Goal: Task Accomplishment & Management: Manage account settings

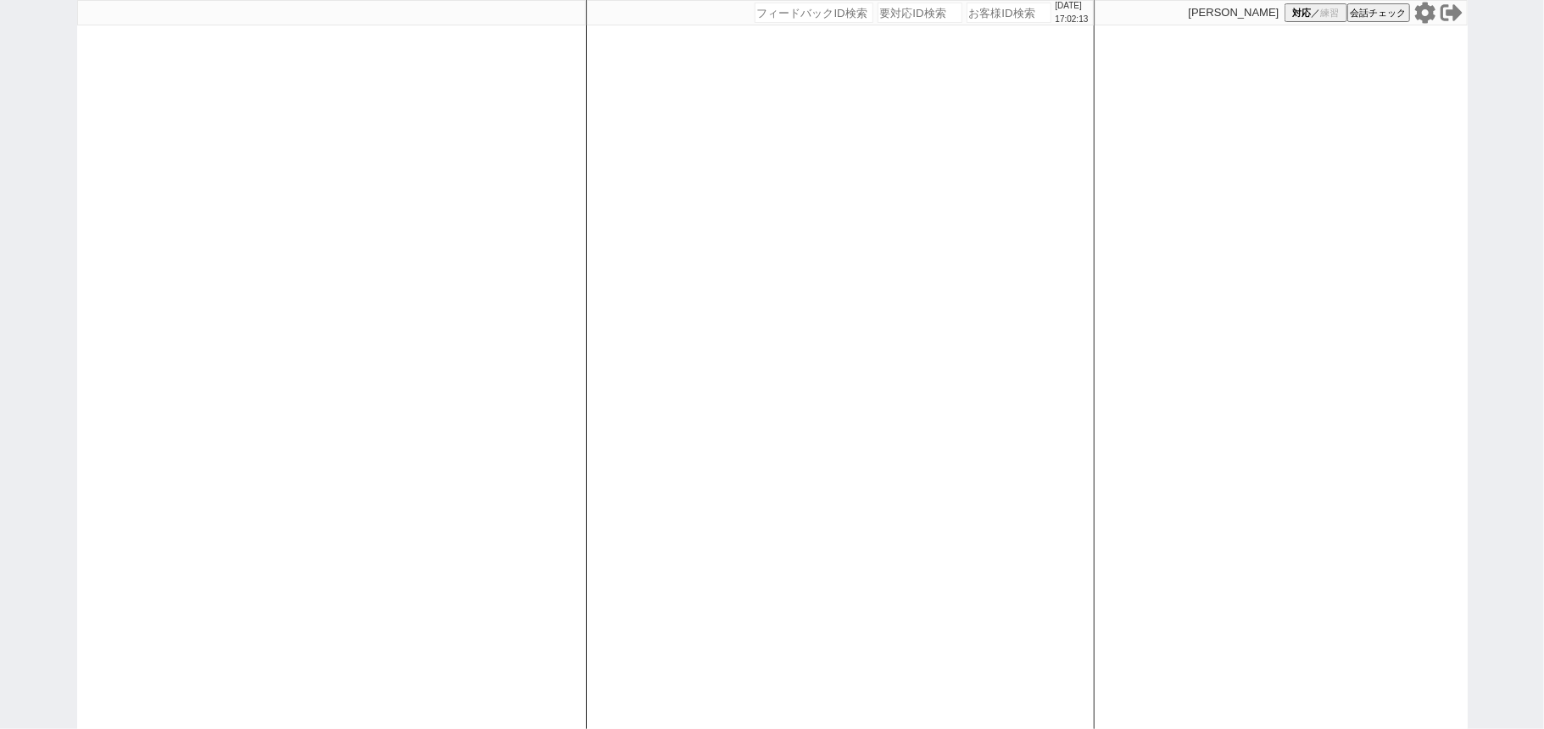
click at [679, 255] on div "[DATE] 17:02:13 候補物件を追加してしてください 紹介した物件一覧 他社物件を追加する 空室確認ページに追加・削除 紹介した物件一覧 他社物件を…" at bounding box center [840, 364] width 509 height 729
click at [225, 347] on div at bounding box center [331, 364] width 509 height 729
drag, startPoint x: 225, startPoint y: 347, endPoint x: 245, endPoint y: 347, distance: 20.4
click at [241, 347] on div at bounding box center [331, 364] width 509 height 729
select select "600"
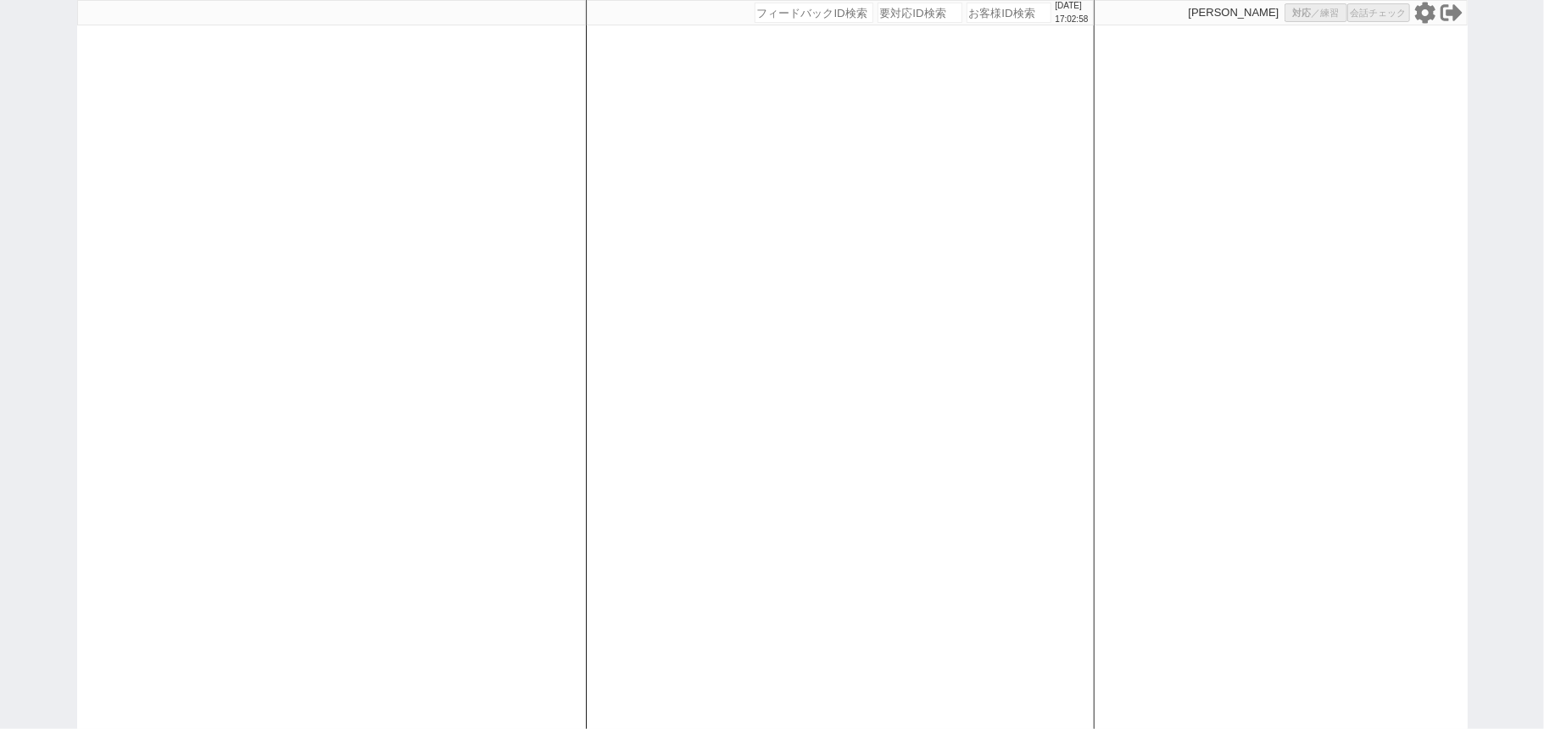
select select "3"
select select
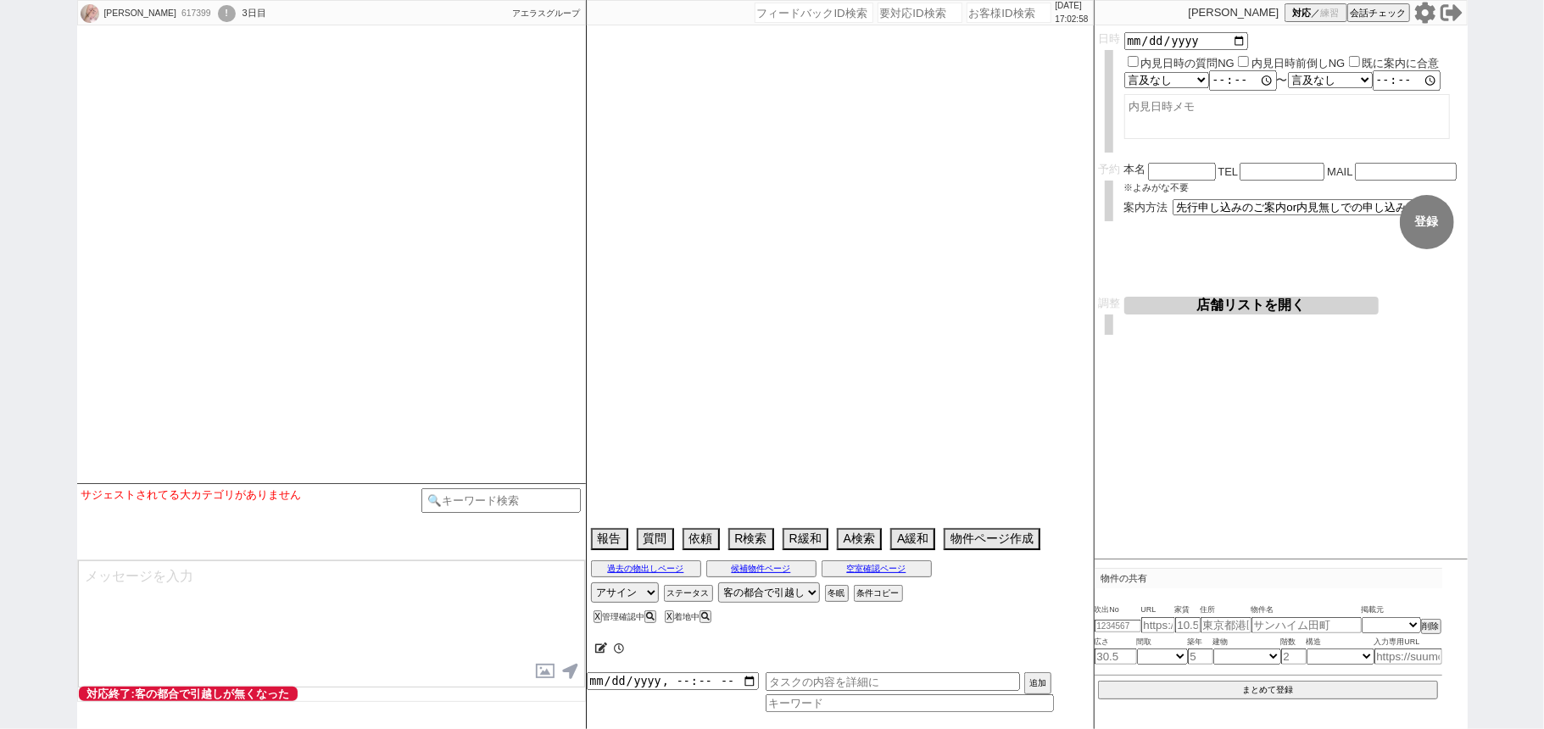
select select
select select "2025"
select select "11"
select select "20"
select select "0"
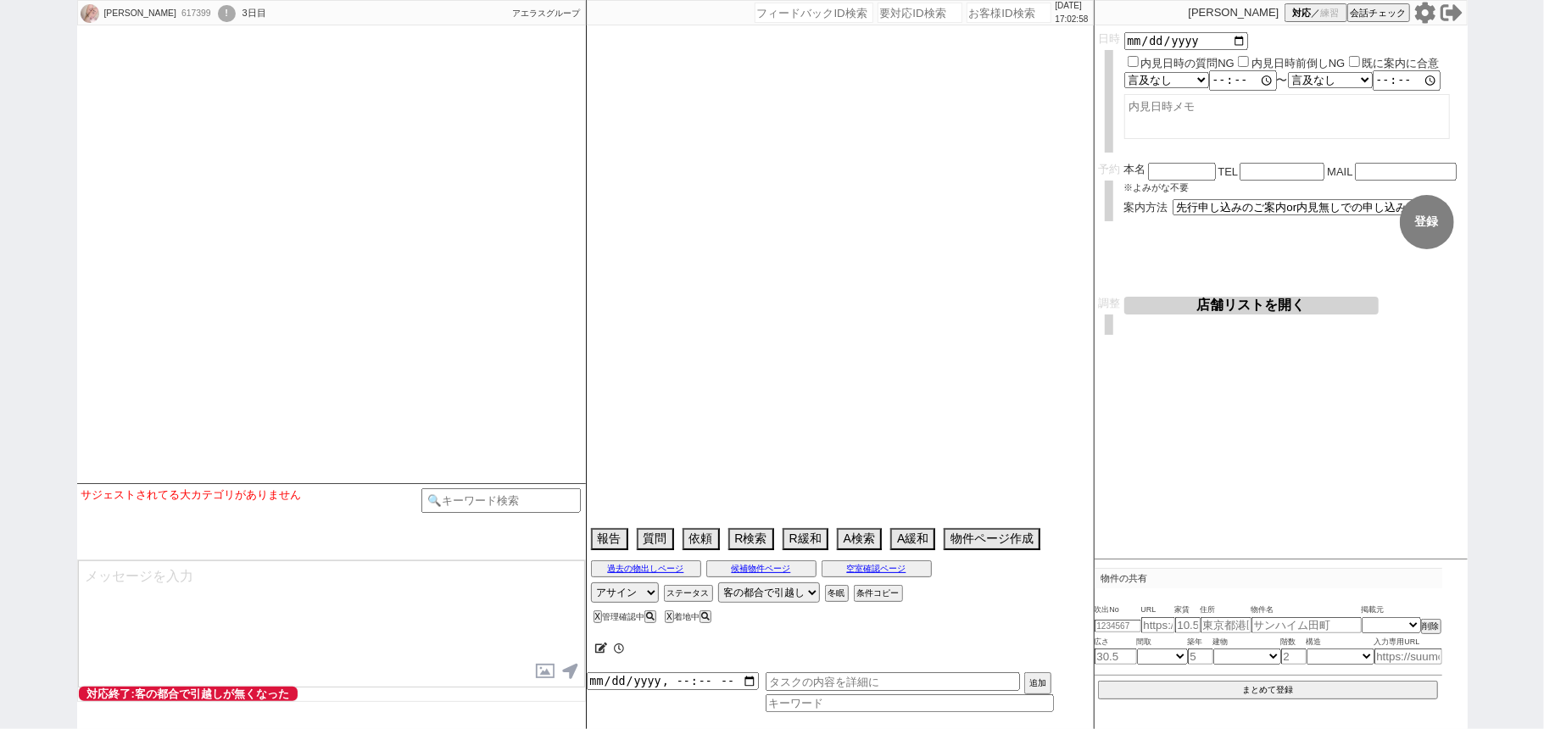
select select "35"
select select "1018"
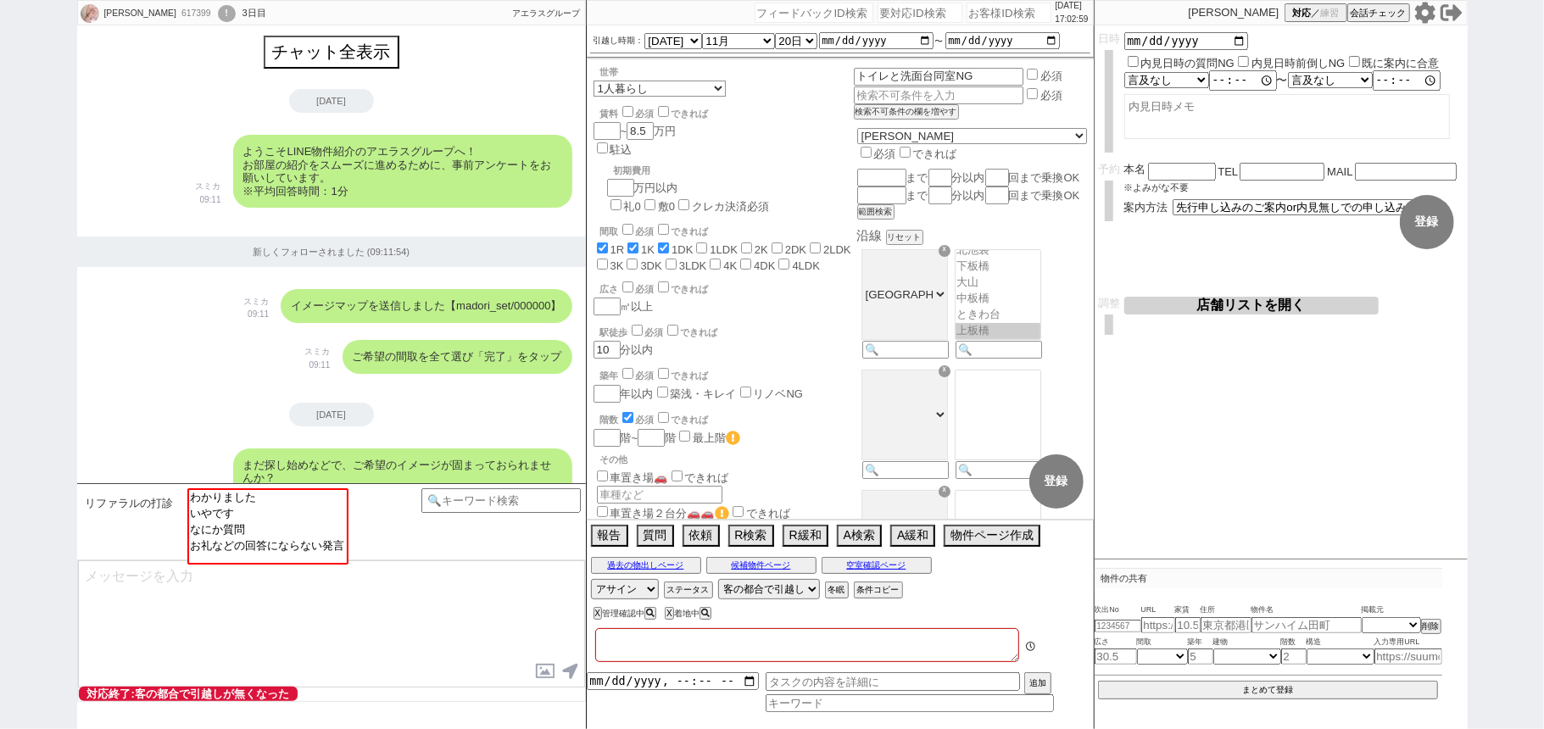
type textarea "とうしんちょう @東新町テラスはイタンジで確認できるが、先行方法不明、管理繋がらず(10/4 11:10時点)"
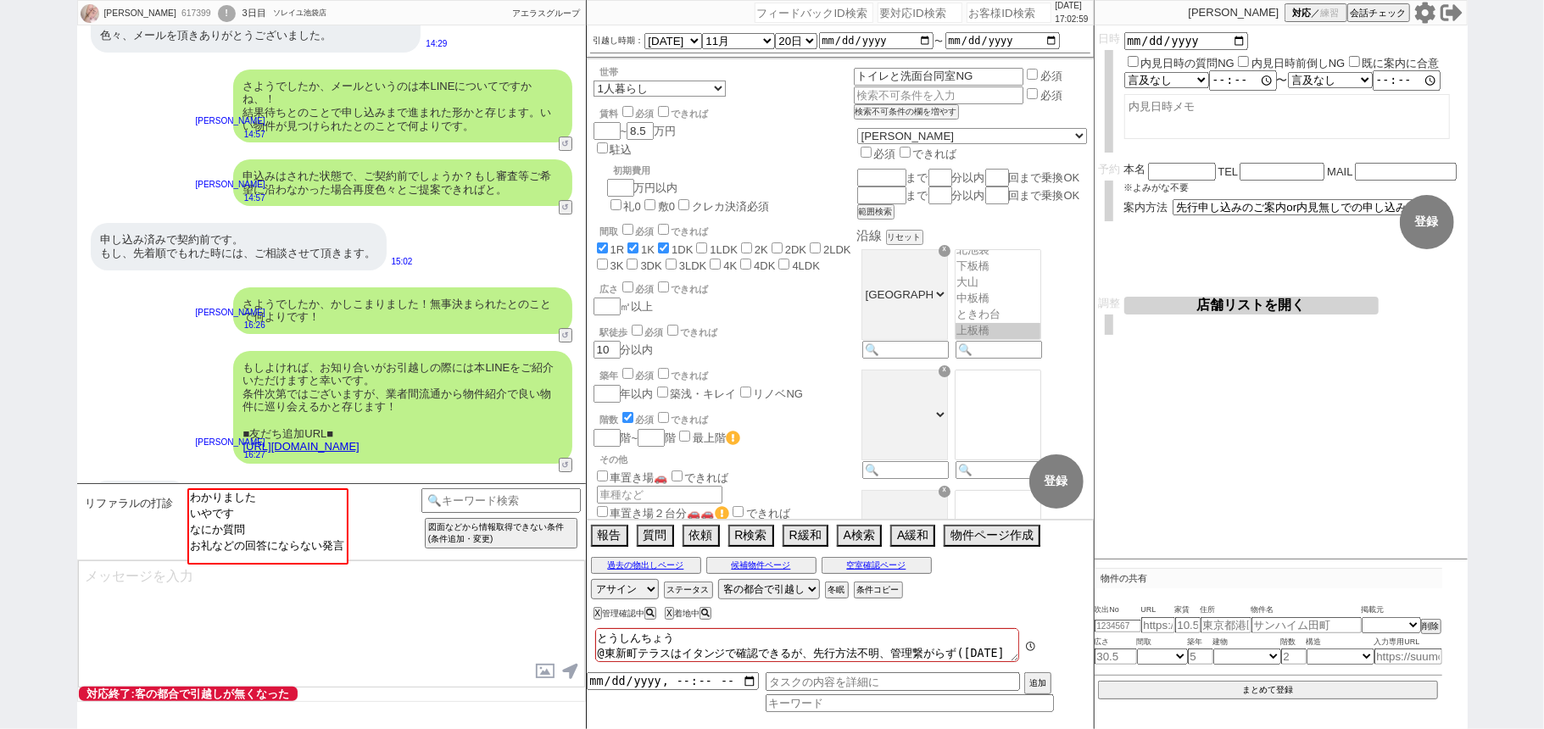
scroll to position [36, 0]
select select "わかりました"
click at [310, 497] on option "わかりました" at bounding box center [266, 497] width 158 height 16
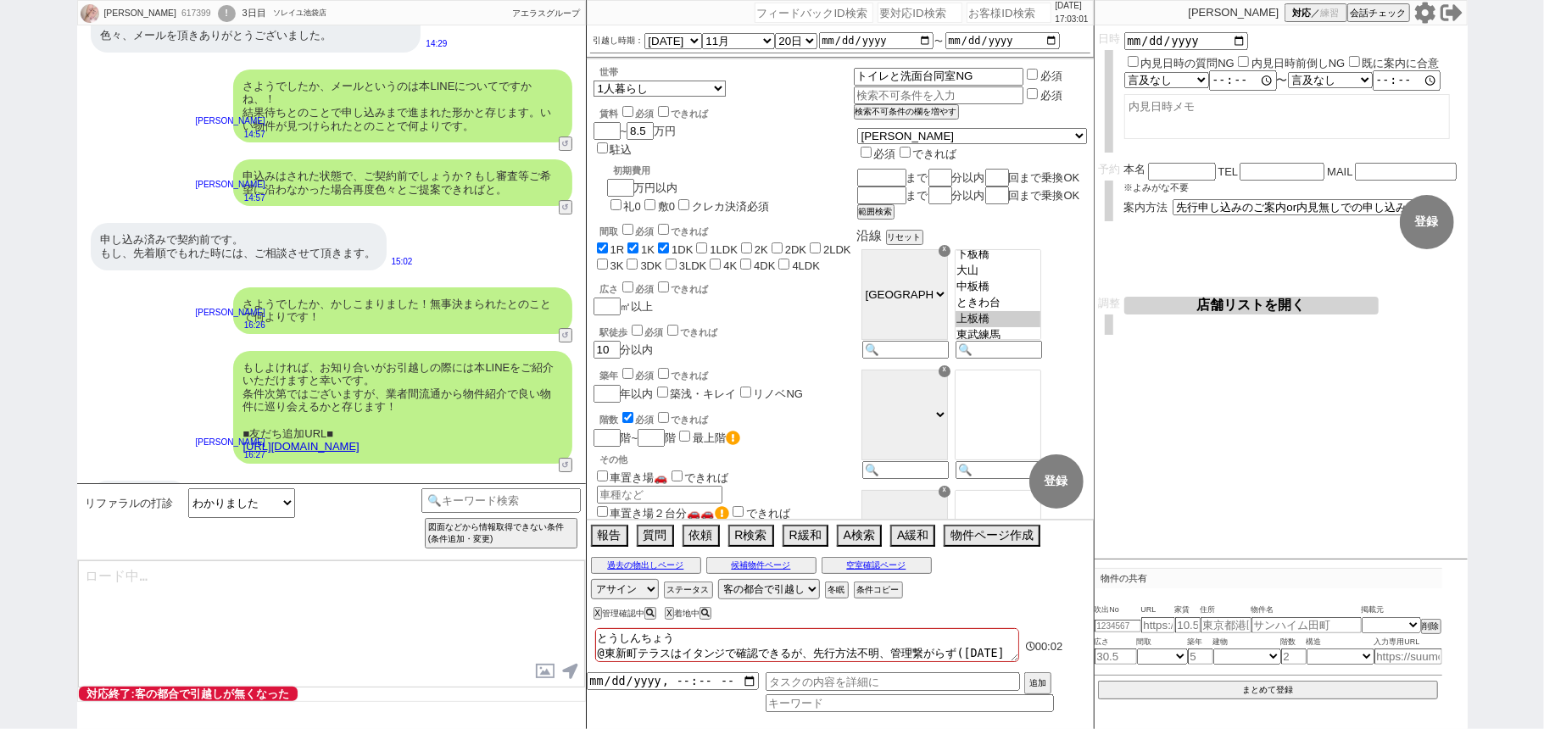
type textarea "ありがとうございます！恐れ入りますがぜひお願いします。"
type textarea "また、お客様ご自身が再度引越しされる際もぜひまた話しかけていただけますと嬉しいです！ 何なりとお力になれればと。"
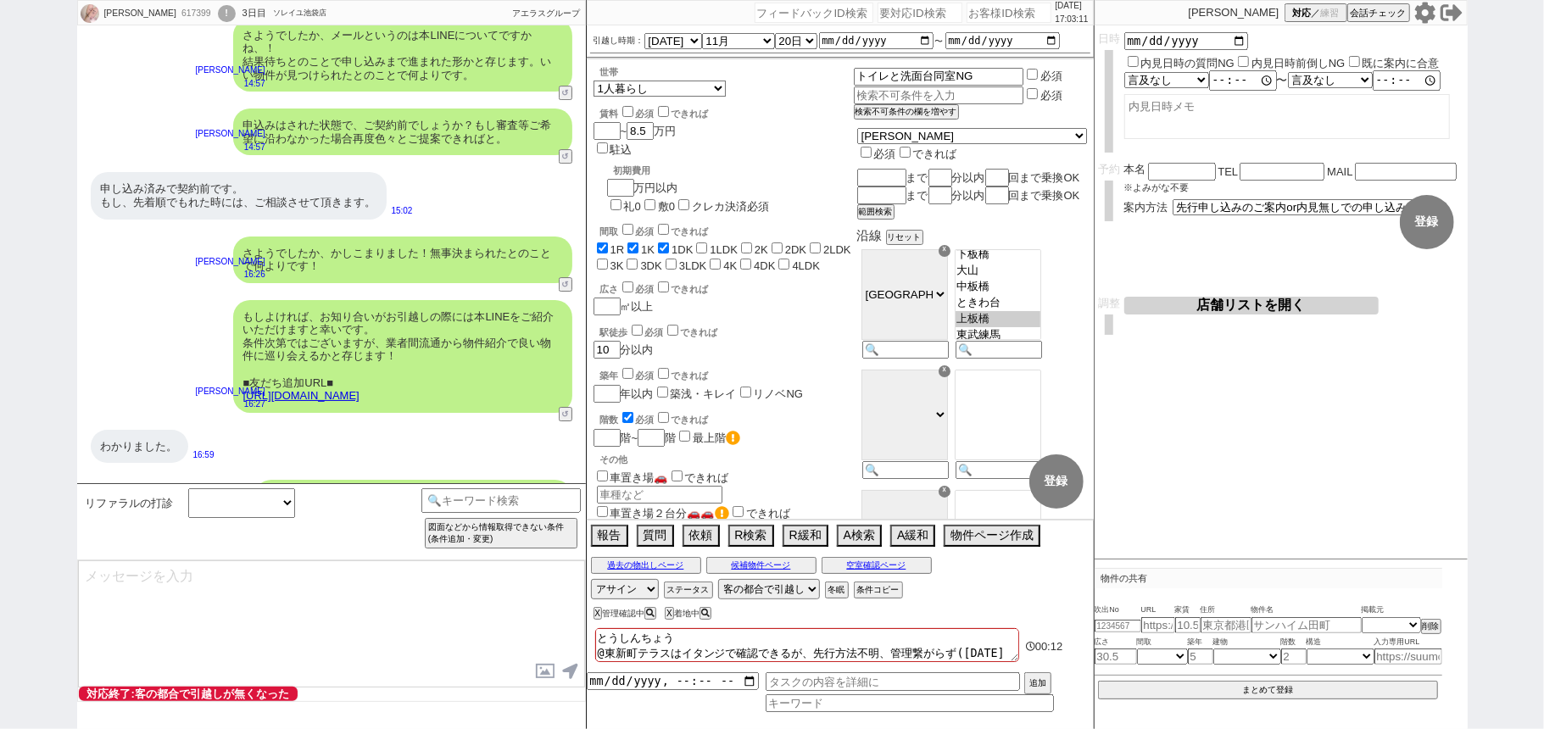
scroll to position [4096, 0]
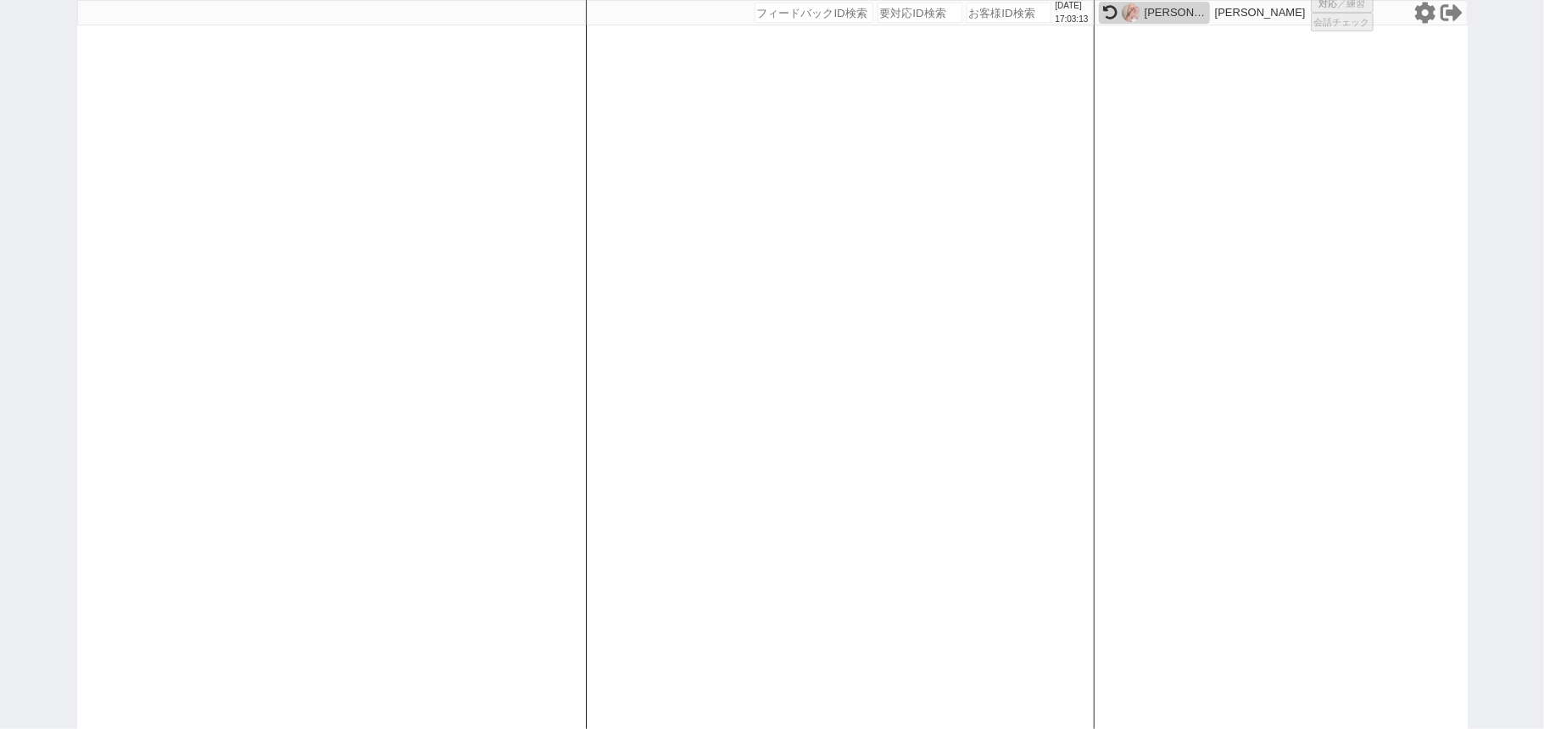
select select
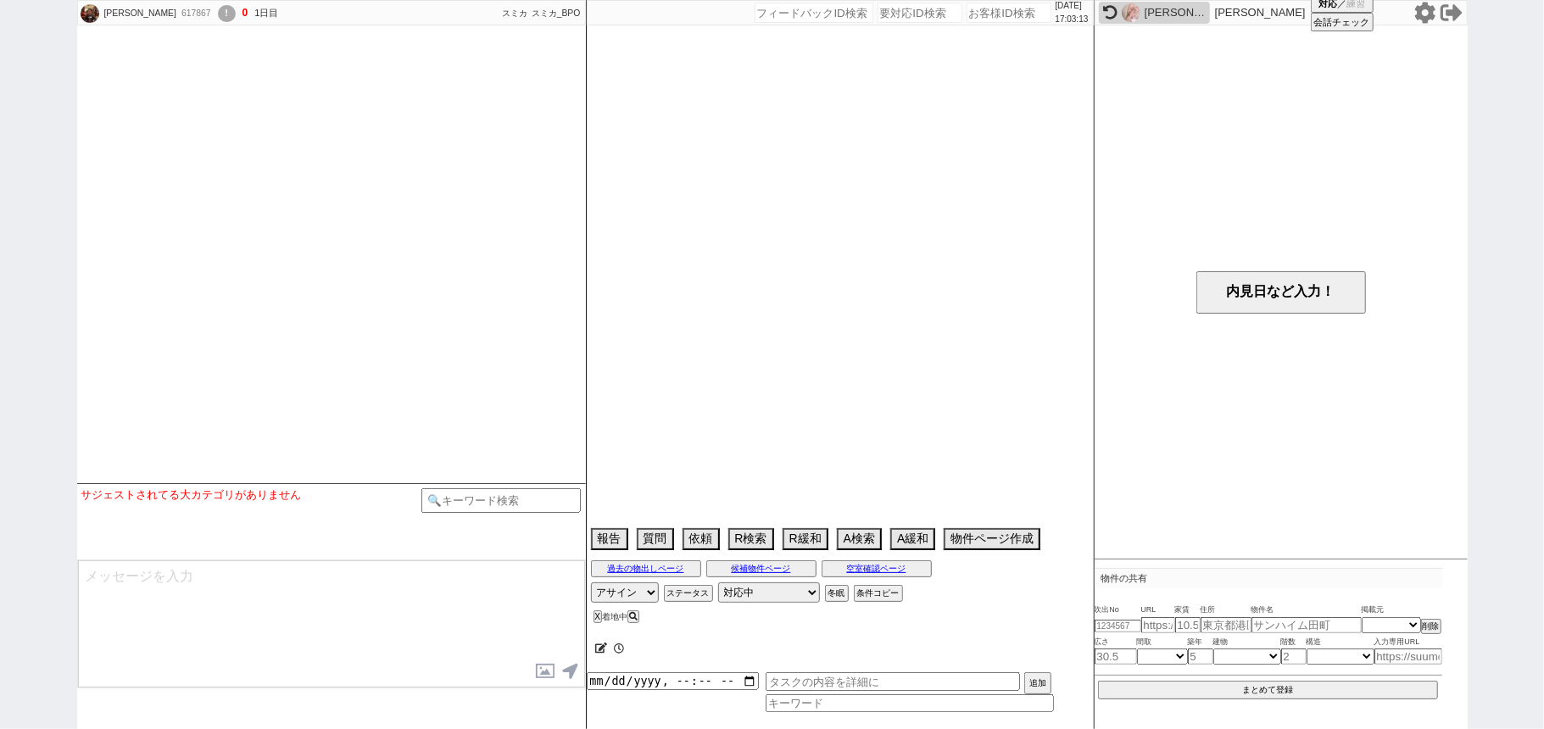
select select
select select "16"
select select "0"
select select "12"
select select "122"
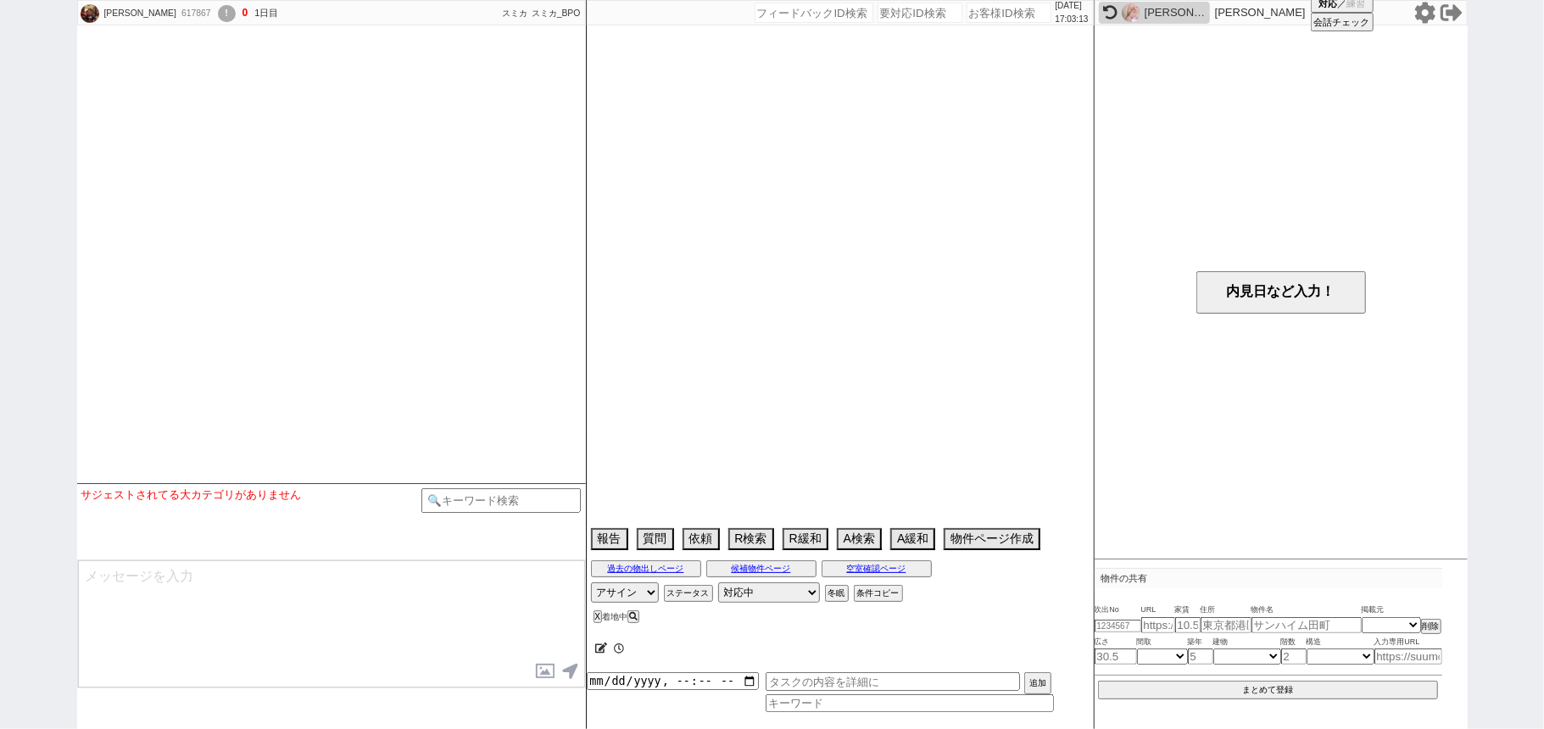
select select "10957"
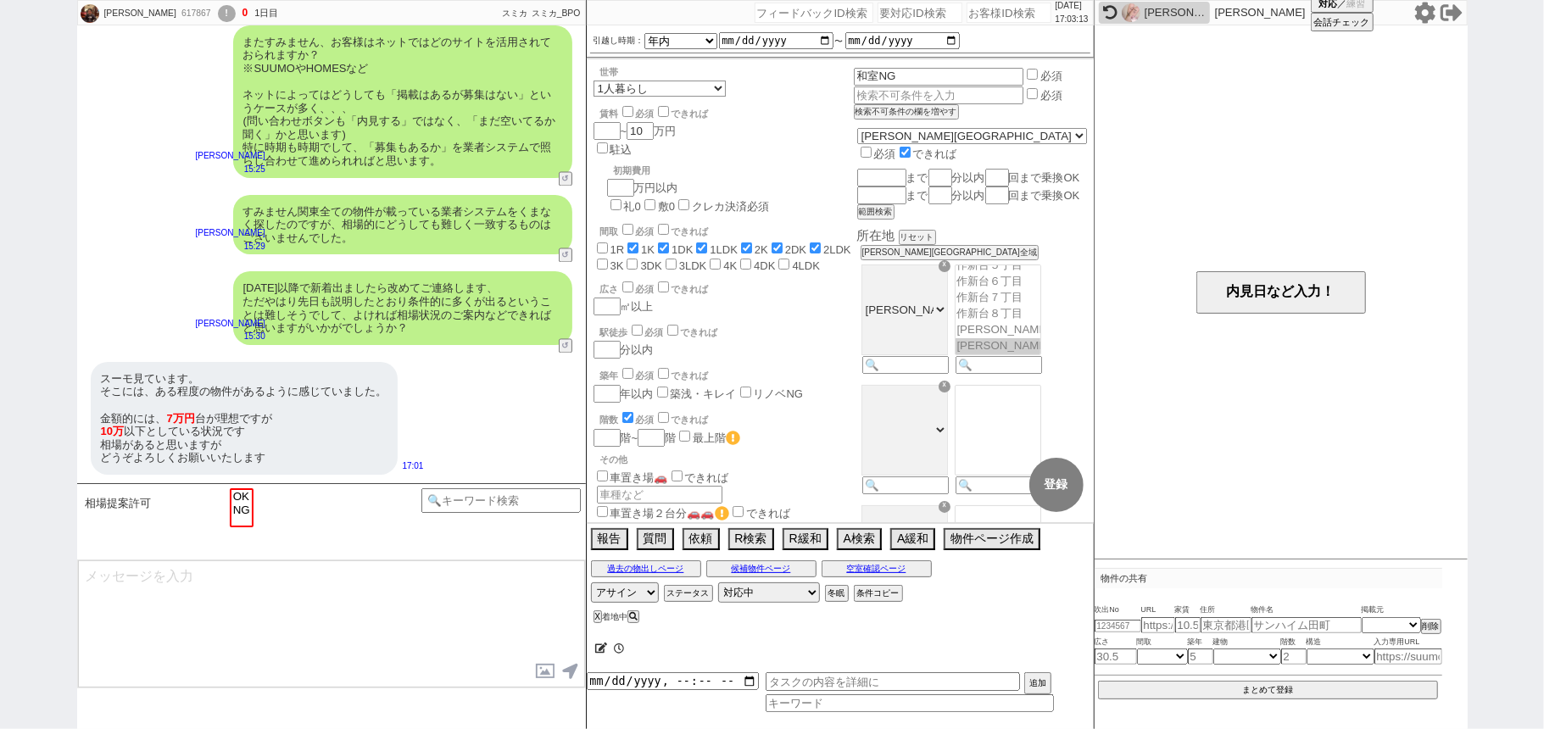
scroll to position [321, 0]
drag, startPoint x: 0, startPoint y: 158, endPoint x: 212, endPoint y: 102, distance: 219.3
click at [0, 158] on div "笹森将希 617867 ! 0 1日目 アイ・イー・セレクト 千葉駅前店 冬眠中 自社客 スミカ スミカ_BPO チャット全表示 2025-10-05 ようこ…" at bounding box center [772, 364] width 1544 height 729
click at [1012, 14] on input "number" at bounding box center [1009, 13] width 85 height 20
paste input "617504"
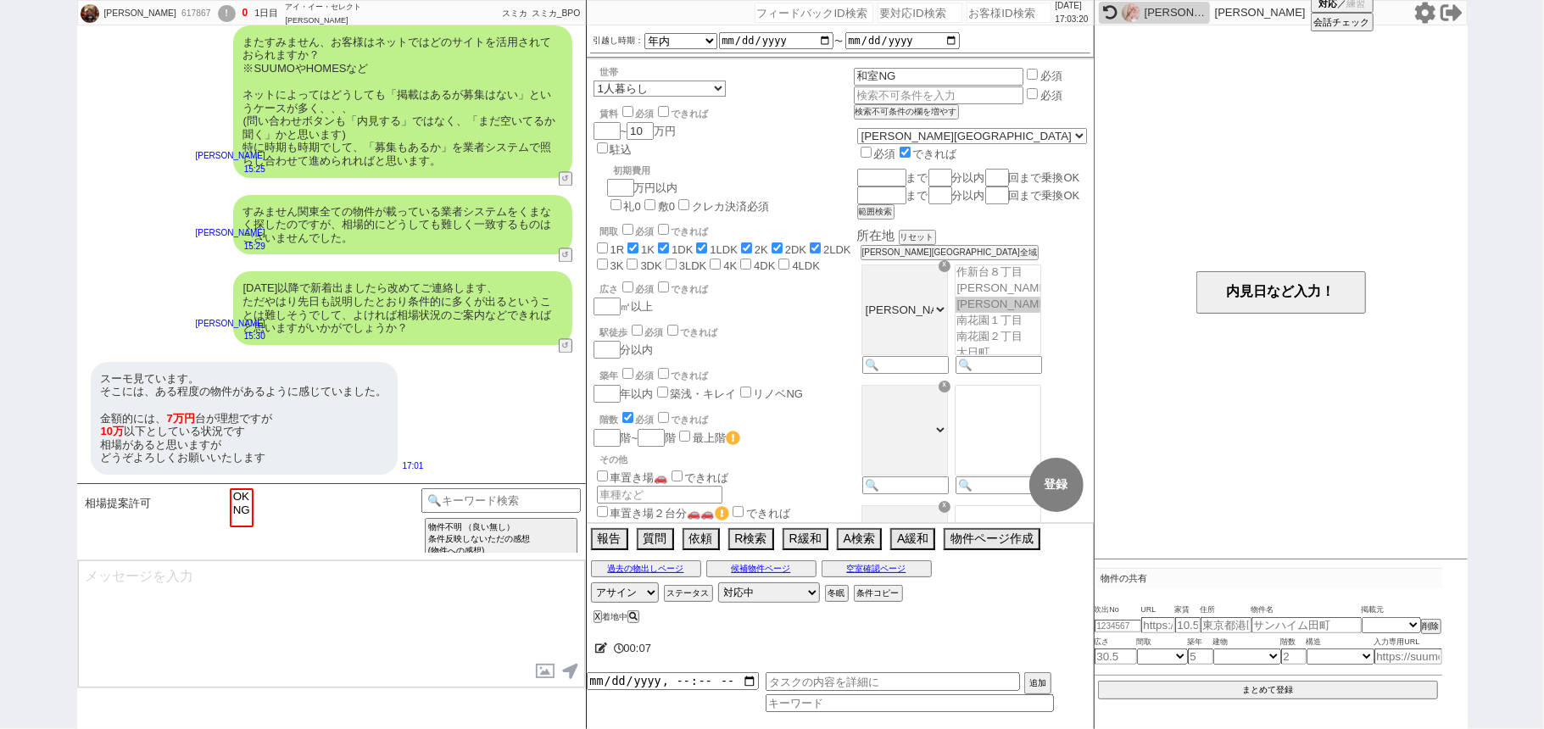
type input "617504"
select select "6"
select select "2"
select select
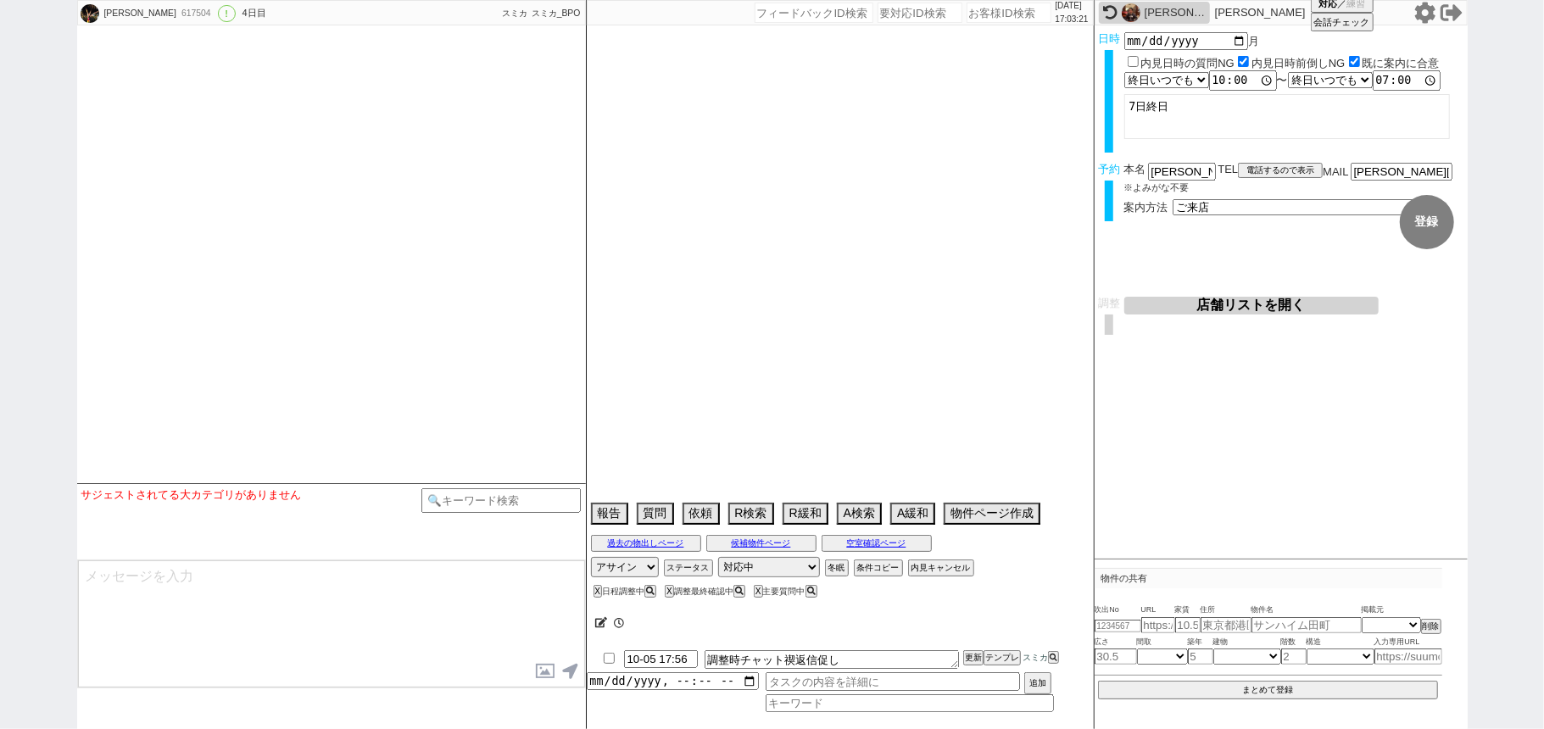
type textarea "世田谷区、川崎市多摩区、川崎市麻生区　一旦川崎市のエリアで反映 旧ID:612583　別アカウント判断"
select select "2025"
select select "11"
select select "32"
select select "0"
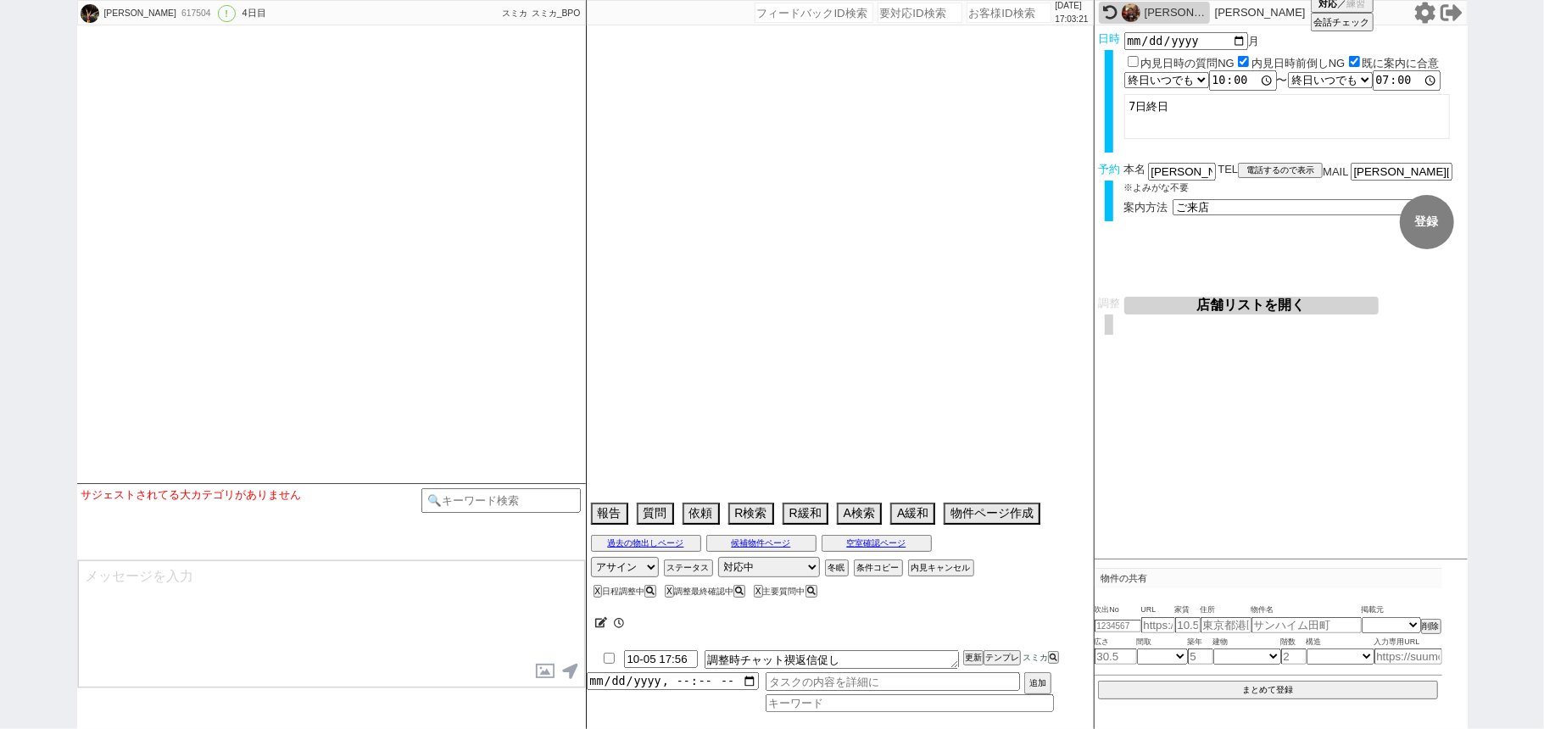
select select "14"
select select "85"
select select "87"
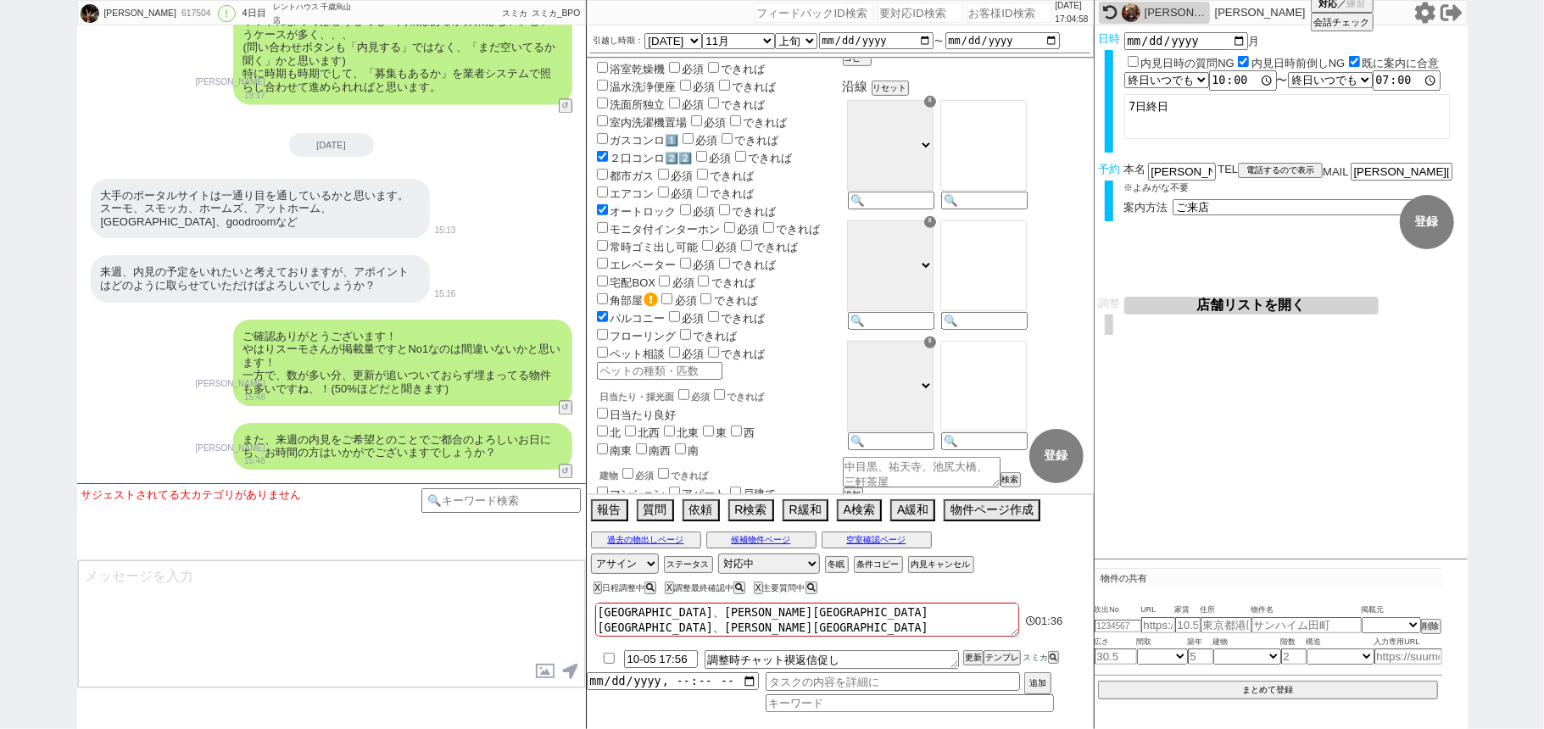
scroll to position [679, 0]
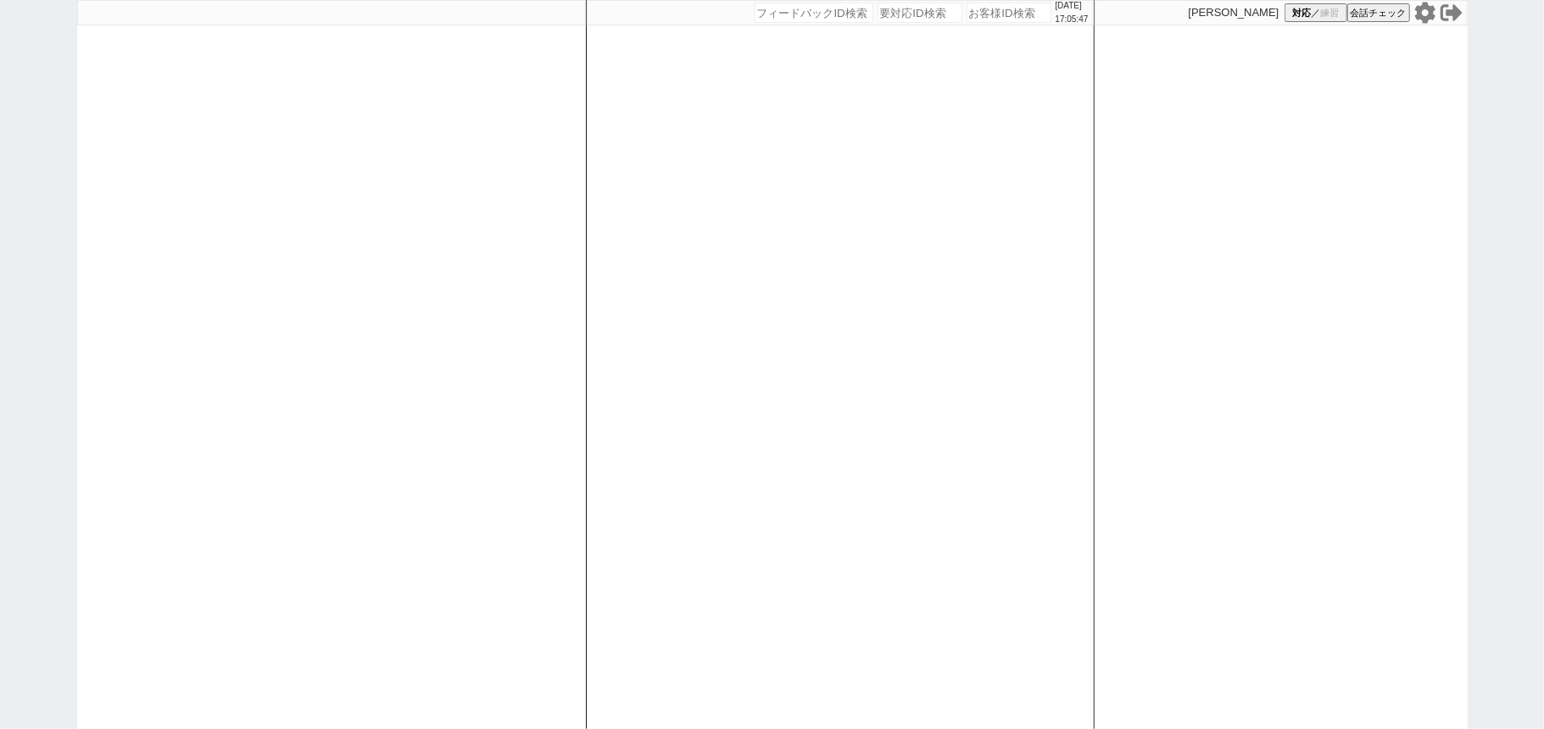
click at [734, 126] on div "2025/10/05 17:05:47 候補物件を追加してしてください 紹介した物件一覧 他社物件を追加する 空室確認ページに追加・削除 紹介した物件一覧 他…" at bounding box center [840, 364] width 509 height 729
select select "1"
select select "6"
select select "3"
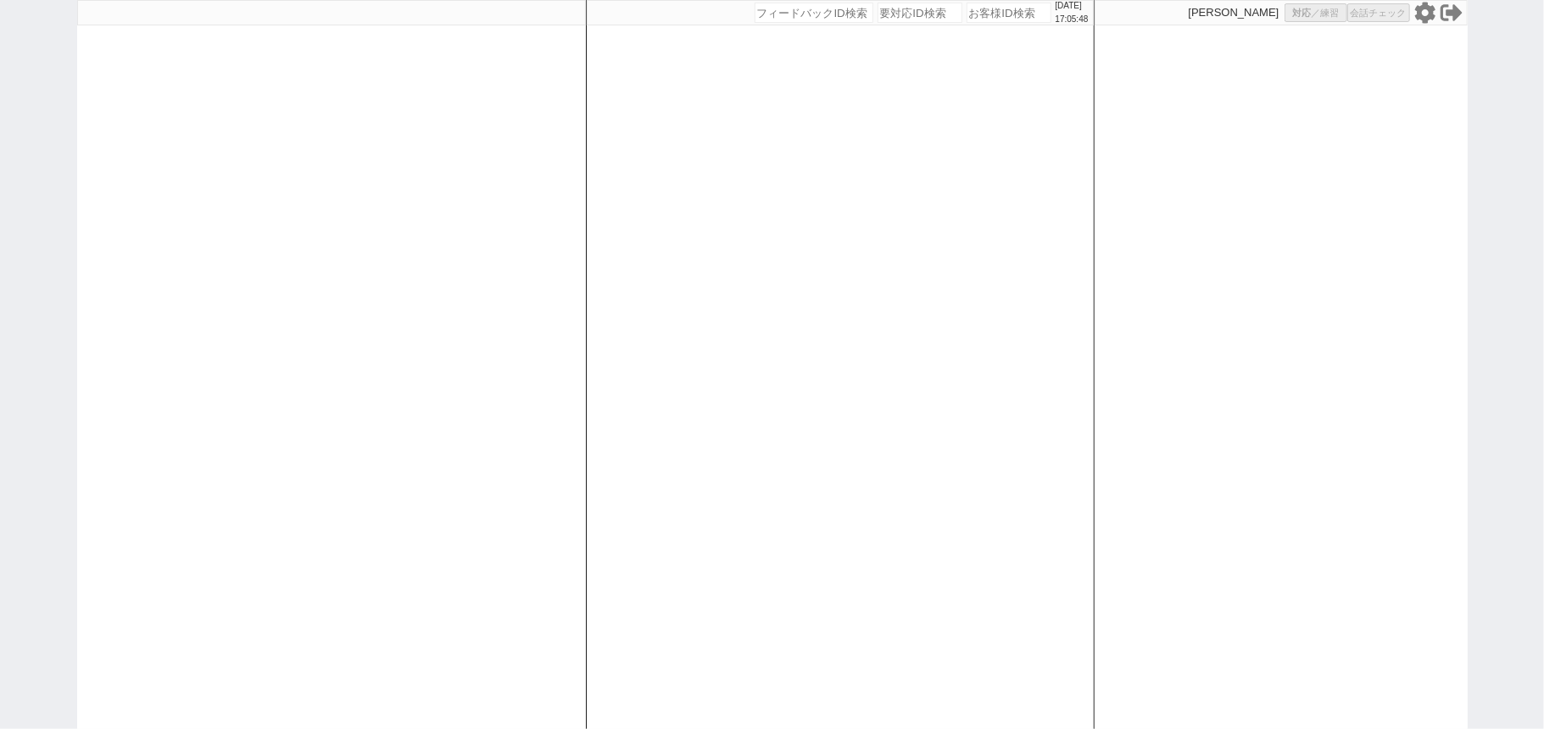
select select
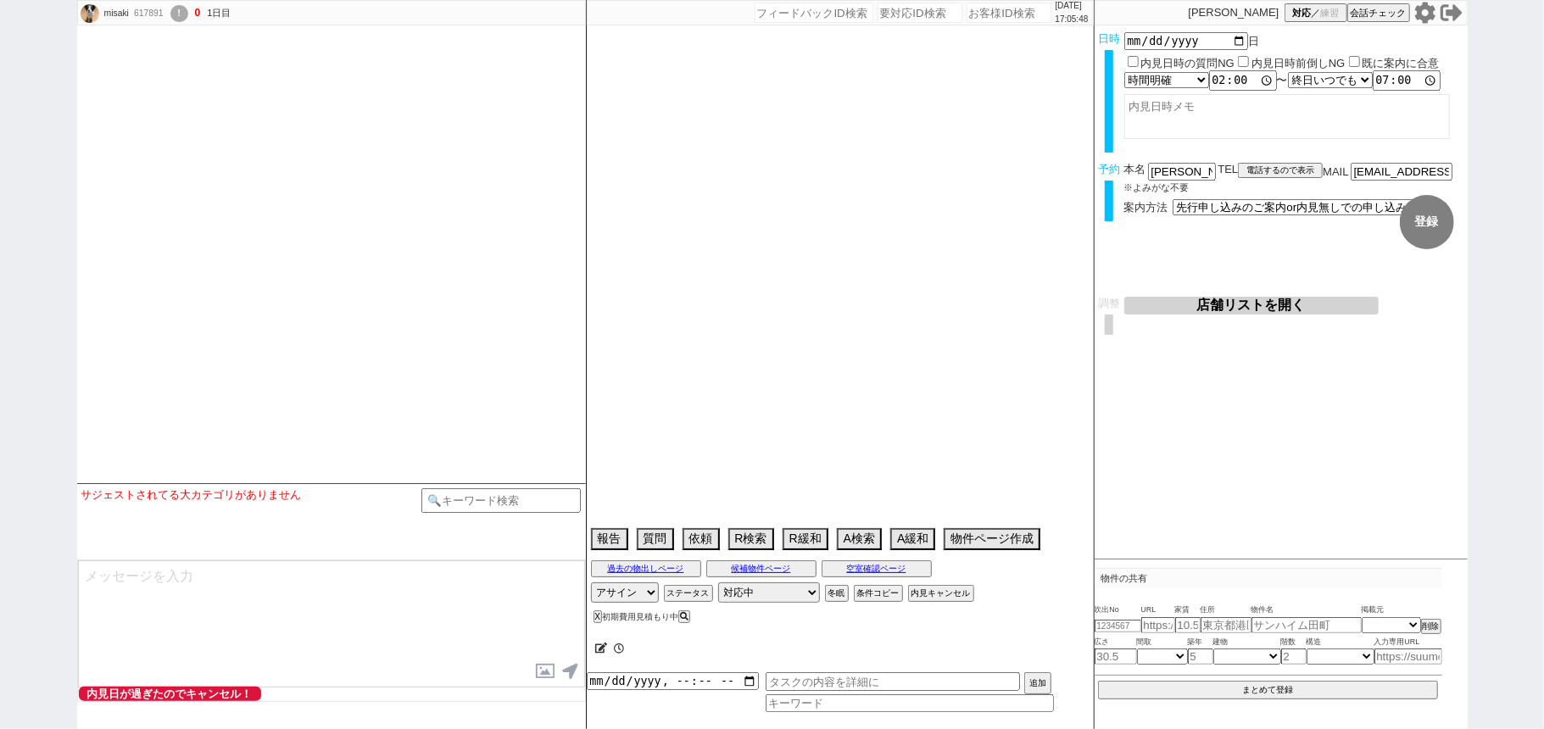
select select
select select "2025"
select select "11"
select select "34"
select select "0"
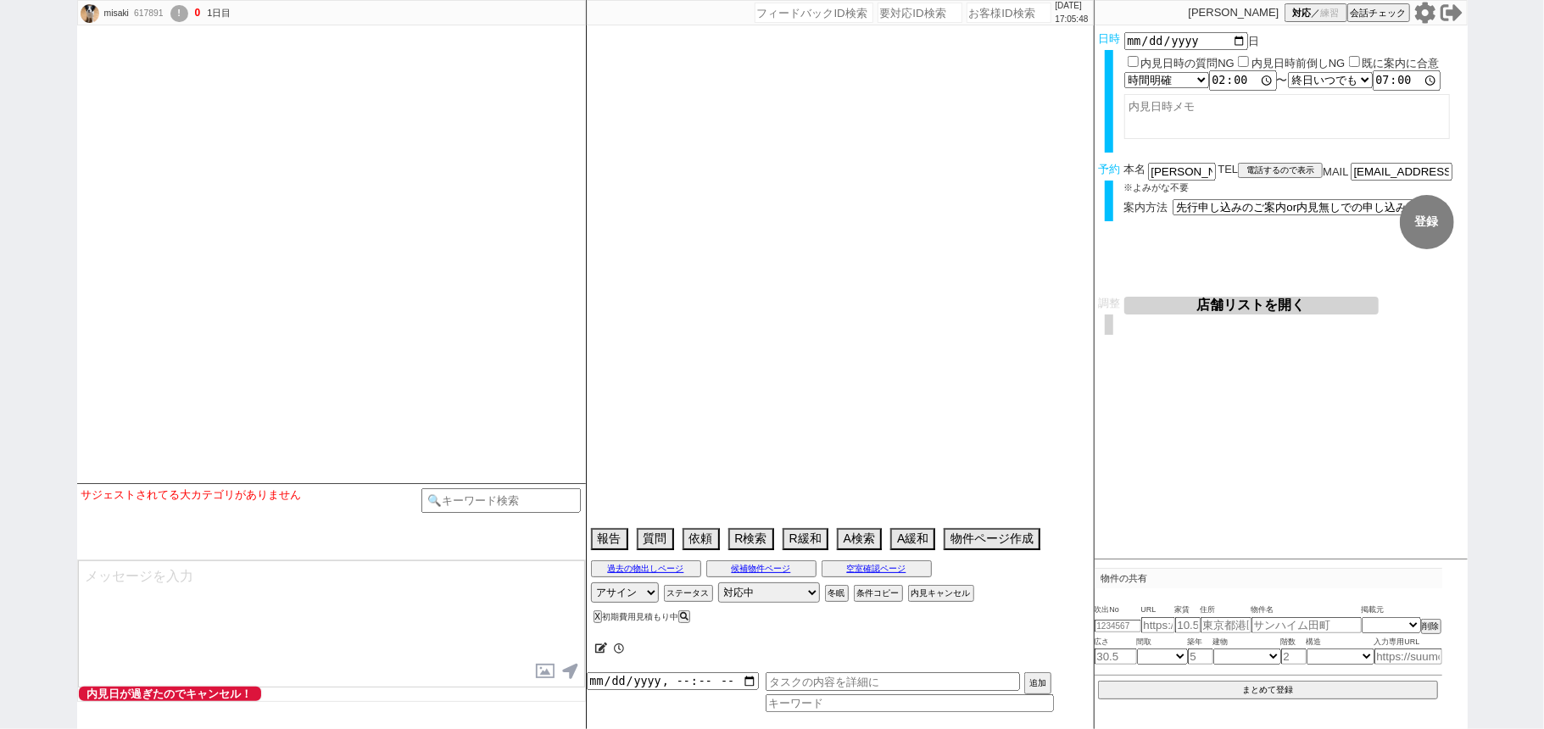
select select "56"
select select "1386"
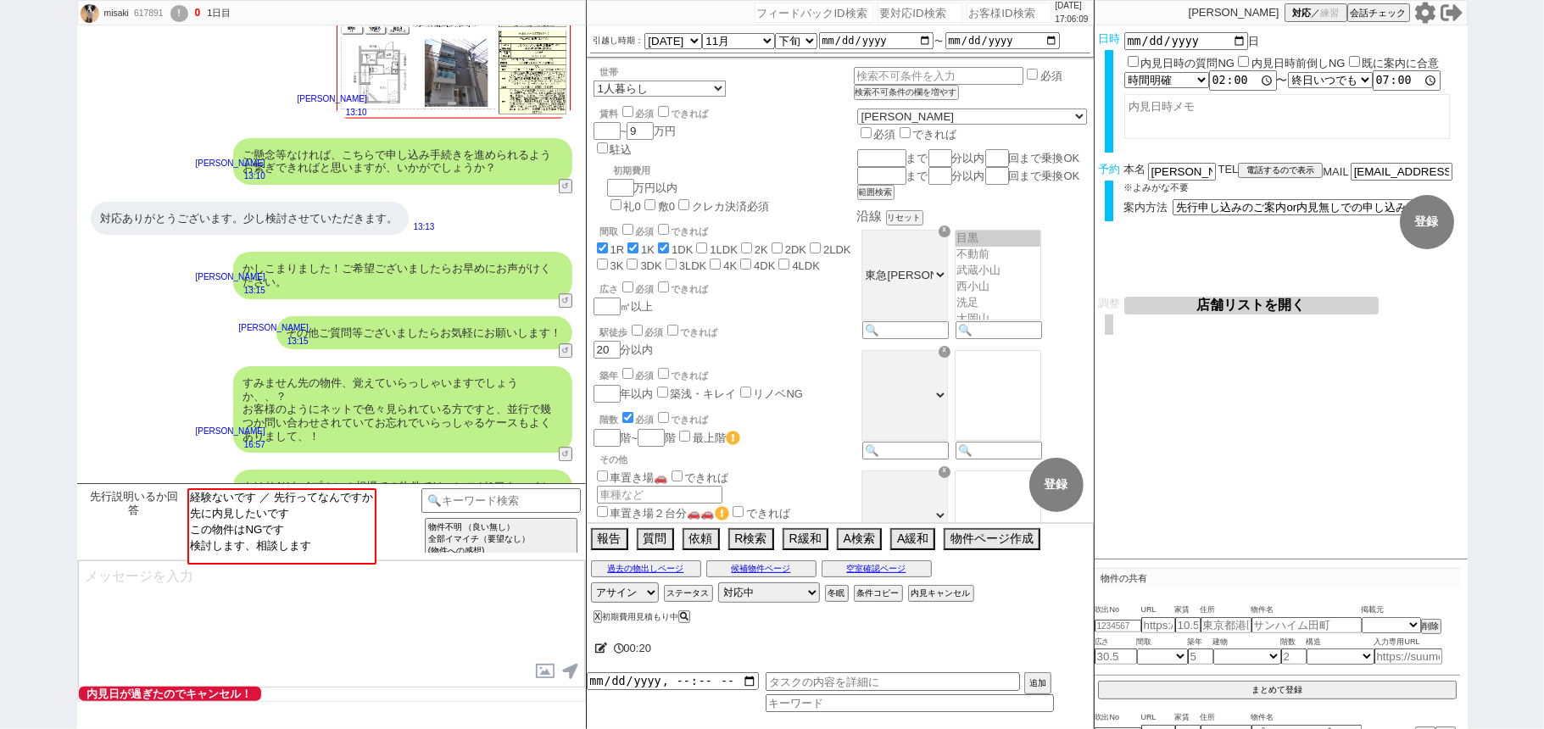
scroll to position [3423, 0]
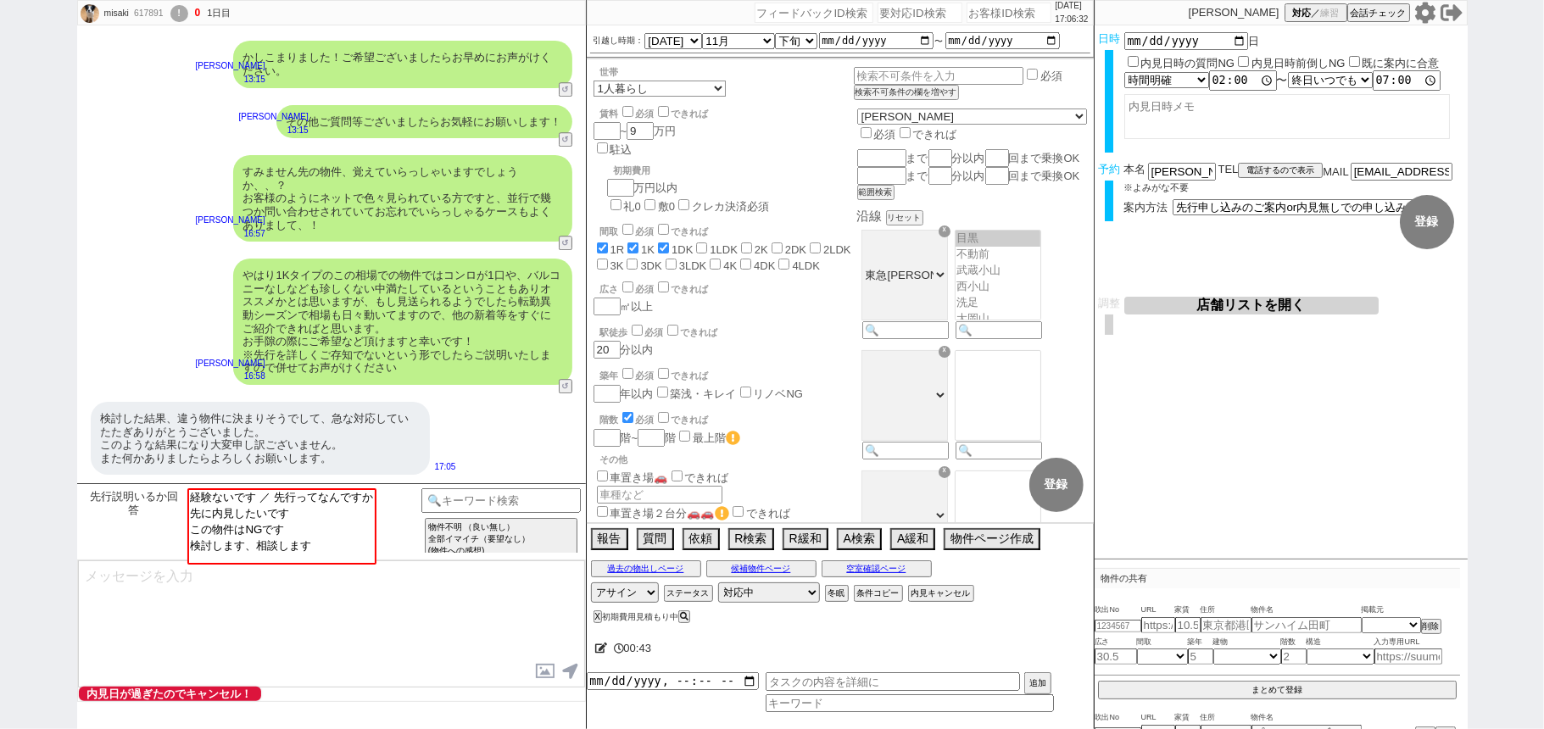
click at [602, 651] on icon at bounding box center [601, 648] width 13 height 11
click at [0, 0] on textarea at bounding box center [0, 0] width 0 height 0
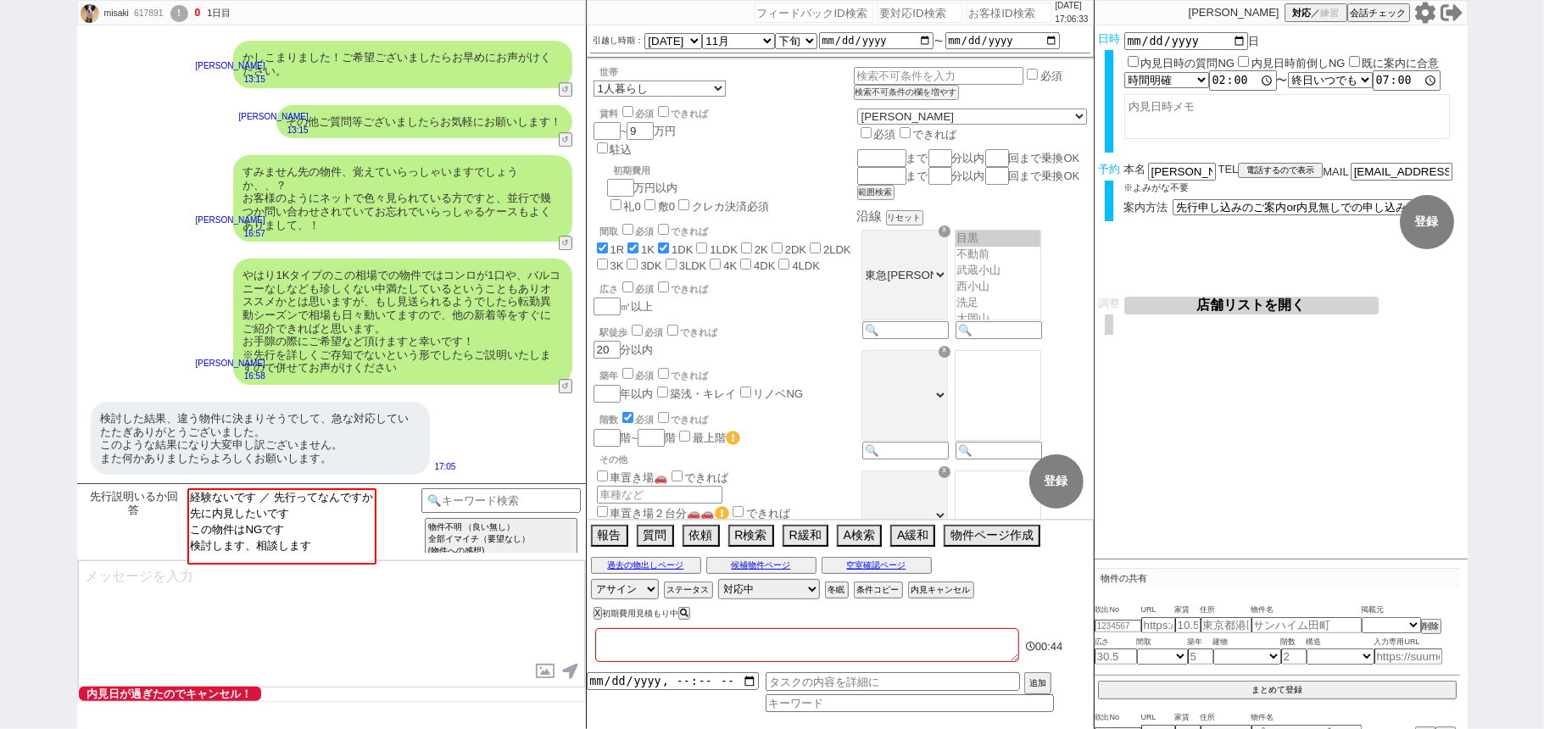
type textarea "t"
checkbox input "true"
checkbox input "false"
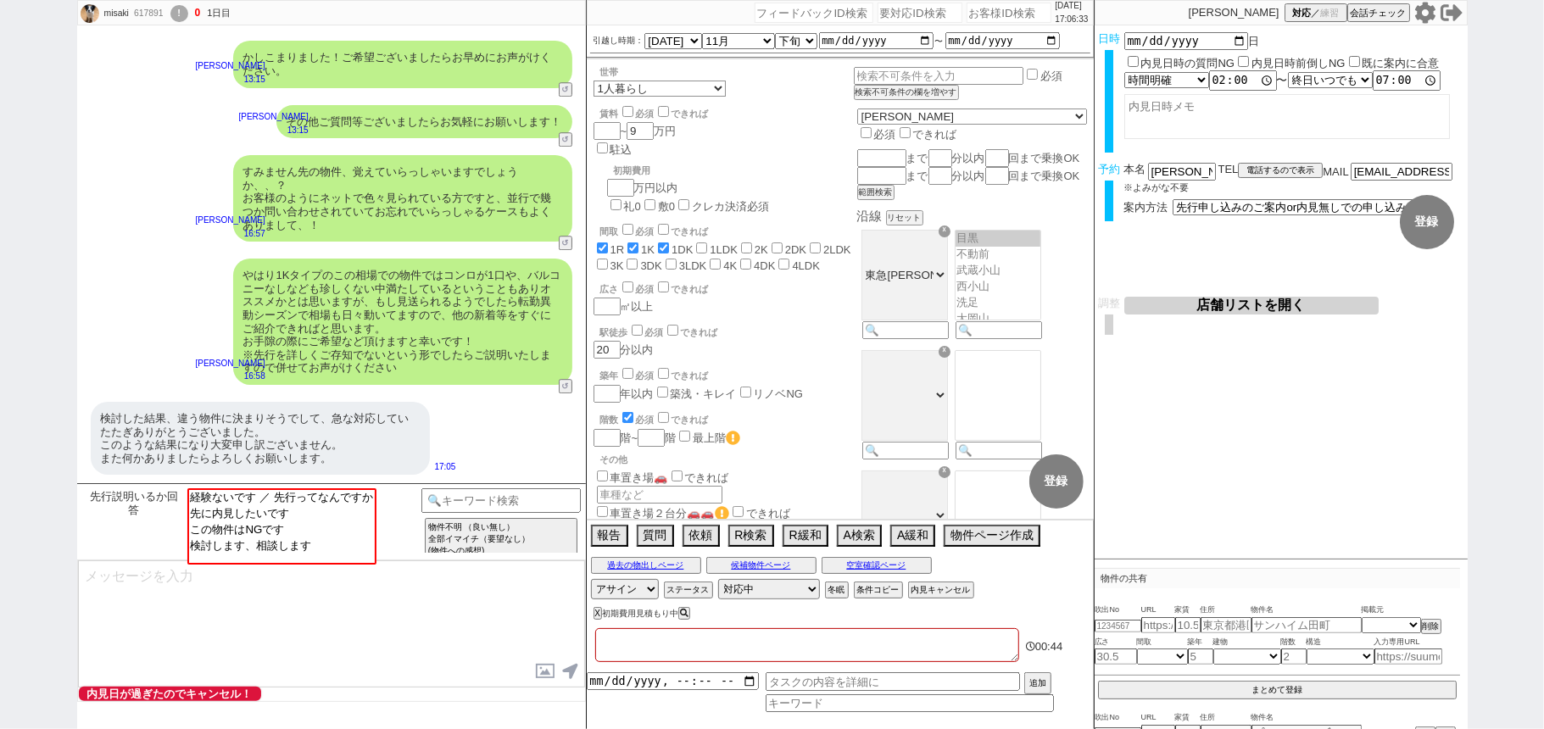
checkbox input "false"
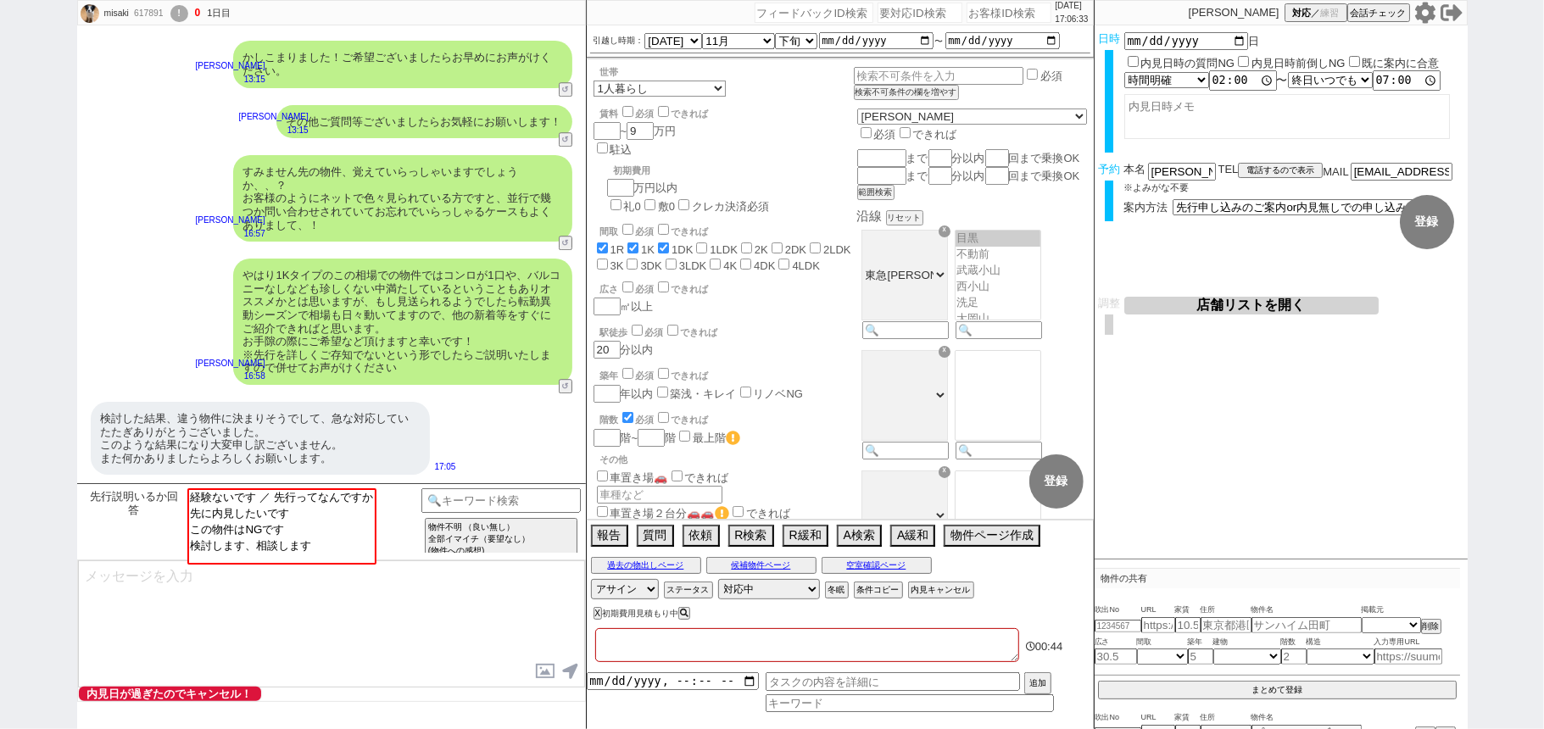
checkbox input "false"
type textarea "ty"
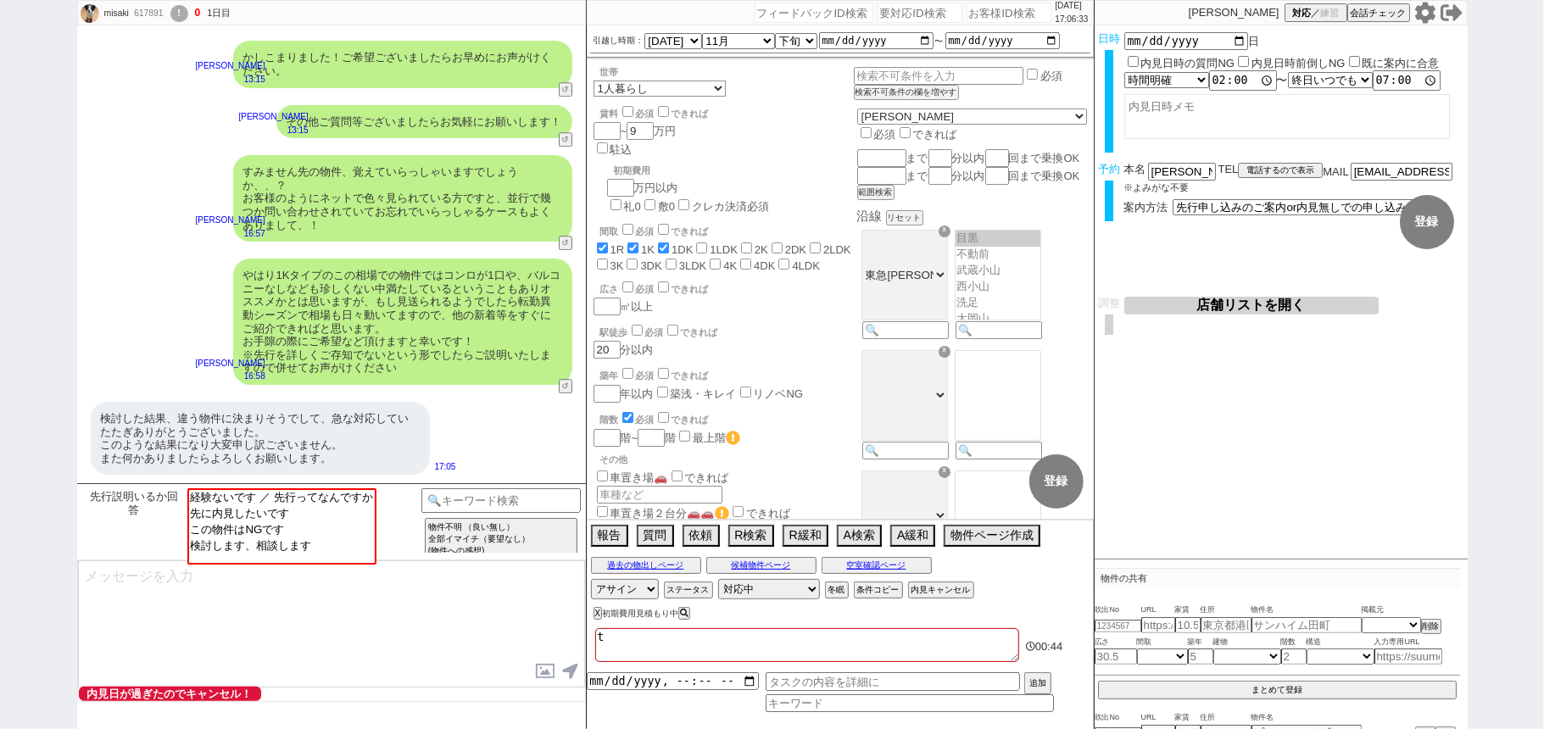
checkbox input "true"
checkbox input "false"
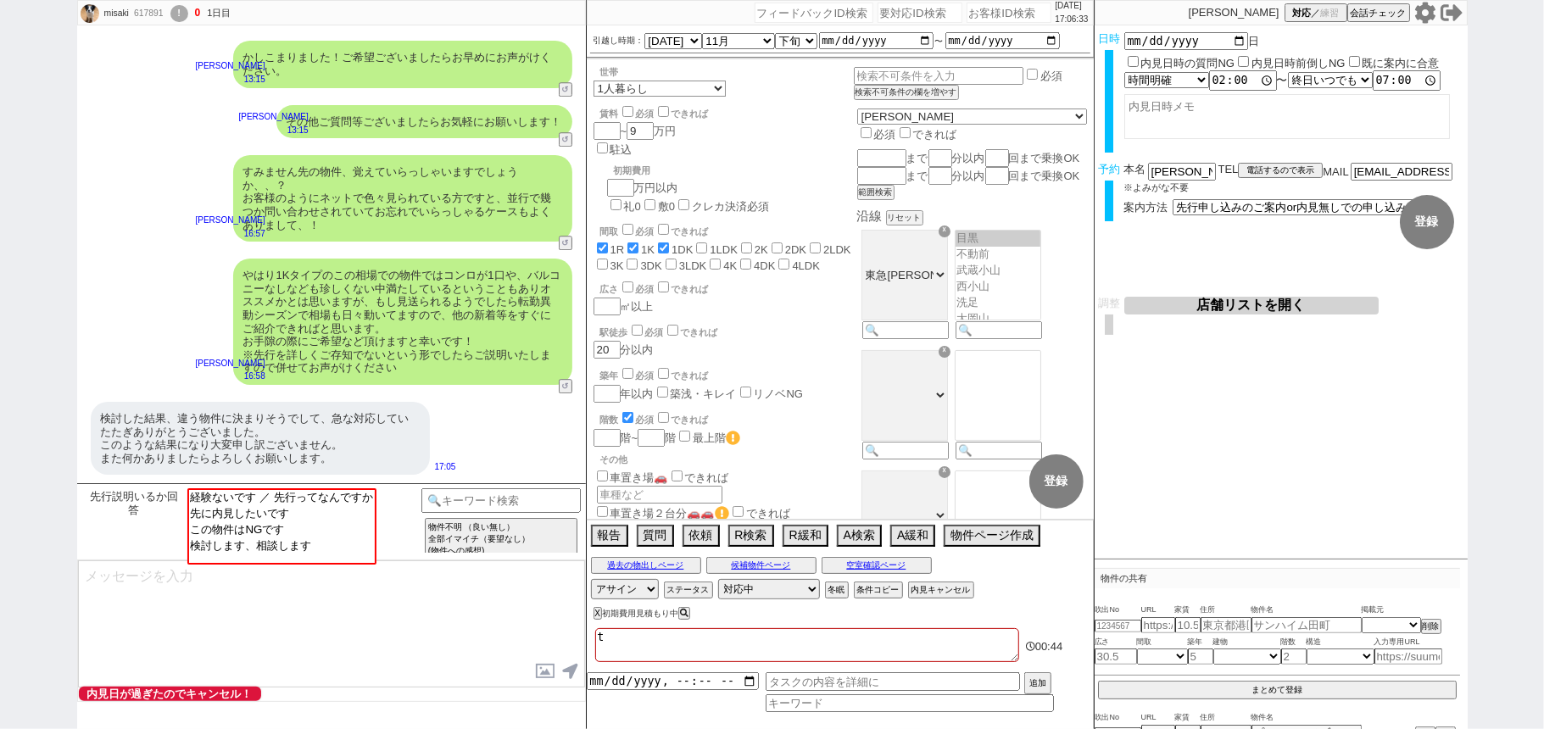
checkbox input "false"
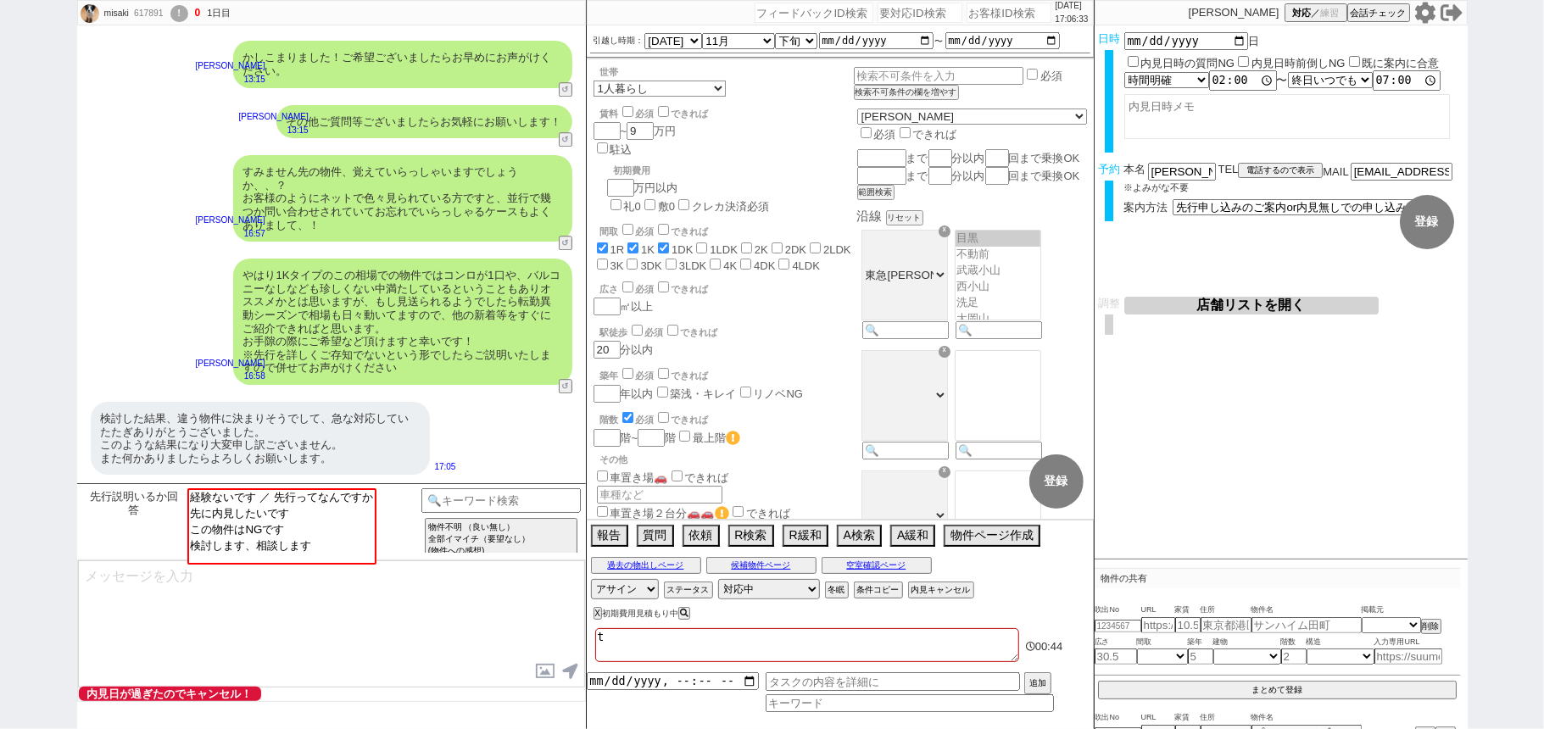
checkbox input "false"
type textarea "tyo"
checkbox input "true"
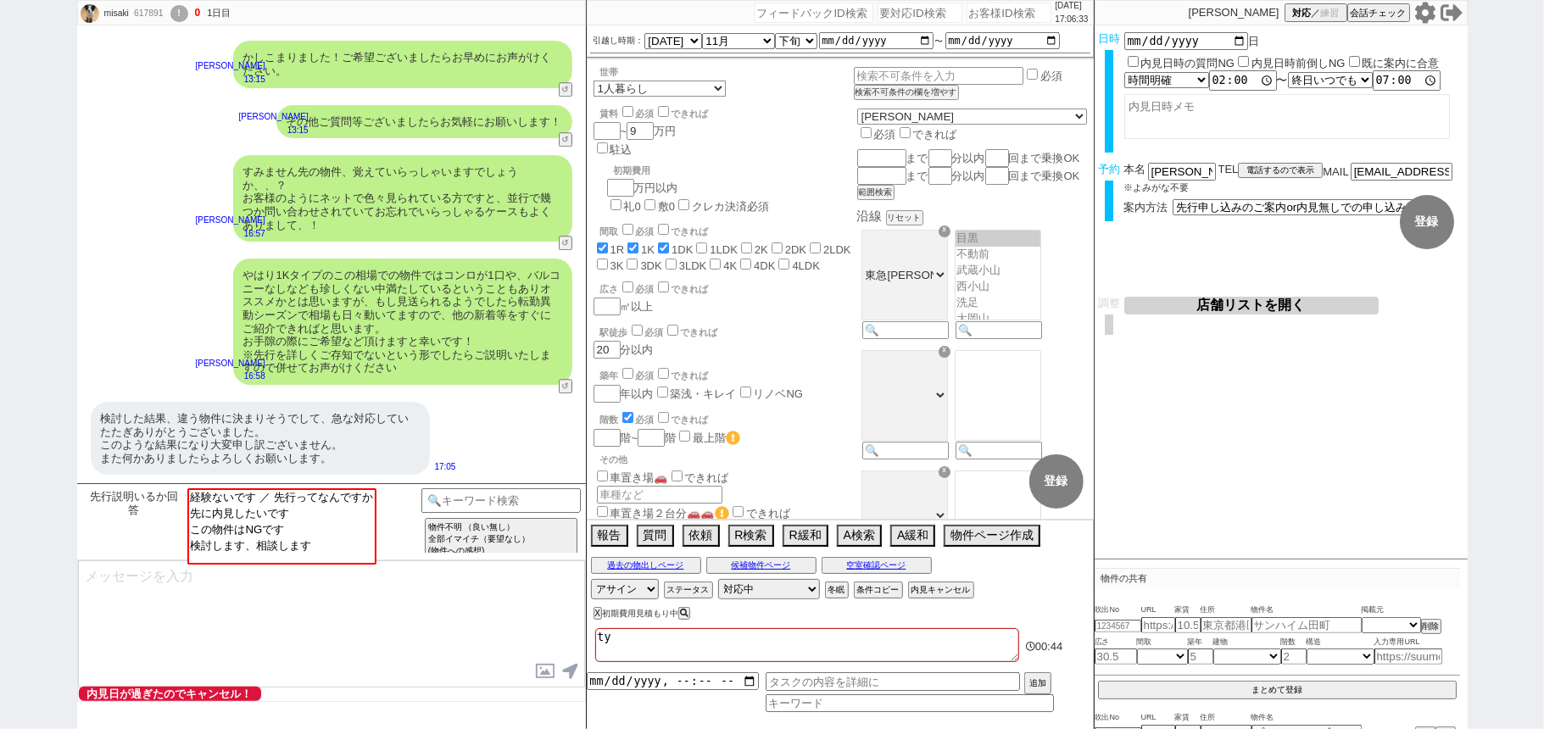
checkbox input "true"
checkbox input "false"
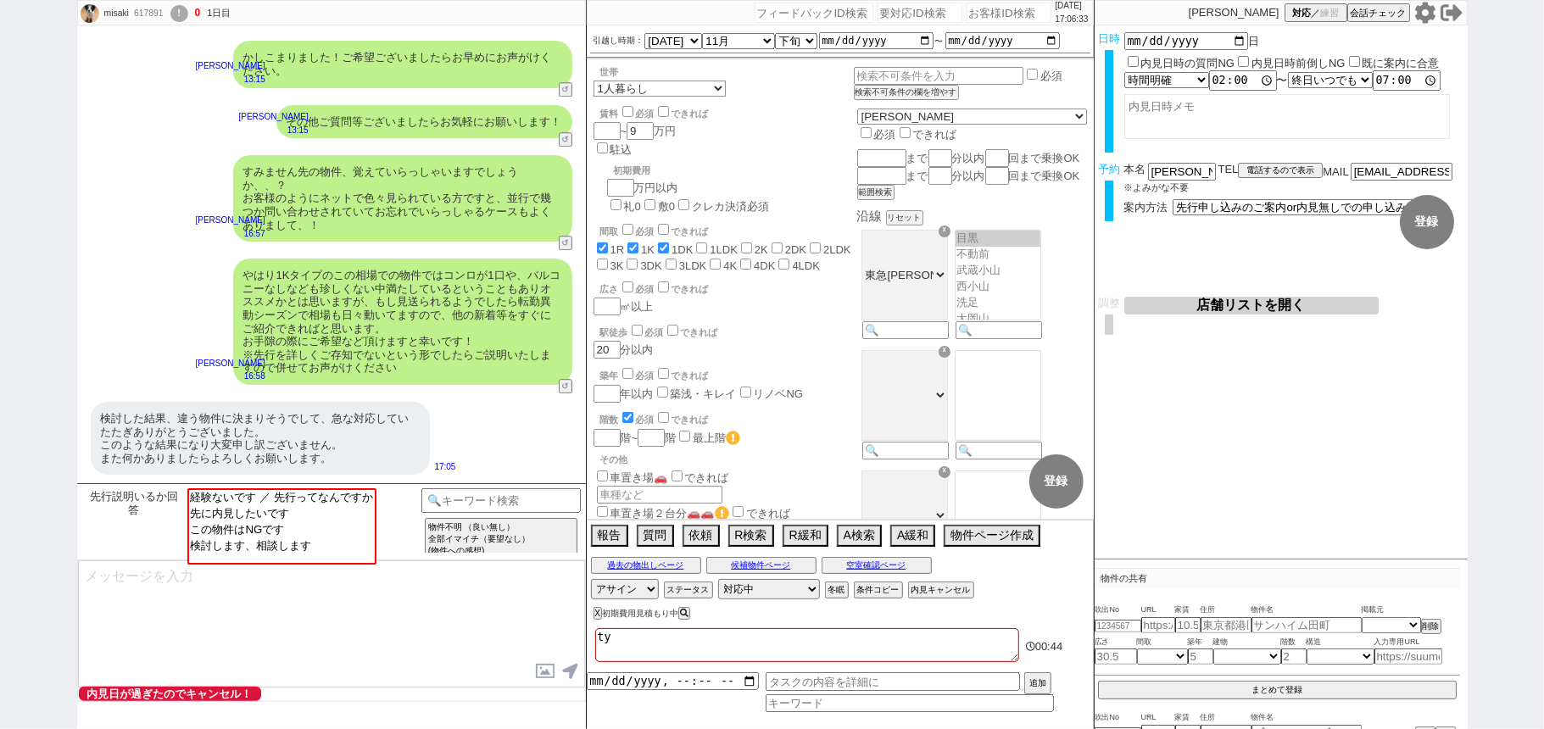
checkbox input "false"
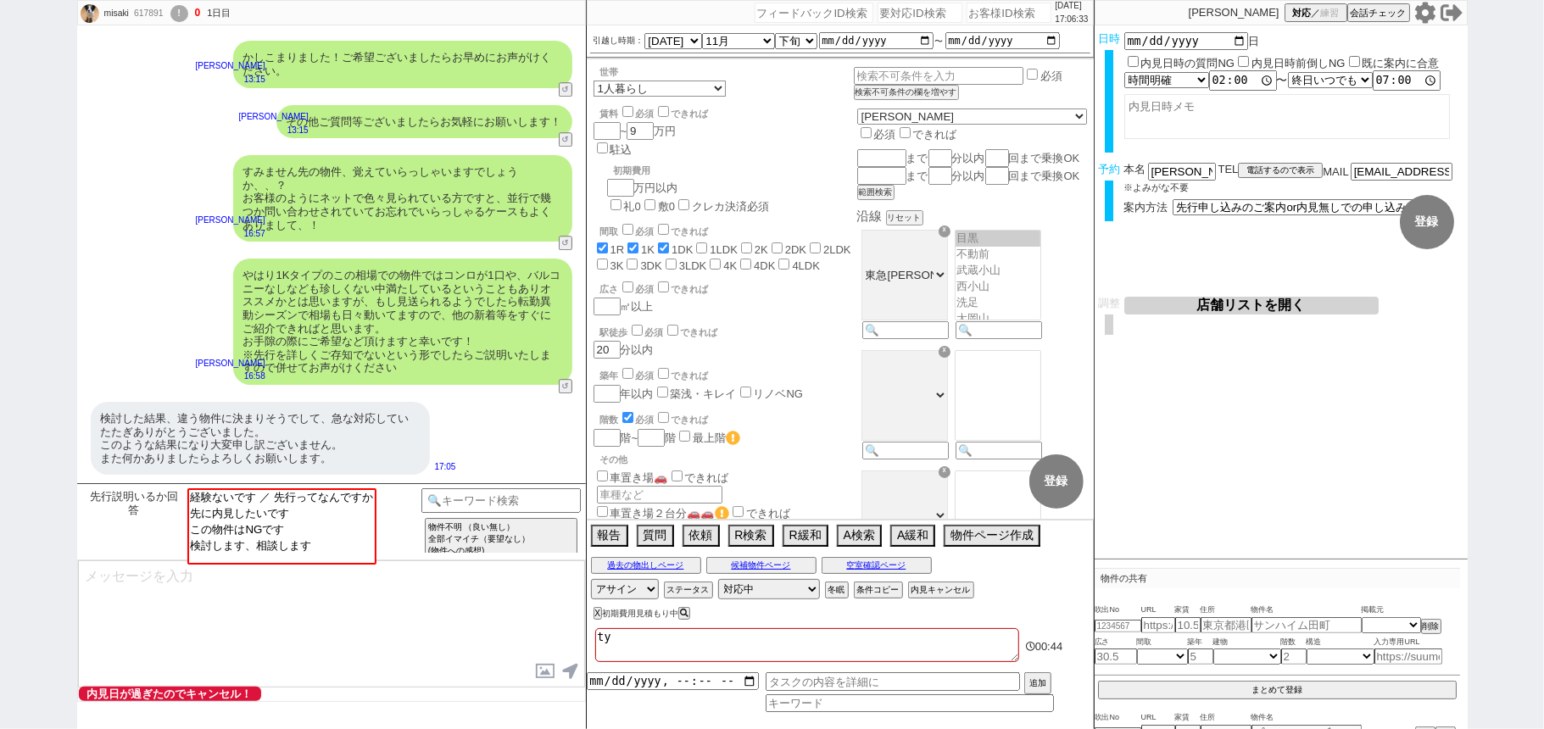
checkbox input "false"
type textarea "tyou"
checkbox input "true"
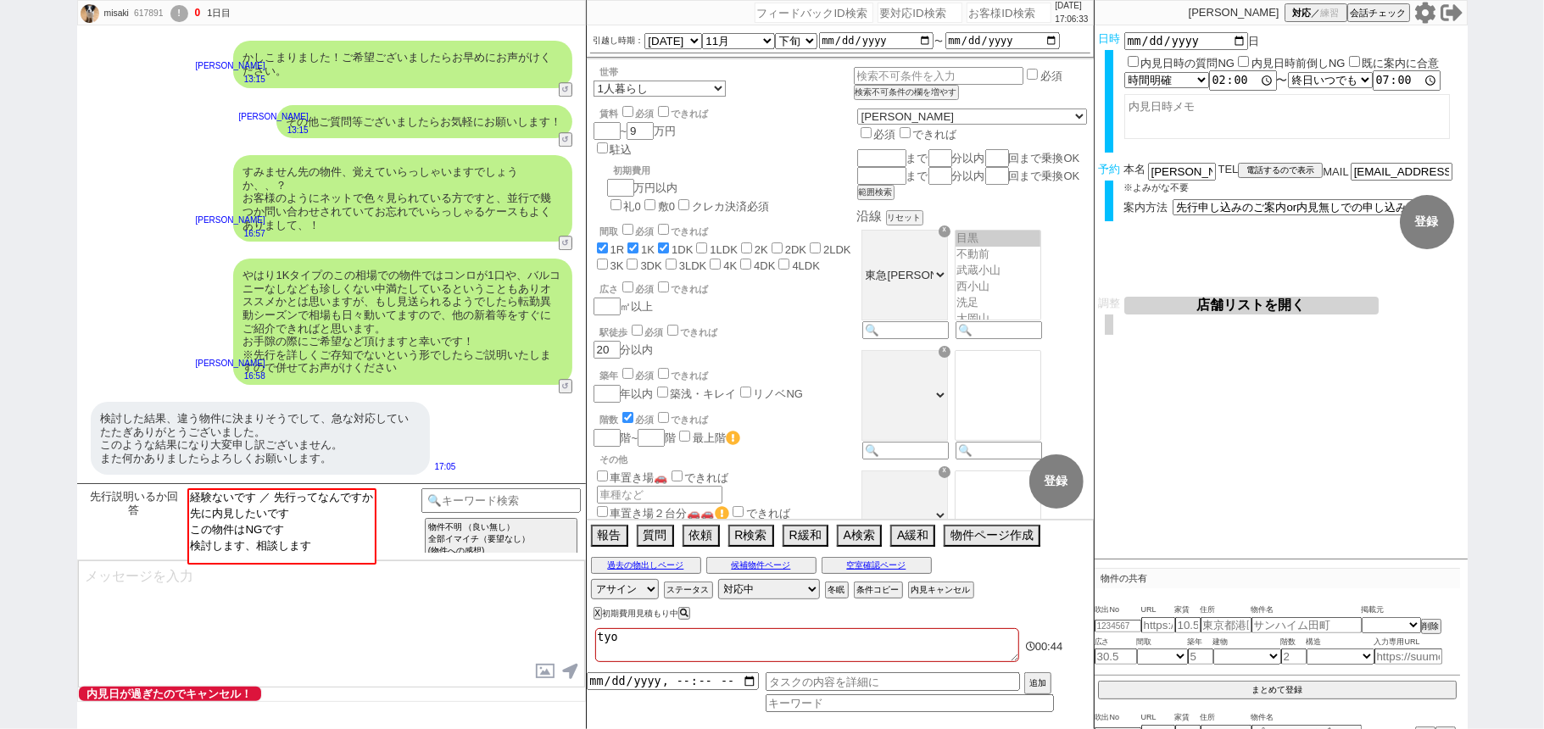
checkbox input "true"
checkbox input "false"
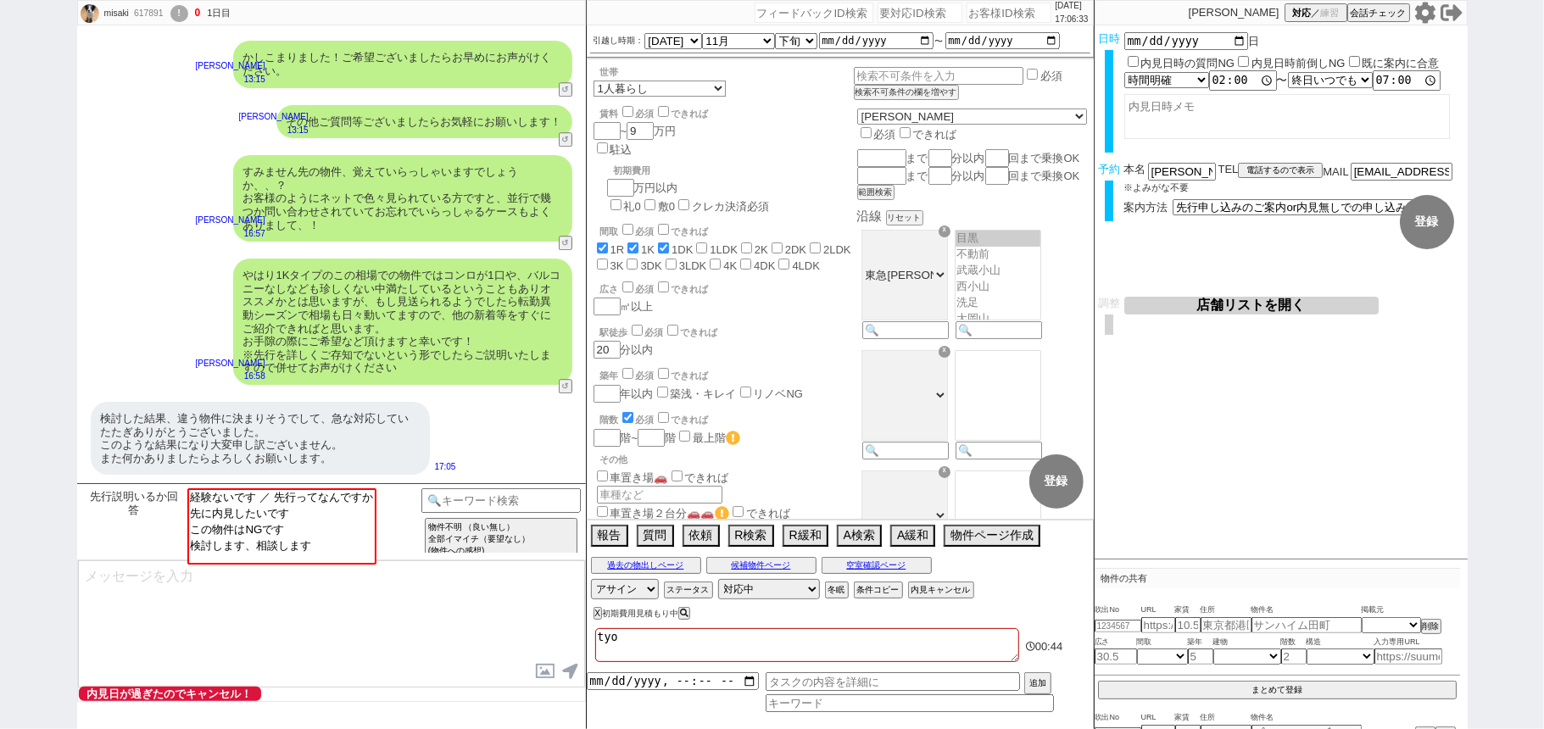
checkbox input "false"
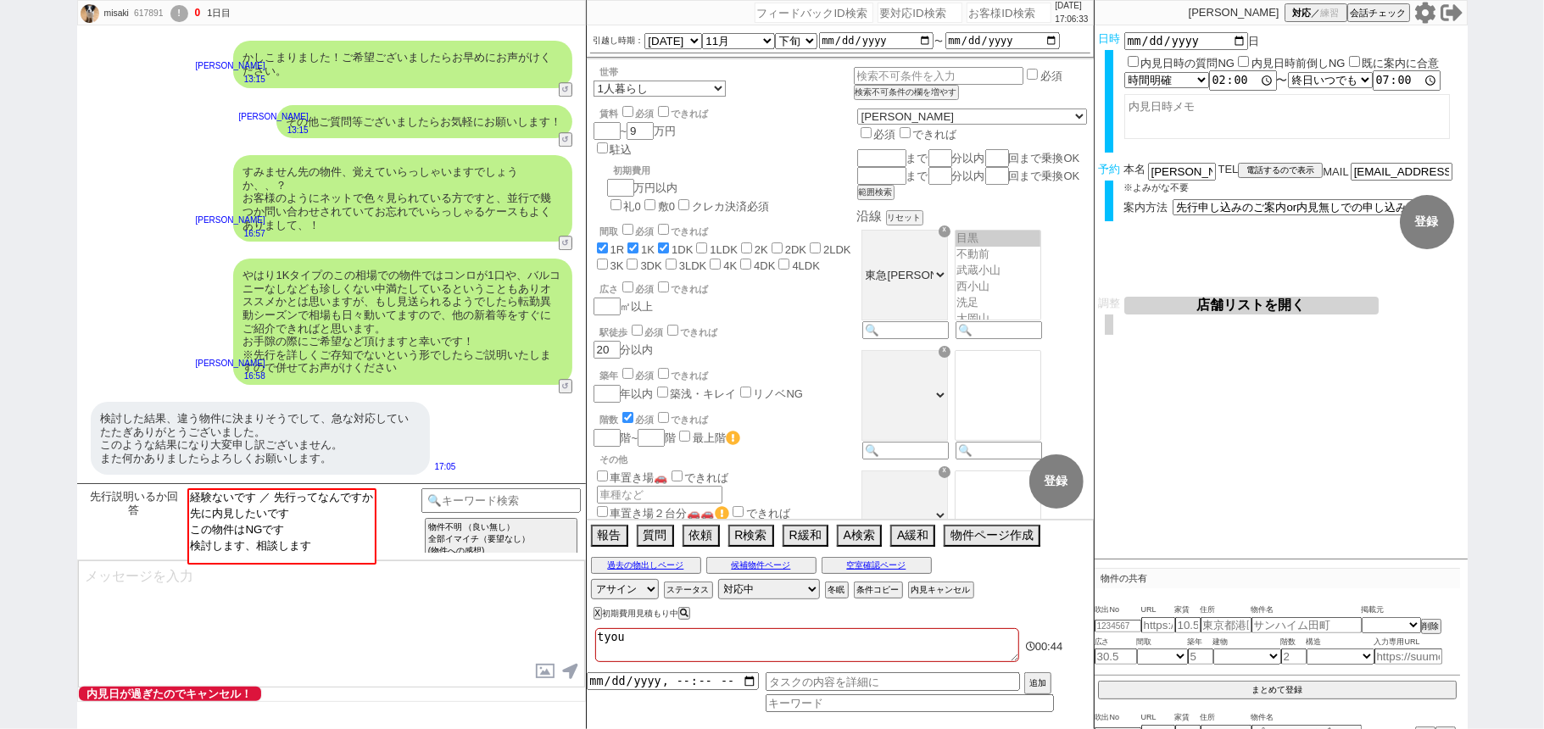
checkbox input "false"
type textarea "tyo"
checkbox input "true"
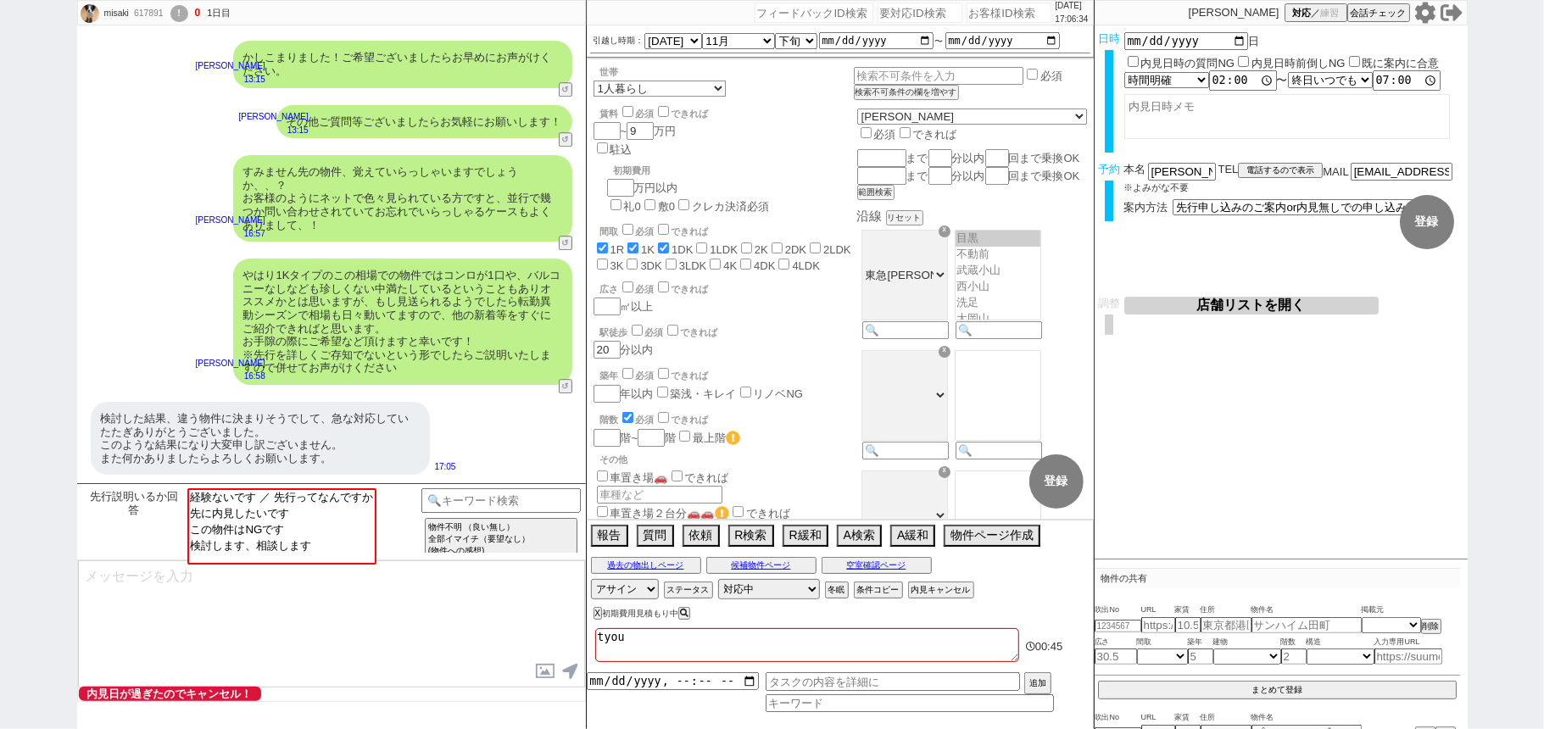
checkbox input "false"
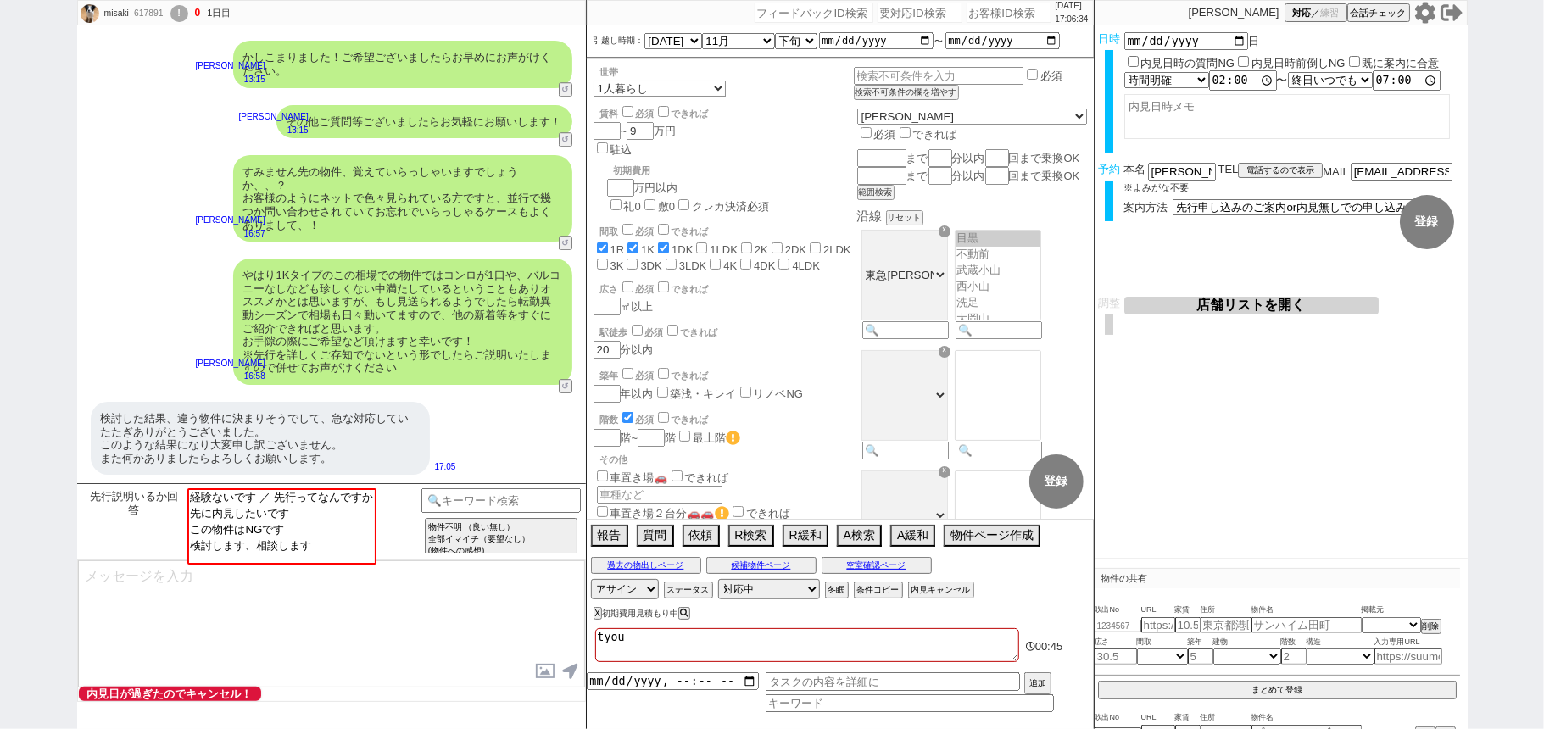
checkbox input "false"
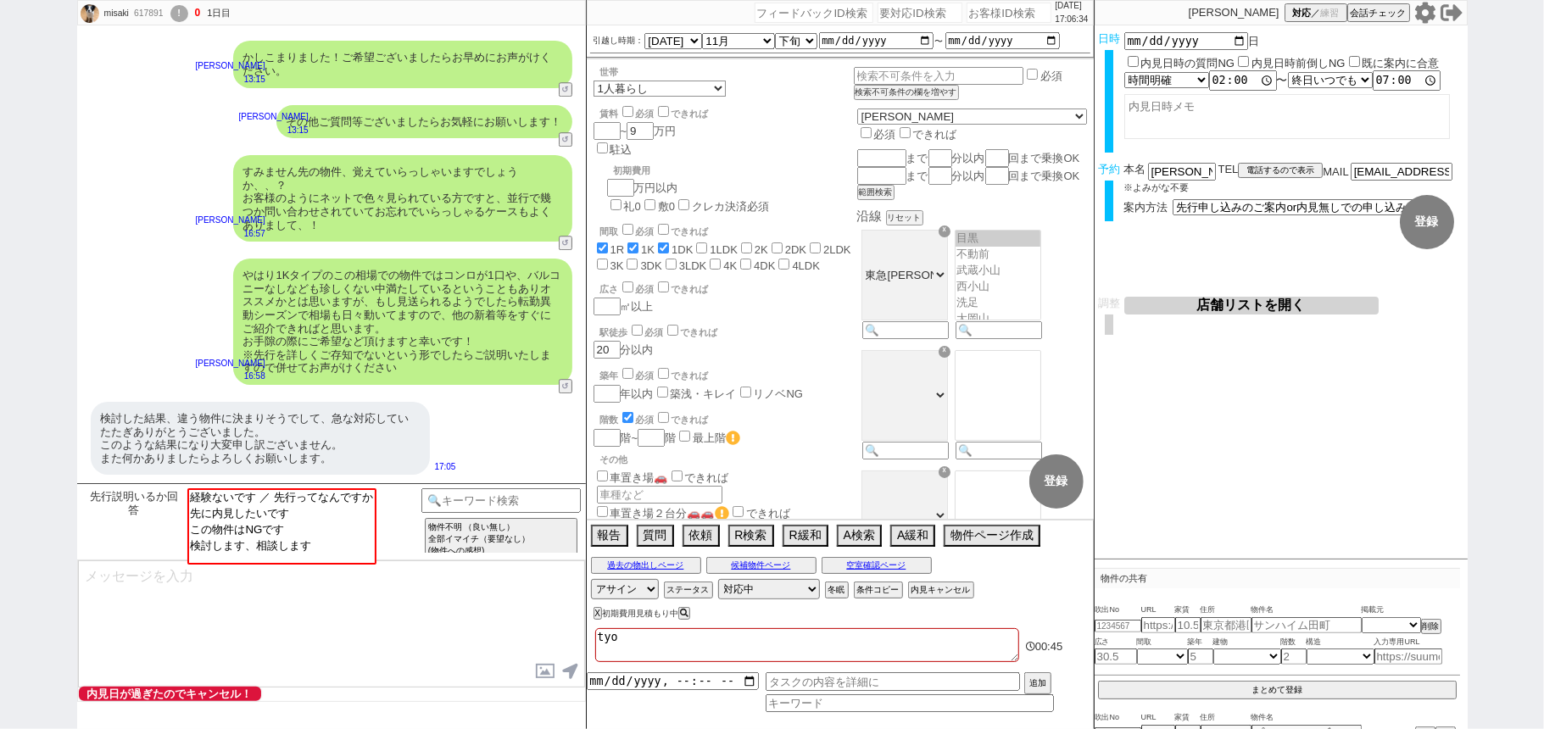
type textarea "ty"
checkbox input "true"
checkbox input "false"
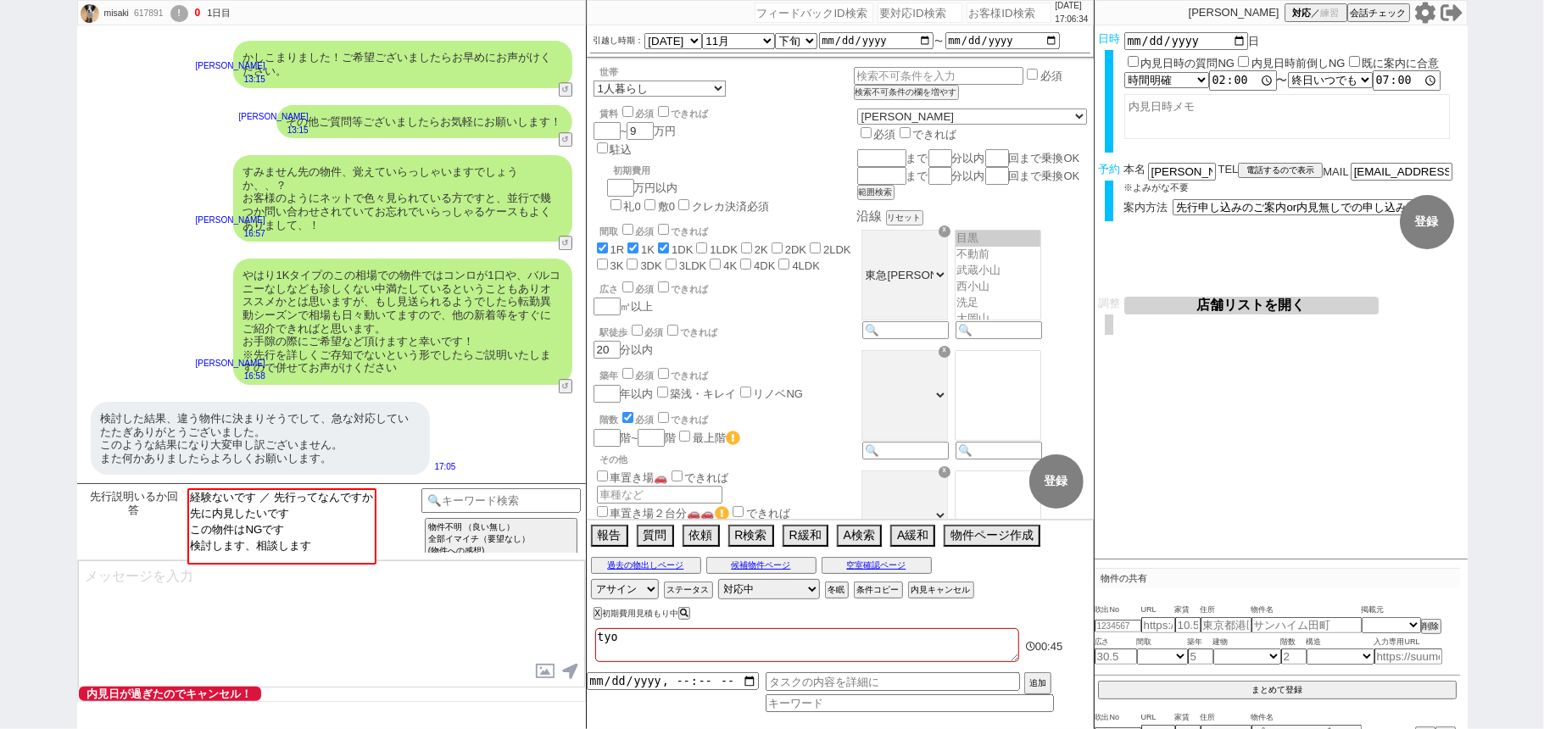
checkbox input "false"
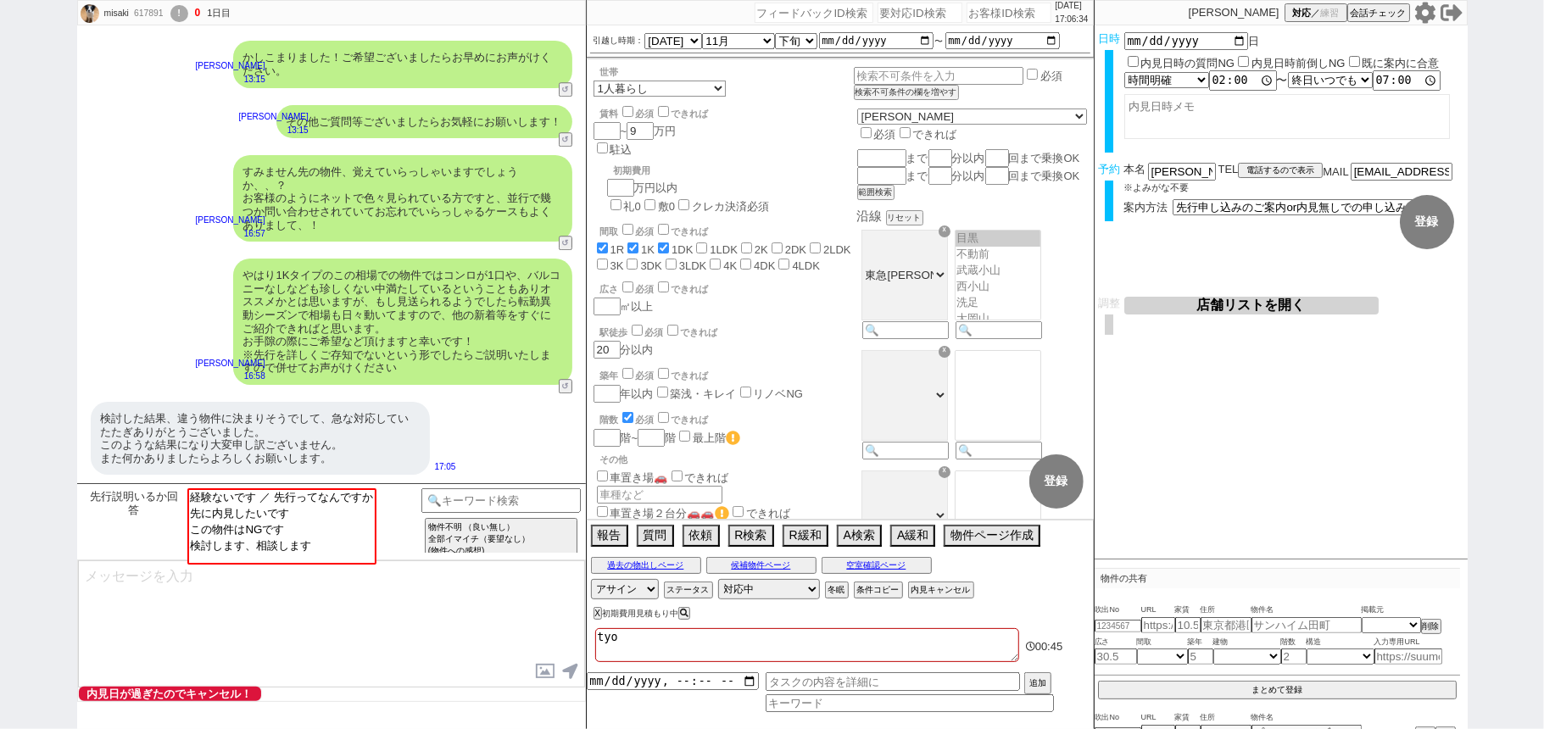
checkbox input "false"
type textarea "t"
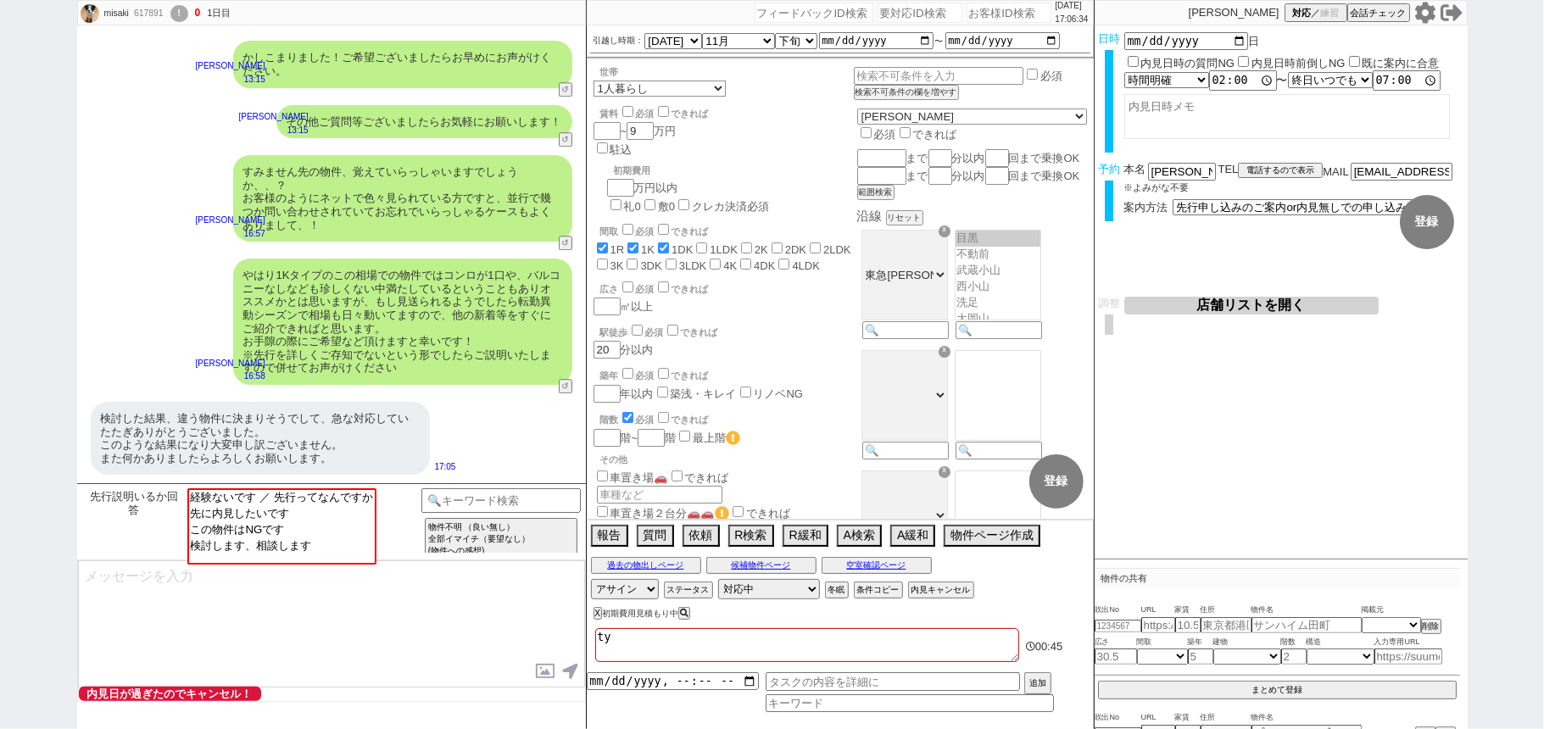
checkbox input "true"
checkbox input "false"
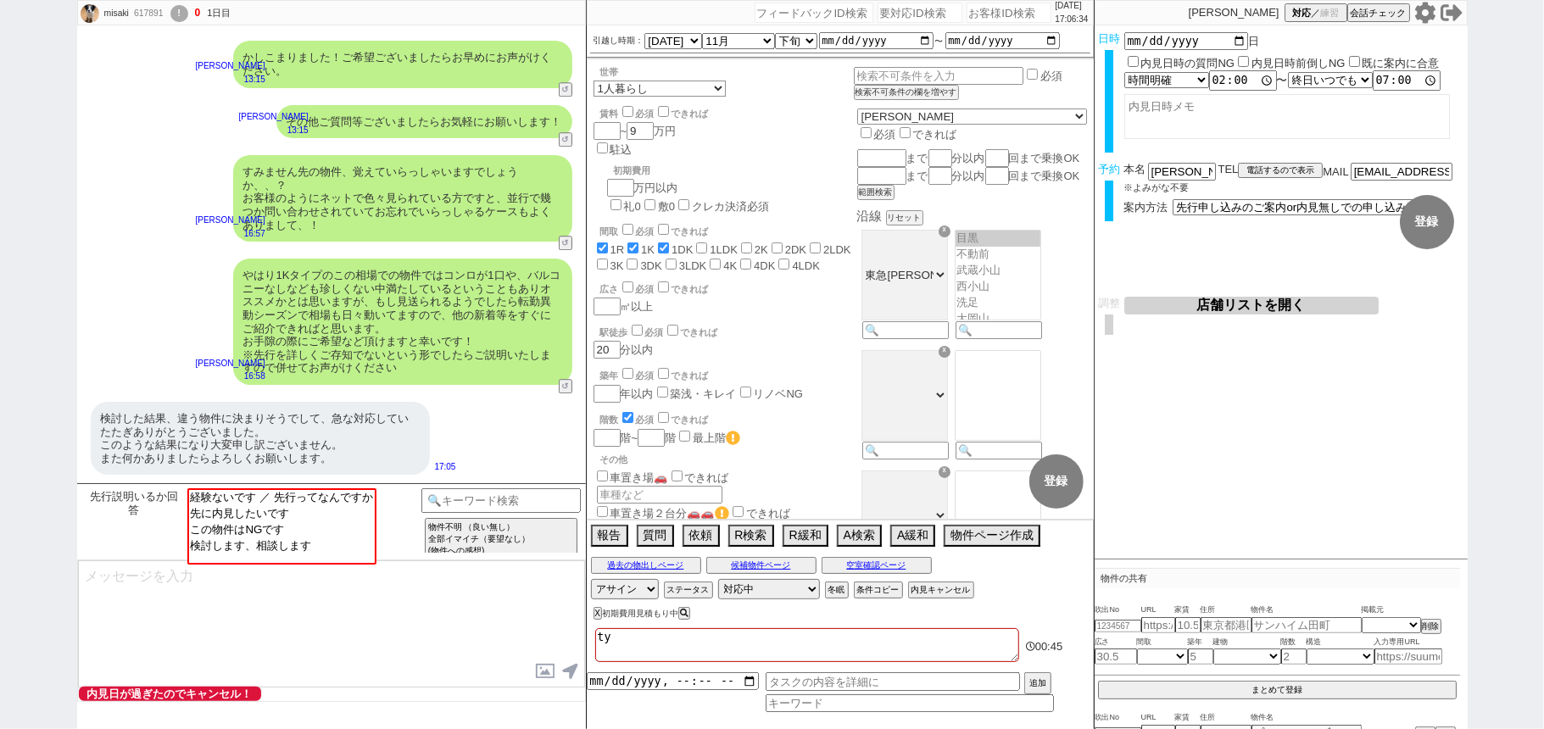
checkbox input "false"
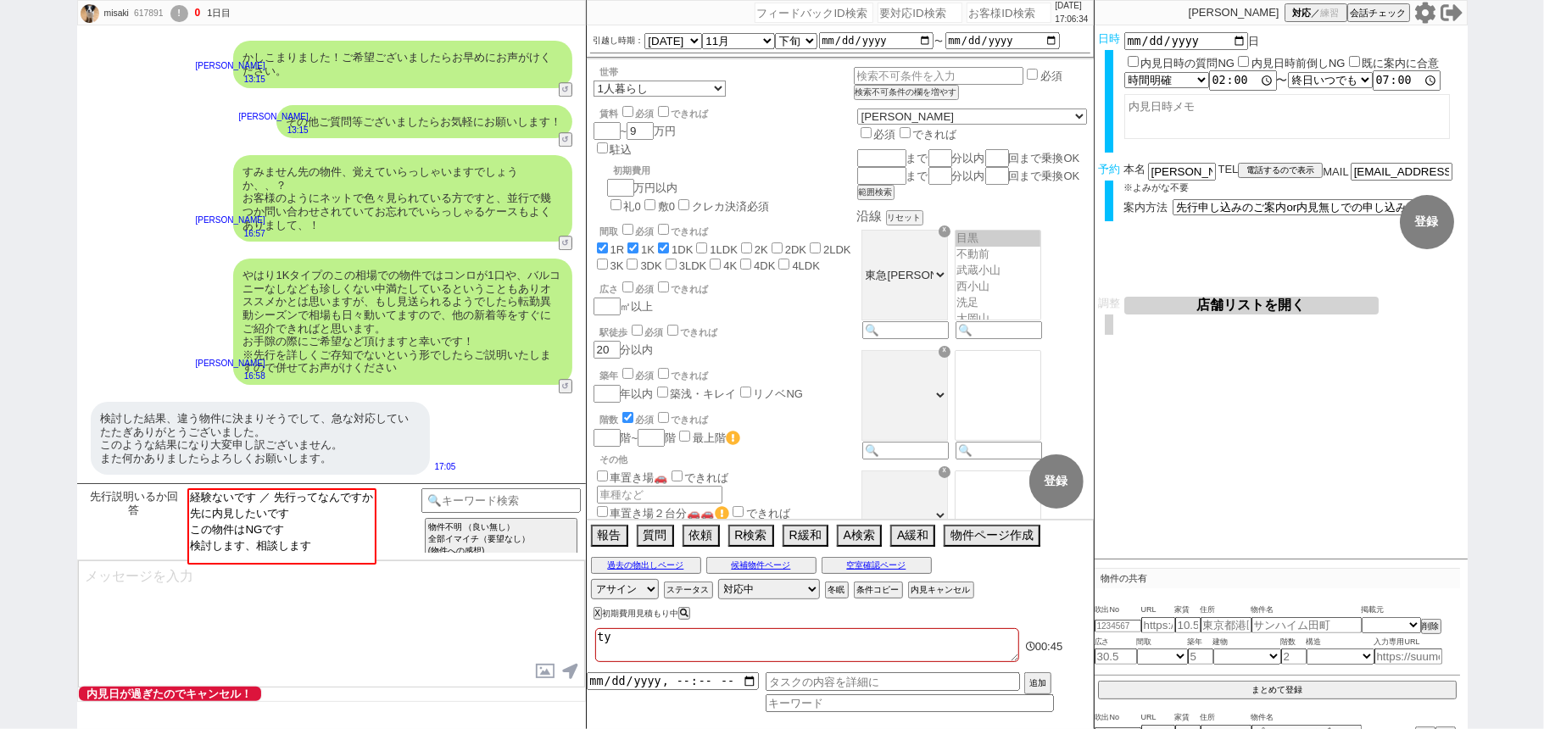
checkbox input "false"
checkbox input "true"
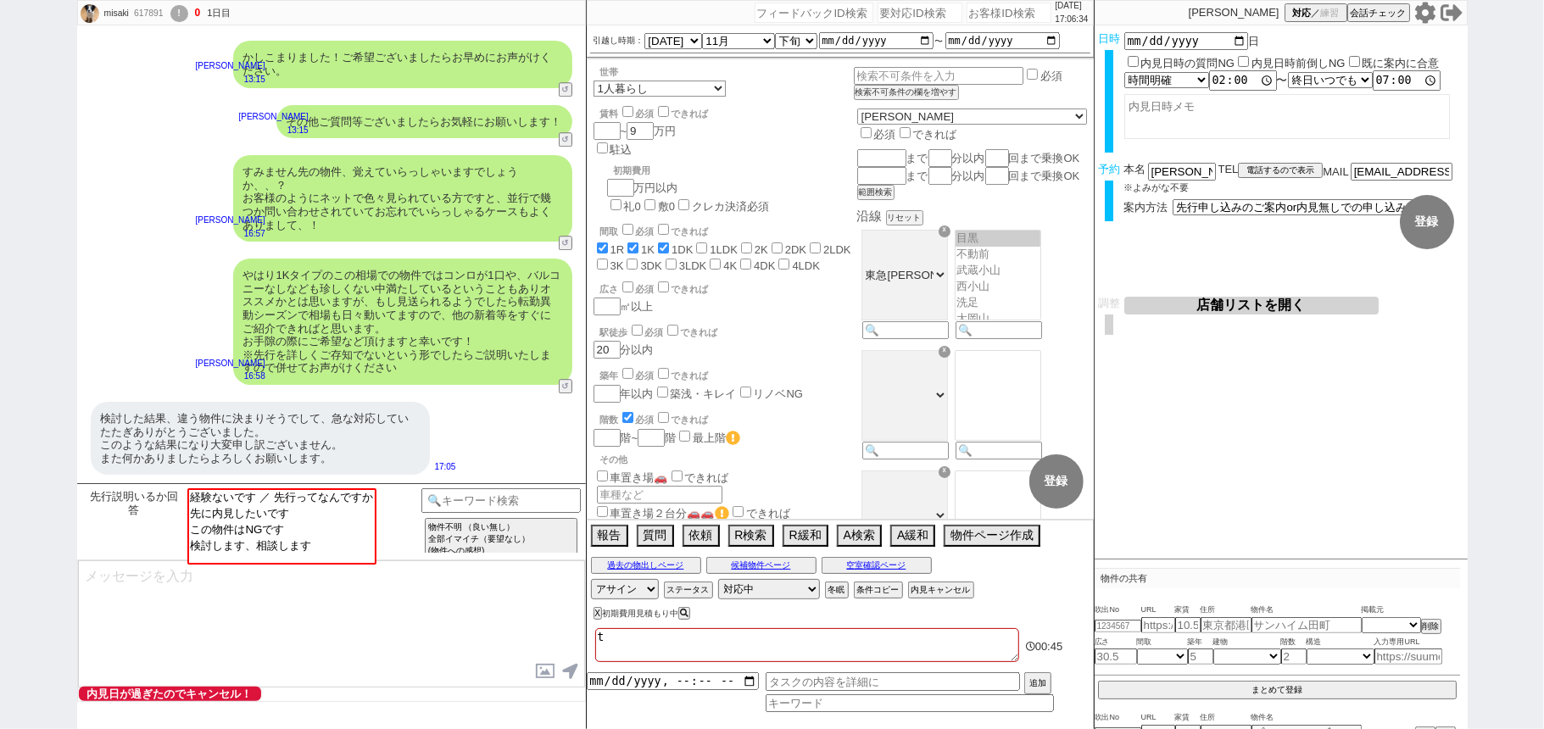
checkbox input "true"
checkbox input "false"
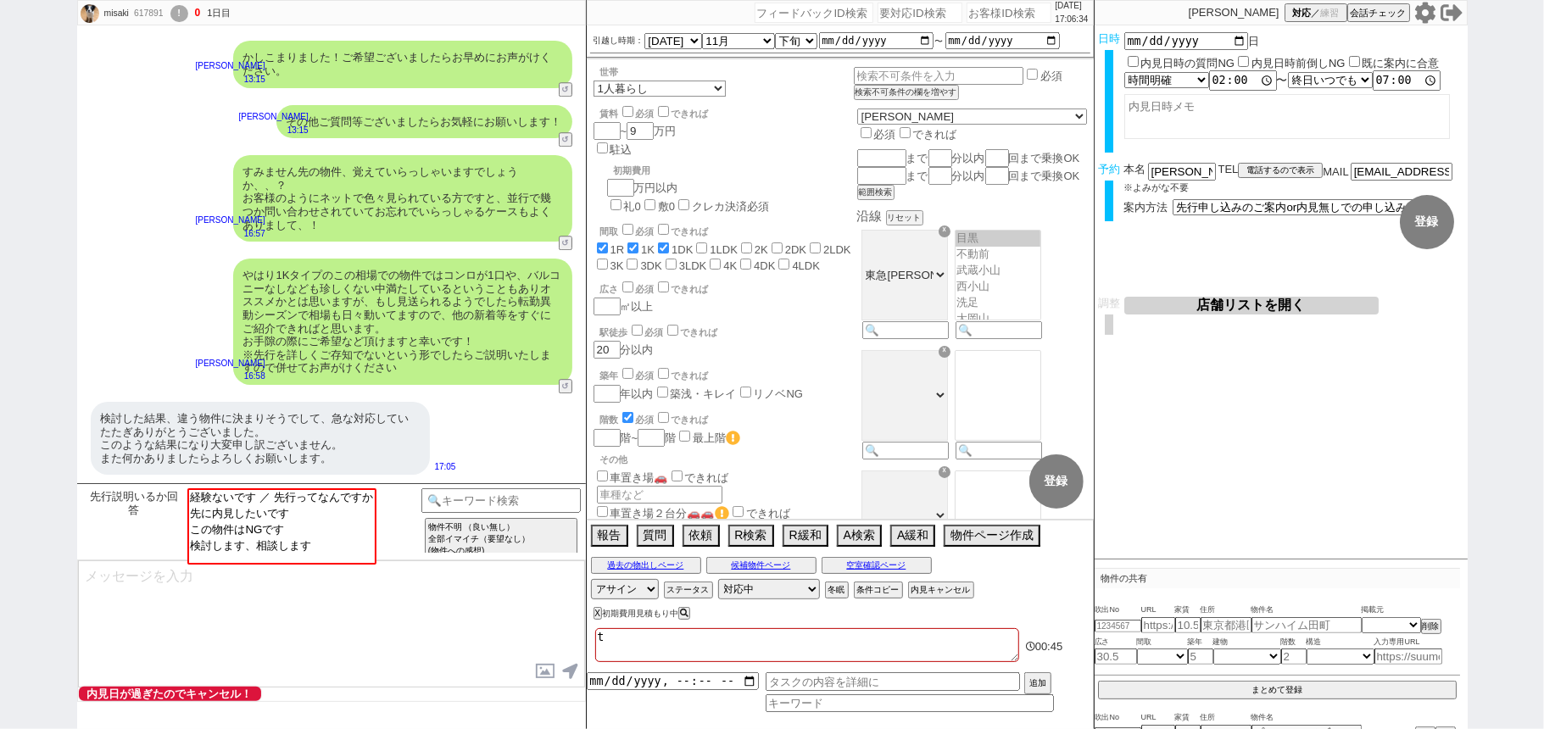
checkbox input "false"
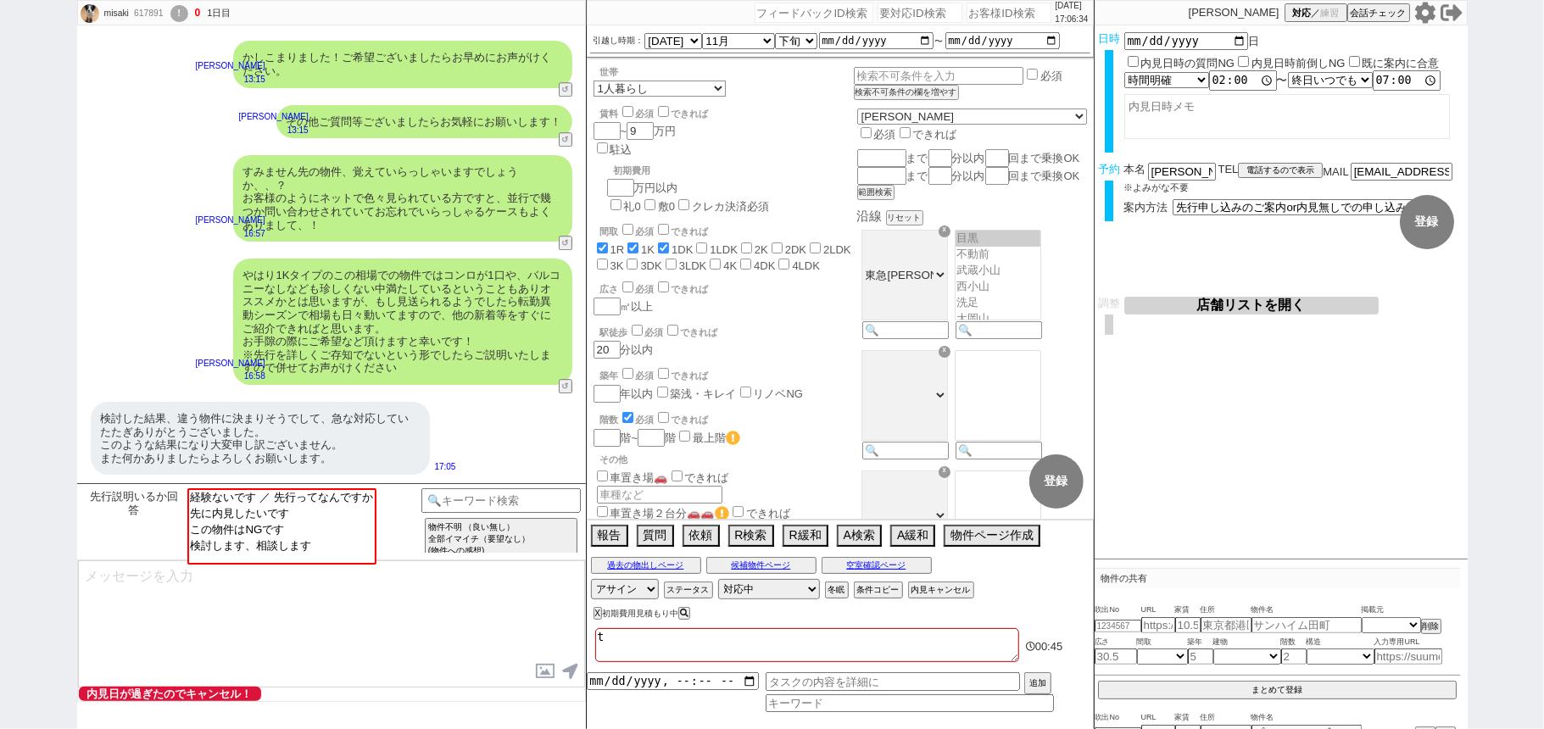
checkbox input "false"
type textarea "ｔ"
checkbox input "true"
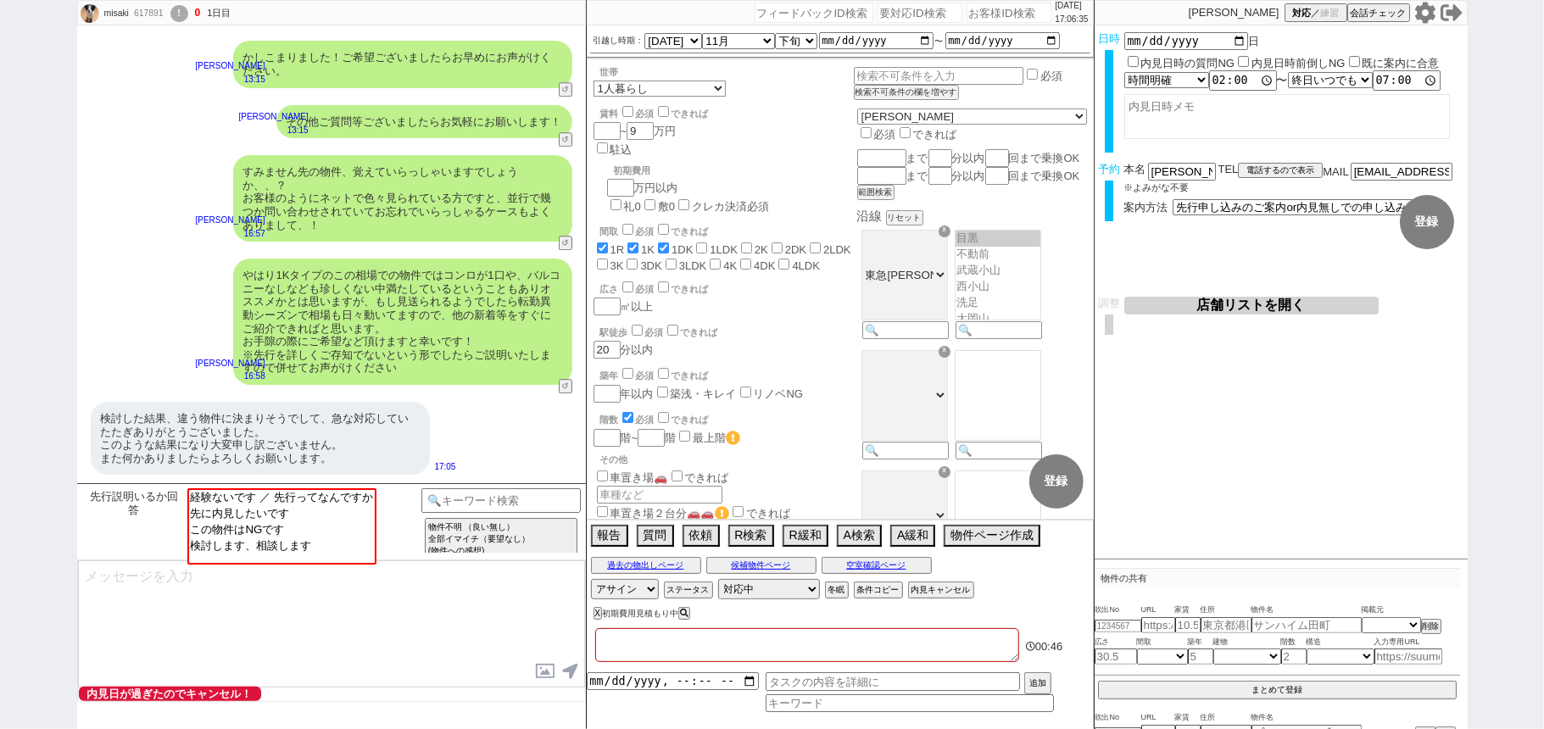
checkbox input "false"
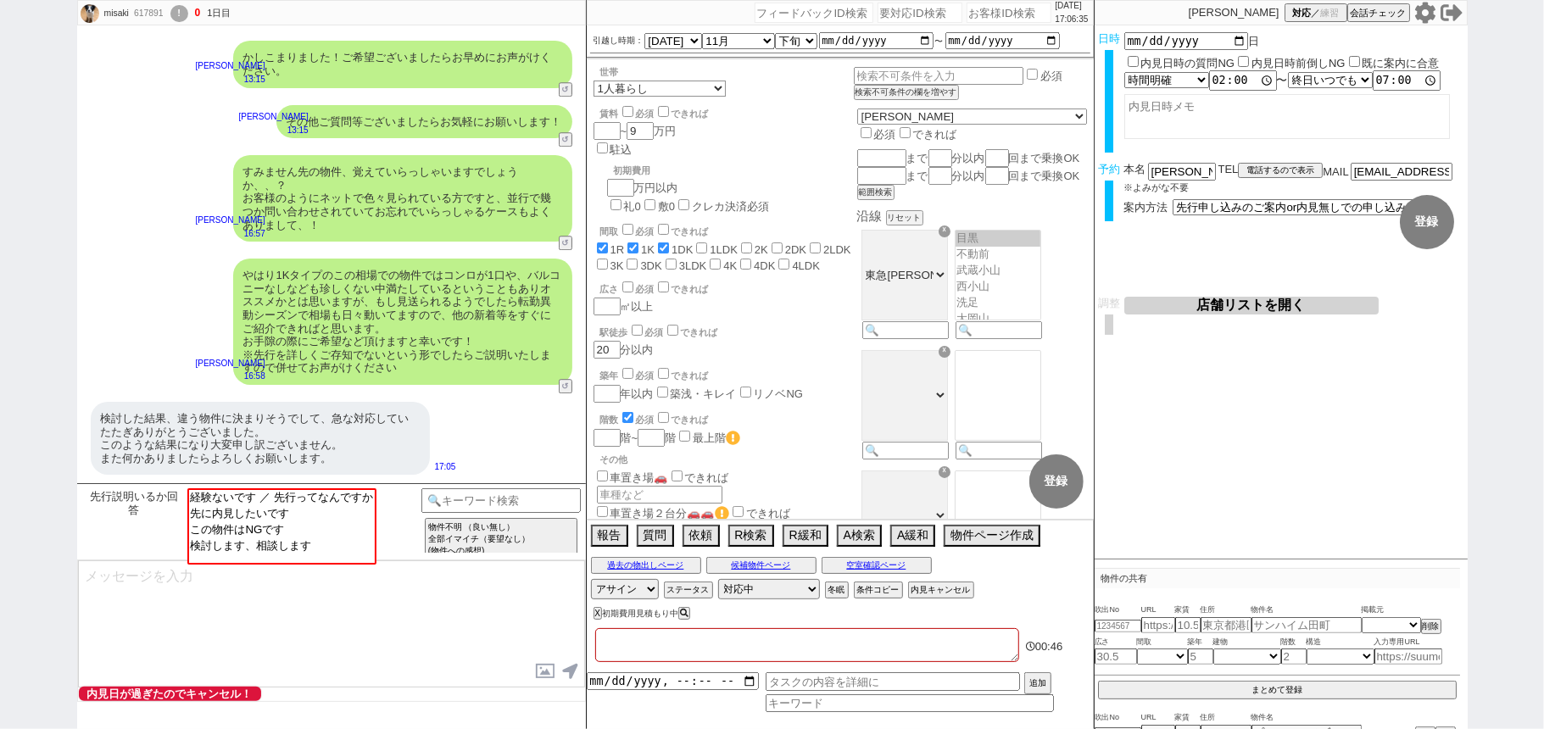
checkbox input "false"
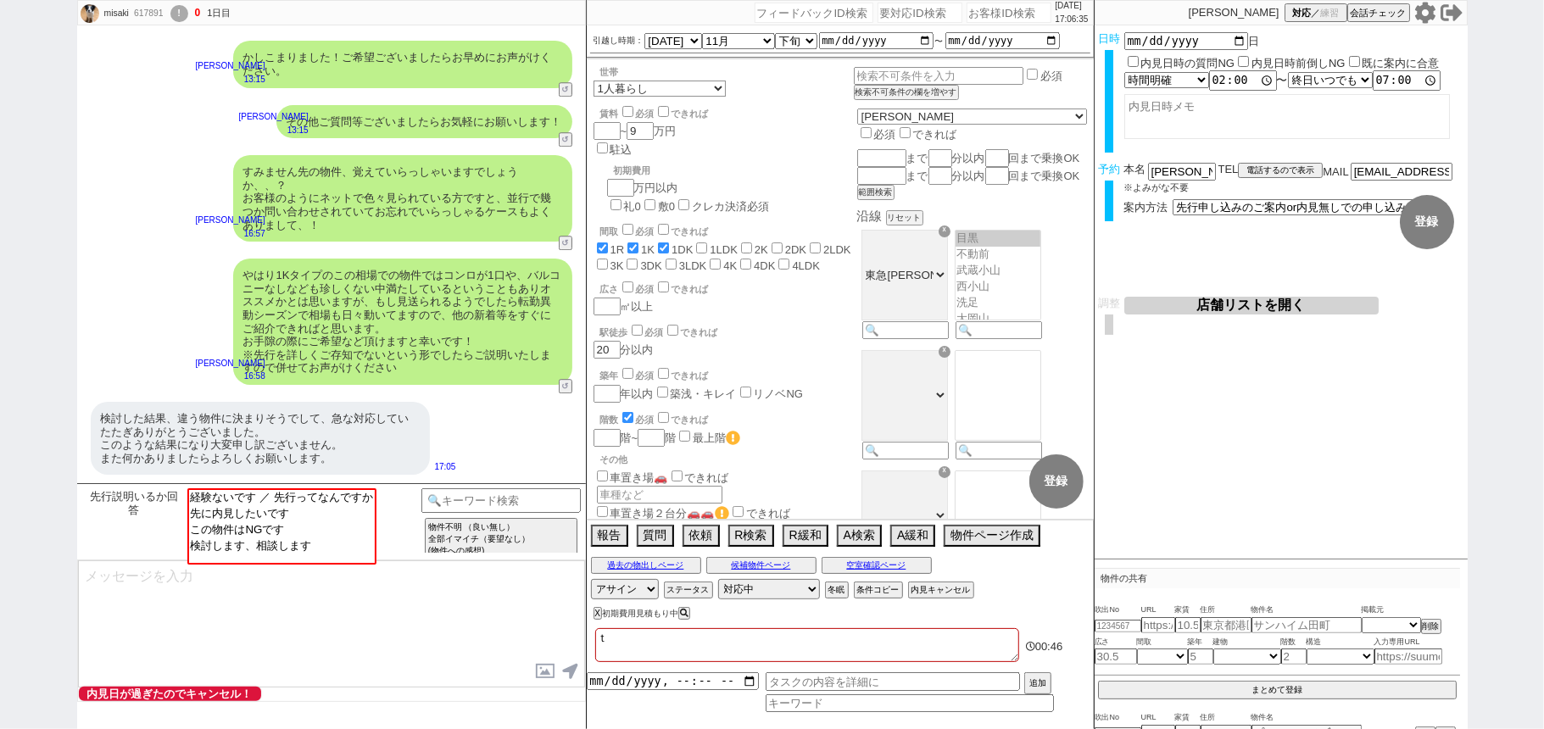
type textarea "ｔｙ"
checkbox input "true"
checkbox input "false"
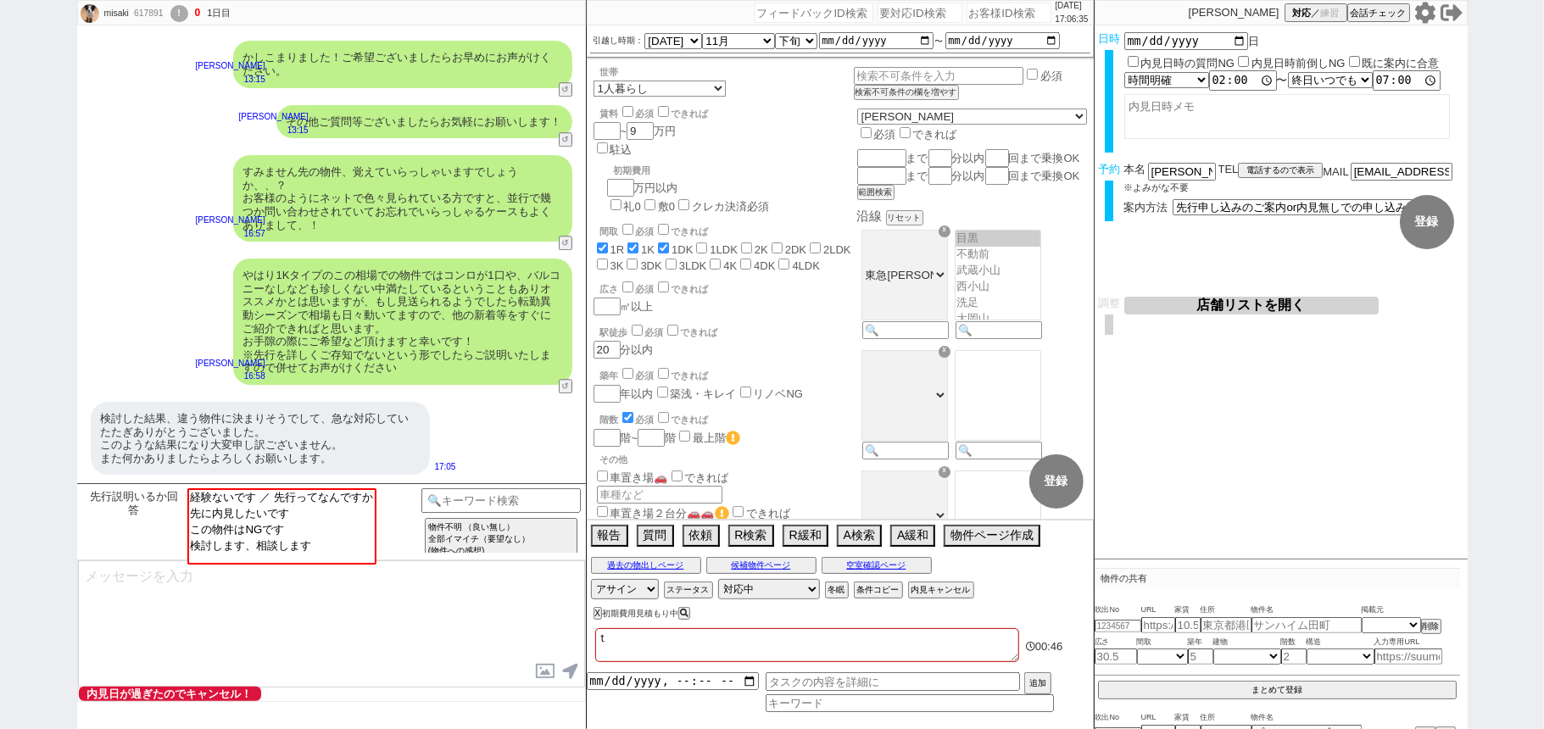
checkbox input "false"
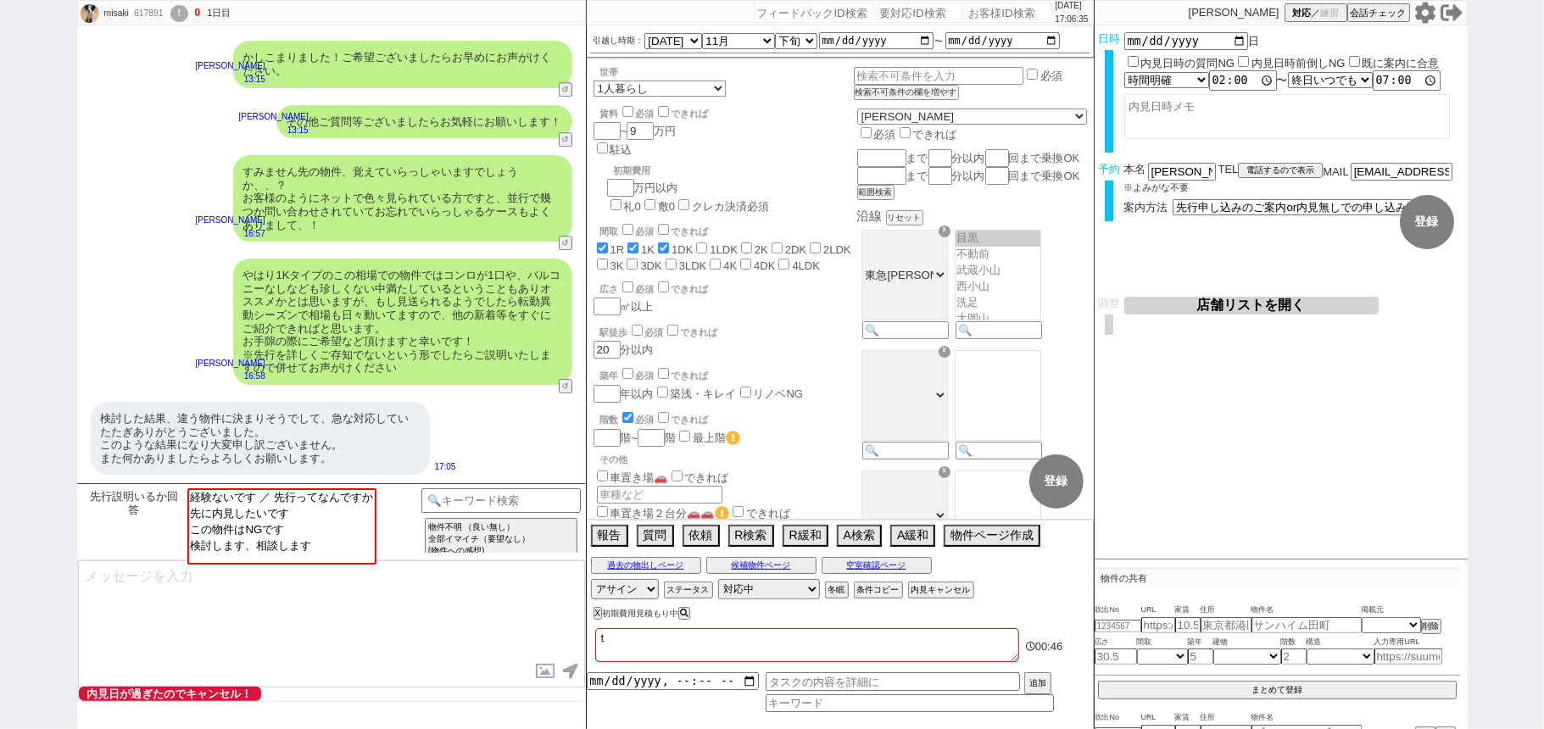
checkbox input "false"
type textarea "ちょ"
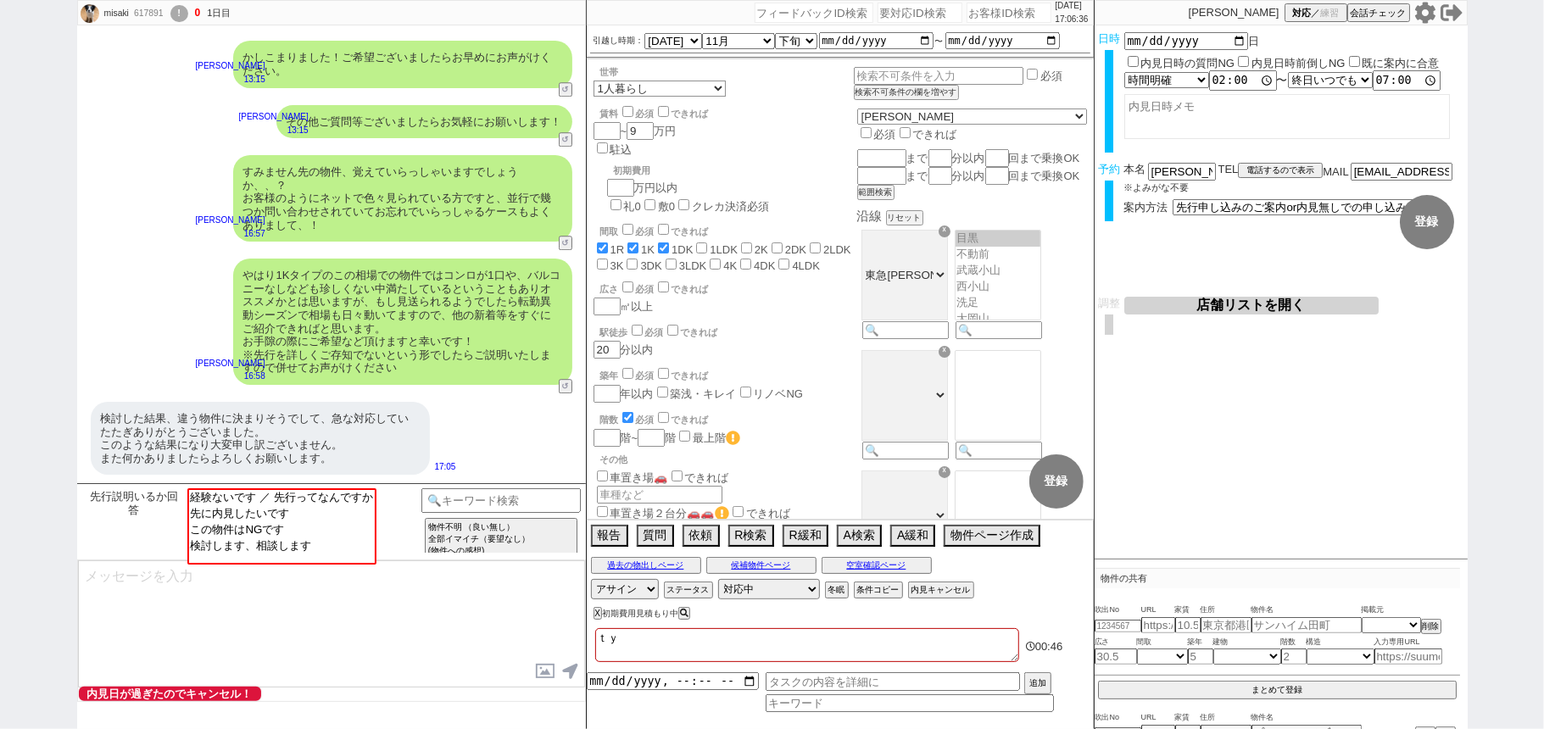
checkbox input "true"
checkbox input "false"
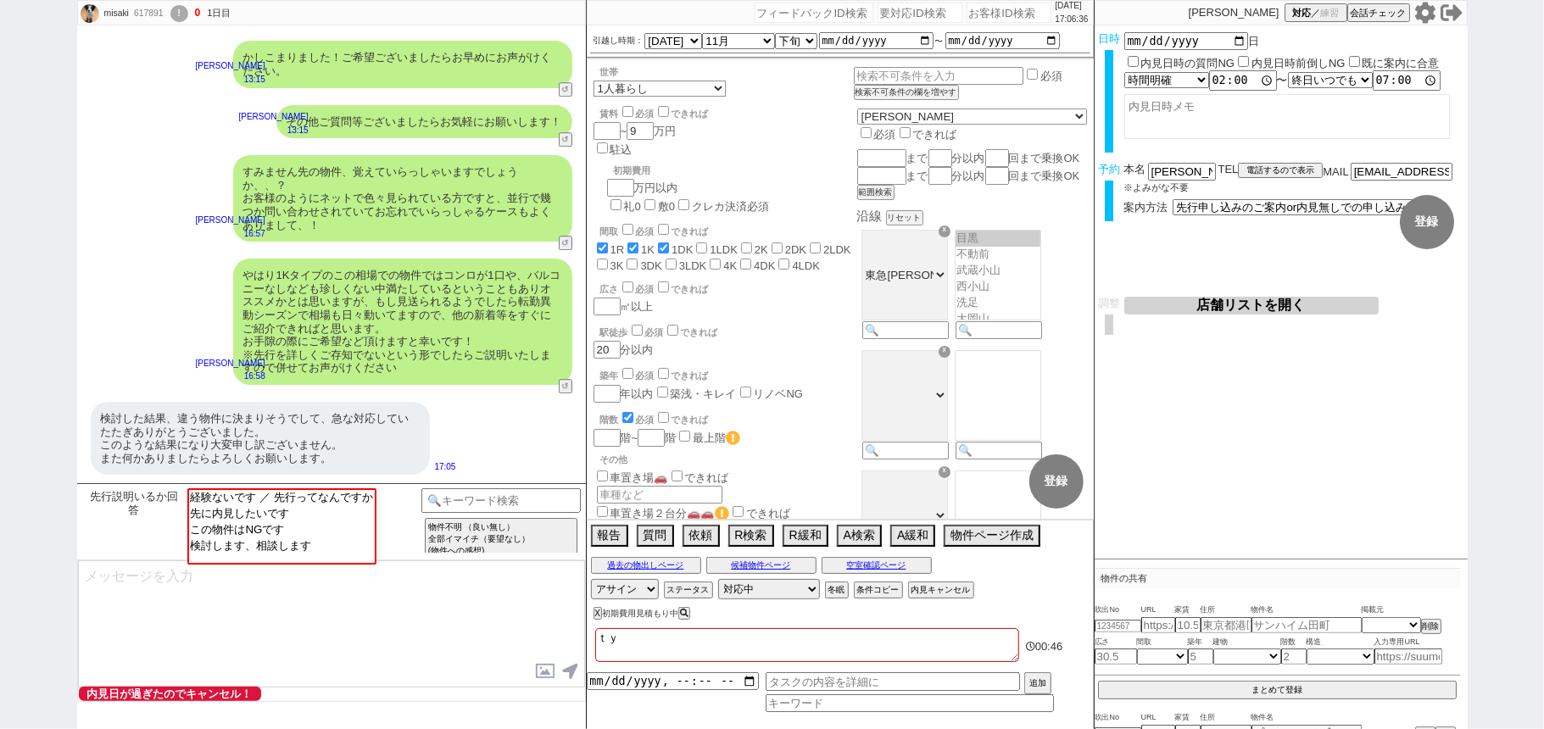
checkbox input "false"
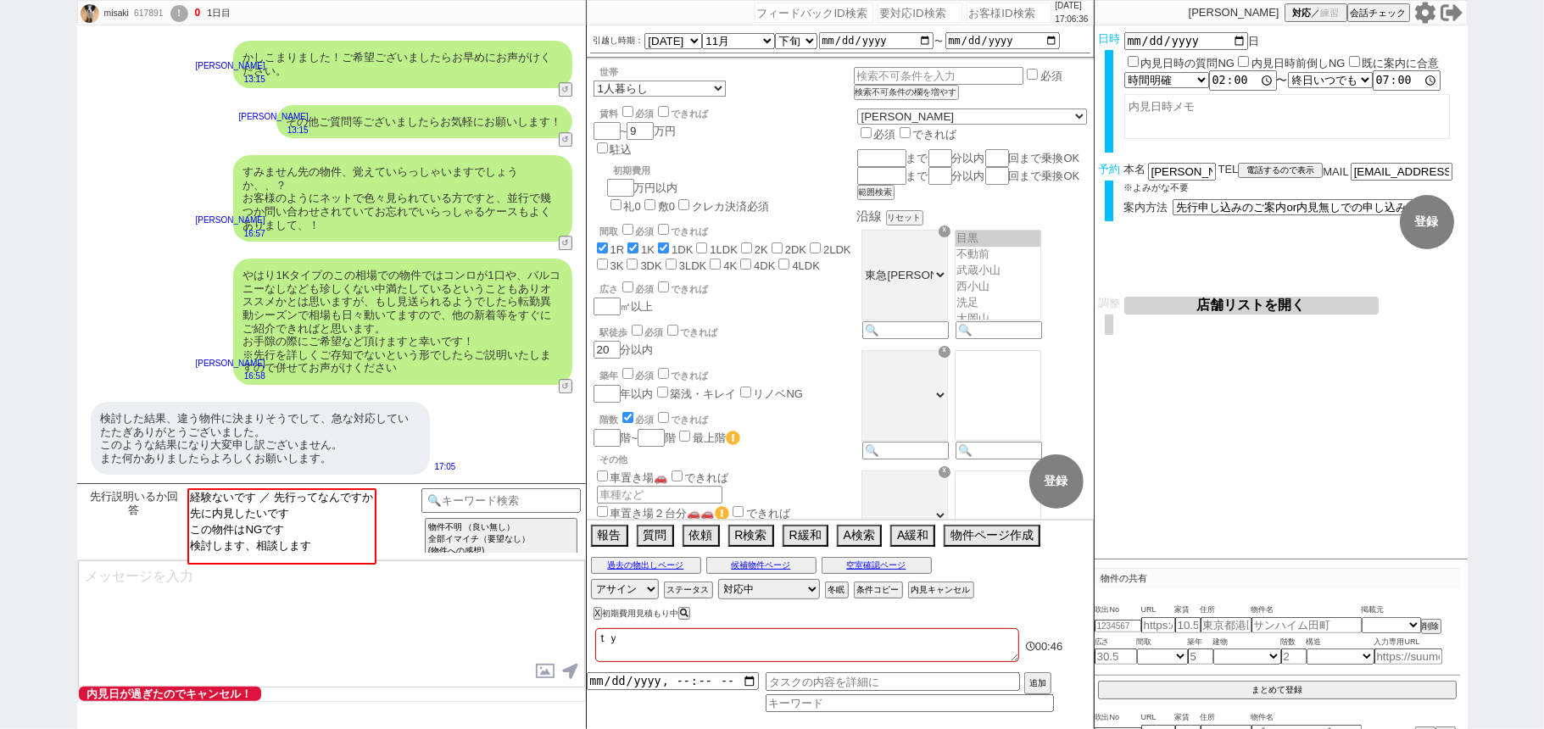
checkbox input "false"
type textarea "ちょう"
checkbox input "true"
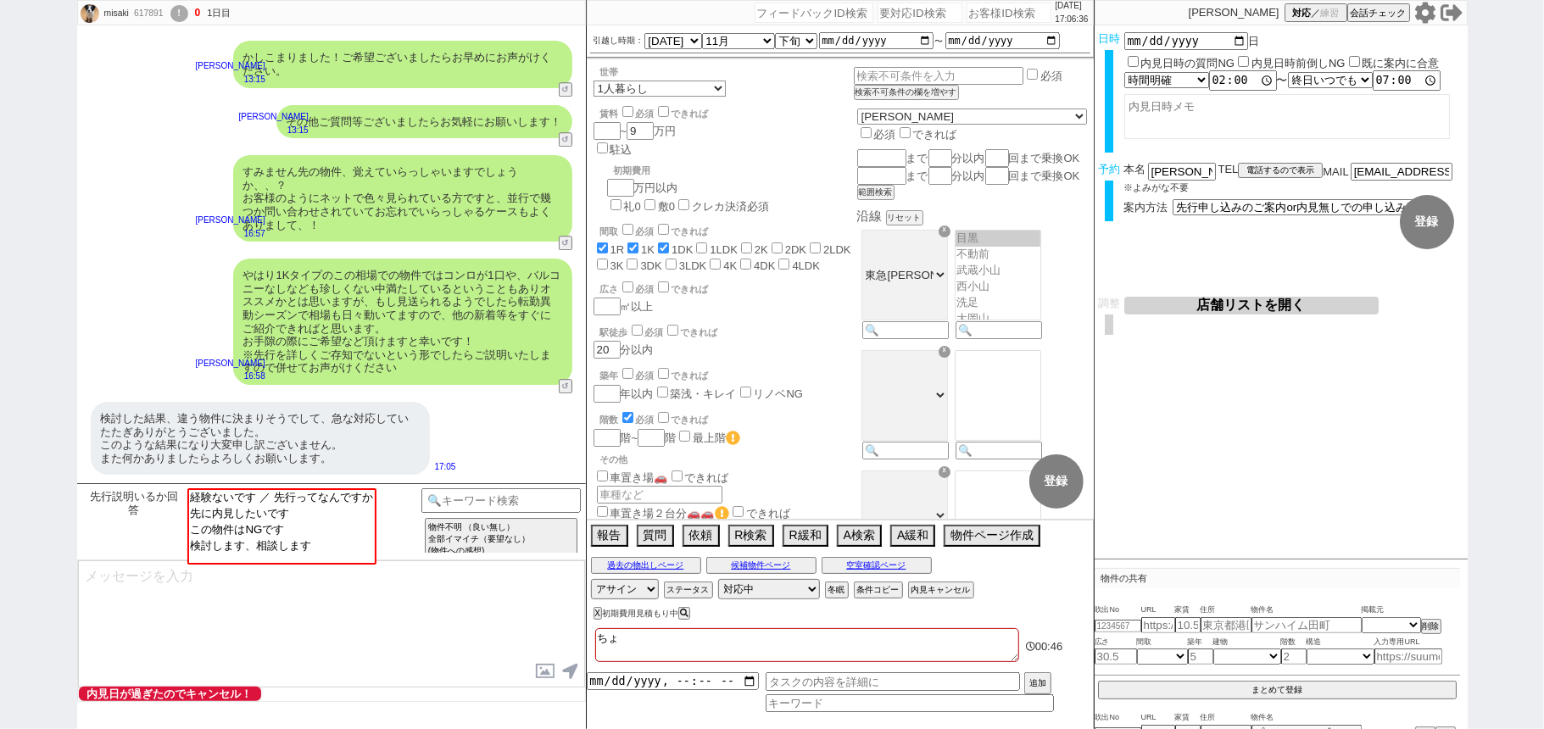
checkbox input "true"
checkbox input "false"
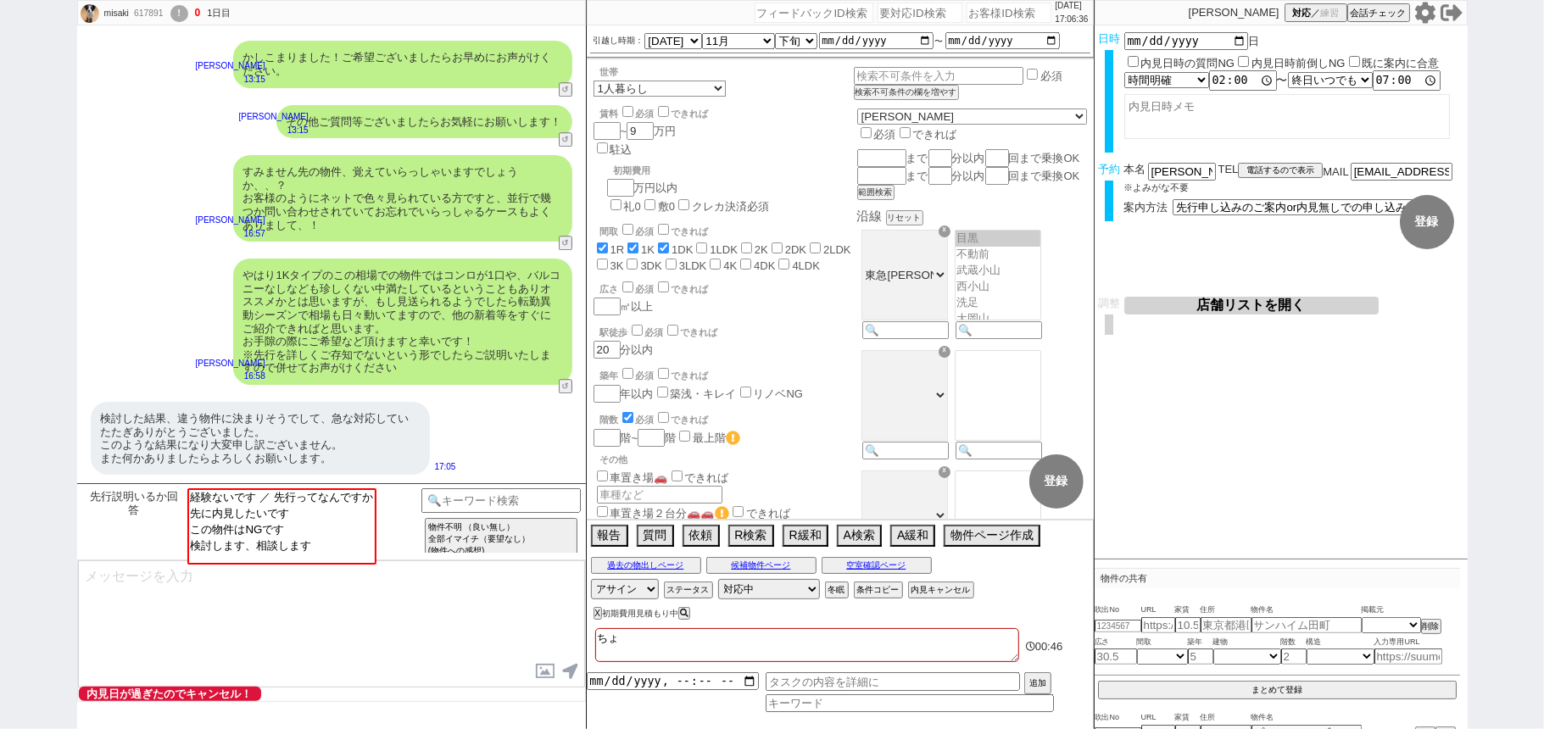
checkbox input "false"
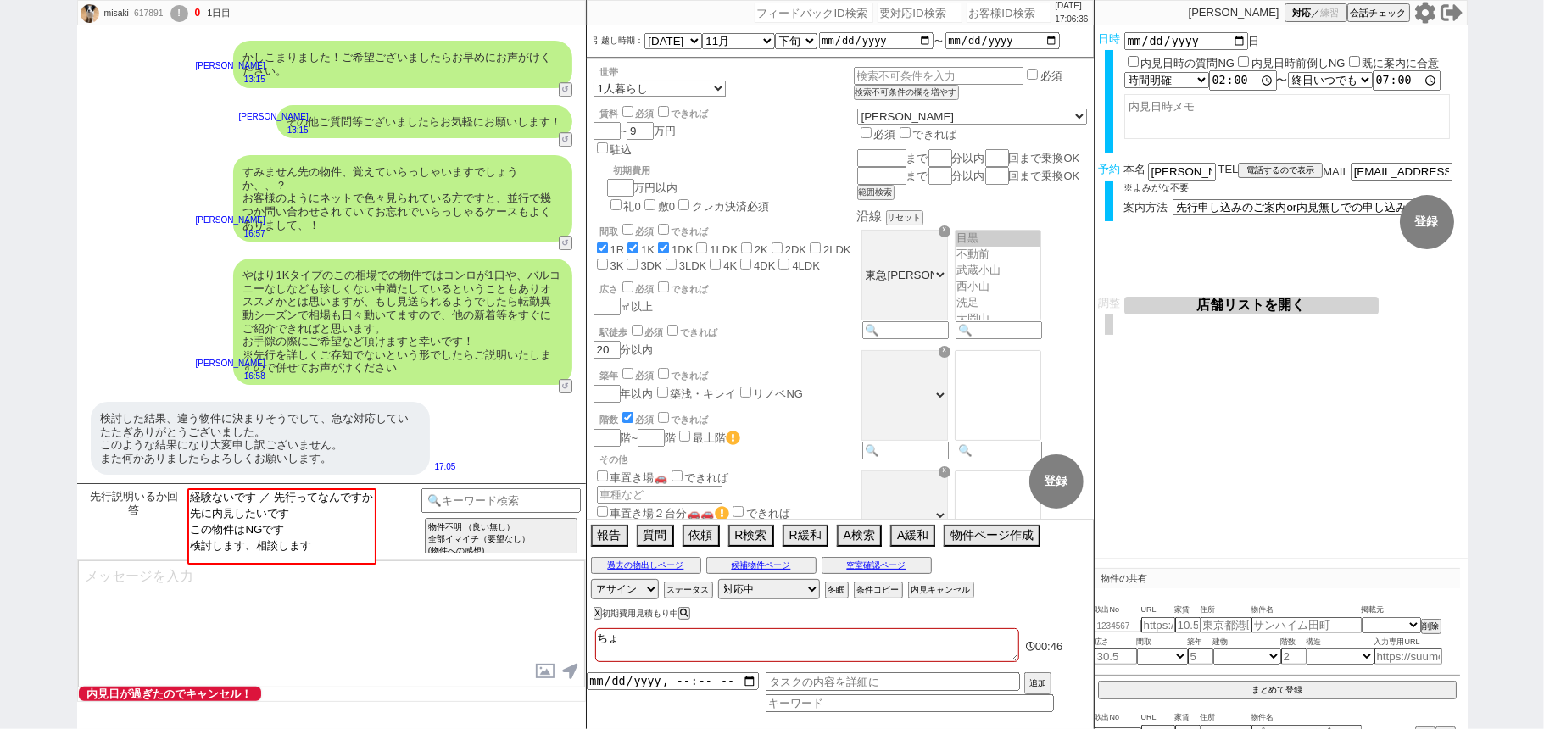
checkbox input "false"
type textarea "ちょうｓ"
checkbox input "true"
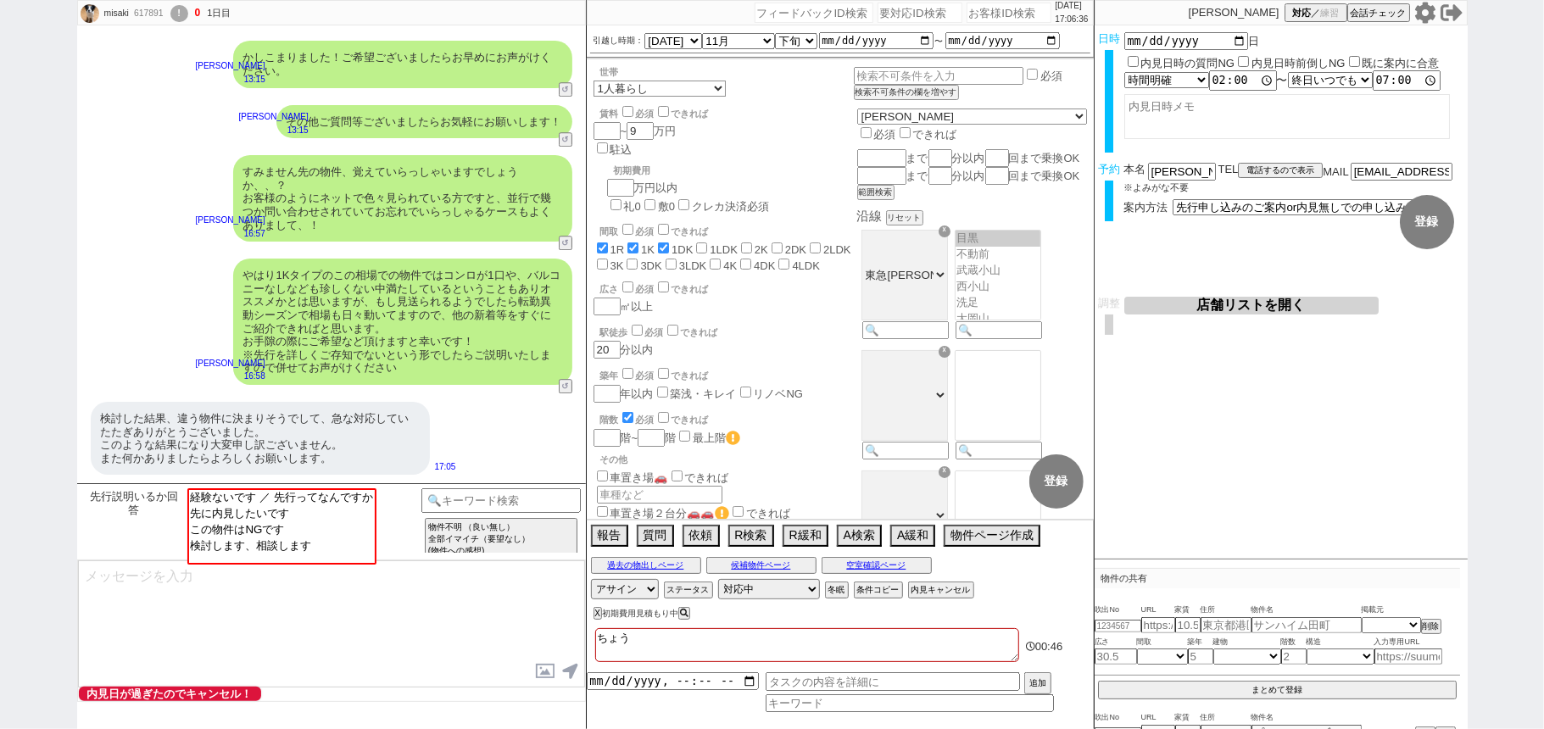
checkbox input "true"
checkbox input "false"
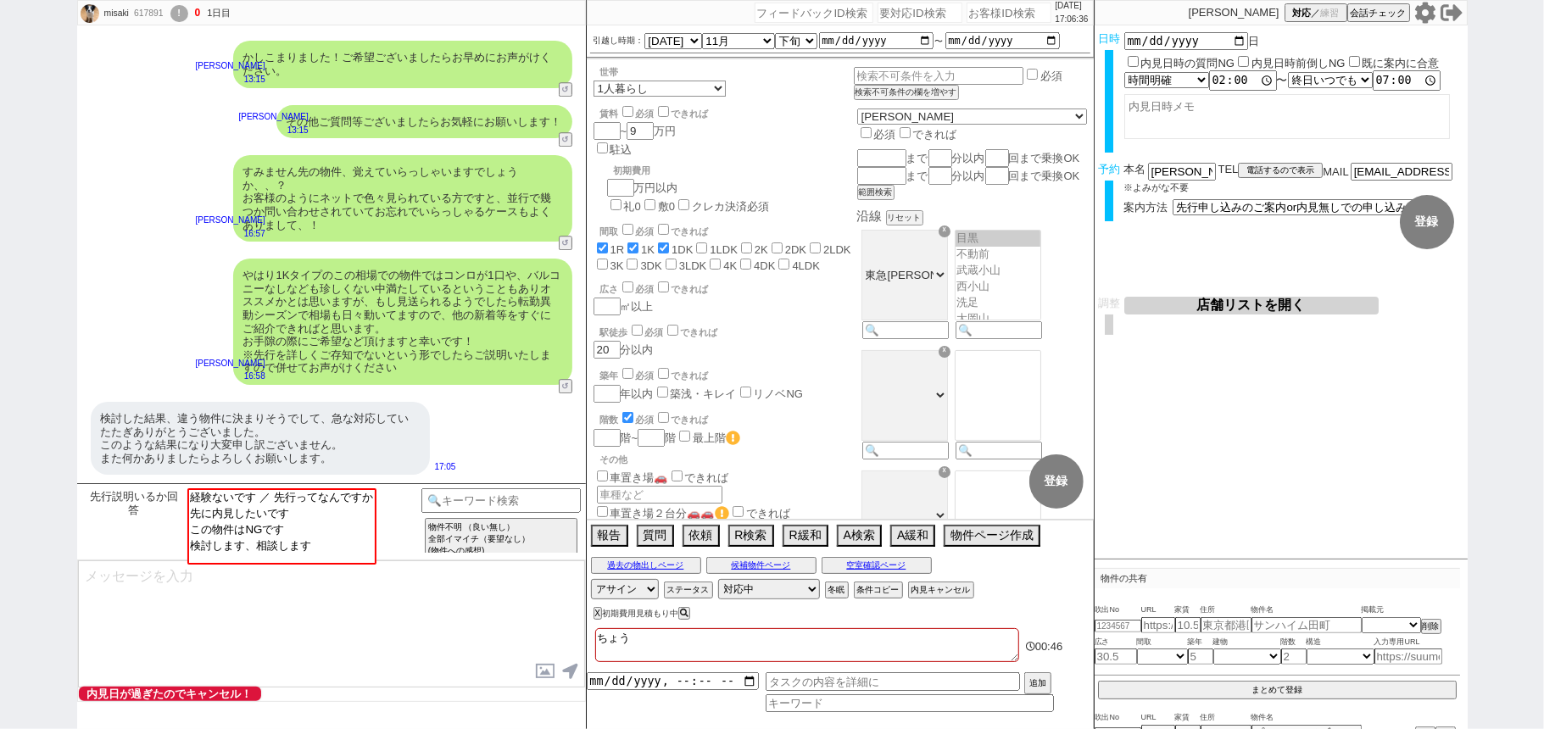
checkbox input "false"
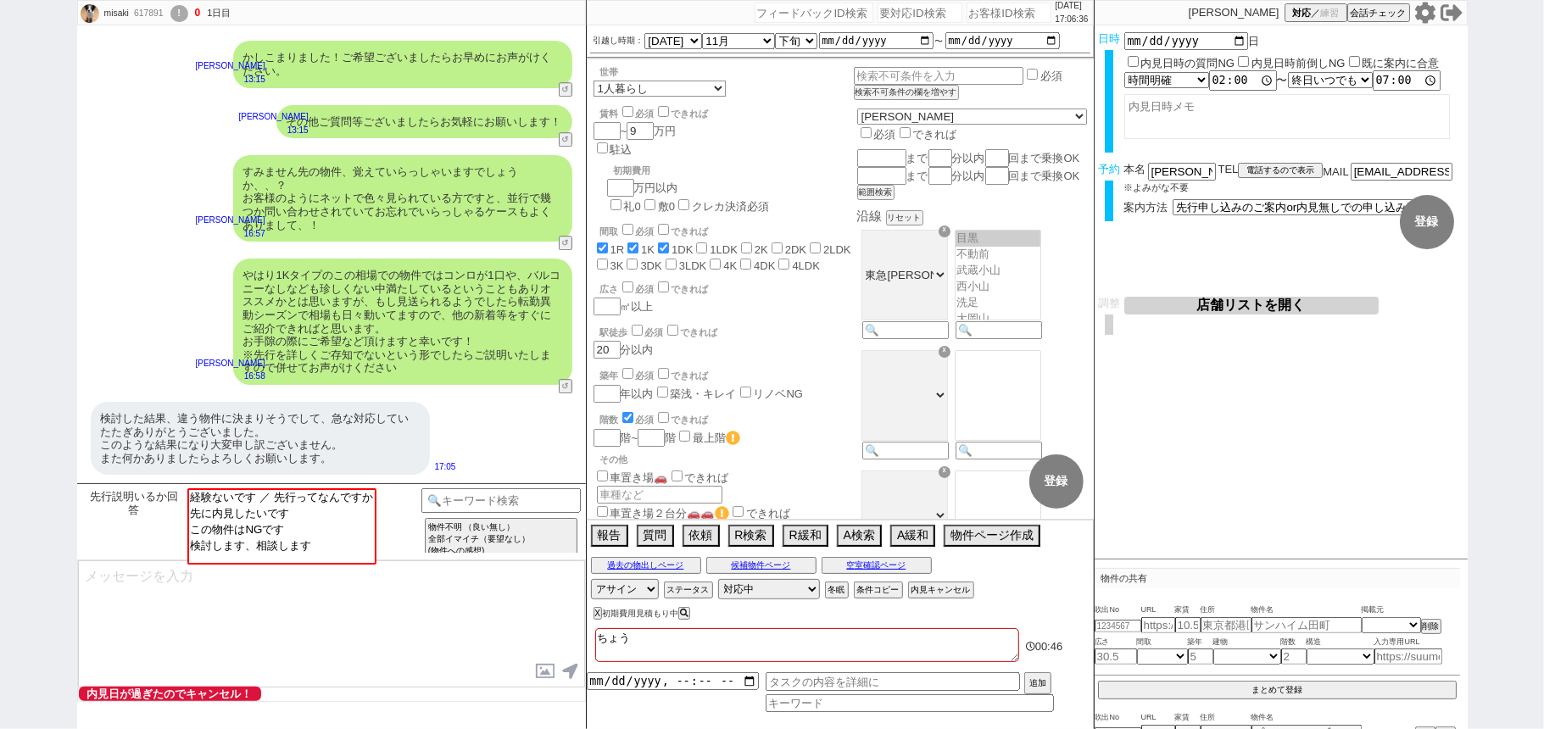
checkbox input "false"
type textarea "ちょうせ"
checkbox input "true"
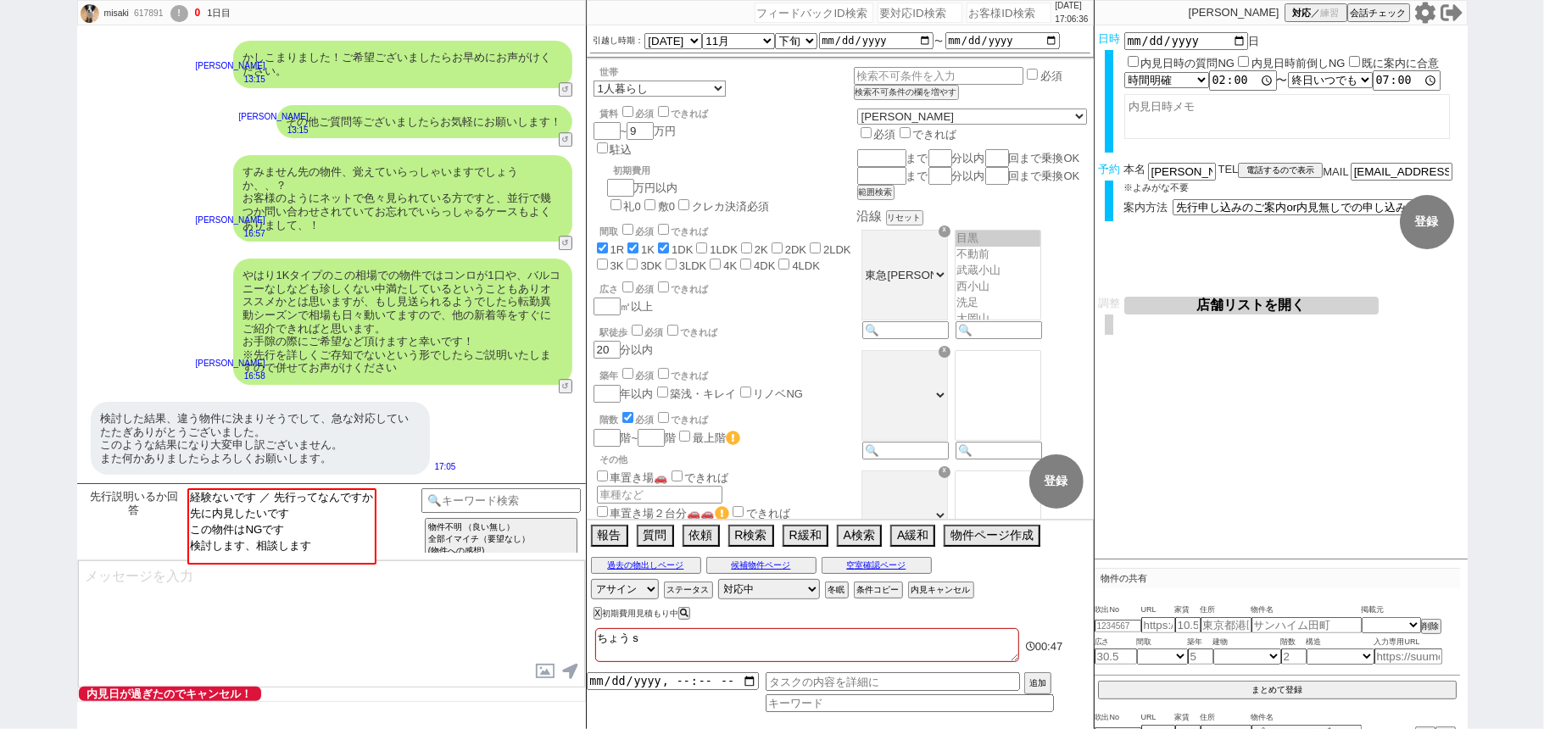
checkbox input "false"
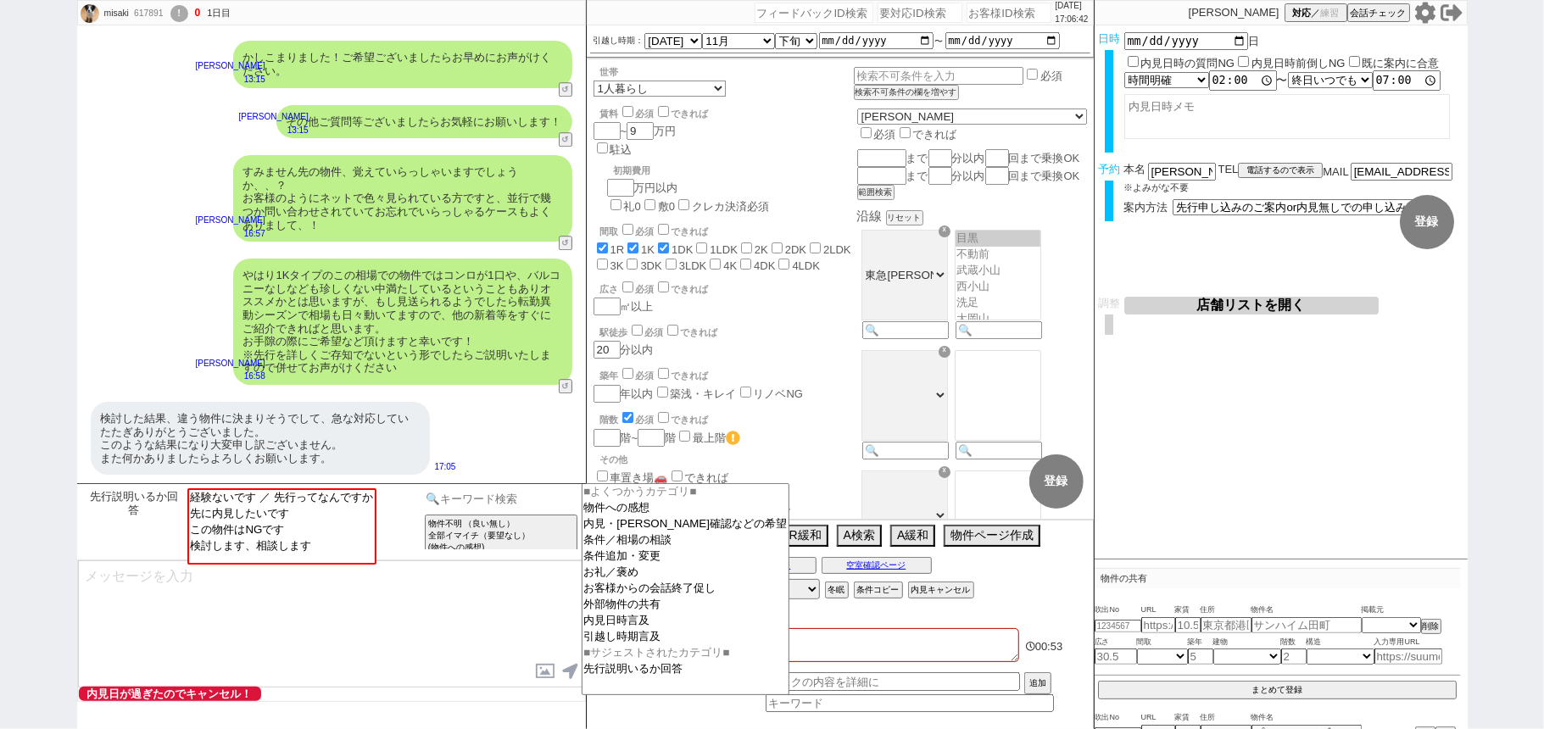
click at [496, 492] on input at bounding box center [502, 499] width 160 height 21
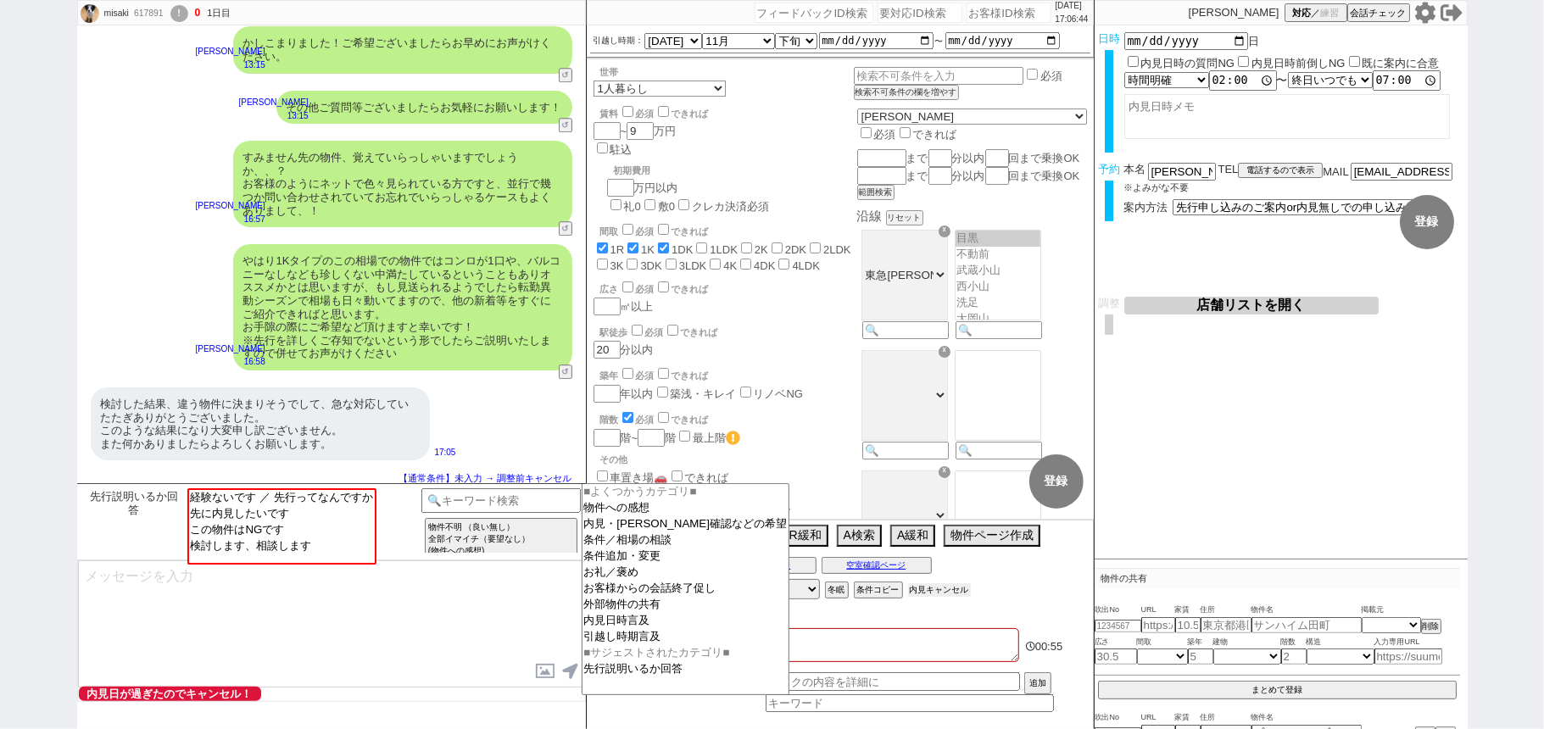
click at [950, 584] on button "内見キャンセル" at bounding box center [939, 591] width 63 height 14
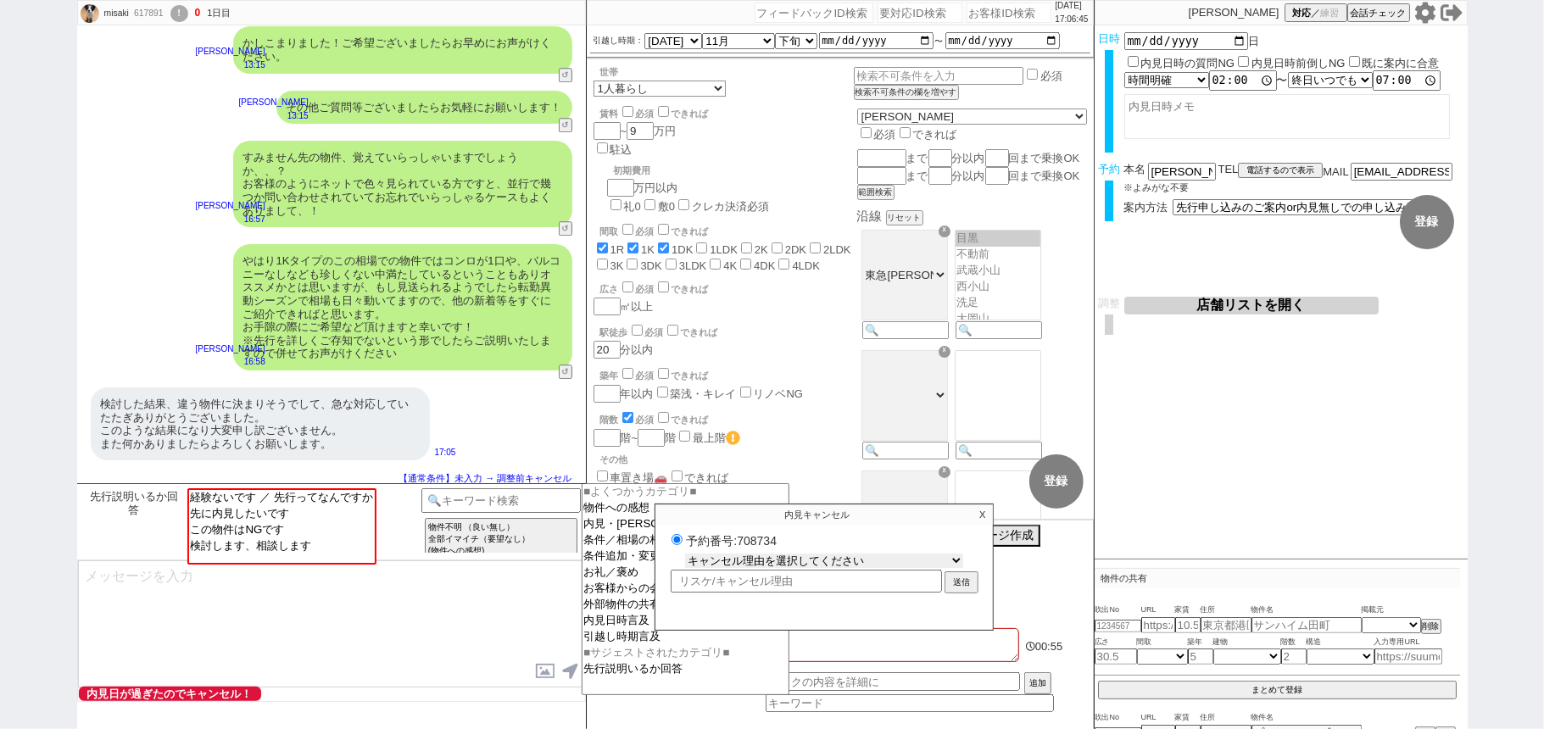
click at [906, 560] on select "キャンセル理由を選択してください 希望物件が出なかった 希望物件が見れなかった 返信がこなくなった 他決(日程調整前) 引越し自体消滅(日程調整前) 都合が変…" at bounding box center [824, 561] width 278 height 14
click at [685, 556] on select "キャンセル理由を選択してください 希望物件が出なかった 希望物件が見れなかった 返信がこなくなった 他決(日程調整前) 引越し自体消滅(日程調整前) 都合が変…" at bounding box center [824, 561] width 278 height 14
click at [965, 582] on button "送信" at bounding box center [962, 584] width 31 height 19
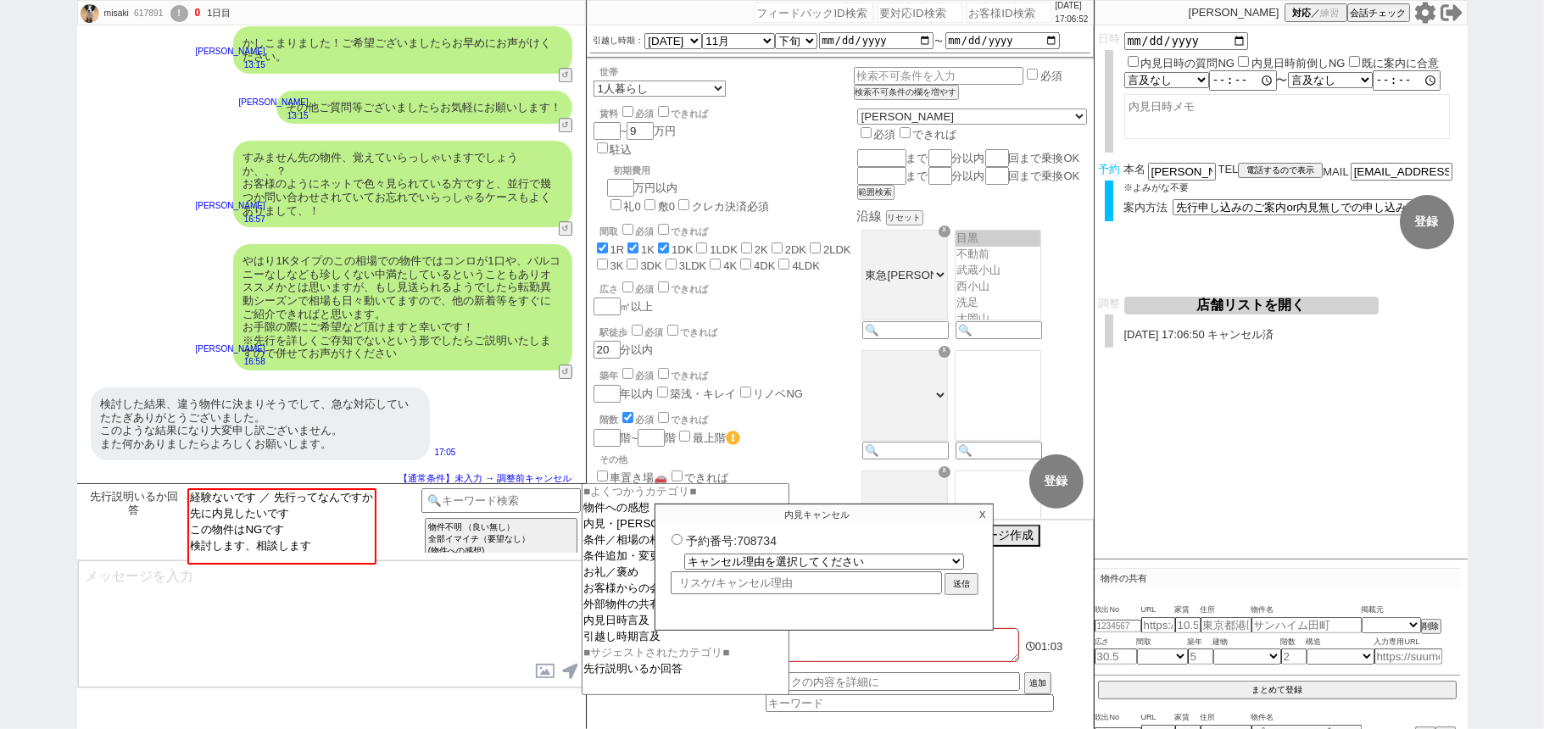
click at [987, 516] on p "X" at bounding box center [983, 515] width 20 height 20
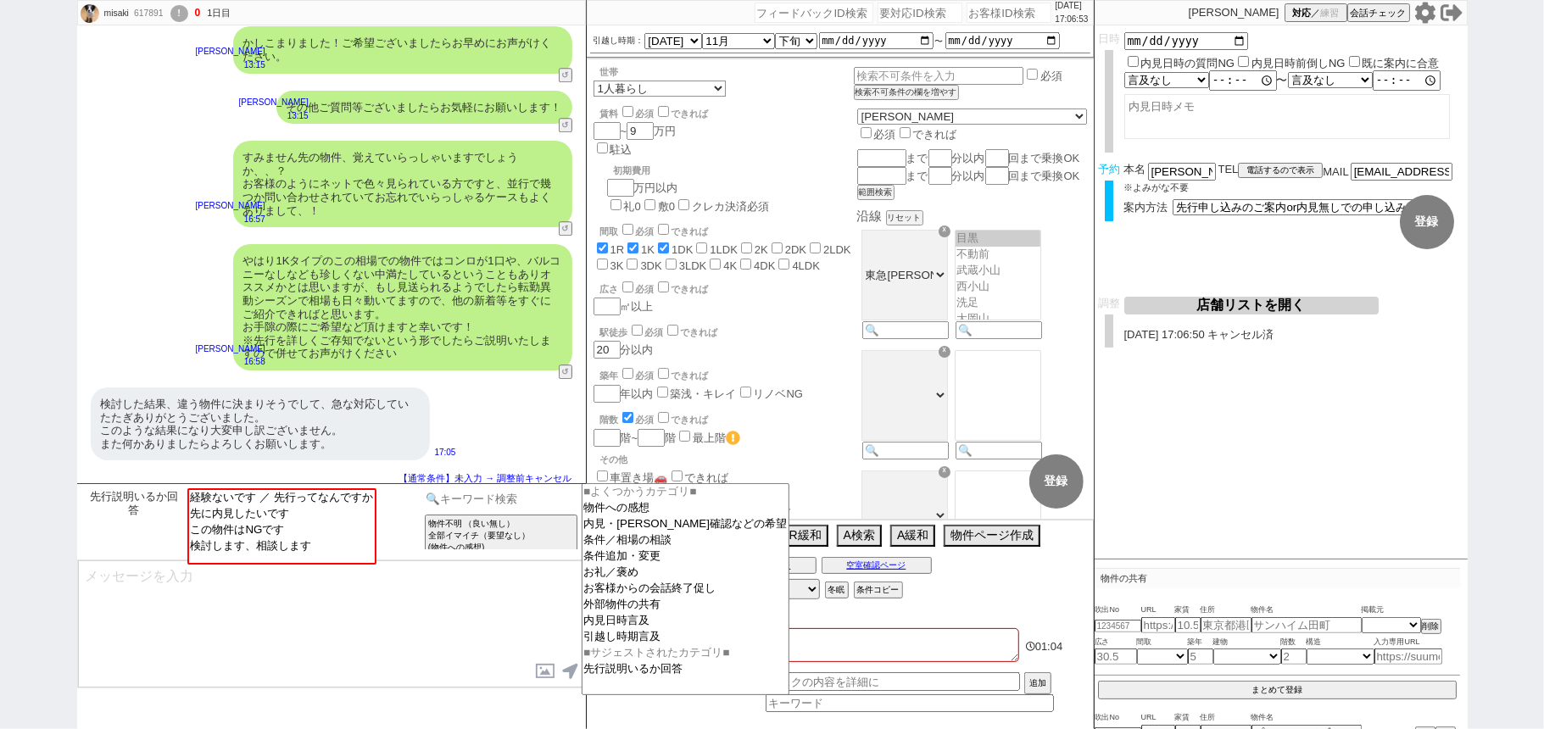
click at [509, 496] on input at bounding box center [502, 499] width 160 height 21
click at [645, 597] on option "お客様からの会話終了促し" at bounding box center [686, 589] width 207 height 16
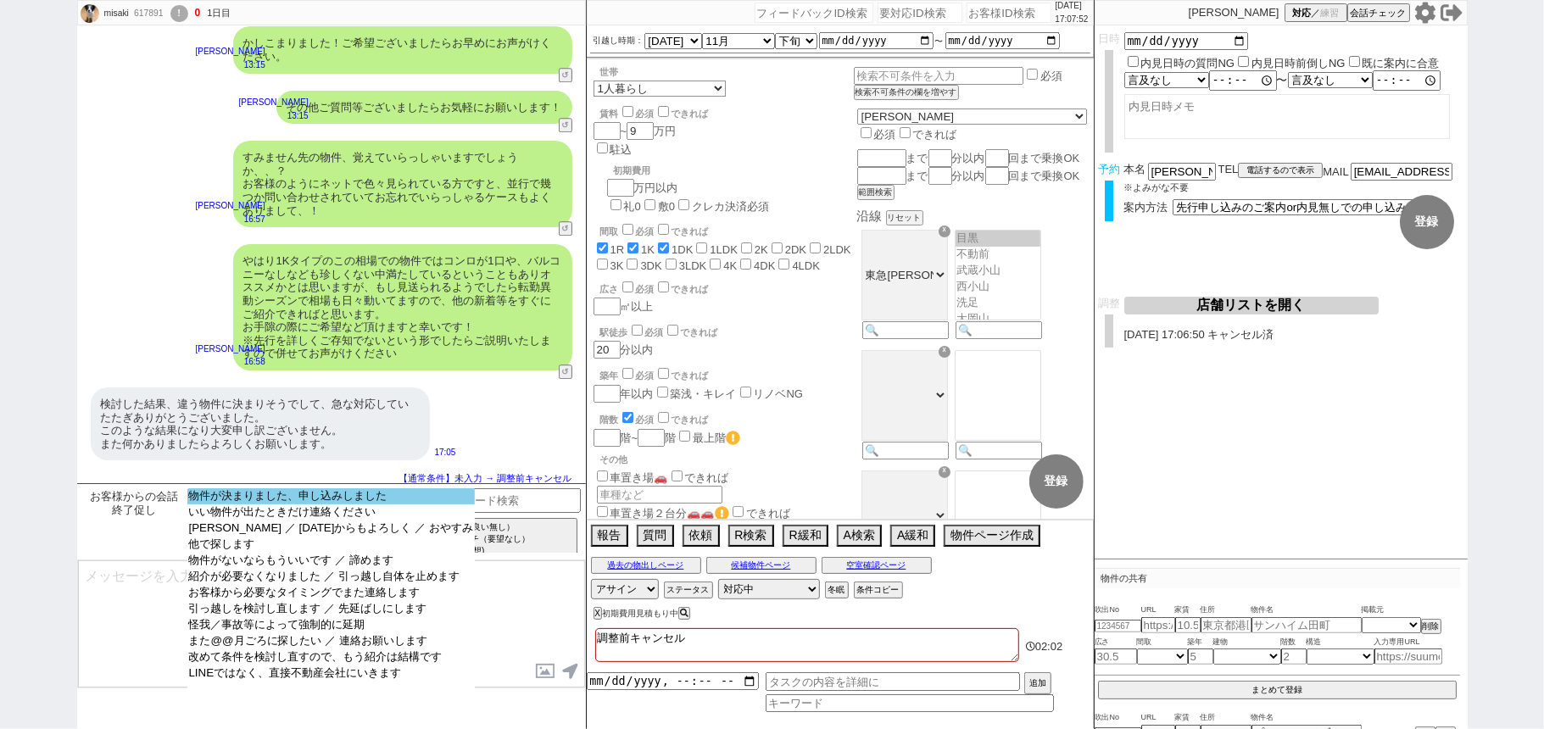
click at [394, 500] on option "物件が決まりました、申し込みしました" at bounding box center [331, 497] width 288 height 16
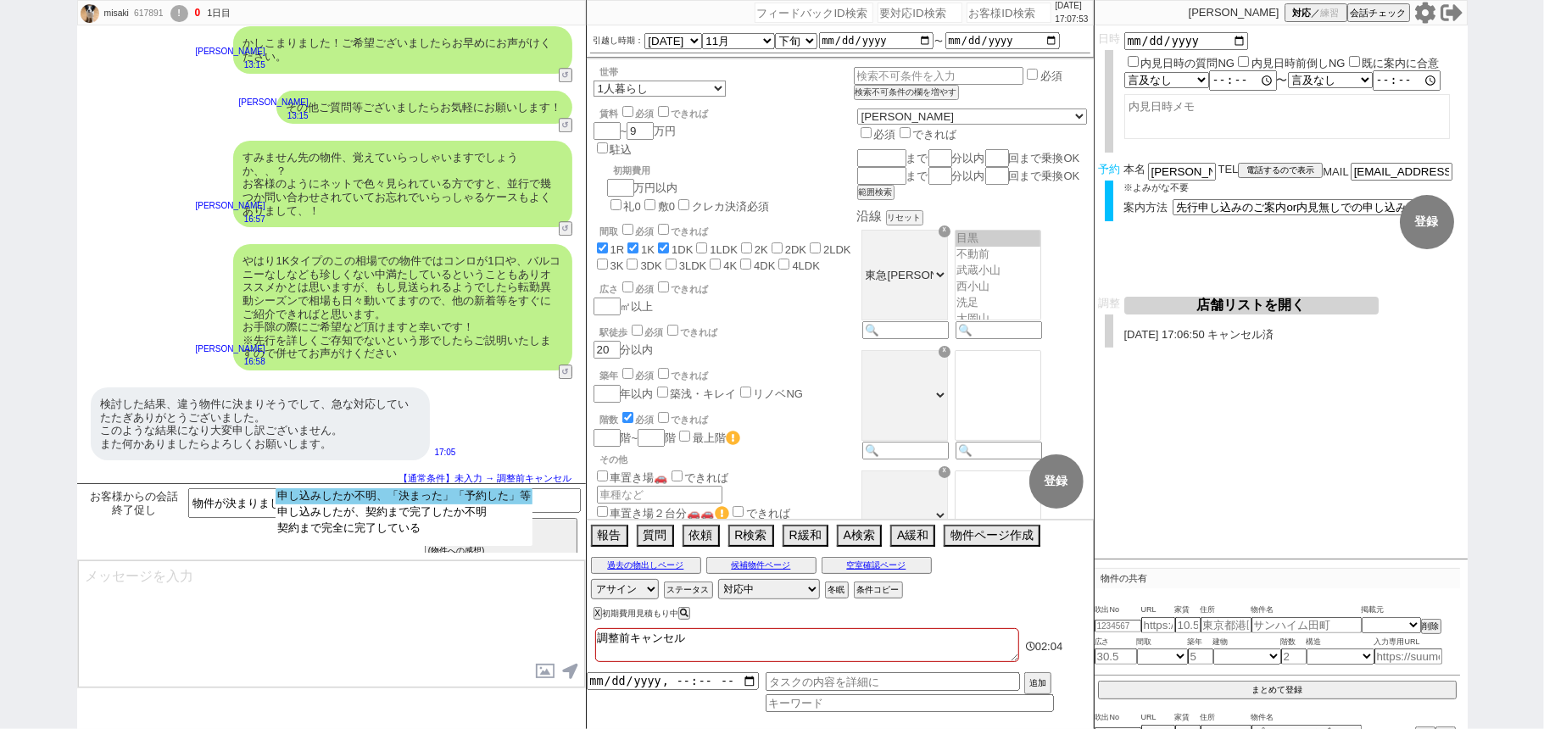
click at [412, 496] on option "申し込みしたか不明、「決まった」「予約した」等" at bounding box center [404, 497] width 257 height 16
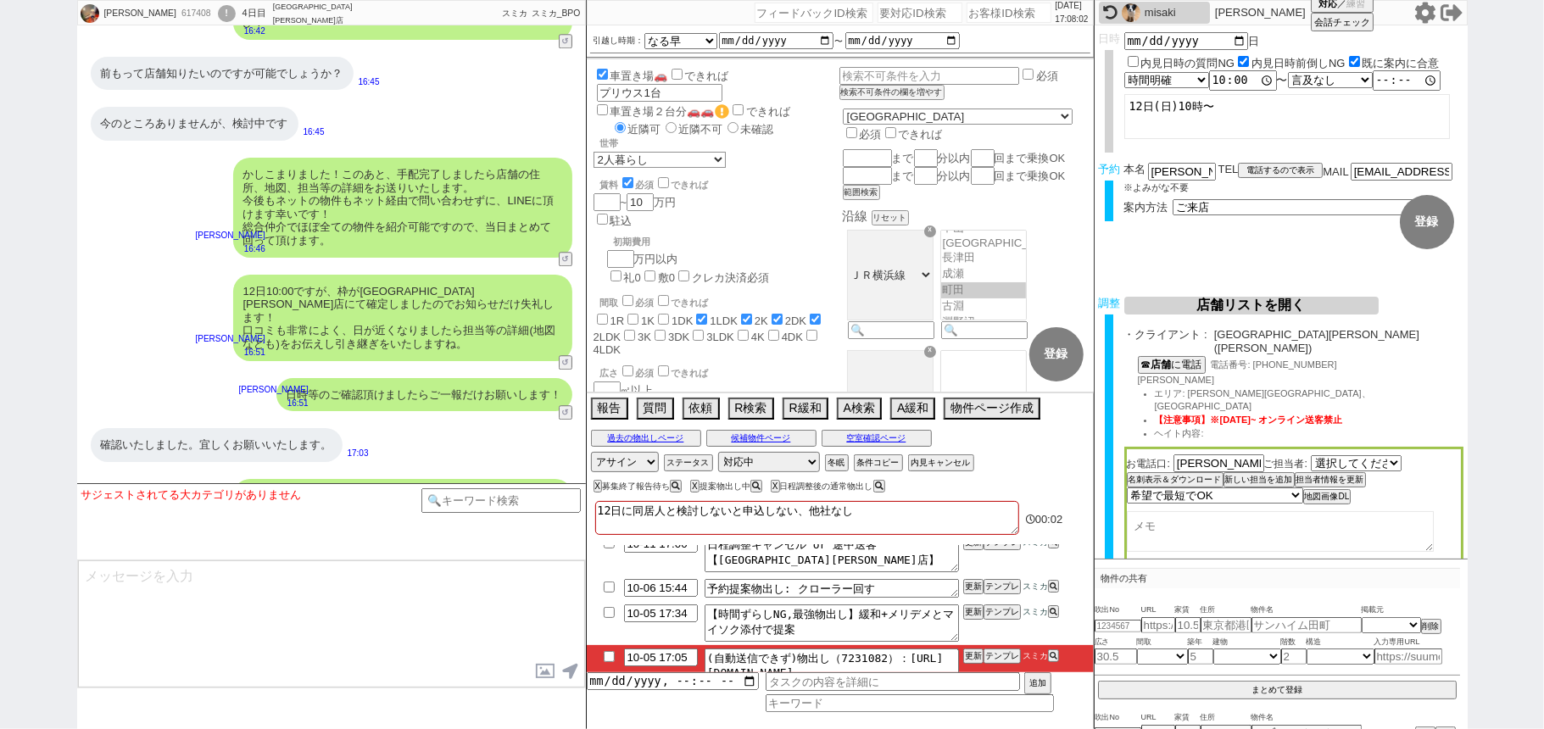
scroll to position [99, 0]
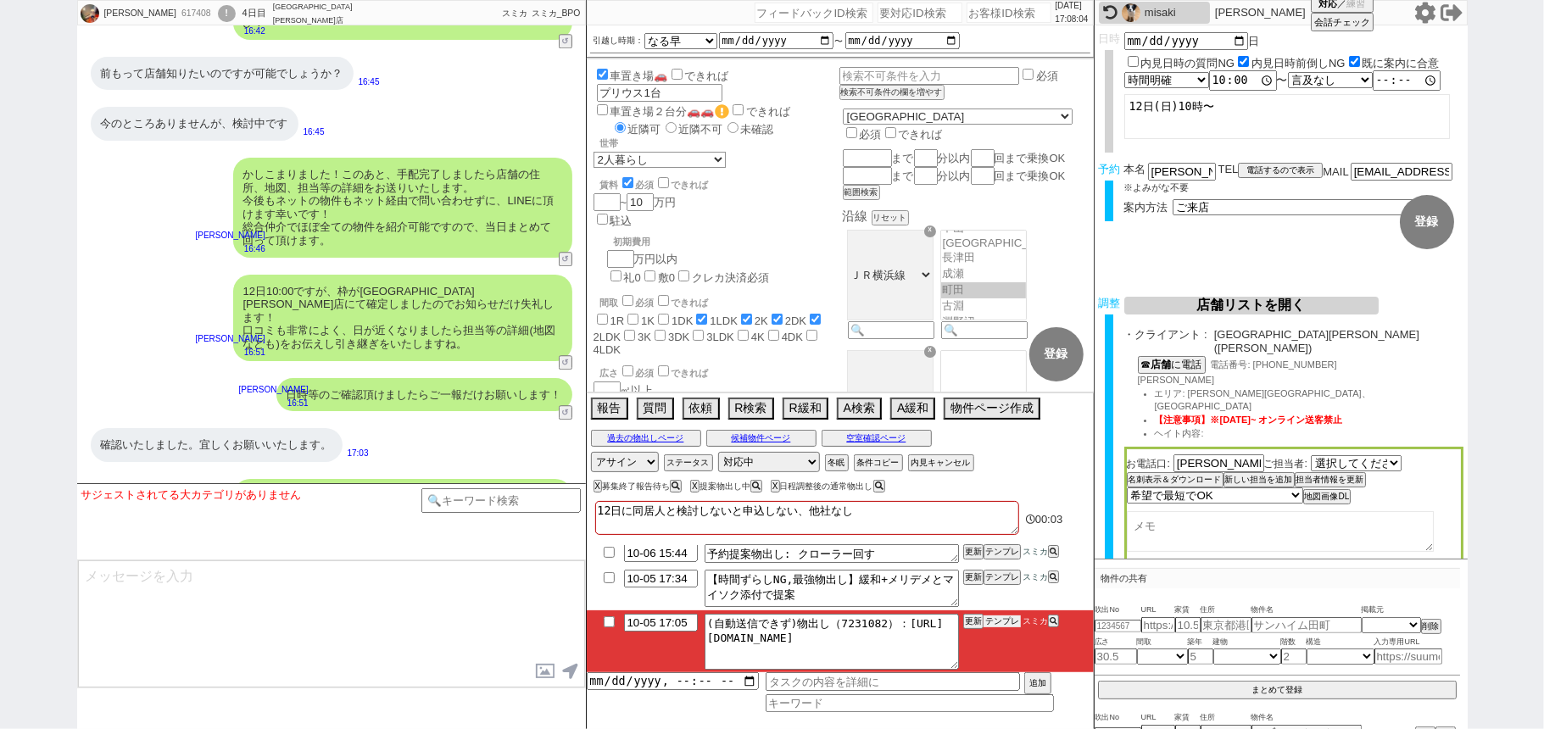
click at [1002, 625] on button "テンプレ" at bounding box center [1002, 622] width 37 height 12
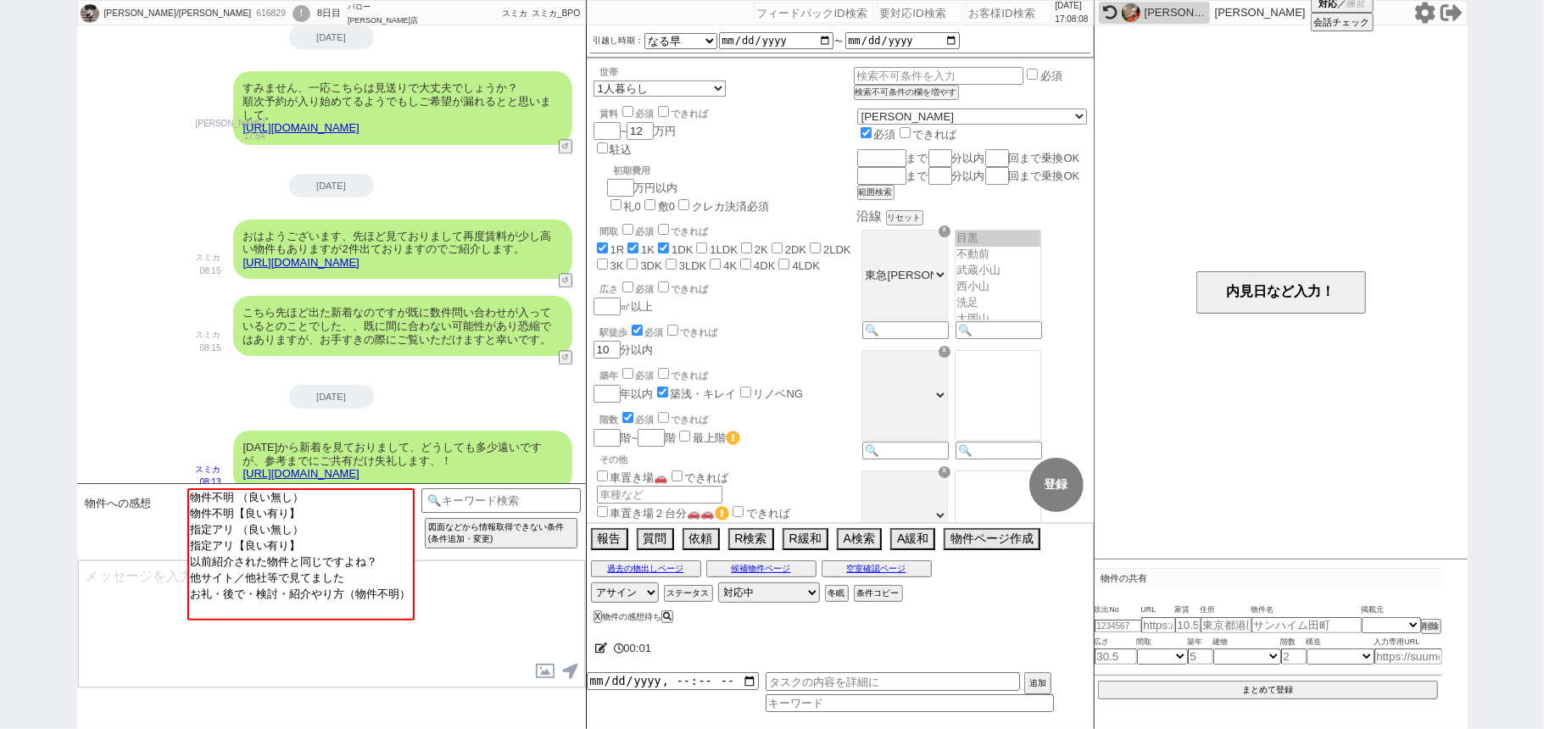
scroll to position [3206, 0]
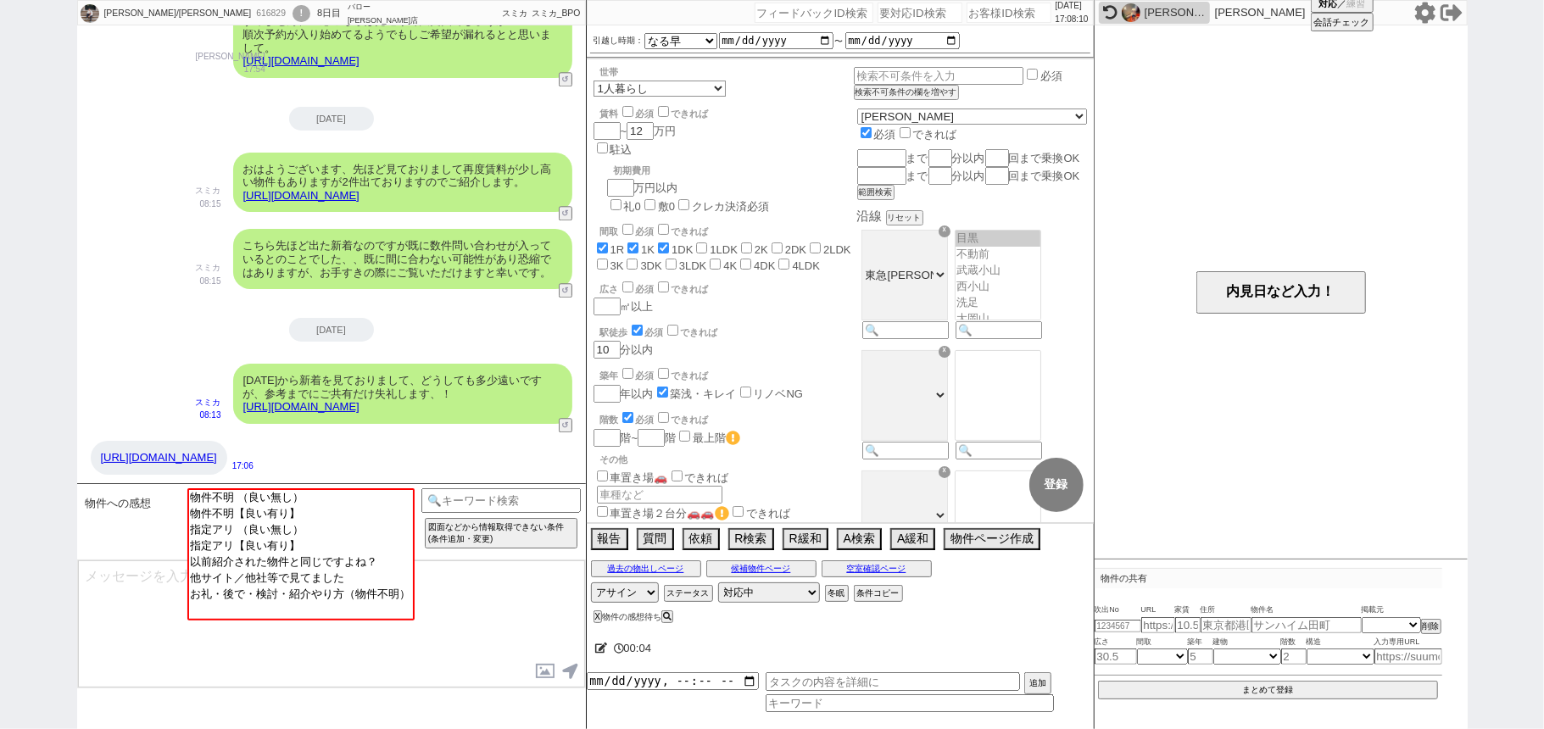
click at [217, 451] on link "https://assets.nomad-cloud.jp/uploads%2Ffollow_up_client%2Fmessage%2Ffiles%2F22…" at bounding box center [159, 457] width 116 height 13
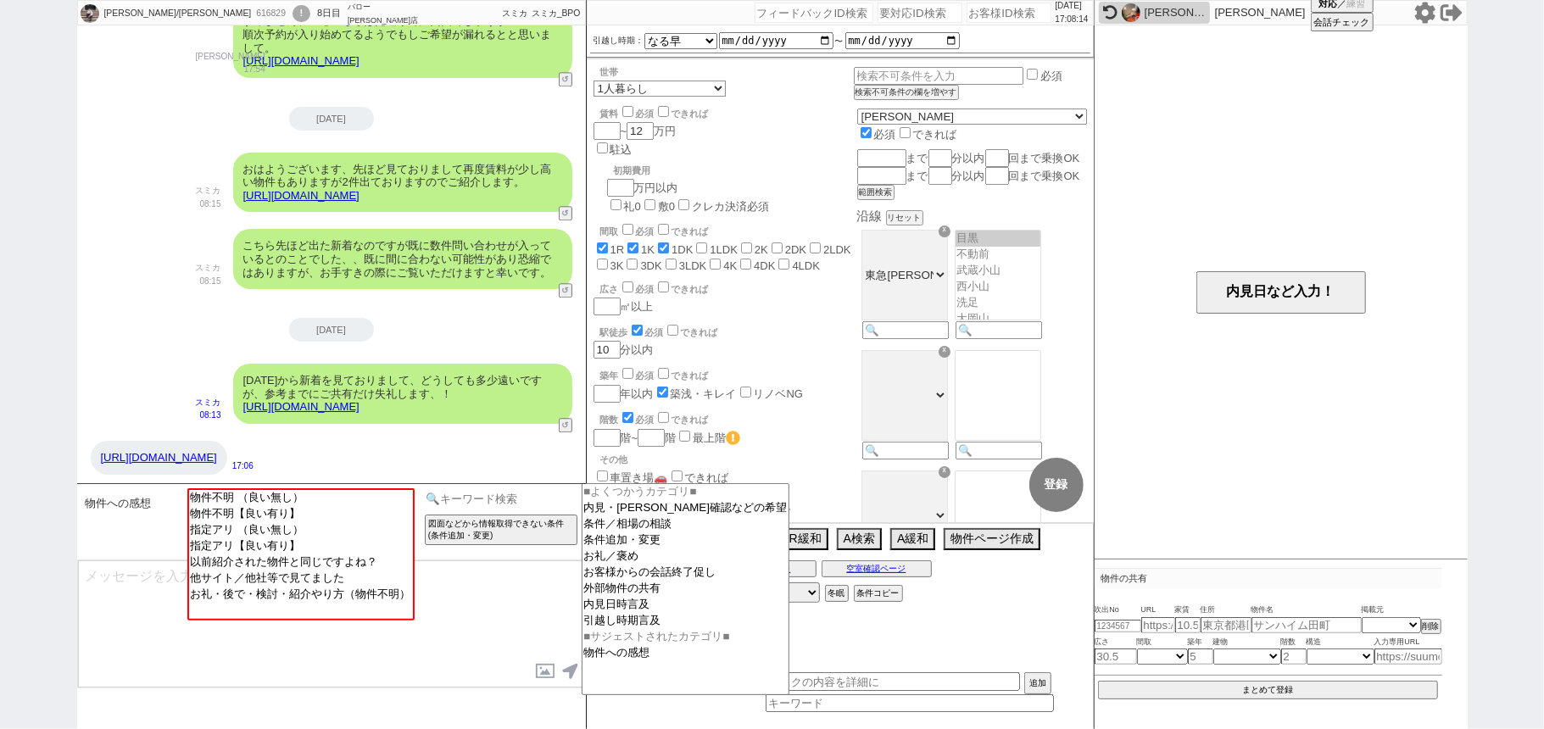
click at [477, 499] on input at bounding box center [502, 499] width 160 height 21
click at [626, 597] on option "外部物件の共有" at bounding box center [686, 589] width 207 height 16
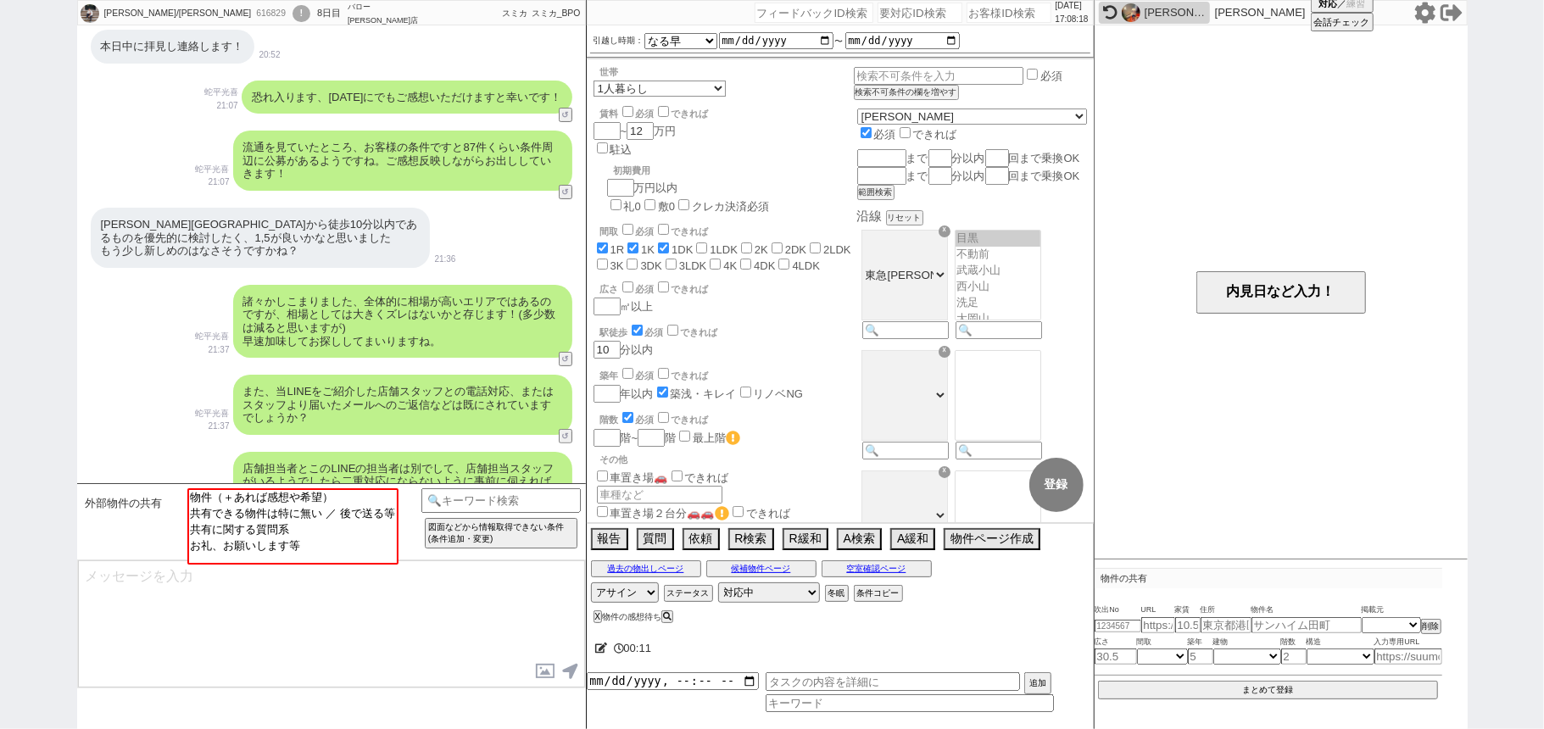
scroll to position [98, 0]
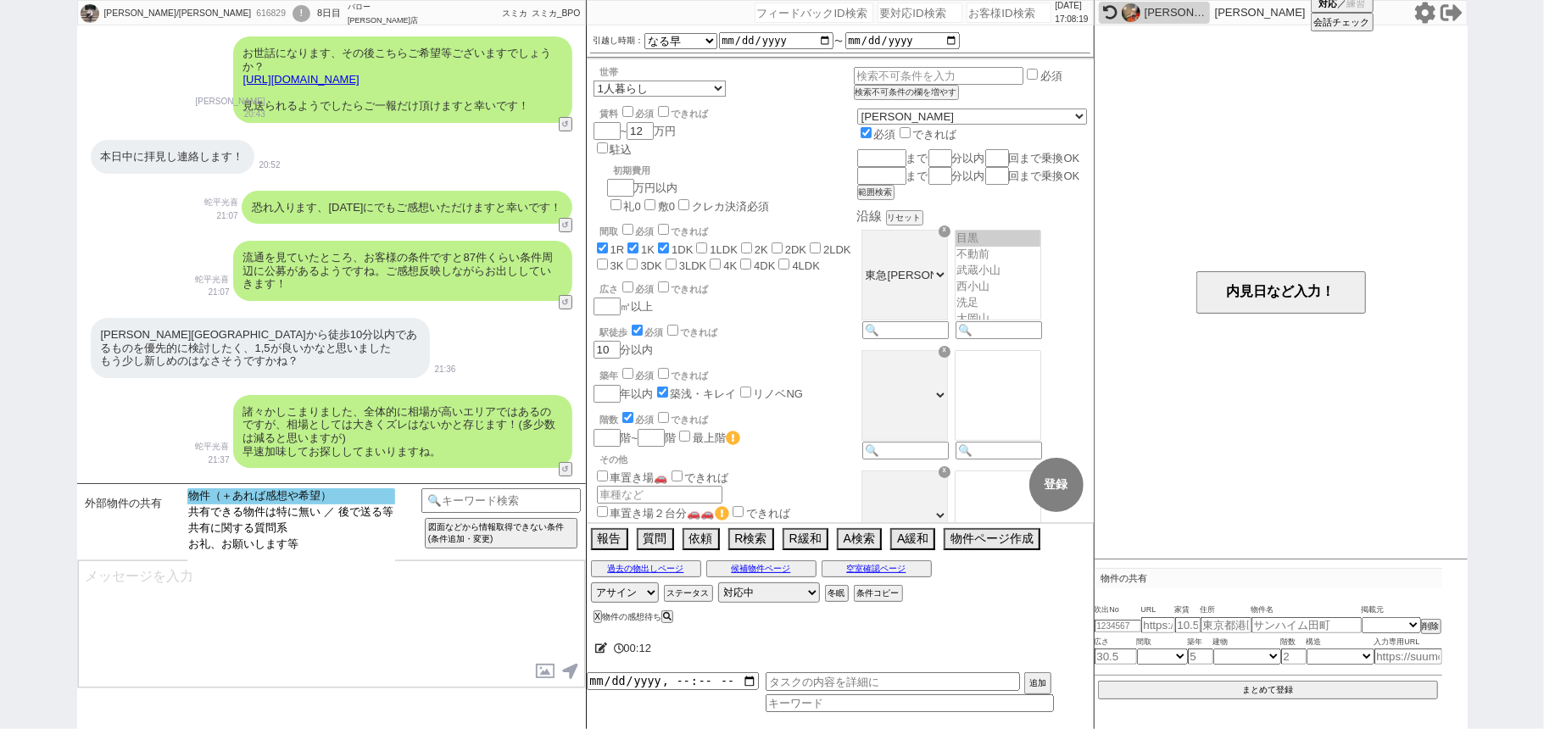
click at [333, 500] on option "物件（＋あれば感想や希望）" at bounding box center [291, 497] width 208 height 16
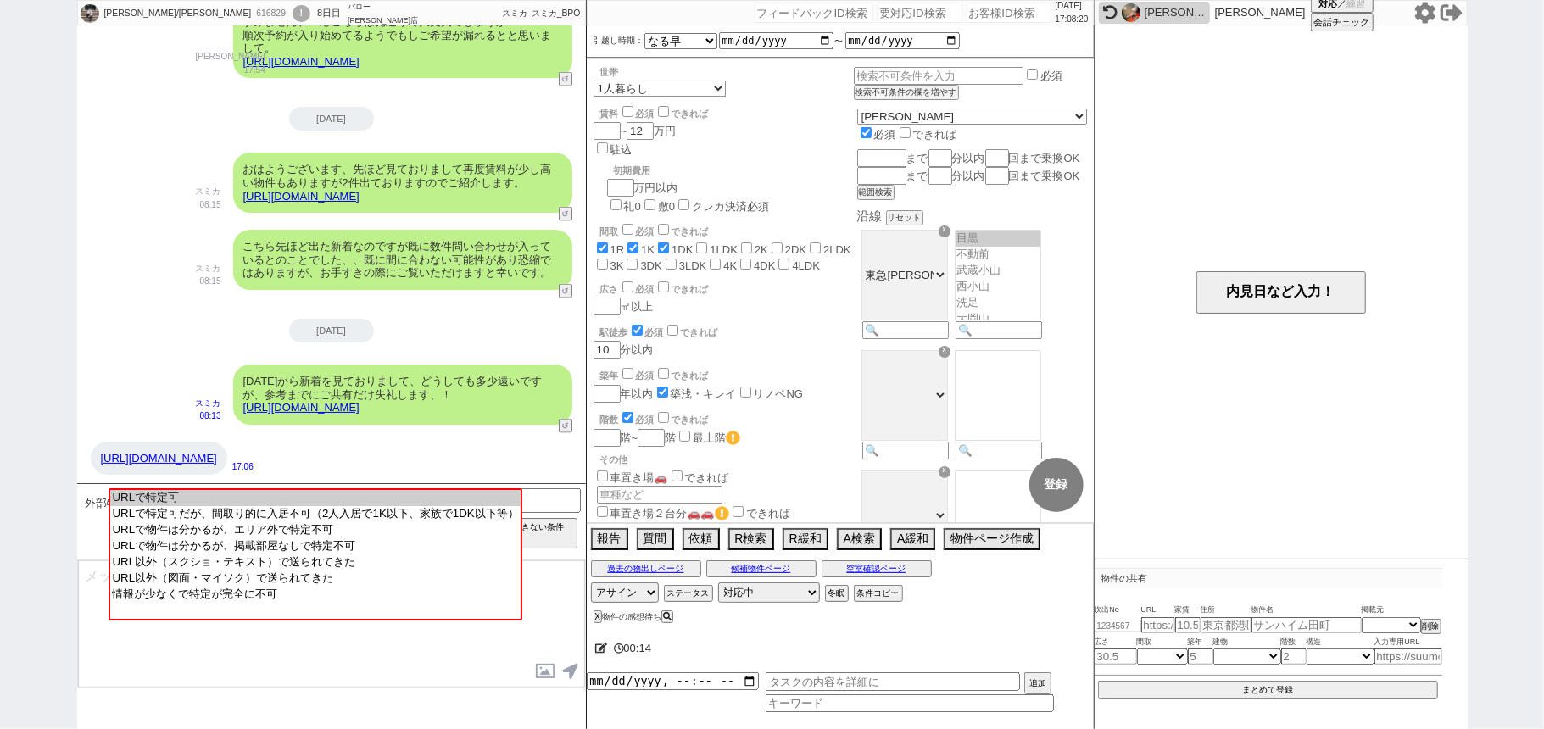
scroll to position [1795, 0]
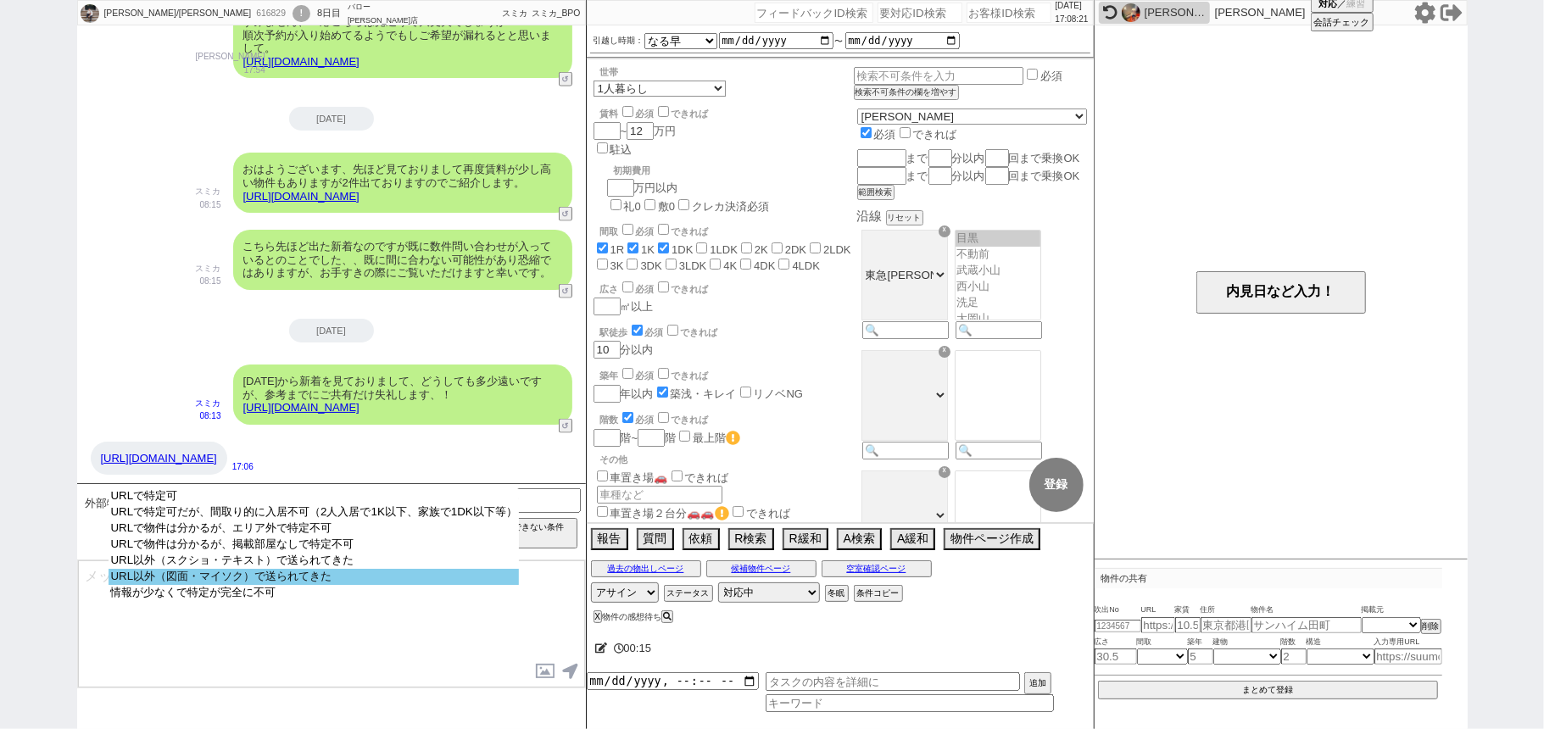
click at [319, 584] on option "URL以外（図面・マイソク）で送られてきた" at bounding box center [314, 577] width 410 height 16
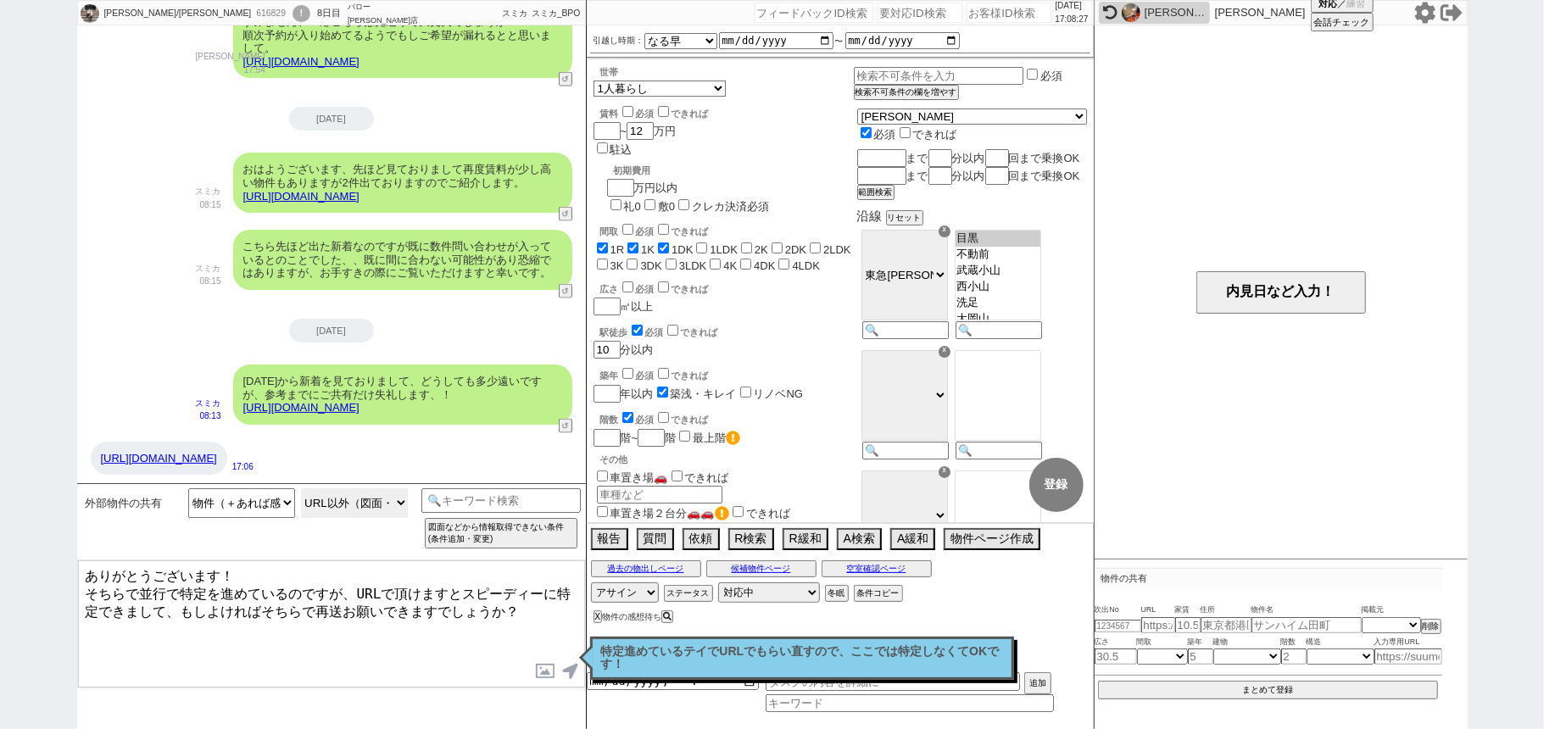
click at [339, 494] on select "URLで特定可 URLで特定可だが、間取り的に入居不可（2人入居で1K以下、家族で1DK以下等） URLで物件は分かるが、エリア外で特定不可 URLで物件は分…" at bounding box center [354, 504] width 107 height 30
click at [360, 401] on link "https://tools.sumika.live/pages/wamwdjt" at bounding box center [301, 407] width 116 height 13
click at [599, 22] on button "☓" at bounding box center [602, 17] width 31 height 34
click at [361, 496] on select "URLで特定可 URLで特定可だが、間取り的に入居不可（2人入居で1K以下、家族で1DK以下等） URLで物件は分かるが、エリア外で特定不可 URLで物件は分…" at bounding box center [354, 504] width 107 height 30
click at [301, 489] on select "URLで特定可 URLで特定可だが、間取り的に入居不可（2人入居で1K以下、家族で1DK以下等） URLで物件は分かるが、エリア外で特定不可 URLで物件は分…" at bounding box center [354, 504] width 107 height 30
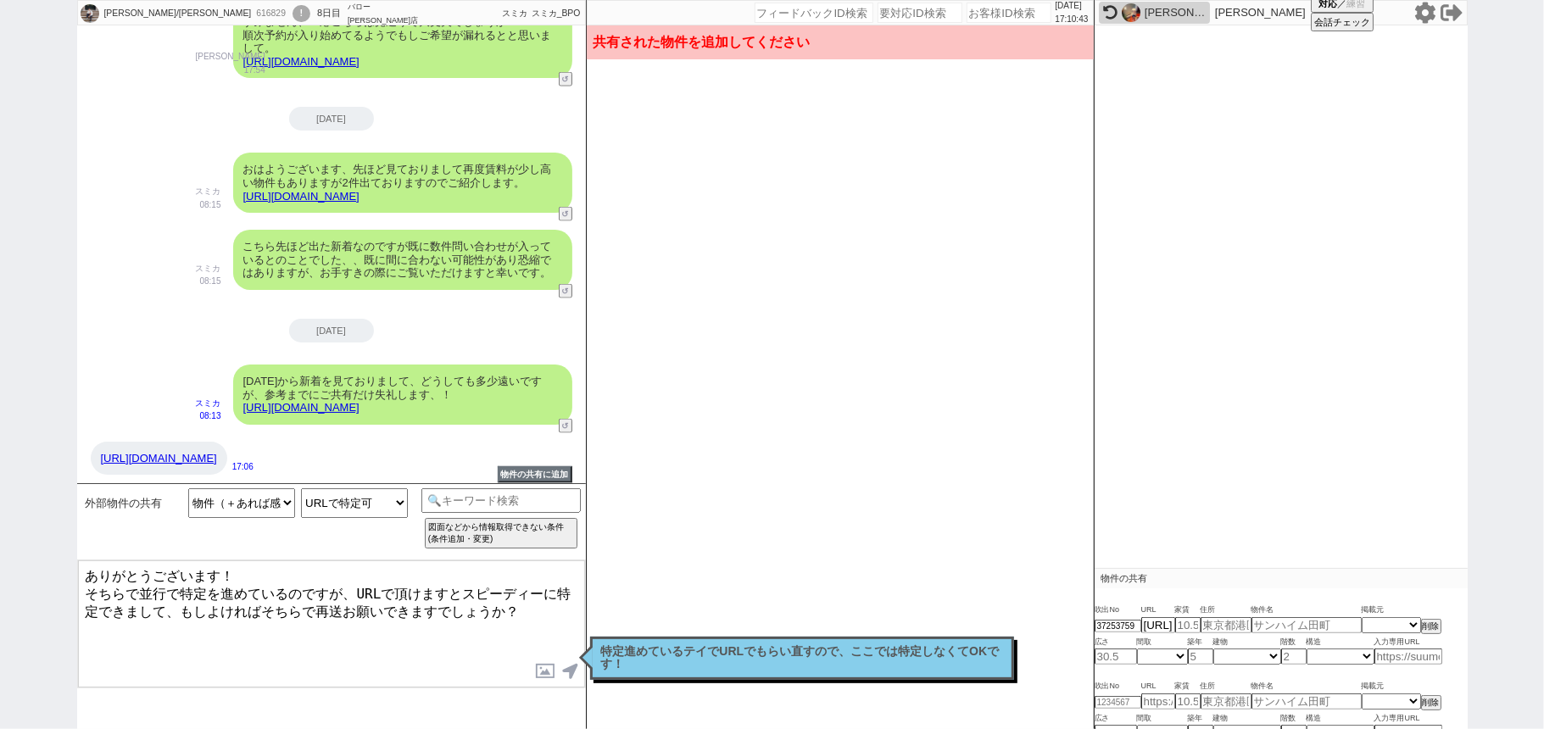
click at [217, 452] on link "https://assets.nomad-cloud.jp/uploads%2Ffollow_up_client%2Fmessage%2Ffiles%2F22…" at bounding box center [159, 458] width 116 height 13
click at [1399, 662] on div "不明 1R 1K 1DK 1LDK 2K 2DK 2LDK 3K 3DK 3LDK 4K 4DK 4LDK 5K 5DK 5LDK 6K 6DK 6LDK 7…" at bounding box center [1281, 657] width 373 height 16
paste input "https://suumo.jp/chintai/bc_100458313983/"
click at [1542, 686] on div "鬼澤 元気/Motoki 616829 ! 0 8日目 バロー日吉店 冬眠中 自社客 スミカ スミカ_BPO チャット全表示 2025-09-30 お世話にな…" at bounding box center [772, 364] width 1544 height 729
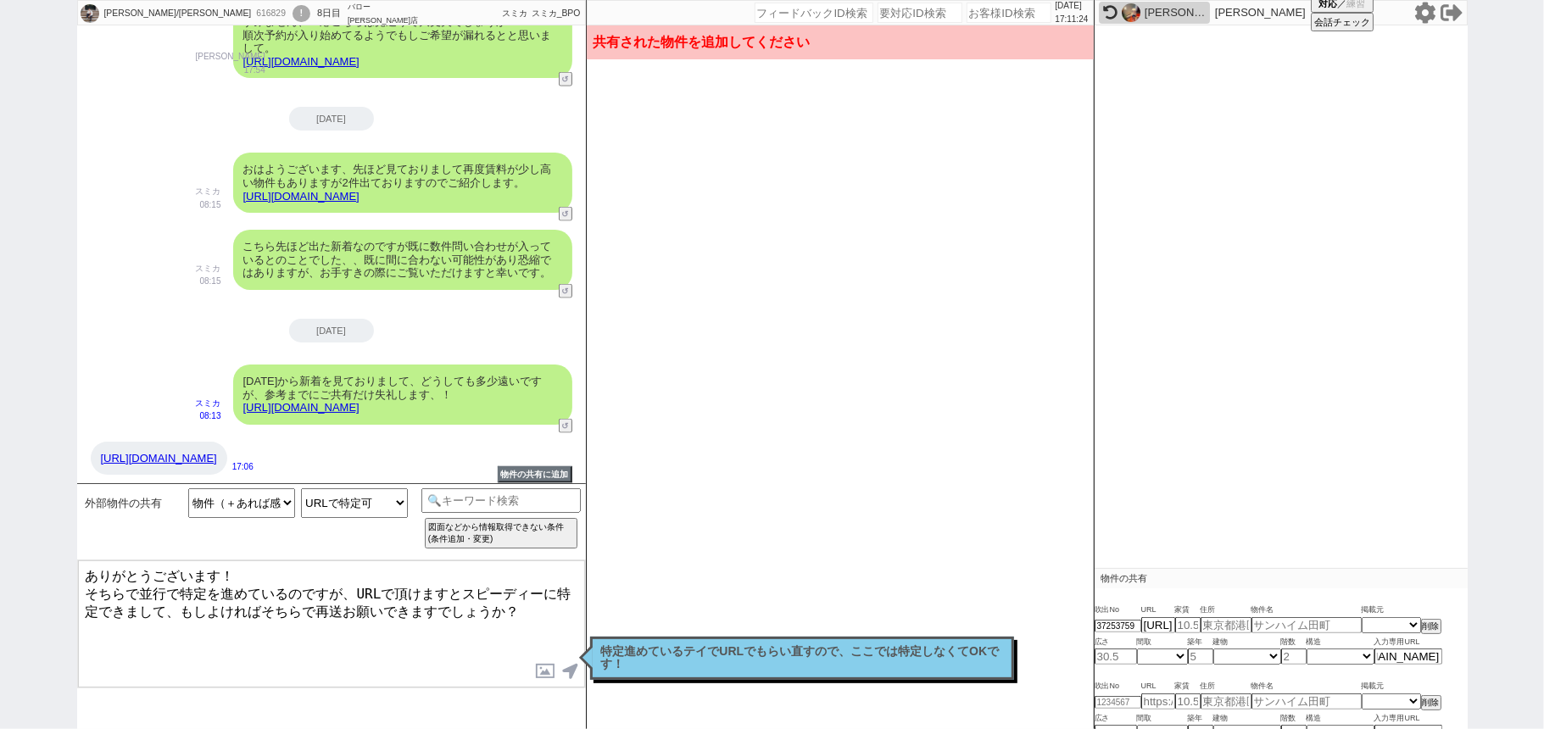
scroll to position [0, 0]
click at [360, 500] on select "URLで特定可 URLで特定可だが、間取り的に入居不可（2人入居で1K以下、家族で1DK以下等） URLで物件は分かるが、エリア外で特定不可 URLで物件は分…" at bounding box center [354, 504] width 107 height 30
click at [227, 458] on div "https://assets.nomad-cloud.jp/uploads%2Ffollow_up_client%2Fmessage%2Ffiles%2F22…" at bounding box center [159, 459] width 137 height 34
click at [1396, 625] on select "掲載元 SUUMO HOMEs sumaity yahoo goo at home smocca nifty chintai goodrooms r-stor…" at bounding box center [1391, 625] width 59 height 14
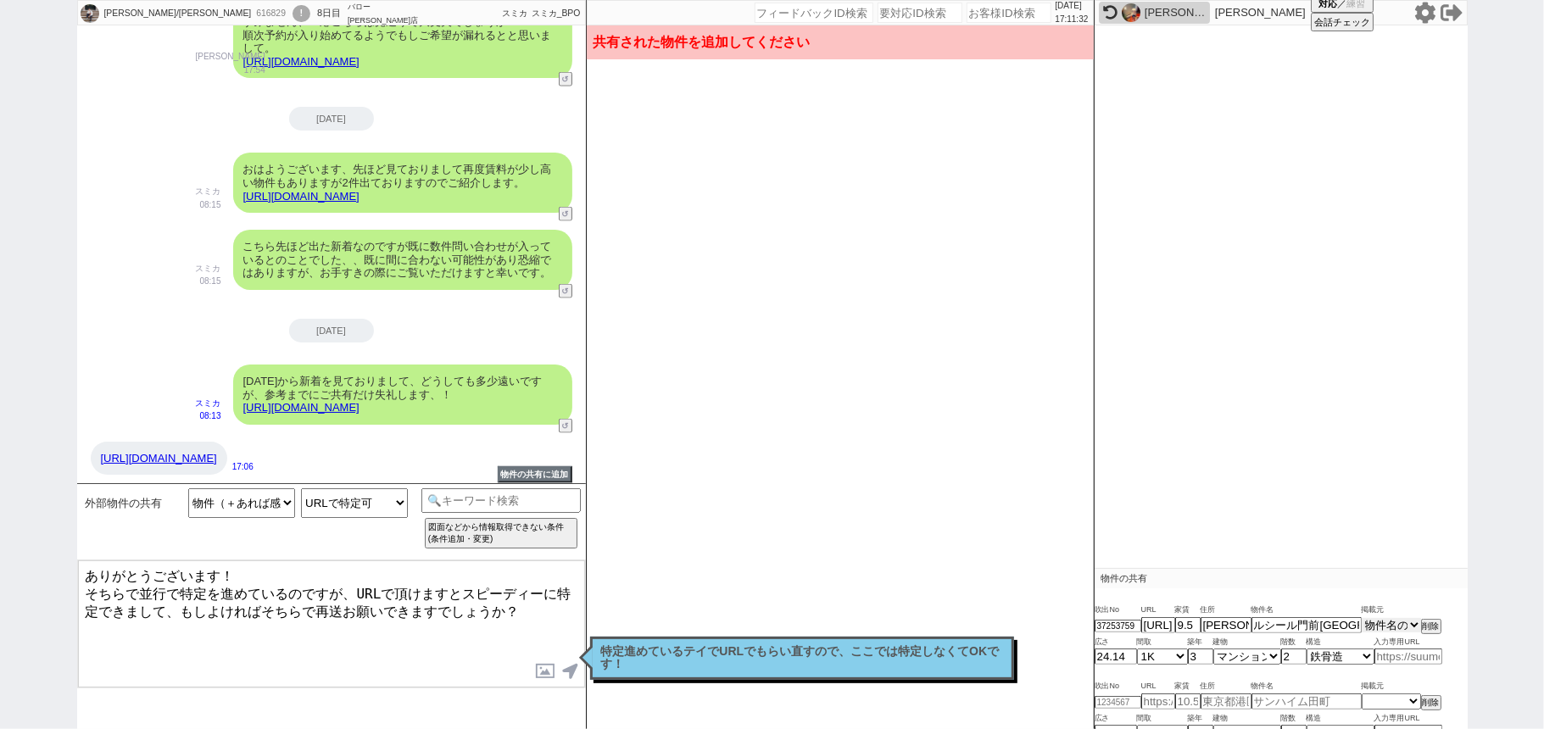
click at [1362, 619] on select "掲載元 SUUMO HOMEs sumaity yahoo goo at home smocca nifty chintai goodrooms r-stor…" at bounding box center [1391, 625] width 59 height 14
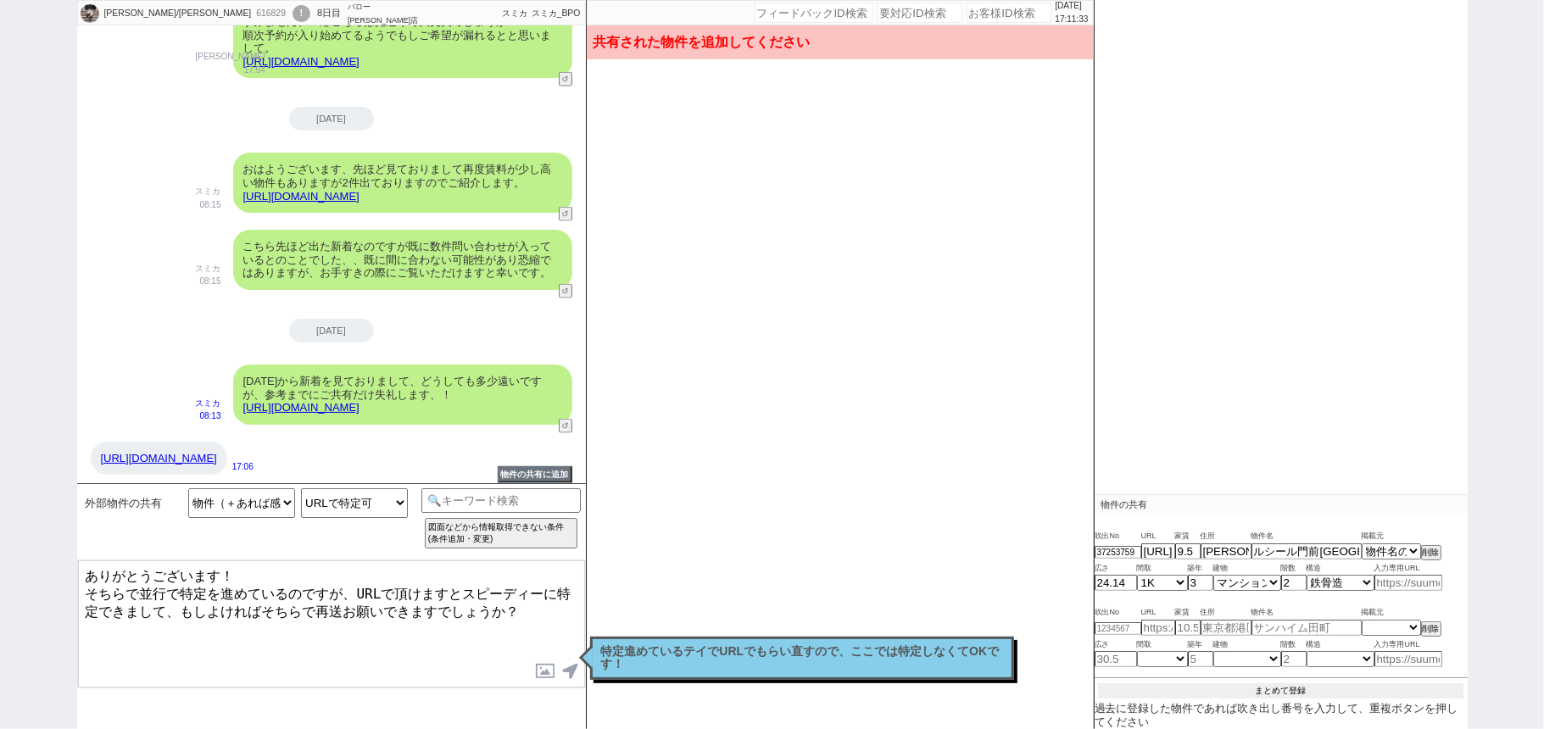
click at [1279, 694] on button "まとめて登録" at bounding box center [1281, 691] width 366 height 15
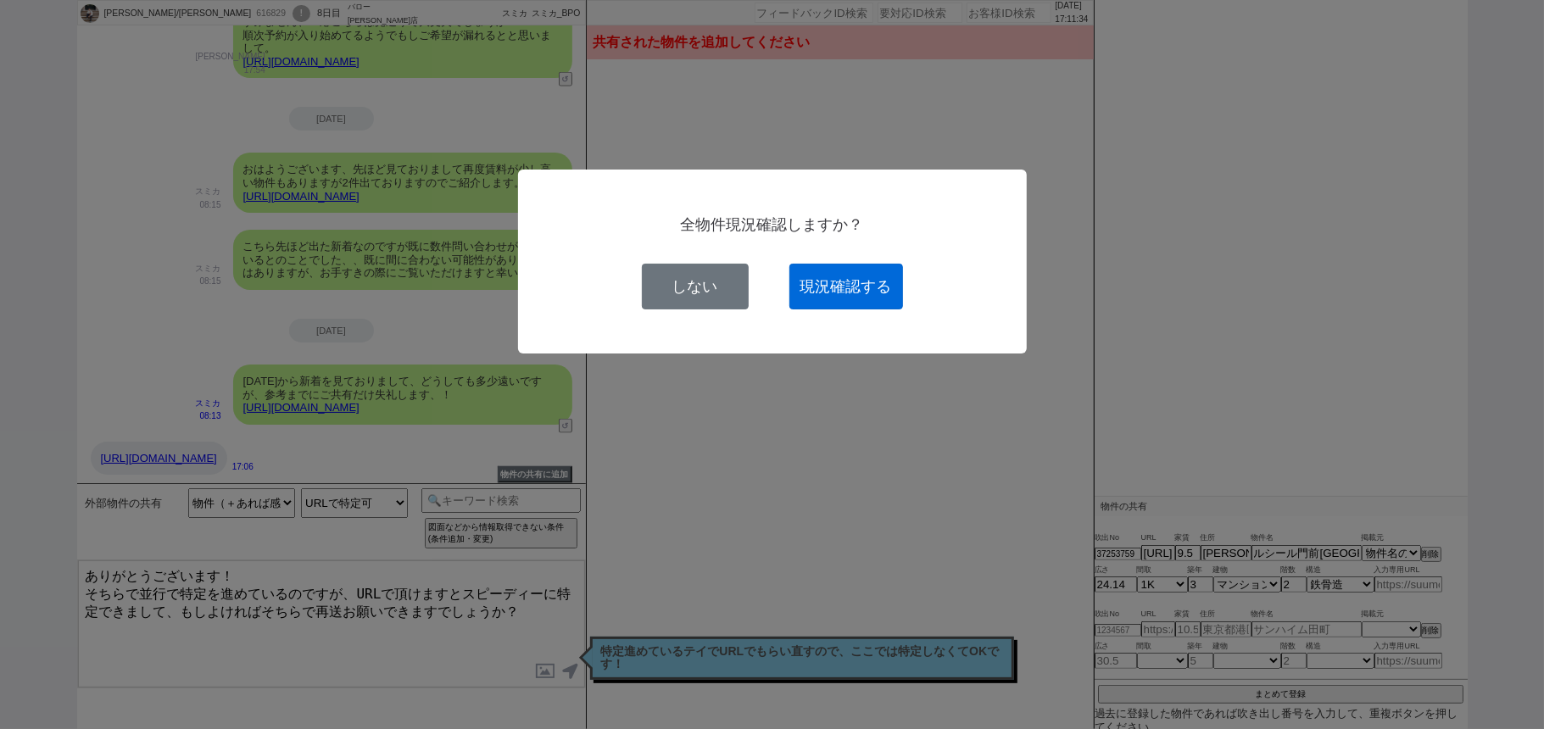
click at [859, 295] on button "現況確認する" at bounding box center [847, 287] width 114 height 46
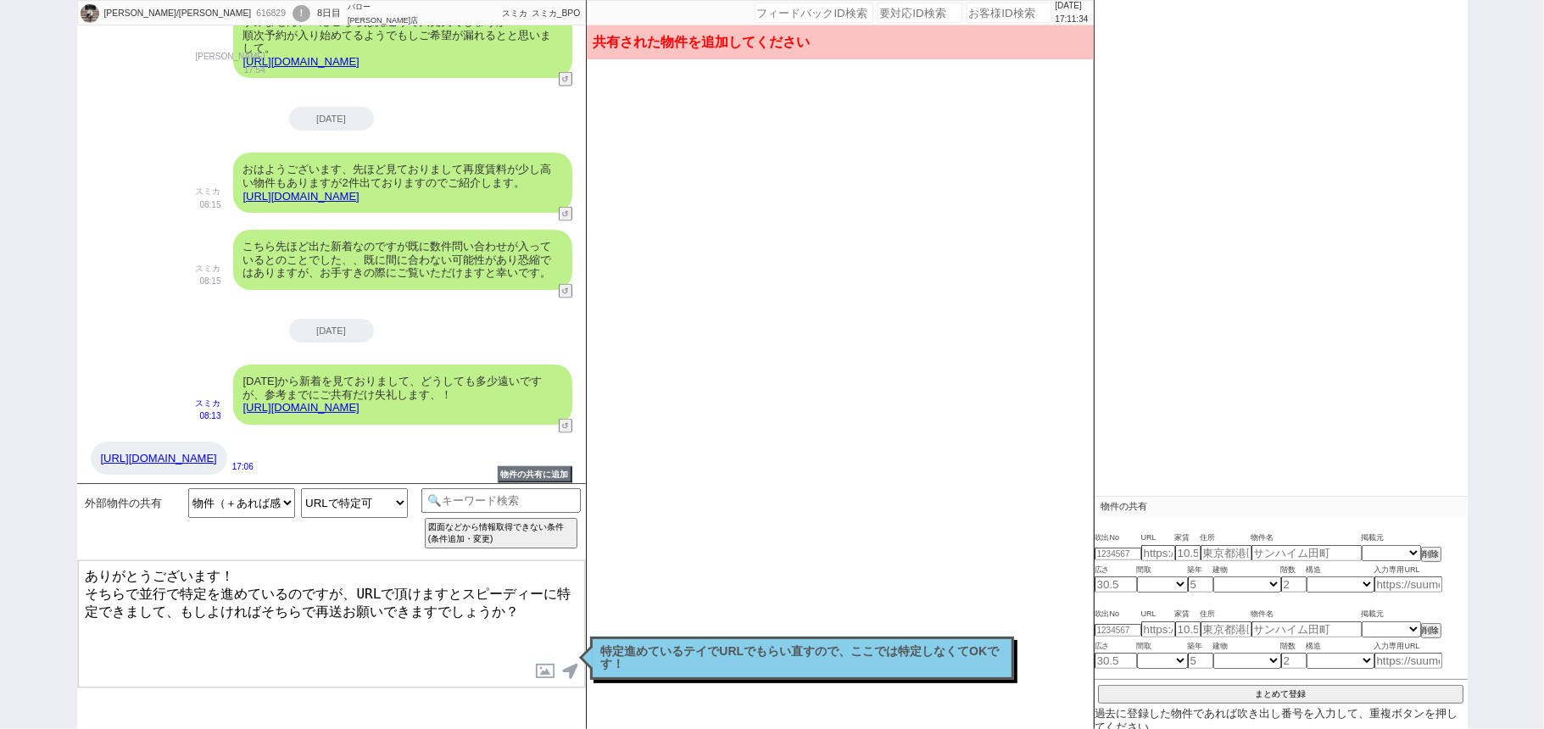
scroll to position [0, 0]
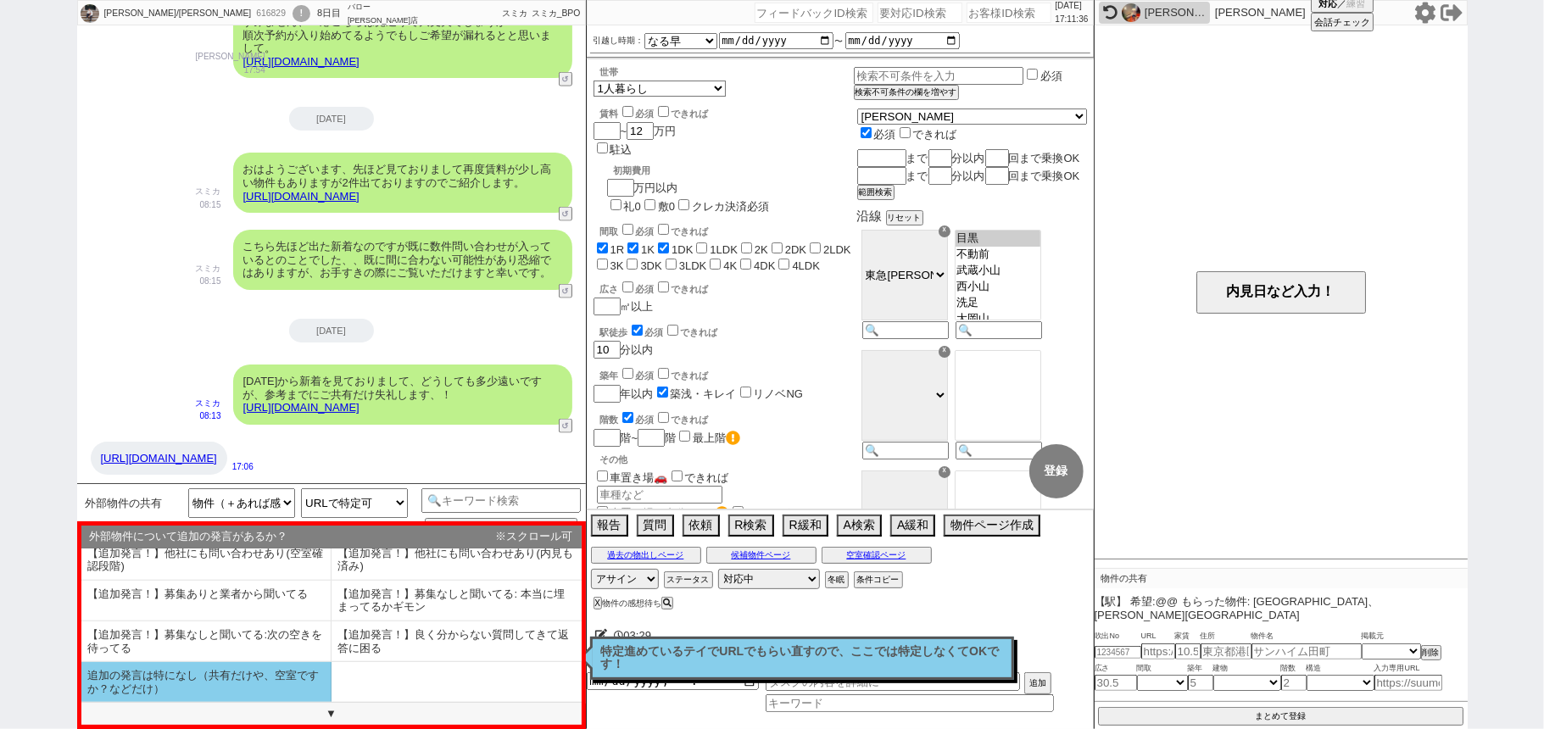
click at [191, 684] on li "追加の発言は特になし（共有だけや、空室ですか？などだけ）" at bounding box center [206, 682] width 250 height 40
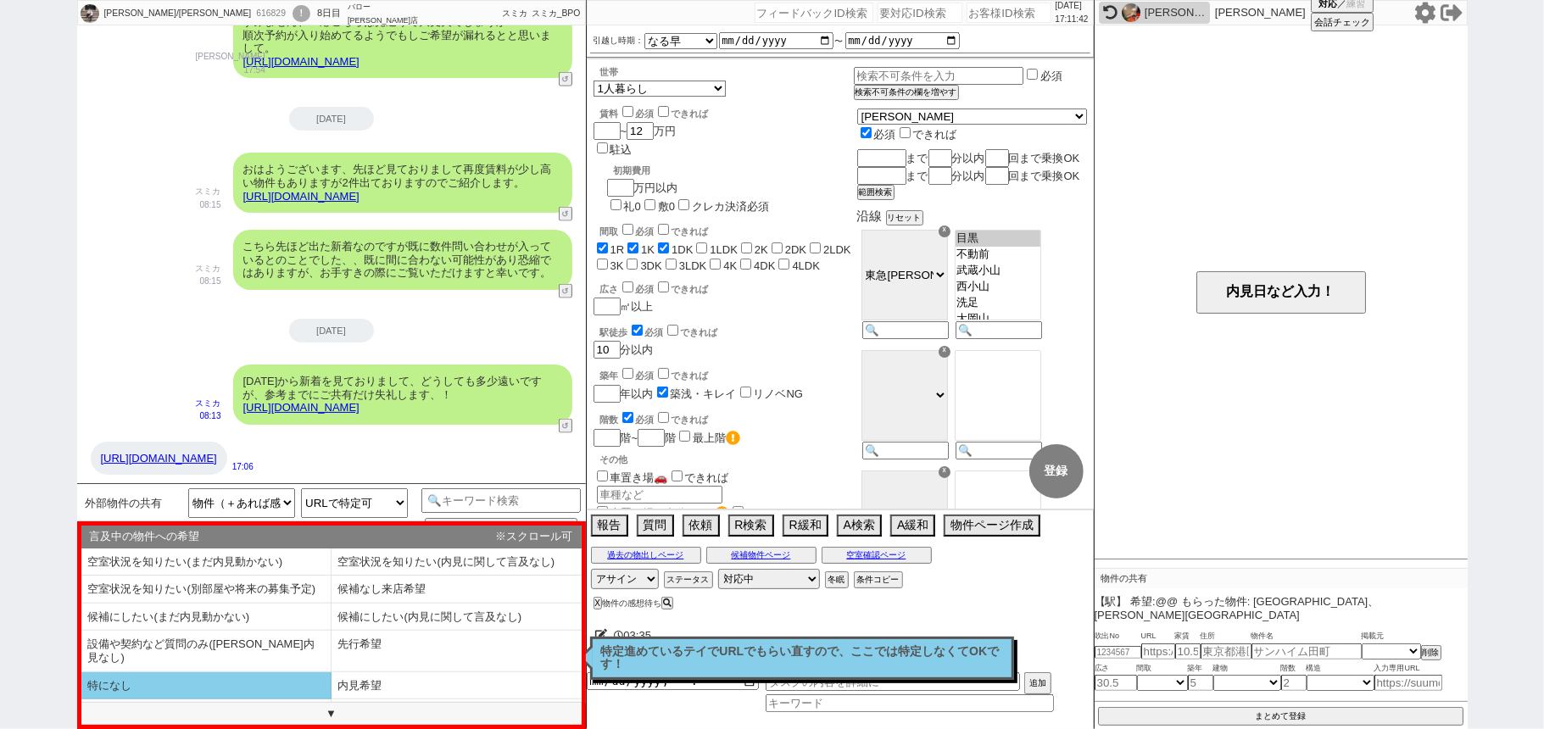
click at [212, 673] on li "特になし" at bounding box center [206, 687] width 250 height 28
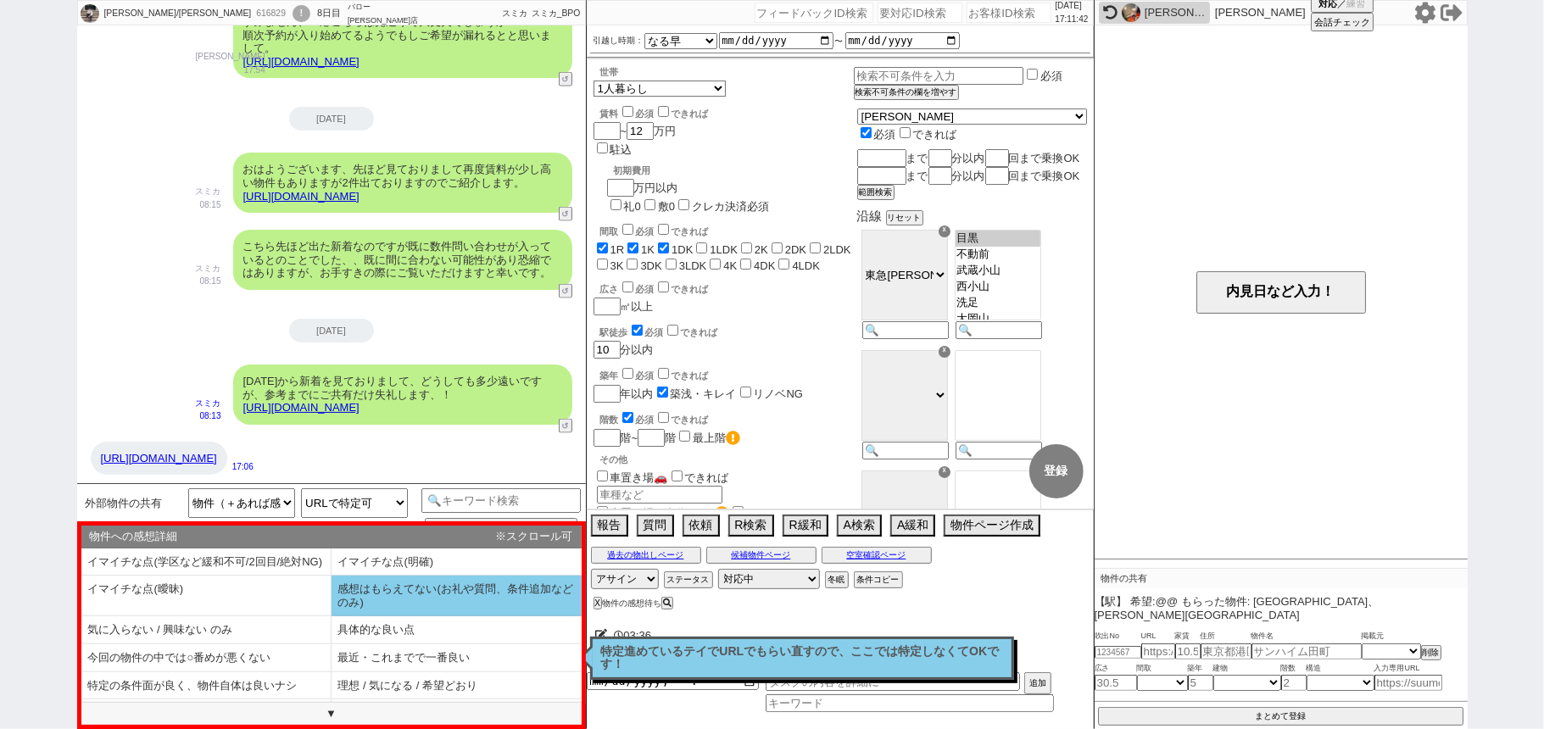
click at [405, 612] on li "感想はもらえてない(お礼や質問、条件追加などのみ)" at bounding box center [457, 596] width 250 height 41
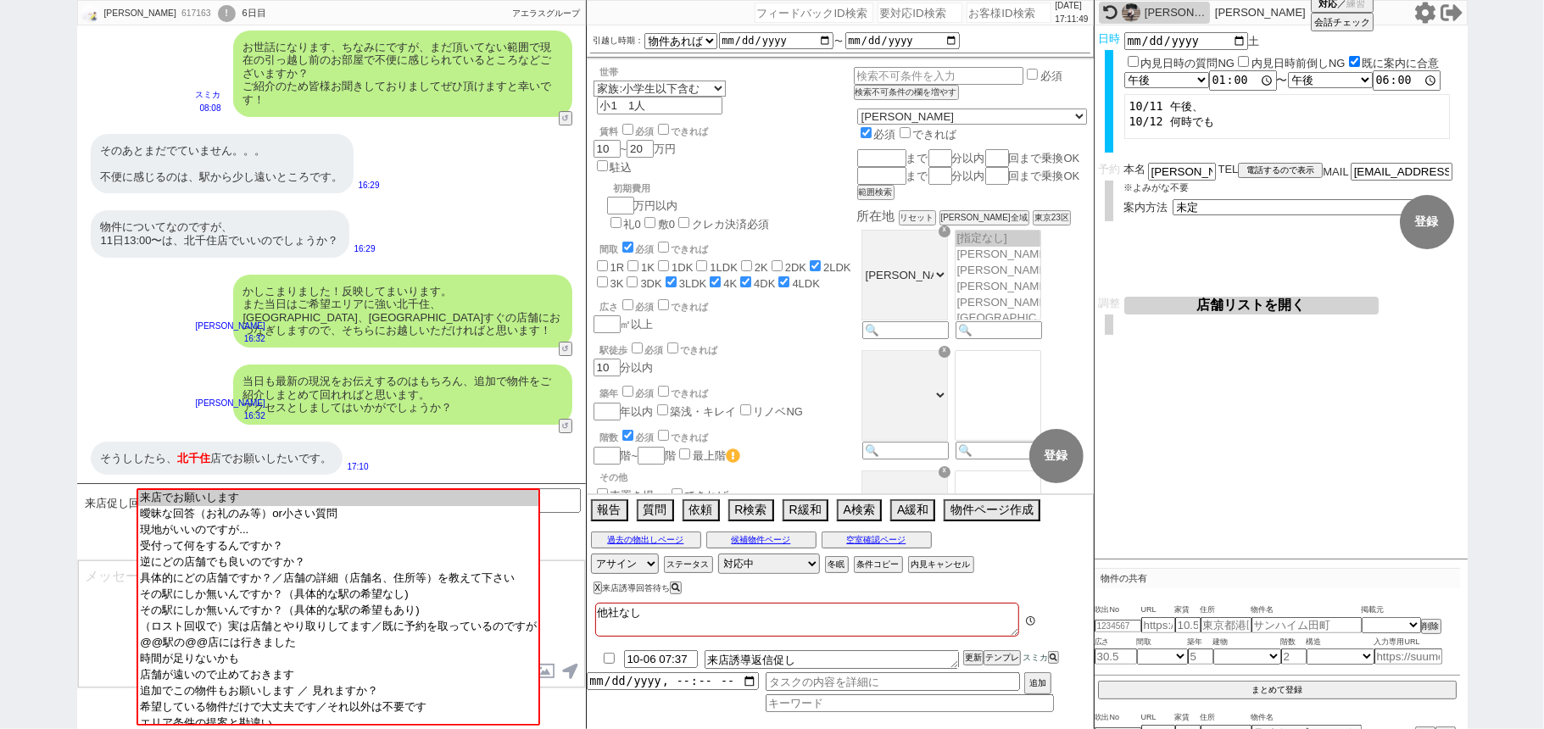
scroll to position [107, 0]
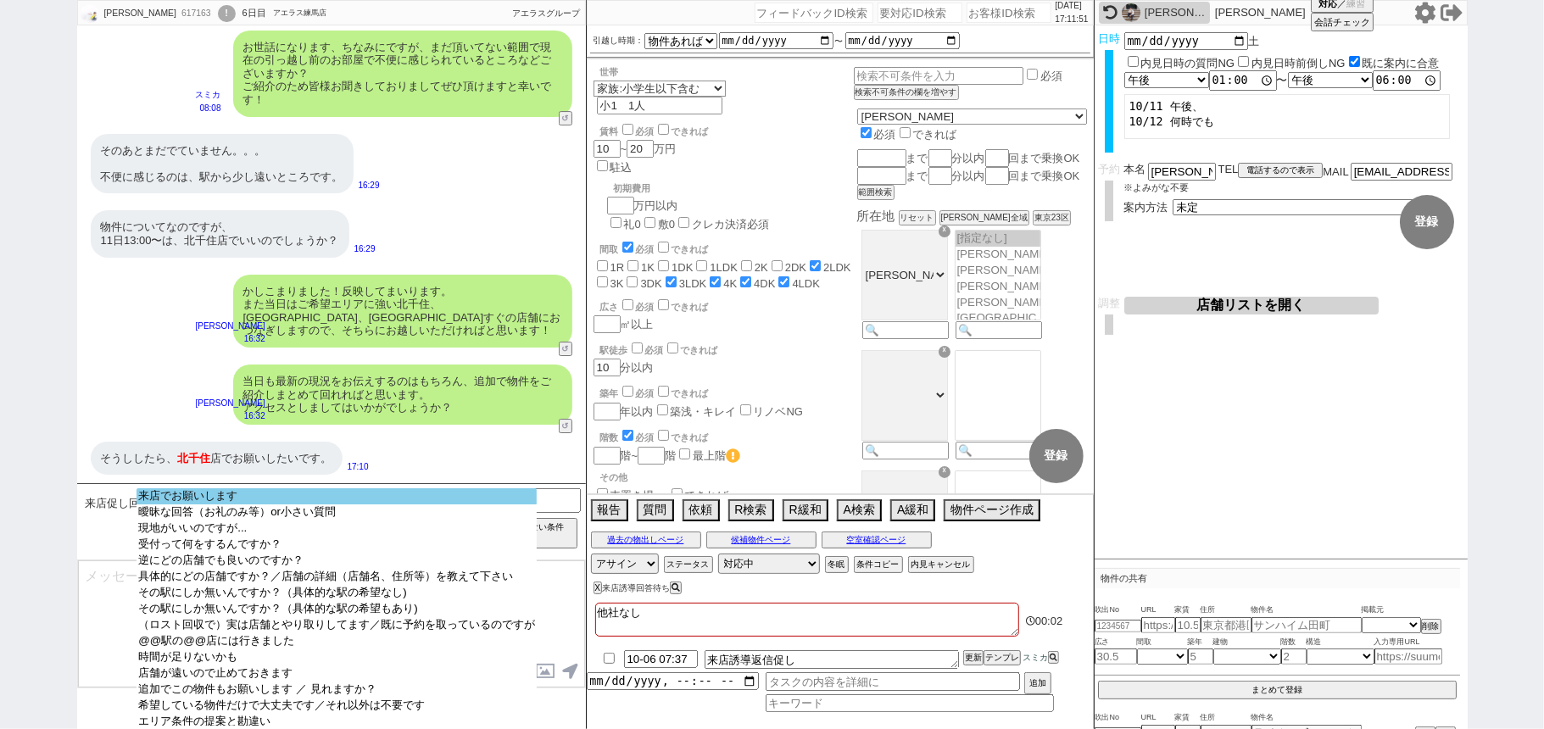
click at [394, 496] on option "来店でお願いします" at bounding box center [337, 497] width 400 height 16
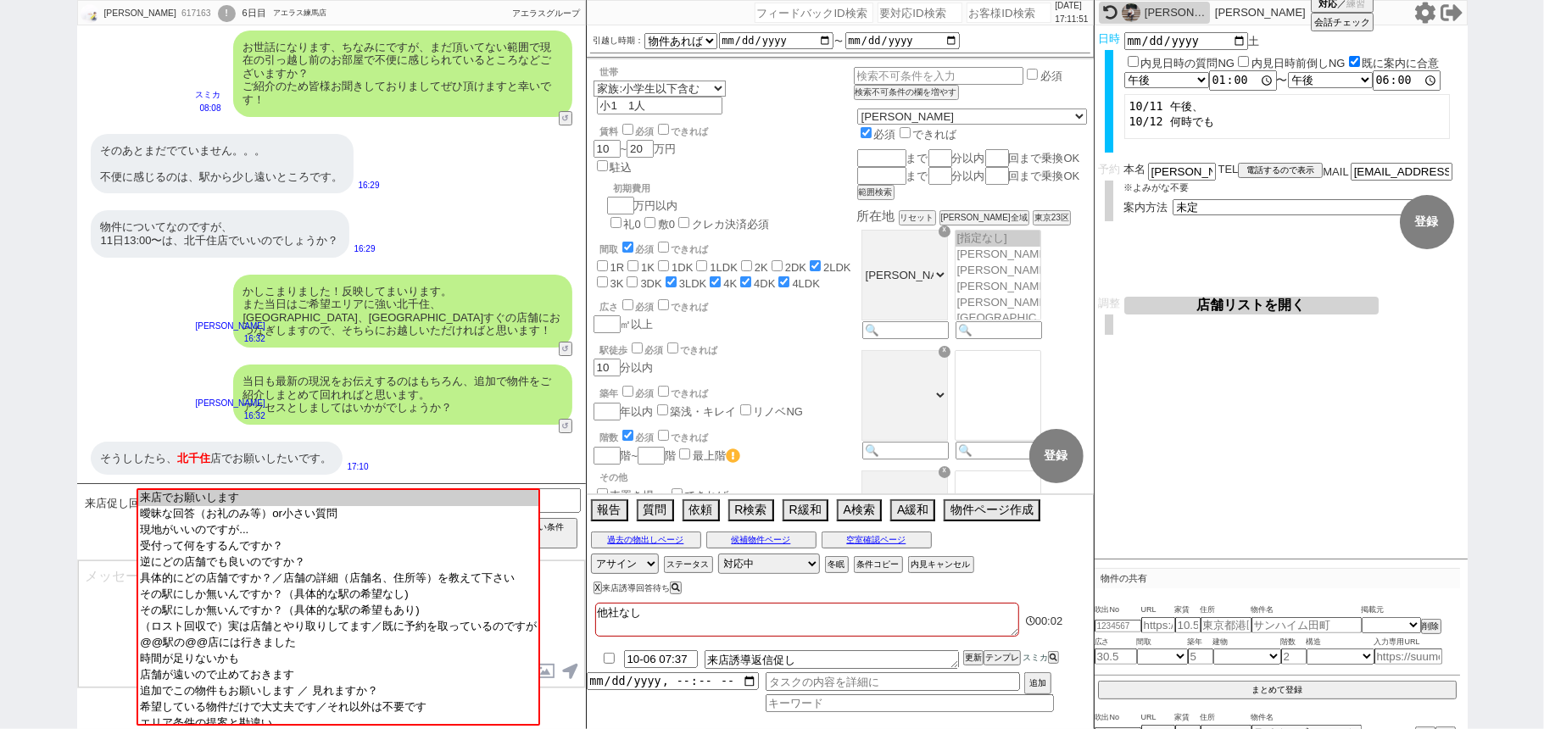
scroll to position [3886, 0]
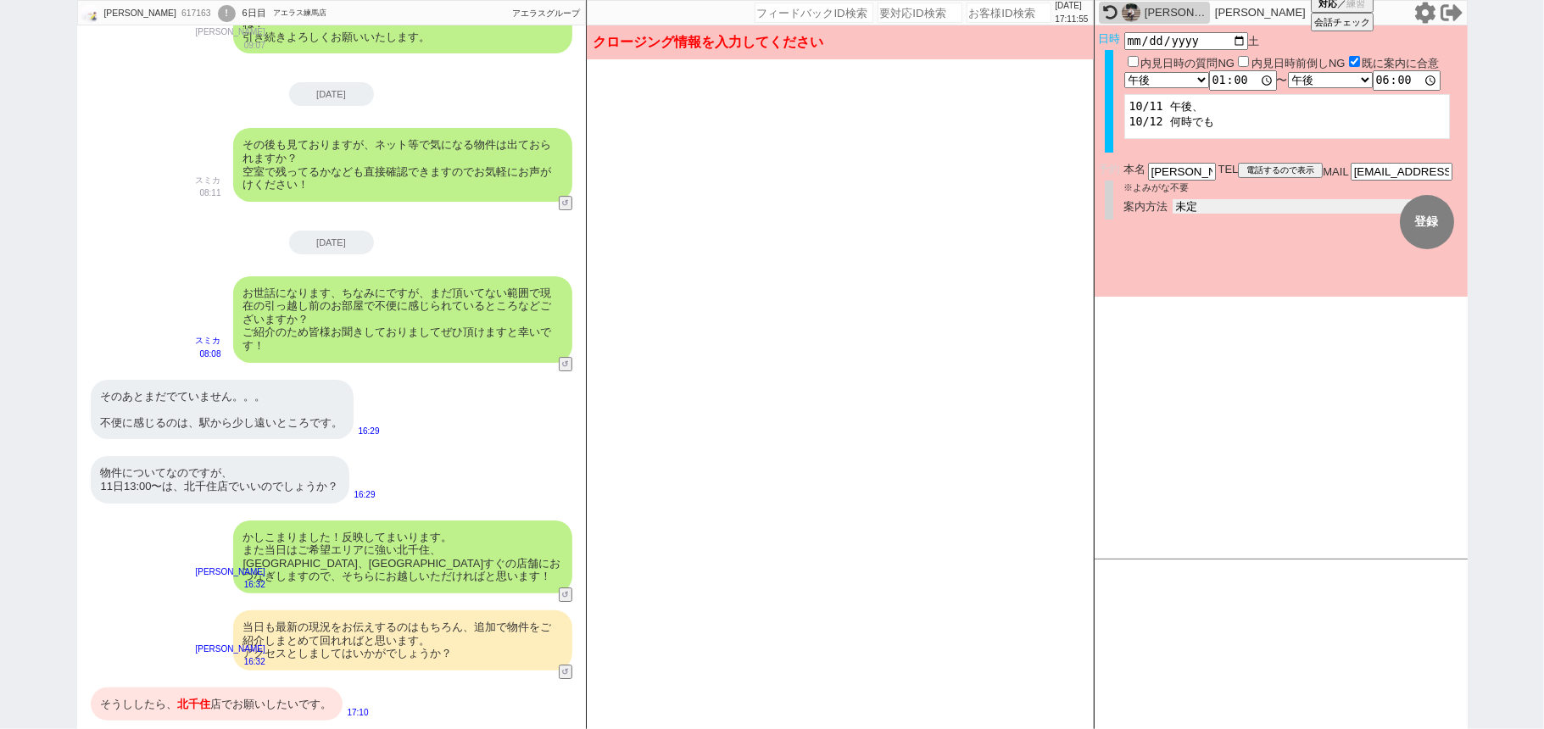
click at [1199, 199] on select "未定 現地お待ち合わせ ご来店 先行申し込みのご案内or内見無しでの申し込みのご案内 オンラインでのご接客 オンラインで1件の内見のご案内" at bounding box center [1300, 206] width 254 height 14
click at [1173, 199] on select "未定 現地お待ち合わせ ご来店 先行申し込みのご案内or内見無しでの申し込みのご案内 オンラインでのご接客 オンラインで1件の内見のご案内" at bounding box center [1300, 206] width 254 height 14
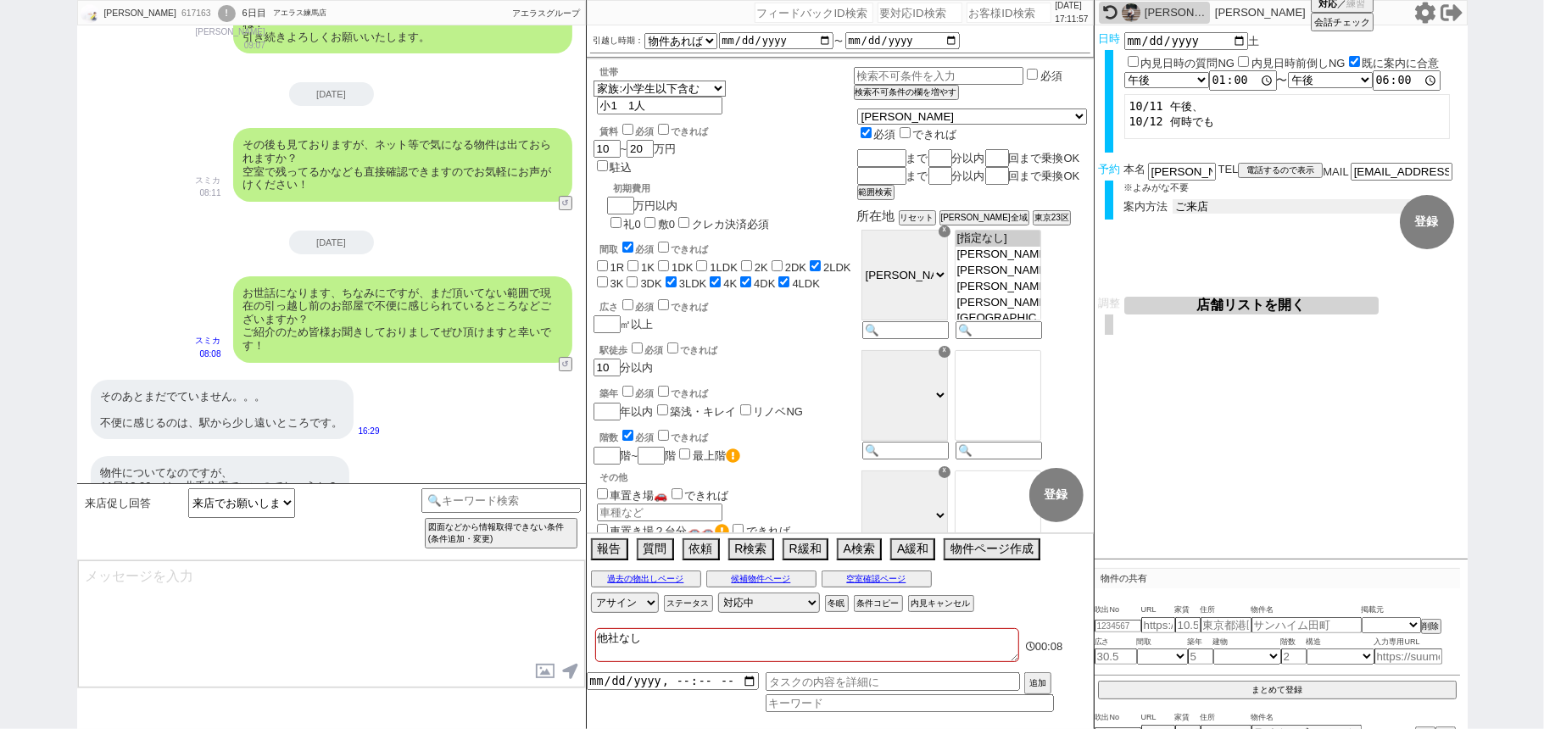
scroll to position [4133, 0]
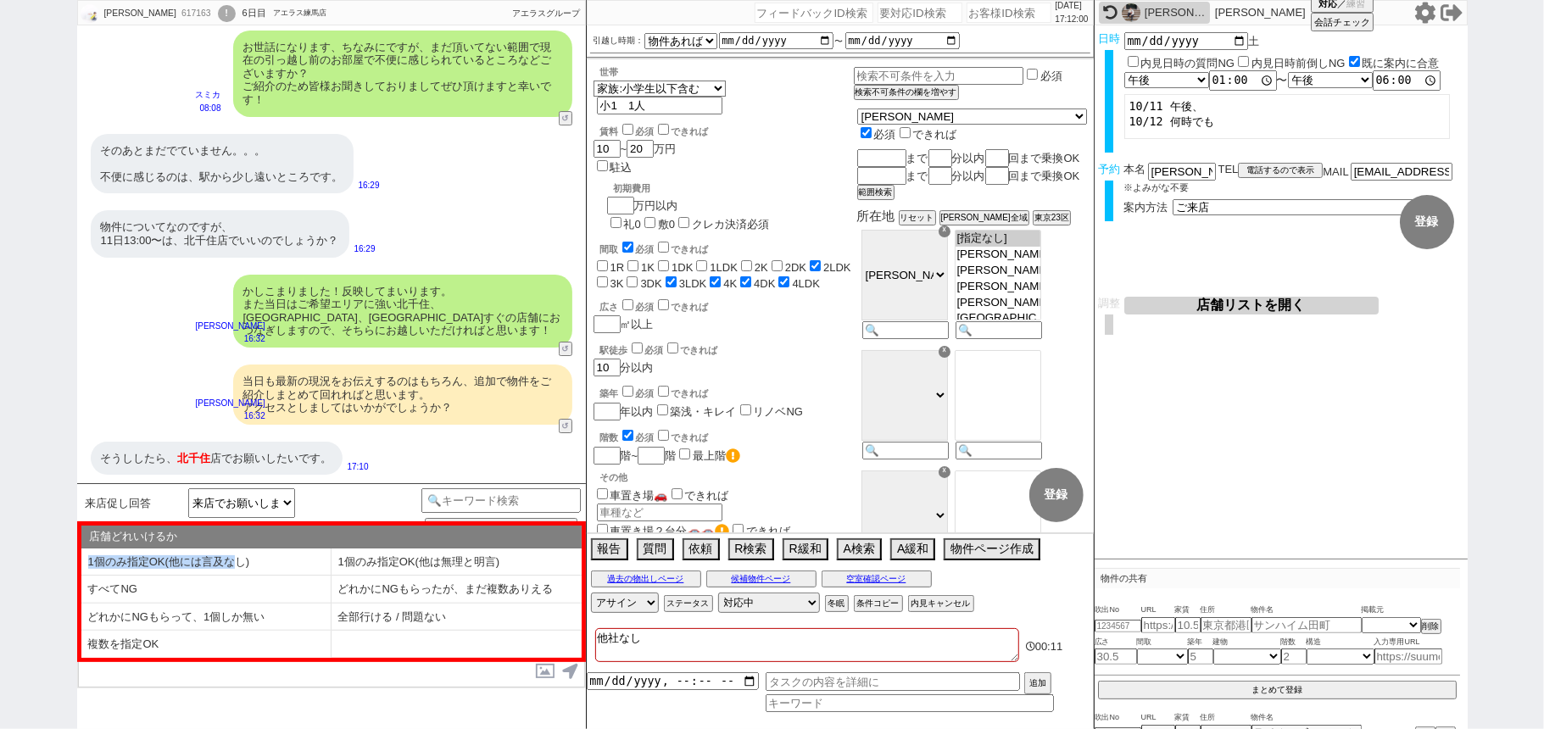
click at [239, 547] on div "店舗どれいけるか ※スクロール可 1個のみ指定OK(他には言及なし) 1個のみ指定OK(他は無理と明言) すべてNG どれかにNGもらったが、まだ複数ありえる…" at bounding box center [331, 592] width 500 height 132
click at [242, 554] on li "1個のみ指定OK(他には言及なし)" at bounding box center [206, 563] width 250 height 28
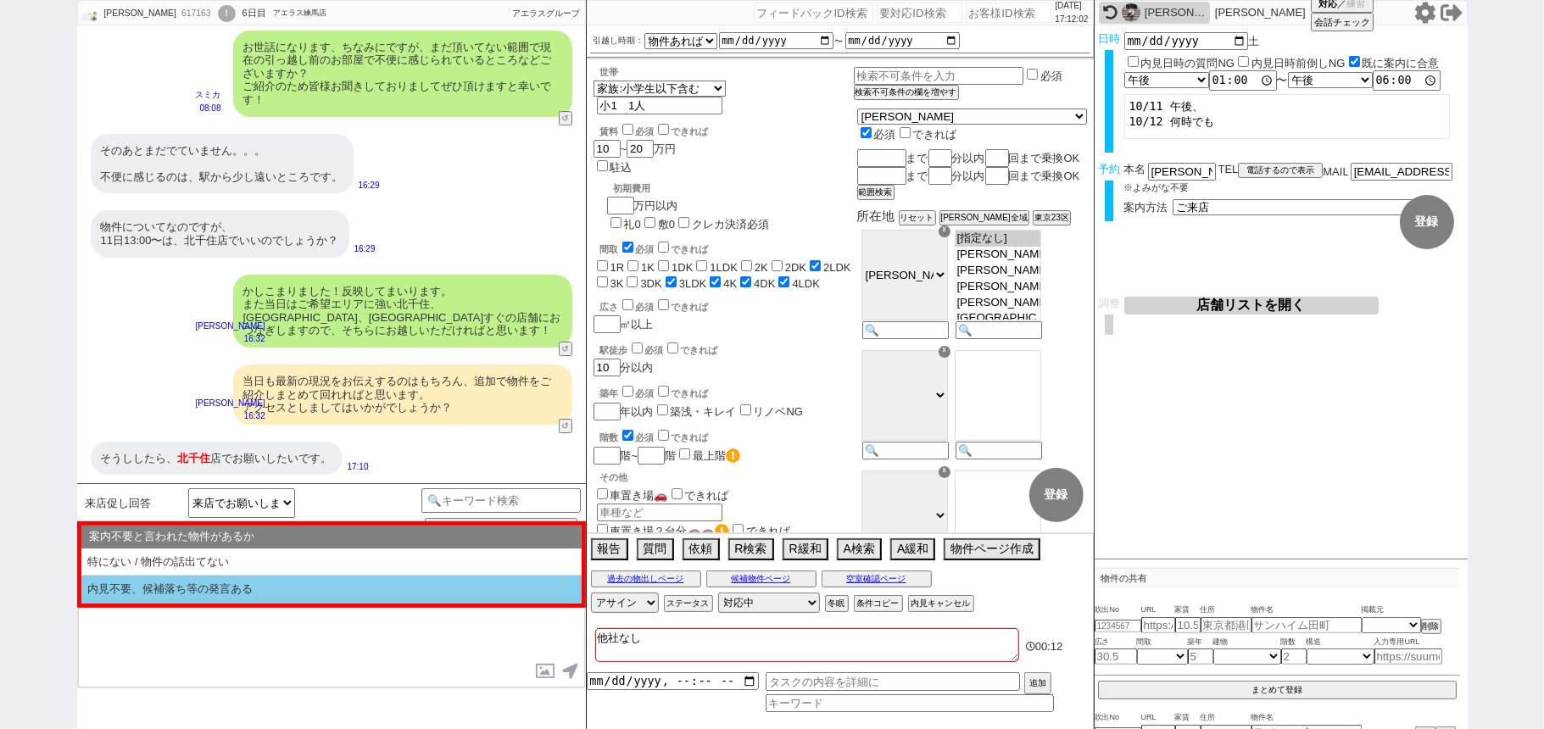
drag, startPoint x: 276, startPoint y: 561, endPoint x: 289, endPoint y: 589, distance: 31.1
click at [276, 560] on li "特にない / 物件の話出てない" at bounding box center [331, 563] width 500 height 28
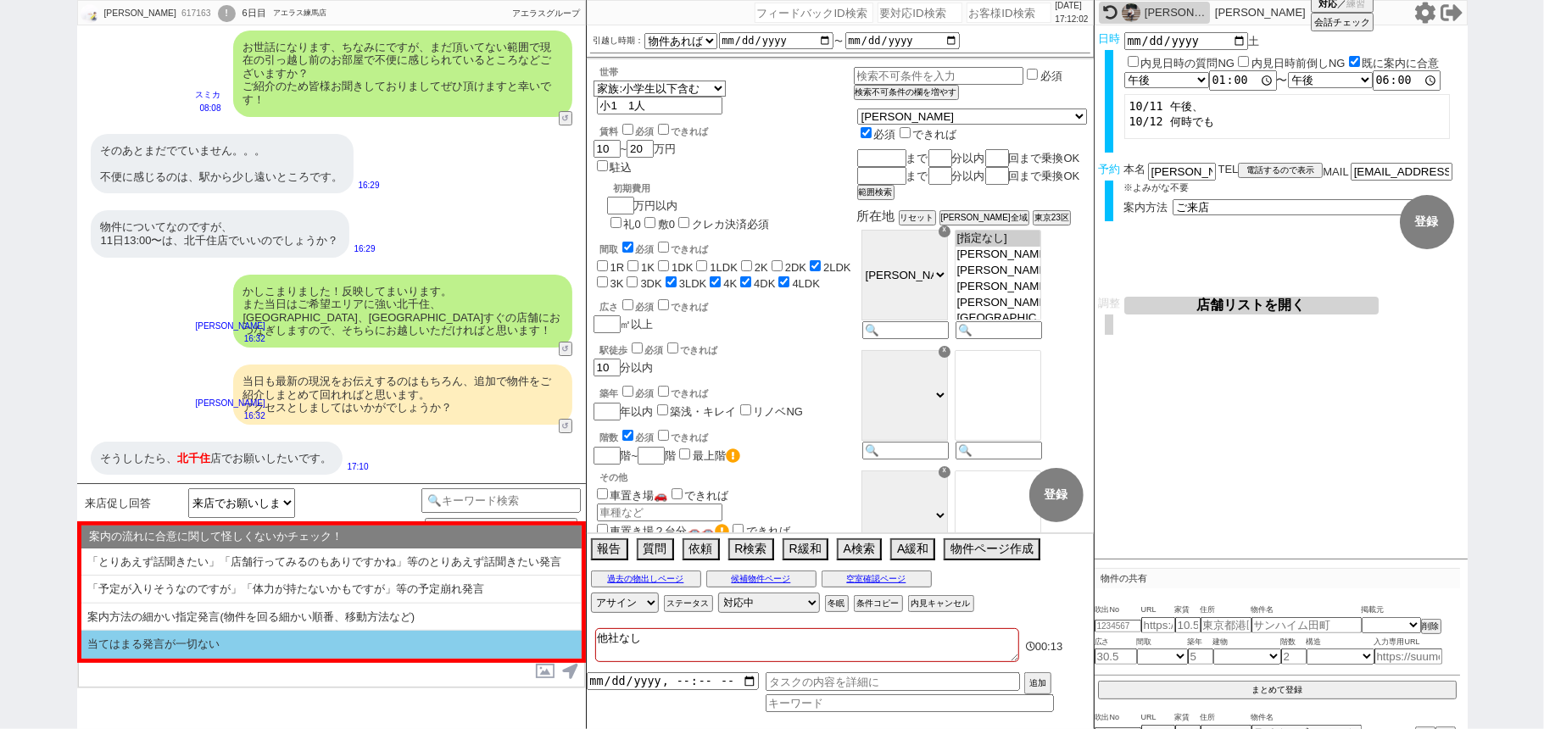
click at [227, 641] on li "当てはまる発言が一切ない" at bounding box center [331, 645] width 500 height 28
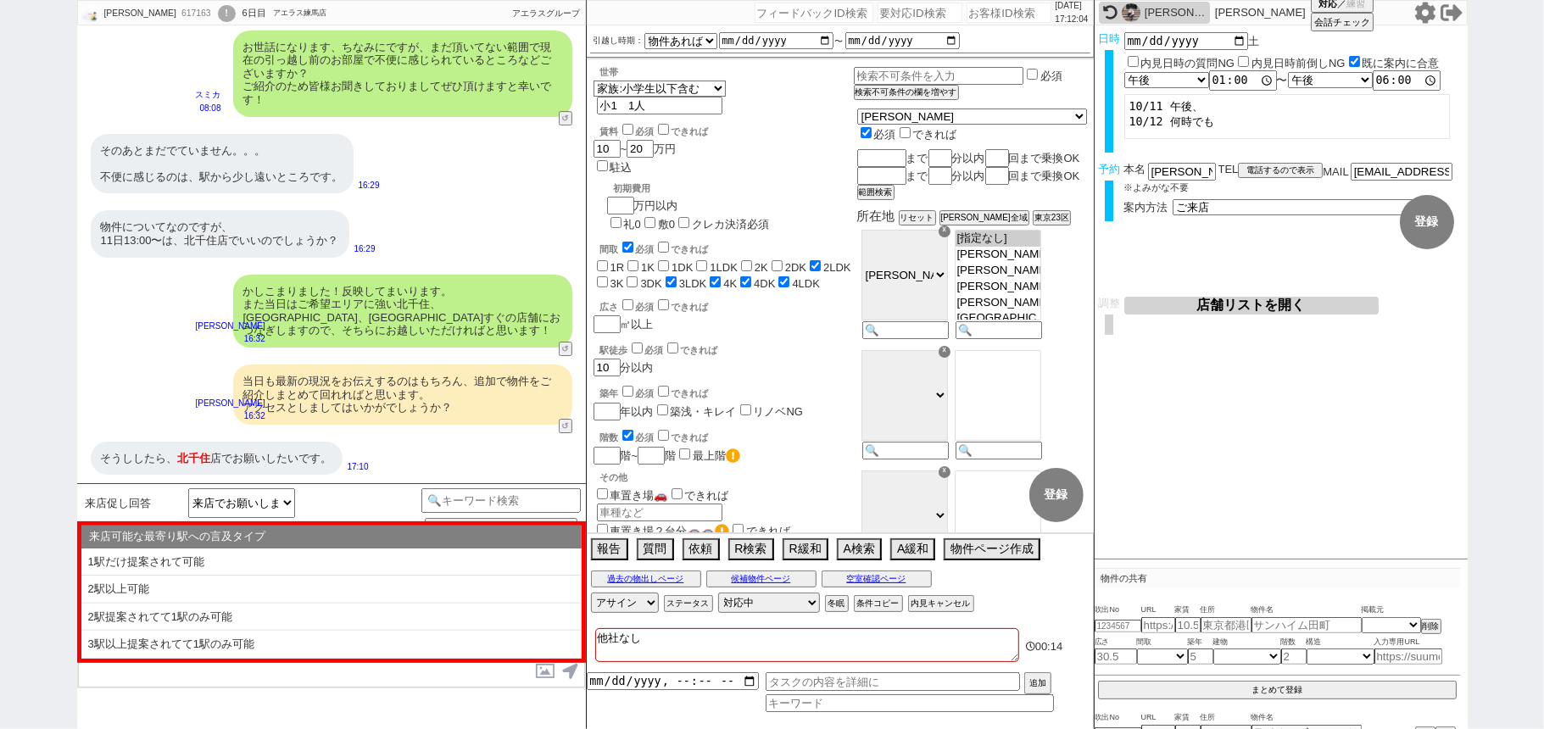
click at [260, 652] on li "3駅以上提案されてて1駅のみ可能" at bounding box center [331, 645] width 500 height 28
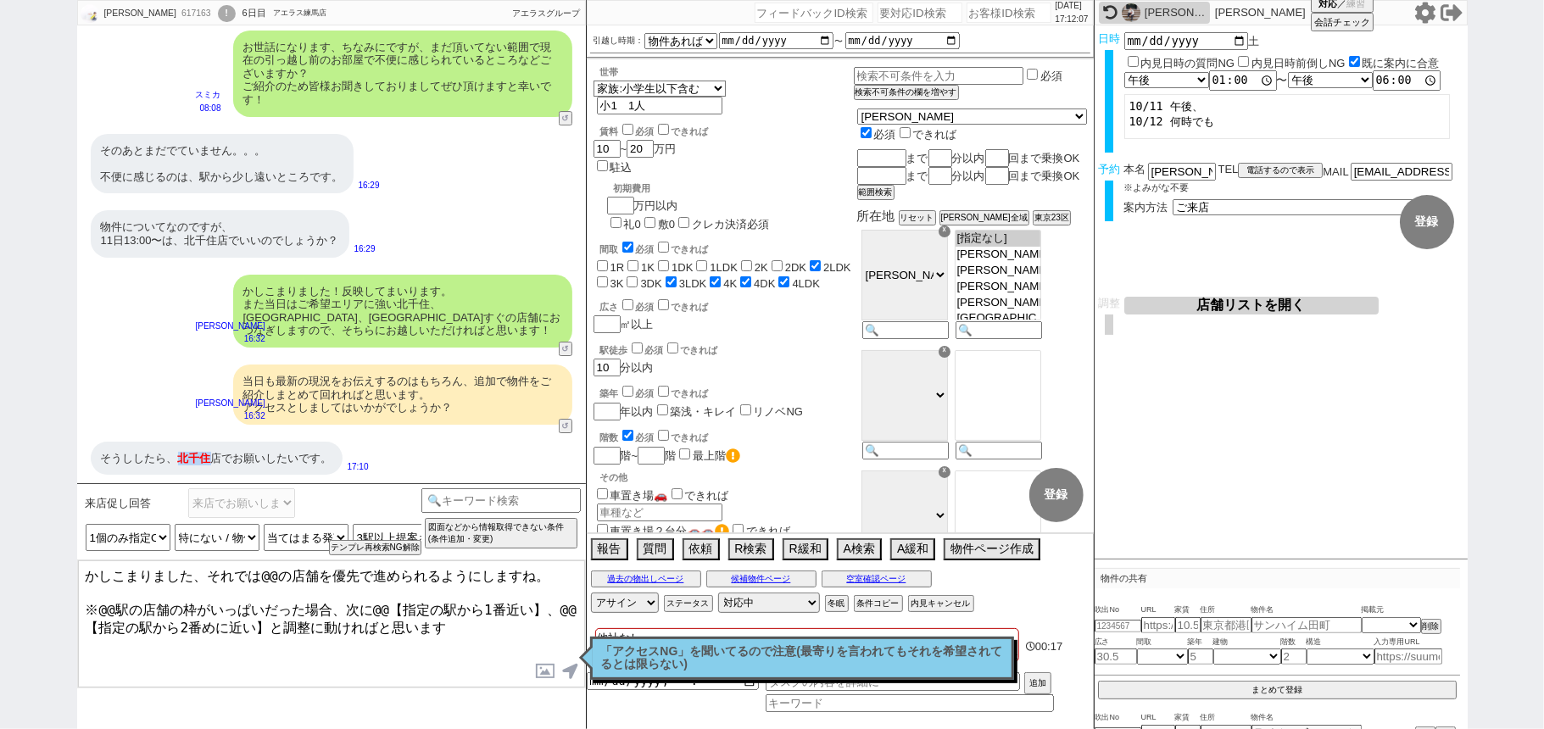
drag, startPoint x: 178, startPoint y: 455, endPoint x: 205, endPoint y: 452, distance: 27.4
click at [205, 452] on div "そうししたら、 北千住 店でお願いしたいです。" at bounding box center [217, 459] width 252 height 34
copy span "北千住"
drag, startPoint x: 265, startPoint y: 573, endPoint x: 276, endPoint y: 574, distance: 11.1
click at [276, 574] on textarea "かしこまりました、それでは@@の店舗を優先で進められるようにしますね。 ※@@駅の店舗の枠がいっぱいだった場合、次に@@【指定の駅から1番近い】、@@【指定の…" at bounding box center [331, 624] width 507 height 127
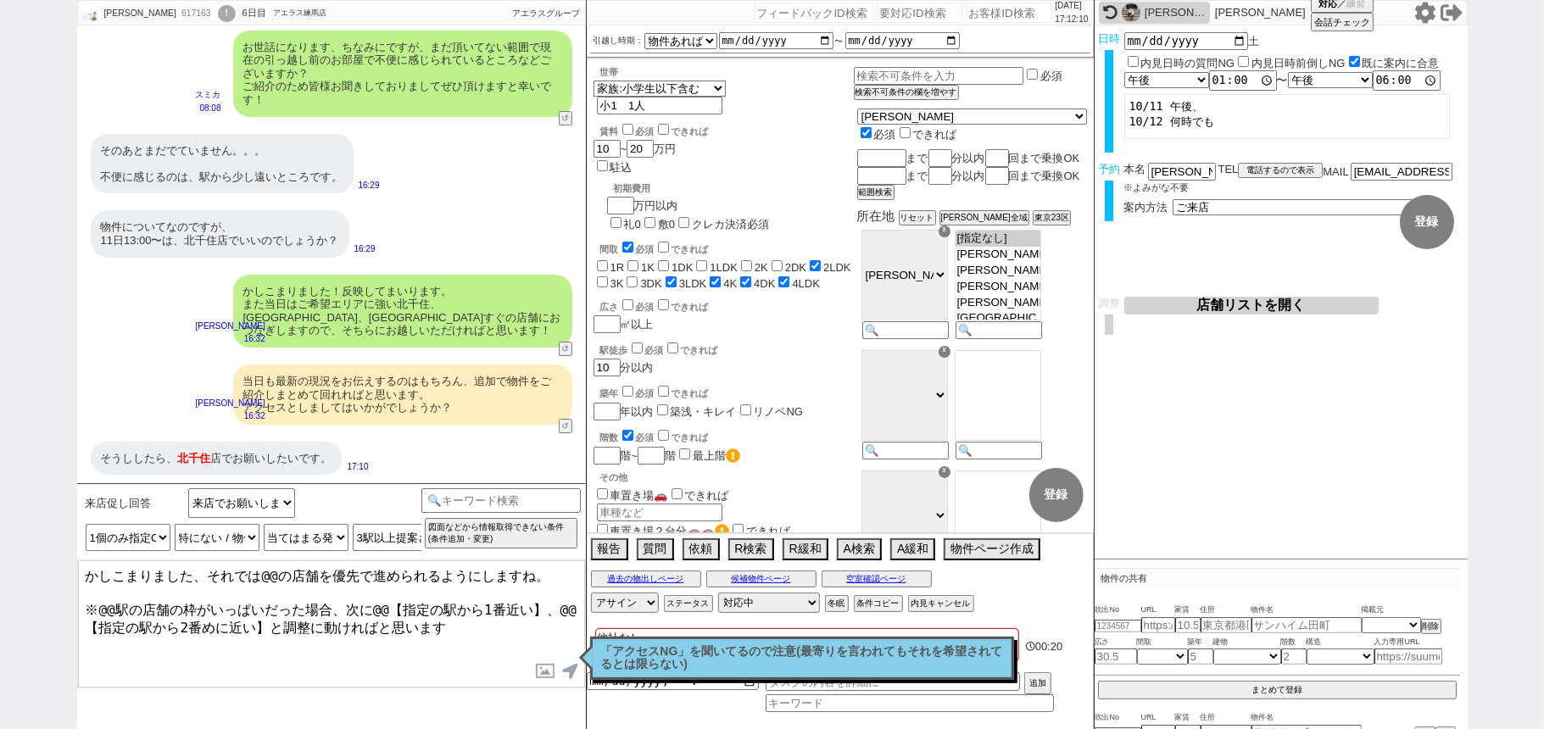
paste textarea "北千住"
drag, startPoint x: 100, startPoint y: 602, endPoint x: 116, endPoint y: 602, distance: 16.1
click at [116, 602] on textarea "かしこまりました、それでは北千住の店舗を優先で進められるようにしますね。 ※@@駅の店舗の枠がいっぱいだった場合、次に@@【指定の駅から1番近い】、@@【指定…" at bounding box center [331, 624] width 507 height 127
paste textarea "北千住"
drag, startPoint x: 398, startPoint y: 604, endPoint x: 461, endPoint y: 606, distance: 63.6
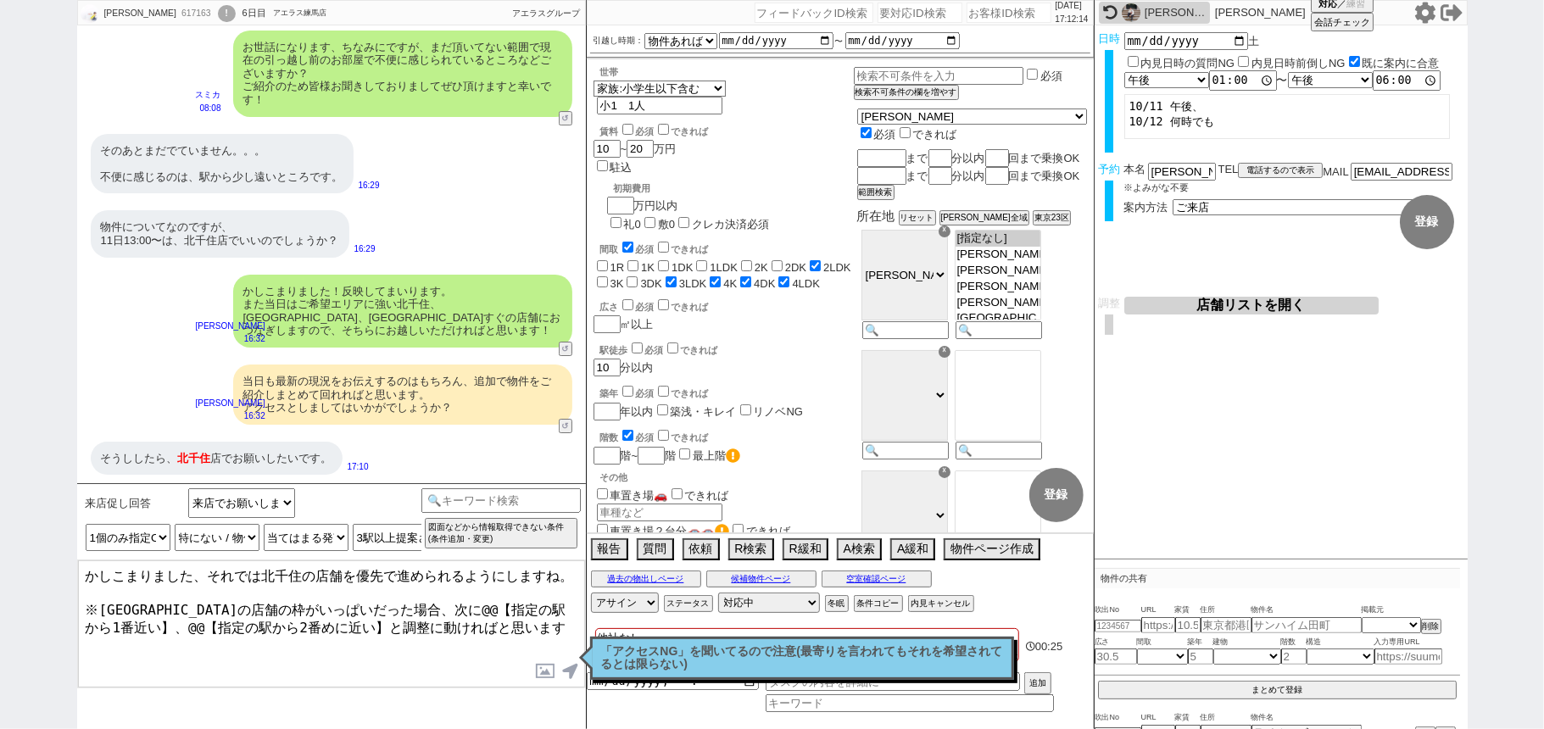
click at [461, 606] on textarea "かしこまりました、それでは北千住の店舗を優先で進められるようにしますね。 ※北千住駅の店舗の枠がいっぱいだった場合、次に@@【指定の駅から1番近い】、@@【指…" at bounding box center [331, 624] width 507 height 127
paste textarea "北千住"
click at [528, 602] on textarea "かしこまりました、それでは北千住の店舗を優先で進められるようにしますね。 ※北千住駅の店舗の枠がいっぱいだった場合、次に北千住駅から1番近い】、@@【指定の駅…" at bounding box center [331, 624] width 507 height 127
click at [407, 639] on textarea "かしこまりました、それでは北千住の店舗を優先で進められるようにしますね。 ※北千住駅の店舗の枠がいっぱいだった場合、次に北千住駅から1番近い綾瀬、2番めに近い…" at bounding box center [331, 624] width 507 height 127
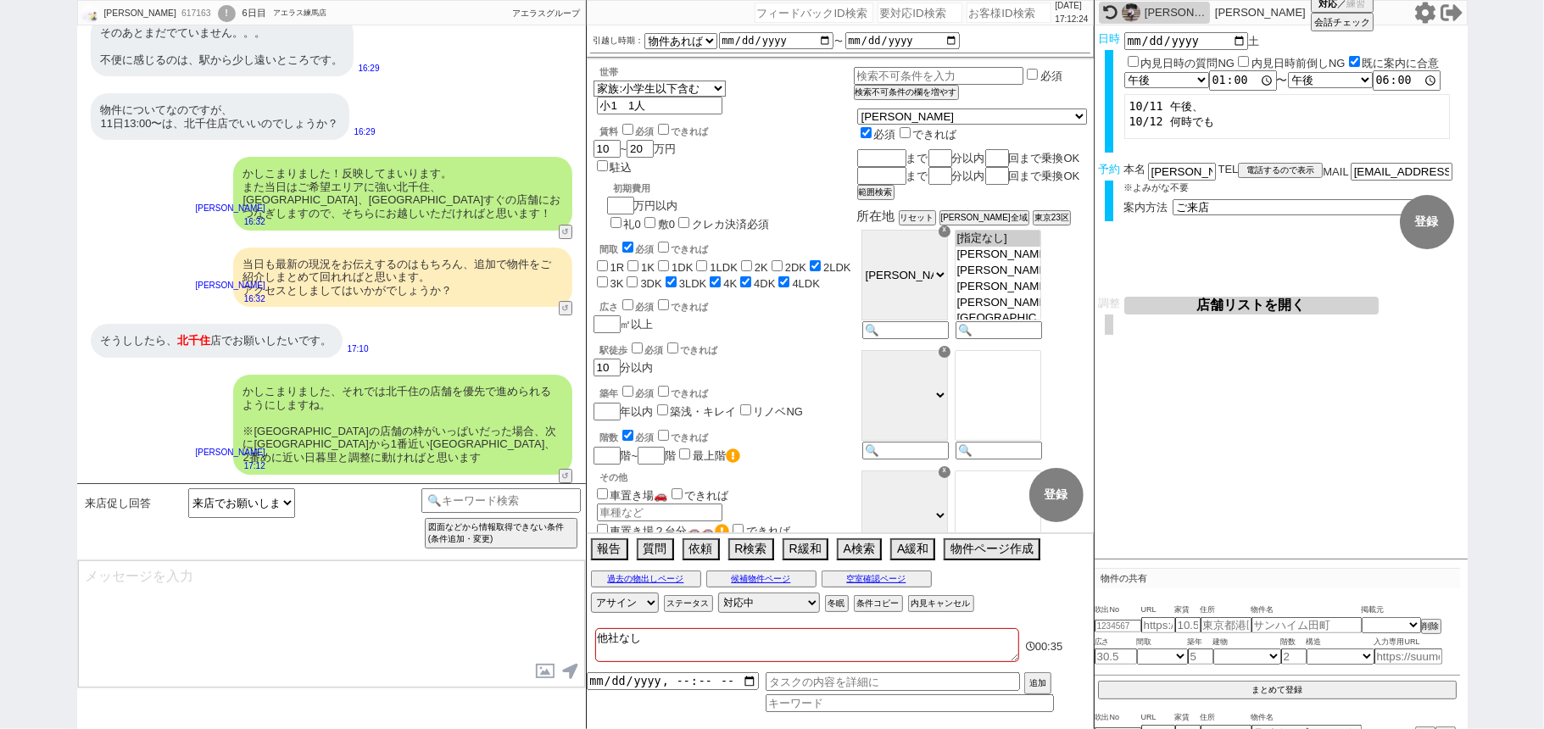
scroll to position [4069, 0]
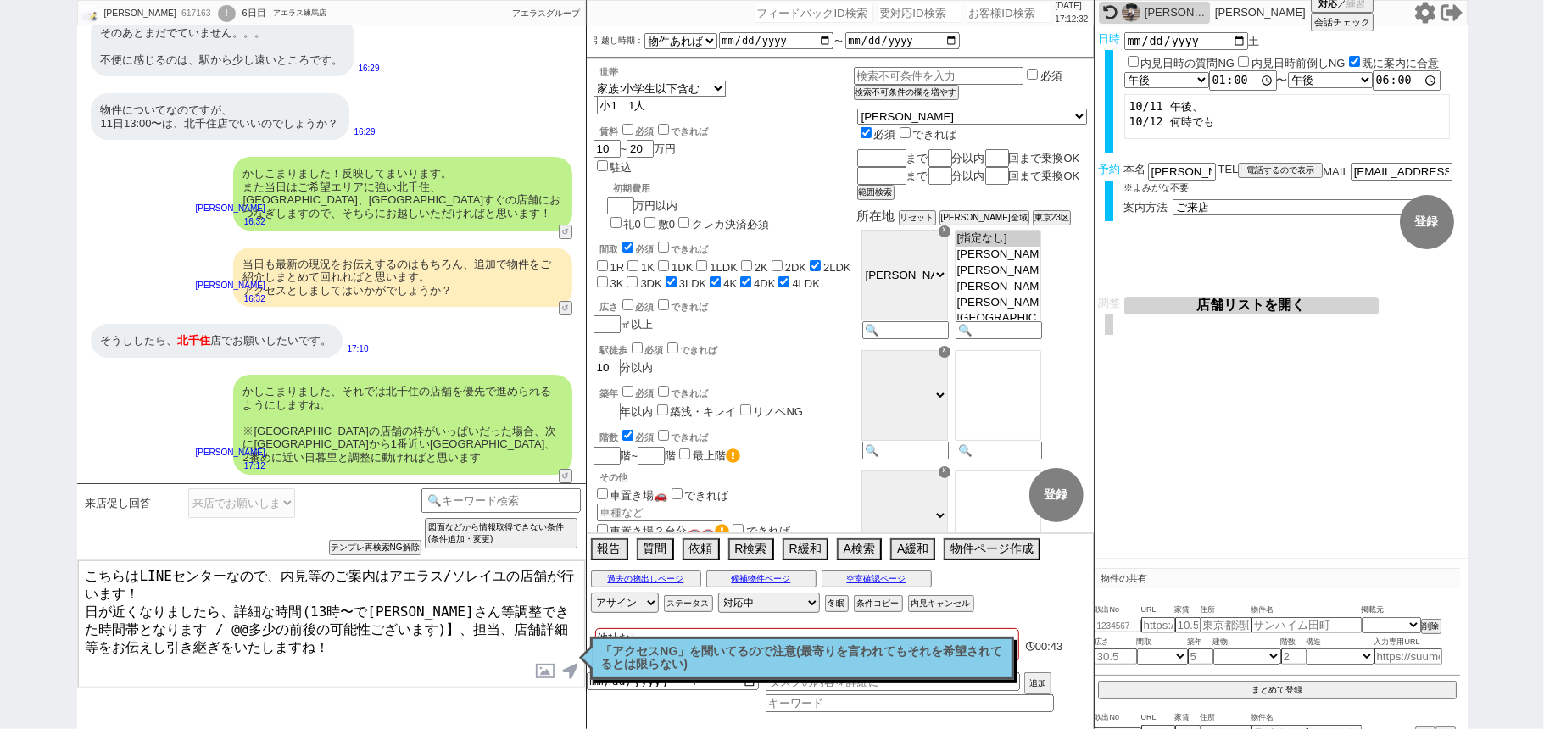
drag, startPoint x: 129, startPoint y: 614, endPoint x: 343, endPoint y: 626, distance: 214.1
click at [132, 614] on textarea "こちらはLINEセンターなので、内見等のご案内はアエラス/ソレイユの店舗が行います！ 日が近くなりましたら、詳細な時間(13時〜で大家さん等調整できた時間帯と…" at bounding box center [331, 624] width 507 height 127
click at [344, 619] on textarea "こちらはLINEセンターなので、内見等のご案内はアエラス/ソレイユの店舗が行います！ 日が近くなりましたら、詳細な時間(13時〜で大家さん等調整できた時間帯と…" at bounding box center [331, 624] width 507 height 127
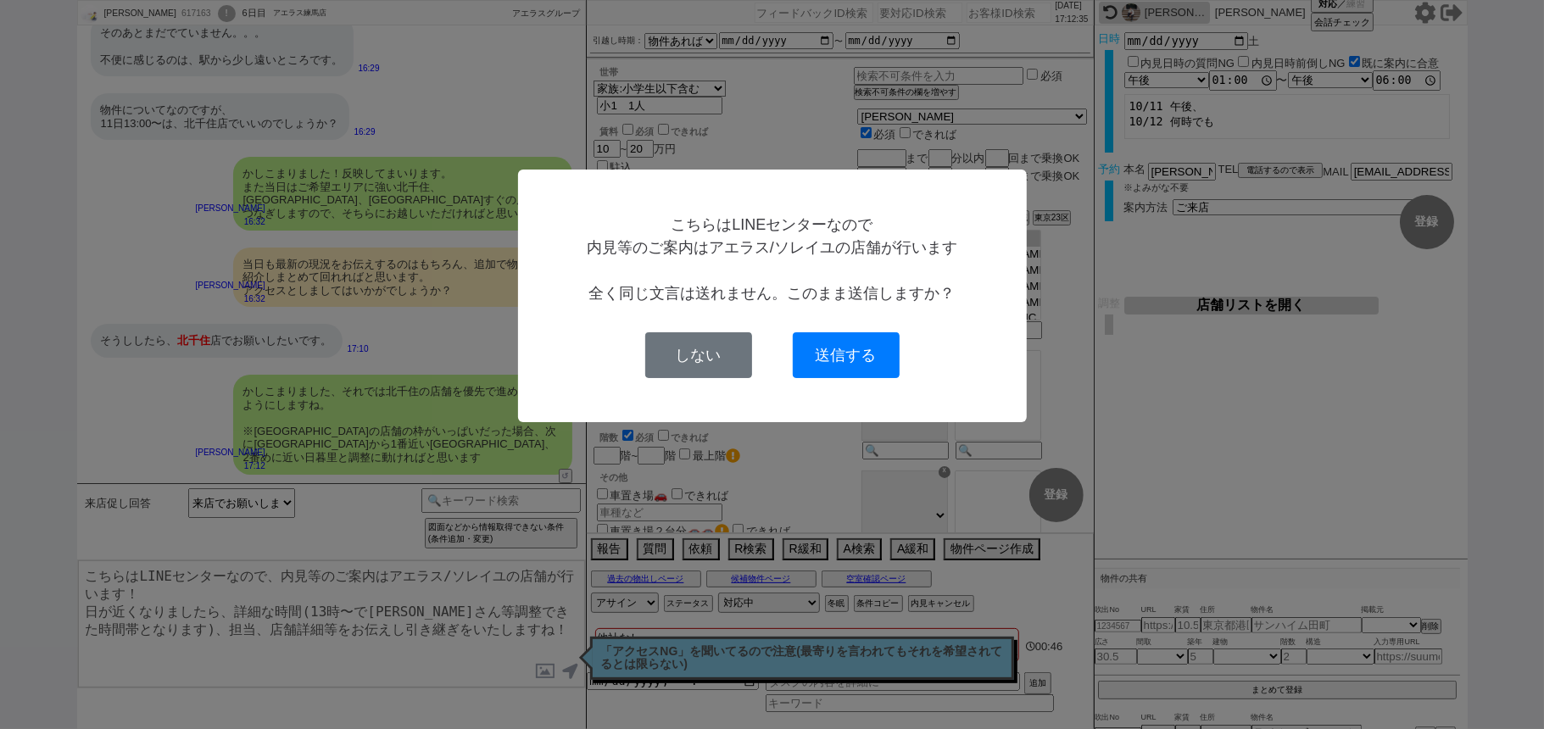
click at [806, 346] on button "送信する" at bounding box center [846, 355] width 107 height 46
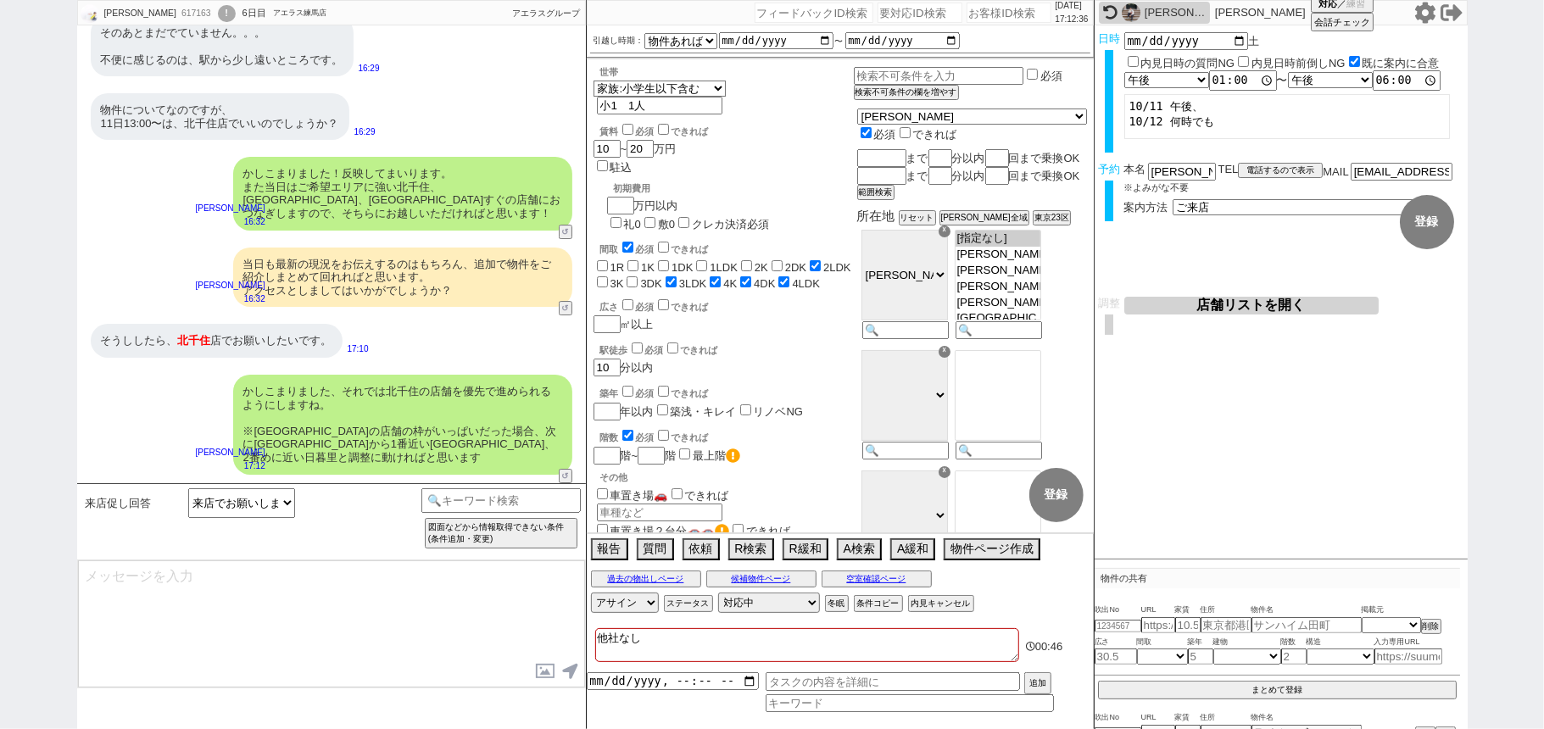
scroll to position [4173, 0]
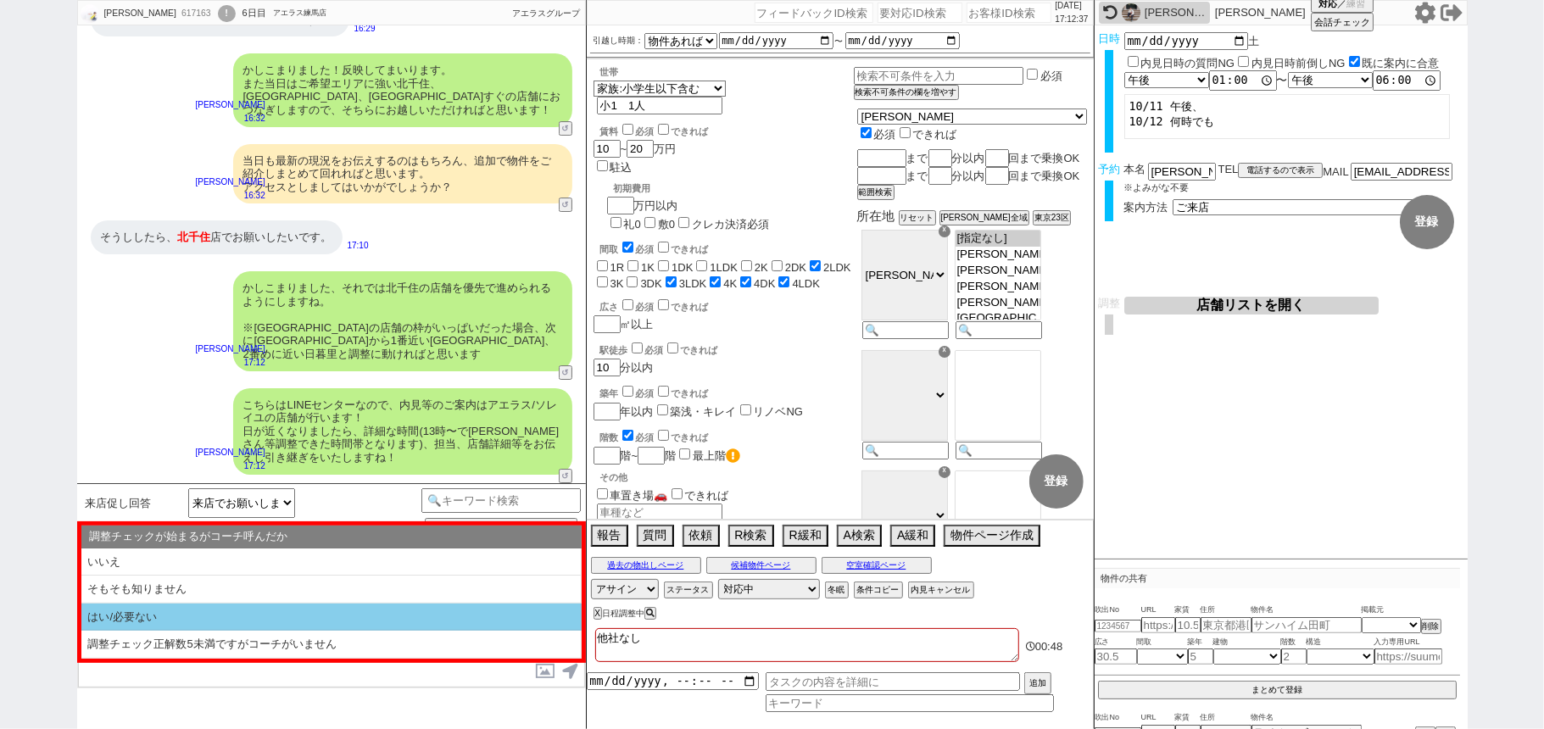
click at [300, 623] on li "はい/必要ない" at bounding box center [331, 618] width 500 height 28
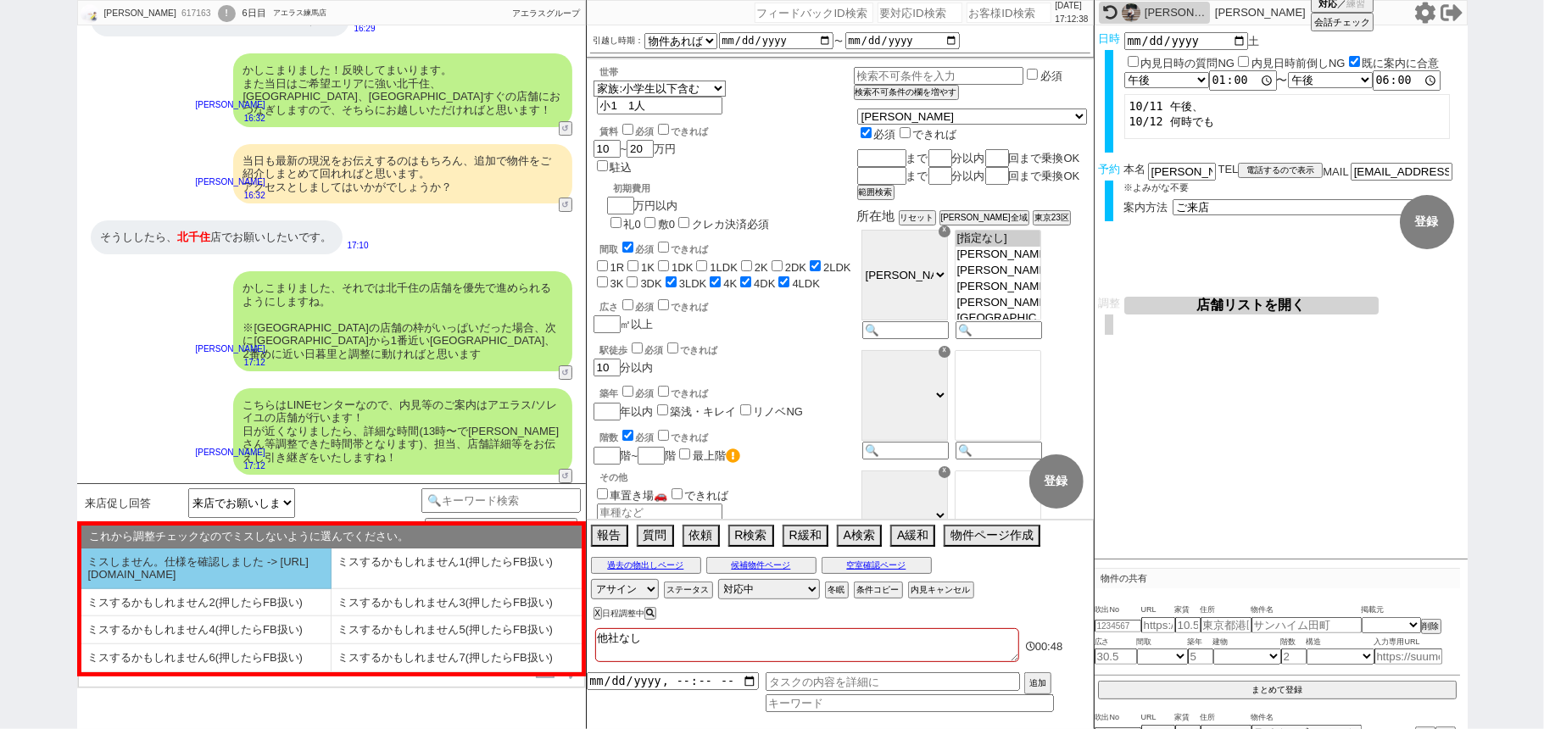
click at [244, 581] on li "ミスしません。仕様を確認しました -> https://jent.notion.site/841a6651aa67425da7d40ddfad41a184" at bounding box center [206, 569] width 250 height 41
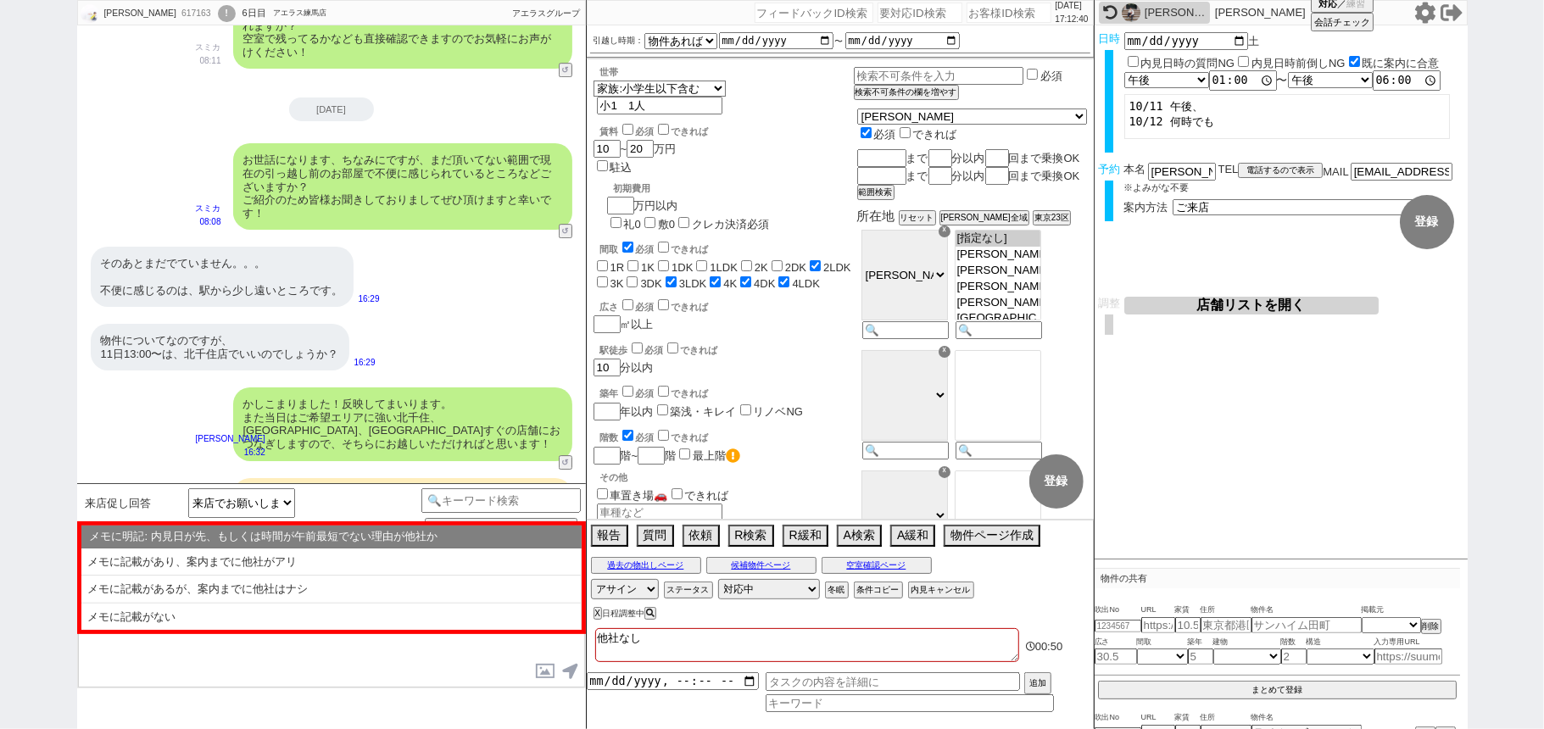
scroll to position [3720, 0]
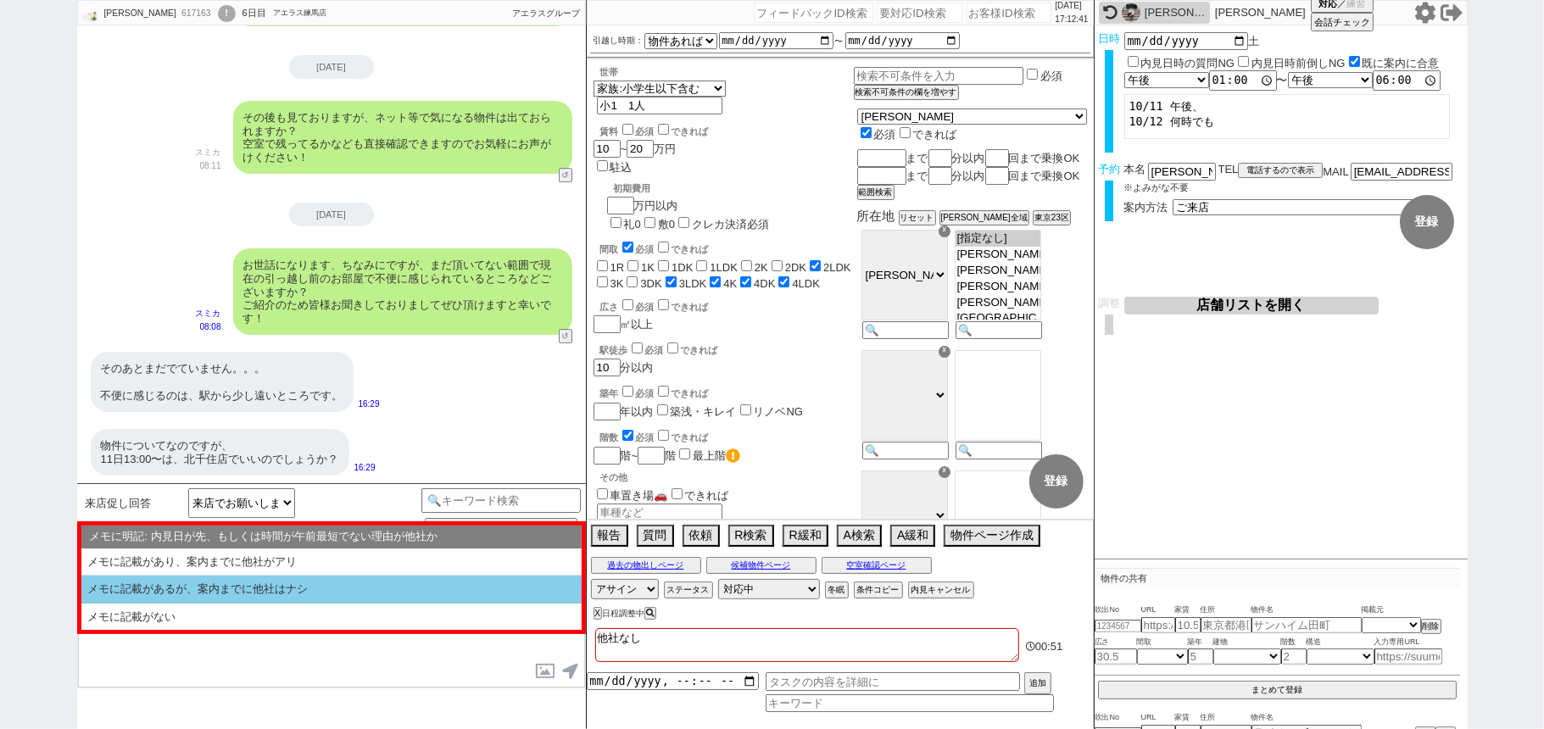
click at [307, 585] on li "メモに記載があるが、案内までに他社はナシ" at bounding box center [331, 590] width 500 height 28
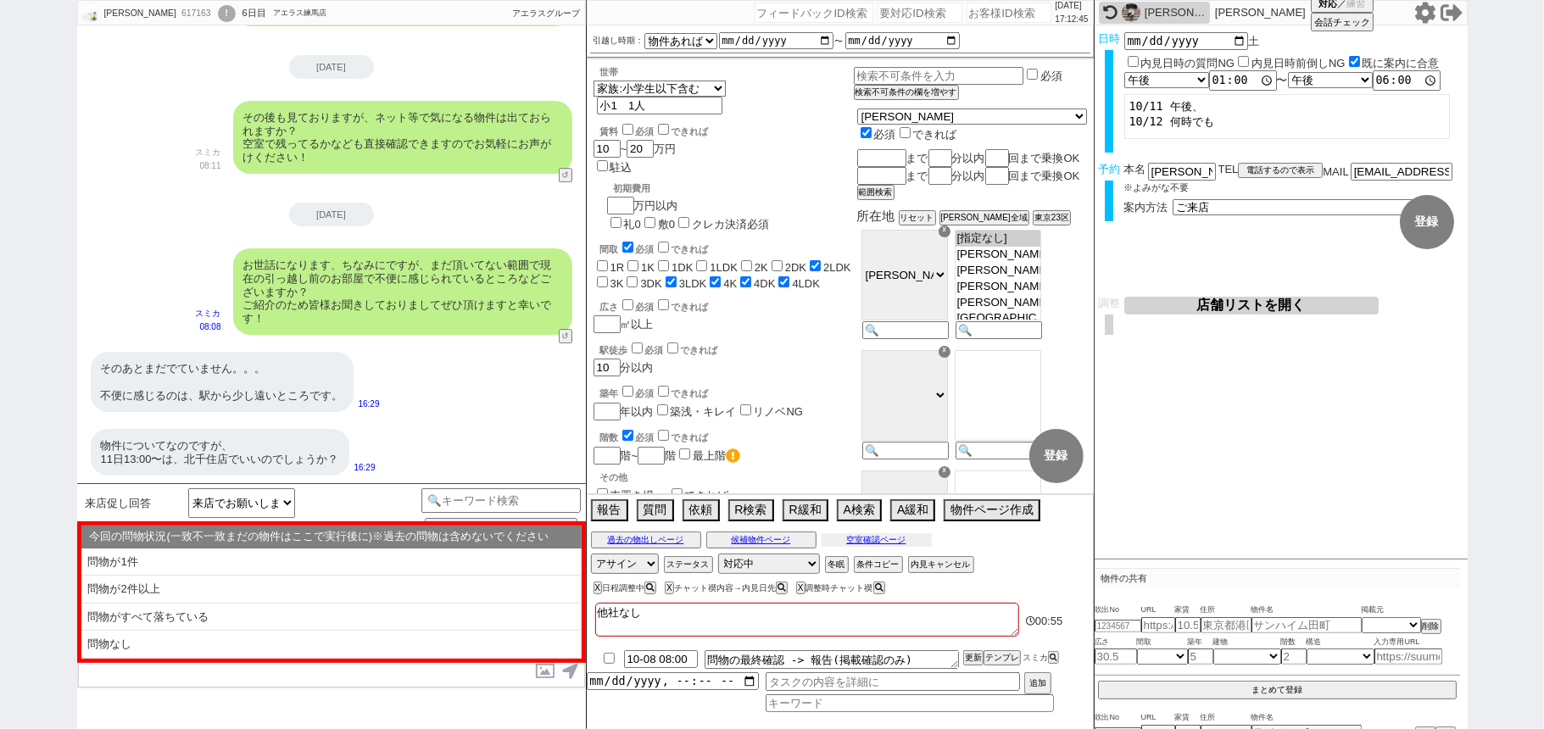
click at [892, 540] on button "空室確認ページ" at bounding box center [877, 540] width 110 height 14
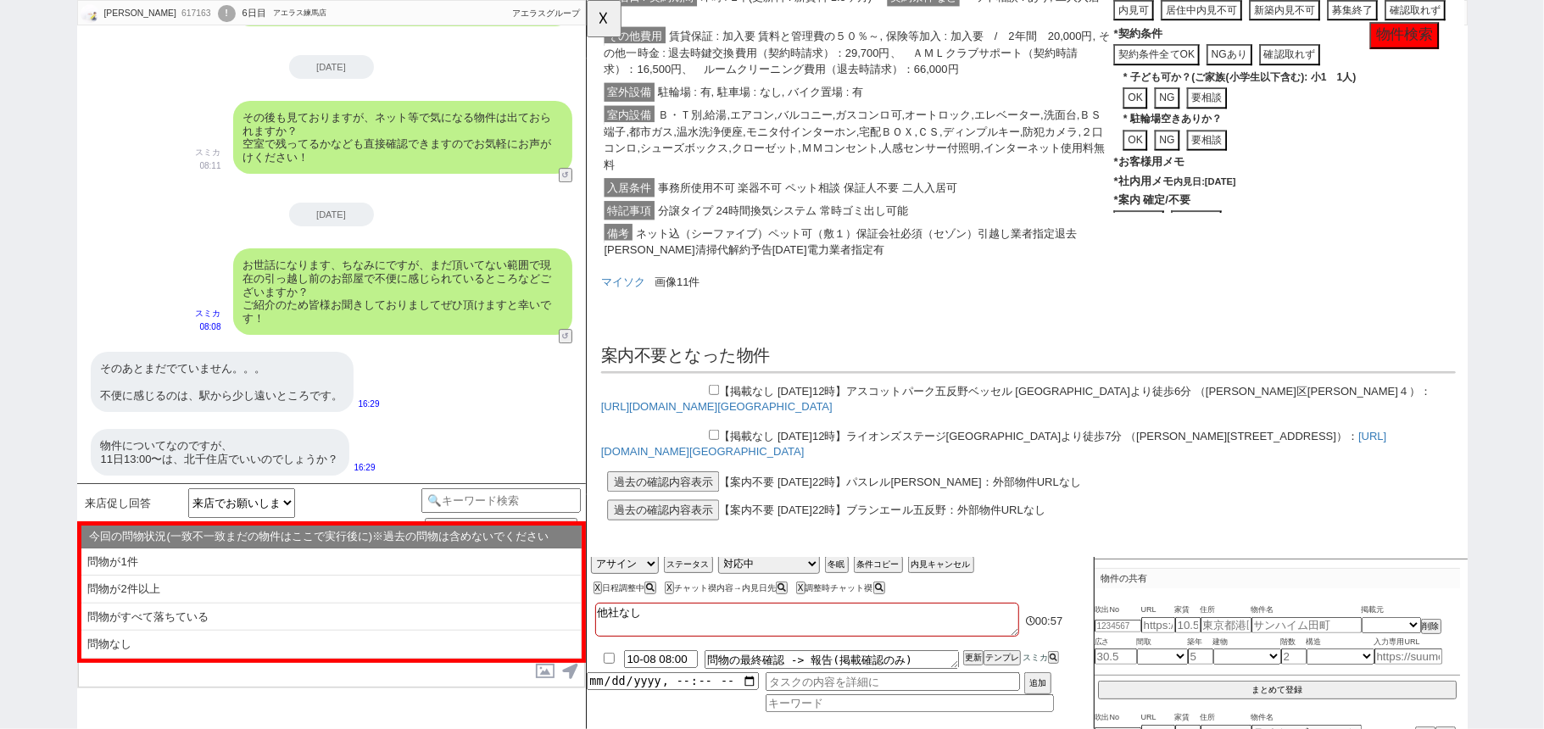
scroll to position [587, 0]
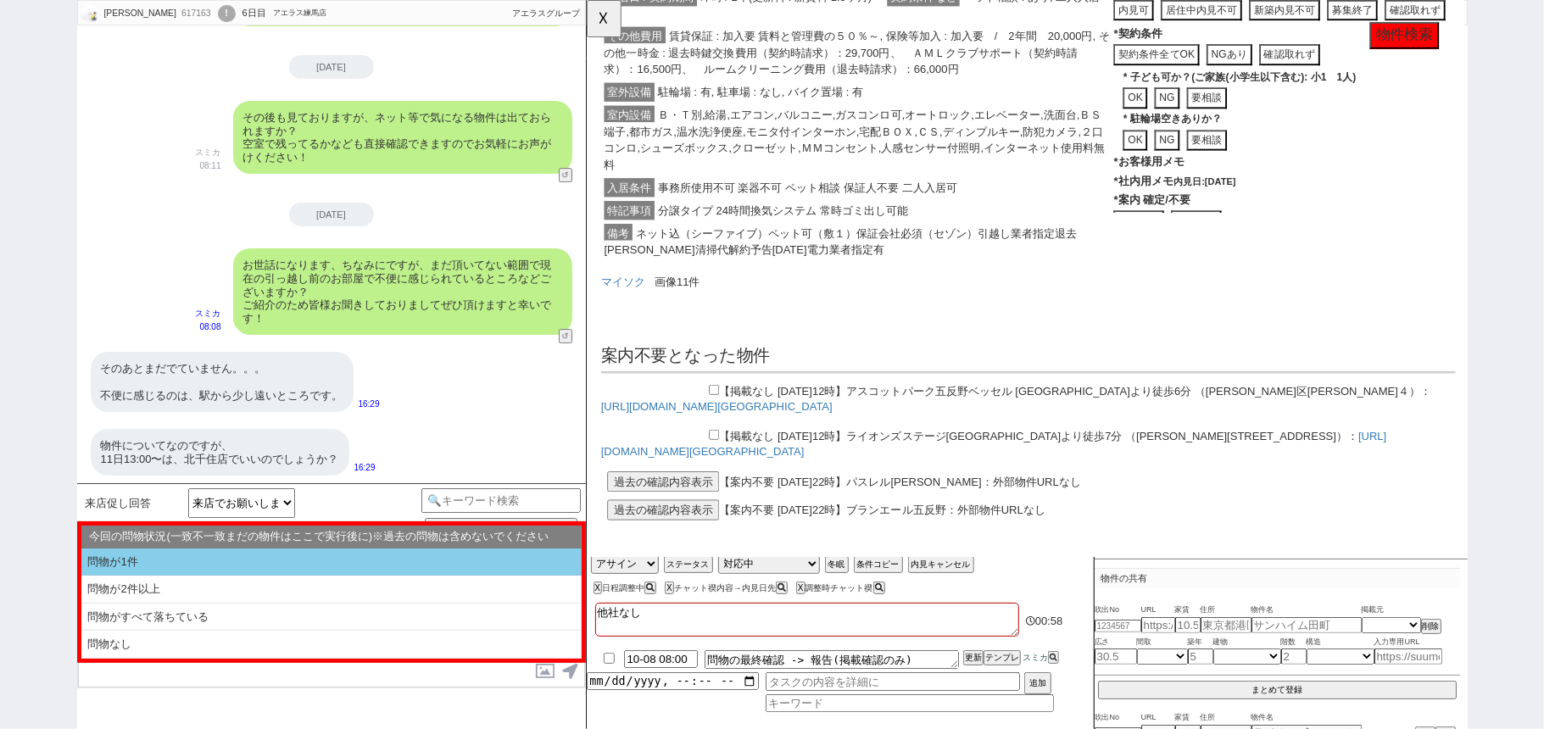
click at [348, 554] on li "問物が1件" at bounding box center [331, 563] width 500 height 28
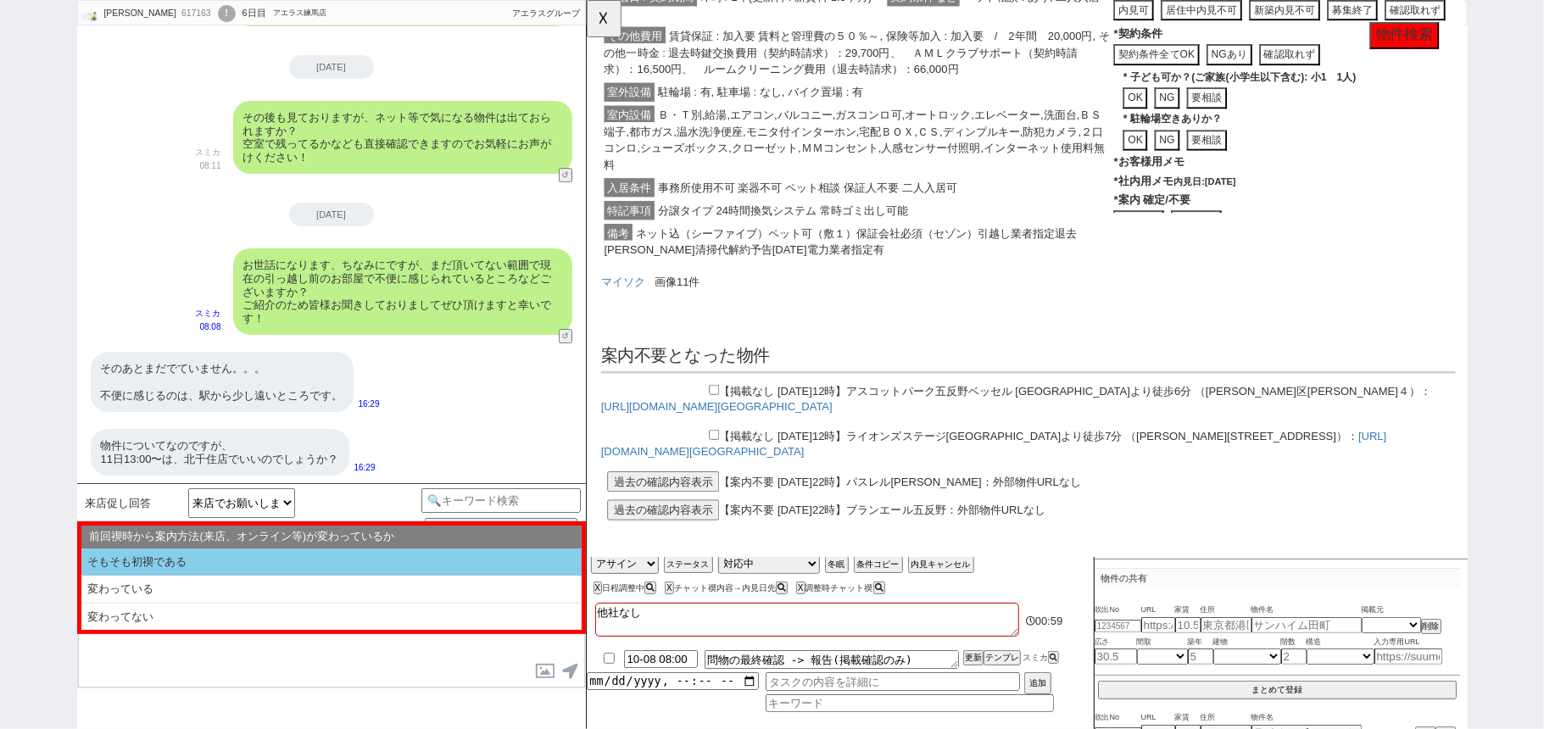
click at [343, 558] on li "そもそも初禊である" at bounding box center [331, 563] width 500 height 28
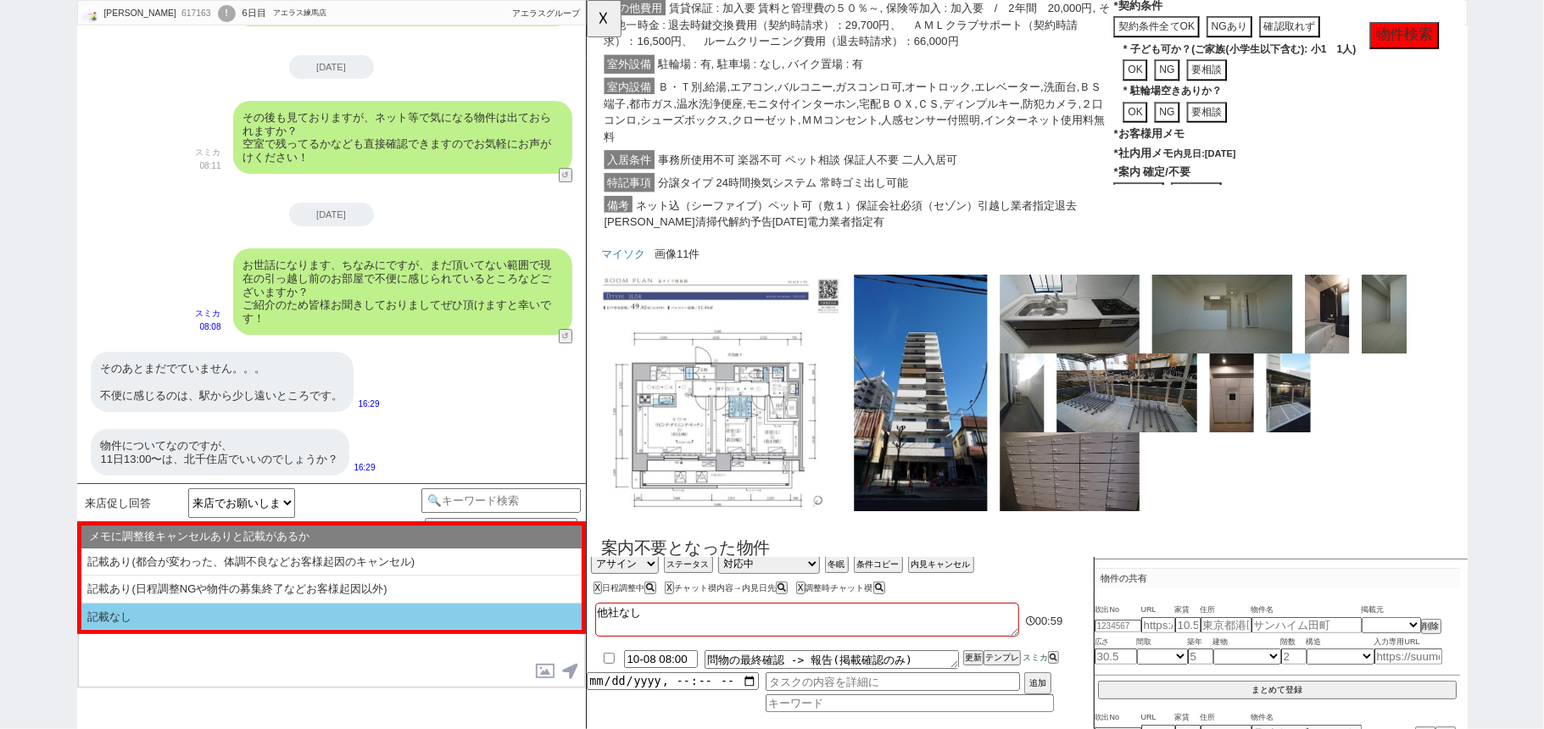
scroll to position [588, 0]
click at [316, 624] on li "記載なし" at bounding box center [331, 617] width 500 height 27
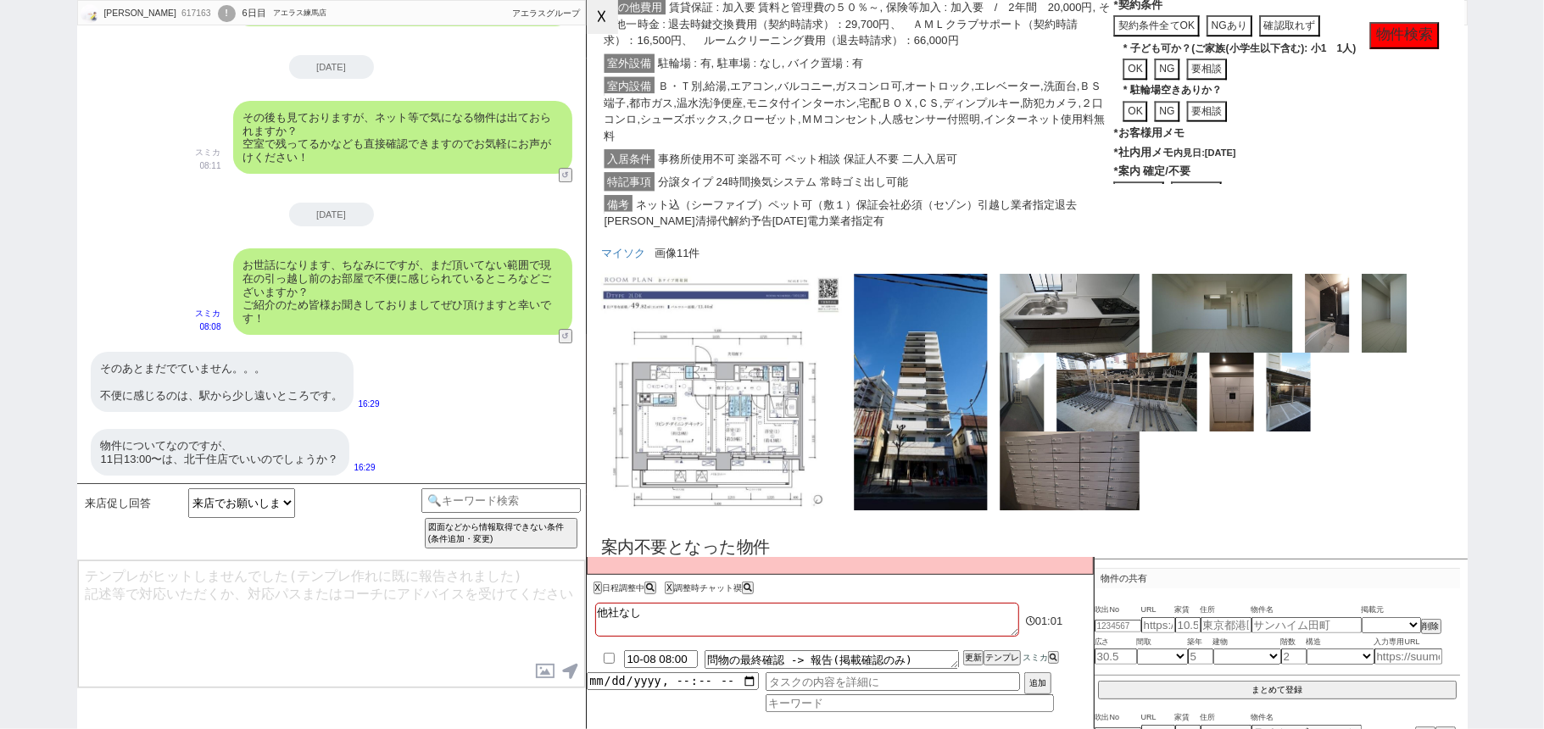
click at [617, 18] on button "☓" at bounding box center [602, 17] width 31 height 34
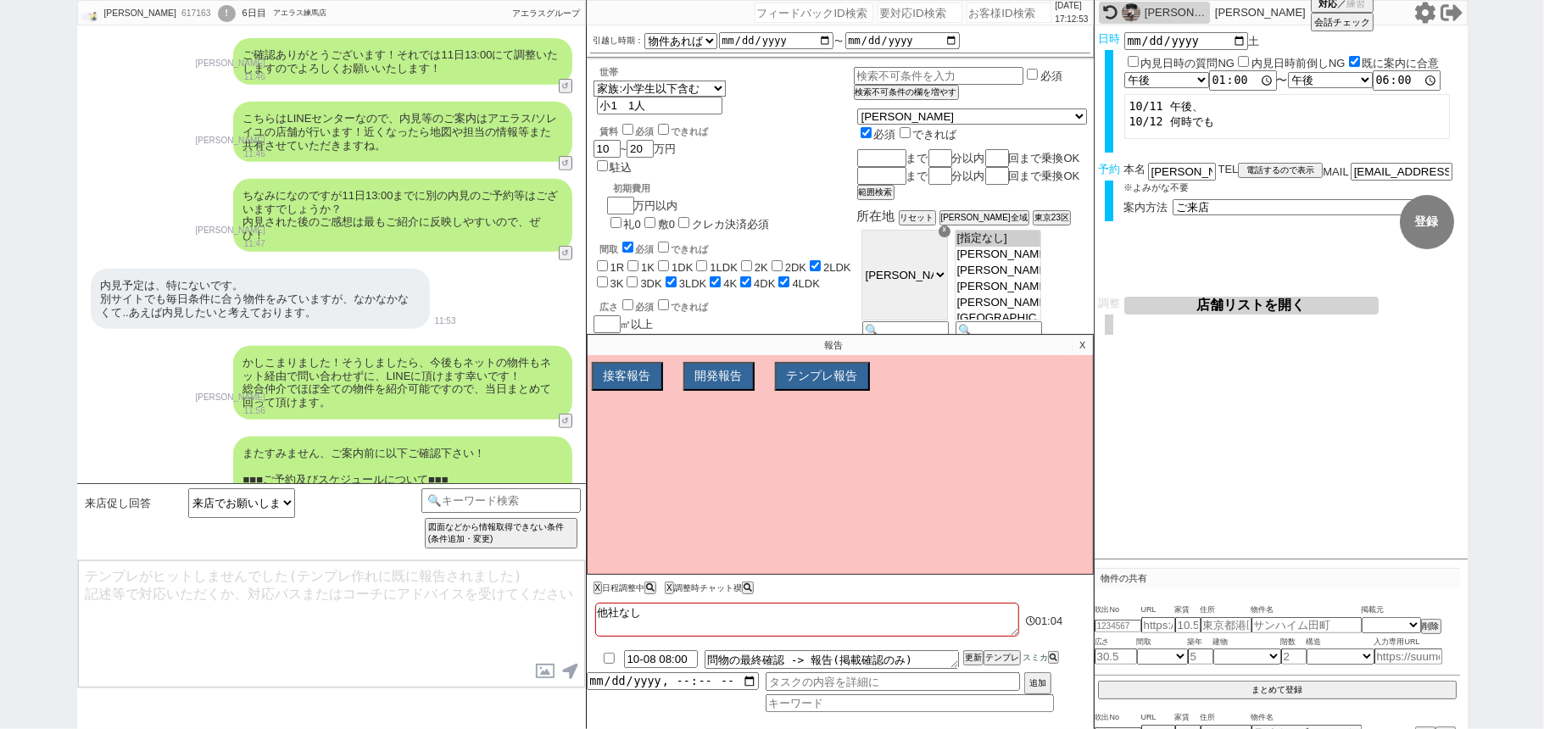
scroll to position [893, 0]
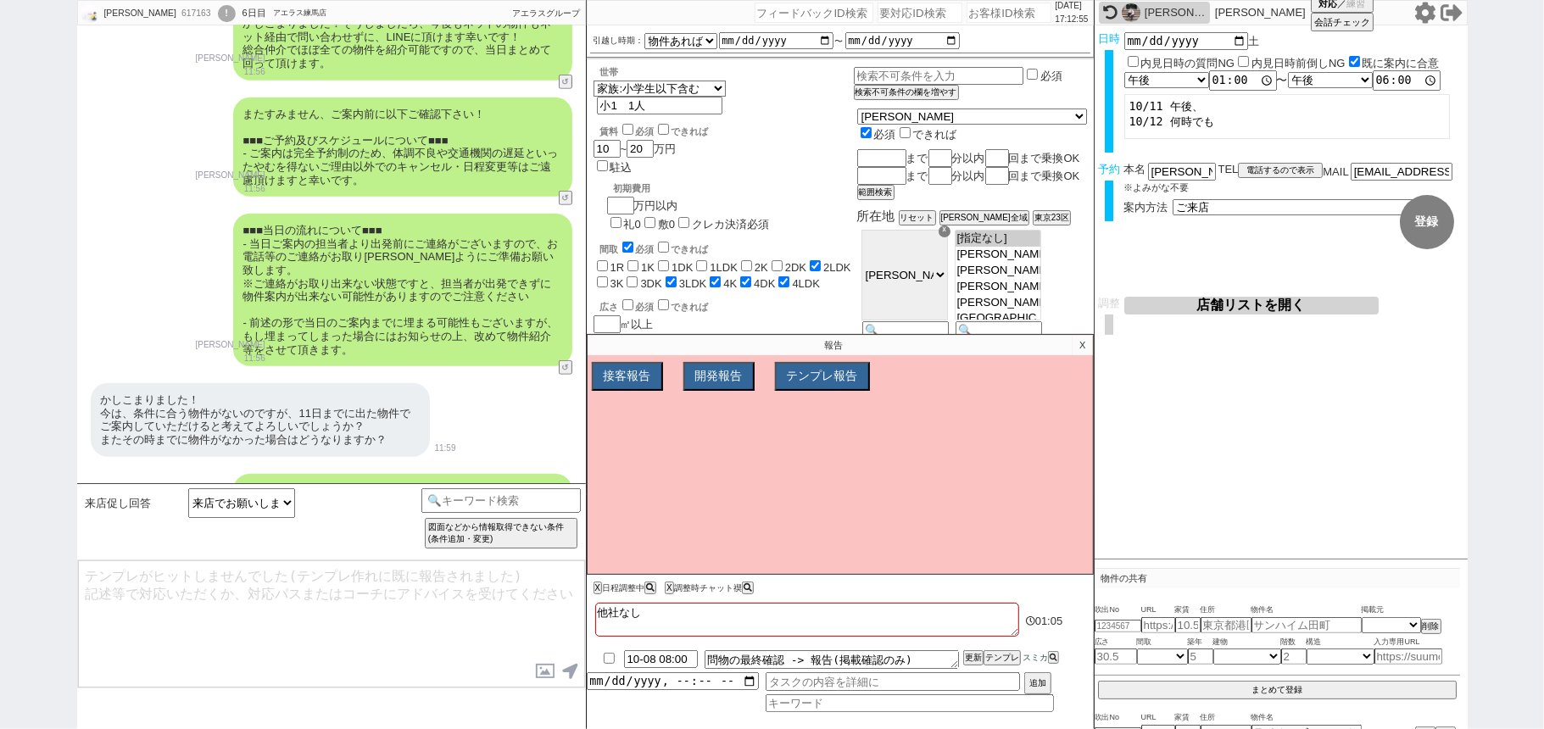
click at [1089, 350] on p "X" at bounding box center [1083, 345] width 20 height 20
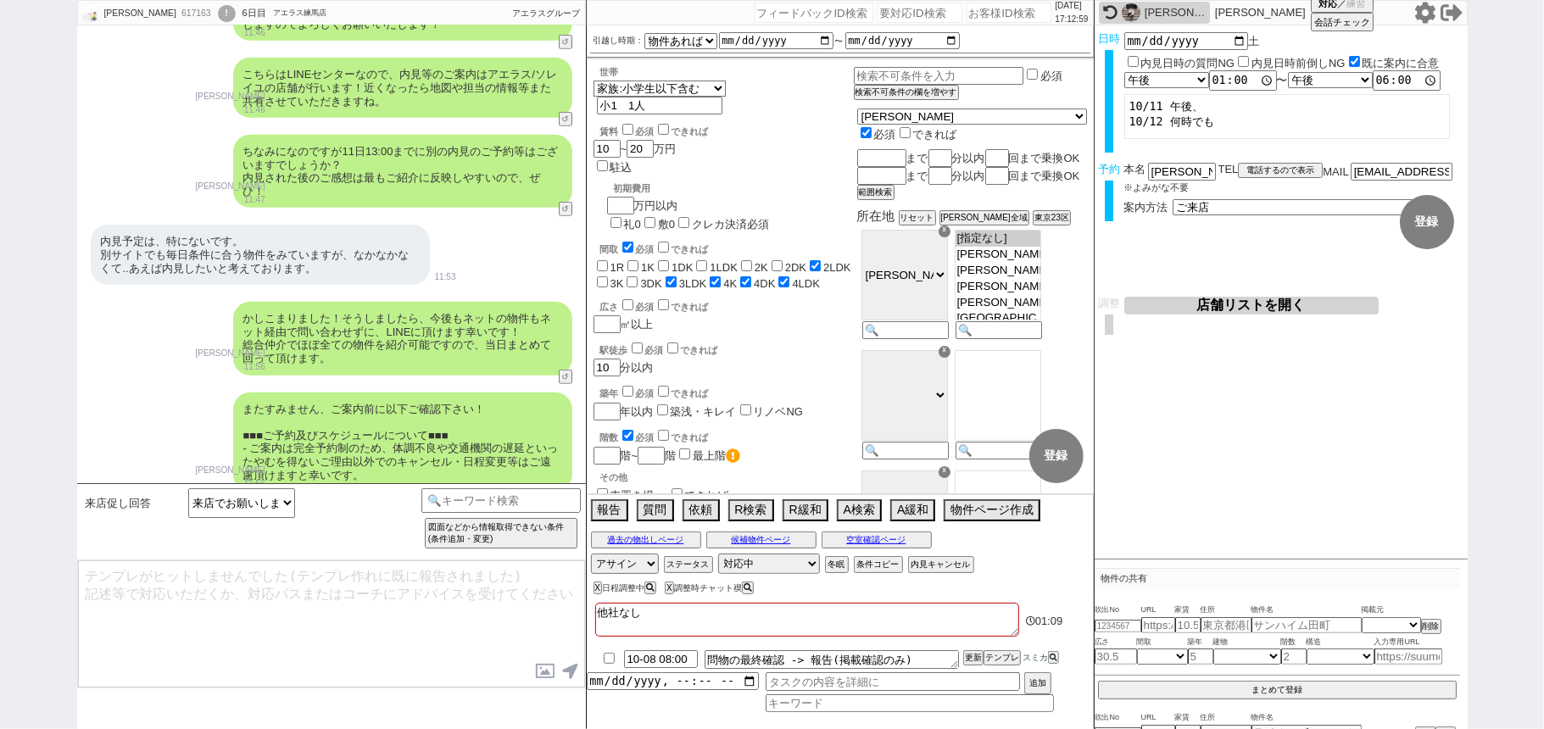
scroll to position [780, 0]
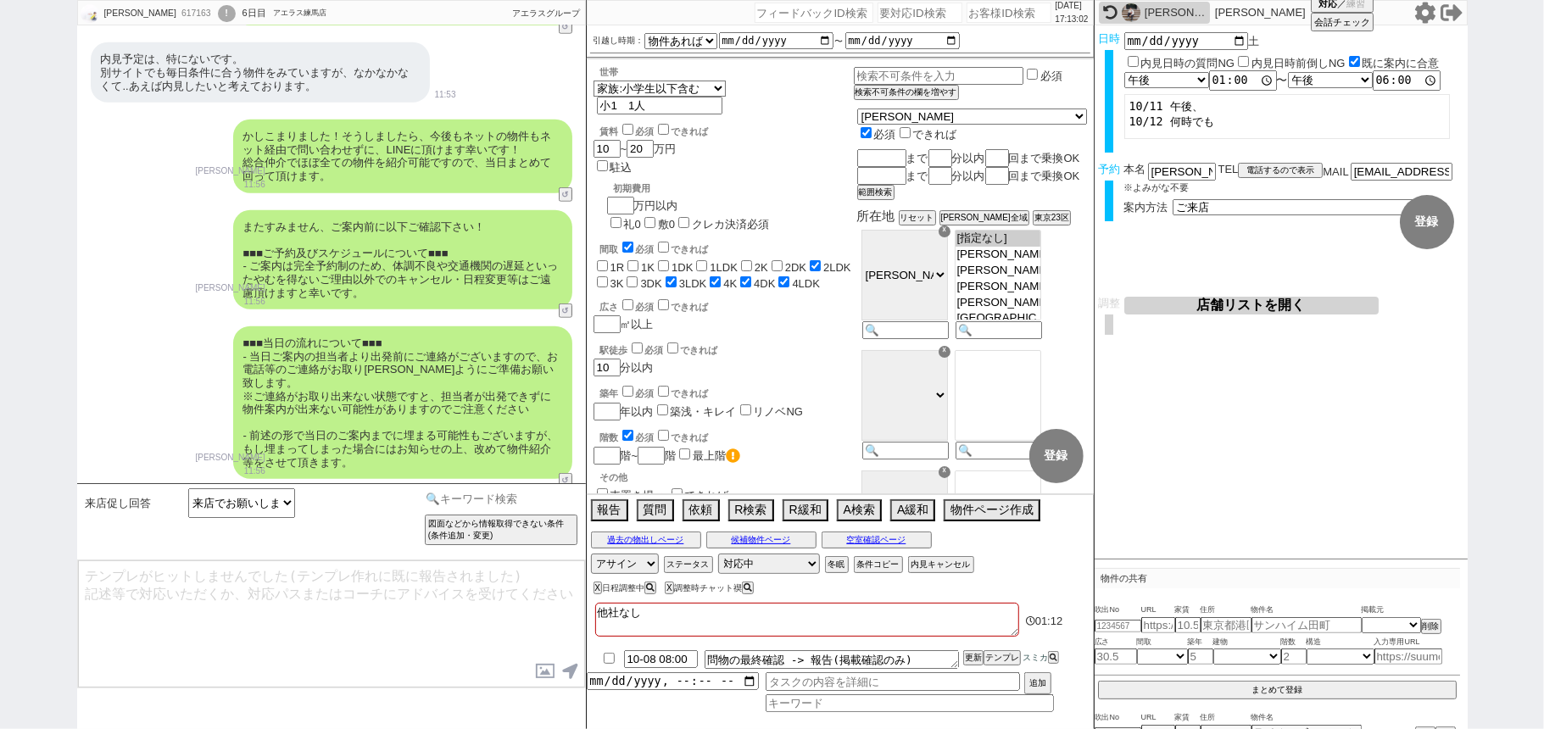
click at [517, 502] on input at bounding box center [502, 499] width 160 height 21
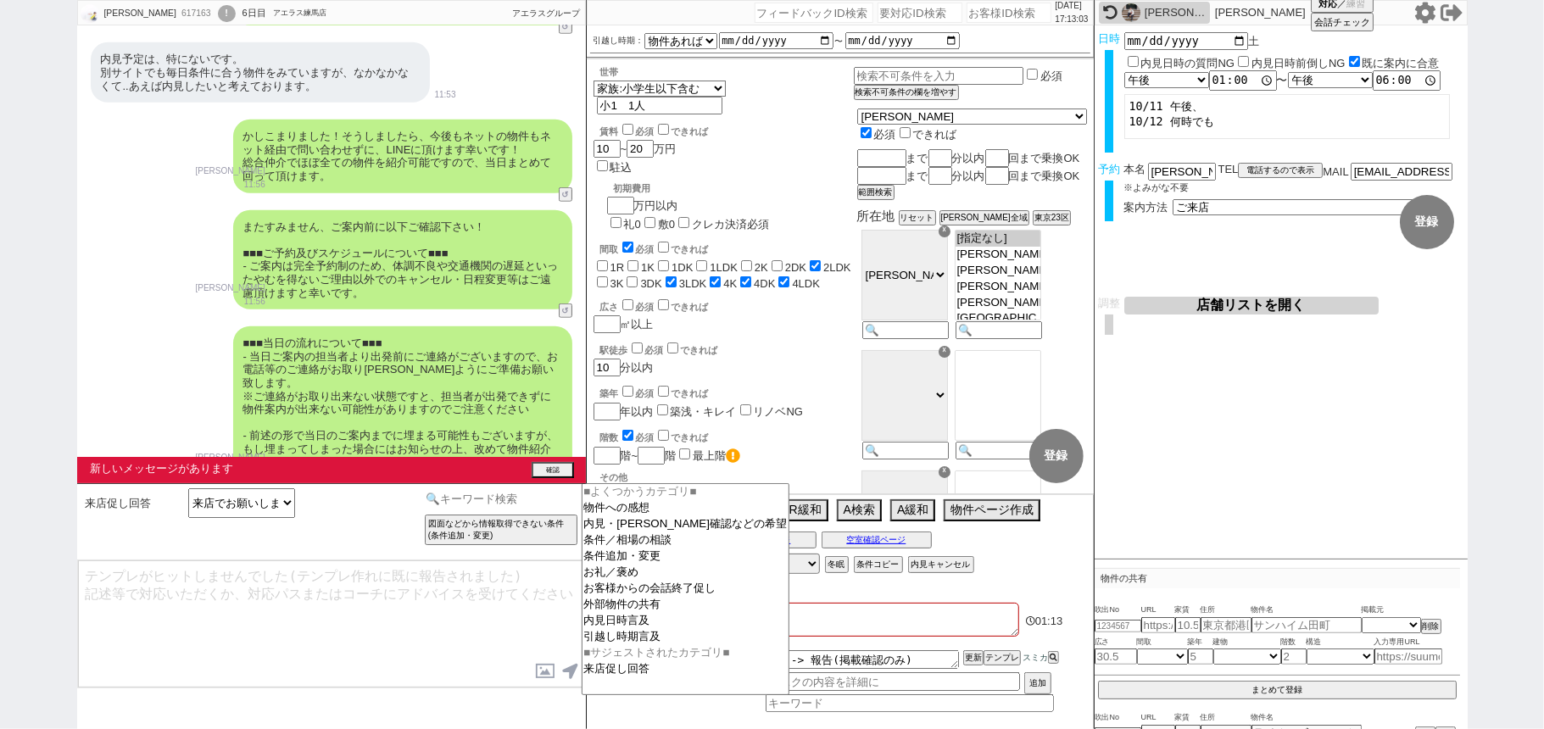
scroll to position [4263, 0]
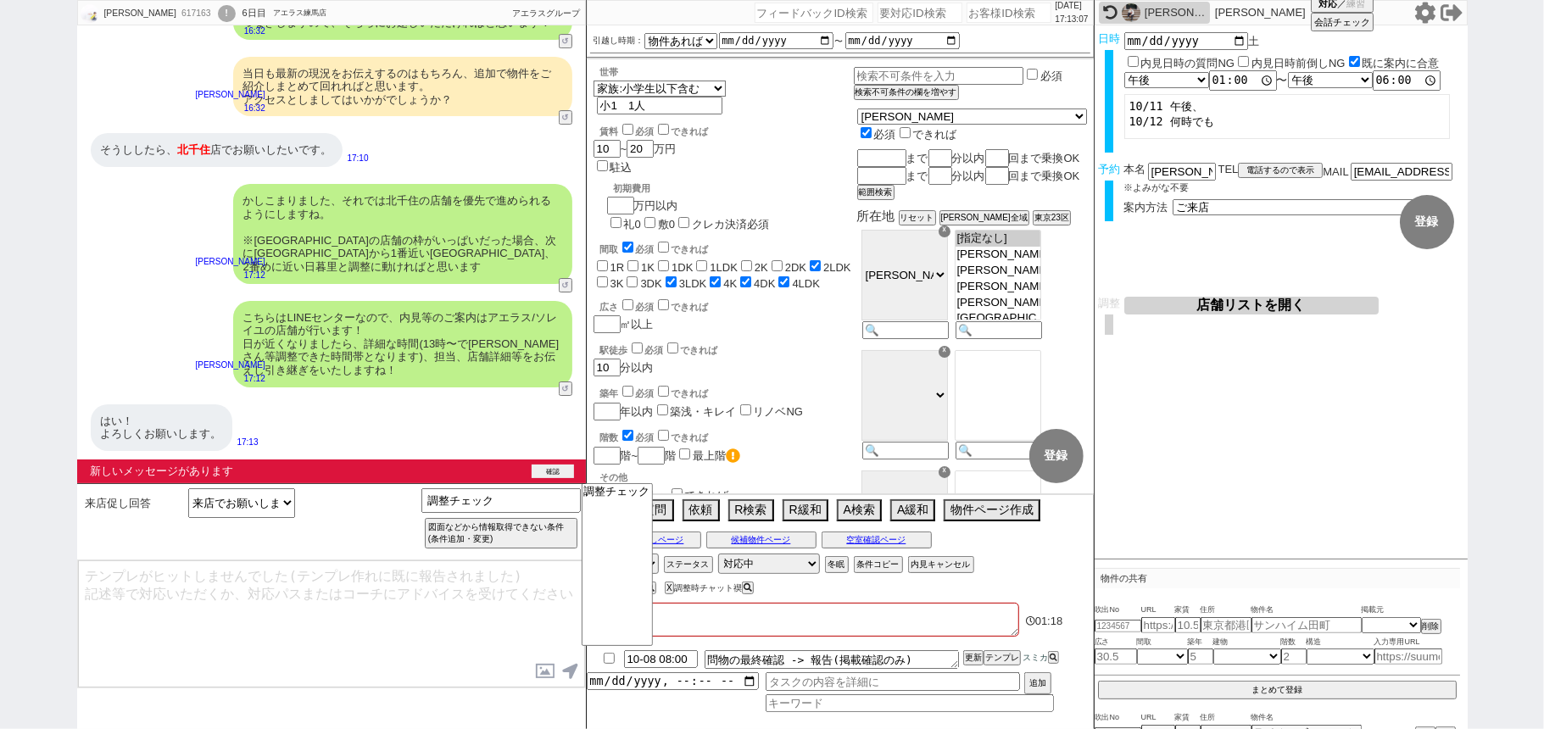
click at [560, 468] on button "確認" at bounding box center [553, 472] width 42 height 14
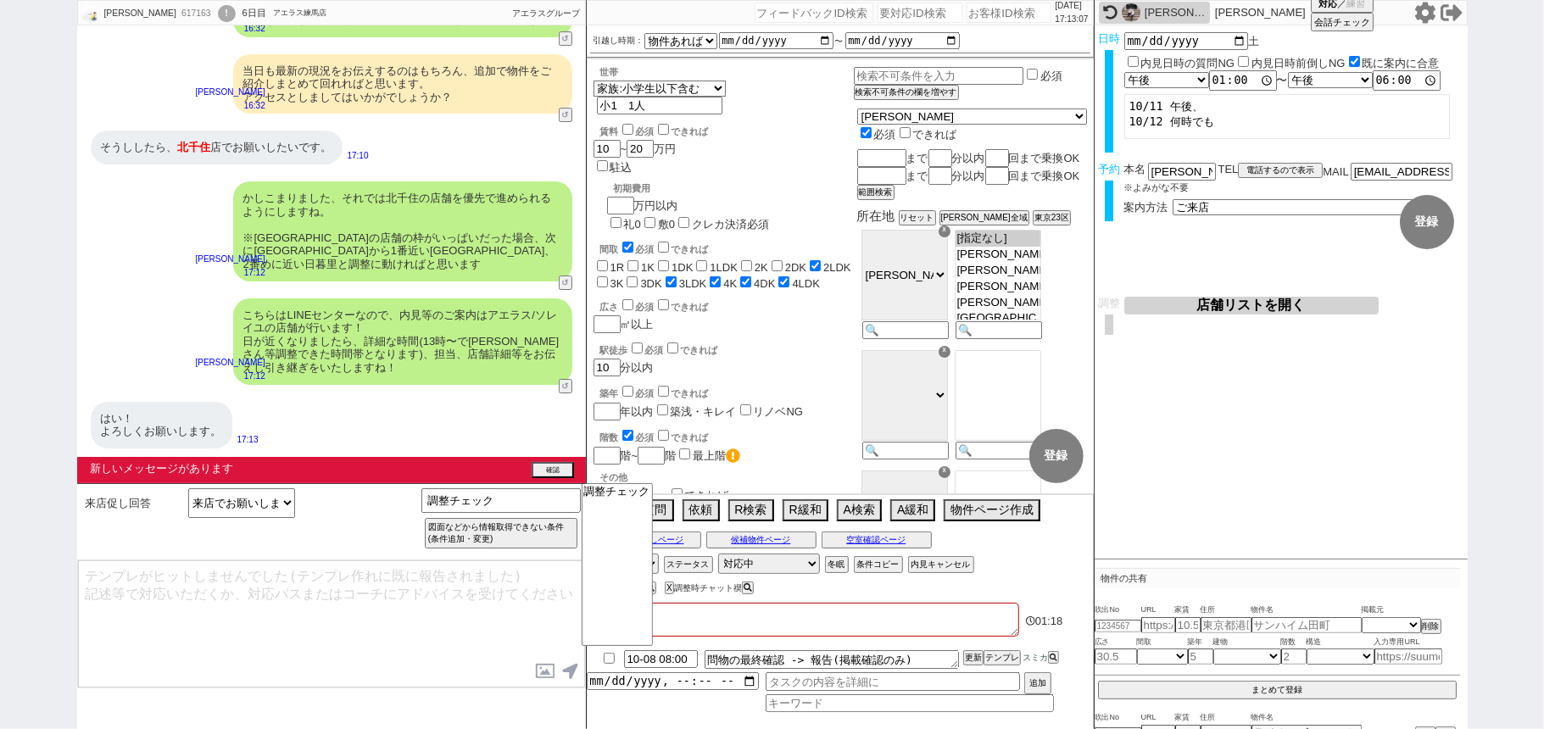
scroll to position [4237, 0]
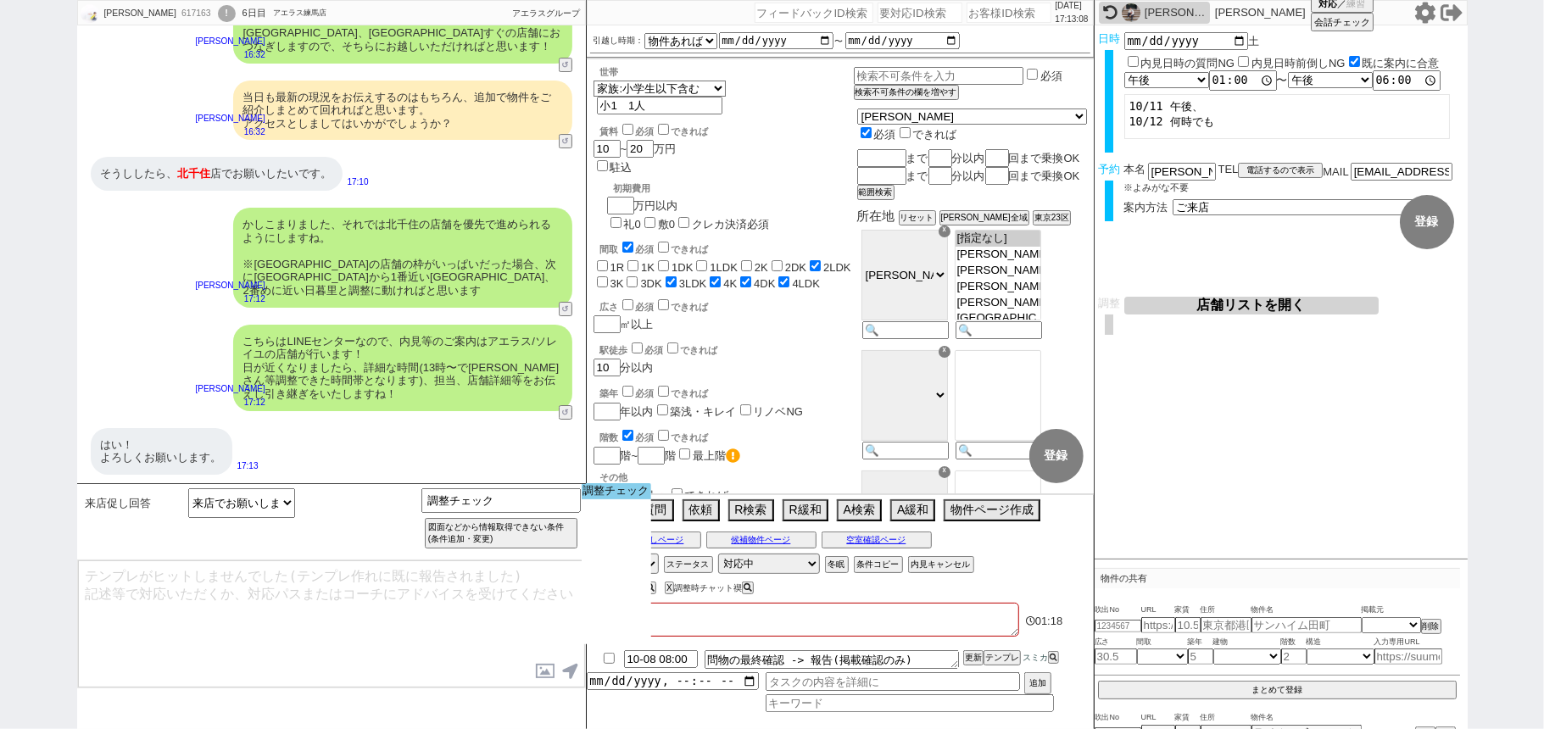
click at [608, 493] on option "調整チェック" at bounding box center [617, 491] width 70 height 16
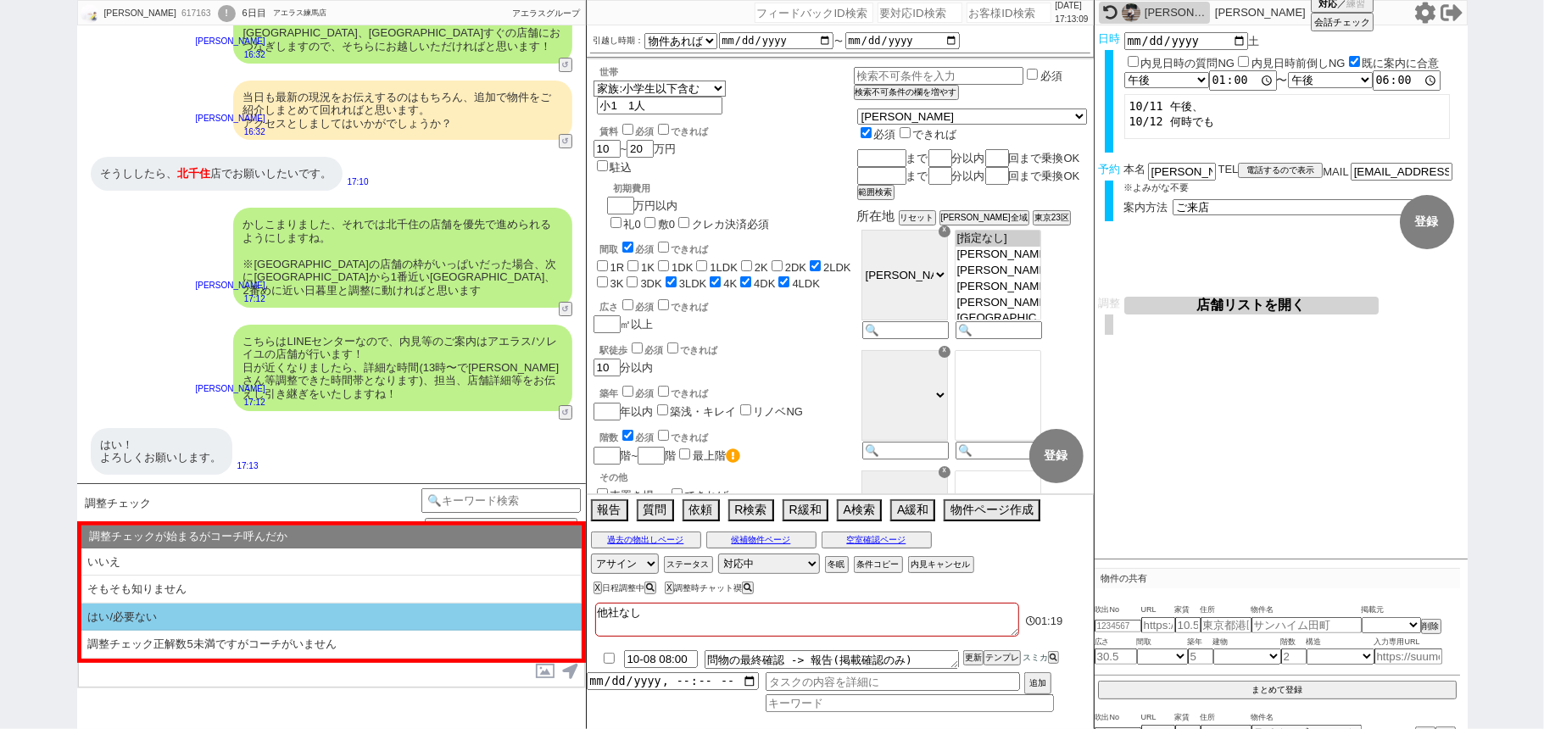
click at [187, 623] on li "はい/必要ない" at bounding box center [331, 618] width 500 height 28
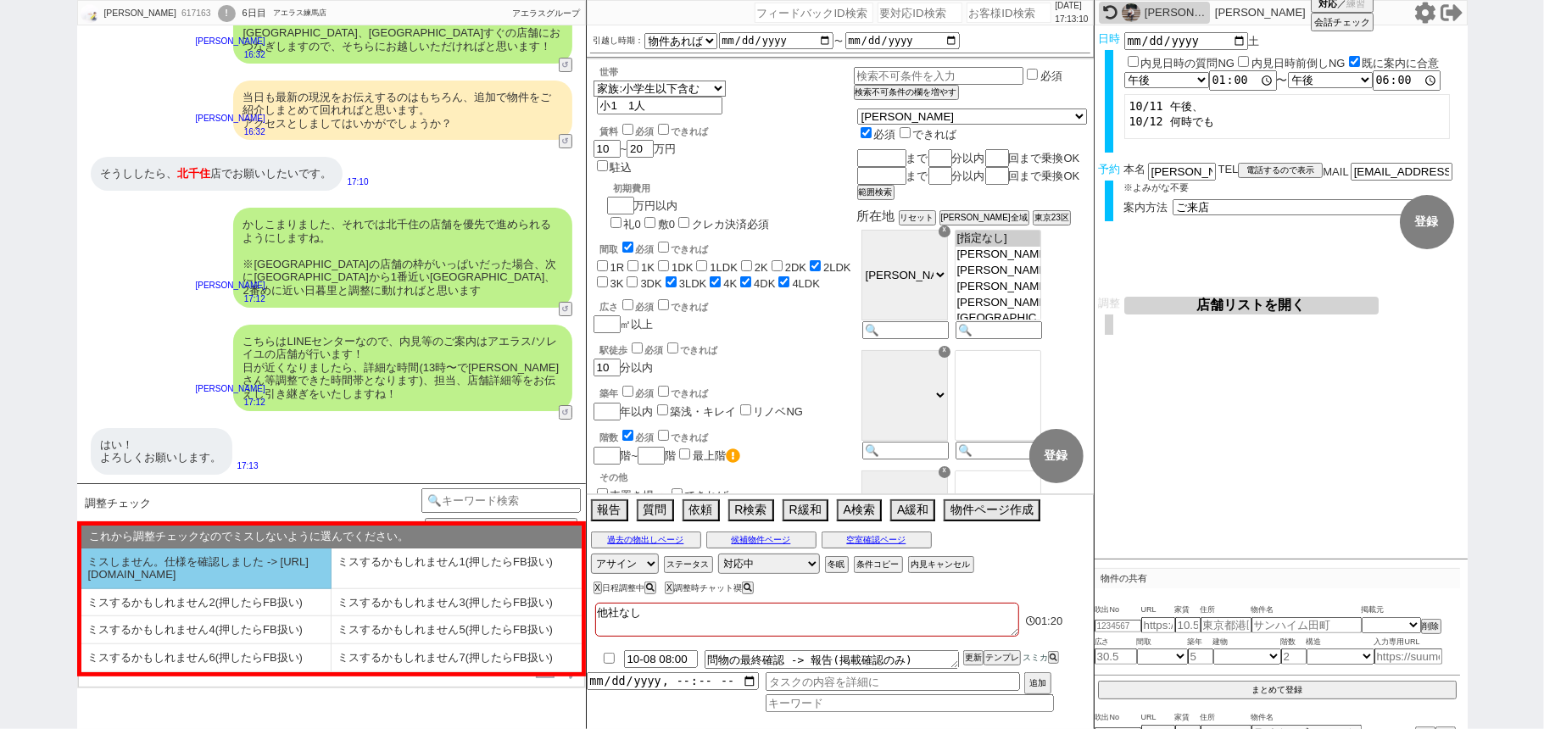
click at [181, 578] on li "ミスしません。仕様を確認しました -> https://jent.notion.site/841a6651aa67425da7d40ddfad41a184" at bounding box center [206, 569] width 250 height 41
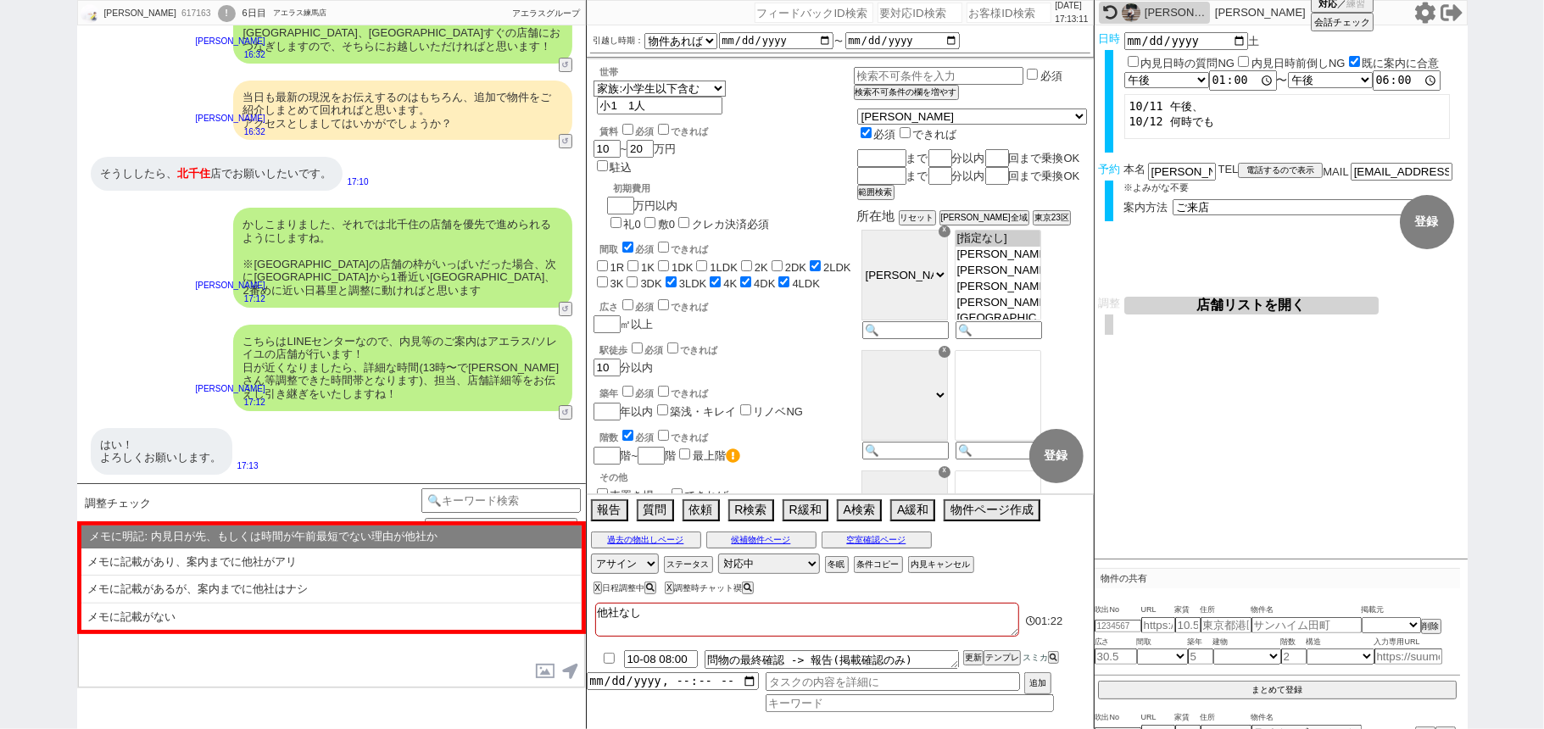
click at [236, 591] on li "メモに記載があるが、案内までに他社はナシ" at bounding box center [331, 590] width 500 height 28
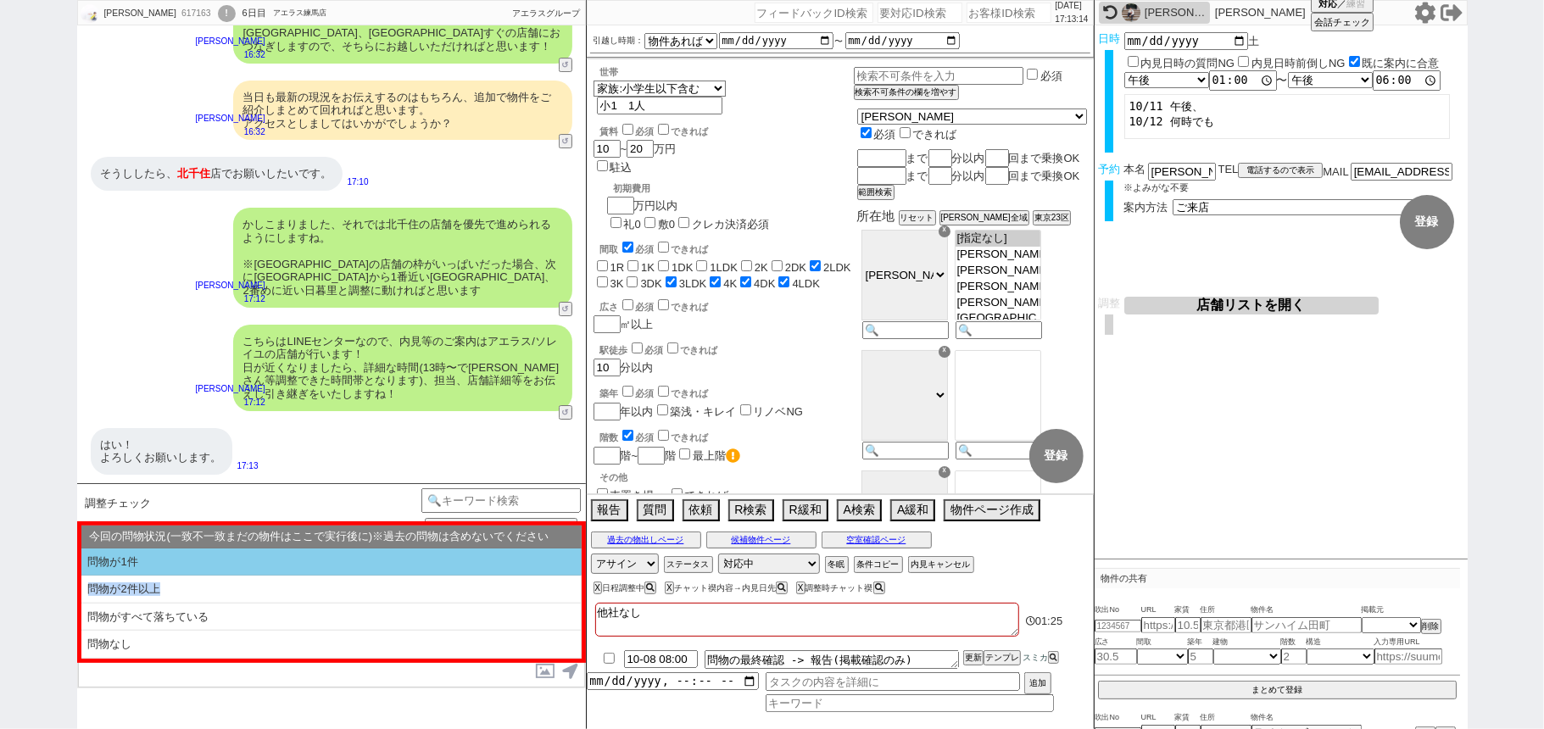
click at [270, 570] on ol "問物が1件 問物が2件以上 問物がすべて落ちている 問物なし" at bounding box center [331, 604] width 500 height 110
click at [270, 570] on li "問物が1件" at bounding box center [331, 563] width 500 height 28
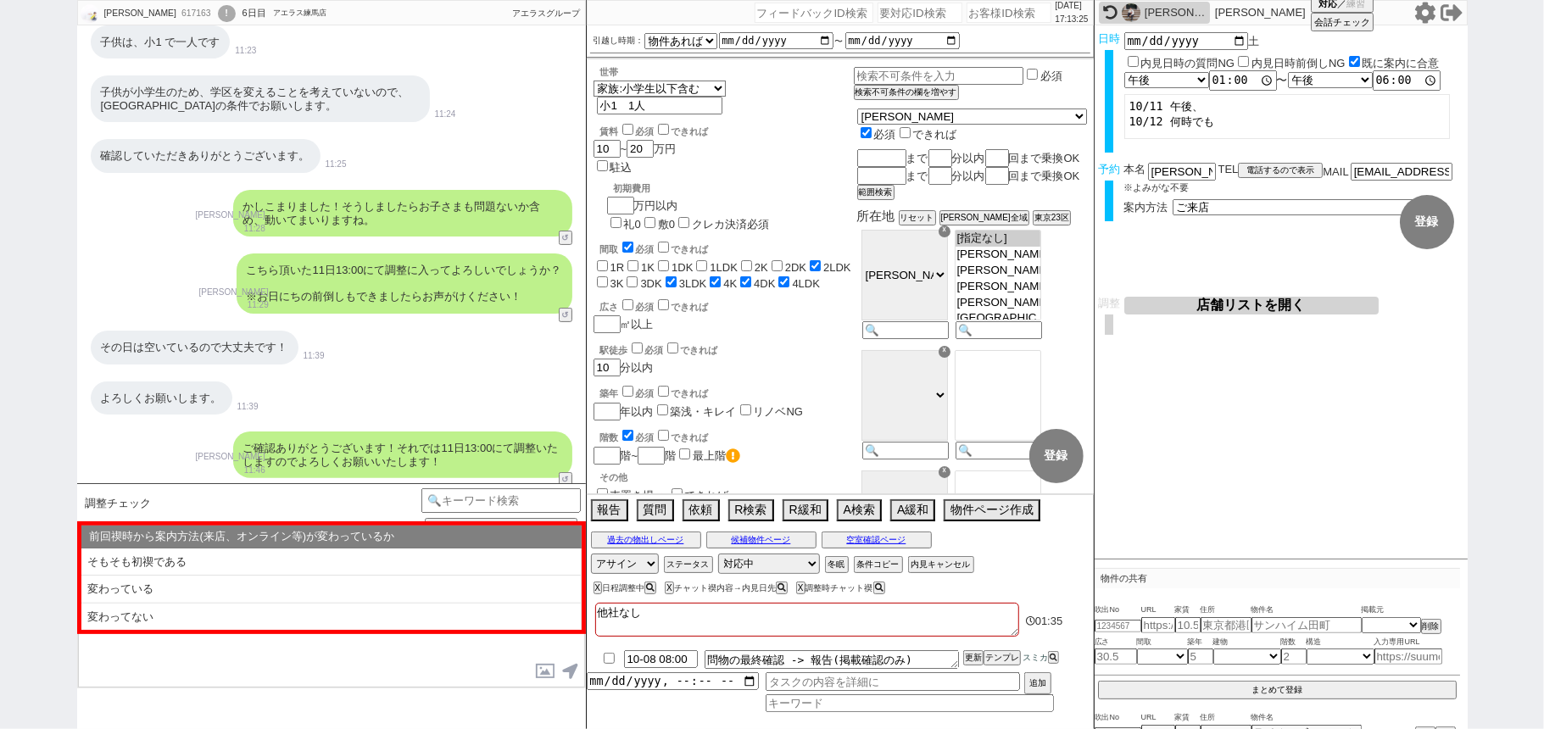
scroll to position [165, 0]
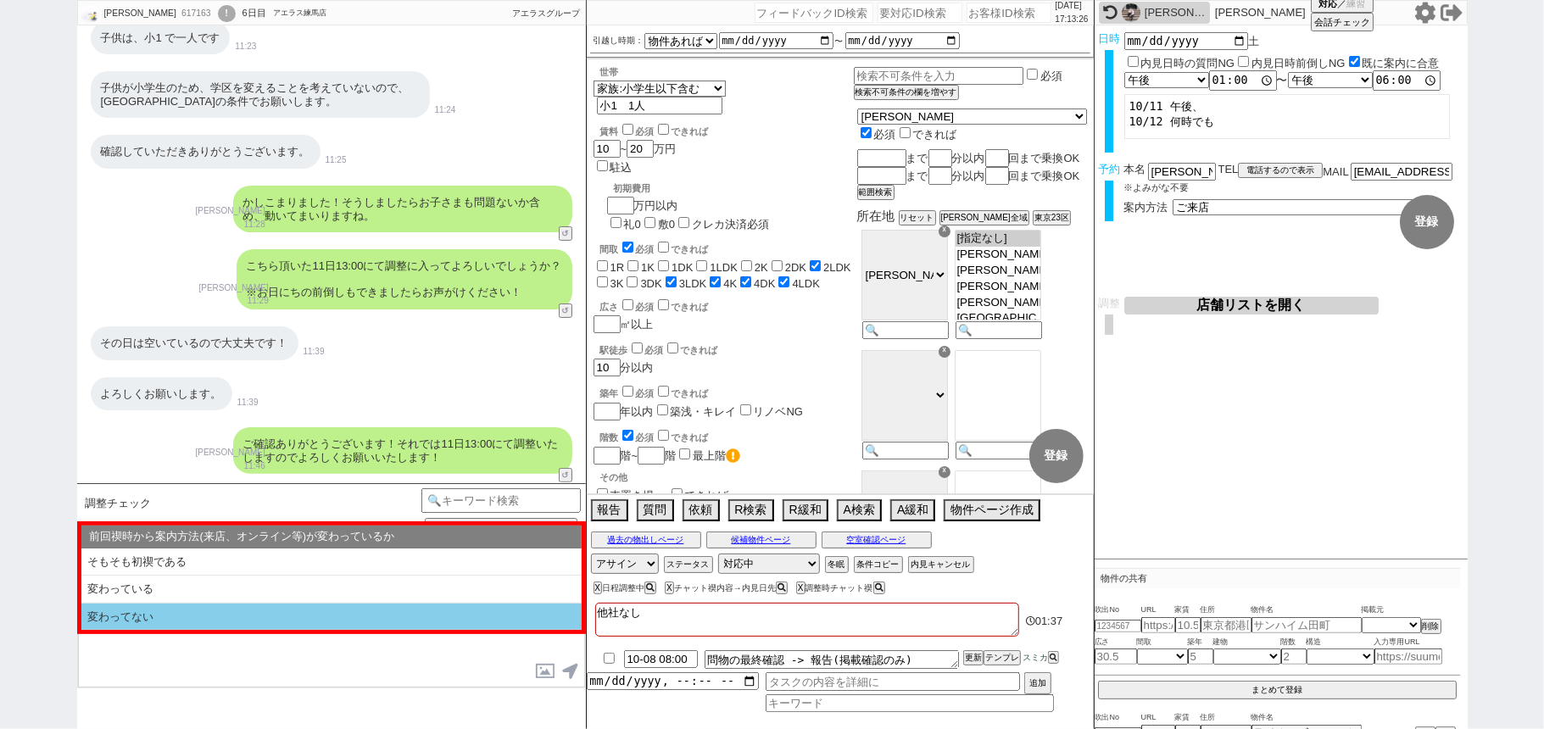
click at [232, 619] on li "変わってない" at bounding box center [331, 617] width 500 height 27
click at [248, 623] on li "記載なし" at bounding box center [331, 617] width 500 height 27
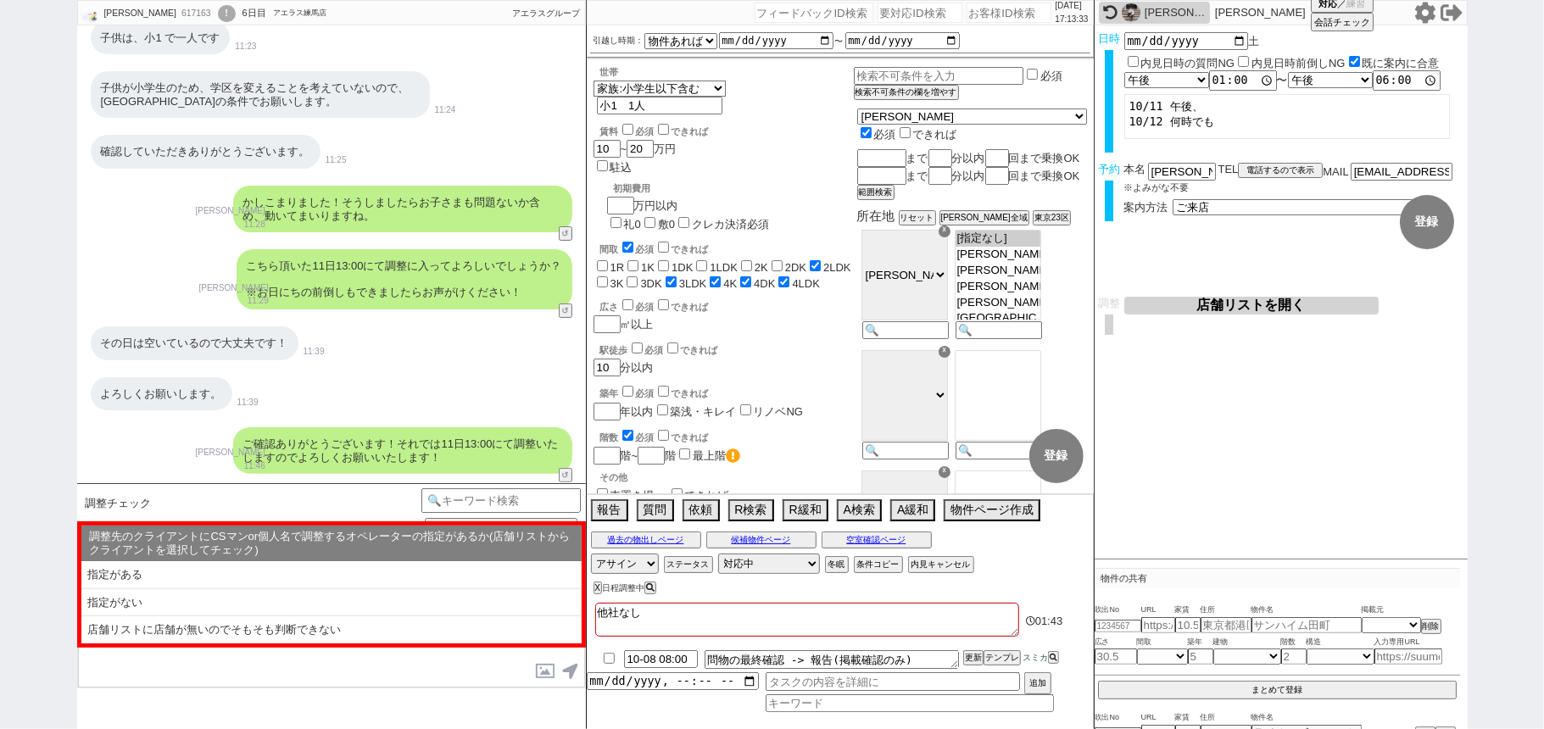
click at [265, 606] on li "指定がない" at bounding box center [331, 603] width 500 height 28
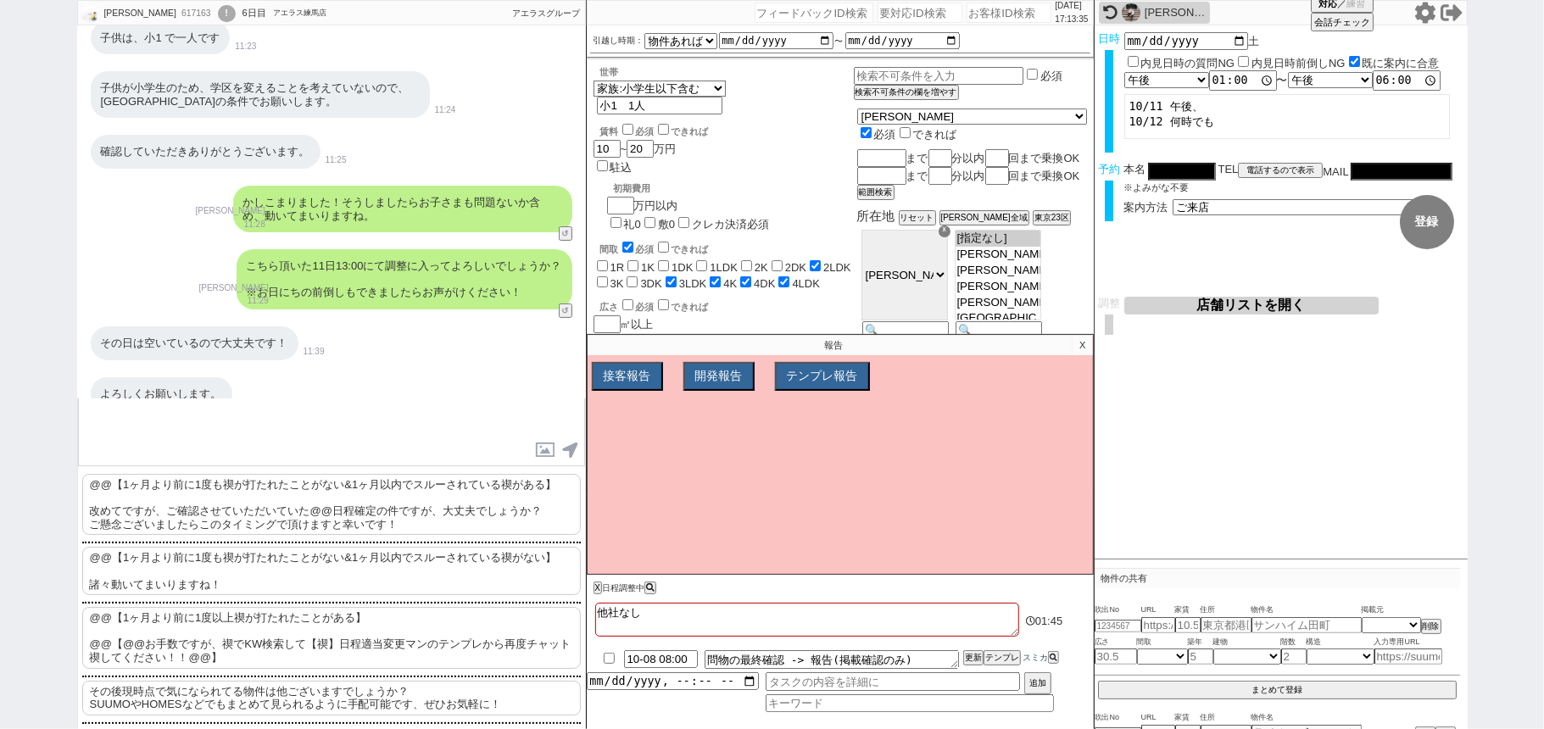
scroll to position [140, 0]
click at [231, 694] on p "その後現時点で気になられてる物件は他ございますでしょうか？ SUUMOやHOMESなどでもまとめて見られるように手配可能です、ぜひお気軽に！" at bounding box center [331, 695] width 499 height 35
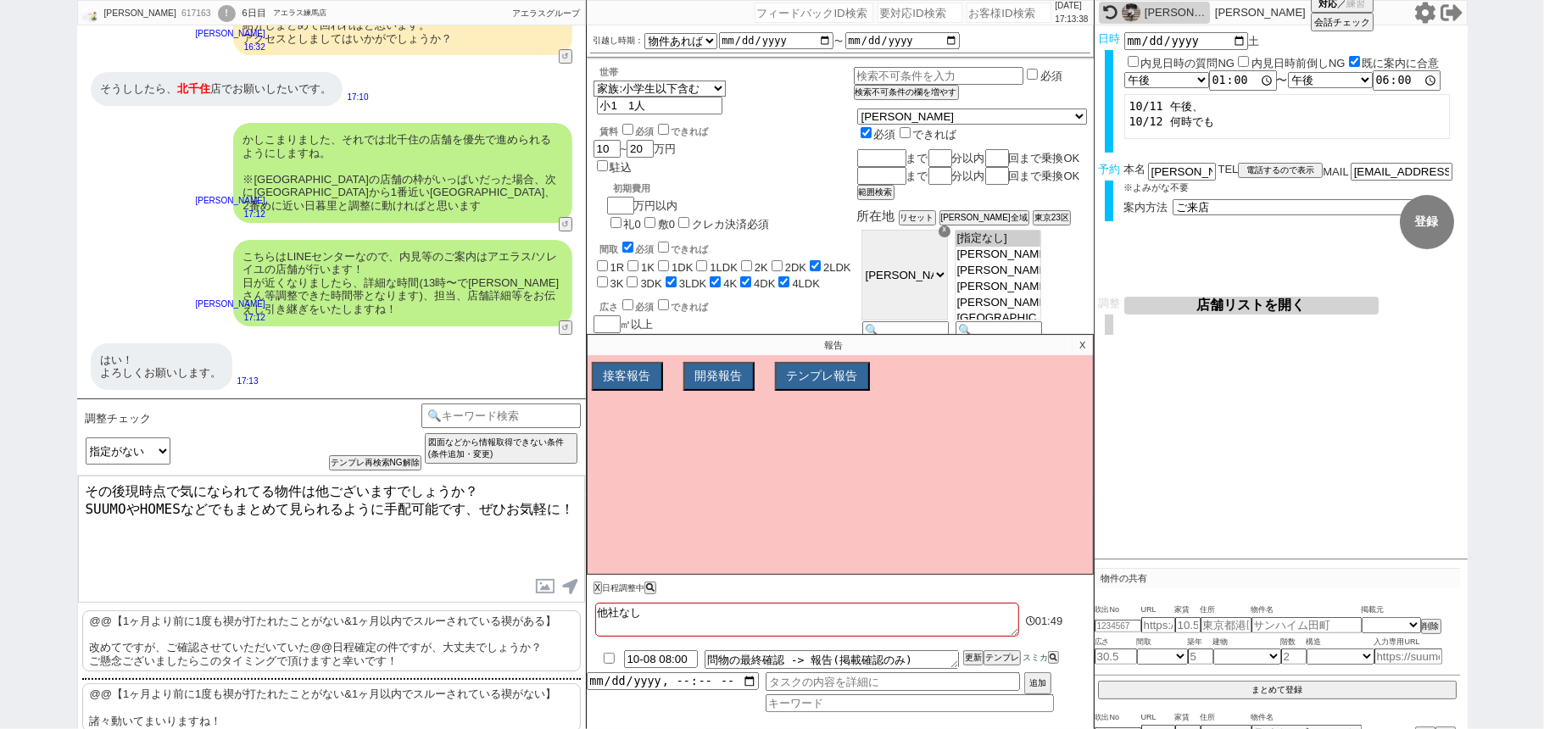
scroll to position [4320, 0]
click at [92, 489] on textarea "その後現時点で気になられてる物件は他ございますでしょうか？ SUUMOやHOMESなどでもまとめて見られるように手配可能です、ぜひお気軽に！" at bounding box center [331, 539] width 507 height 127
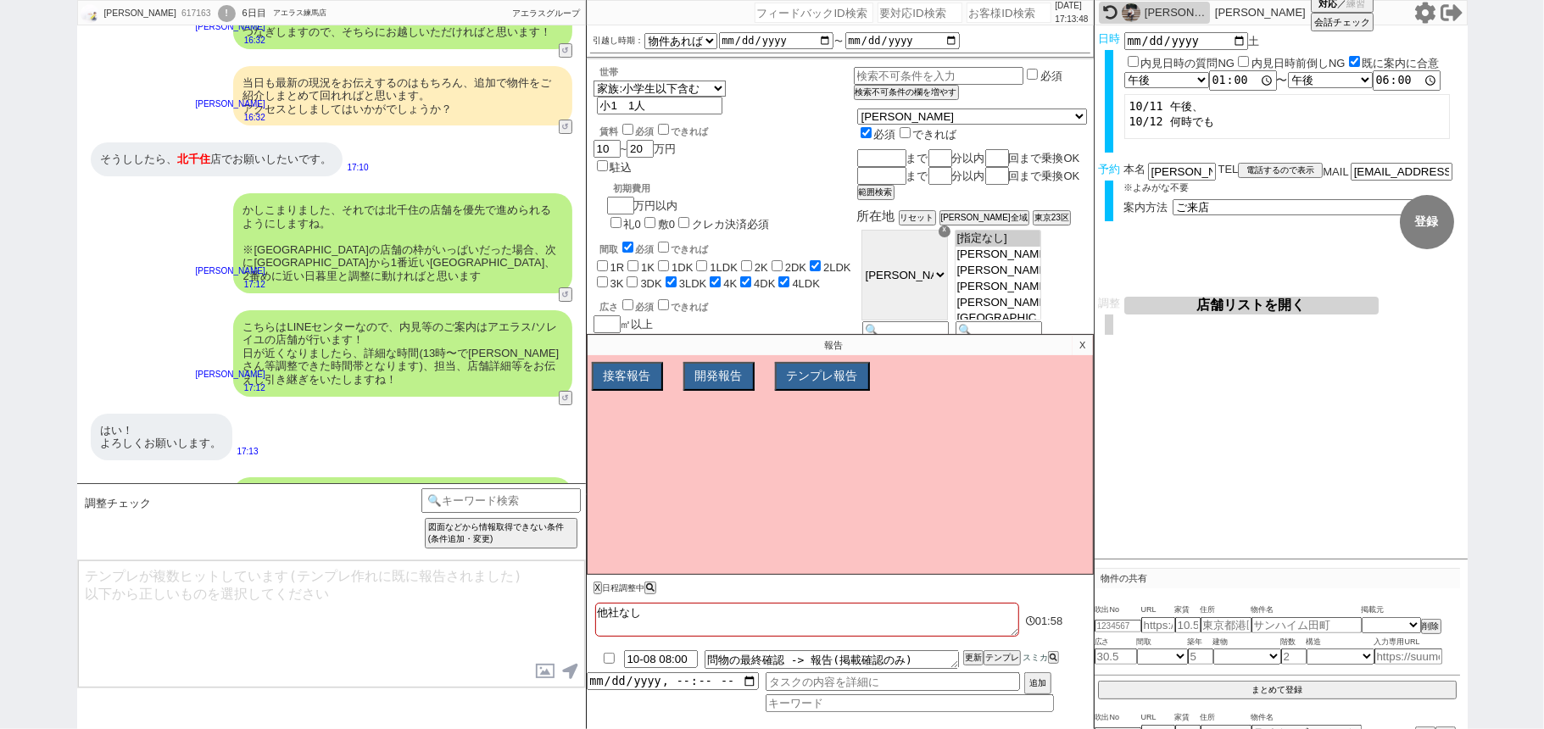
scroll to position [4353, 0]
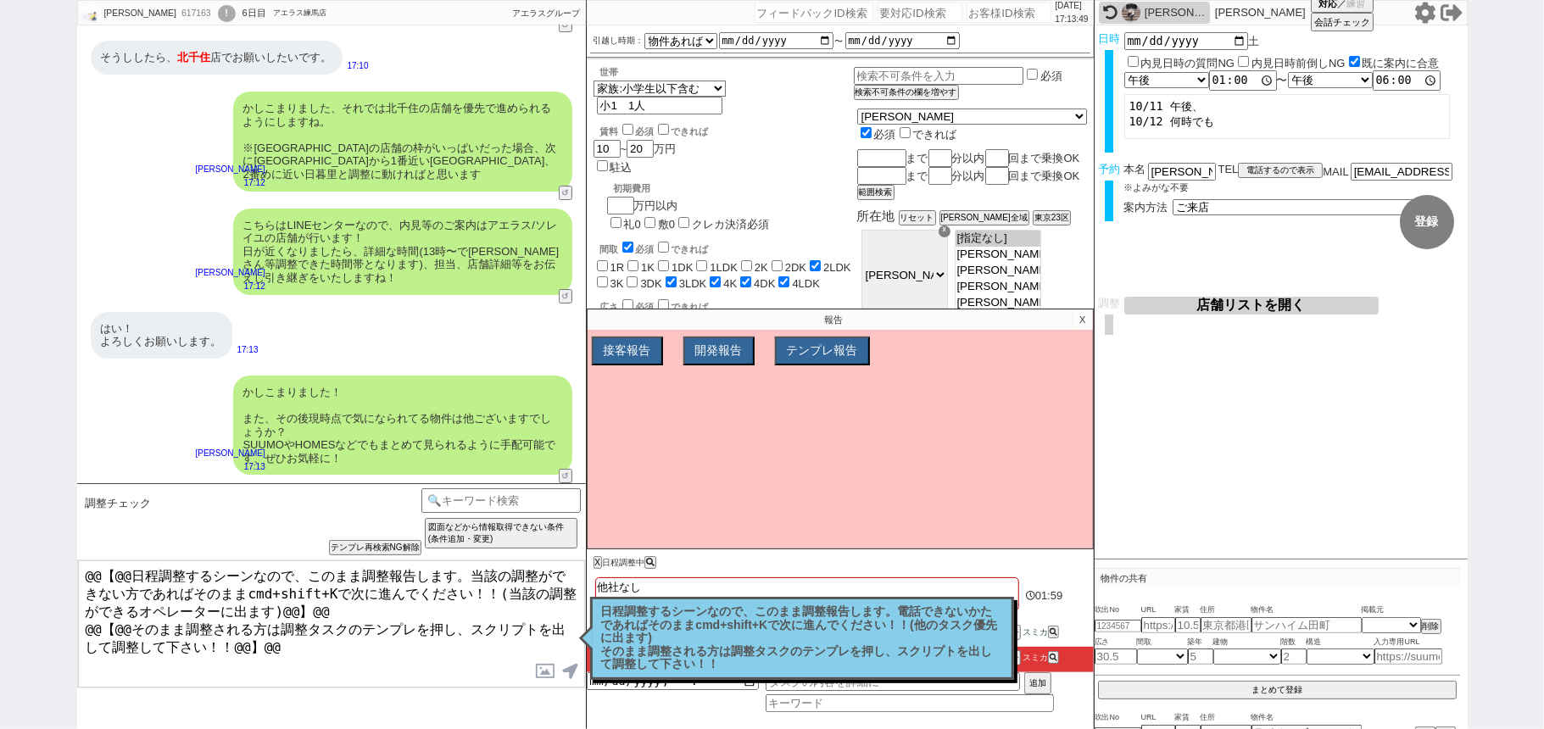
click at [894, 612] on p "日程調整するシーンなので、このまま調整報告します。電話できないかたであればそのままcmd+shift+Kで次に進んでください！！(他のタスク優先に出ます) そ…" at bounding box center [802, 639] width 402 height 66
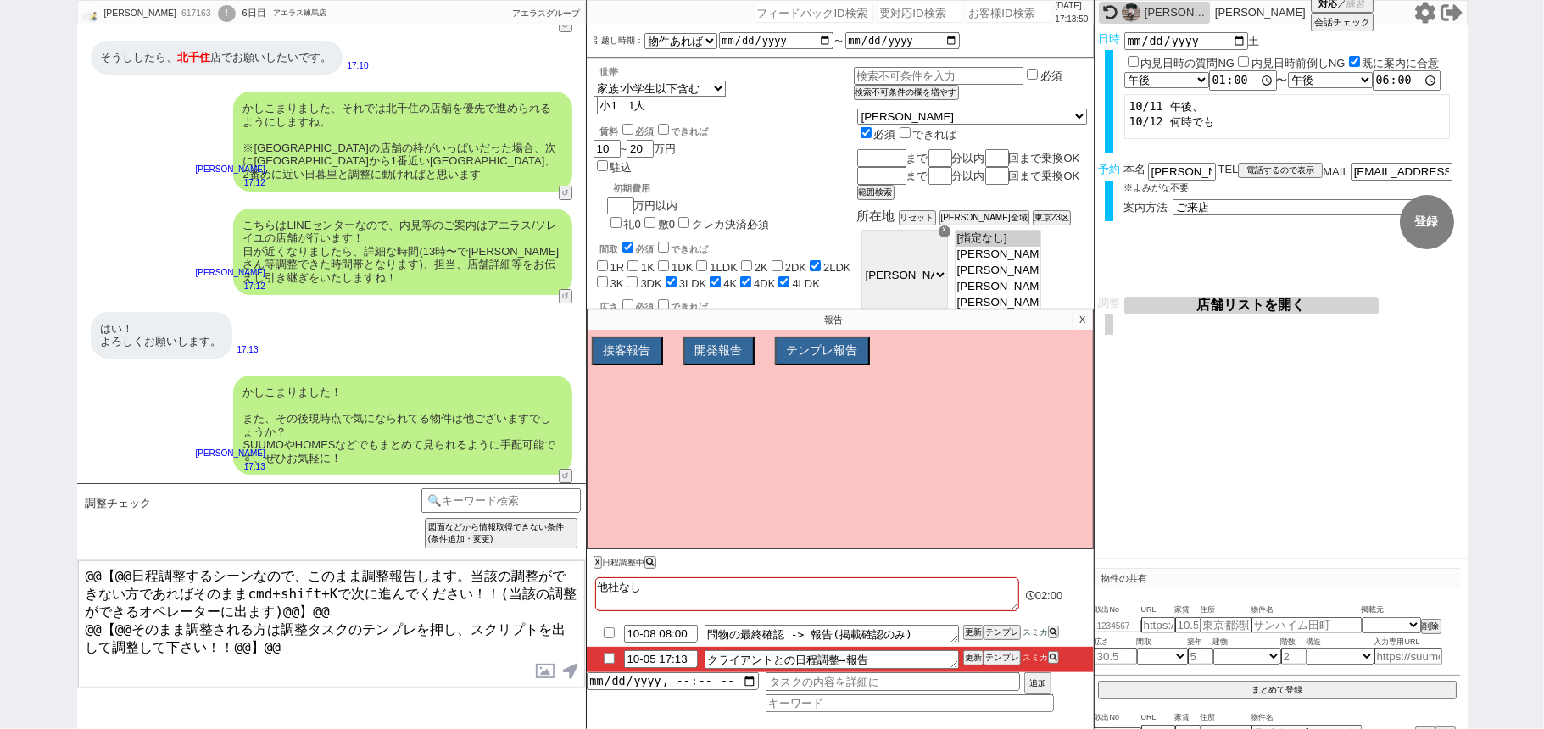
click at [1080, 322] on p "X" at bounding box center [1083, 320] width 20 height 20
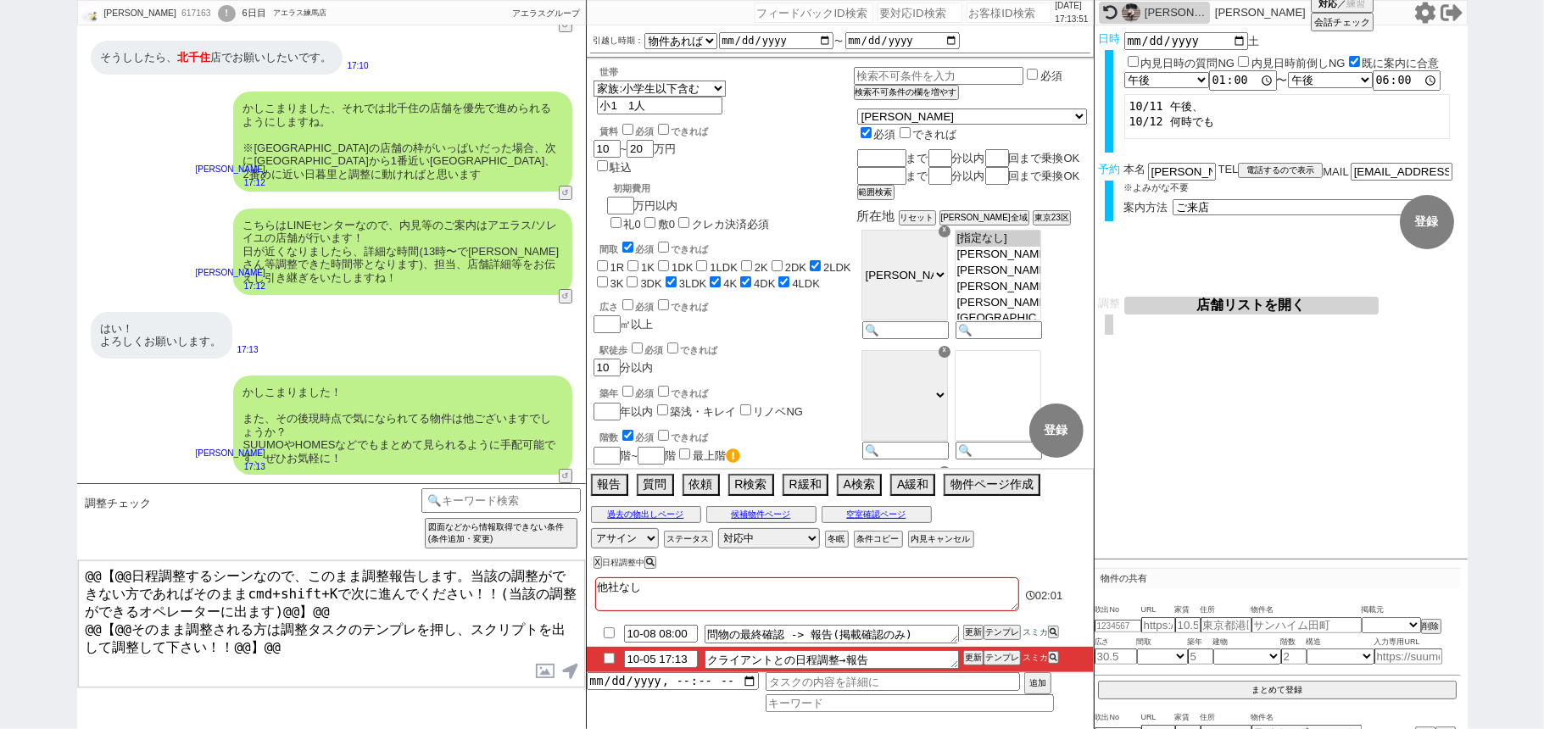
click at [1209, 310] on button "店舗リストを開く" at bounding box center [1252, 306] width 254 height 18
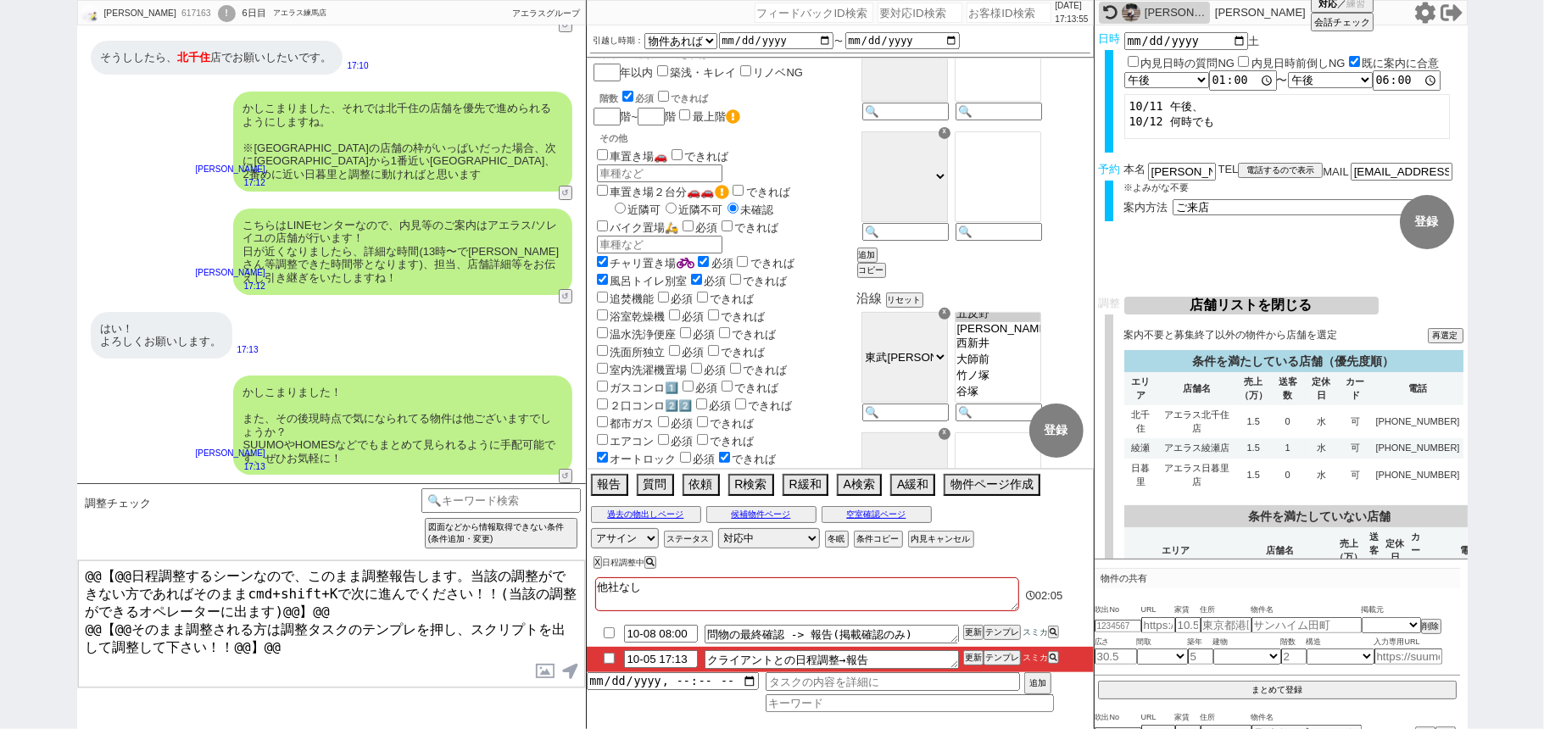
scroll to position [157, 0]
click at [1179, 409] on td "アエラス北千住店" at bounding box center [1197, 421] width 78 height 33
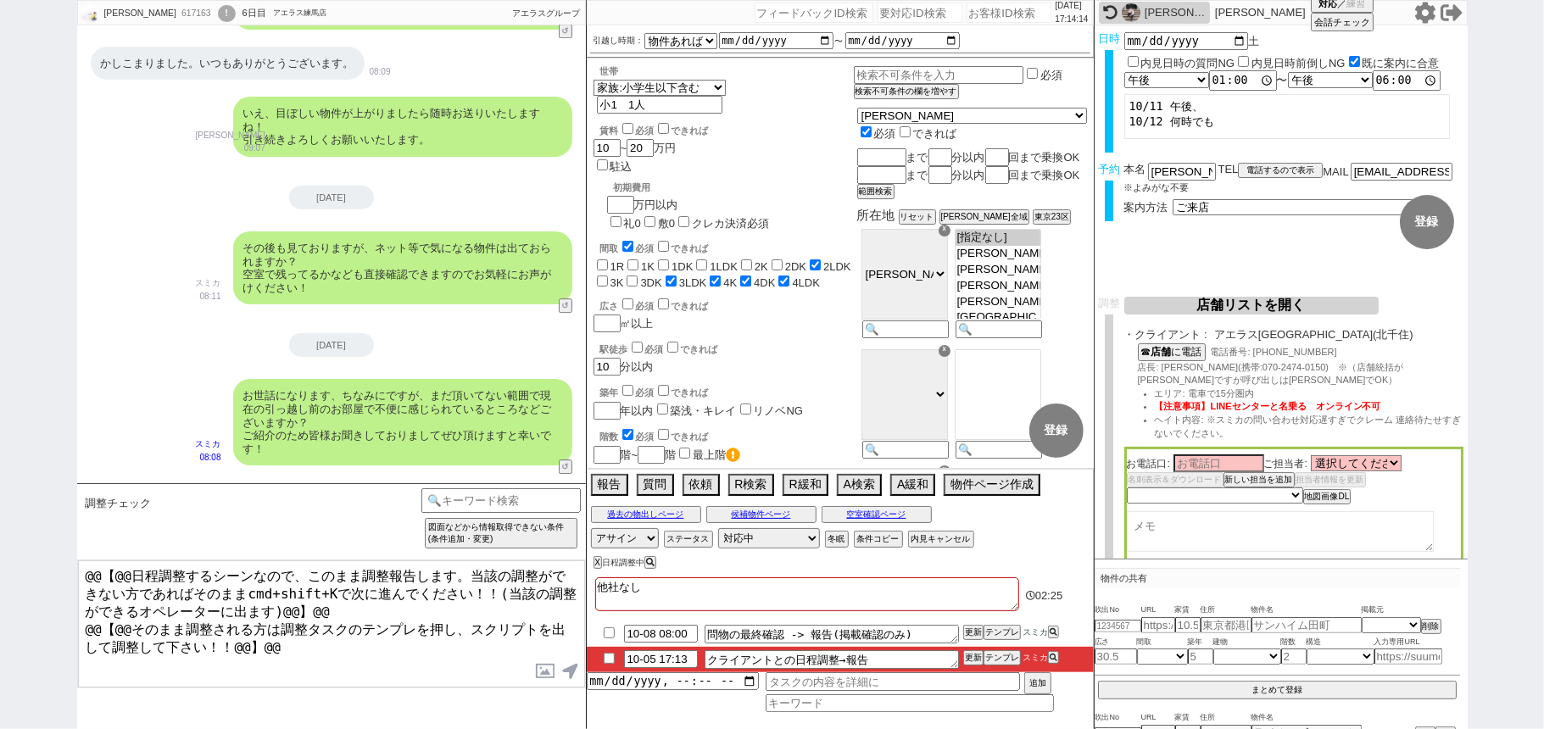
scroll to position [3562, 0]
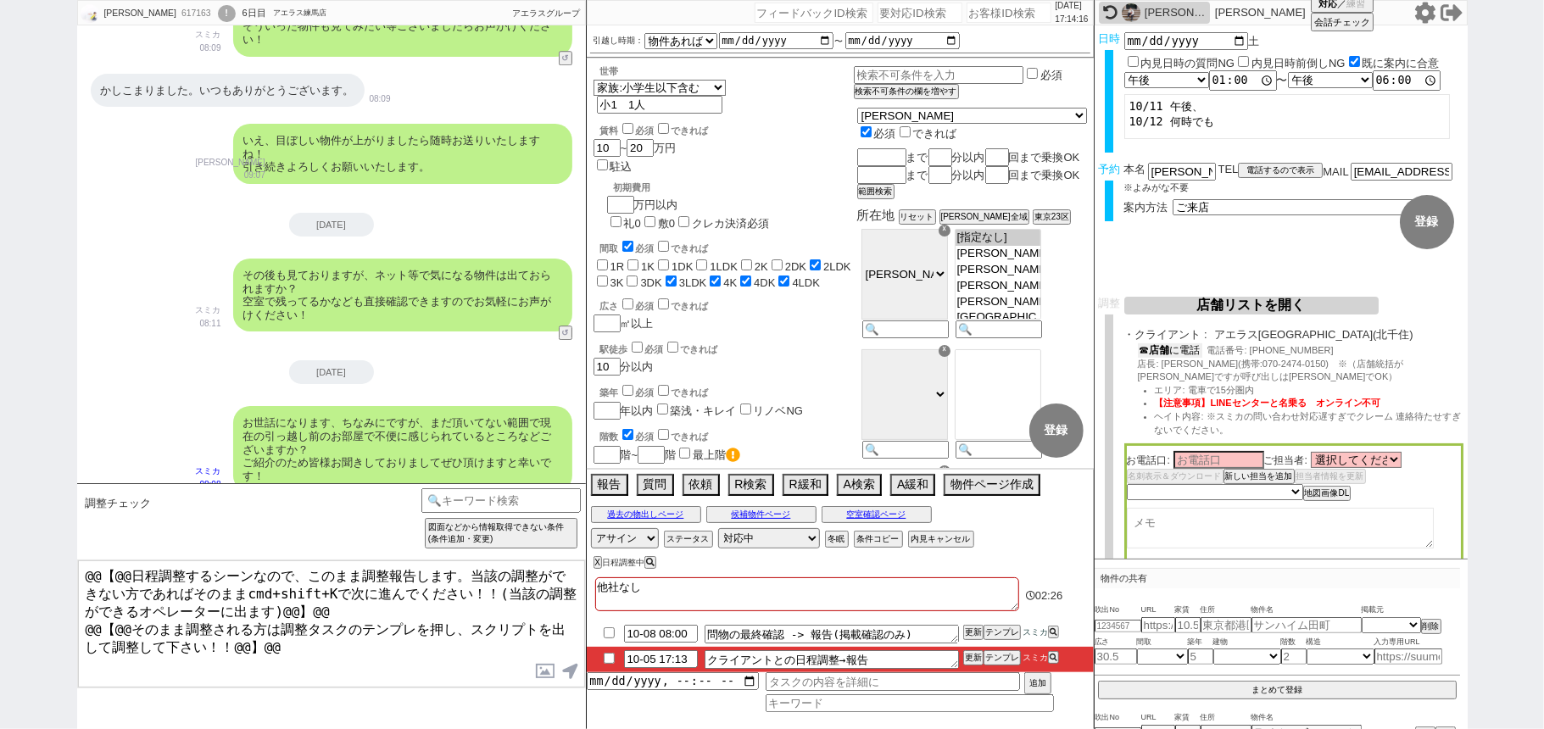
click at [1192, 348] on button "☎ 店舗 に電話" at bounding box center [1170, 350] width 64 height 14
click at [1226, 466] on input at bounding box center [1219, 462] width 91 height 14
click at [1211, 499] on select "未定 希望で最短でOK 最短以外でOK 日程がNG(直近で別日提案可) 日程がNG(直近はNG) お客様ごとNG 折返し待ち 店舗が定休/終業後で連絡取れず" at bounding box center [1214, 495] width 175 height 14
click at [1127, 490] on select "未定 希望で最短でOK 最短以外でOK 日程がNG(直近で別日提案可) 日程がNG(直近はNG) お客様ごとNG 折返し待ち 店舗が定休/終業後で連絡取れず" at bounding box center [1214, 495] width 175 height 14
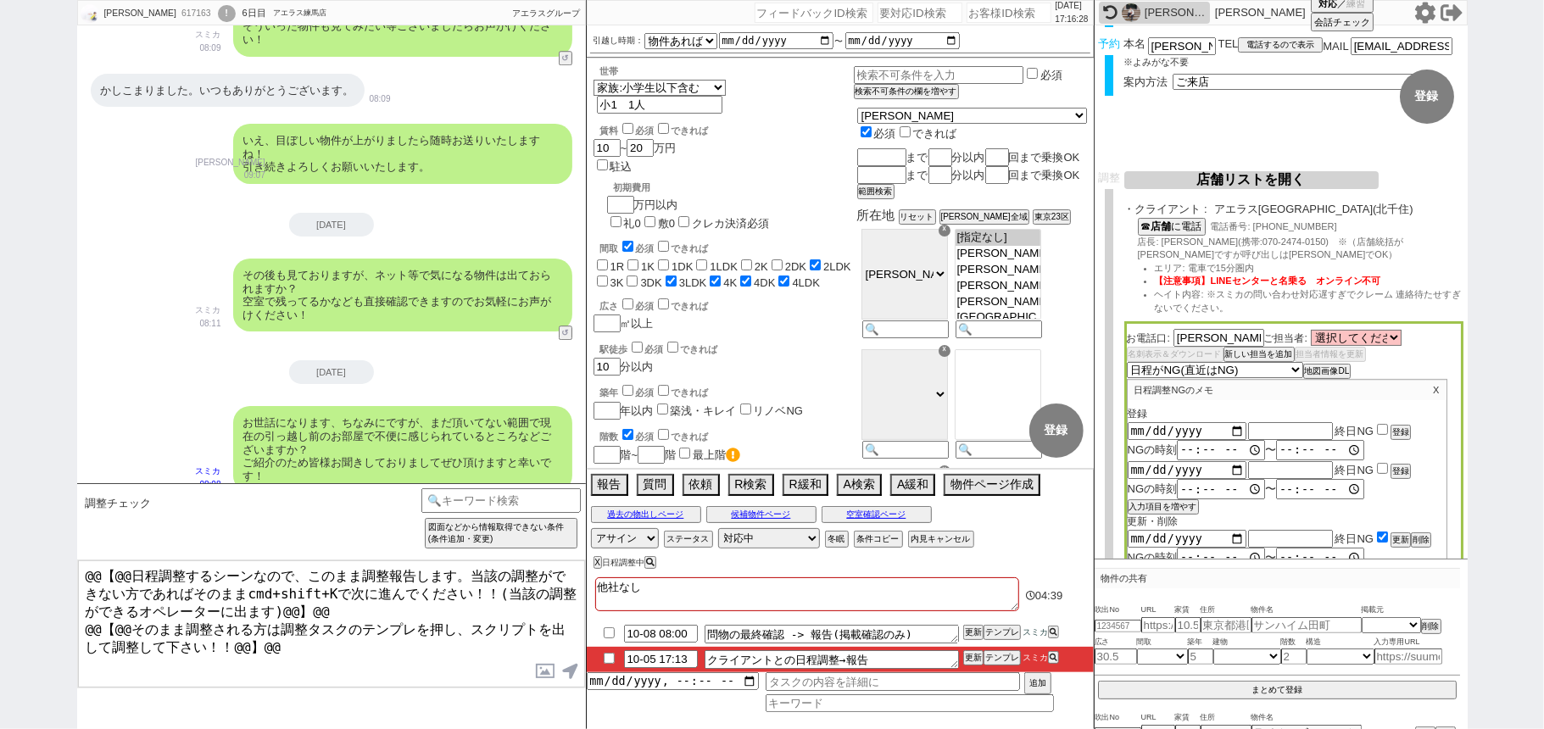
scroll to position [127, 0]
click at [1376, 428] on div "2025-10-11 終日NG 登録" at bounding box center [1287, 429] width 319 height 19
click at [1386, 426] on div "2025-10-11 終日NG 登録" at bounding box center [1287, 429] width 319 height 19
click at [1382, 428] on input "checkbox" at bounding box center [1382, 427] width 11 height 11
click at [1401, 425] on button "登録" at bounding box center [1399, 431] width 17 height 12
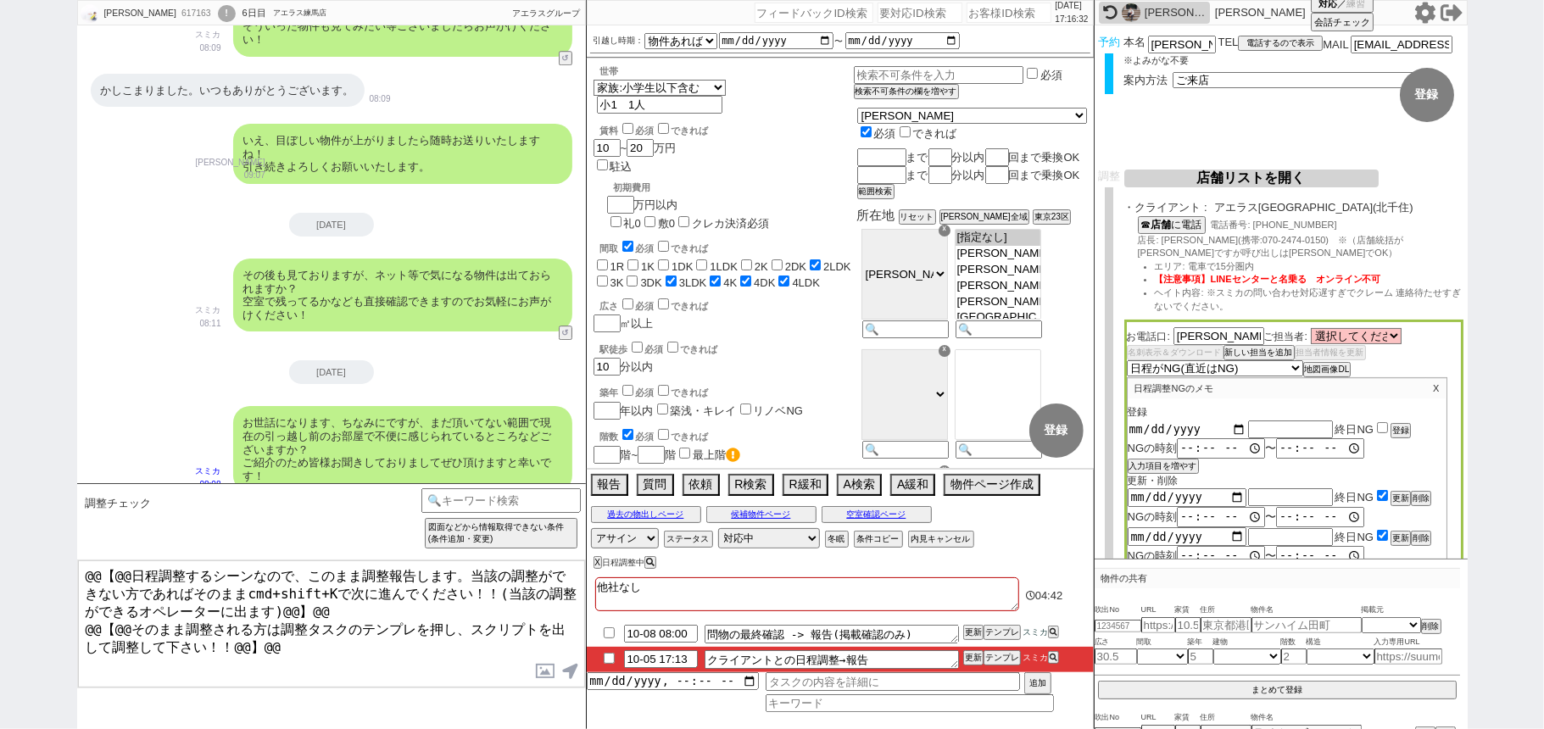
click at [1188, 427] on input "2025-10-11" at bounding box center [1187, 429] width 119 height 14
click at [1382, 425] on input "checkbox" at bounding box center [1382, 427] width 11 height 11
click at [1399, 426] on button "登録" at bounding box center [1399, 431] width 17 height 12
click at [1175, 422] on button "入力項目を増やす" at bounding box center [1162, 428] width 68 height 12
click at [1184, 422] on input "2025-10-11" at bounding box center [1187, 429] width 119 height 14
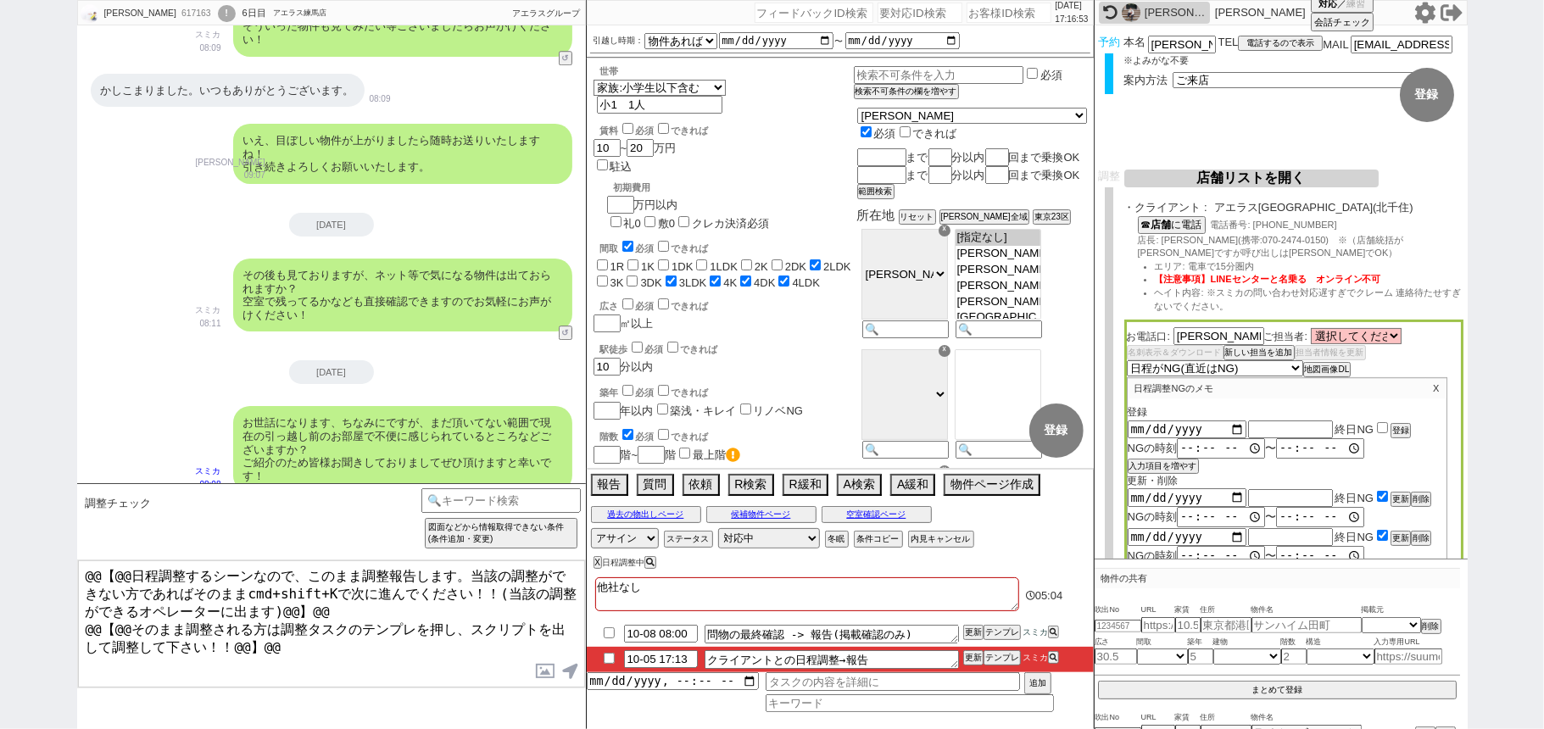
click at [1381, 425] on input "checkbox" at bounding box center [1382, 427] width 11 height 11
click at [1396, 428] on button "登録" at bounding box center [1399, 431] width 17 height 12
click at [1430, 388] on p "X" at bounding box center [1437, 388] width 20 height 20
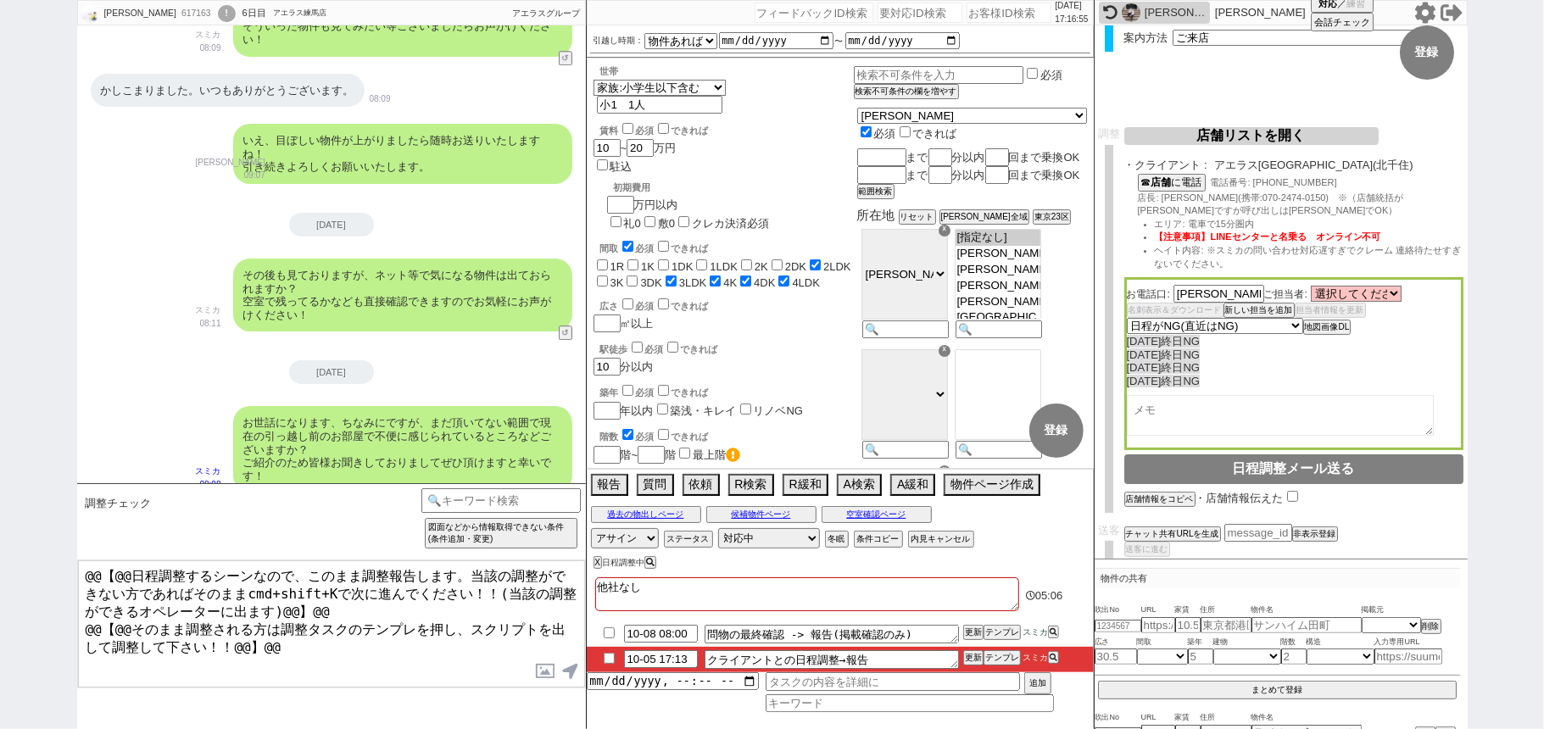
scroll to position [181, 0]
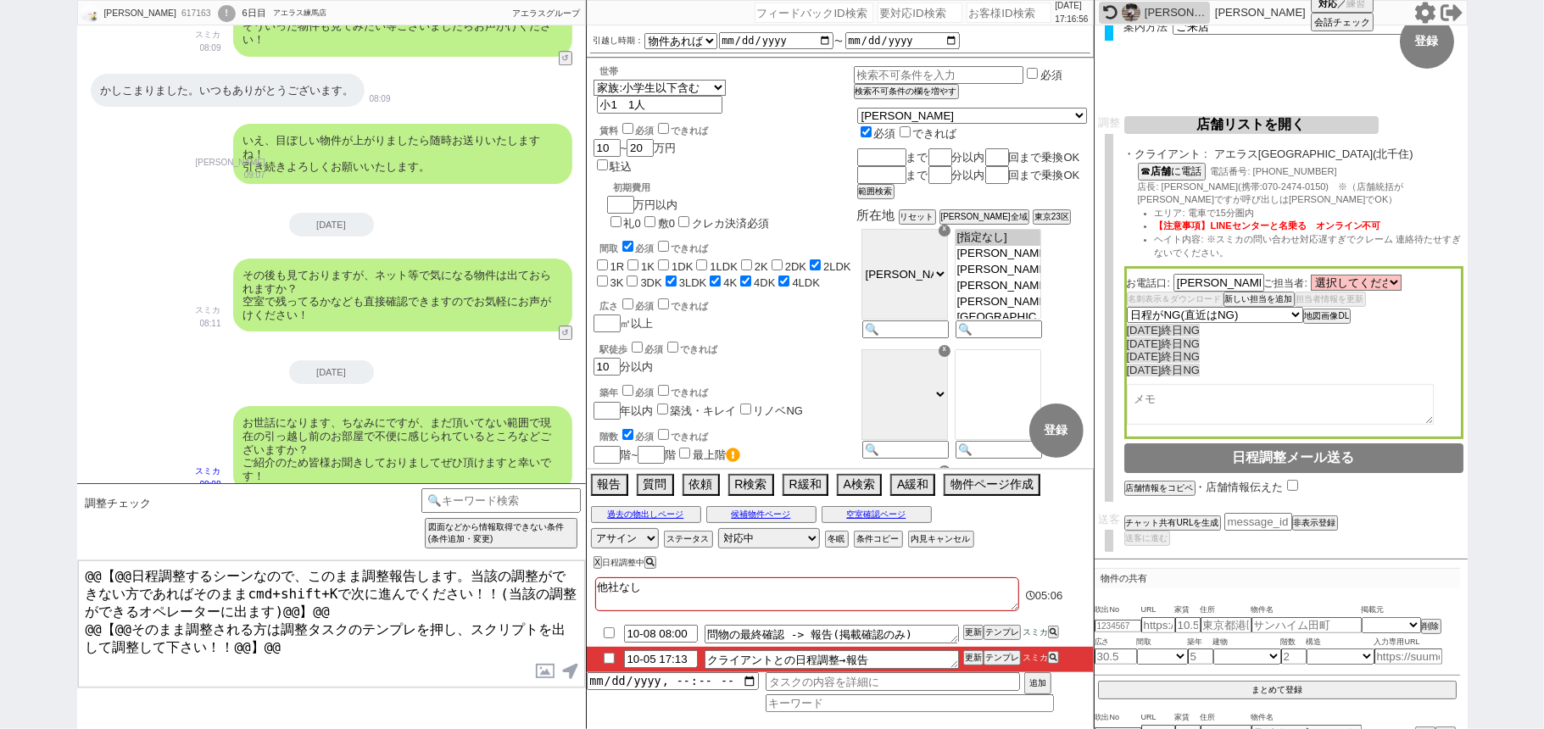
click at [1238, 409] on textarea at bounding box center [1280, 404] width 307 height 41
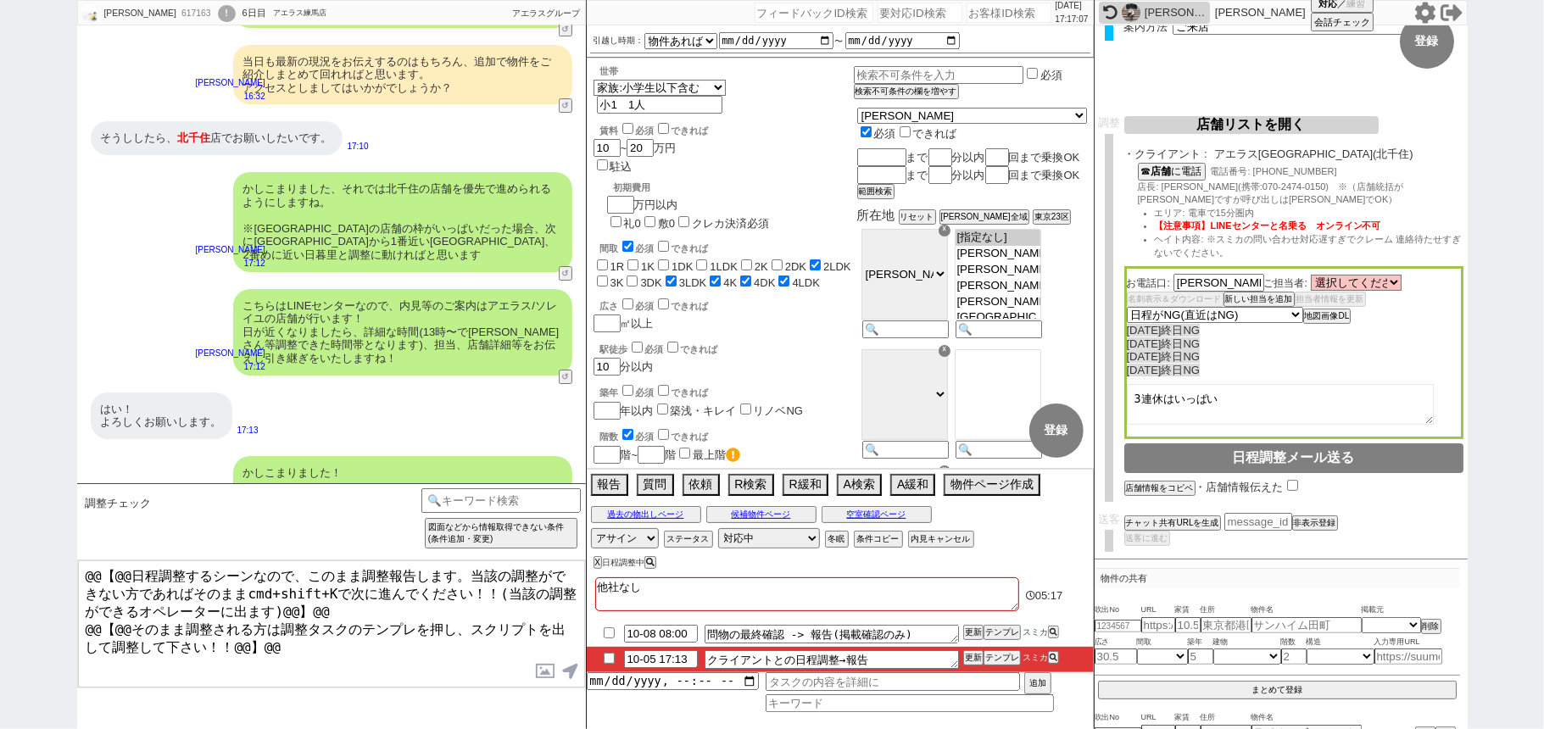
scroll to position [4353, 0]
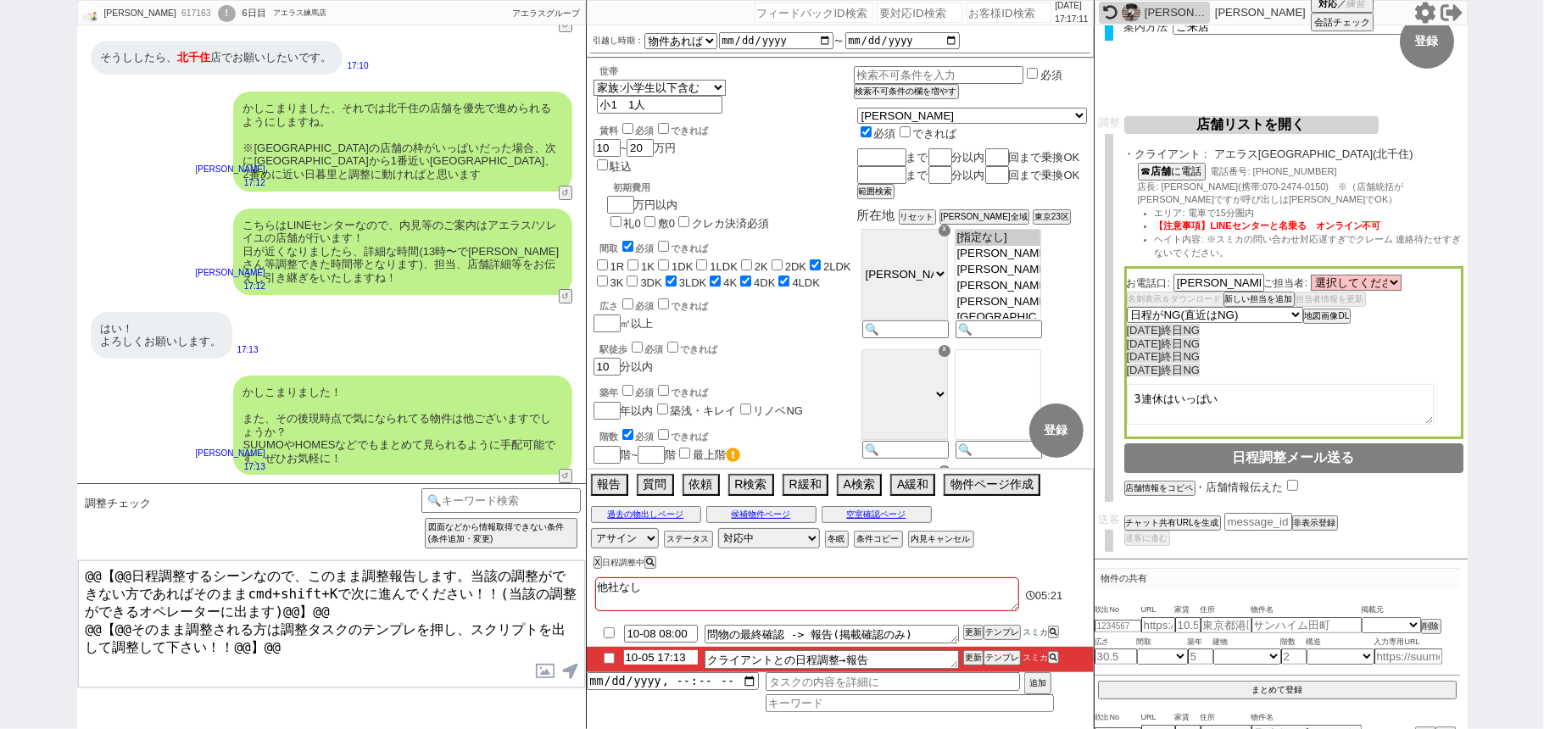
click at [686, 656] on input "10-05 17:13" at bounding box center [661, 658] width 74 height 14
click at [975, 653] on button "更新" at bounding box center [971, 658] width 17 height 12
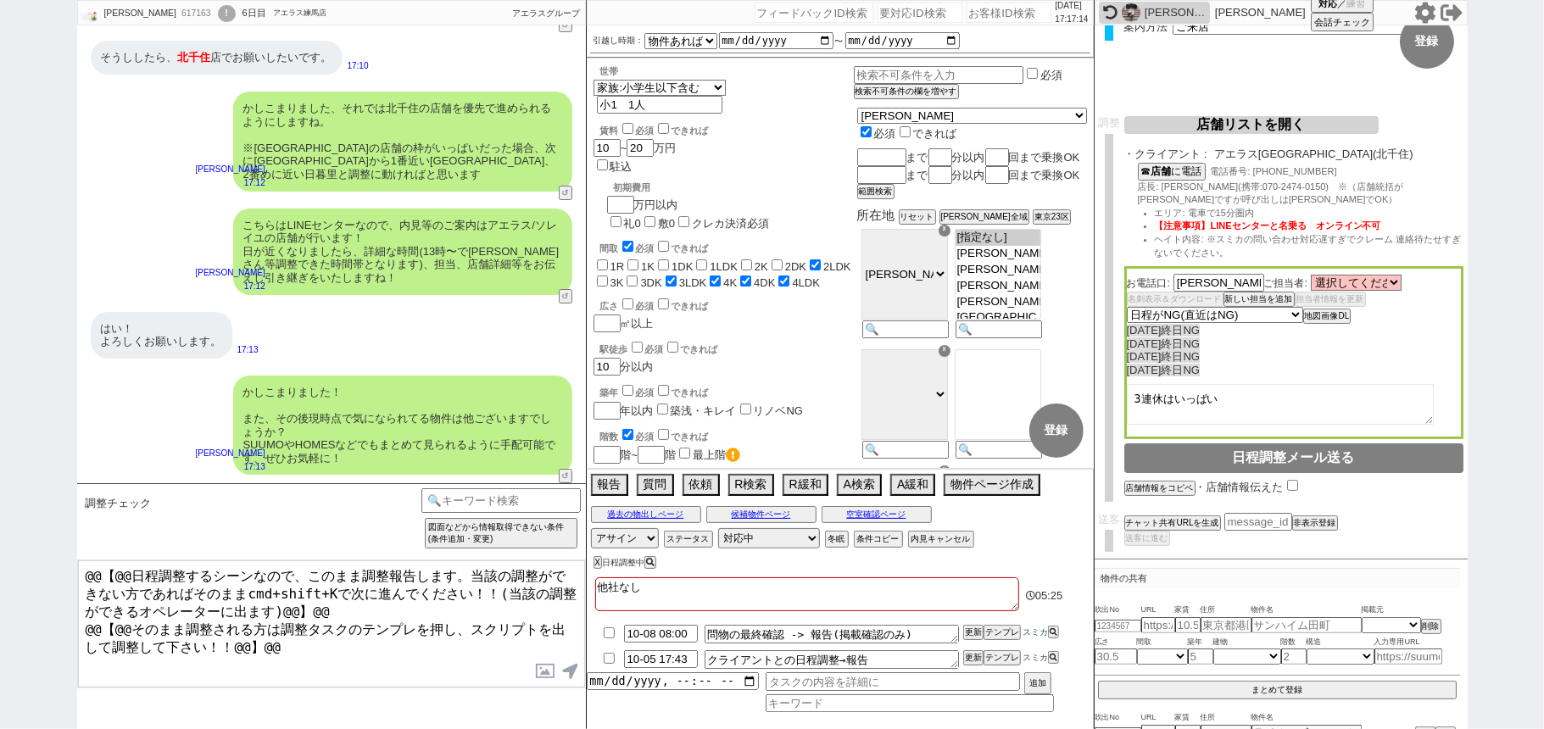
click at [975, 651] on li "10-05 17:43 クライアントとの日程調整→報告 更新 テンプレ スミカ" at bounding box center [840, 659] width 507 height 25
click at [971, 653] on button "更新" at bounding box center [971, 658] width 17 height 12
click at [970, 653] on li "10-05 17:43 クライアントとの日程調整→報告 更新 テンプレ スミカ" at bounding box center [840, 659] width 507 height 25
click at [970, 653] on button "更新" at bounding box center [971, 658] width 17 height 12
click at [970, 655] on li "10-05 17:43 クライアントとの日程調整→報告 更新 テンプレ スミカ" at bounding box center [840, 659] width 507 height 25
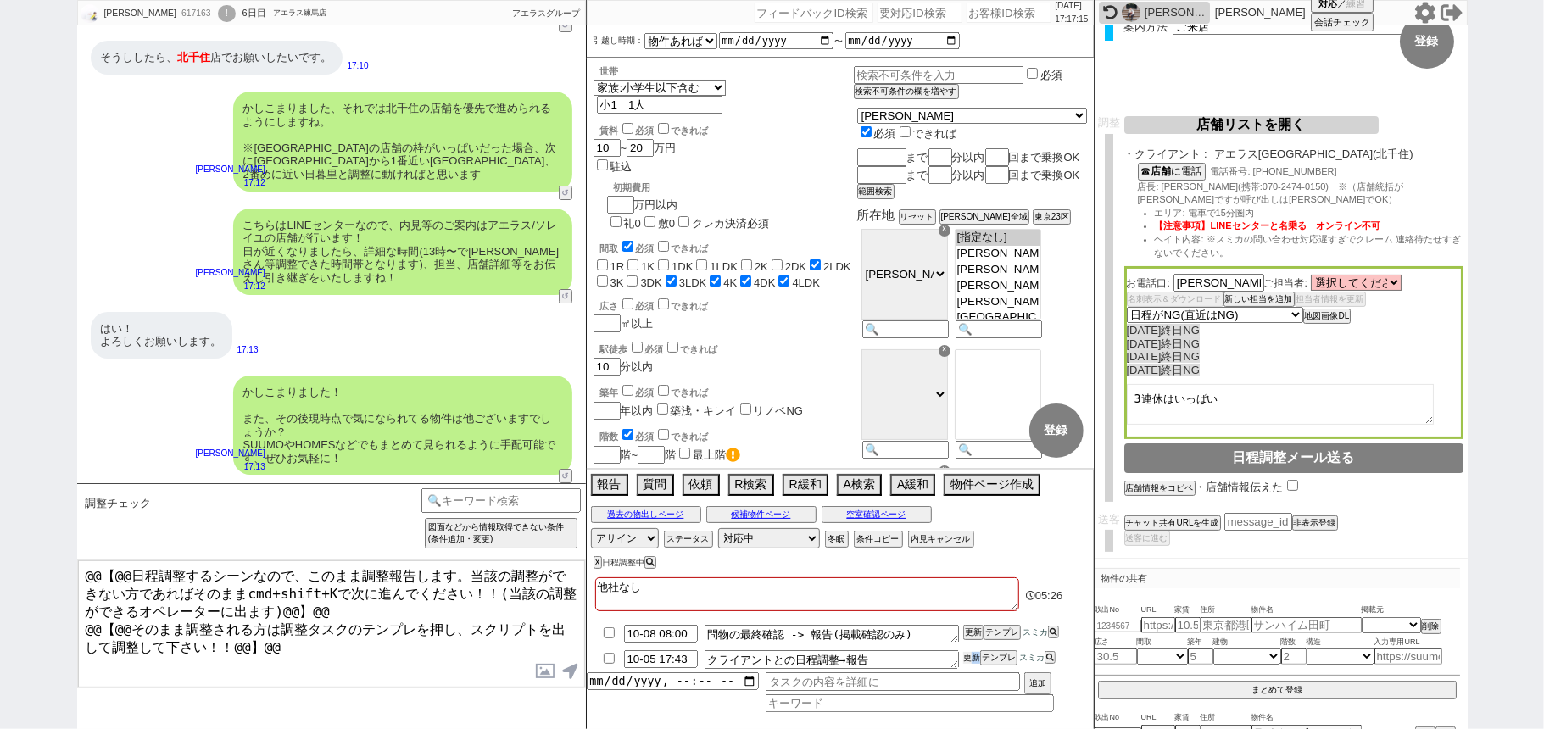
click at [970, 655] on button "更新" at bounding box center [971, 658] width 17 height 12
drag, startPoint x: 970, startPoint y: 652, endPoint x: 958, endPoint y: 641, distance: 16.2
click at [962, 645] on ul "10-08 08:00 問物の最終確認 -> 報告(掲載確認のみ) 更新 テンプレ スミカ 10-05 17:43 クライアントとの日程調整→報告 更新 テン…" at bounding box center [840, 647] width 507 height 51
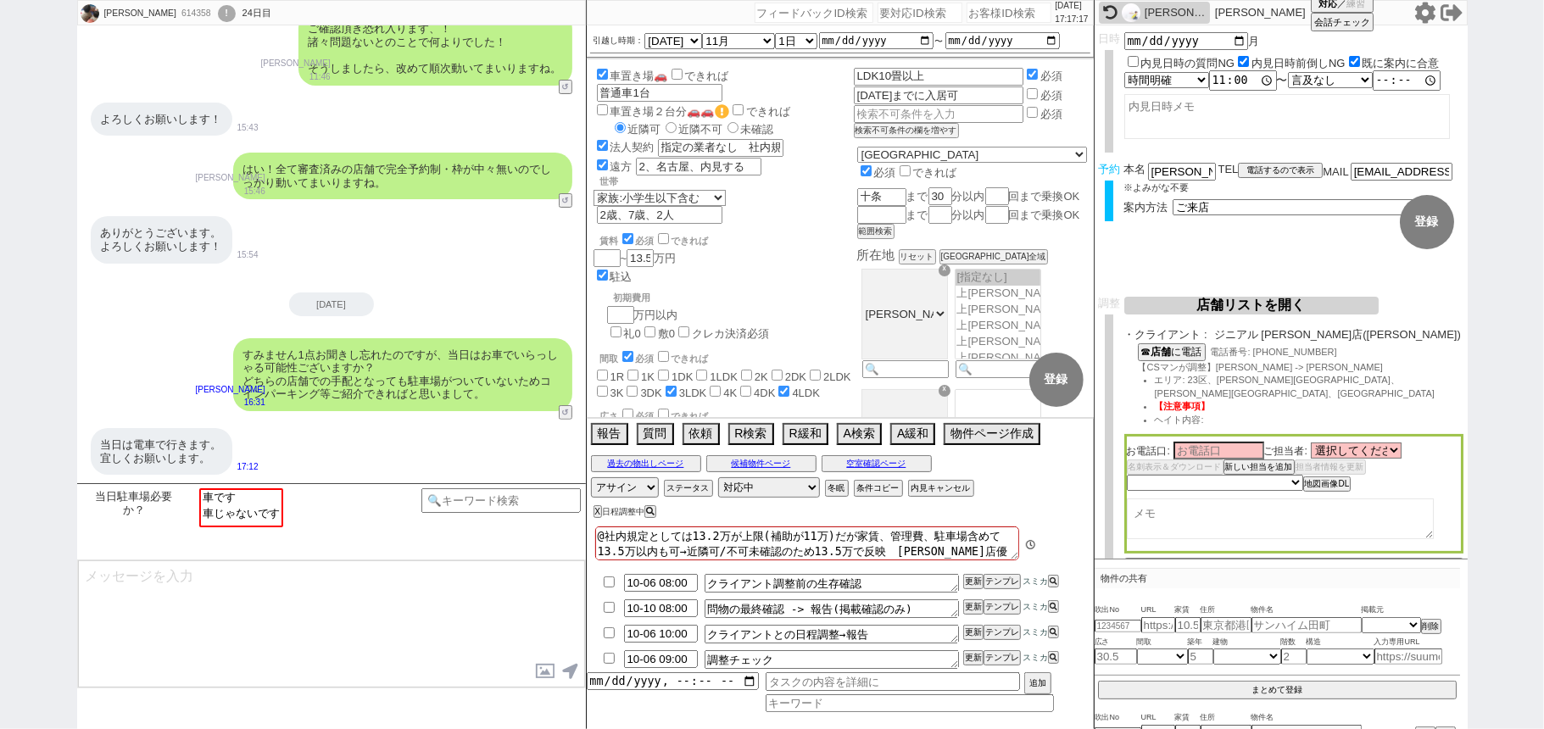
scroll to position [142, 0]
click at [1131, 14] on img at bounding box center [1131, 12] width 19 height 19
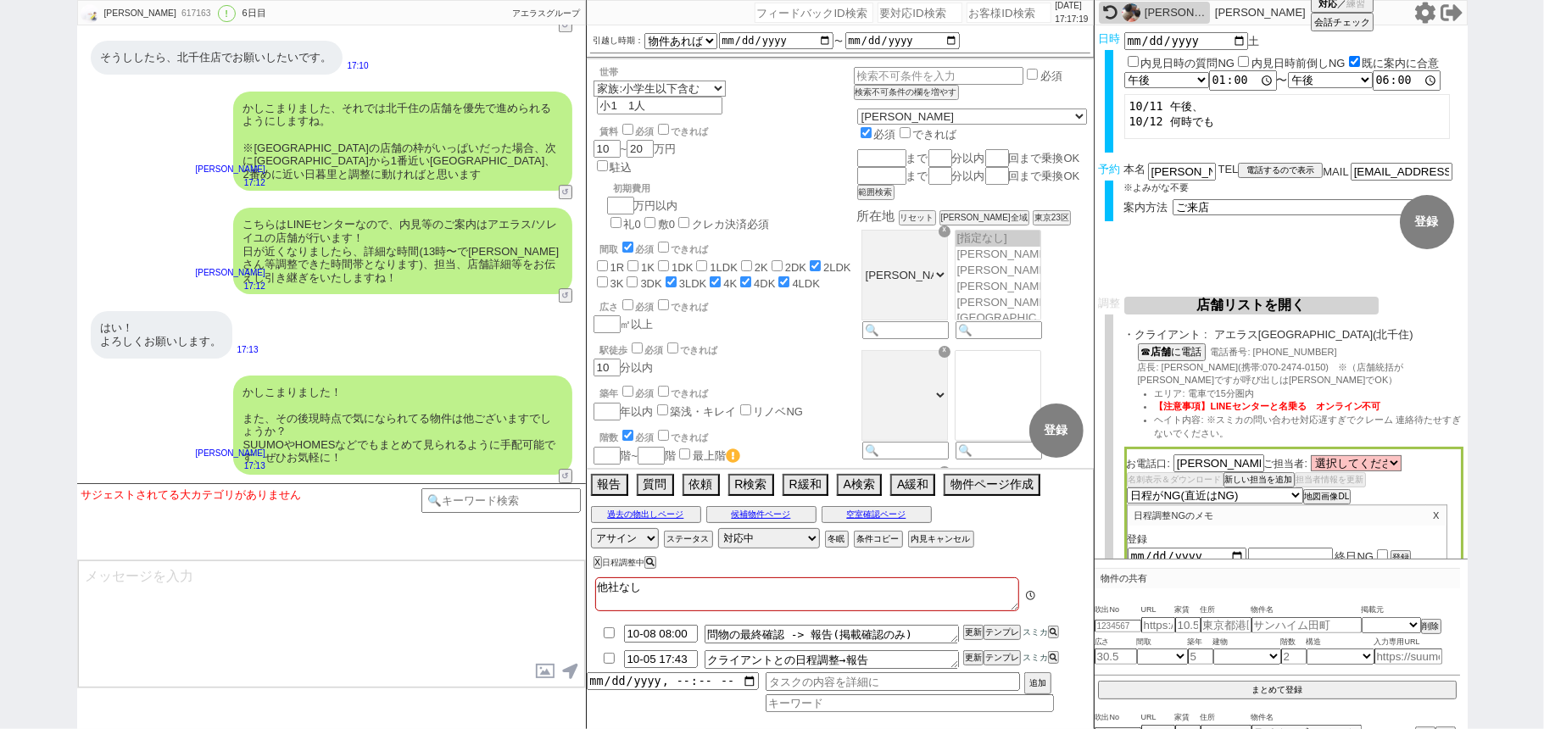
scroll to position [107, 0]
click at [1002, 662] on button "テンプレ" at bounding box center [1002, 658] width 37 height 12
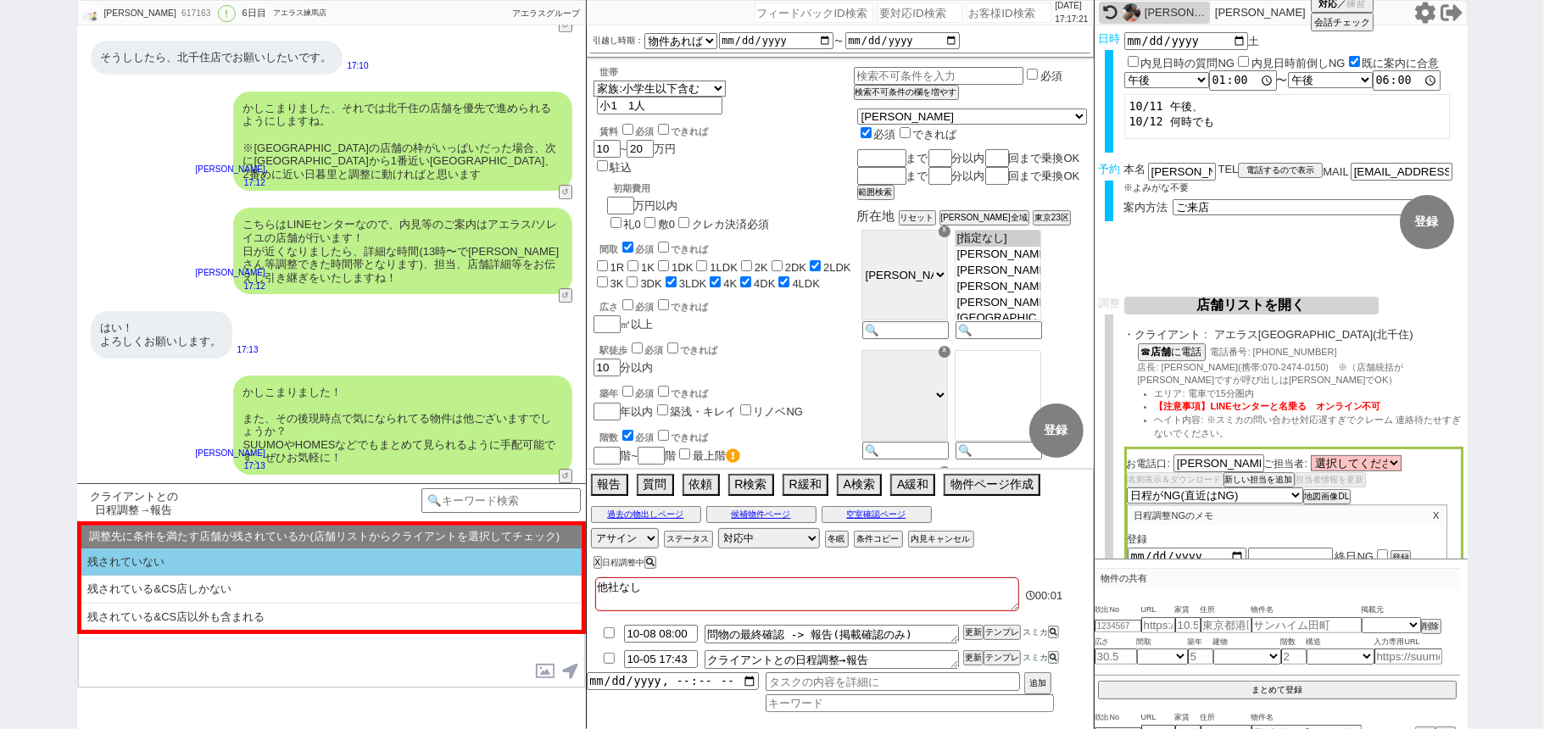
click at [334, 560] on li "残されていない" at bounding box center [331, 563] width 500 height 28
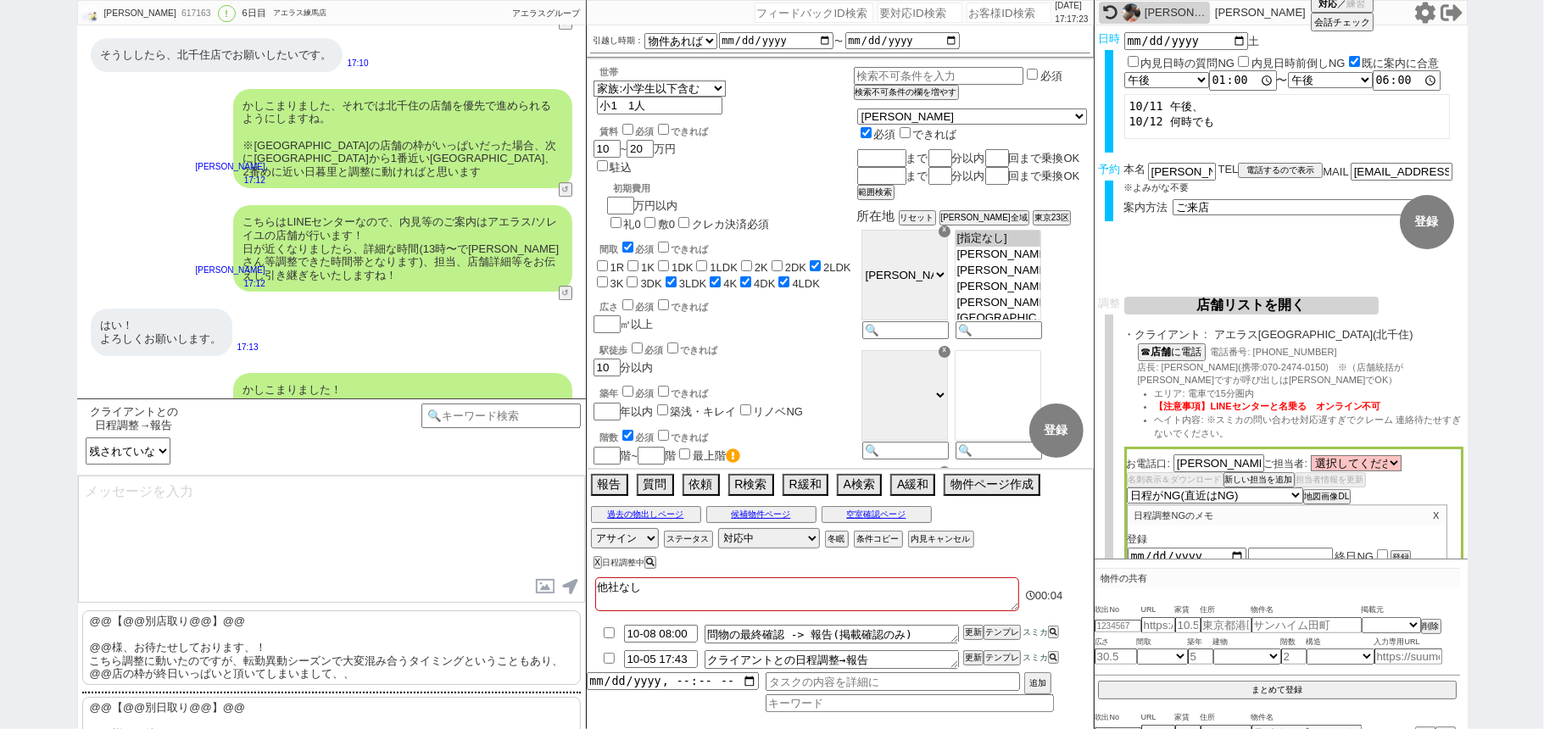
click at [271, 656] on p "@@【@@別店取り@@】@@ @@様、お待たせしております、！ こちら調整に動いたのですが、転勤異動シーズンで大変混み合うタイミングということもあり、@@店の…" at bounding box center [331, 648] width 499 height 75
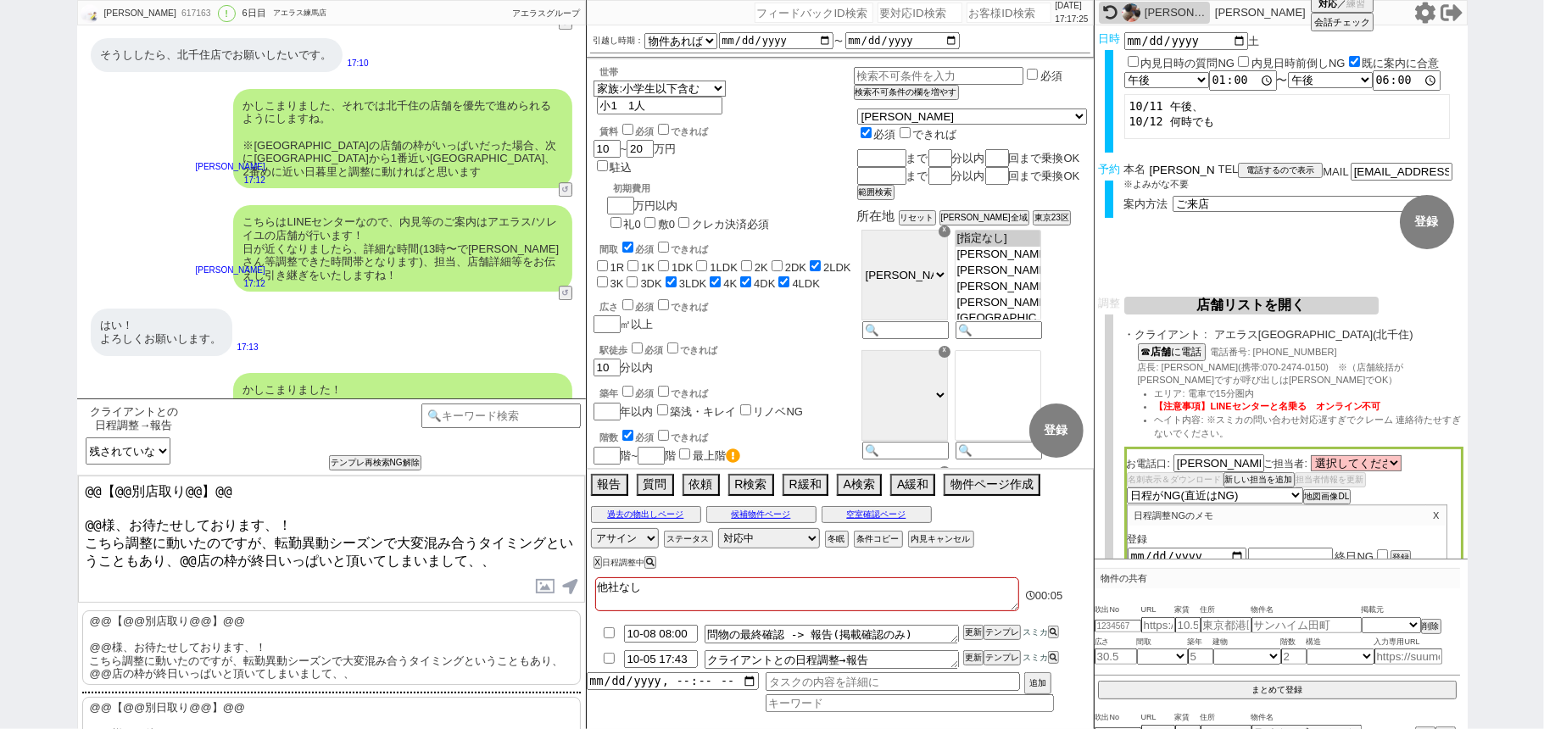
drag, startPoint x: 1175, startPoint y: 170, endPoint x: 986, endPoint y: 209, distance: 193.1
click at [1045, 180] on div "あかり 617163 ! 0 6日目 アエラス練馬店 冬眠中 自社客 アエラスグループ スミカ_BPO チャット全表示 2025-09-30 新しくフォローさ…" at bounding box center [772, 364] width 1391 height 729
drag, startPoint x: 95, startPoint y: 519, endPoint x: 0, endPoint y: 421, distance: 136.8
click at [0, 438] on div "あかり 617163 ! 0 6日目 アエラス練馬店 冬眠中 自社客 アエラスグループ スミカ_BPO チャット全表示 2025-09-30 新しくフォローさ…" at bounding box center [772, 364] width 1544 height 729
paste textarea "丸岡"
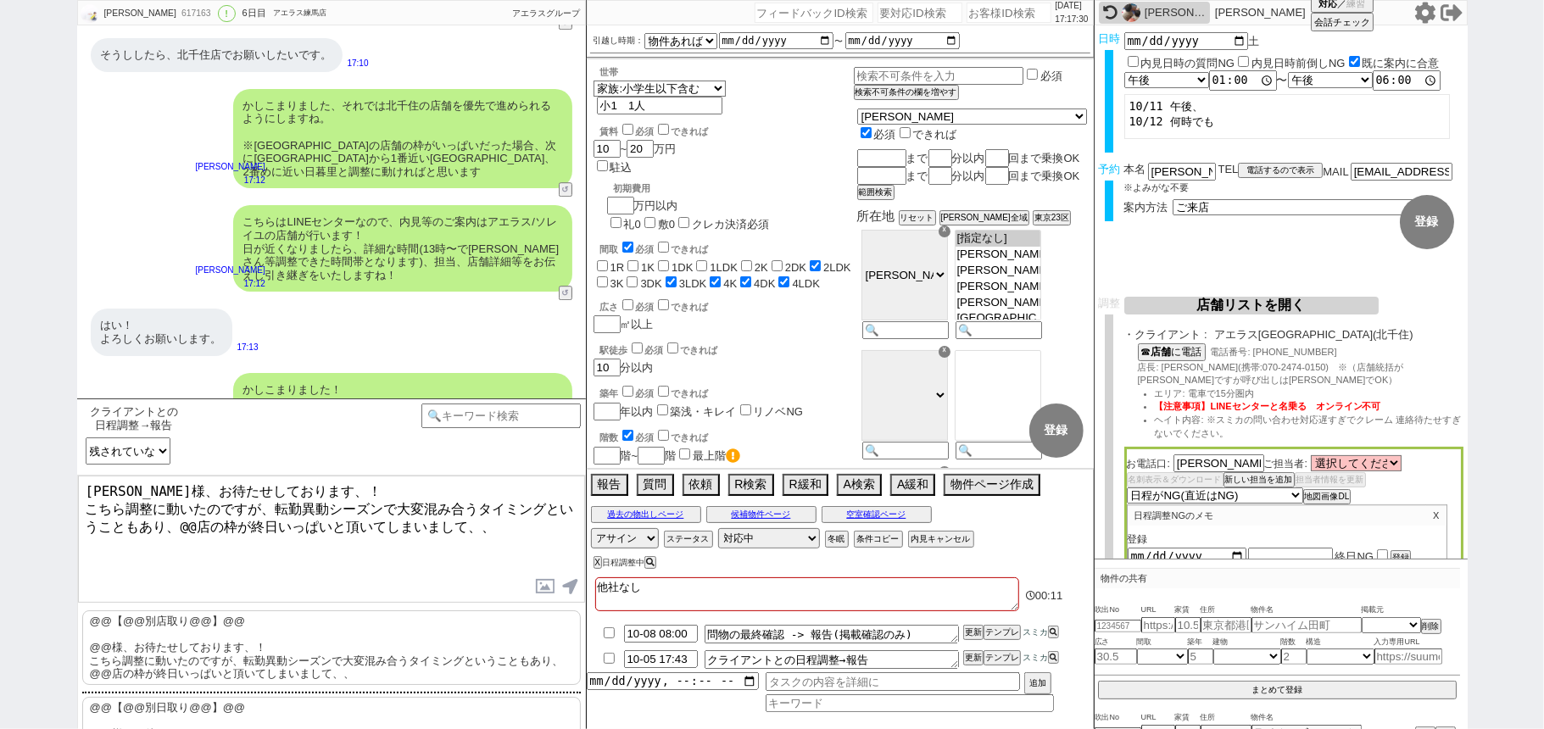
click at [195, 520] on textarea "丸岡様、お待たせしております、！ こちら調整に動いたのですが、転勤異動シーズンで大変混み合うタイミングということもあり、@@店の枠が終日いっぱいと頂いてしまい…" at bounding box center [331, 539] width 507 height 127
click at [304, 524] on textarea "丸岡様、お待たせしております、！ こちら調整に動いたのですが、転勤異動シーズンで大変混み合うタイミングということもあり、北先述店の枠が三連休中は終日いっぱいと…" at bounding box center [331, 539] width 507 height 127
click at [221, 512] on textarea "丸岡様、お待たせしております、！ こちら調整に動いたのですが、転勤異動シーズンで大変混み合うタイミングということもあり、北先述店の枠が三連休中は終日いっぱいと…" at bounding box center [331, 539] width 507 height 127
click at [299, 560] on textarea "丸岡様、お待たせしております、！ こちら調整に動いたのですが、転勤異動シーズンで大変混み合うタイミングということもあり、北千住店の枠が三連休中は終日いっぱいと…" at bounding box center [331, 539] width 507 height 127
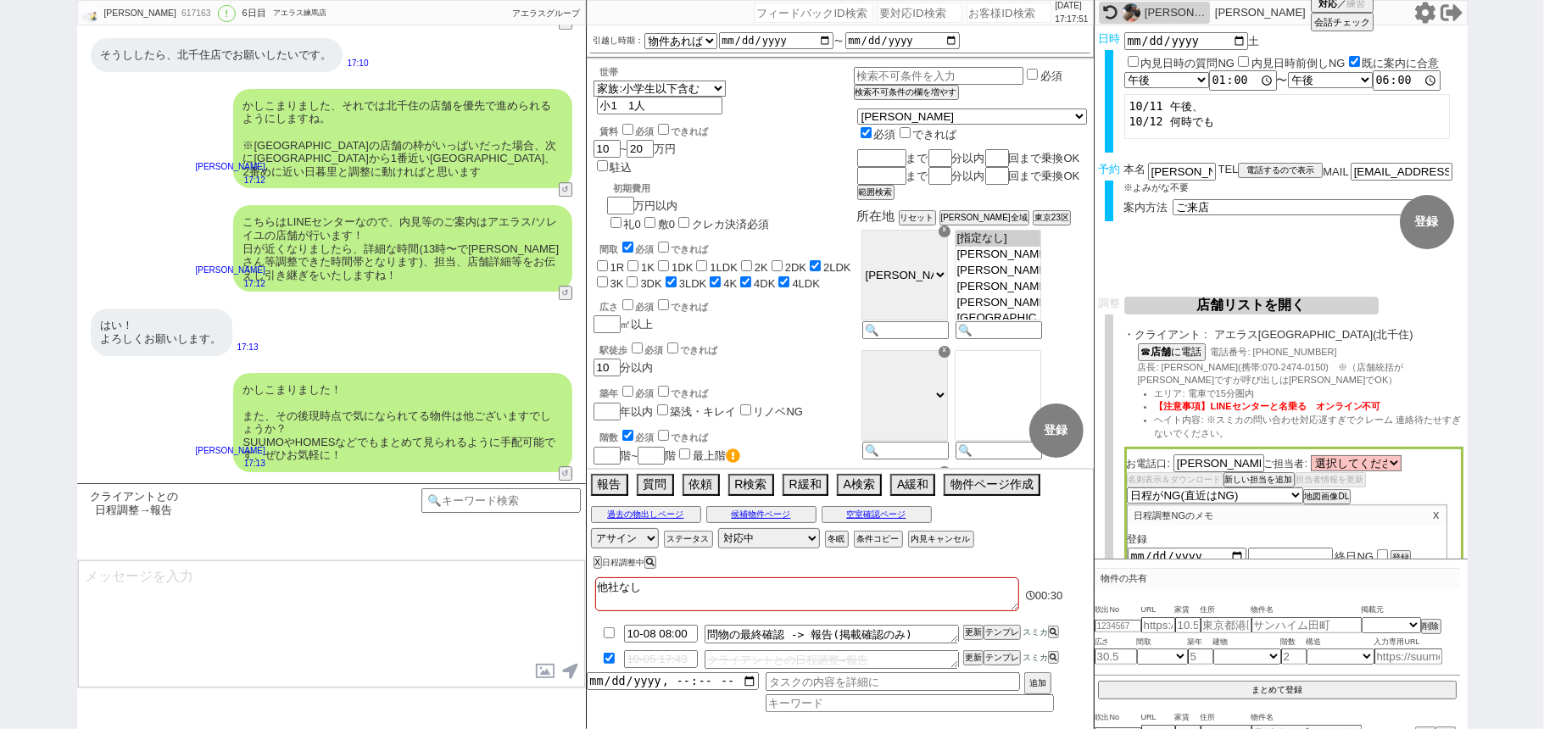
scroll to position [8279, 0]
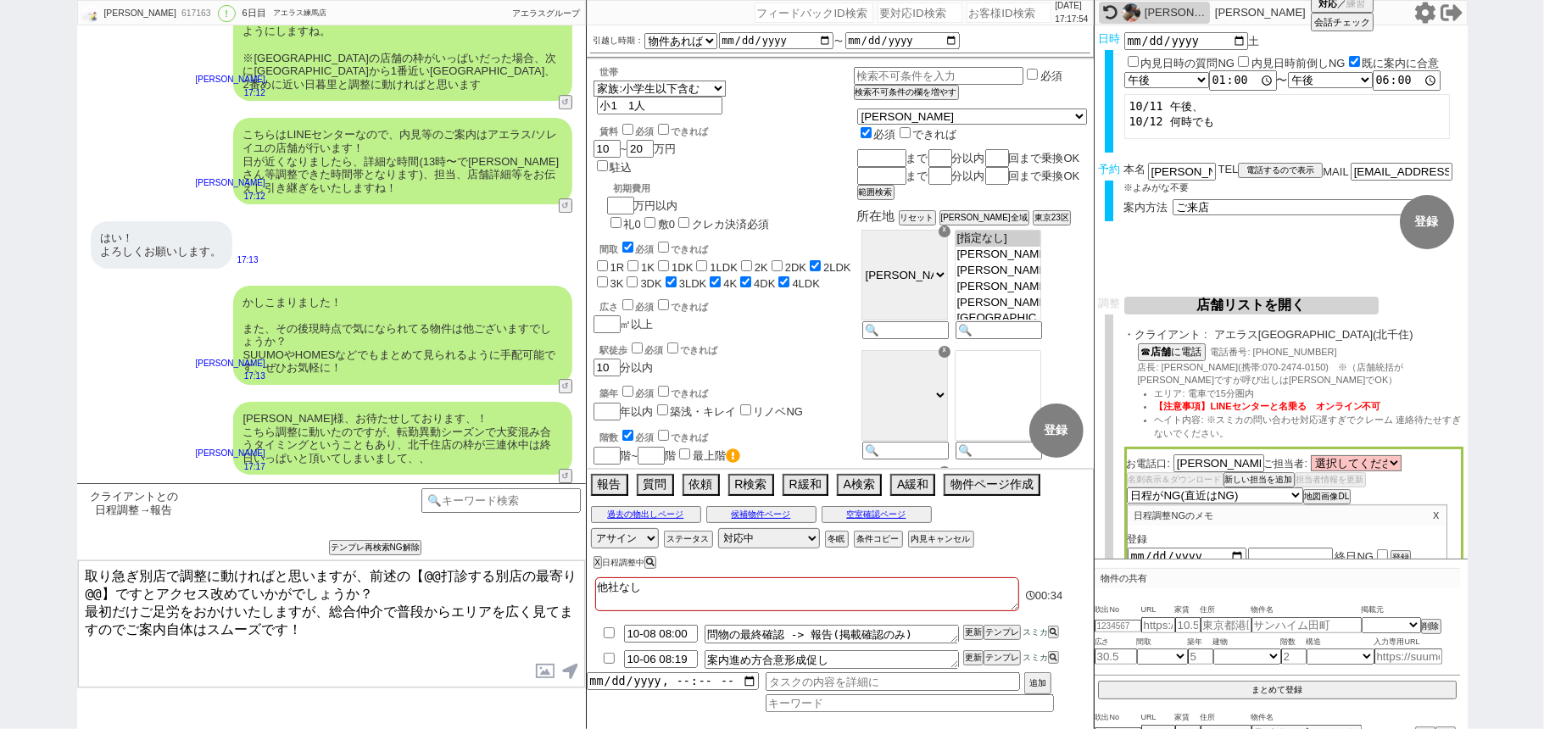
click at [408, 577] on textarea "取り急ぎ別店で調整に動ければと思いますが、前述の【@@打診する別店の最寄り@@】ですとアクセス改めていかがでしょうか？ 最初だけご足労をおかけいたしますが、総…" at bounding box center [331, 624] width 507 height 127
click at [114, 590] on textarea "取り急ぎ別店で調整に動ければと思いますが、前述の【@@打診する別店の最寄り@@】ですとアクセス改めていかがでしょうか？ 最初だけご足労をおかけいたしますが、総…" at bounding box center [331, 624] width 507 height 127
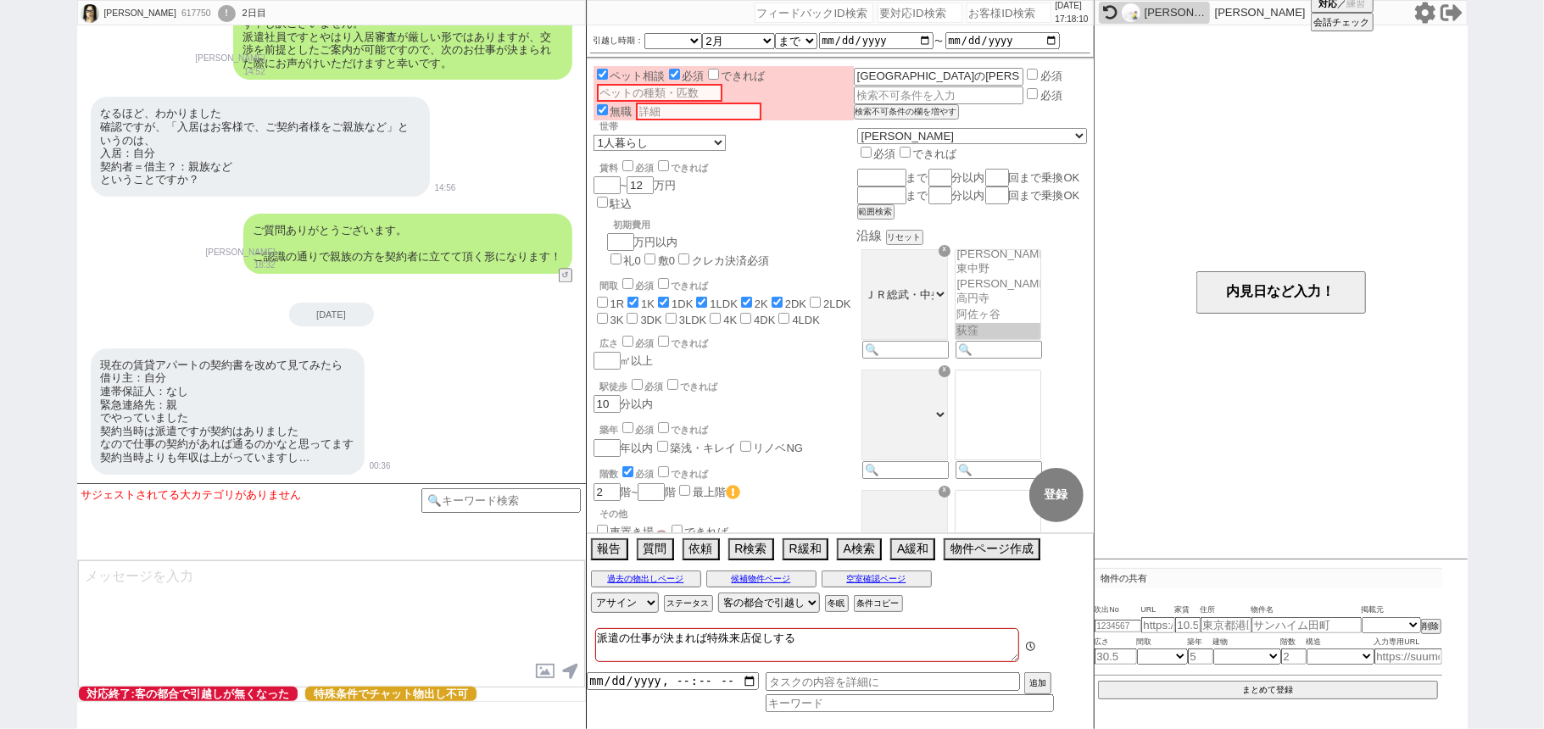
scroll to position [551, 0]
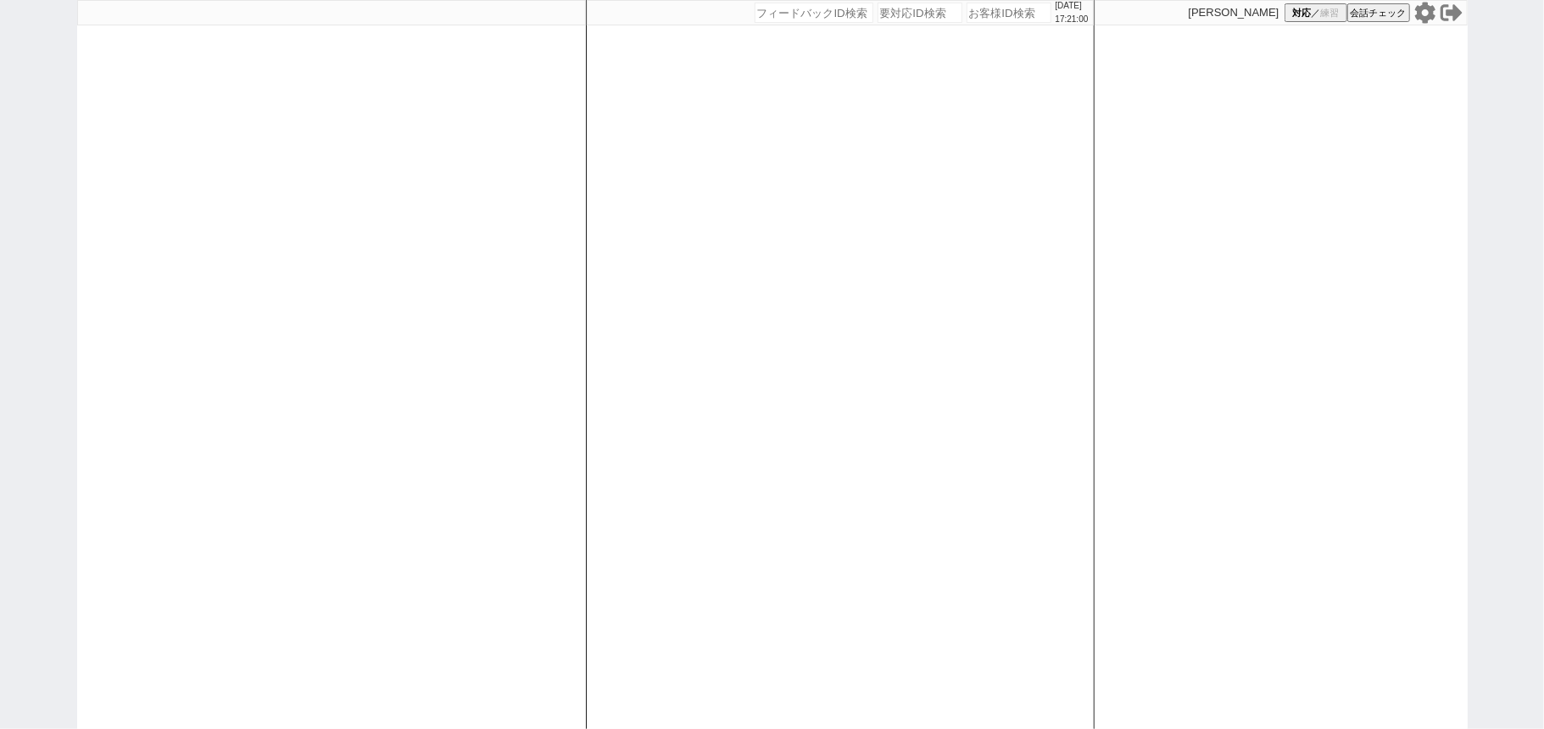
click at [286, 280] on div at bounding box center [331, 364] width 509 height 729
select select "1"
select select "2"
select select
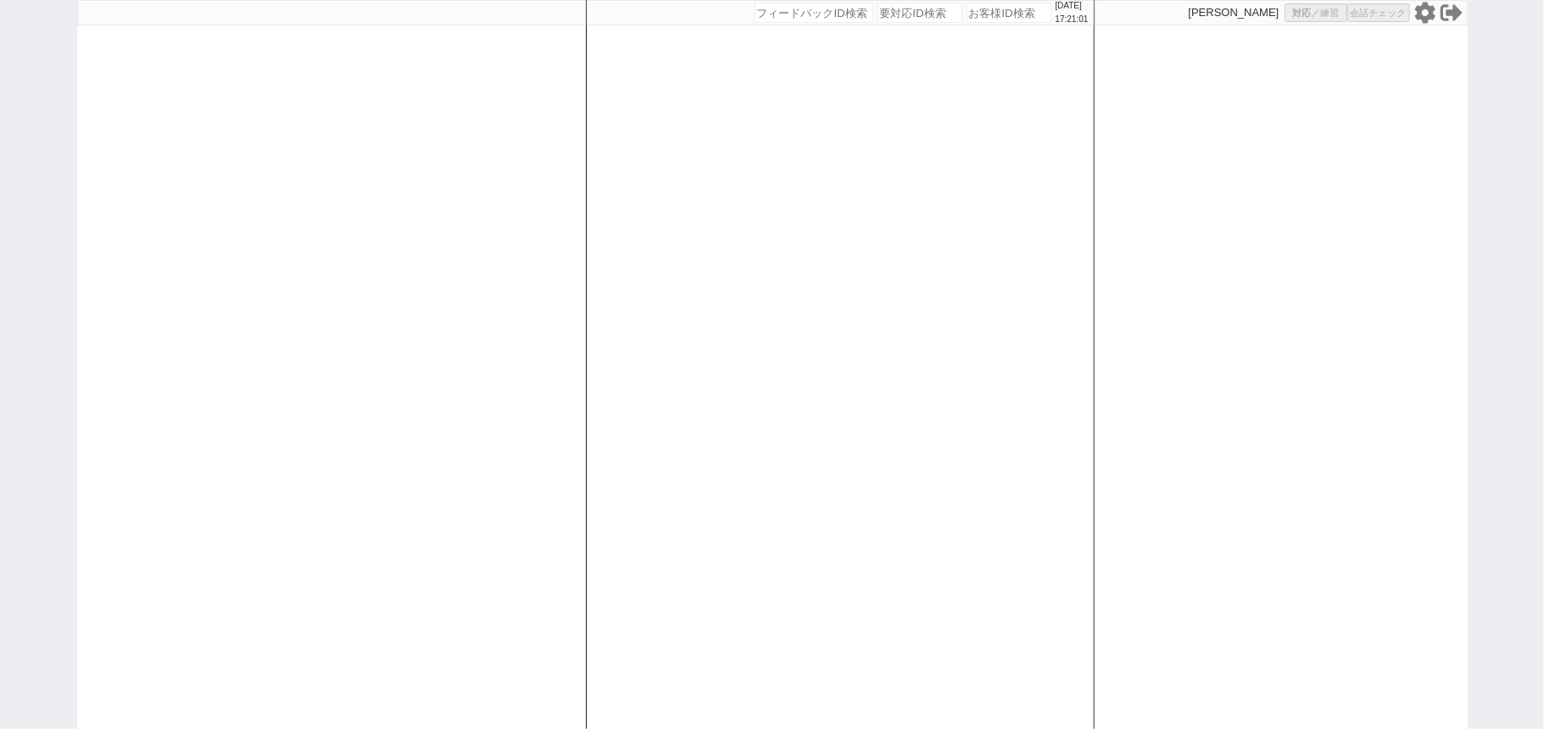
select select
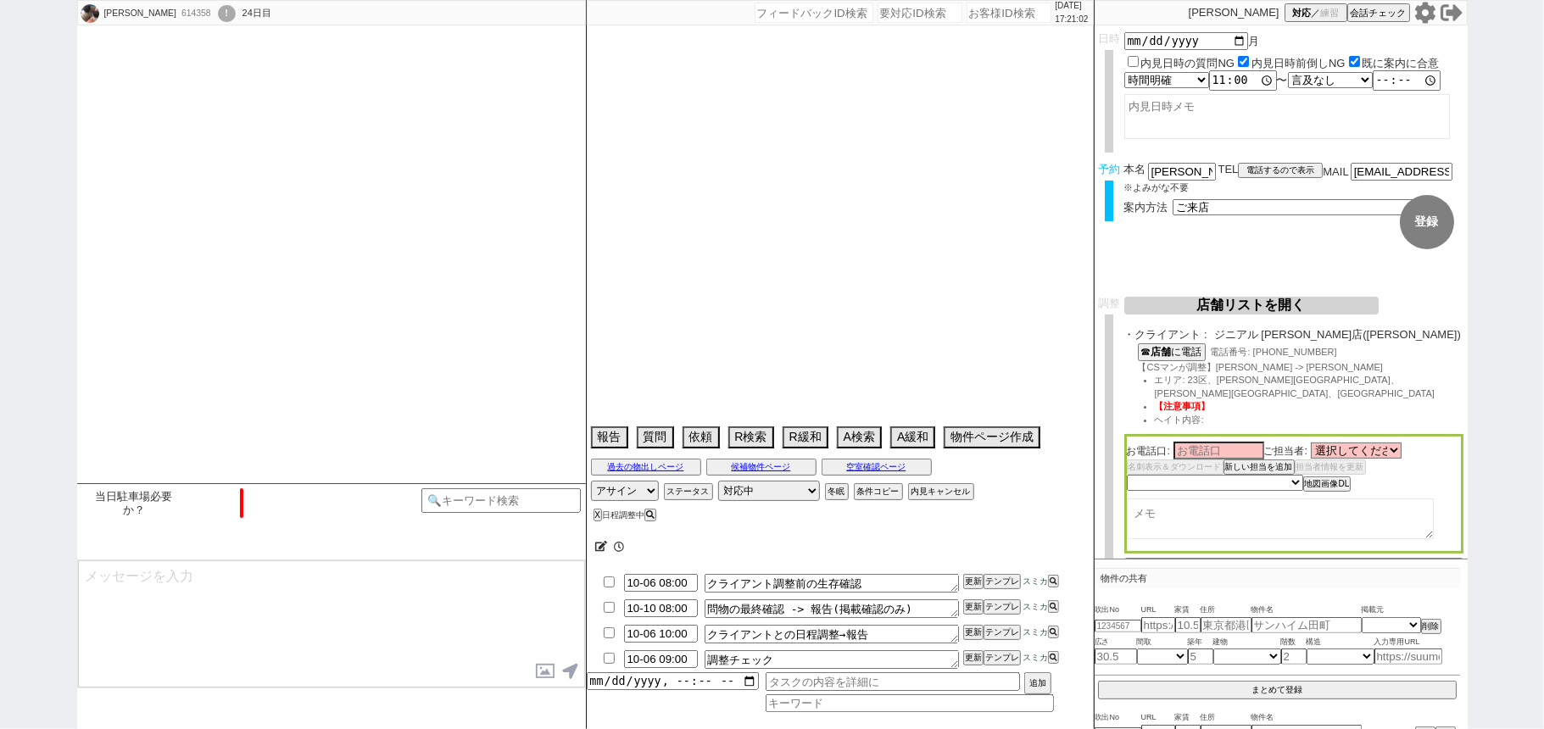
type textarea "@社内規定としては13.2万が上限(補助が11万)だが家賃、管理費、駐車場含めて13.5万以内も可→近隣可/不可未確認のため13.5万で反映　赤羽店優先"
select select "2025"
select select "11"
select select "1"
select select "6"
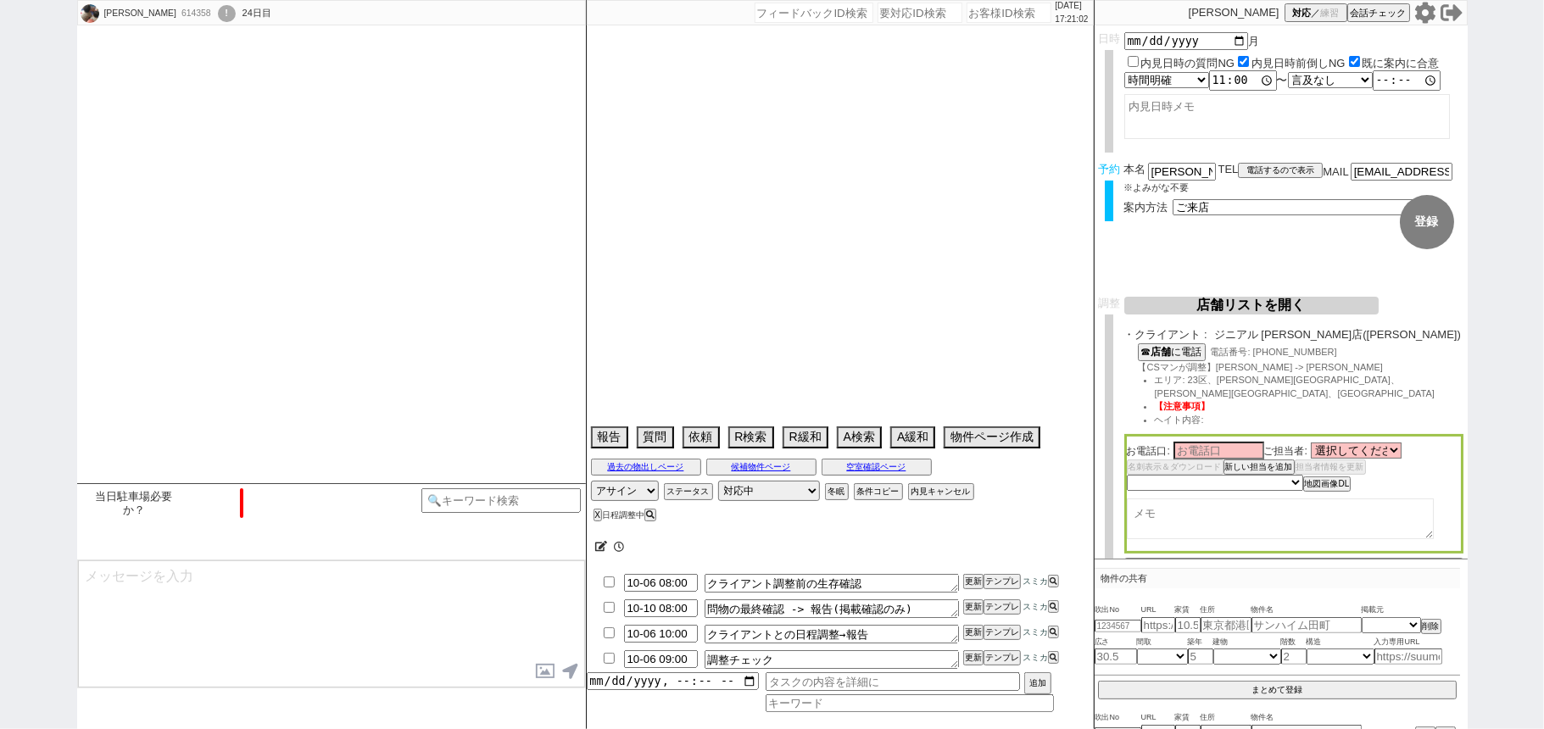
select select "11"
select select "209"
select select "25"
select select "794"
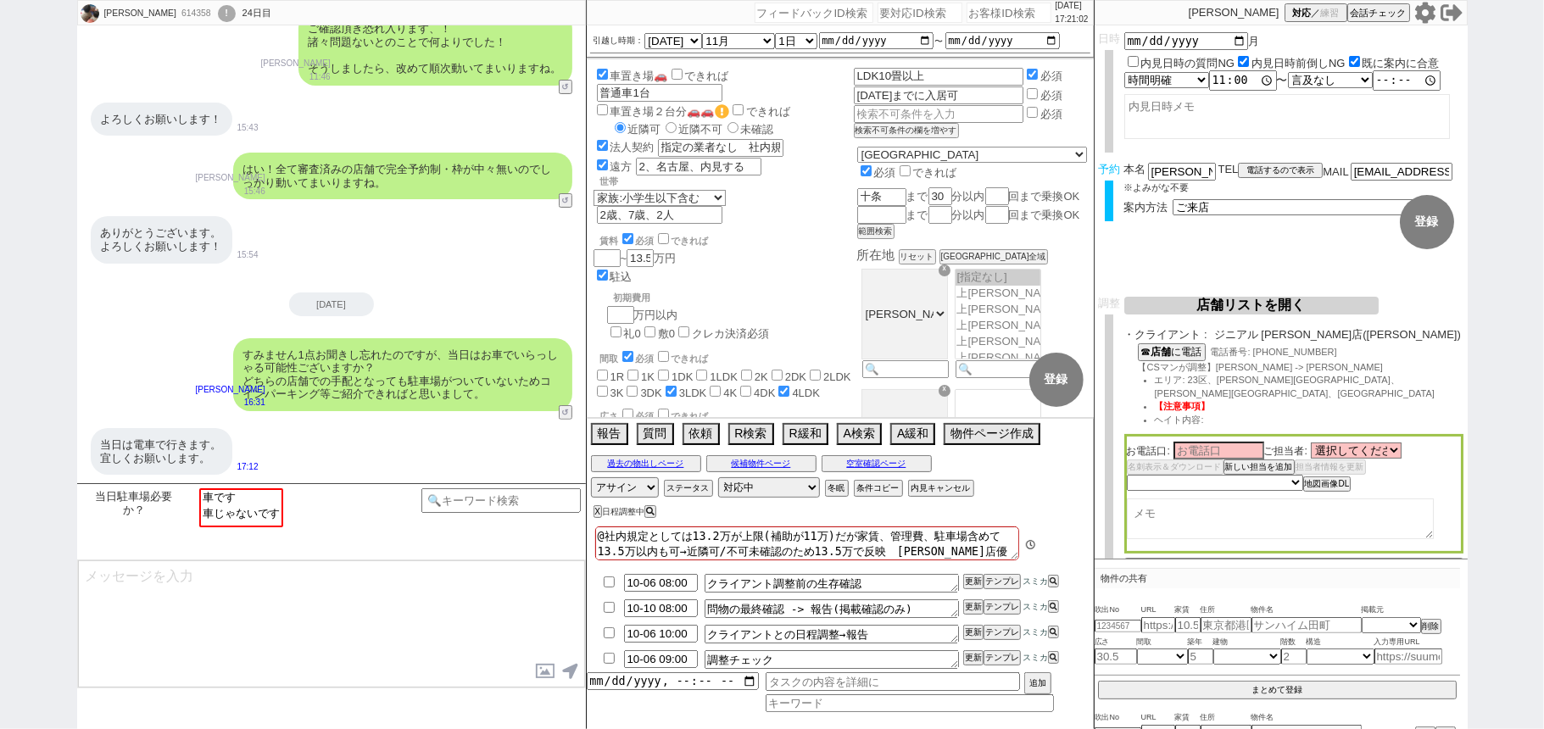
scroll to position [142, 0]
select select "車じゃないです"
click at [265, 517] on option "車じゃないです" at bounding box center [241, 513] width 81 height 16
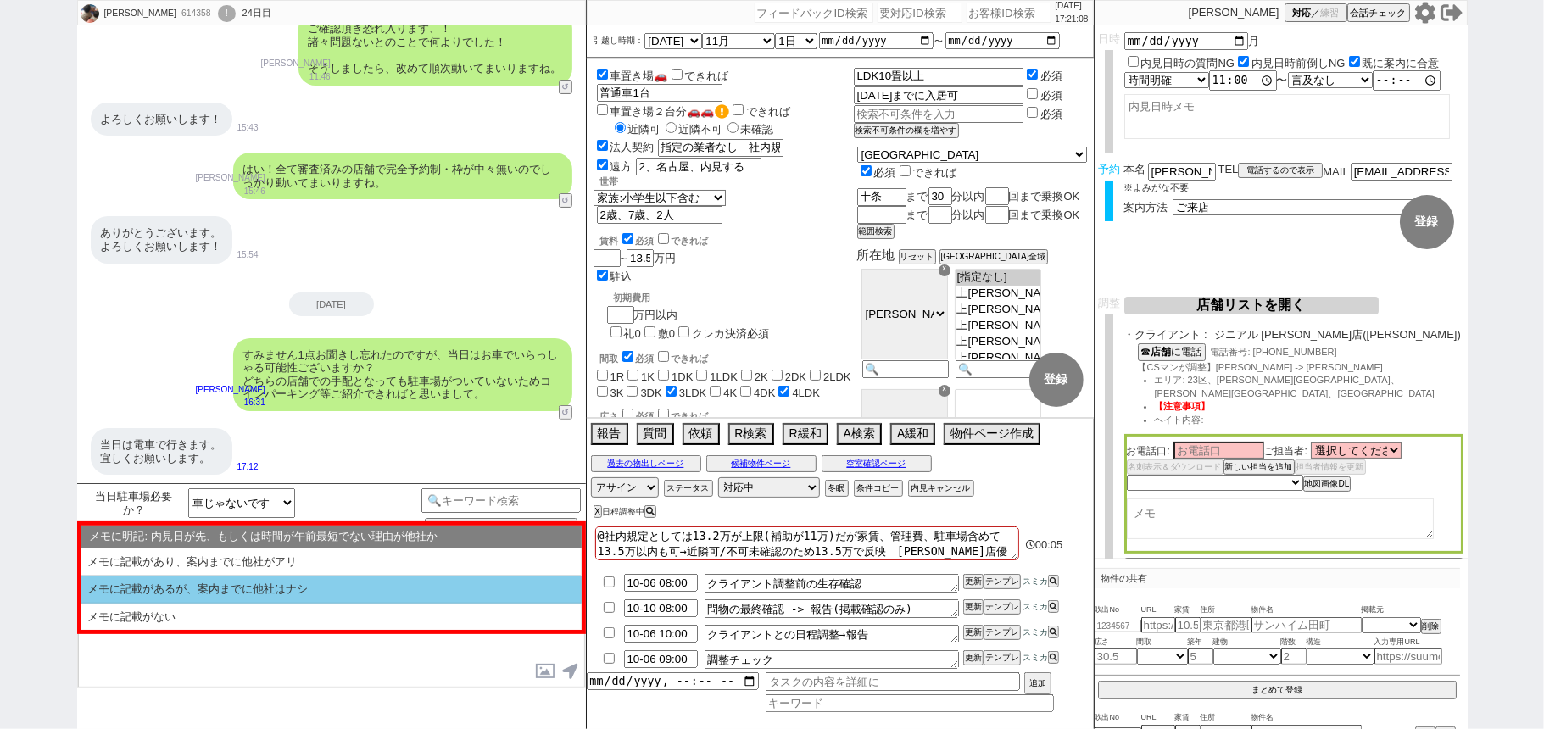
click at [324, 598] on li "メモに記載があるが、案内までに他社はナシ" at bounding box center [331, 590] width 500 height 28
select select "メモに記載があるが、案内までに他社はナシ"
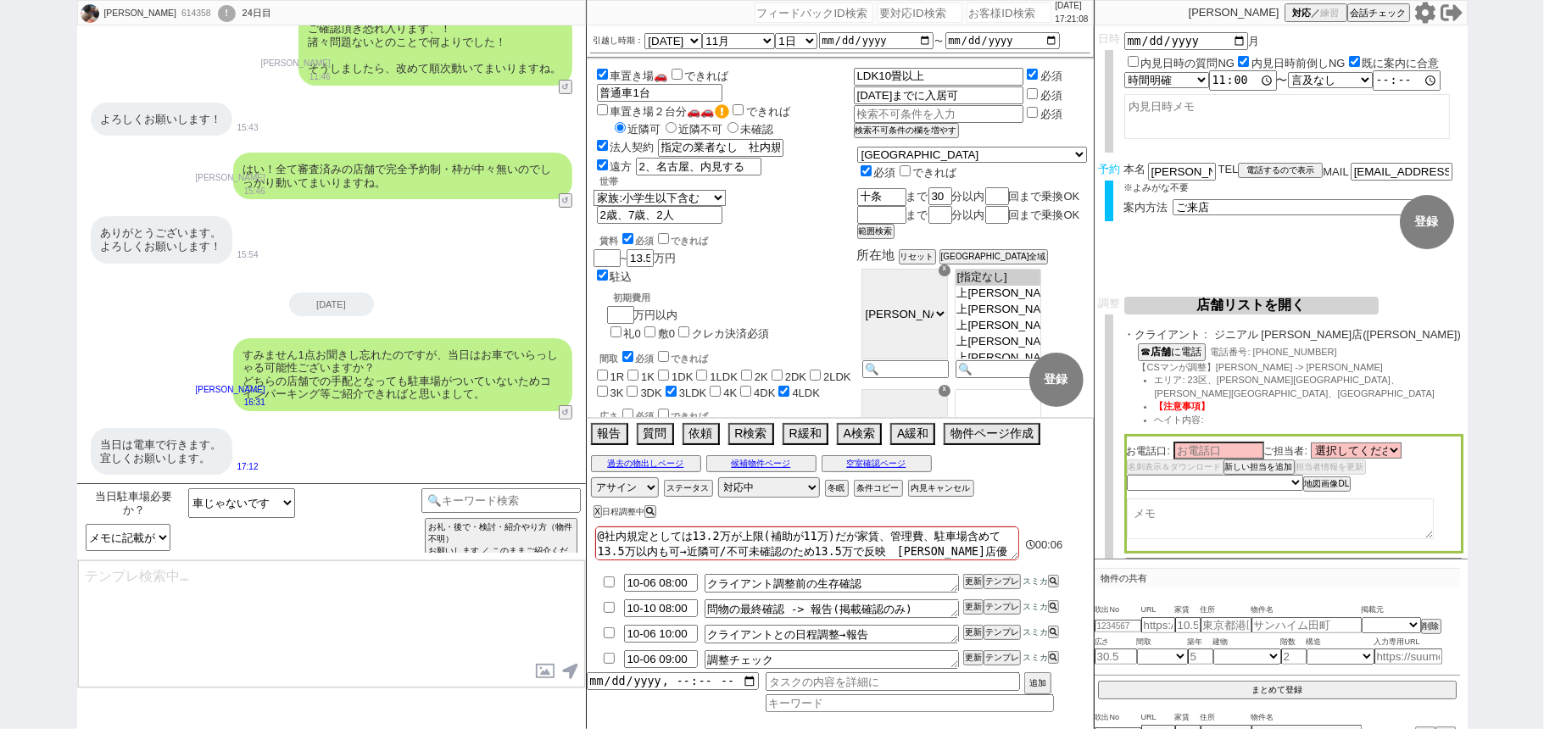
type textarea "ご確認ありがとうございます、そうしますと特に駐車場等のご利用はないとのことで通常どおり動いてまいりますね！"
click at [154, 537] on select "メモに明記: 内見日が先、もしくは時間が午前最短でない理由が他社か メモに記載があり、案内までに他社がアリ メモに記載があるが、案内までに他社はナシ メモに記…" at bounding box center [128, 537] width 85 height 27
click at [529, 635] on textarea "ご確認ありがとうございます、そうしますと特に駐車場等のご利用はないとのことで通常どおり動いてまいりますね！" at bounding box center [331, 624] width 507 height 127
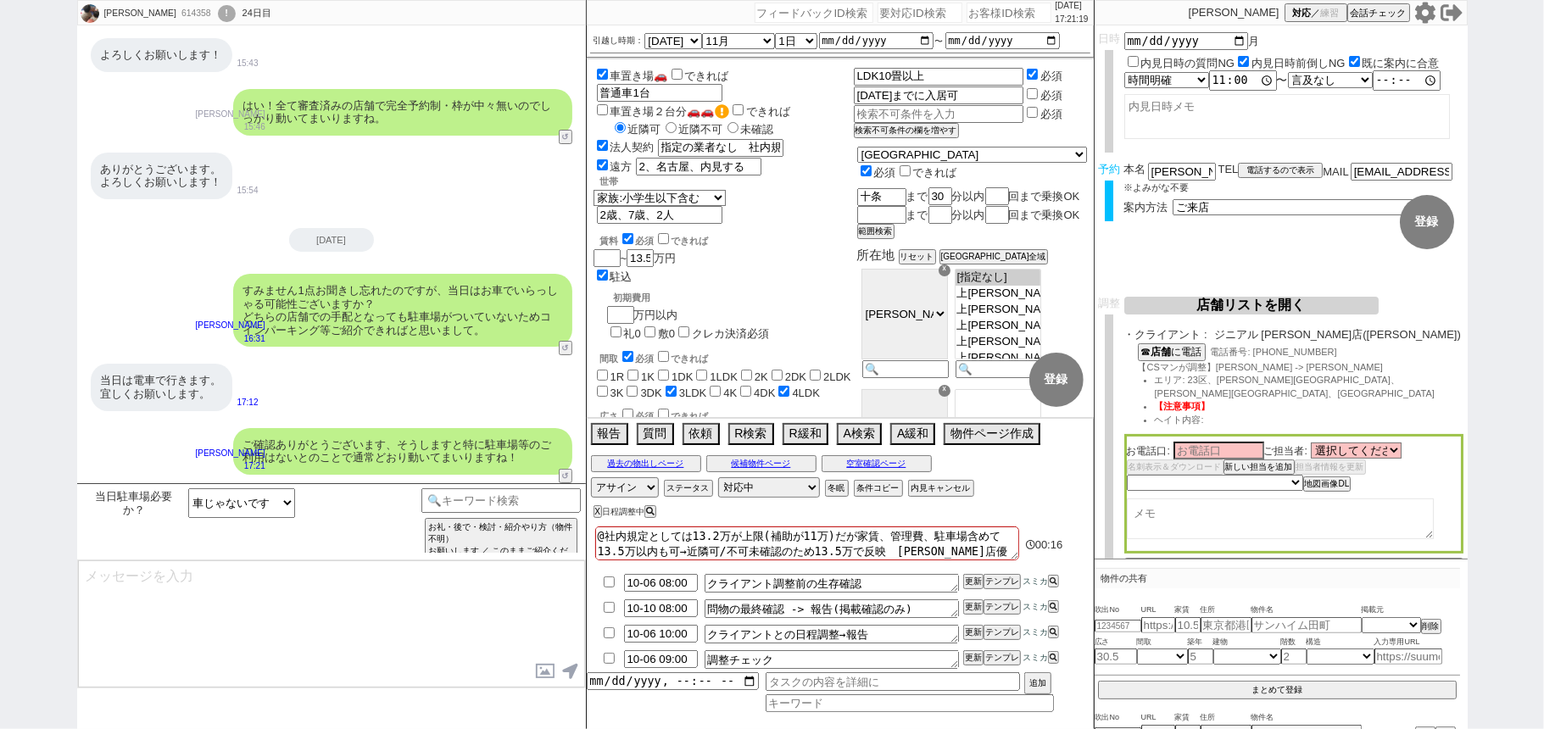
scroll to position [96, 0]
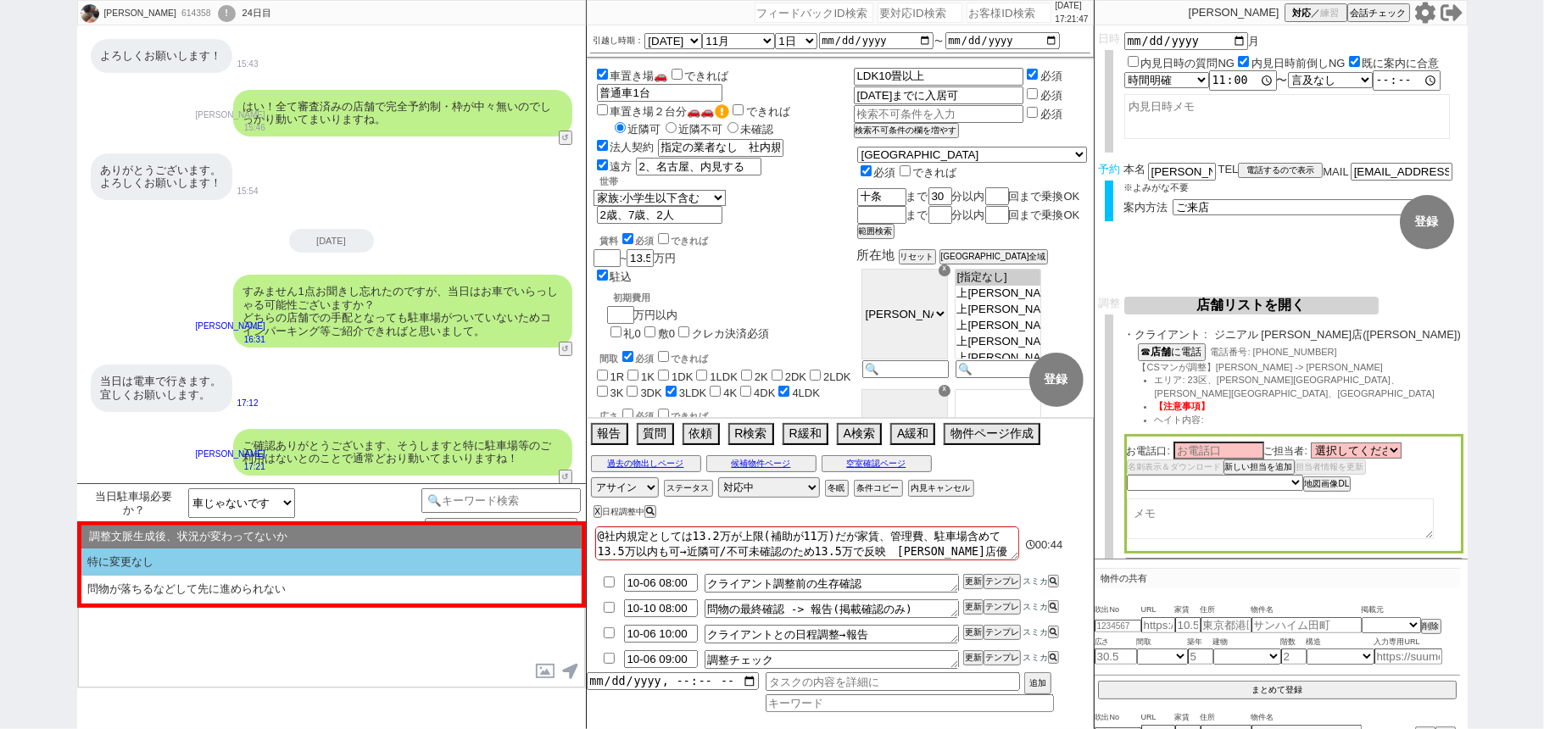
click at [270, 561] on li "特に変更なし" at bounding box center [331, 563] width 500 height 28
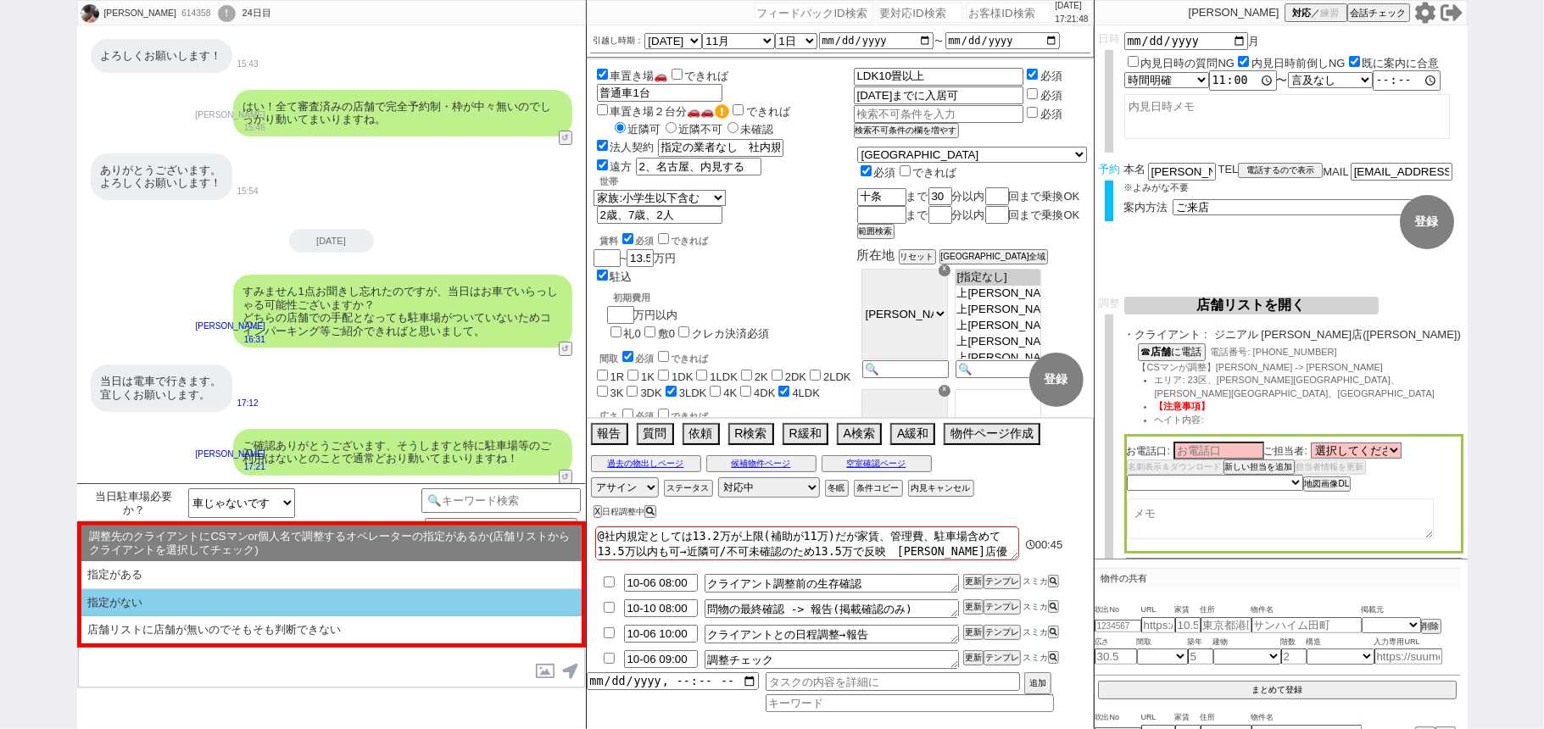
click at [276, 594] on li "指定がない" at bounding box center [331, 603] width 500 height 28
select select "特に変更なし"
select select "指定がない"
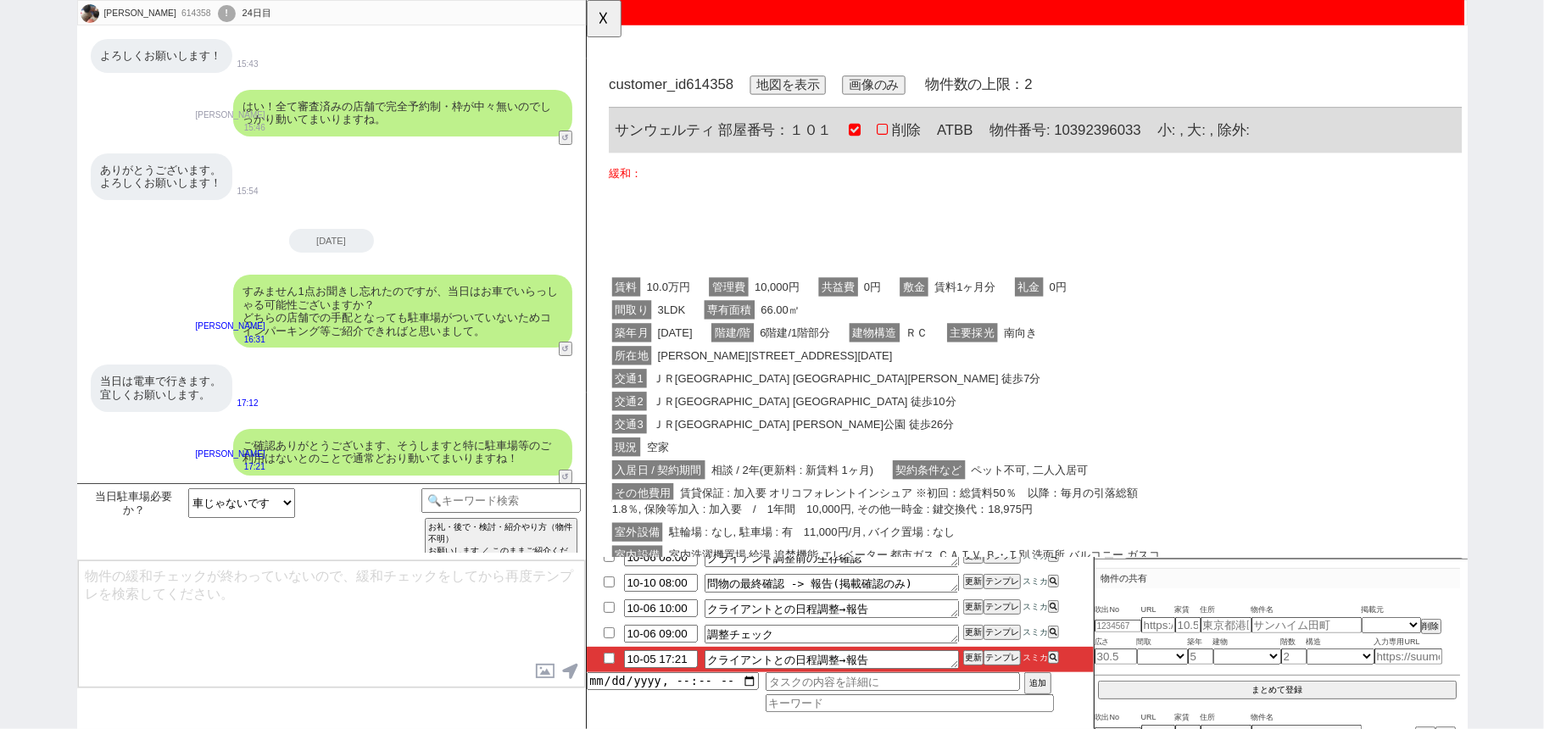
scroll to position [0, 0]
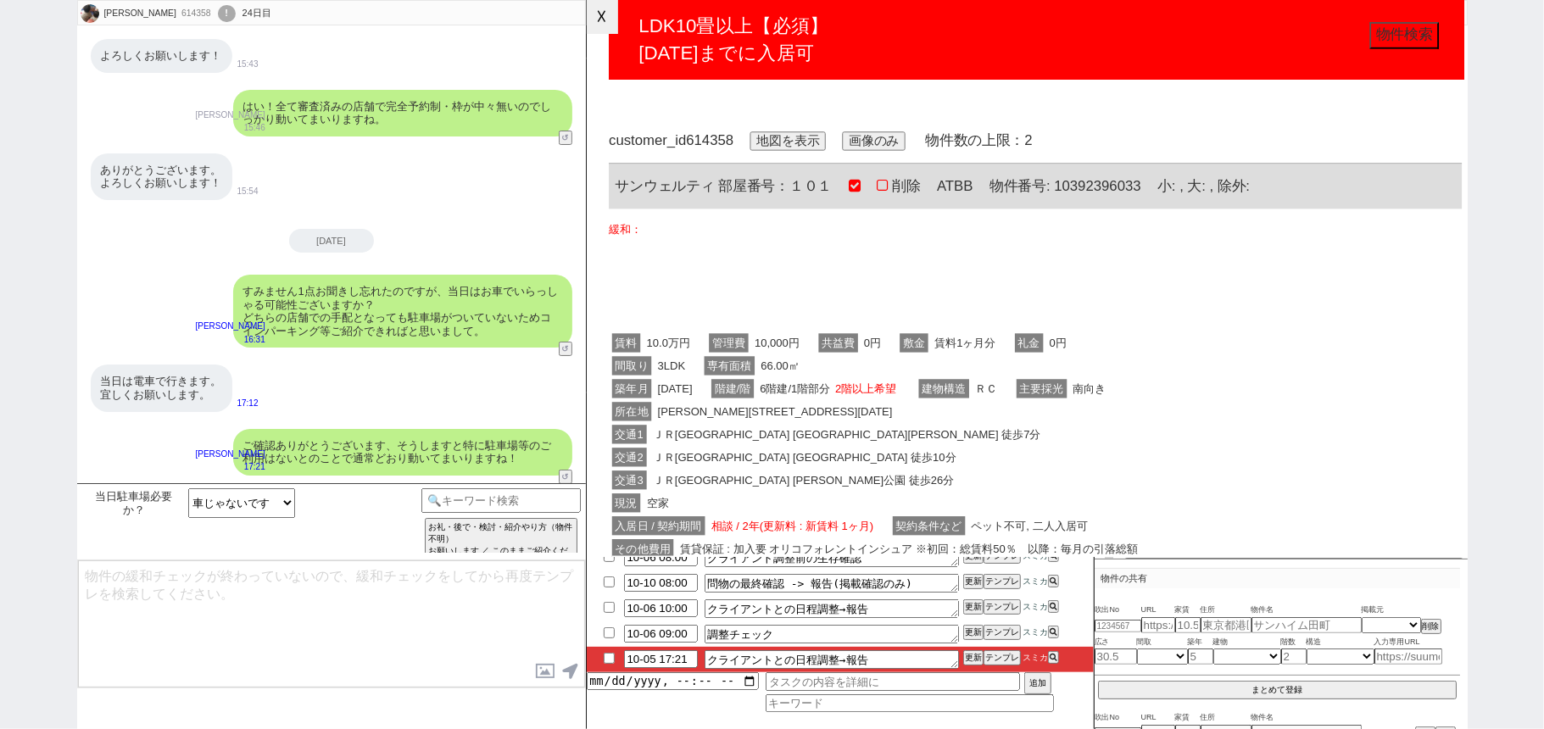
click at [609, 22] on button "☓" at bounding box center [602, 17] width 31 height 34
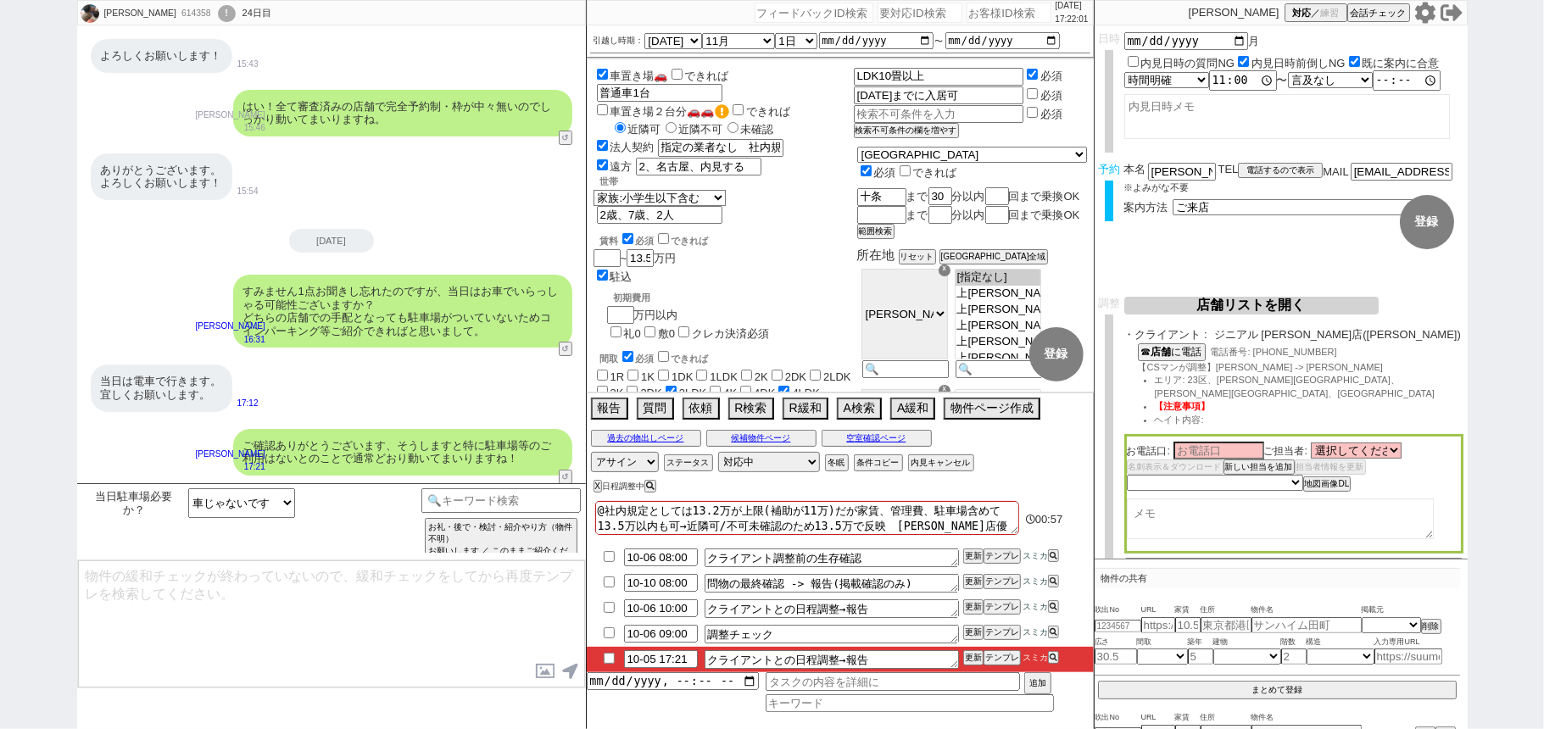
click at [609, 662] on input "checkbox" at bounding box center [609, 658] width 25 height 11
checkbox input "true"
click at [974, 658] on button "更新" at bounding box center [971, 658] width 17 height 12
click at [972, 656] on button "更新" at bounding box center [971, 658] width 17 height 12
click at [972, 662] on button "更新" at bounding box center [971, 658] width 17 height 12
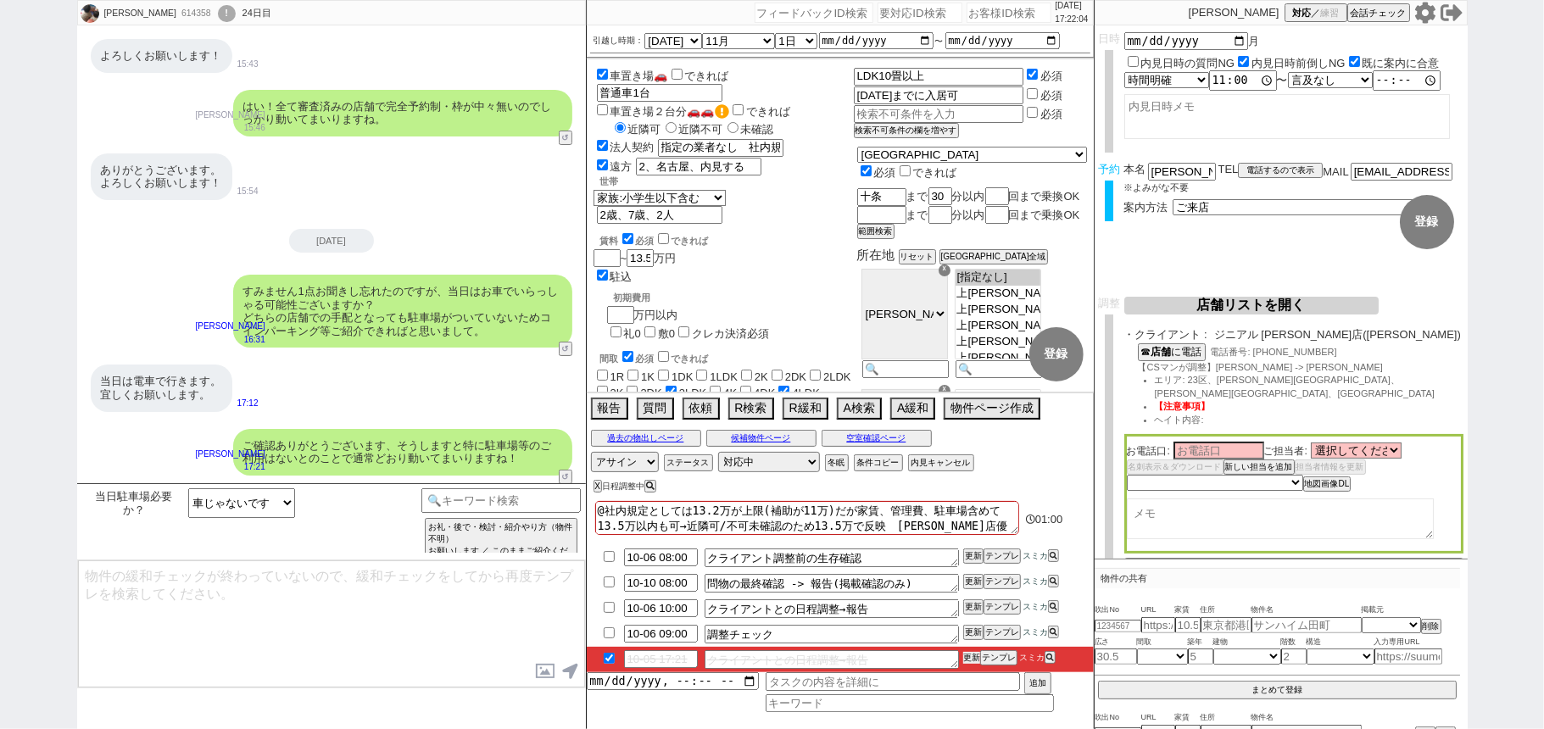
click at [969, 659] on button "更新" at bounding box center [971, 658] width 17 height 12
click at [970, 662] on button "更新" at bounding box center [971, 658] width 17 height 12
click at [970, 659] on button "更新" at bounding box center [971, 658] width 17 height 12
click at [969, 659] on button "更新" at bounding box center [971, 658] width 17 height 12
click at [415, 204] on div "ありがとうございます。 よろしくお願いします！ 15:54" at bounding box center [331, 177] width 509 height 64
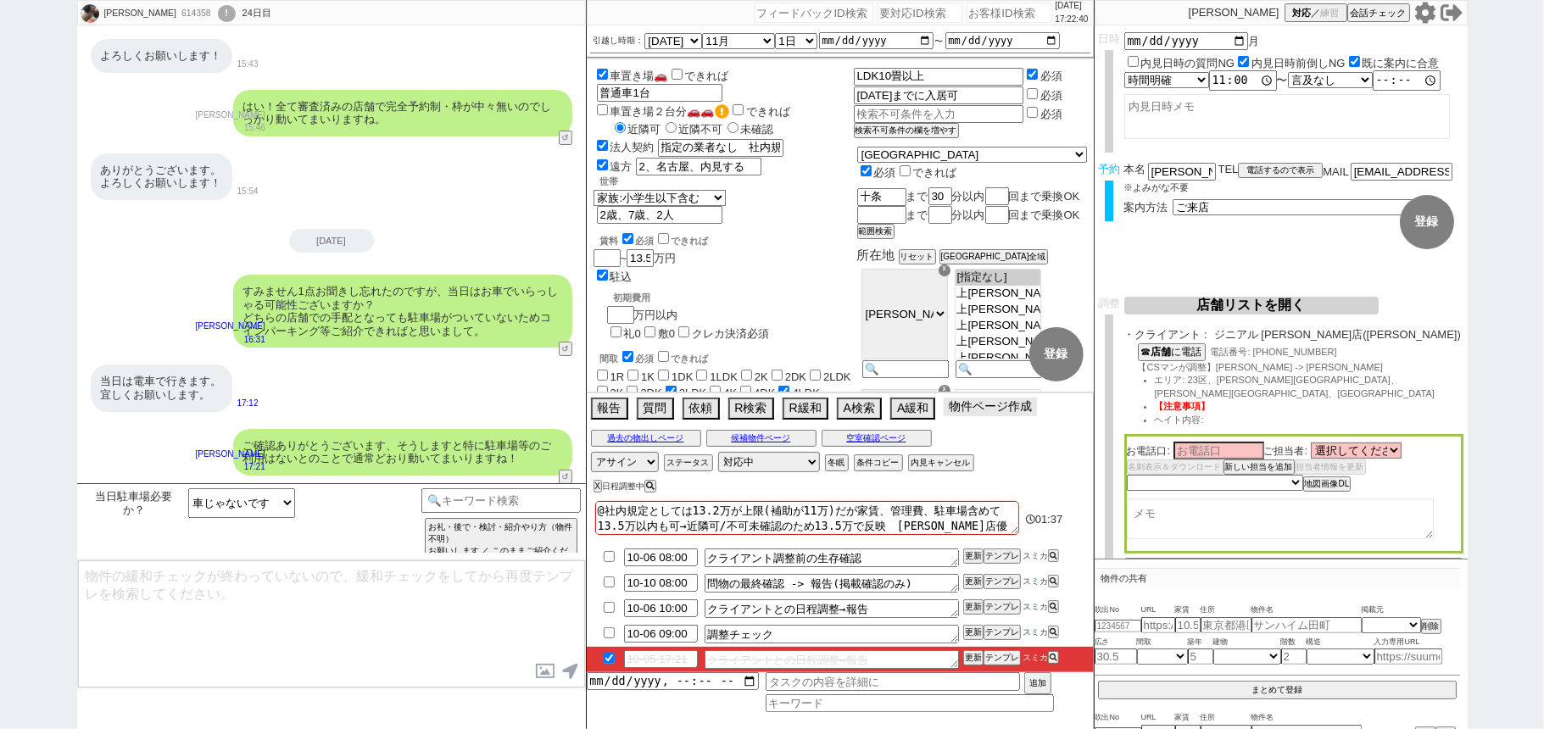
click at [1016, 421] on div "報告 質問 依頼 R検索 R緩和 A検索 A緩和 物件ページ作成 今は物件がないので押せません" at bounding box center [840, 411] width 507 height 34
click at [965, 405] on button "物件ページ作成 今は物件がないので押せません" at bounding box center [990, 407] width 93 height 19
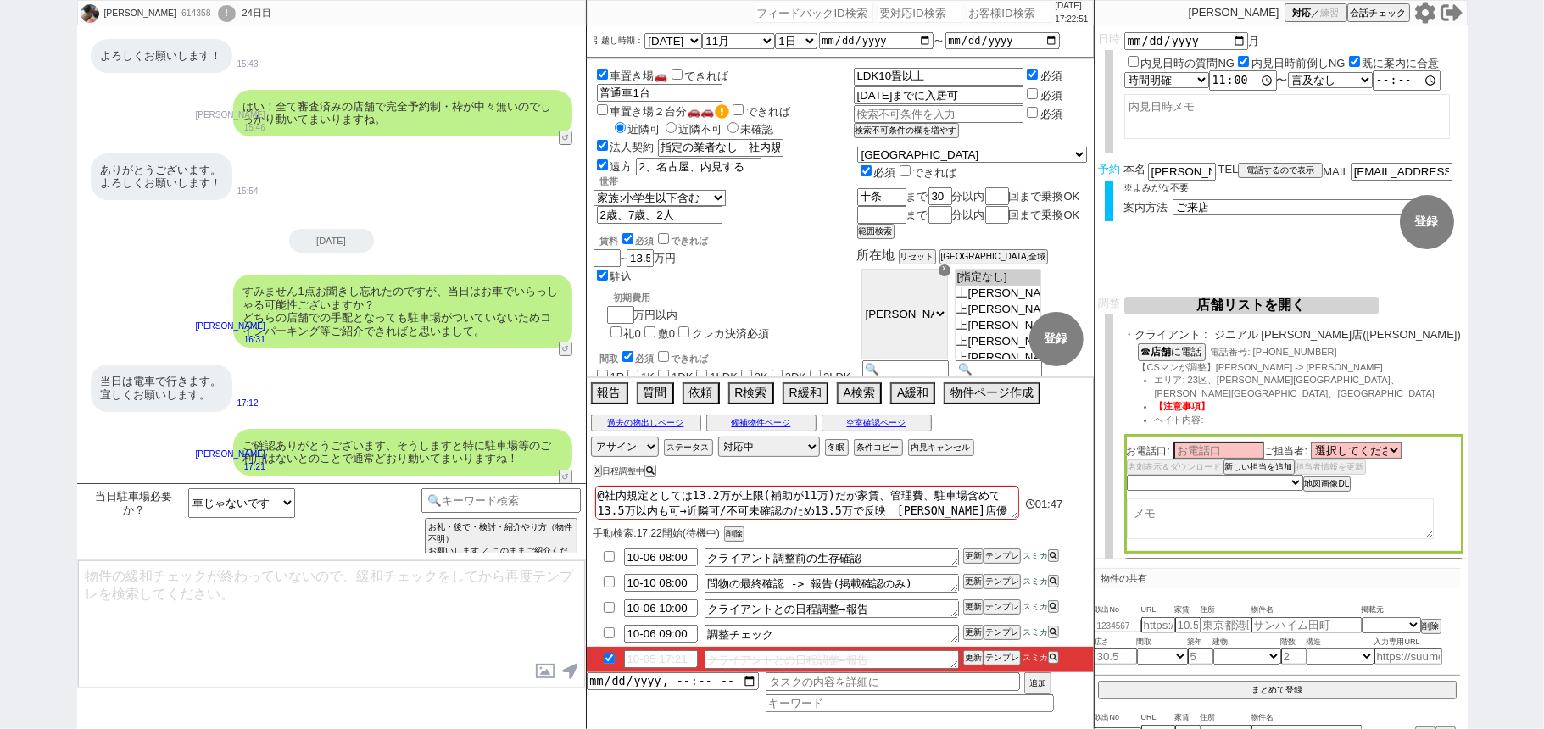
click at [218, 21] on div "!" at bounding box center [227, 13] width 18 height 17
click at [176, 17] on div "614358" at bounding box center [195, 14] width 38 height 14
copy div "614358"
click at [999, 19] on input "number" at bounding box center [1009, 13] width 85 height 20
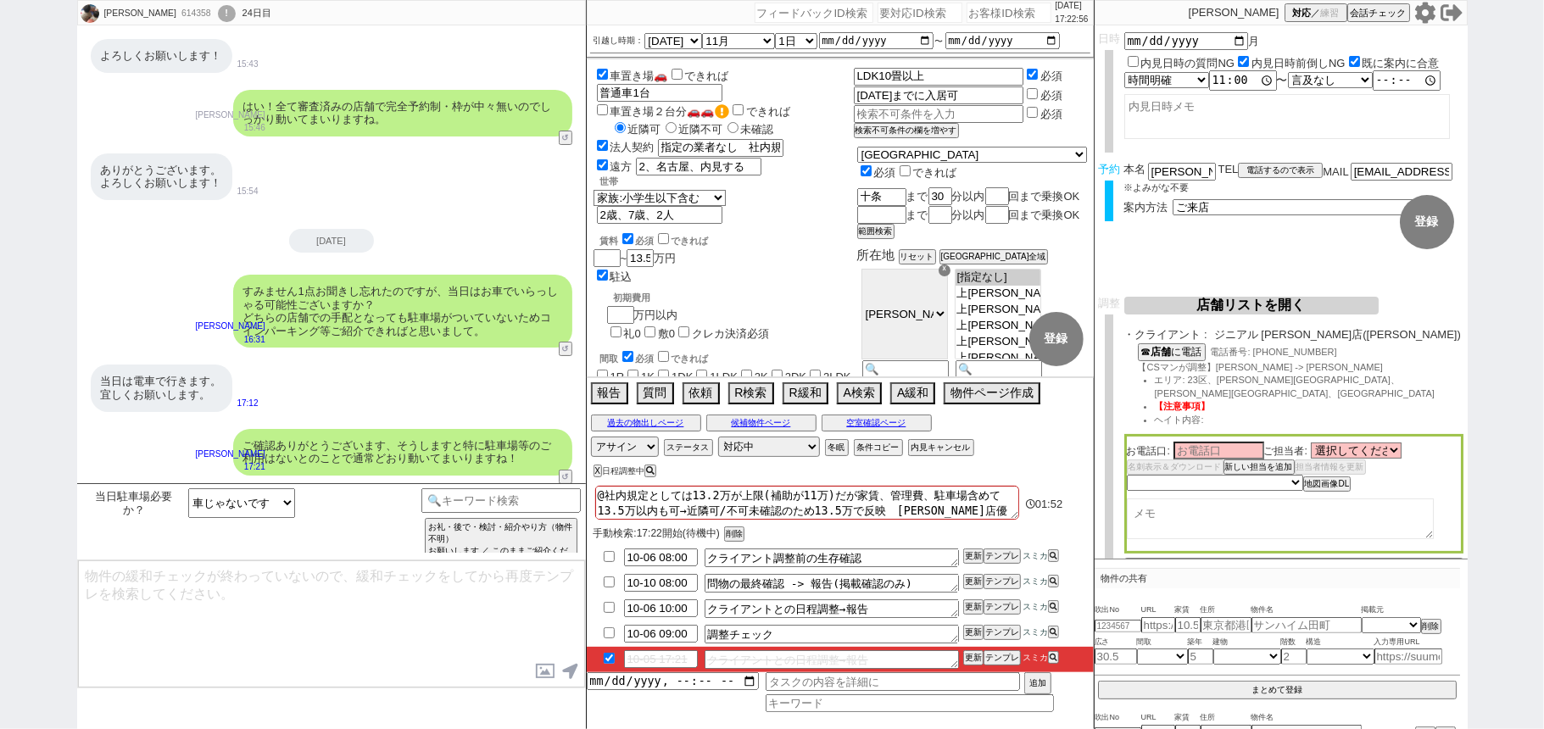
paste input "614358"
type input "614358"
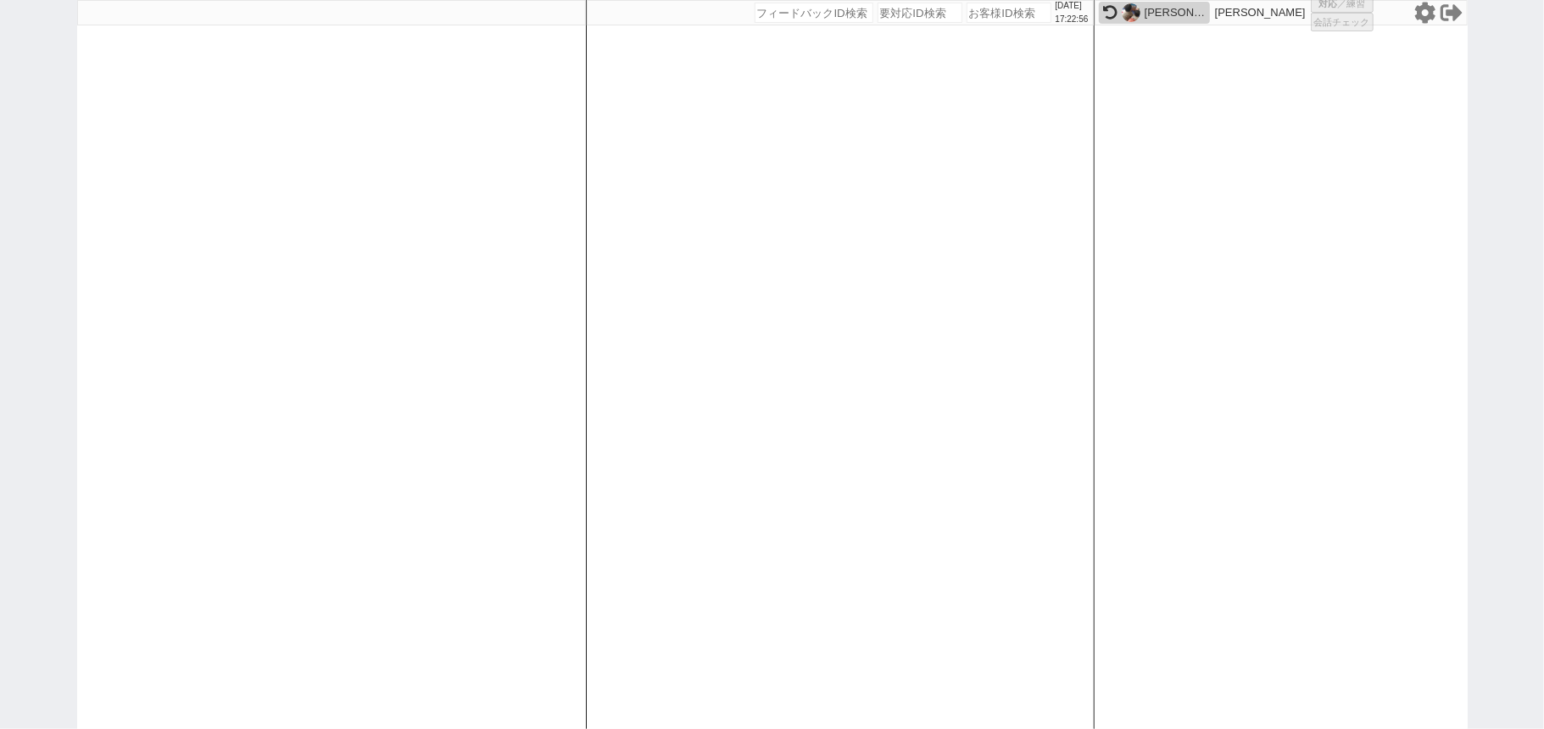
select select "1"
select select "2"
select select
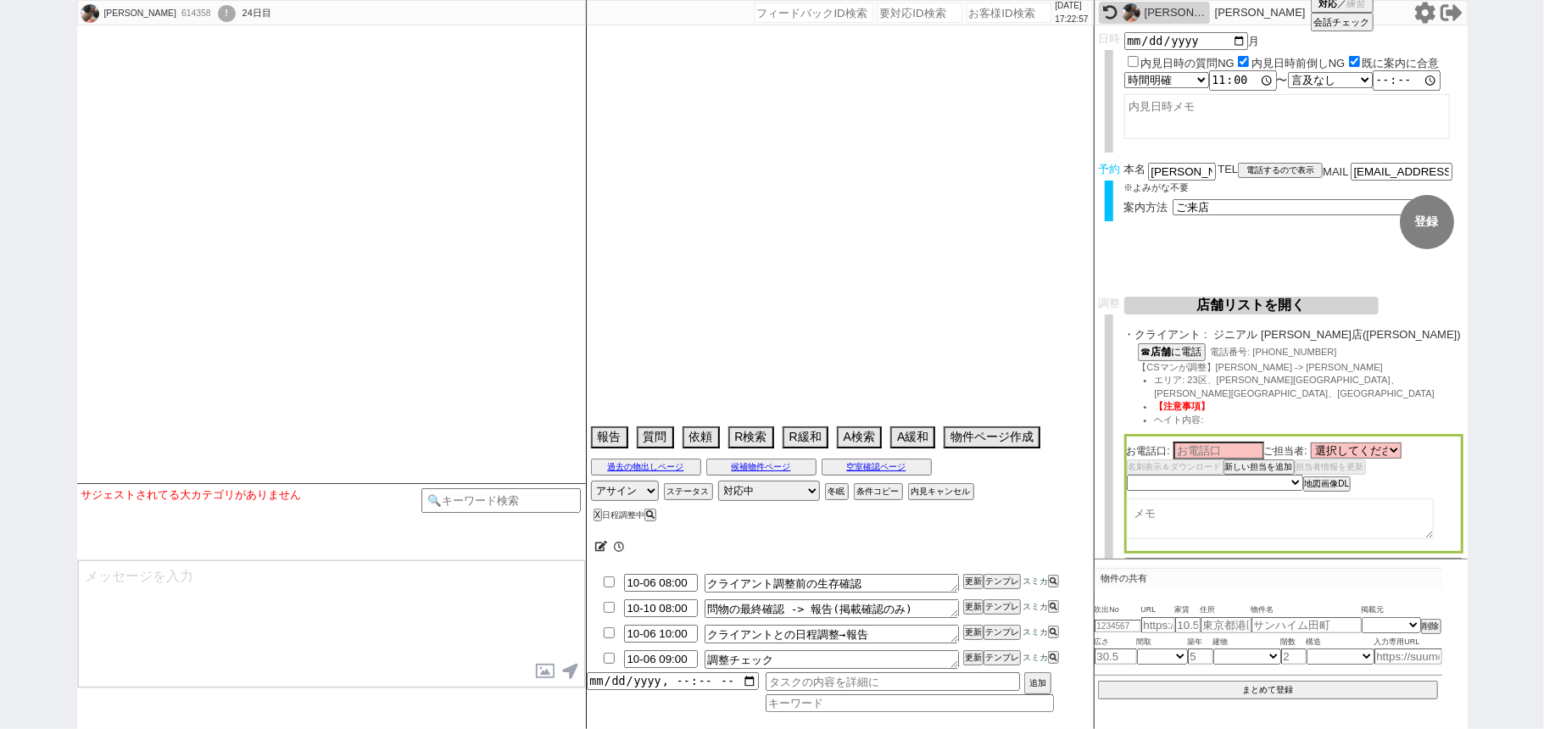
select select "2025"
select select "11"
select select "1"
select select "6"
select select "11"
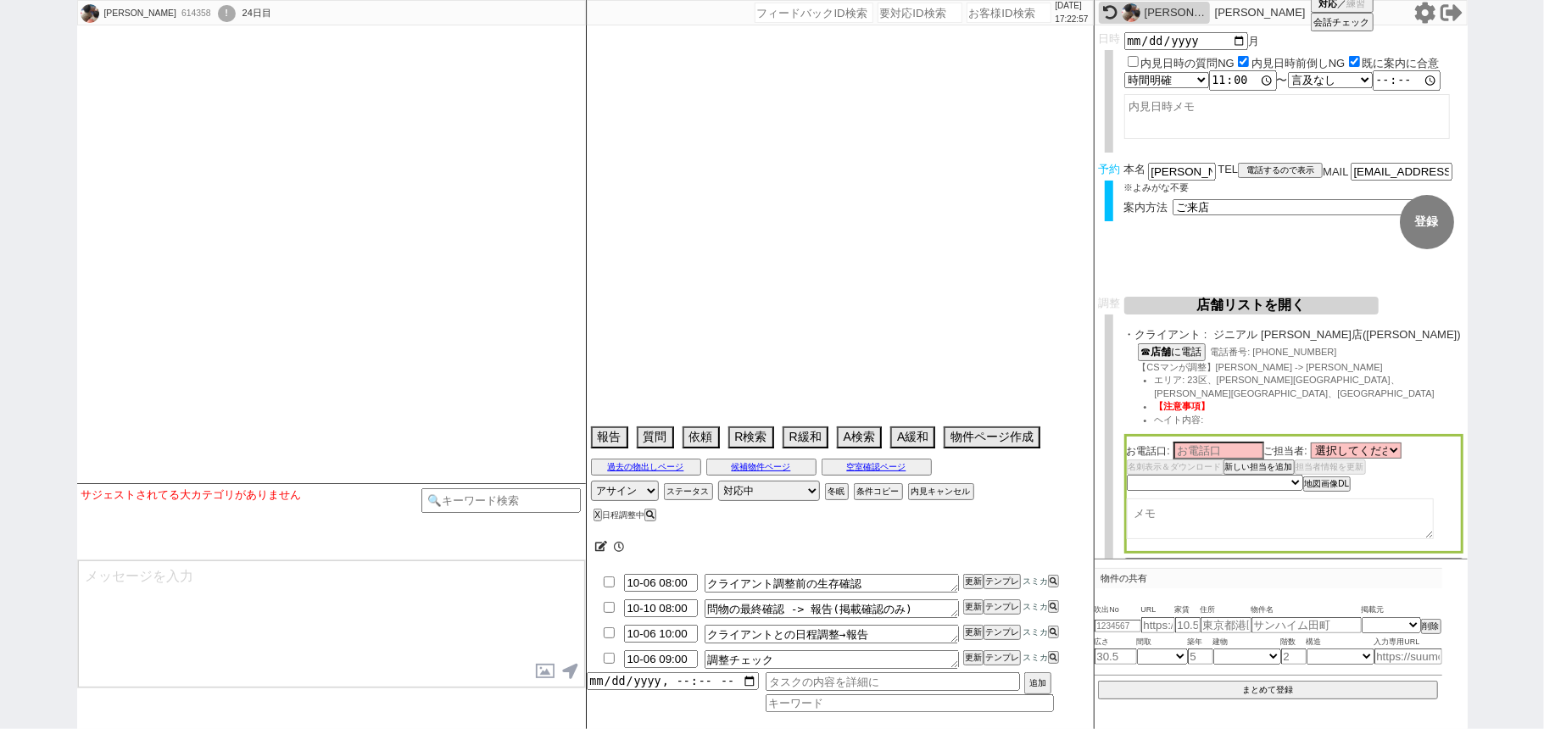
select select "209"
select select "25"
select select "794"
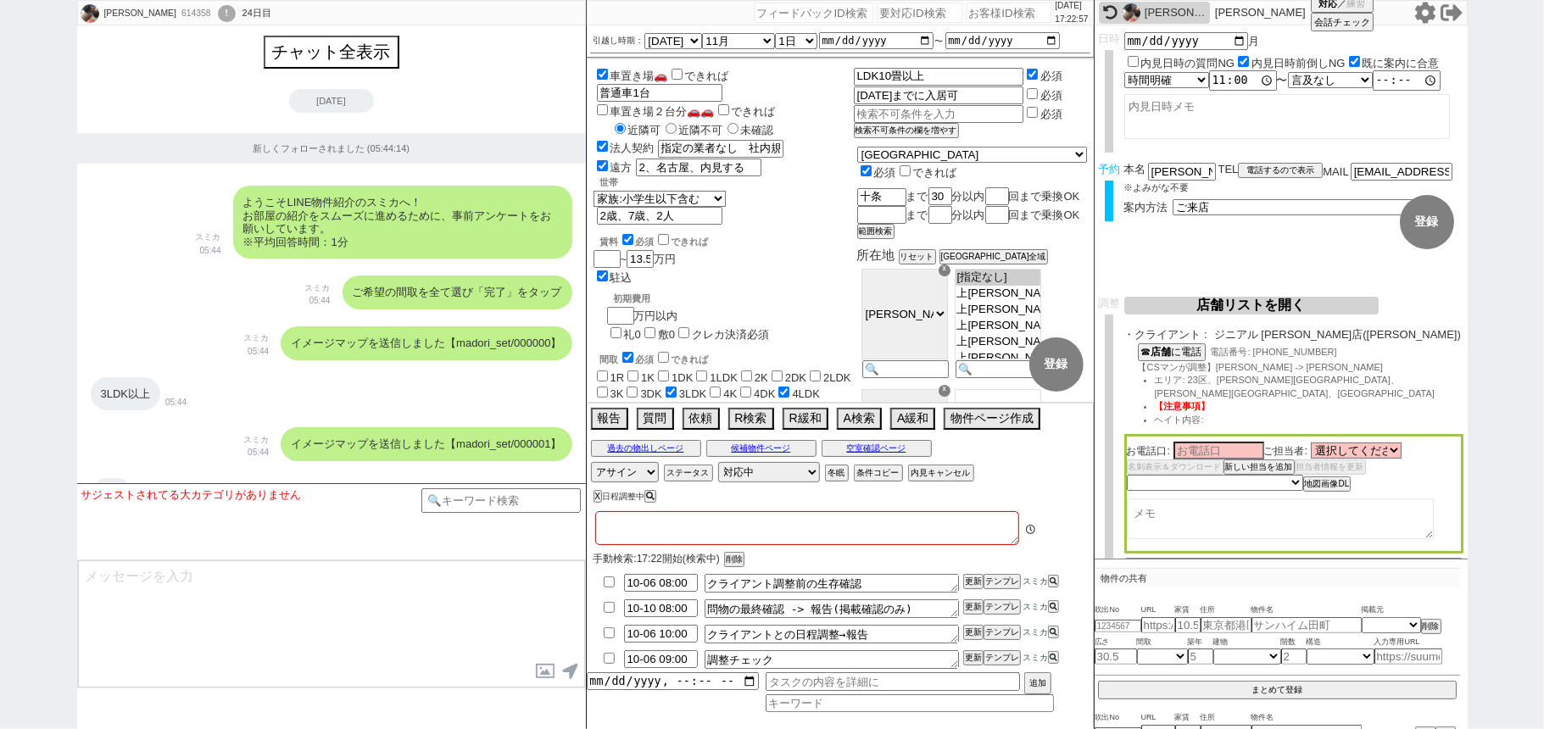
type textarea "@社内規定としては13.2万が上限(補助が11万)だが家賃、管理費、駐車場含めて13.5万以内も可→近隣可/不可未確認のため13.5万で反映　赤羽店優先"
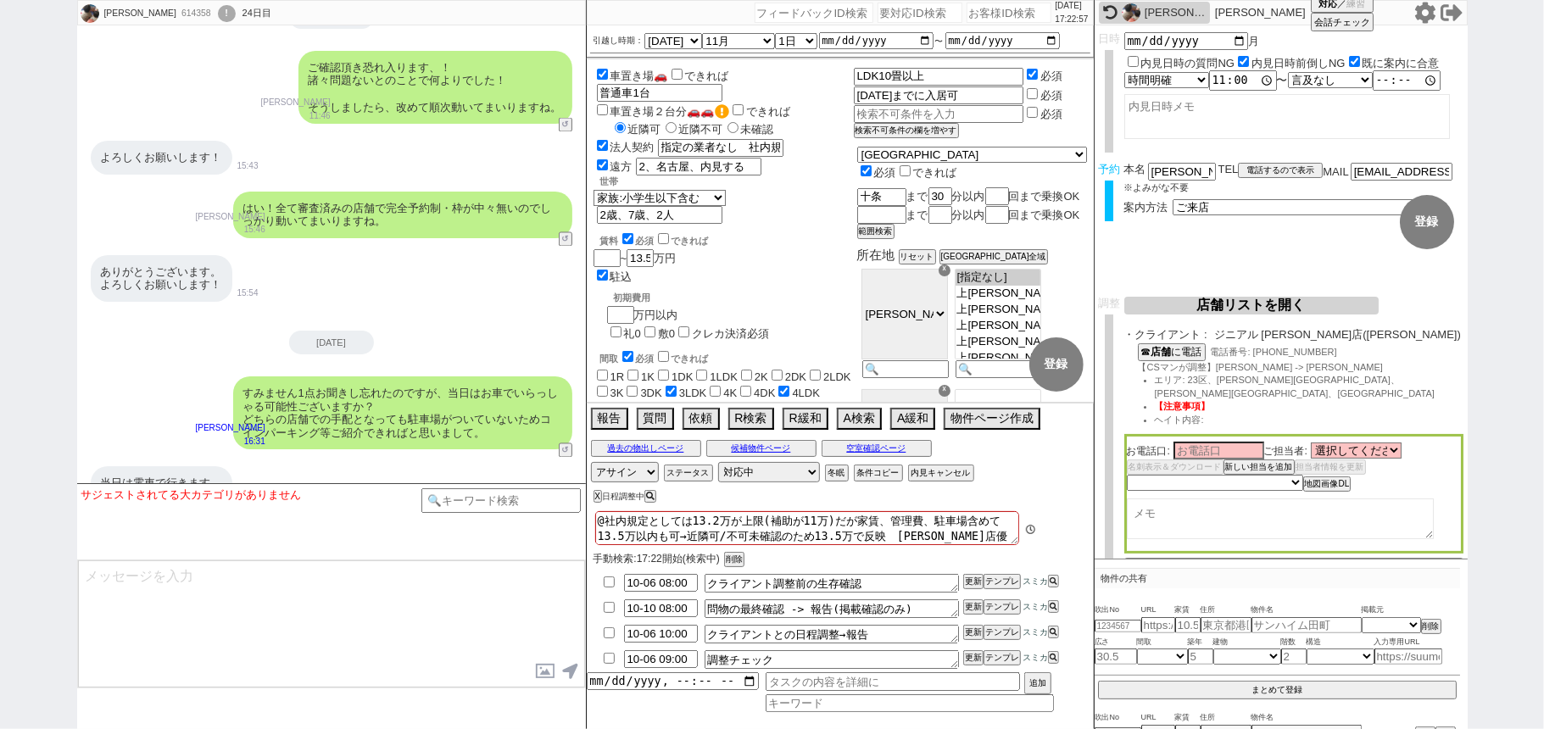
scroll to position [142, 0]
click at [218, 14] on div "!" at bounding box center [227, 13] width 18 height 17
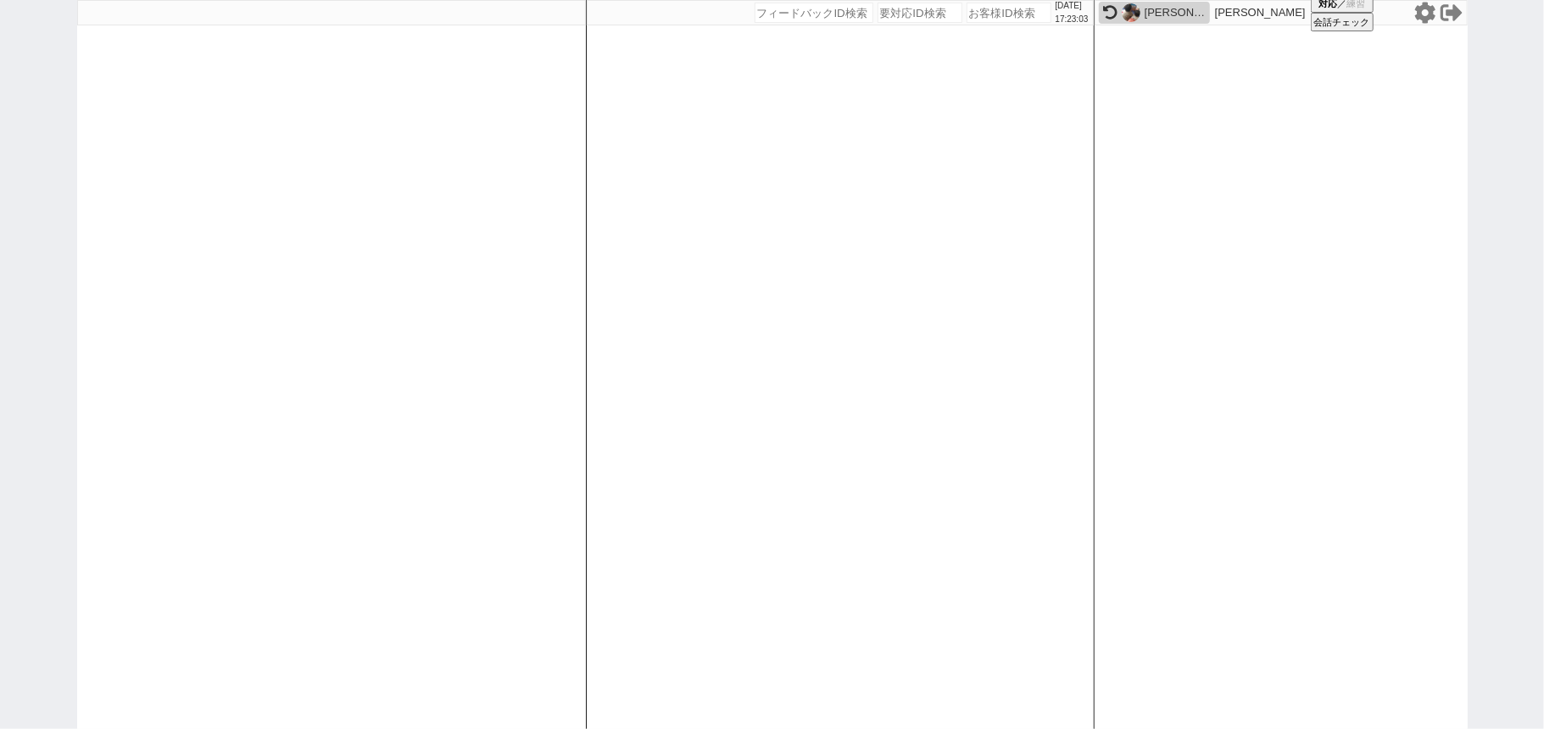
click at [1154, 18] on div "MIORI" at bounding box center [1175, 13] width 61 height 14
select select "1"
select select "2"
select select
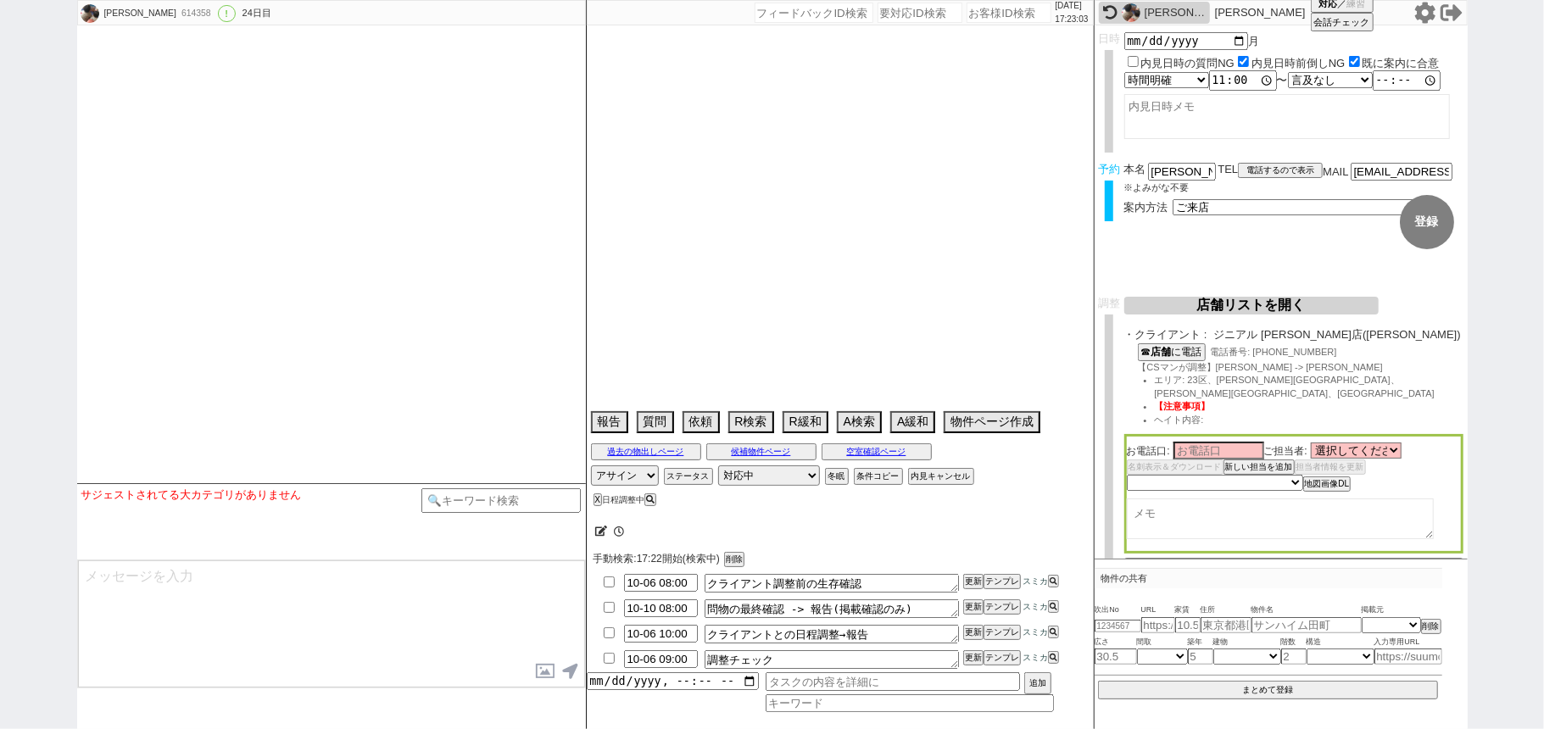
type textarea "@社内規定としては13.2万が上限(補助が11万)だが家賃、管理費、駐車場含めて13.5万以内も可→近隣可/不可未確認のため13.5万で反映　赤羽店優先"
select select "2025"
select select "11"
select select "1"
select select "6"
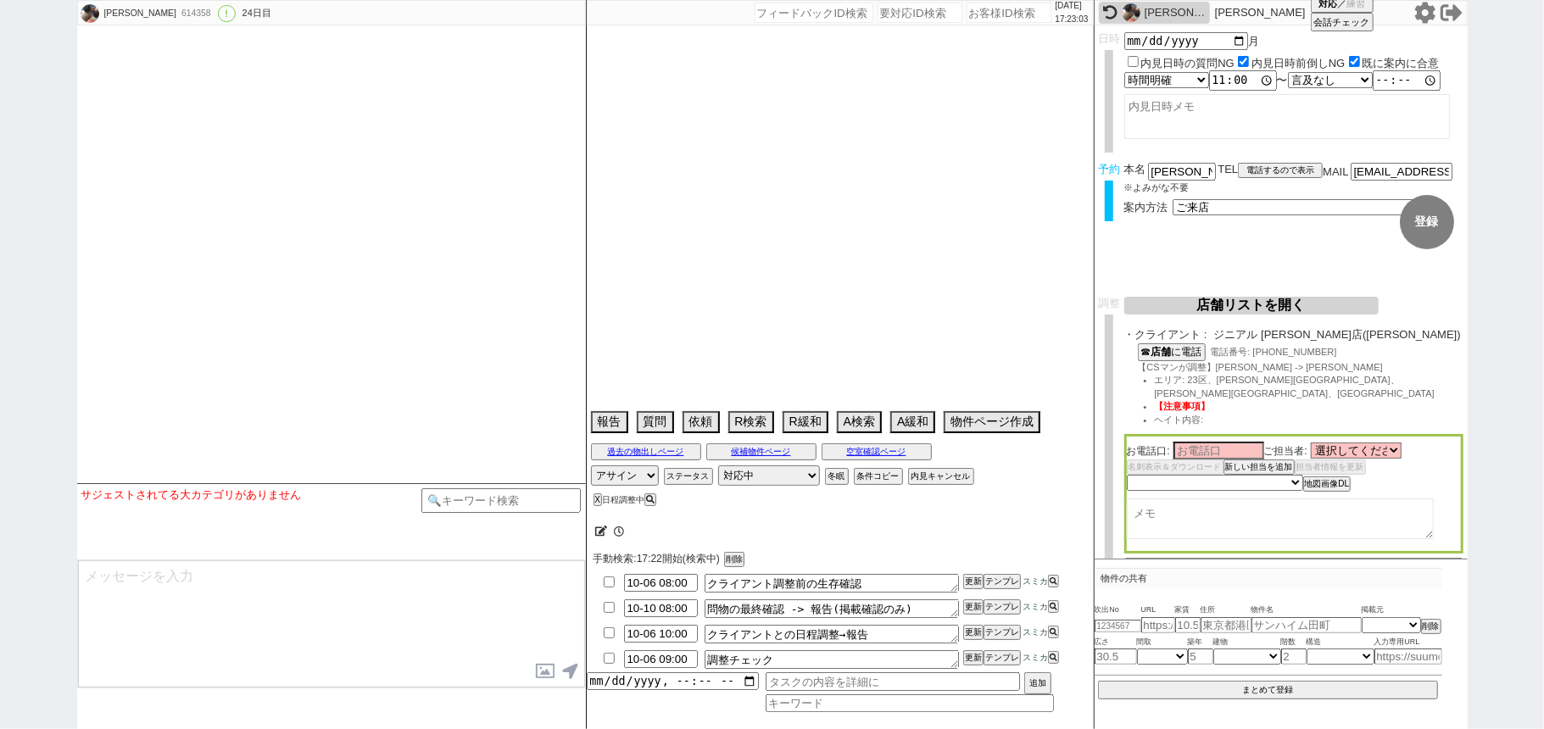
select select "11"
select select "209"
select select "25"
select select "794"
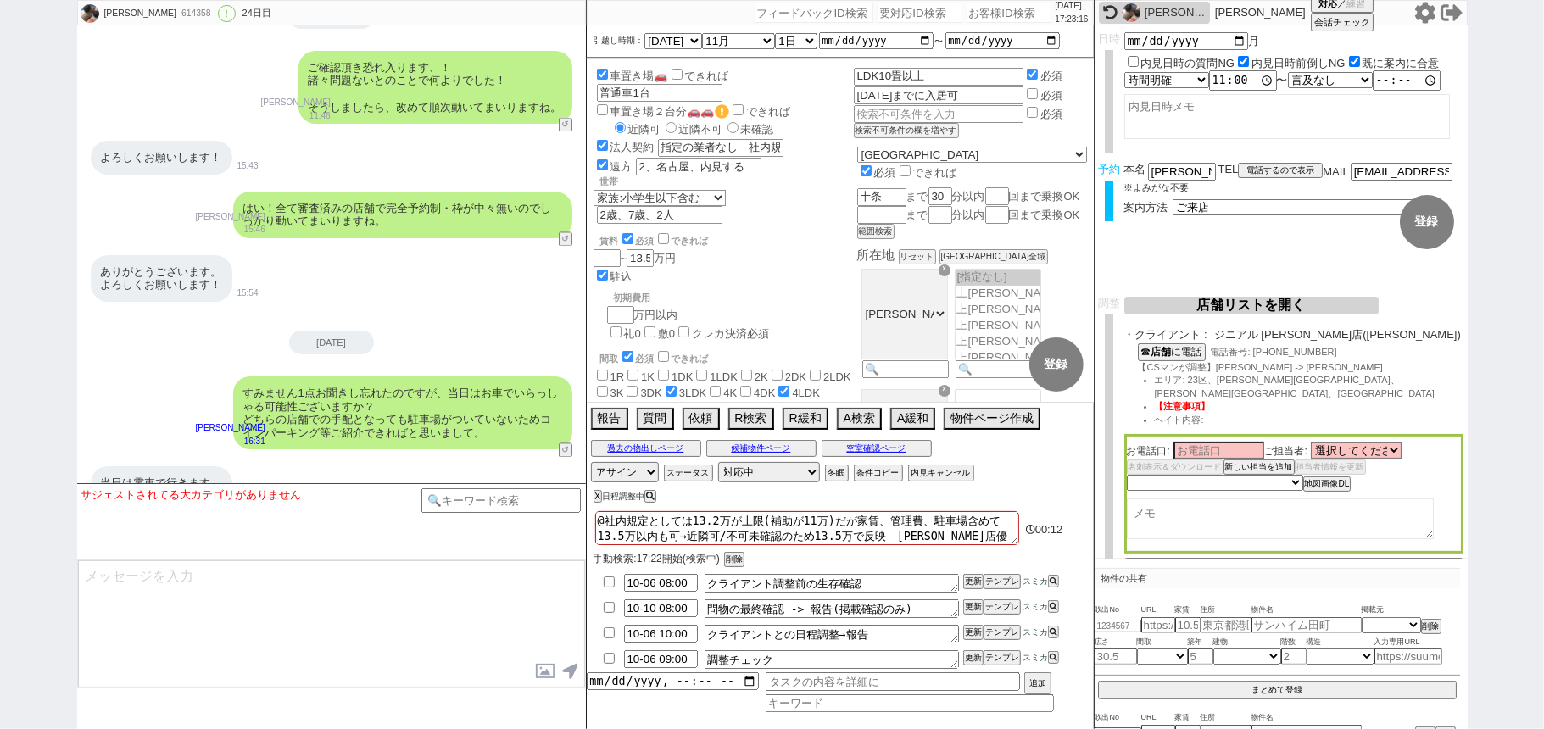
click at [373, 458] on div "当日は電車で行きます。 宜しくお願いします。 17:12" at bounding box center [331, 490] width 509 height 64
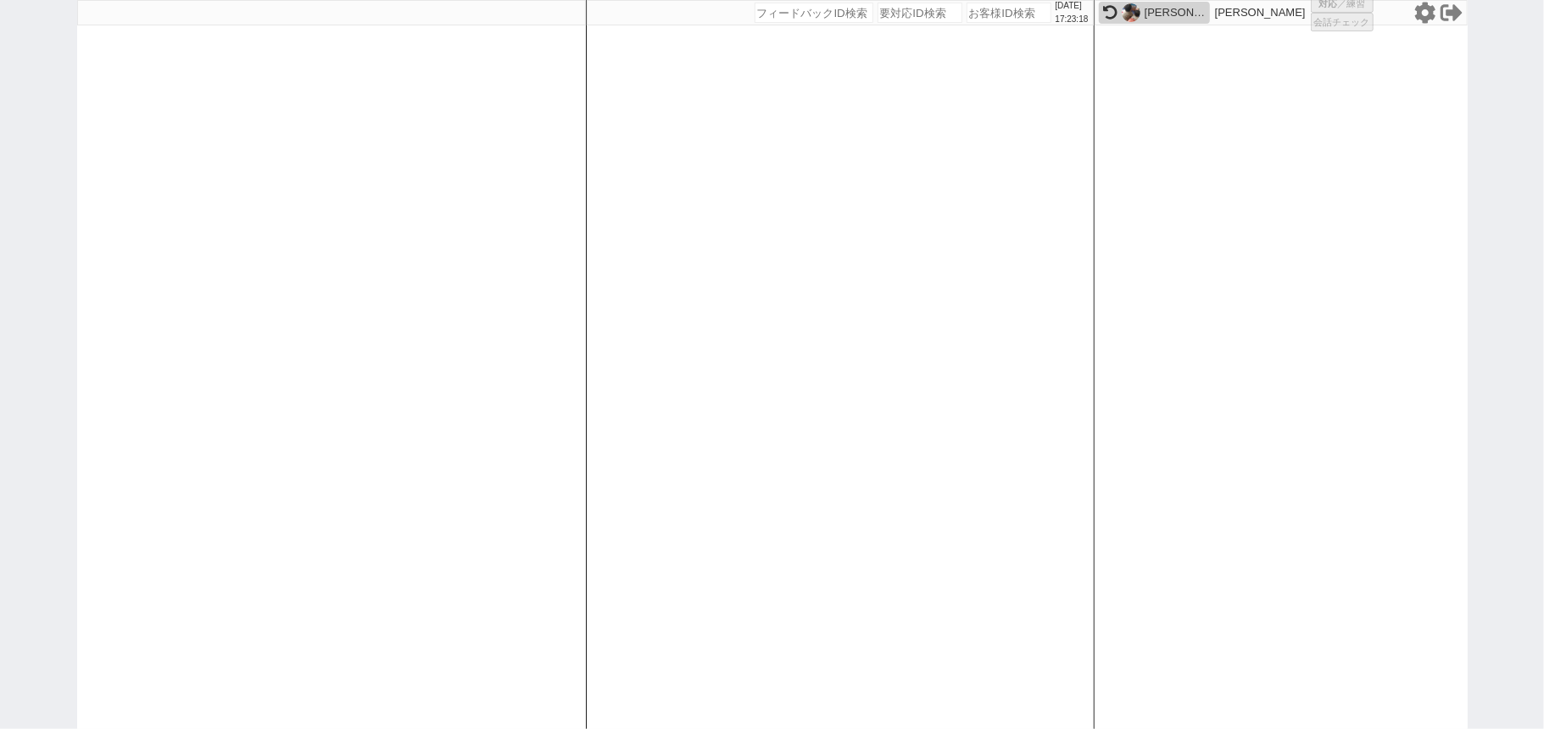
select select
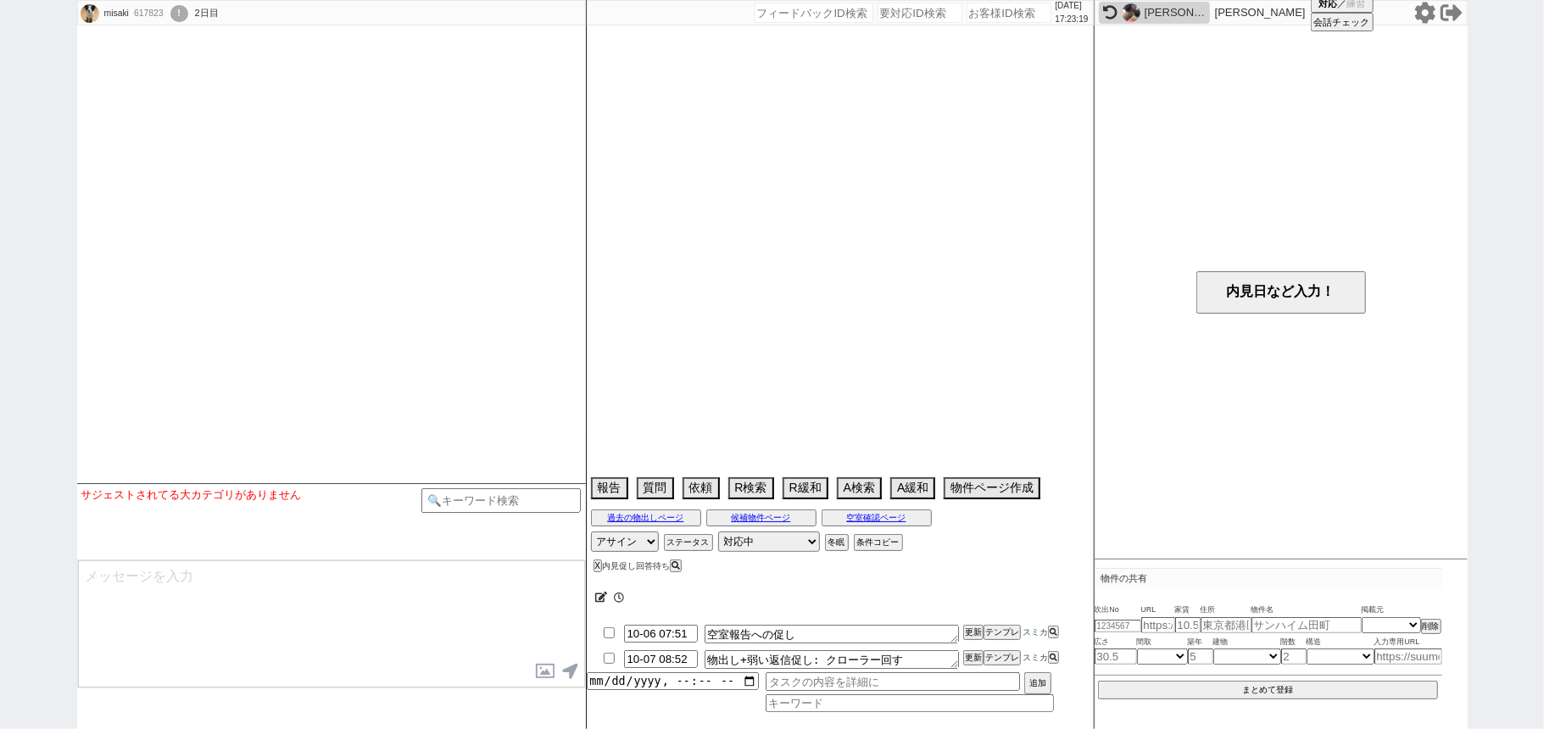
select select
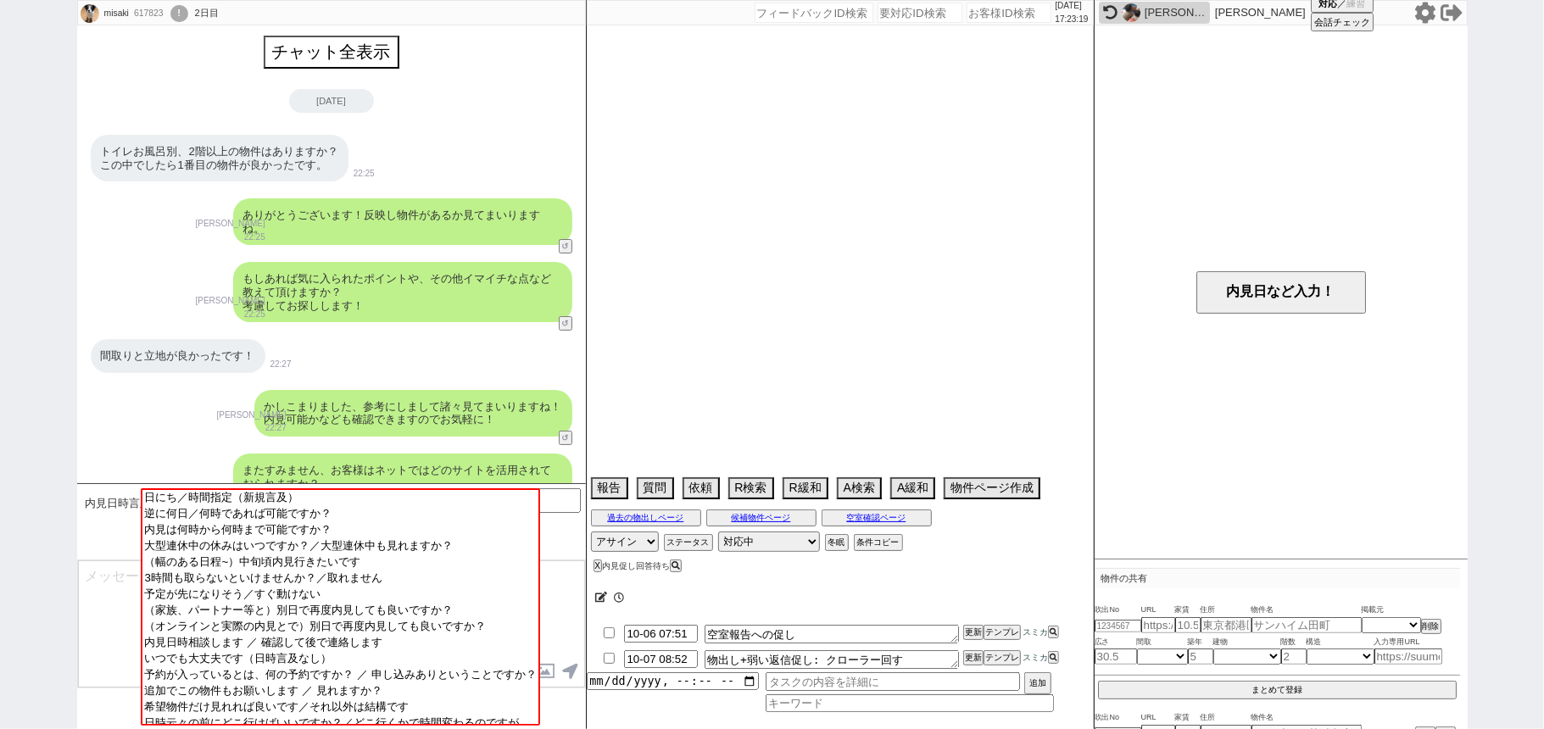
scroll to position [2383, 0]
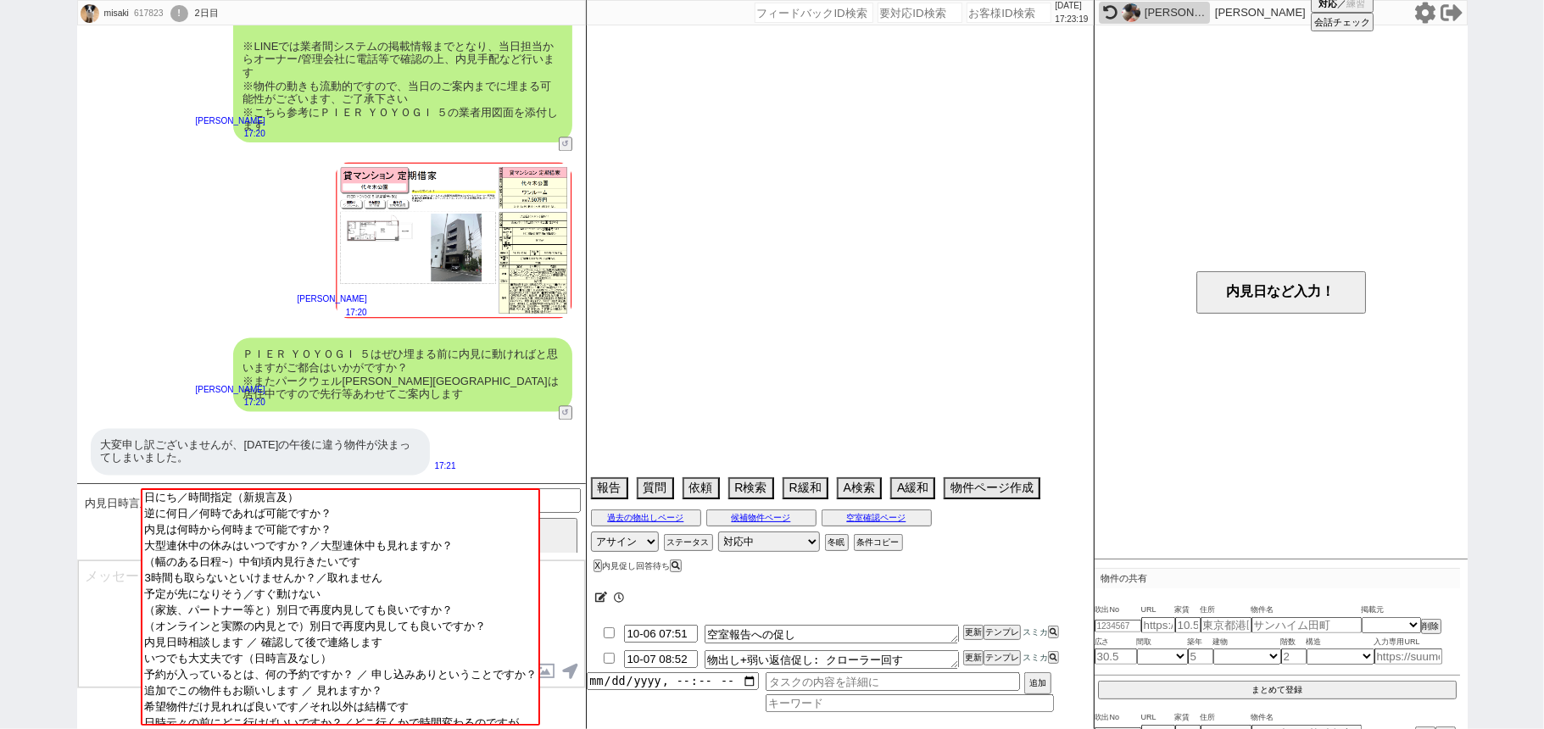
select select "2025"
select select "11"
select select "34"
select select "0"
select select "2"
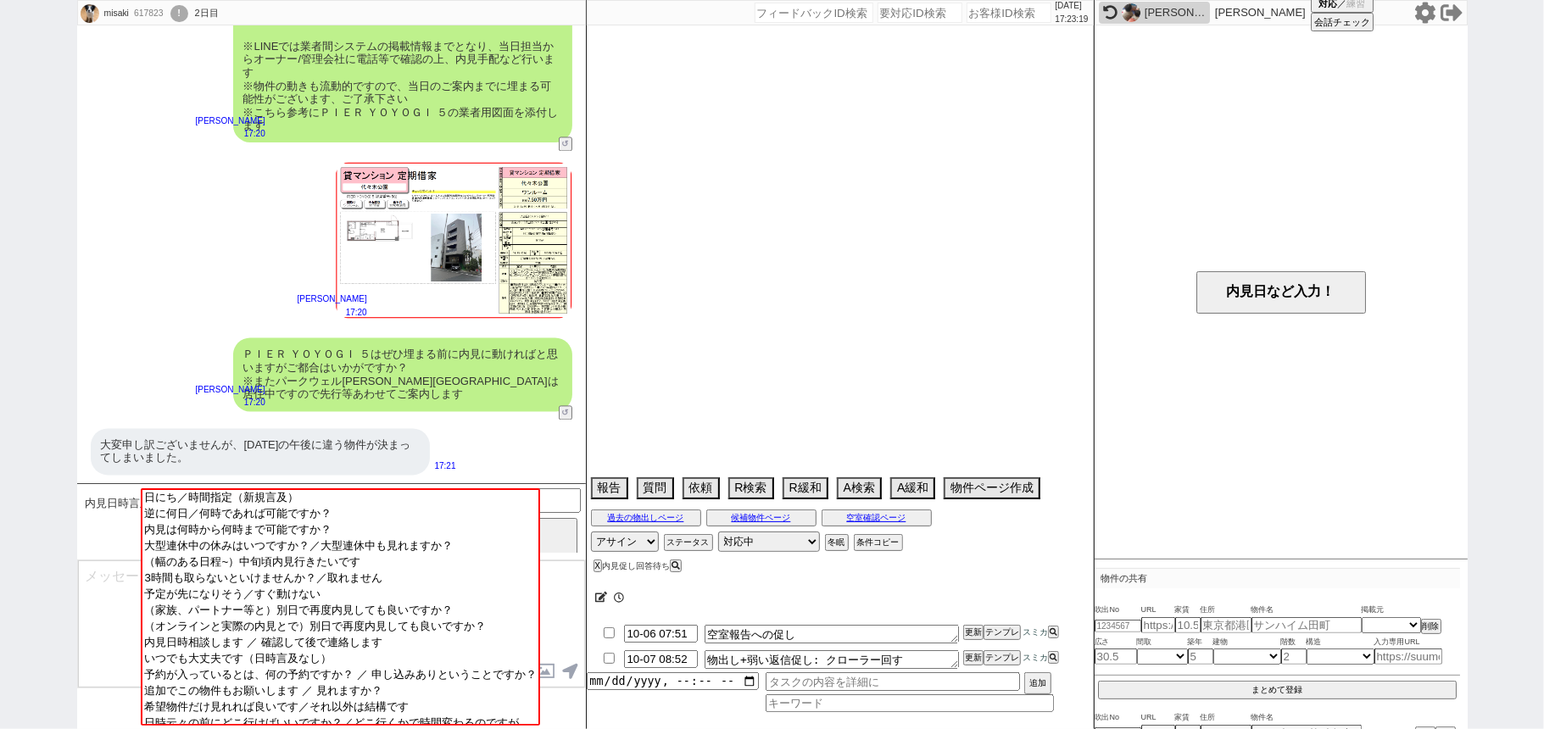
select select "9"
select select "10"
select select "13"
select select "62"
select select "1515"
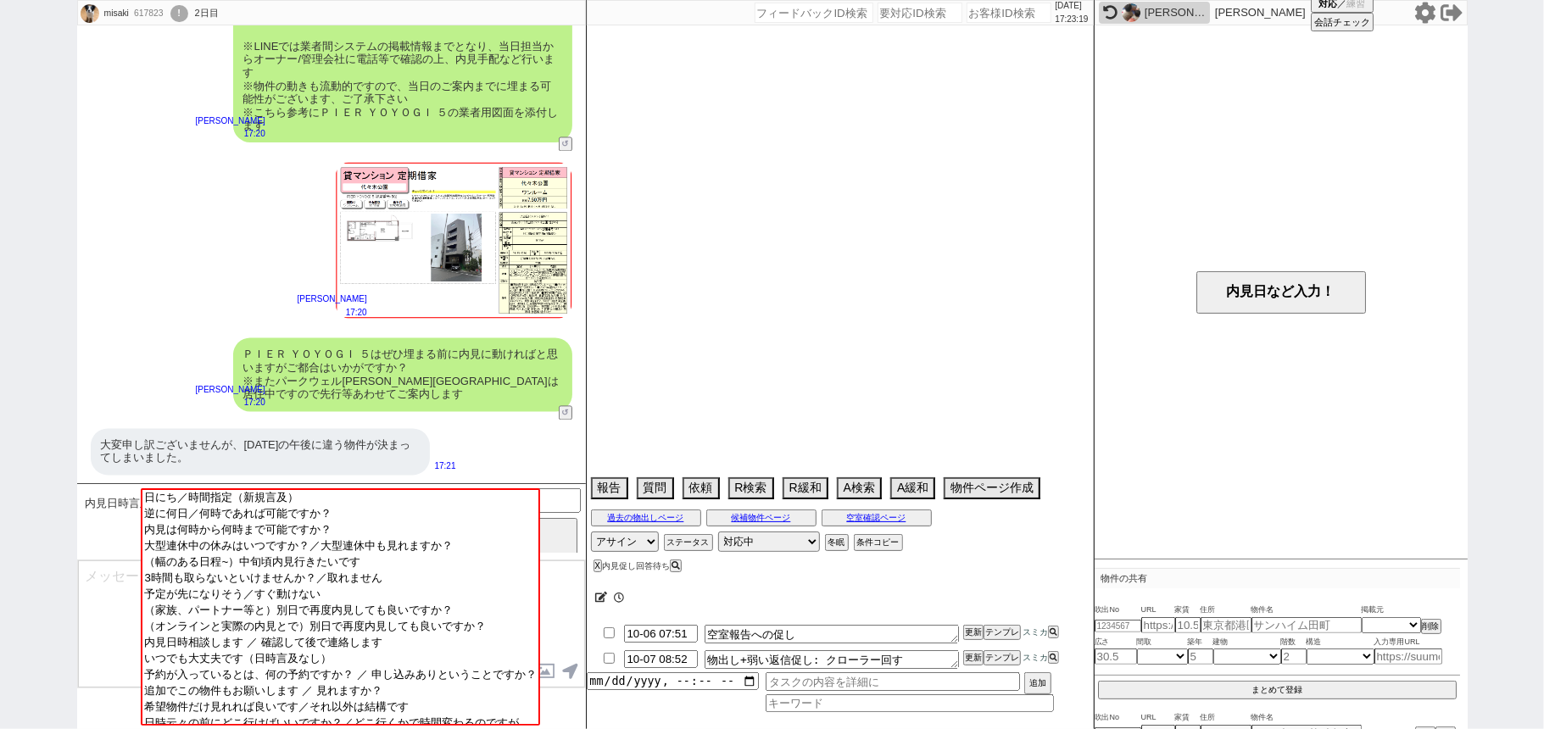
select select "60"
select select "1486"
select select "59"
select select "1464"
select select "75"
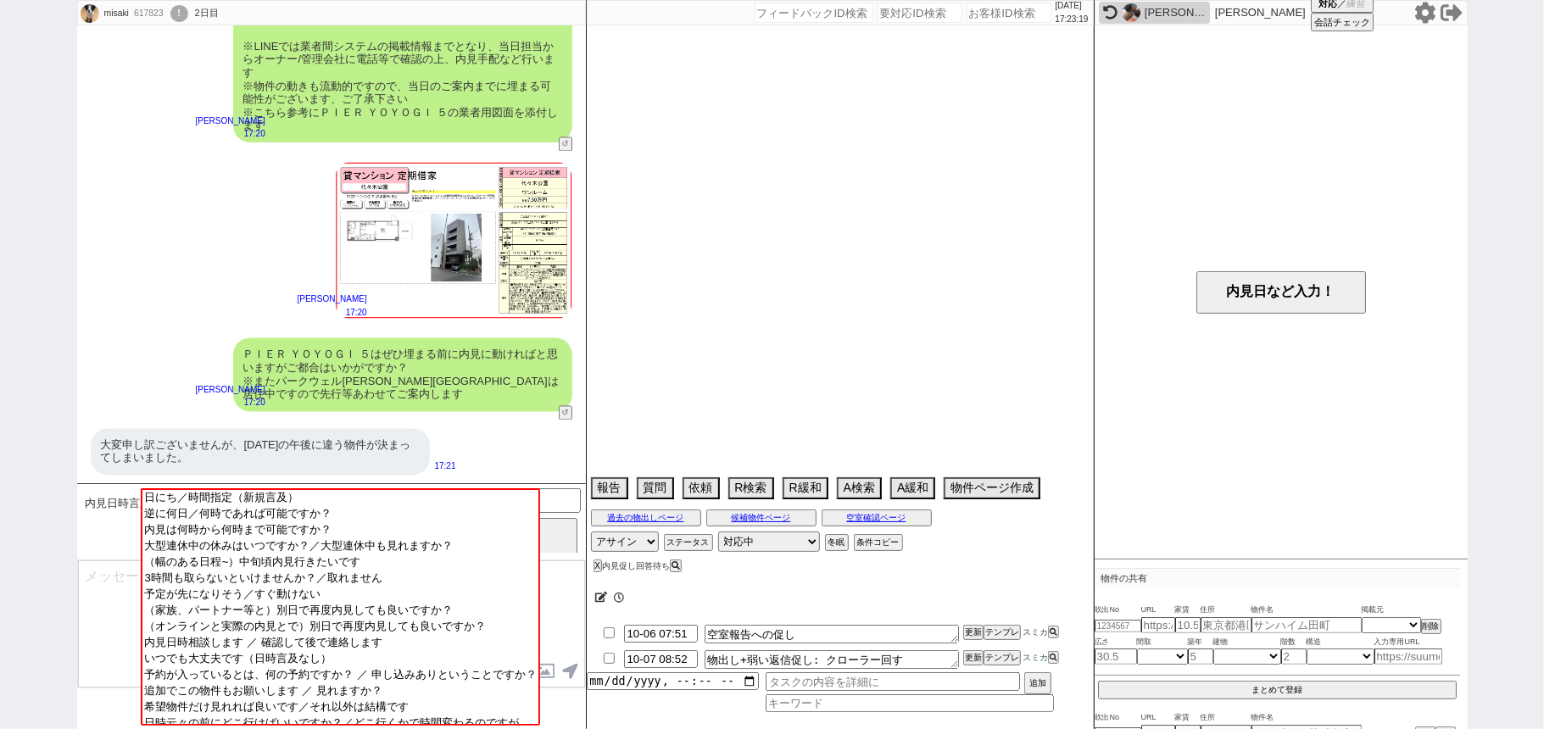
select select "1799"
select select "831"
select select "23"
select select "748"
select select "14"
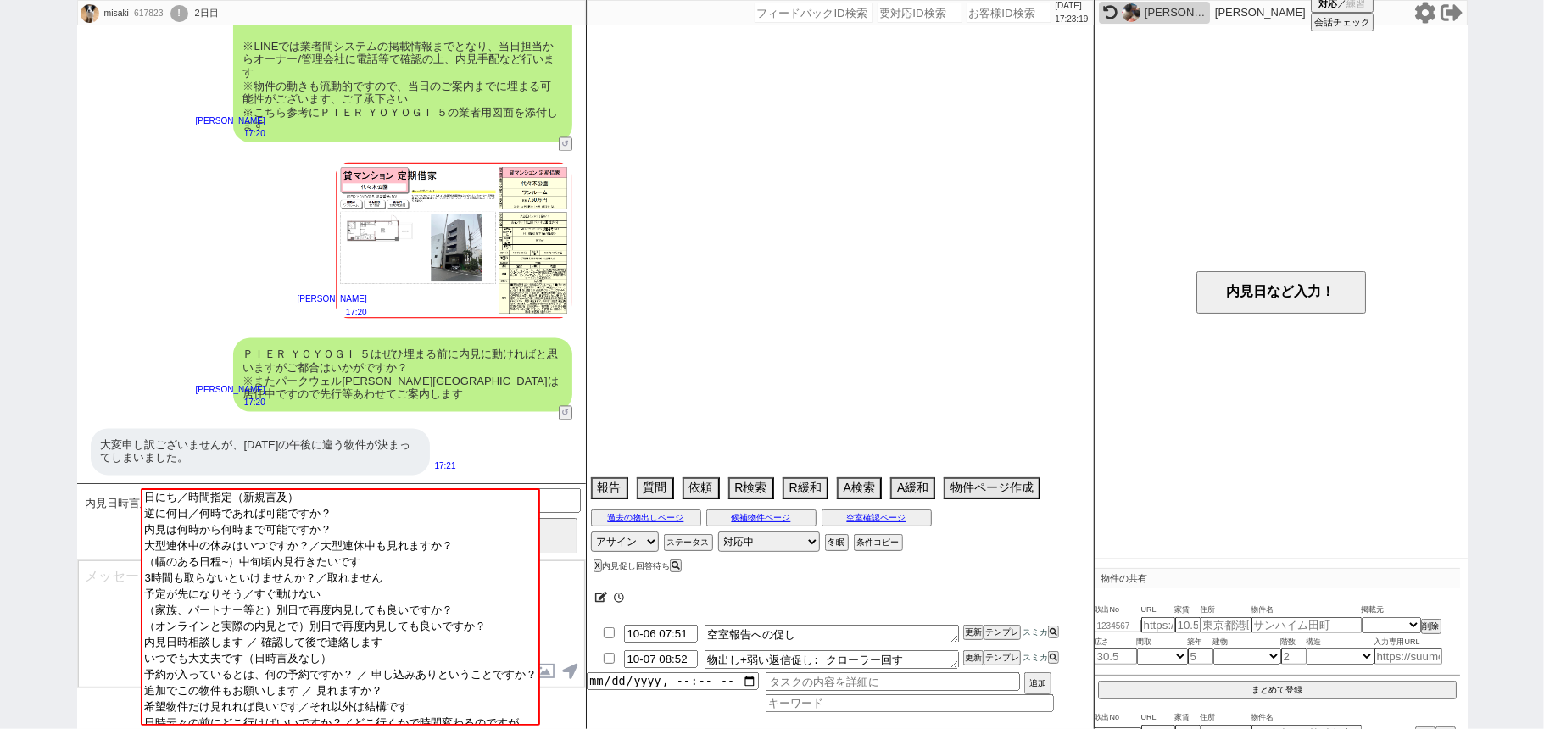
select select "473"
select select "70"
select select "1699"
select select "63"
select select "1539"
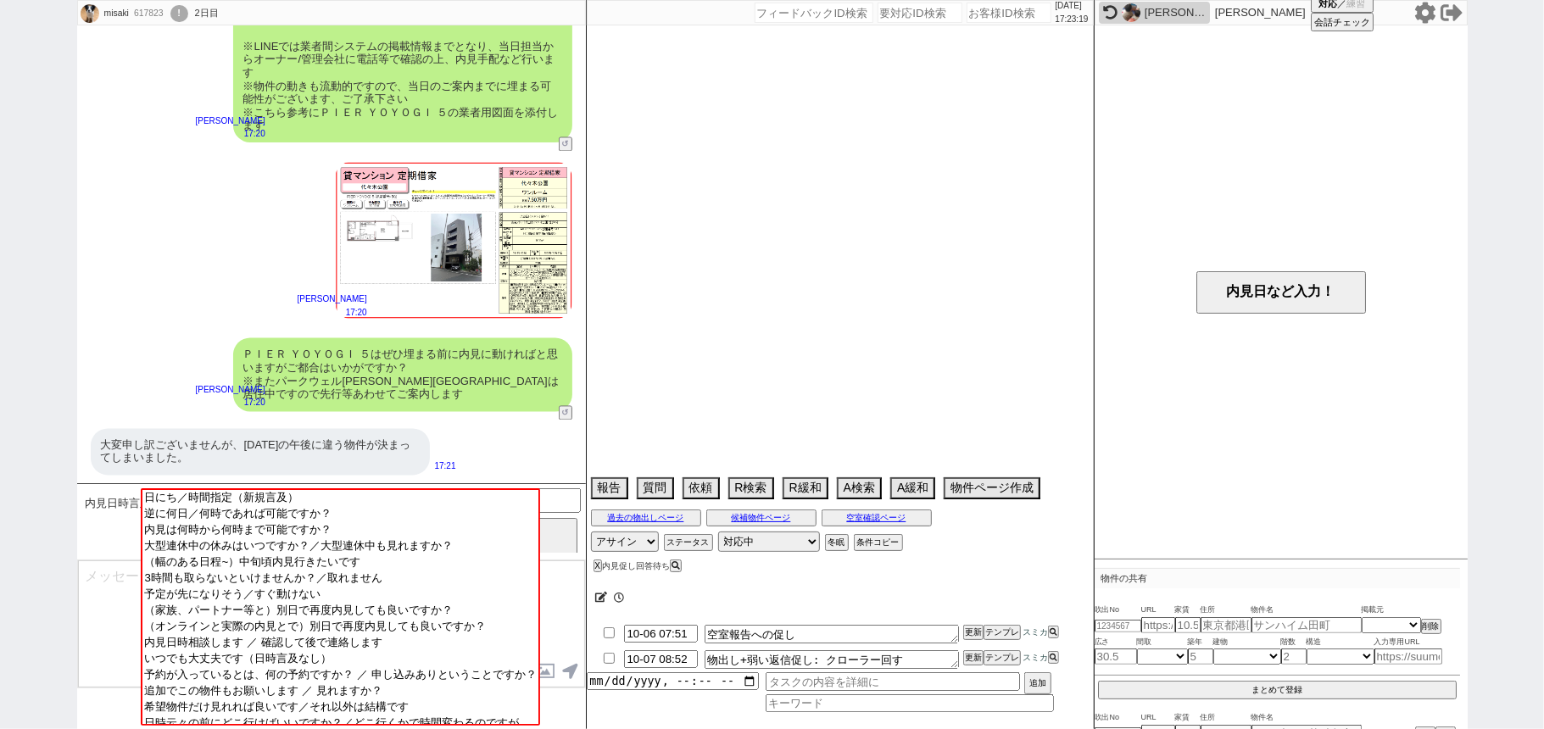
select select "65"
select select "1593"
select select "71"
select select "1709"
select select "64"
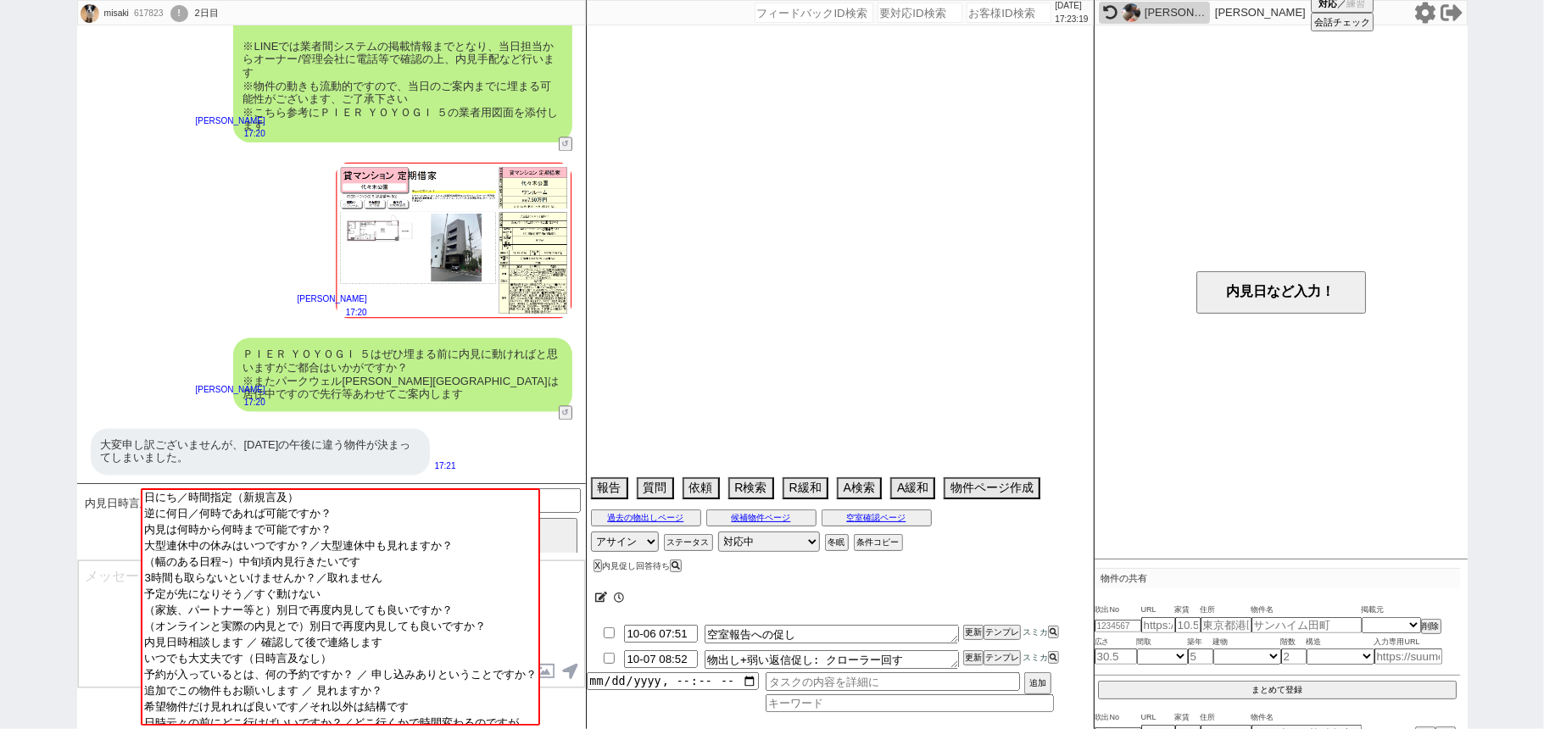
select select "1571"
select select "69"
select select "1657"
select select "67"
select select "48"
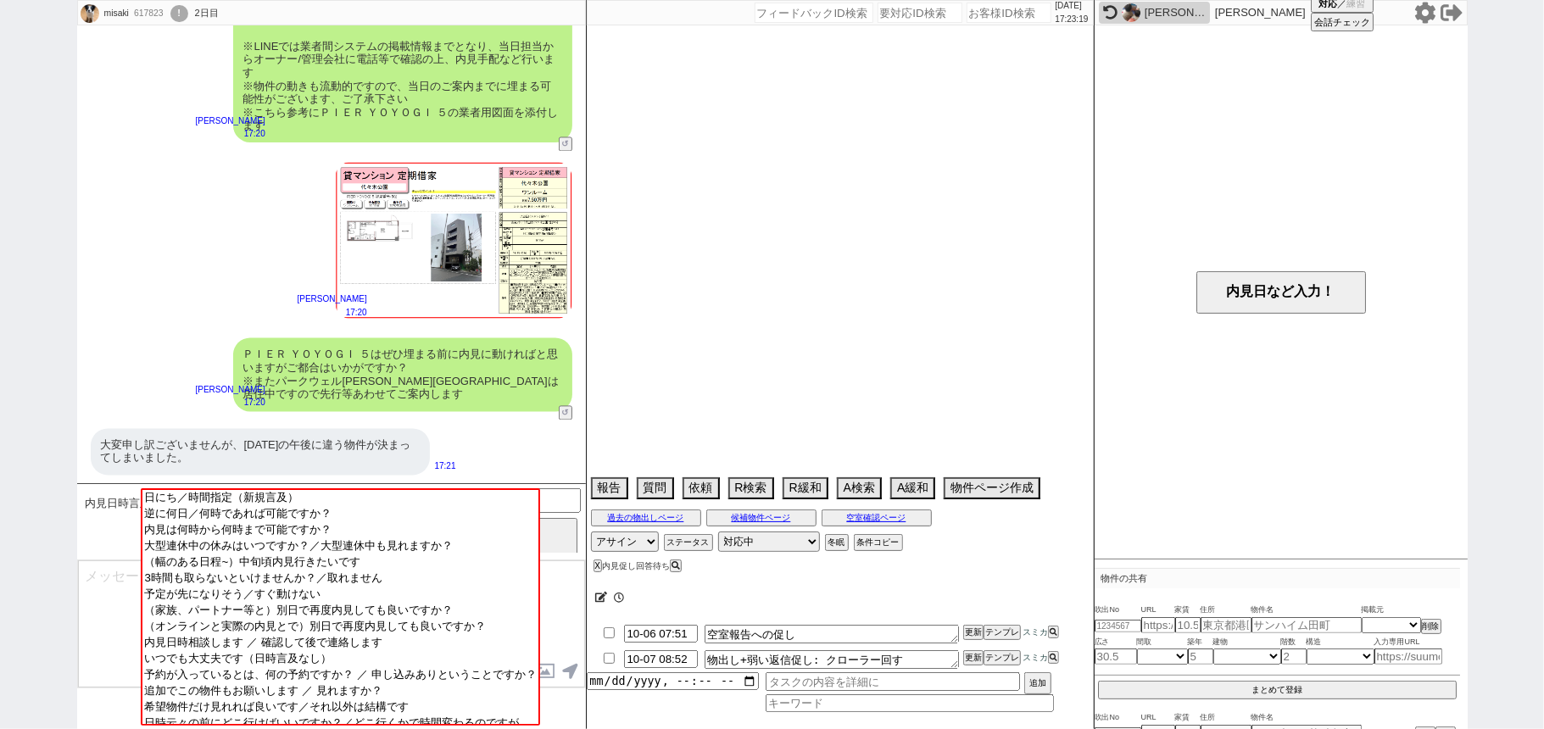
select select "52"
select select "50"
select select "66"
select select "68"
select select "1648"
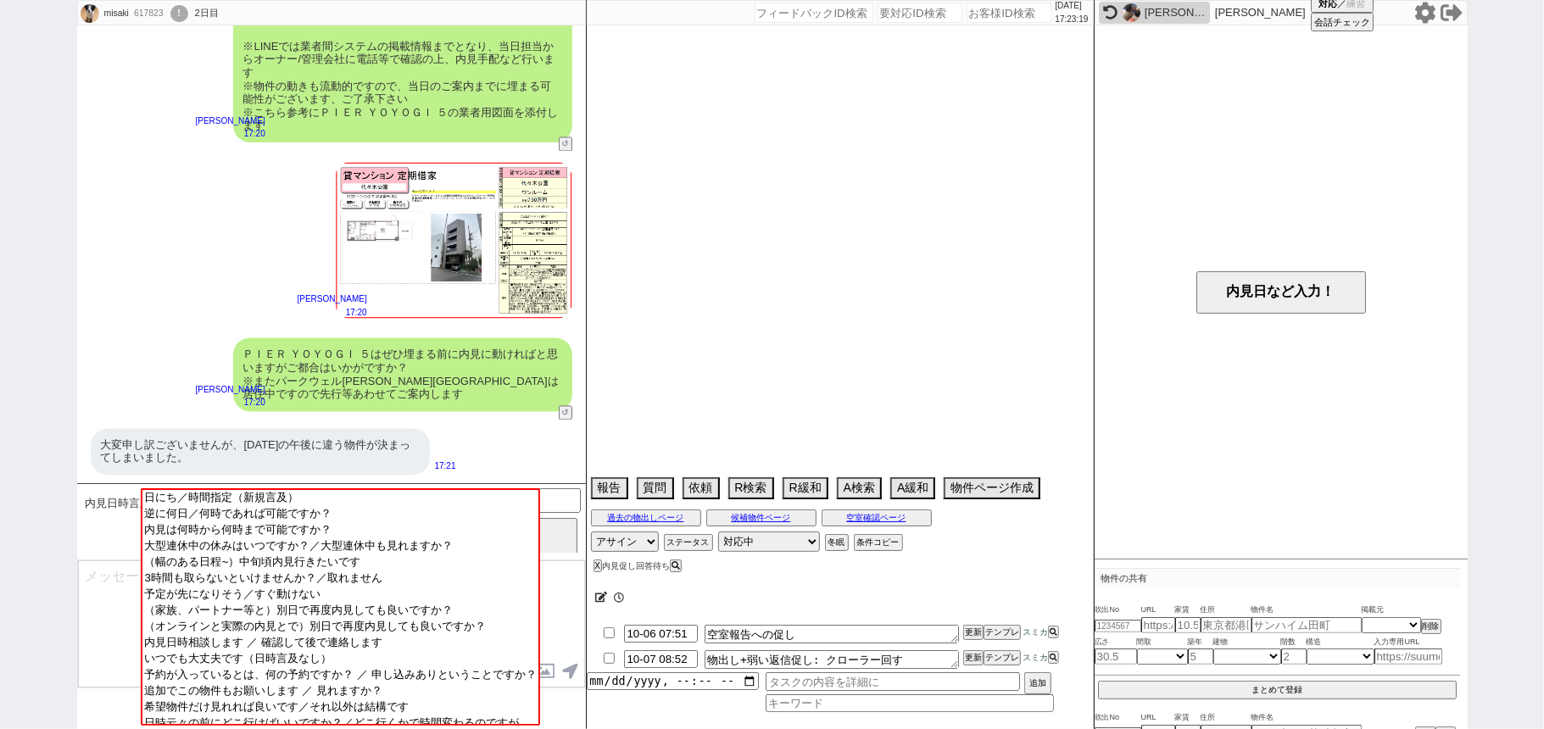
select select "57"
select select "1400"
select select "56"
select select "25"
select select "3116"
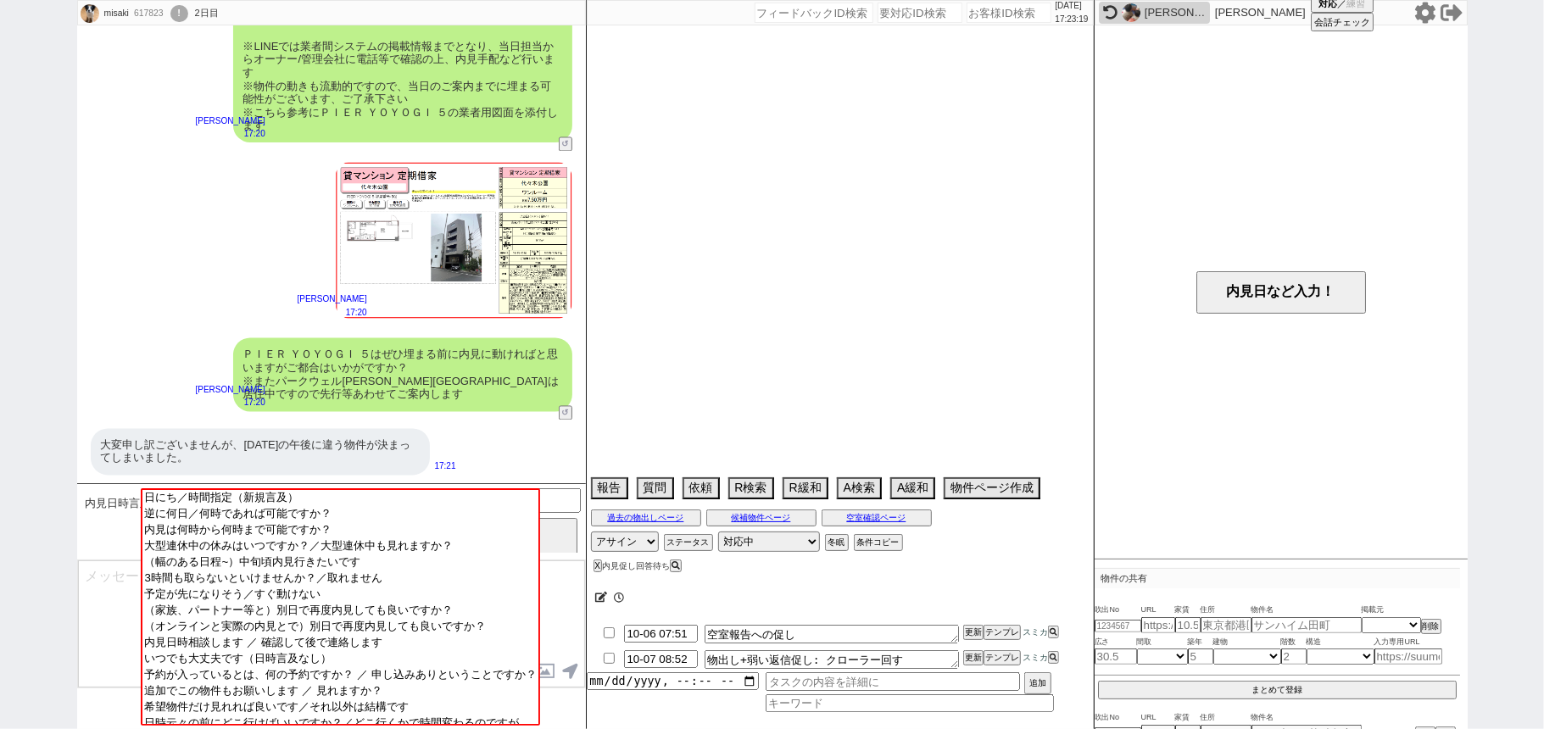
select select "47"
select select "54"
select select "9"
select select "335"
select select "12"
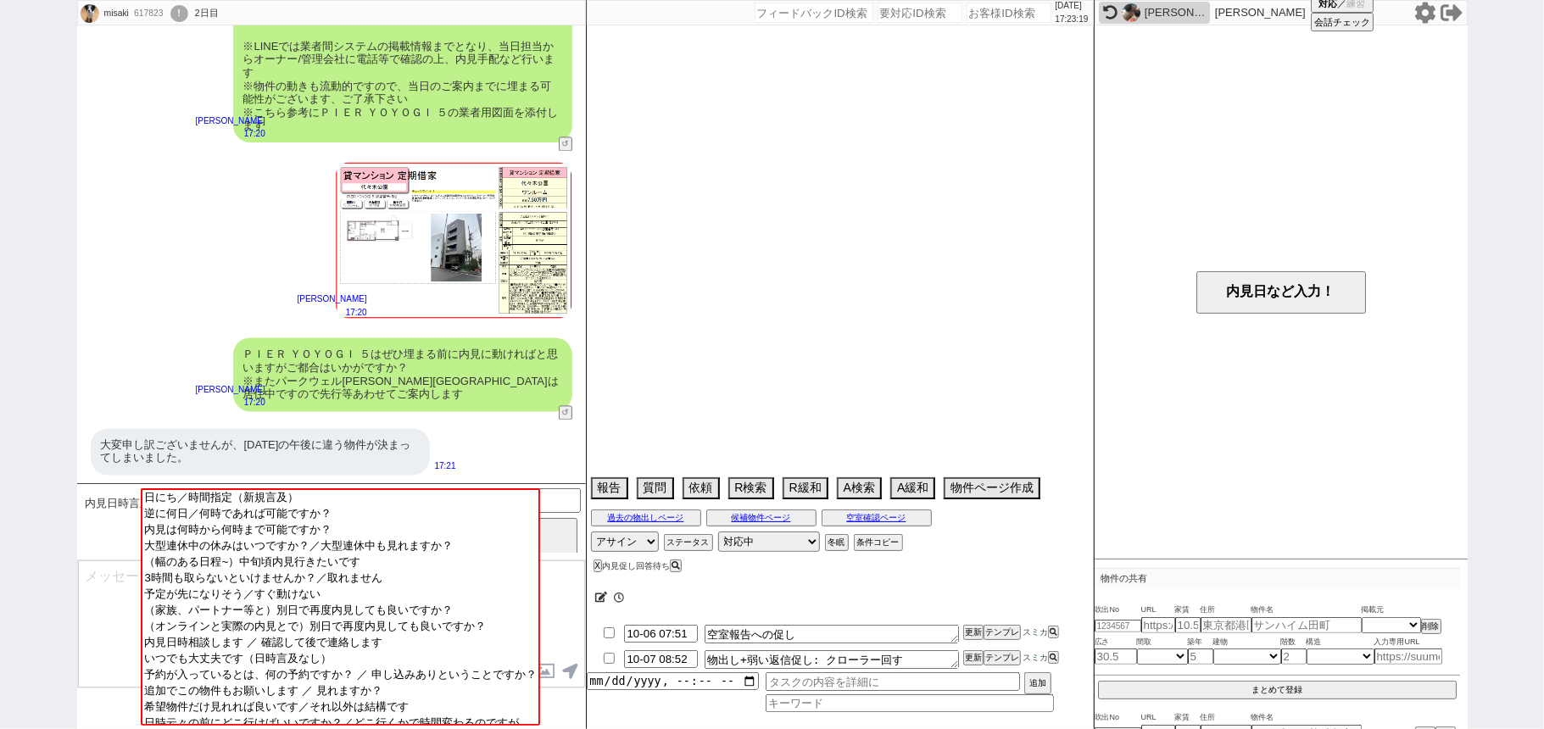
select select "53"
select select "44"
select select "77"
select select "1840"
select select "11"
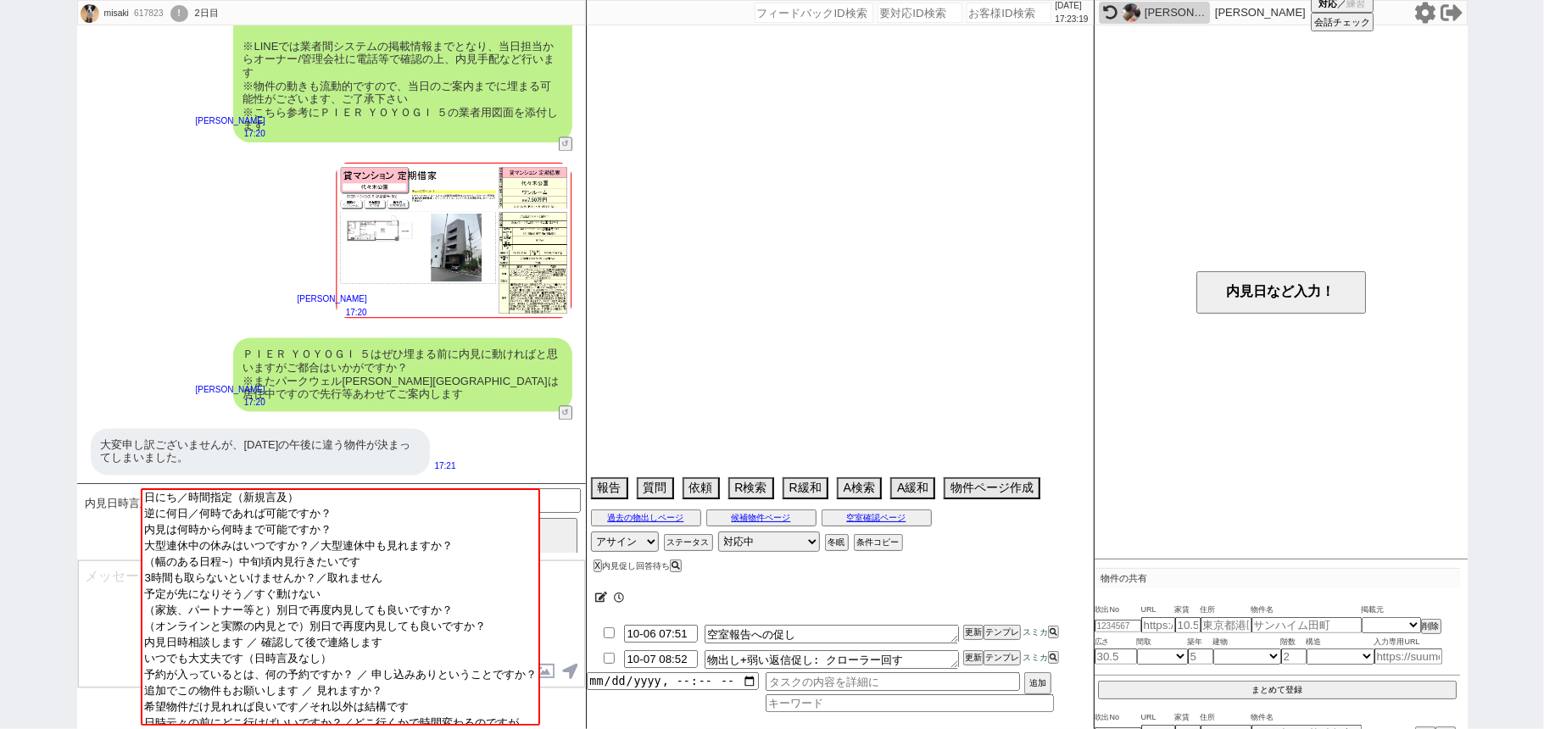
select select "73"
select select "1762"
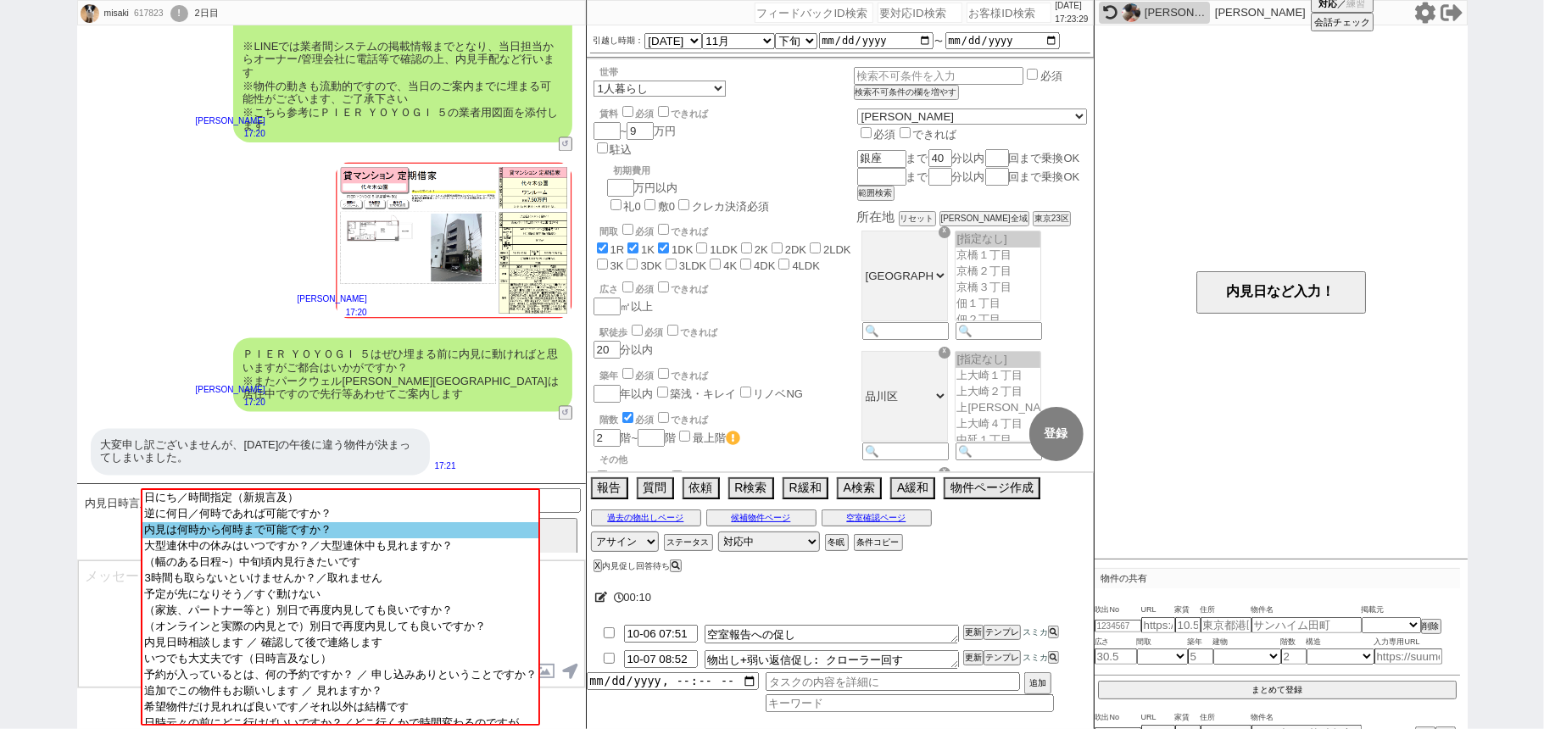
scroll to position [2541, 0]
click at [102, 594] on textarea at bounding box center [331, 624] width 507 height 127
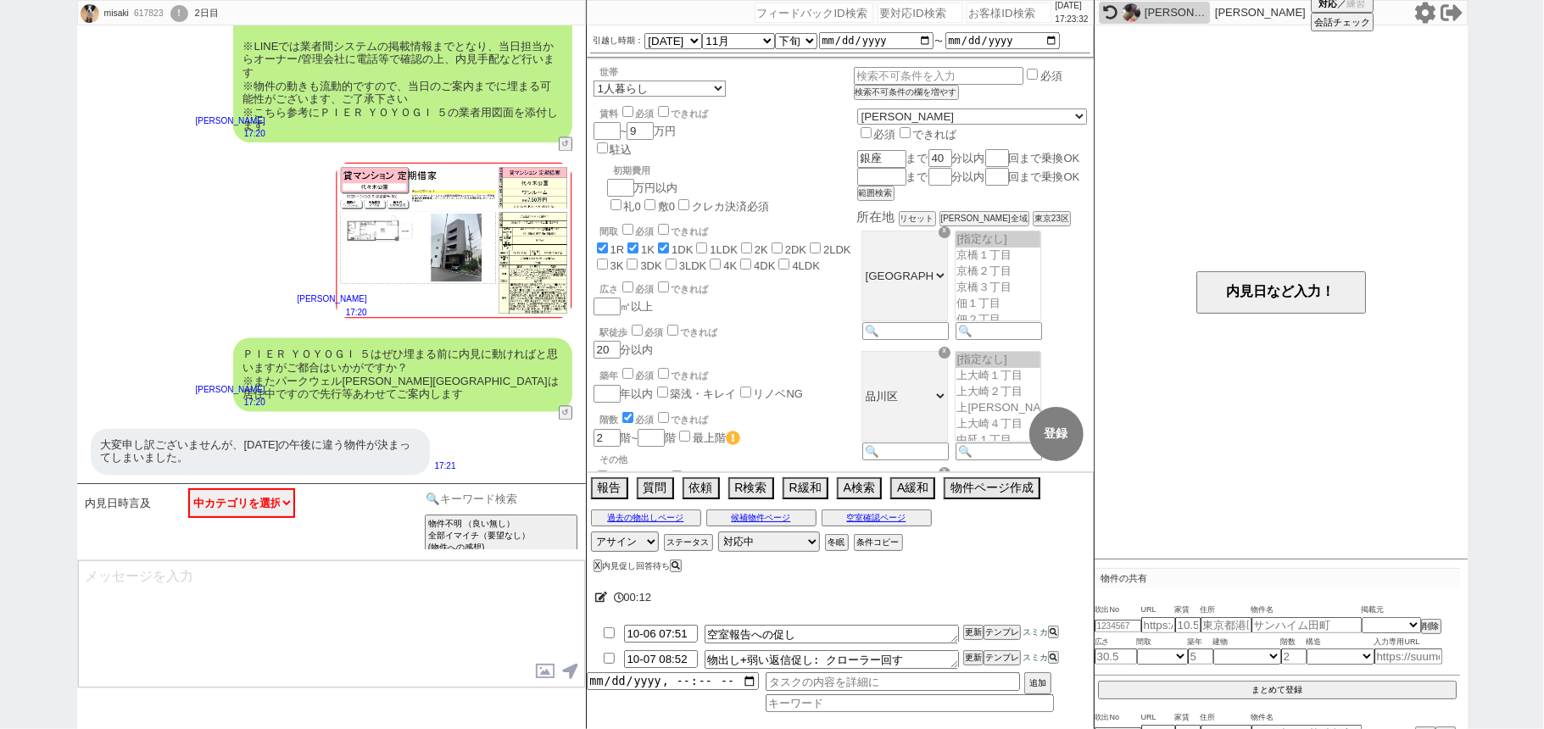
click at [483, 506] on input at bounding box center [502, 499] width 160 height 21
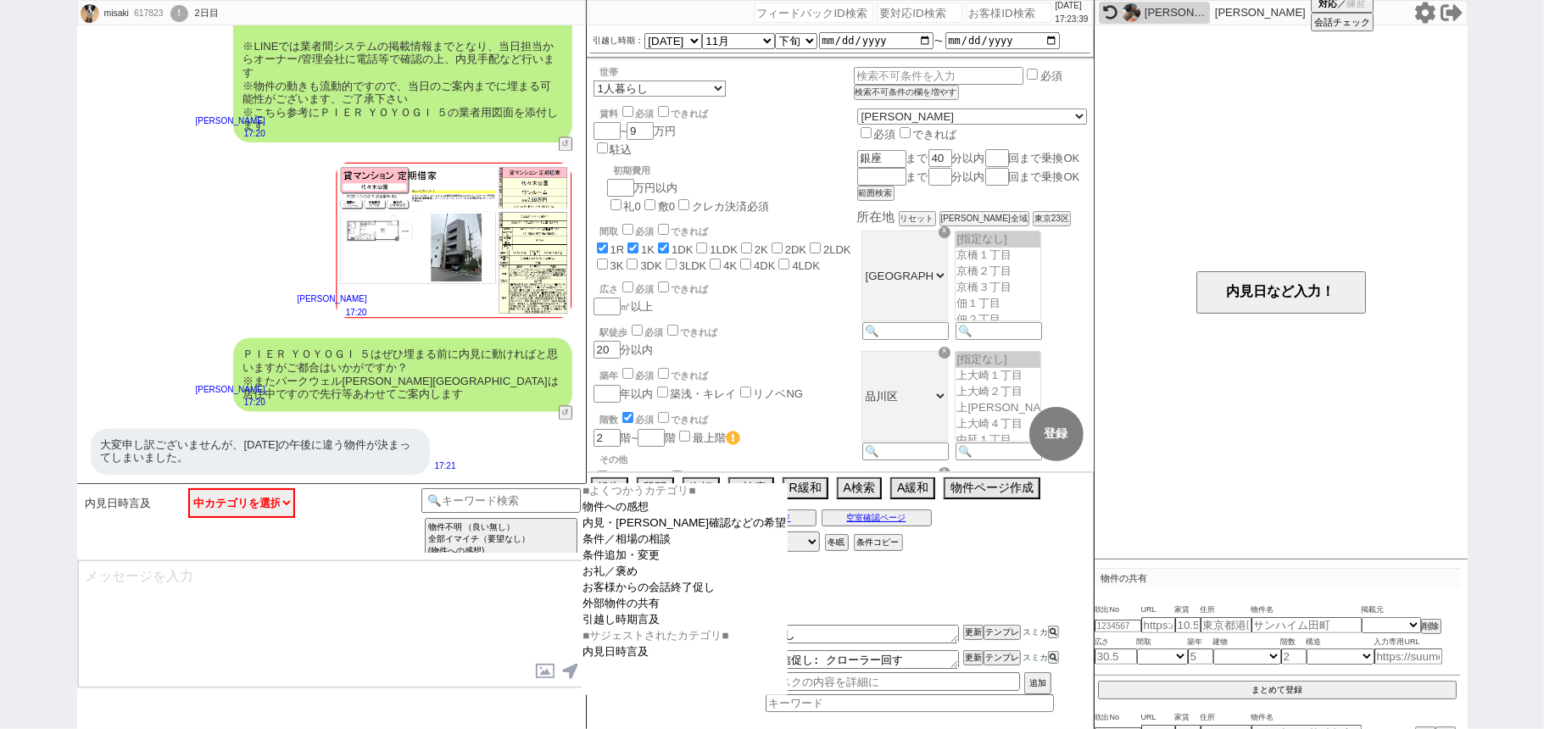
drag, startPoint x: 656, startPoint y: 606, endPoint x: 581, endPoint y: 565, distance: 85.0
click at [656, 597] on option "お客様からの会話終了促し" at bounding box center [686, 589] width 207 height 16
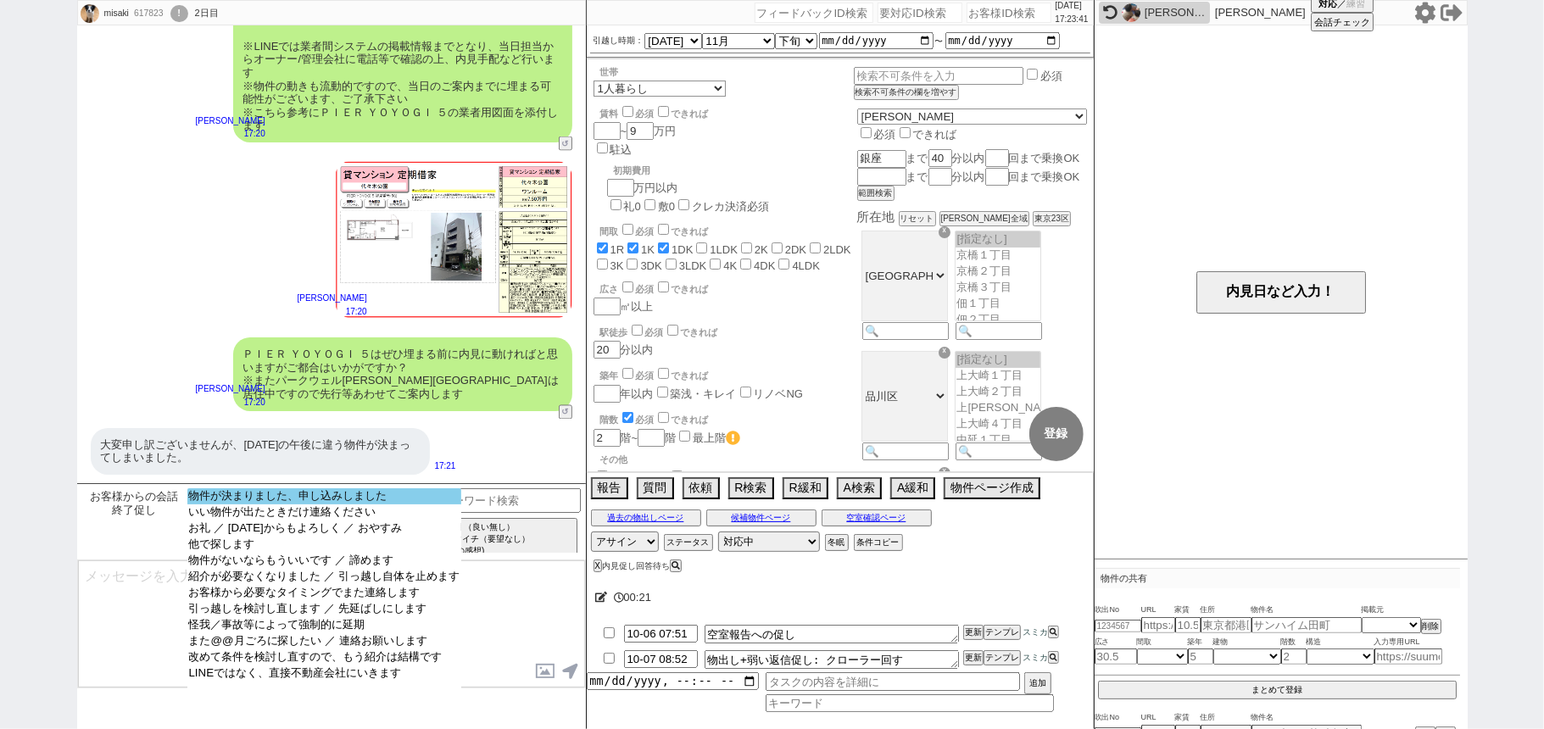
select select "物件が決まりました、申し込みしました"
click at [401, 500] on option "物件が決まりました、申し込みしました" at bounding box center [324, 497] width 274 height 16
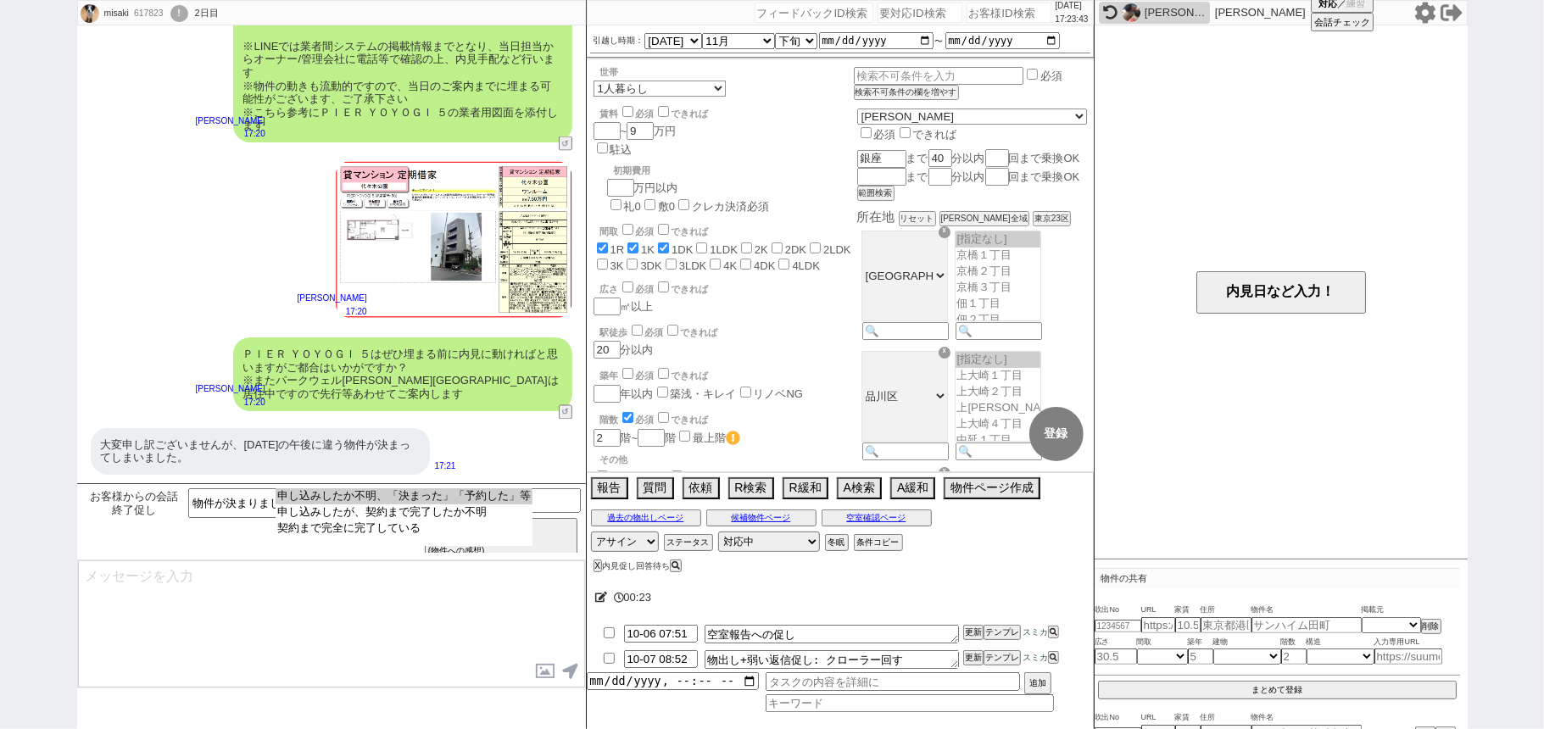
select select "申し込みしたか不明、「決まった」「予約した」等"
click at [462, 495] on option "申し込みしたか不明、「決まった」「予約した」等" at bounding box center [404, 497] width 257 height 16
type textarea "さようでしたか、いい物件が見つかられたとのことで何よりです！"
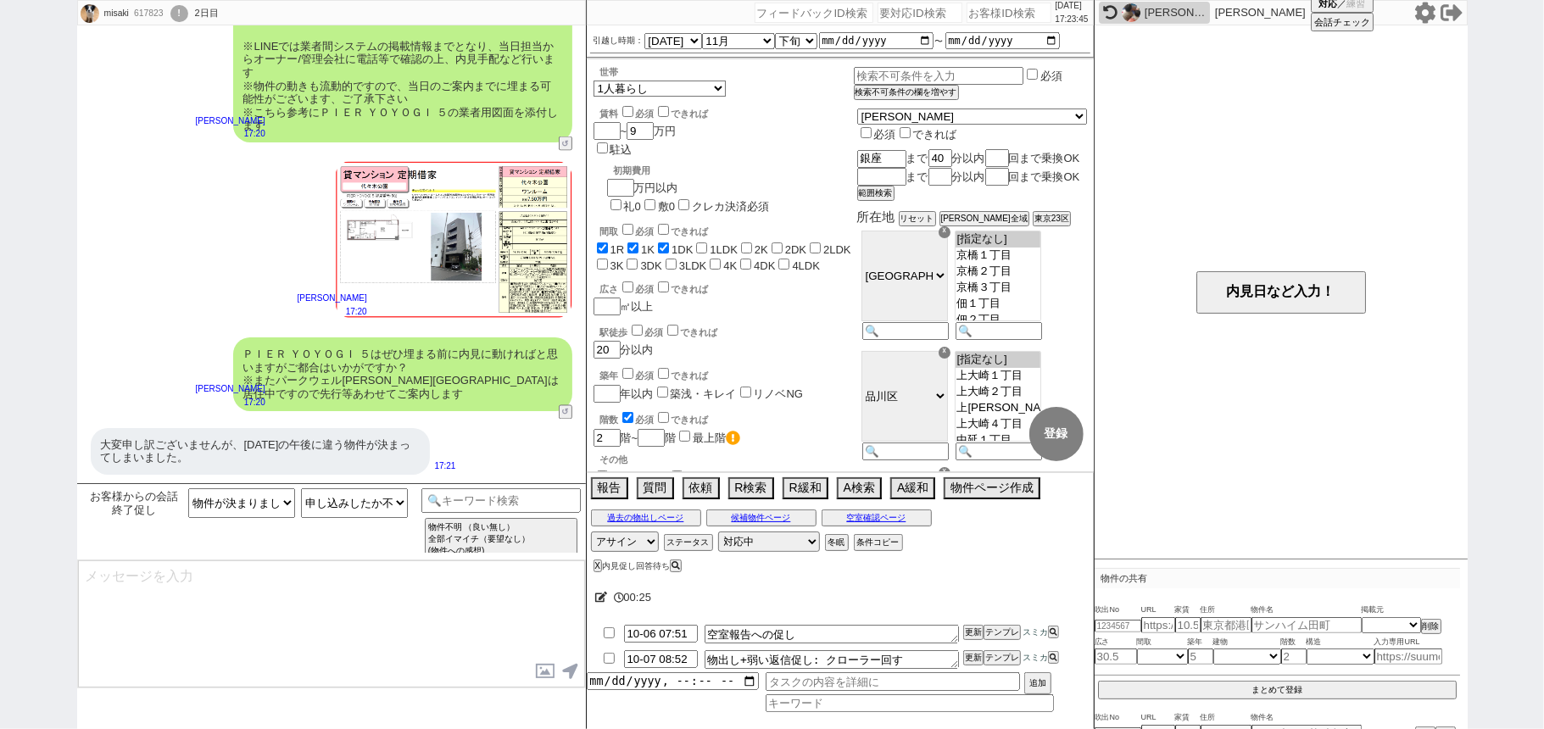
scroll to position [2117, 0]
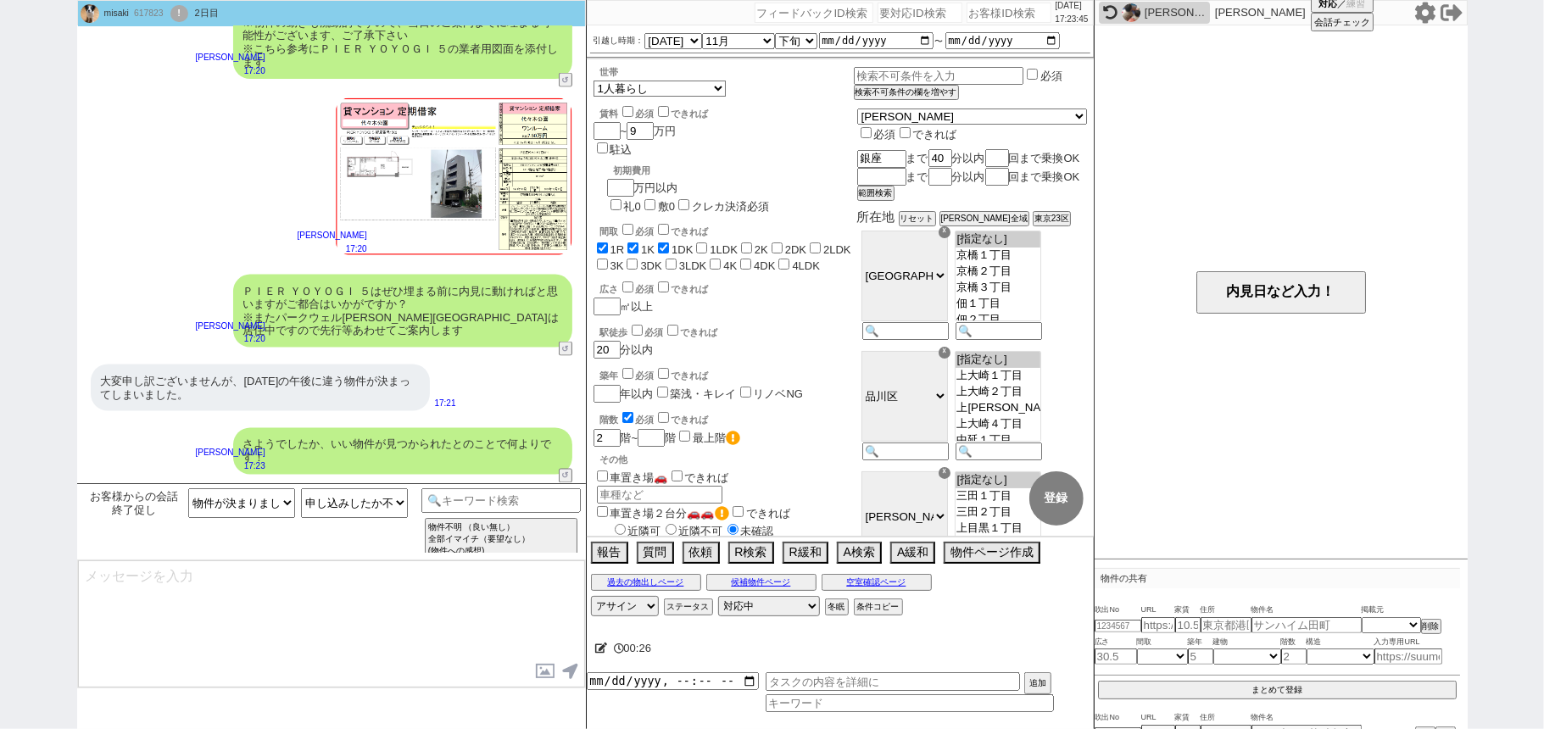
type textarea "申込みはされた状態で、ご契約前でしょうか？もし審査等ご希望に沿わなかった場合再度色々とご提案できればと。"
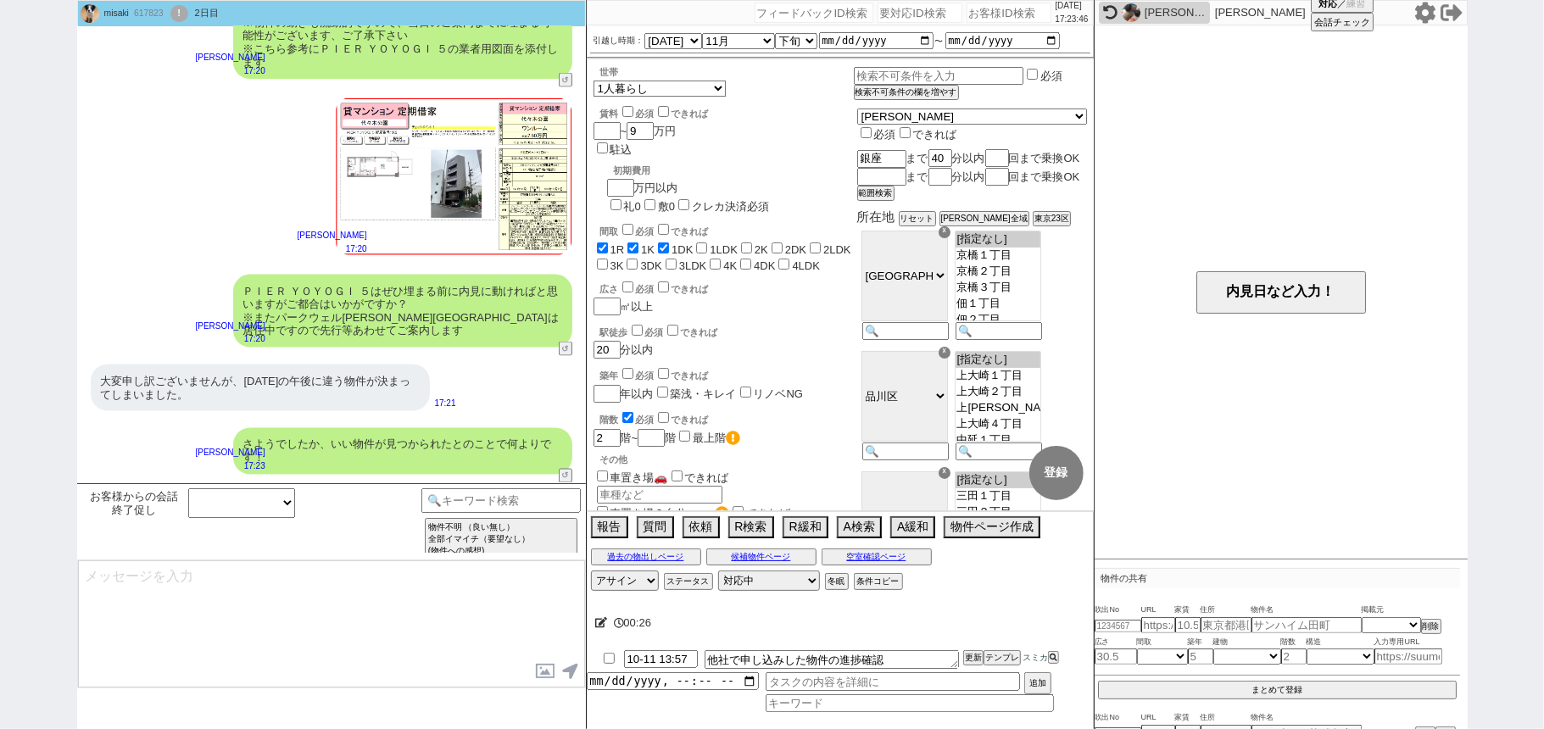
scroll to position [2181, 0]
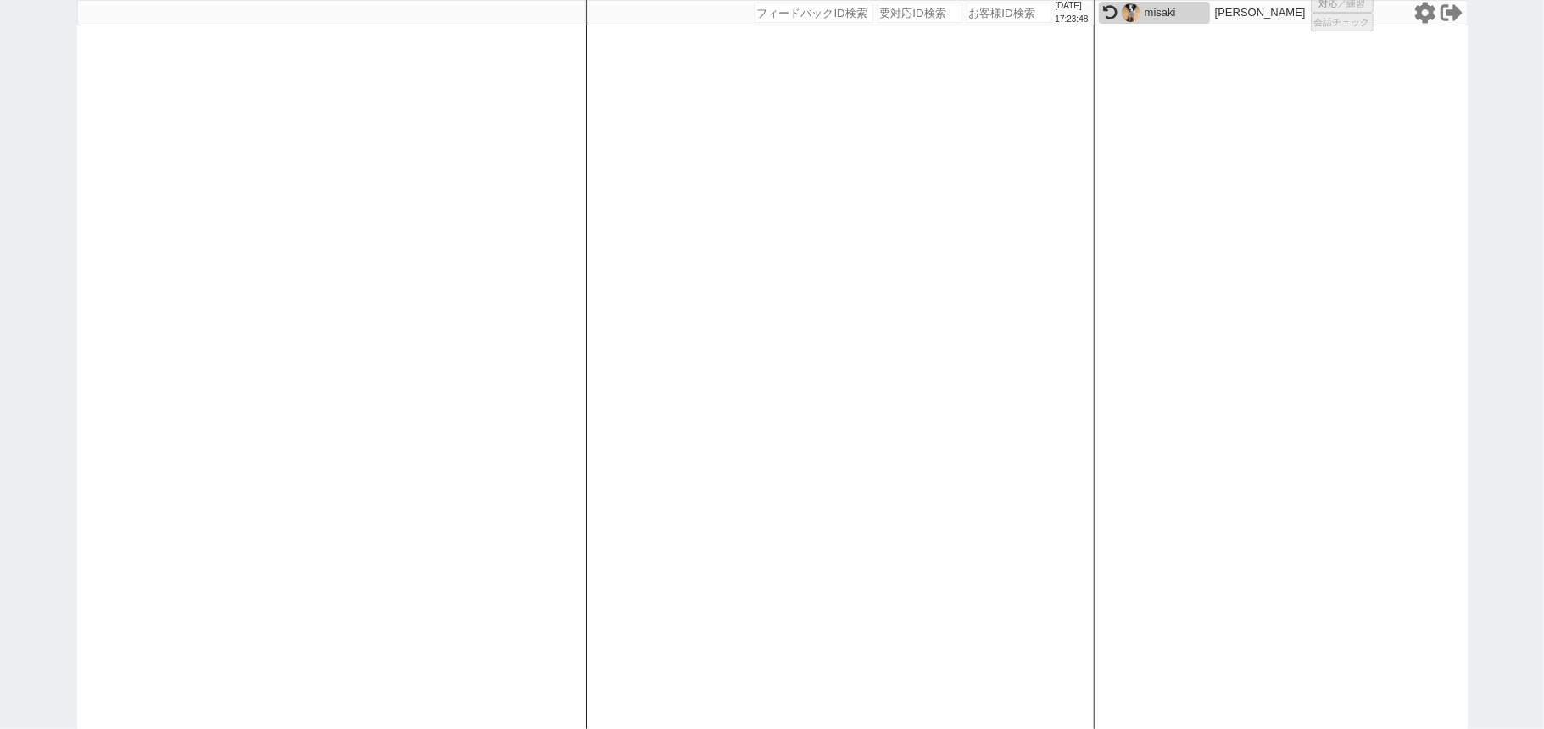
select select "4"
select select
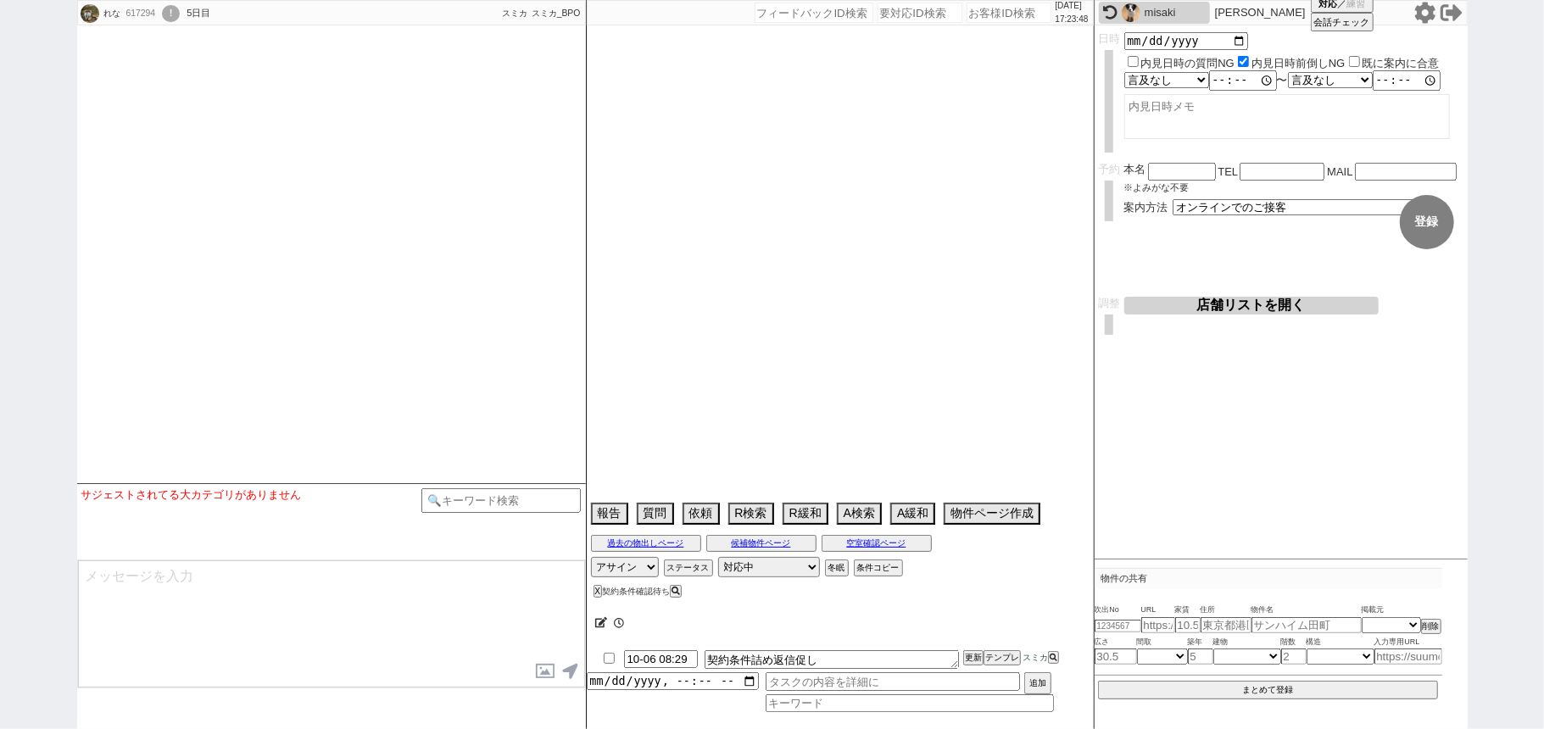
type textarea "旧ID:559345、条件から別IDと判断"
select select
select select "2025"
select select "11"
select select "33"
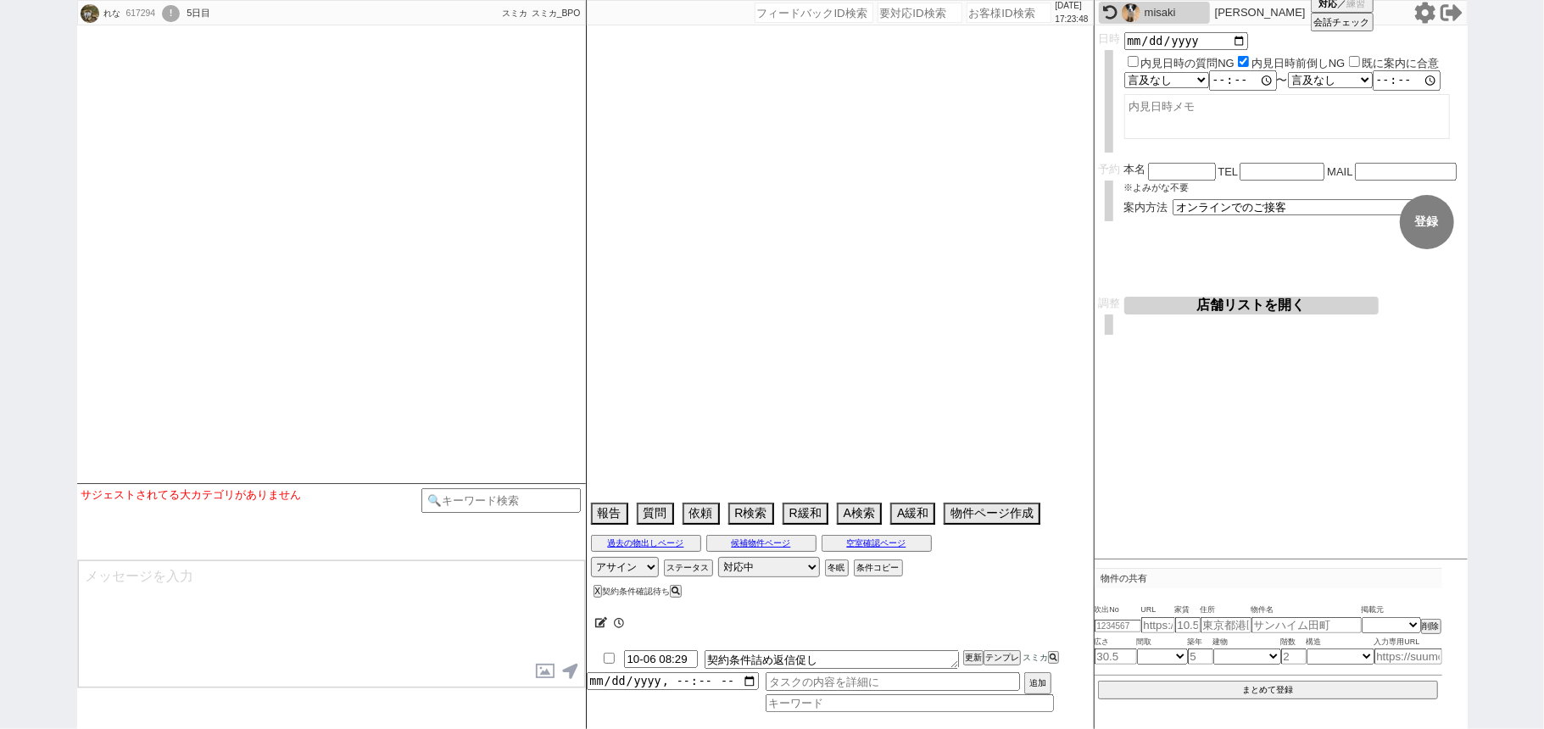
select select "0"
select select "14"
select select "1760"
select select "15"
select select "1948"
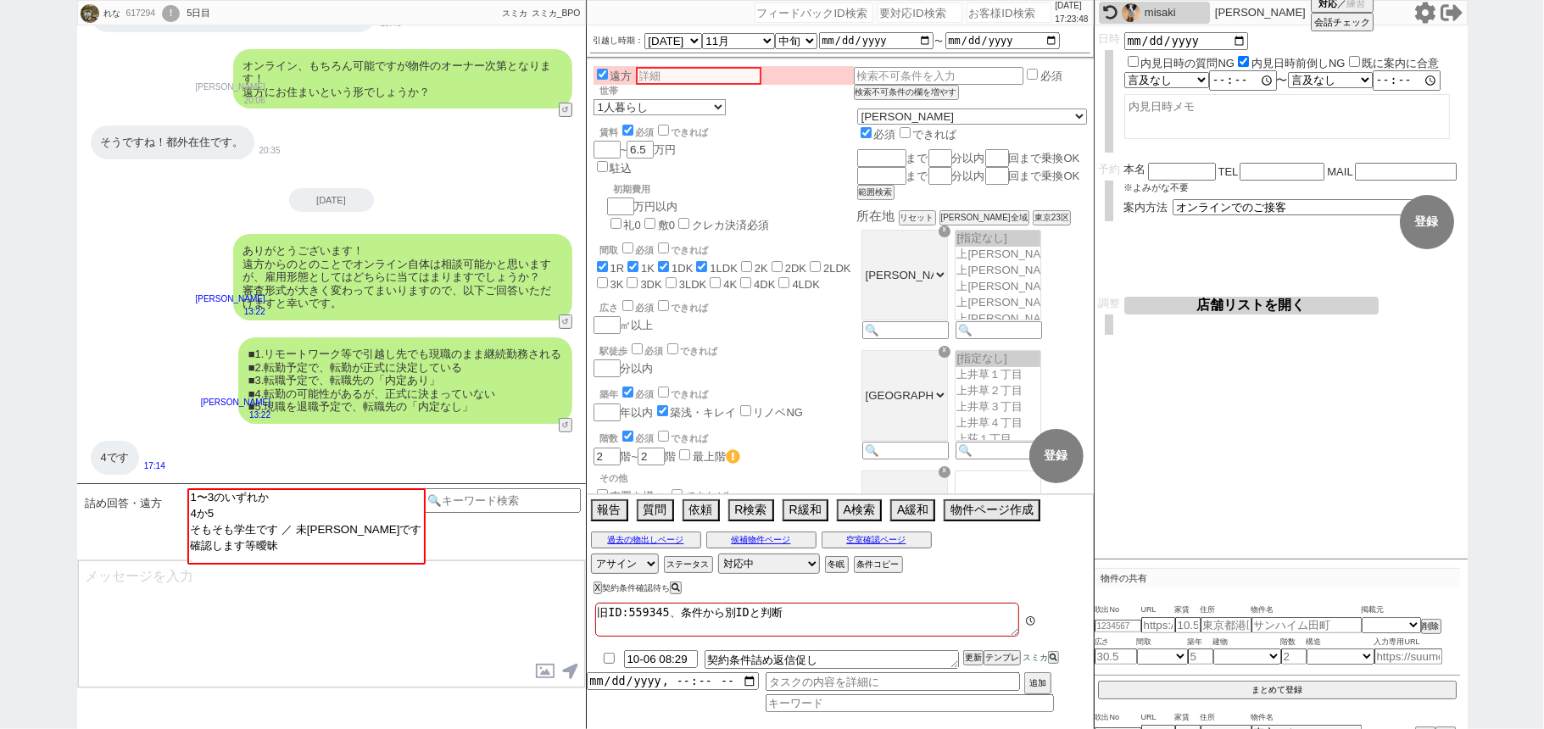
scroll to position [712, 0]
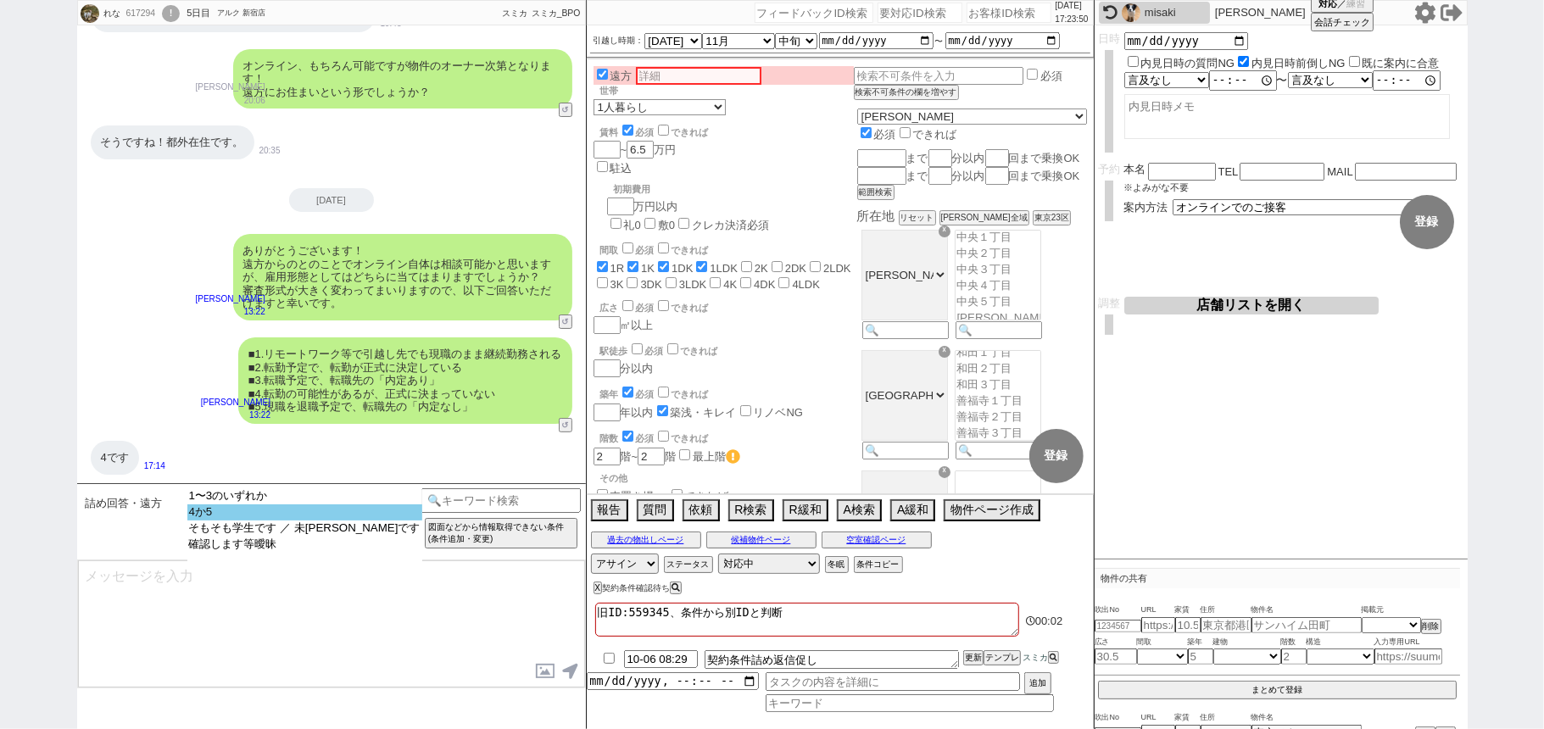
click at [251, 517] on option "4か5" at bounding box center [304, 513] width 235 height 16
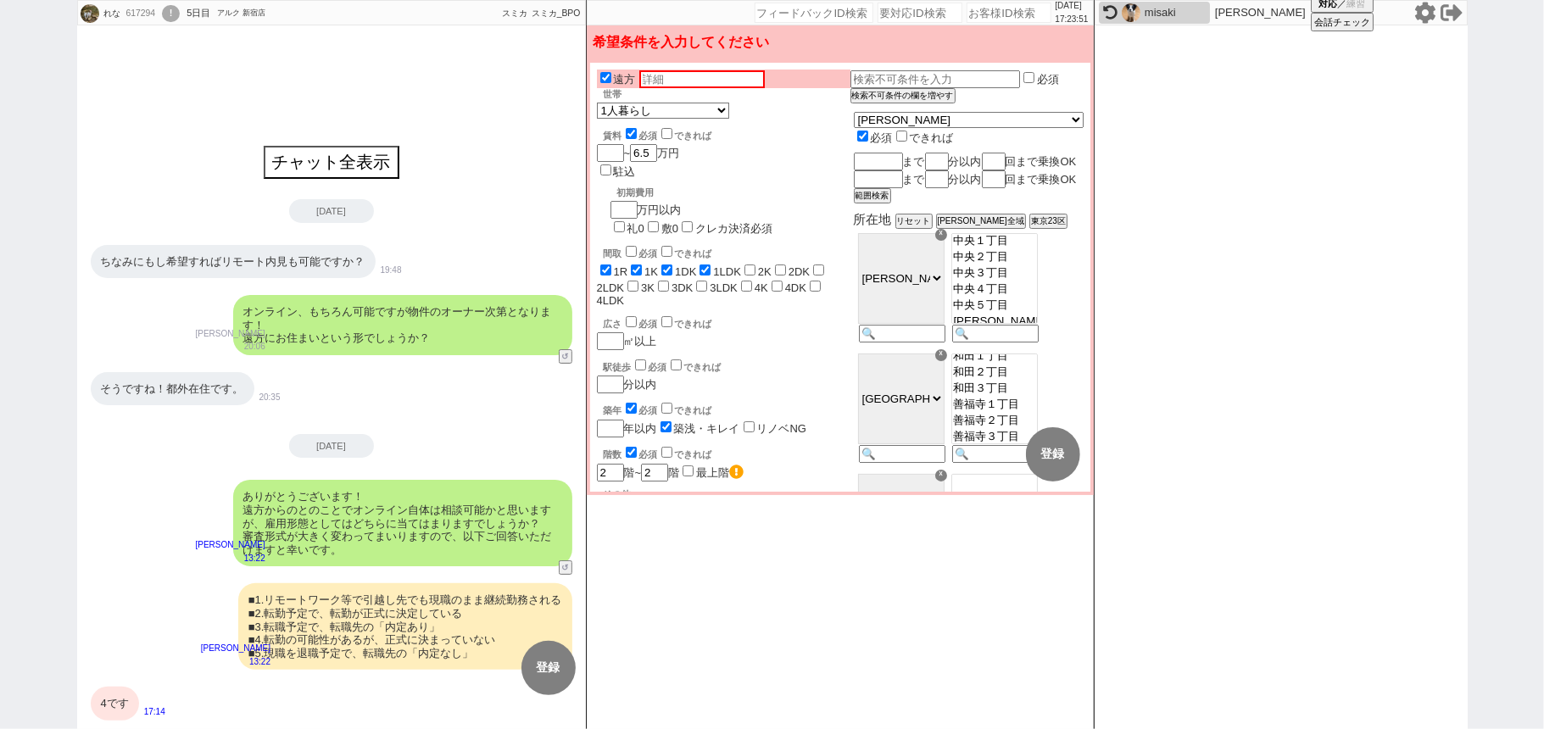
click at [133, 696] on div "4です" at bounding box center [115, 704] width 48 height 34
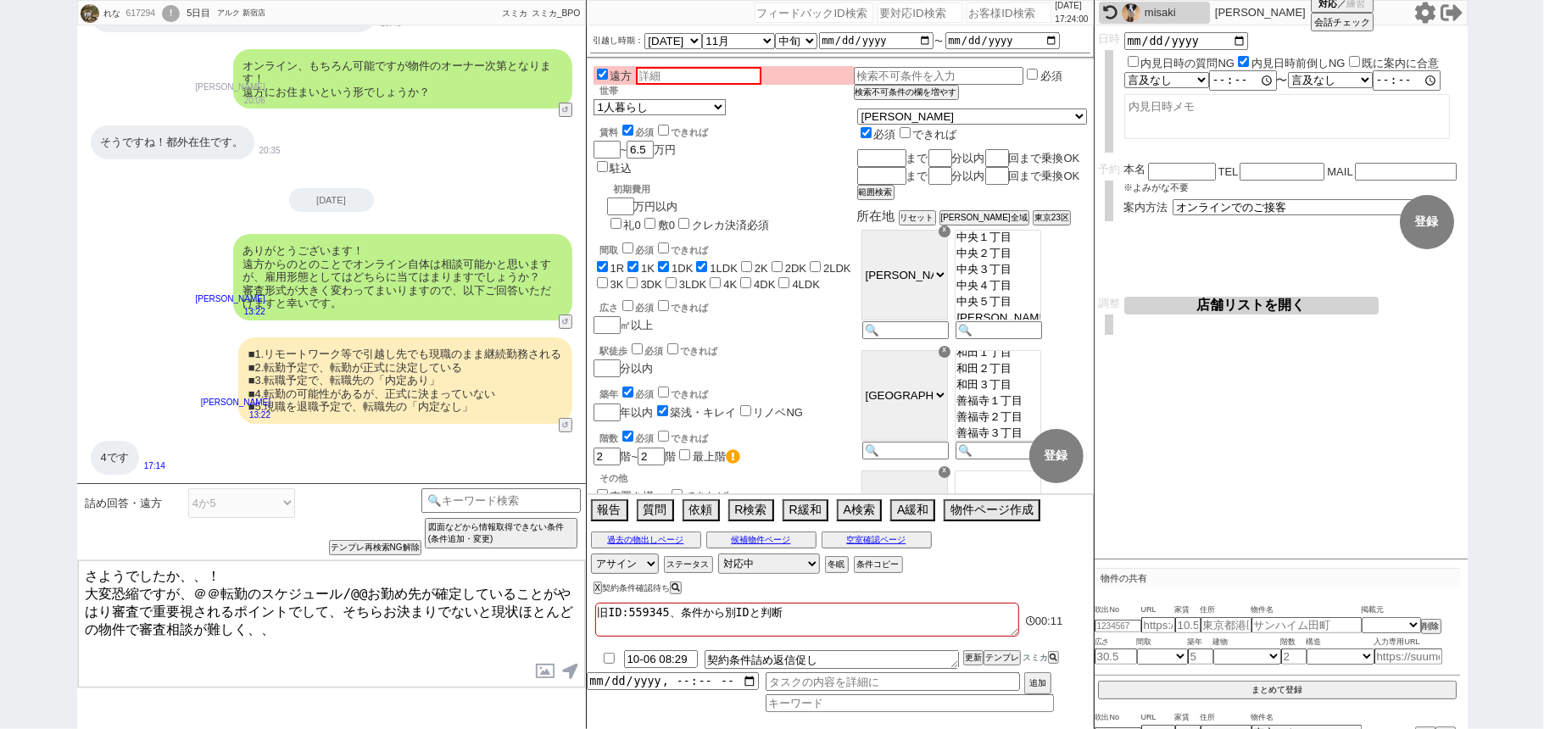
click at [202, 589] on textarea "さようでしたか、、！ 大変恐縮ですが、＠＠転勤のスケジュール/@@お勤め先が確定していることがやはり審査で重要視されるポイントでして、そちらお決まりでないと現…" at bounding box center [331, 624] width 507 height 127
click at [319, 592] on textarea "さようでしたか、、！ 大変恐縮ですが、転勤のスケジュール/@@お勤め先が確定していることがやはり審査で重要視されるポイントでして、そちらお決まりでないと現状ほ…" at bounding box center [331, 624] width 507 height 127
click at [394, 588] on textarea "さようでしたか、、！ 大変恐縮ですが、転勤のスケジュール/@@お勤め先が確定していることがやはり審査で重要視されるポイントでして、そちらお決まりでないと現状ほ…" at bounding box center [331, 624] width 507 height 127
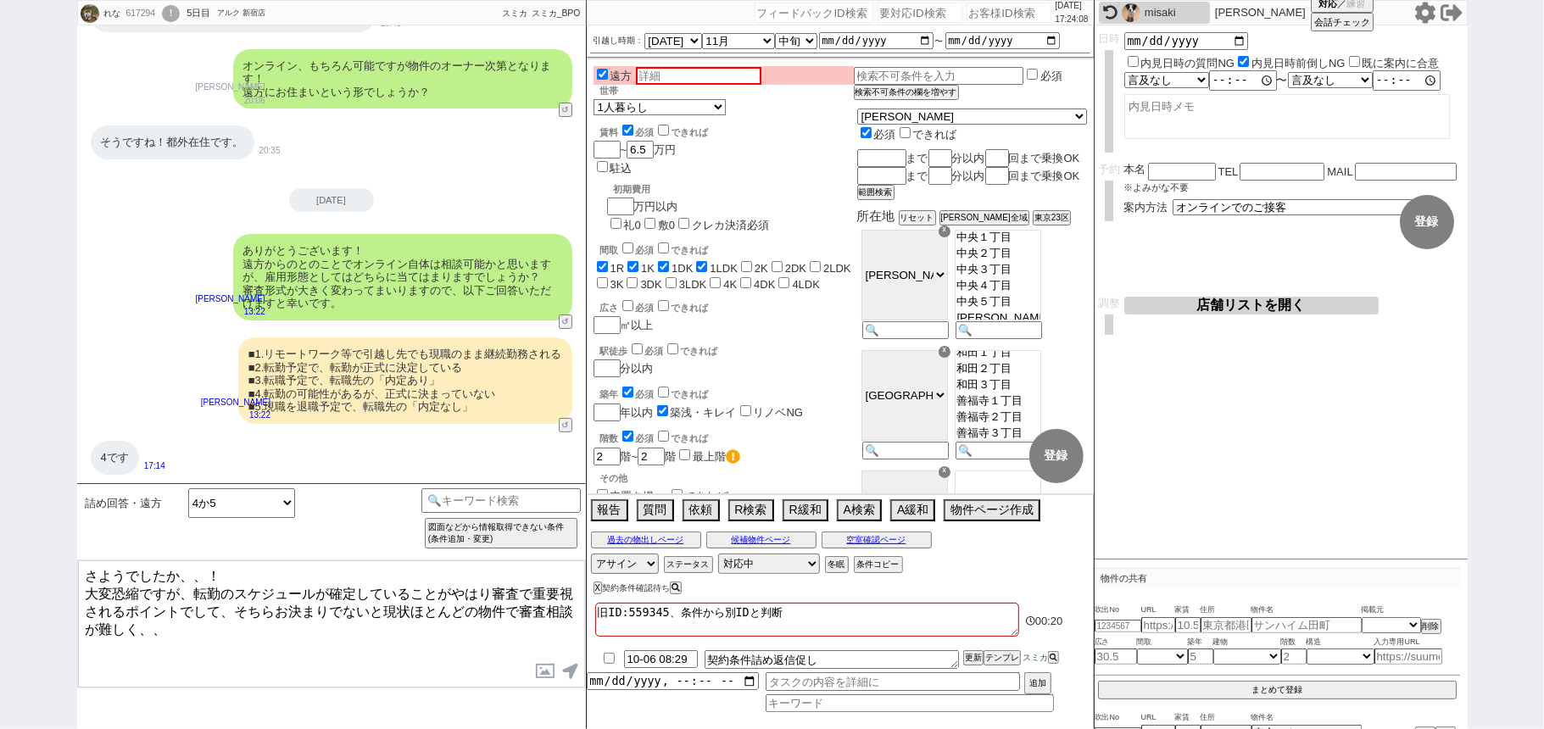
click at [326, 622] on textarea "さようでしたか、、！ 大変恐縮ですが、転勤のスケジュールが確定していることがやはり審査で重要視されるポイントでして、そちらお決まりでないと現状ほとんどの物件で…" at bounding box center [331, 624] width 507 height 127
type textarea "さようでしたか、、！ 大変恐縮ですが、転勤のスケジュールが確定していることがやはり審査で重要視されるポイントでして、そちらお決まりでないと現状ほとんどの物件で…"
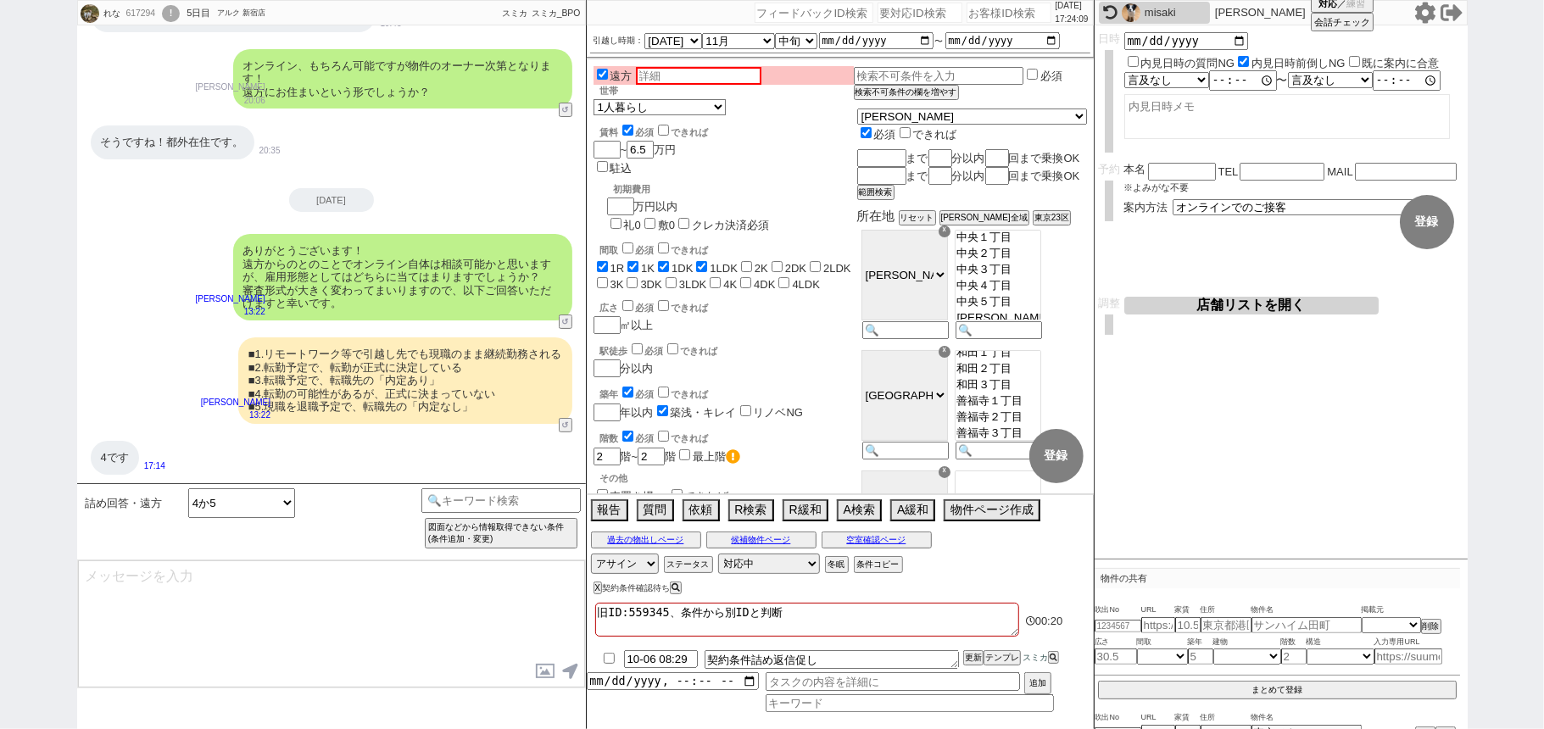
scroll to position [112, 0]
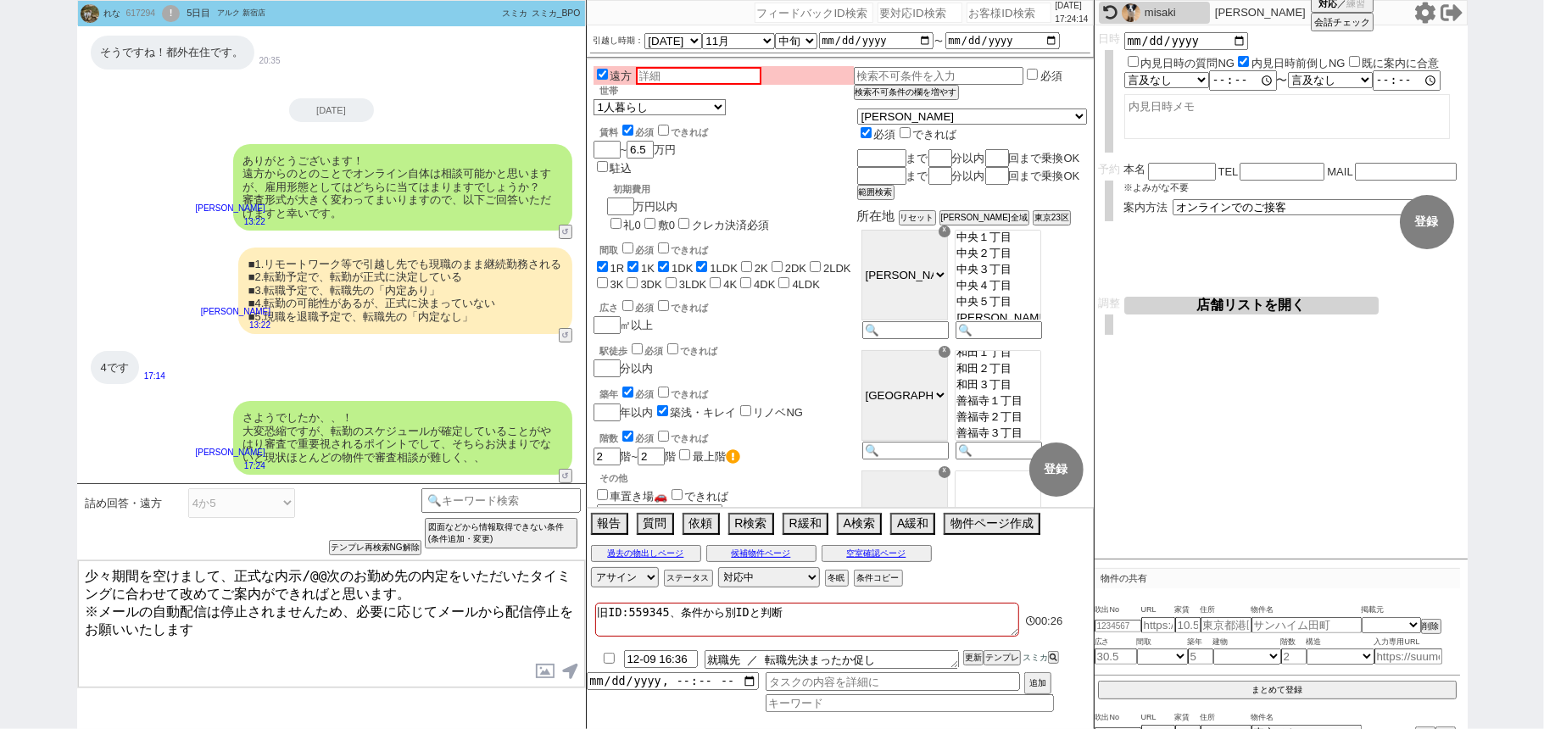
click at [452, 577] on textarea "少々期間を空けまして、正式な内示/@@次のお勤め先の内定をいただいたタイミングに合わせて改めてご案内ができればと思います。 ※メールの自動配信は停止されません…" at bounding box center [331, 624] width 507 height 127
click at [320, 594] on textarea "少々期間を空けまして、正式な内示をいただいたタイミングに合わせて改めてご案内ができればと思います。 ※メールの自動配信は停止されませんため、必要に応じてメール…" at bounding box center [331, 624] width 507 height 127
type textarea "少々期間を空けまして、正式な内示をいただいたタイミングに合わせて改めてご案内ができればと思います。 ※メールの自動配信は停止されませんため、必要に応じてメール…"
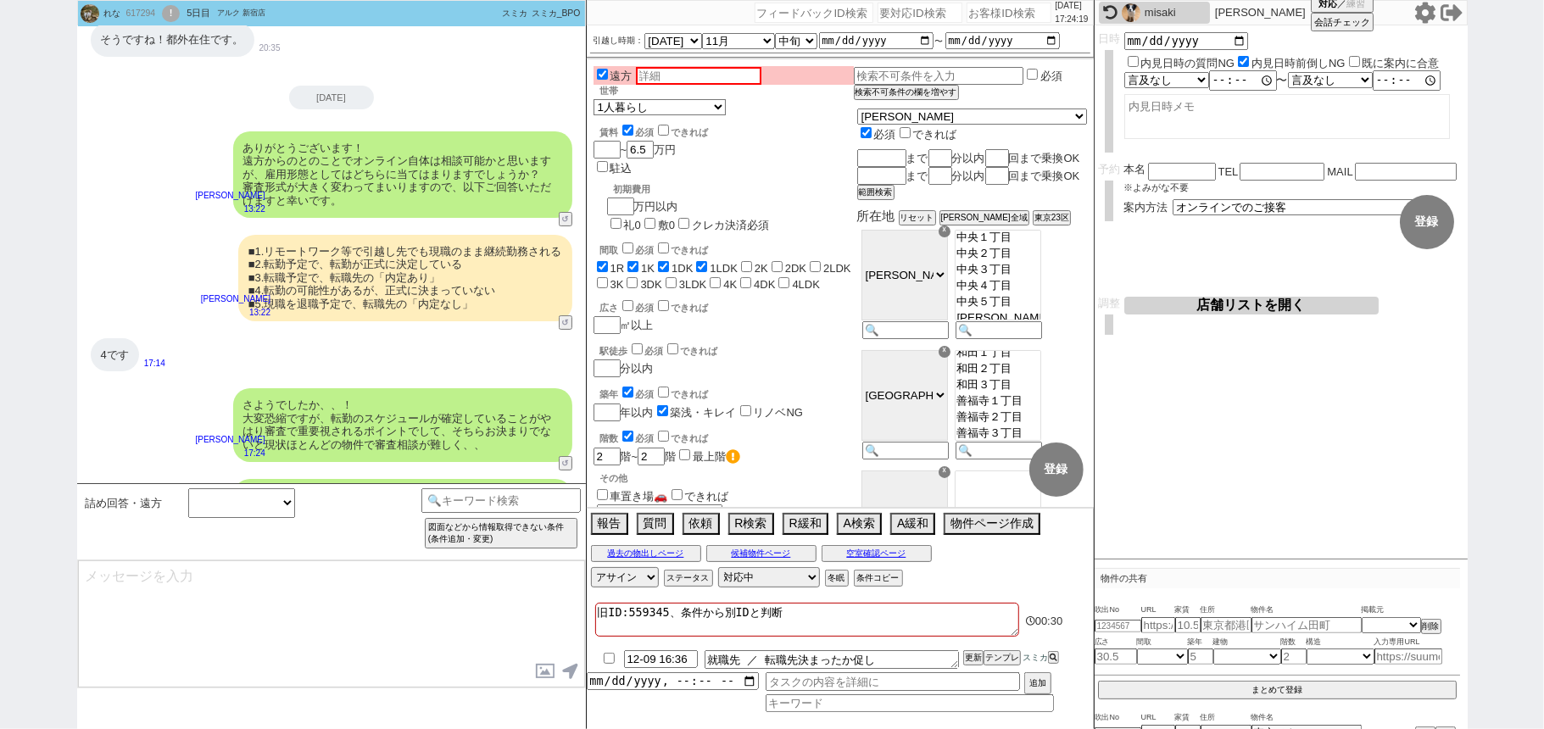
scroll to position [202, 0]
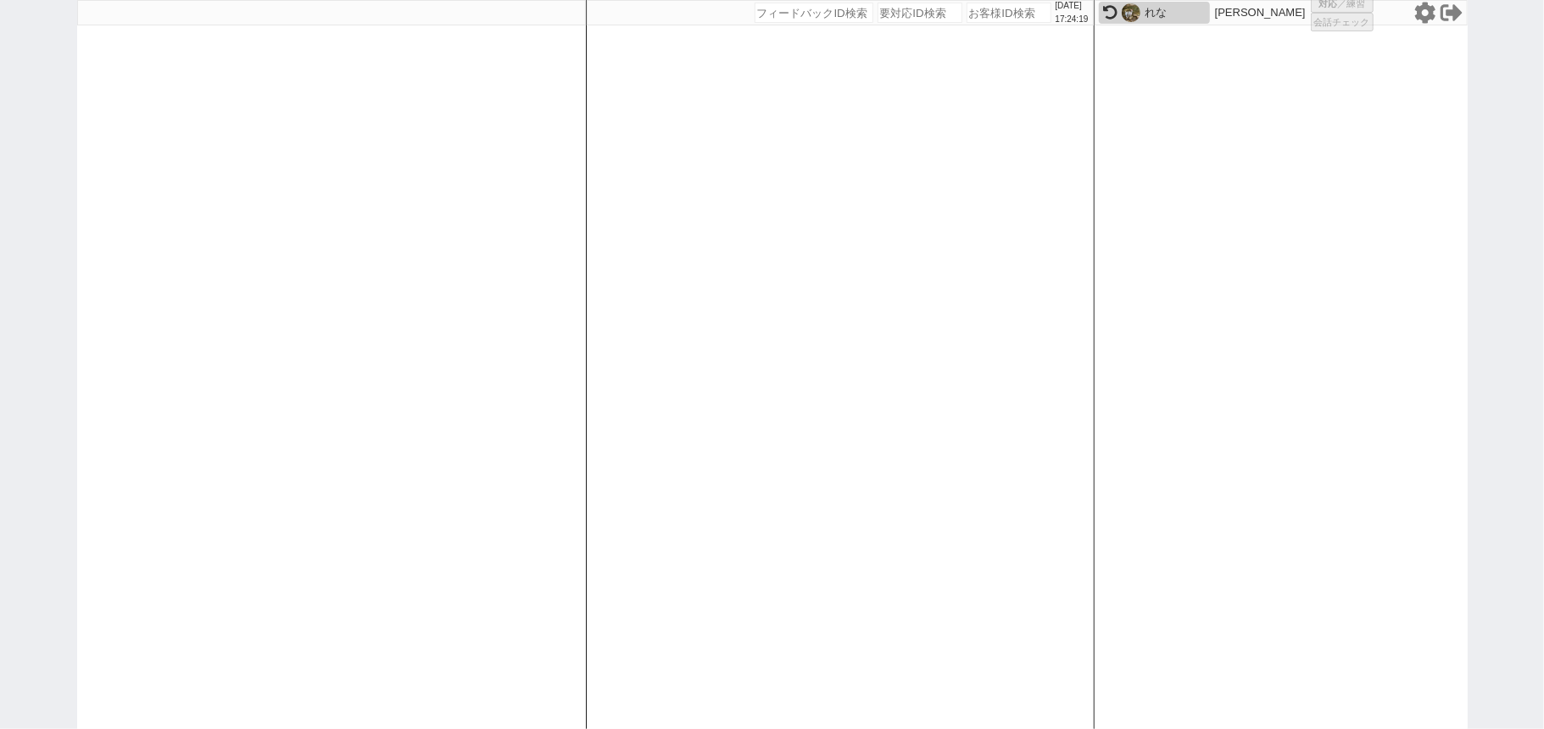
select select
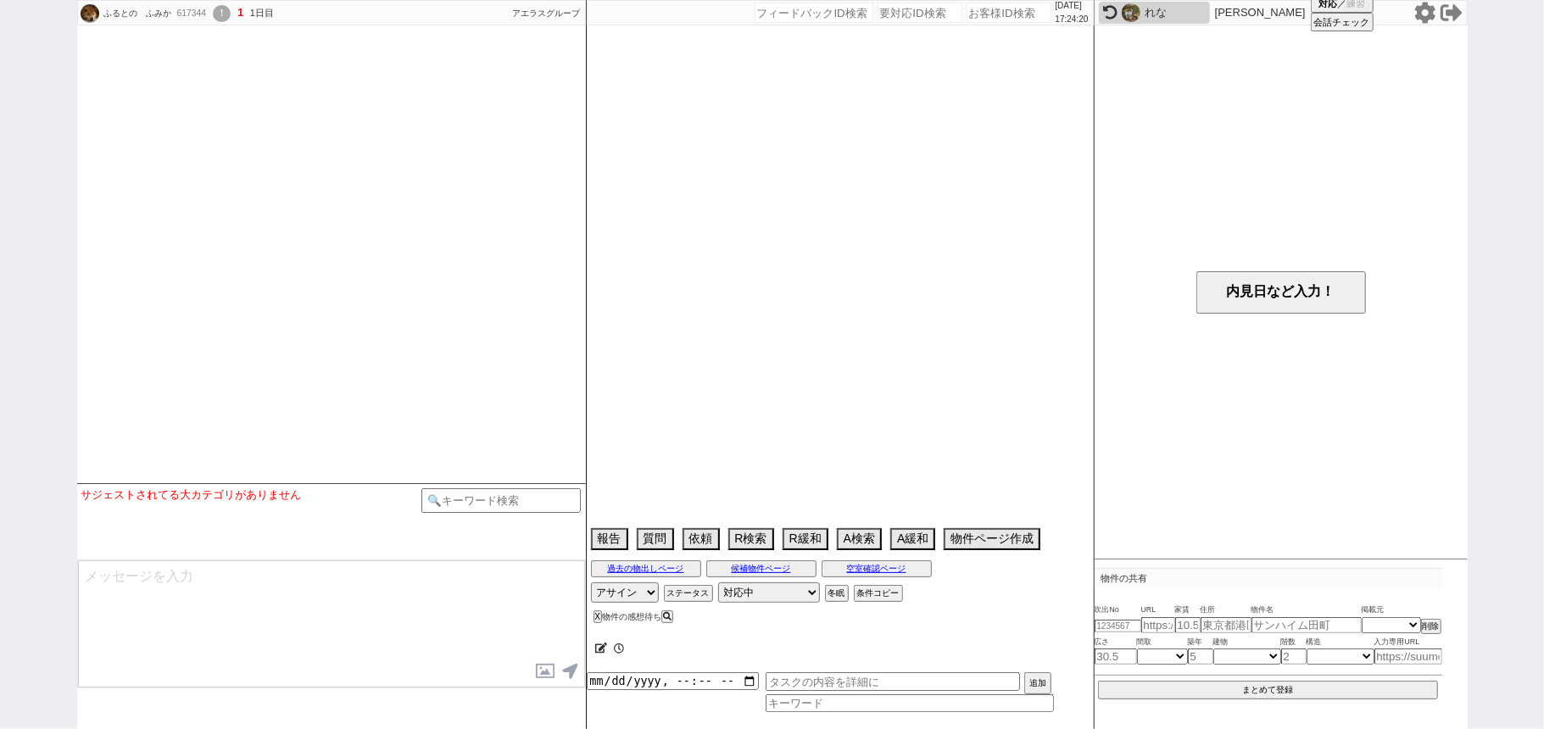
type textarea "親は鹿児島"
select select
select select "2026"
select select "1"
select select "36"
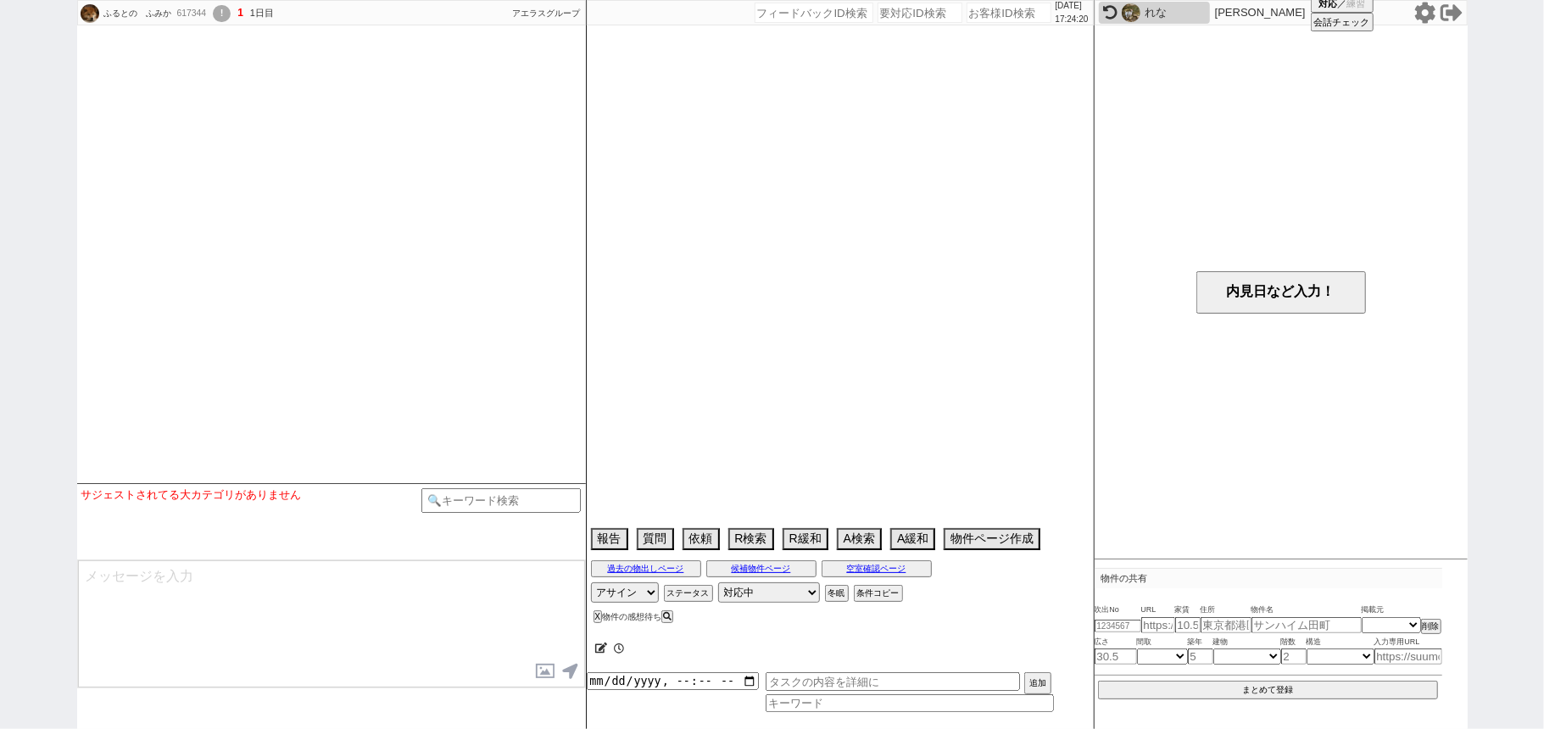
select select "5"
select select "26"
select select "843"
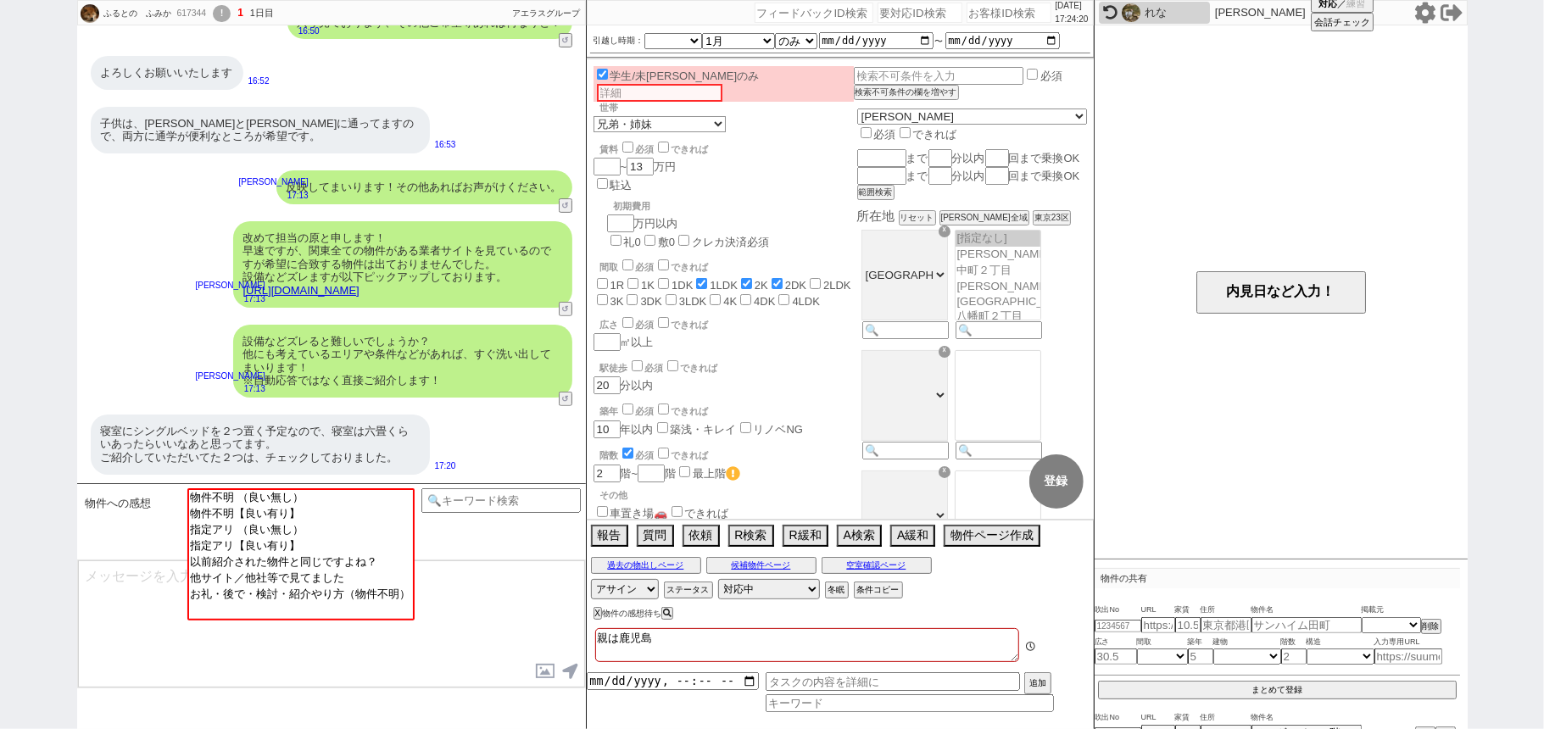
scroll to position [605, 0]
drag, startPoint x: 1120, startPoint y: 8, endPoint x: 1043, endPoint y: 124, distance: 139.0
click at [1121, 8] on div "れな" at bounding box center [1154, 13] width 111 height 22
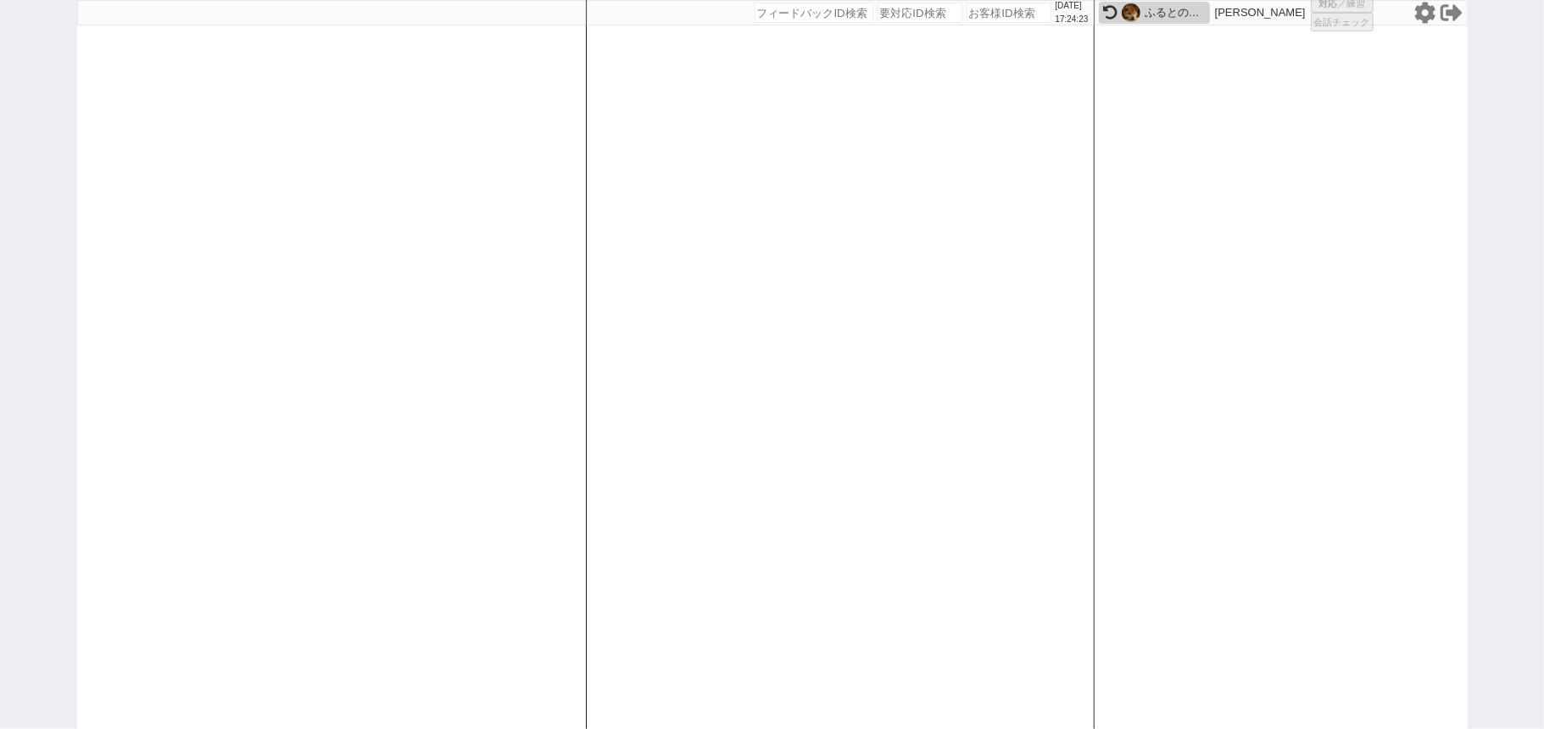
select select "4"
select select
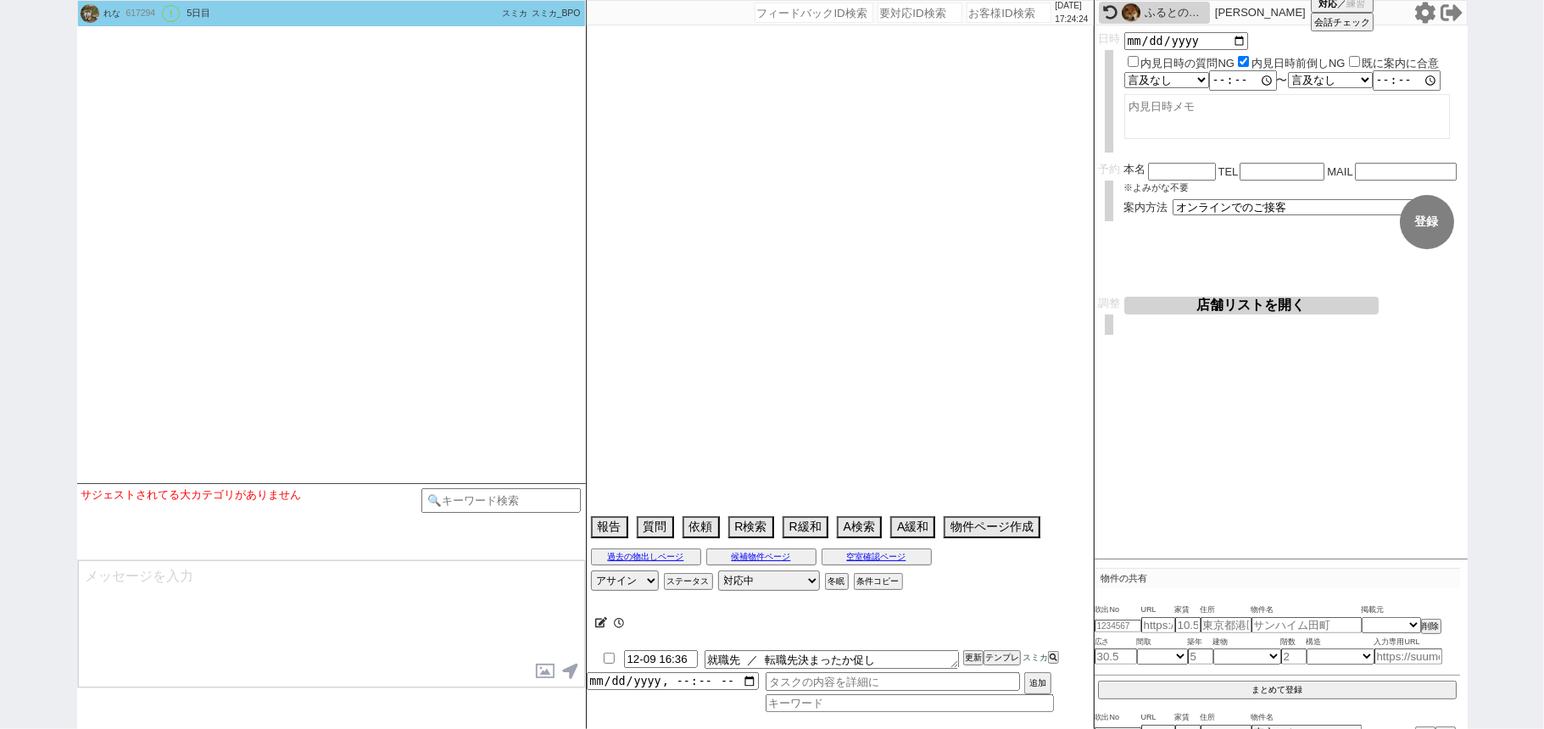
type textarea "旧ID:559345、条件から別IDと判断"
select select "2025"
select select "11"
select select "33"
select select "0"
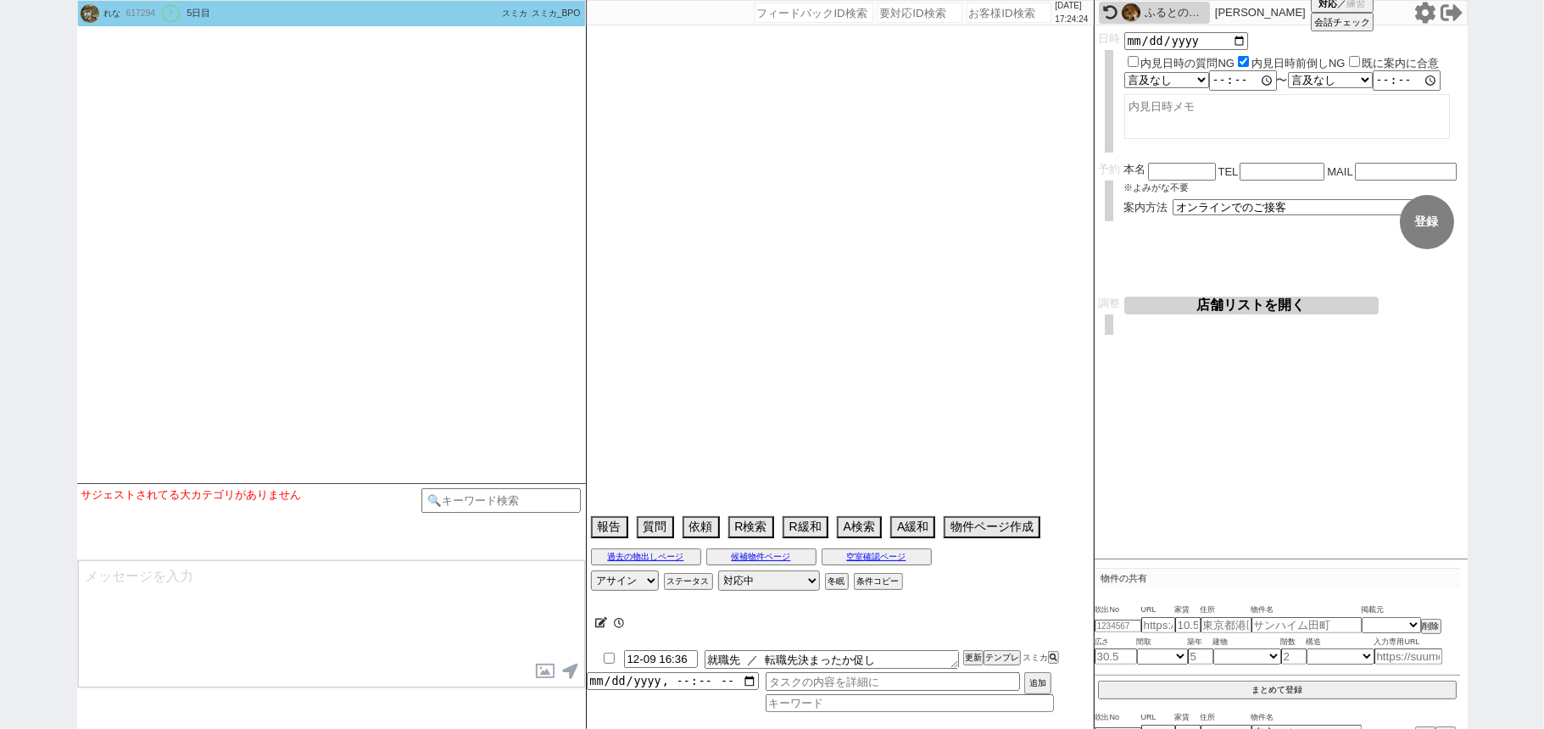
select select "14"
select select "1760"
select select "15"
select select "1948"
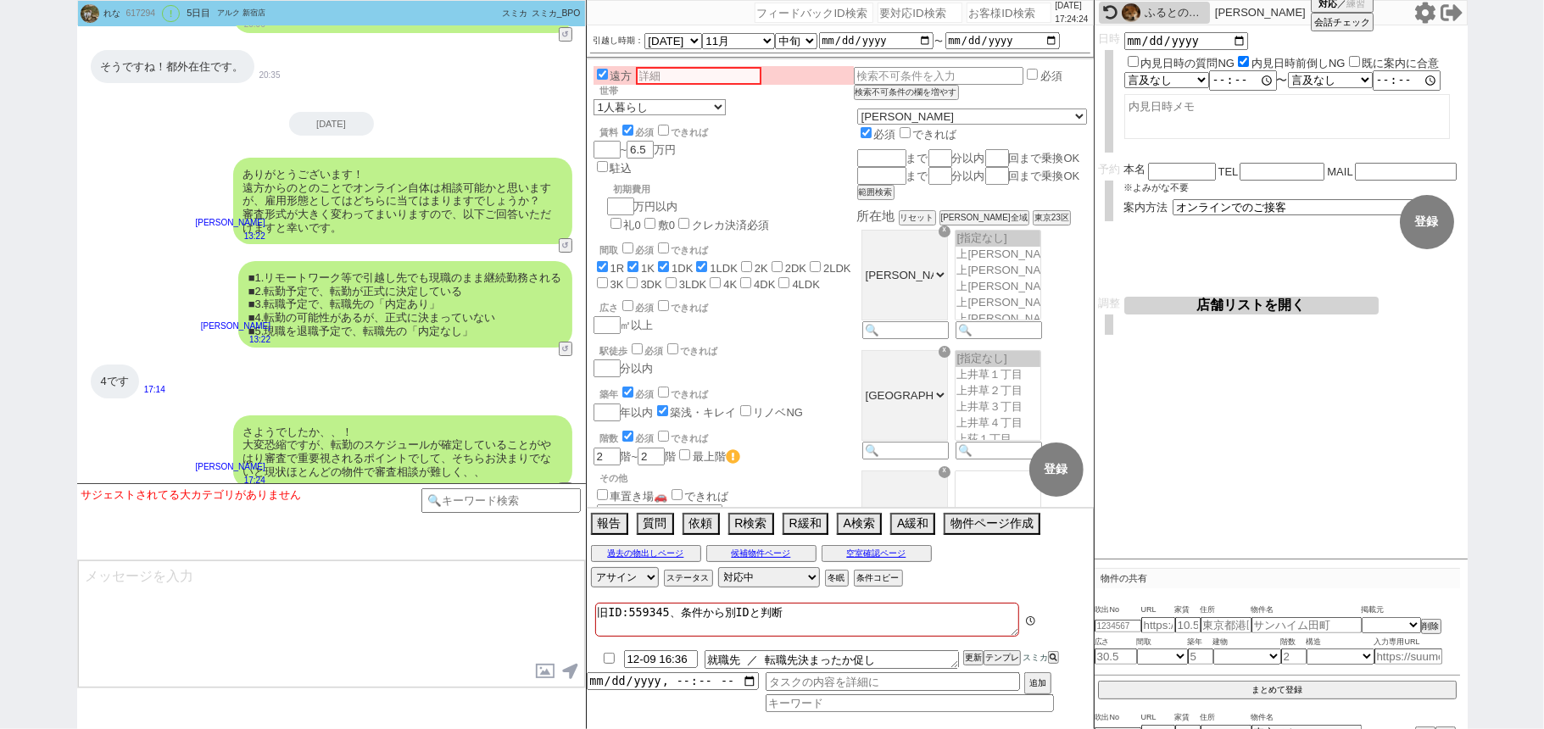
scroll to position [712, 0]
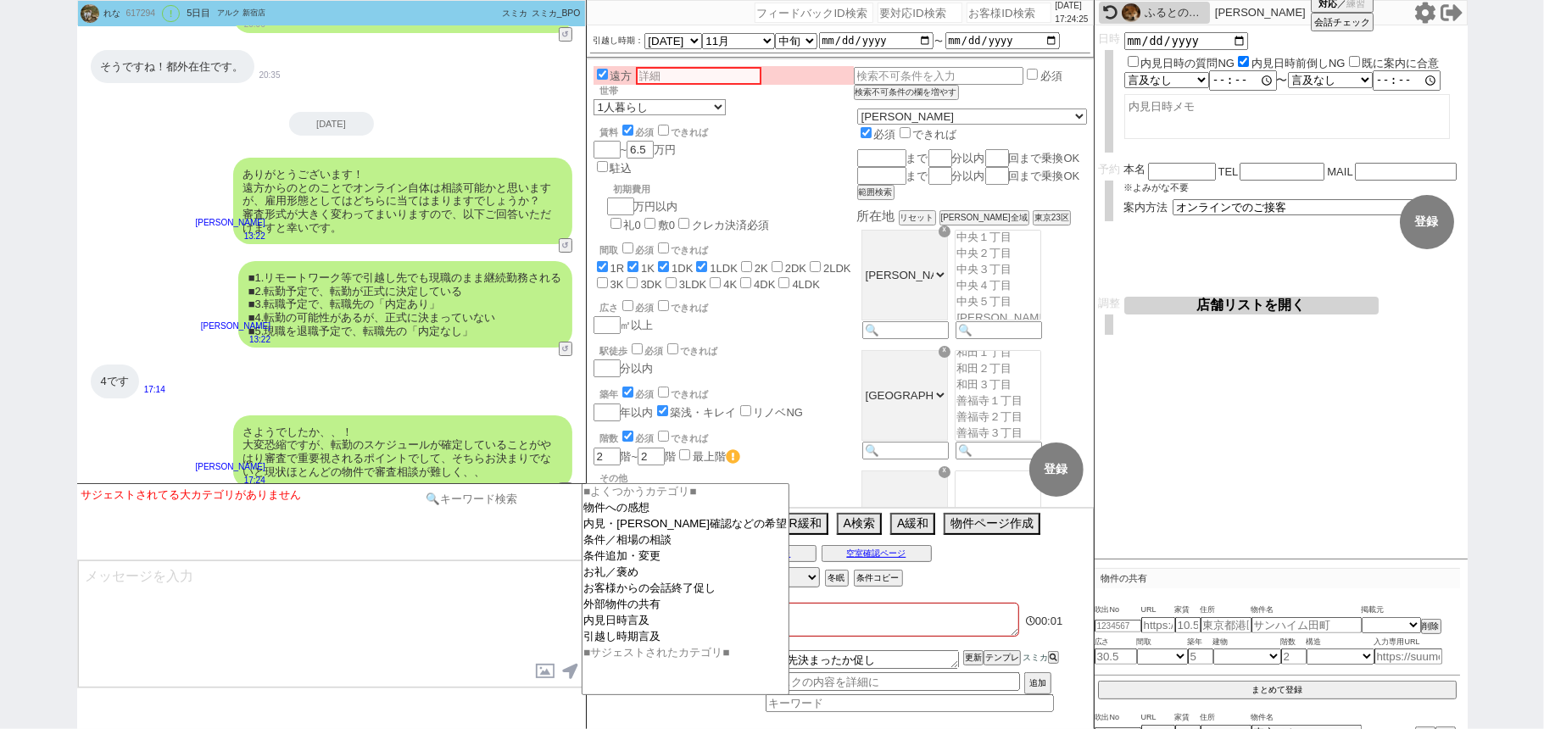
click at [459, 502] on input at bounding box center [502, 499] width 160 height 21
click at [624, 561] on option "条件追加・変更" at bounding box center [686, 557] width 207 height 16
select select
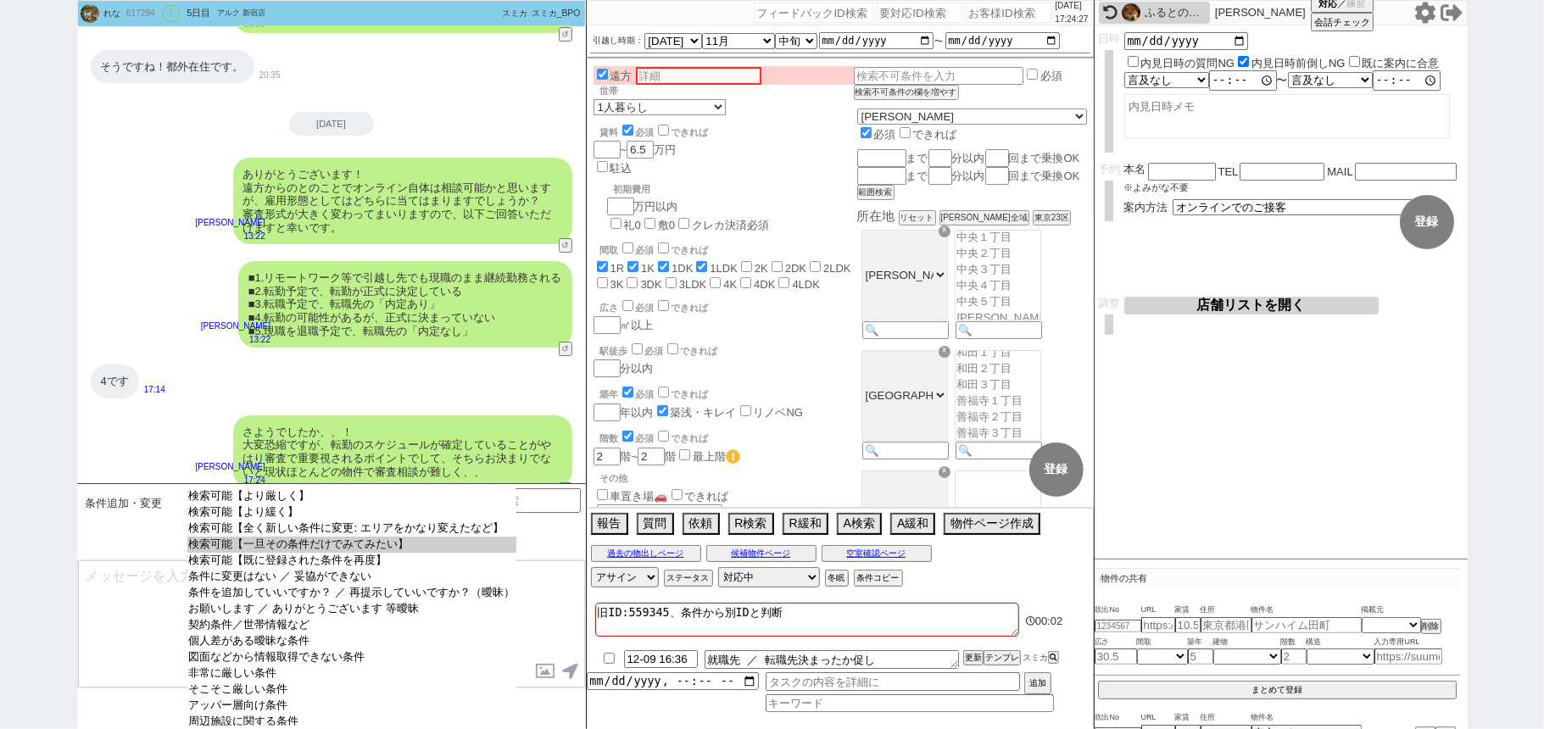
click at [394, 547] on option "検索可能【一旦その条件だけでみてみたい】" at bounding box center [351, 545] width 329 height 16
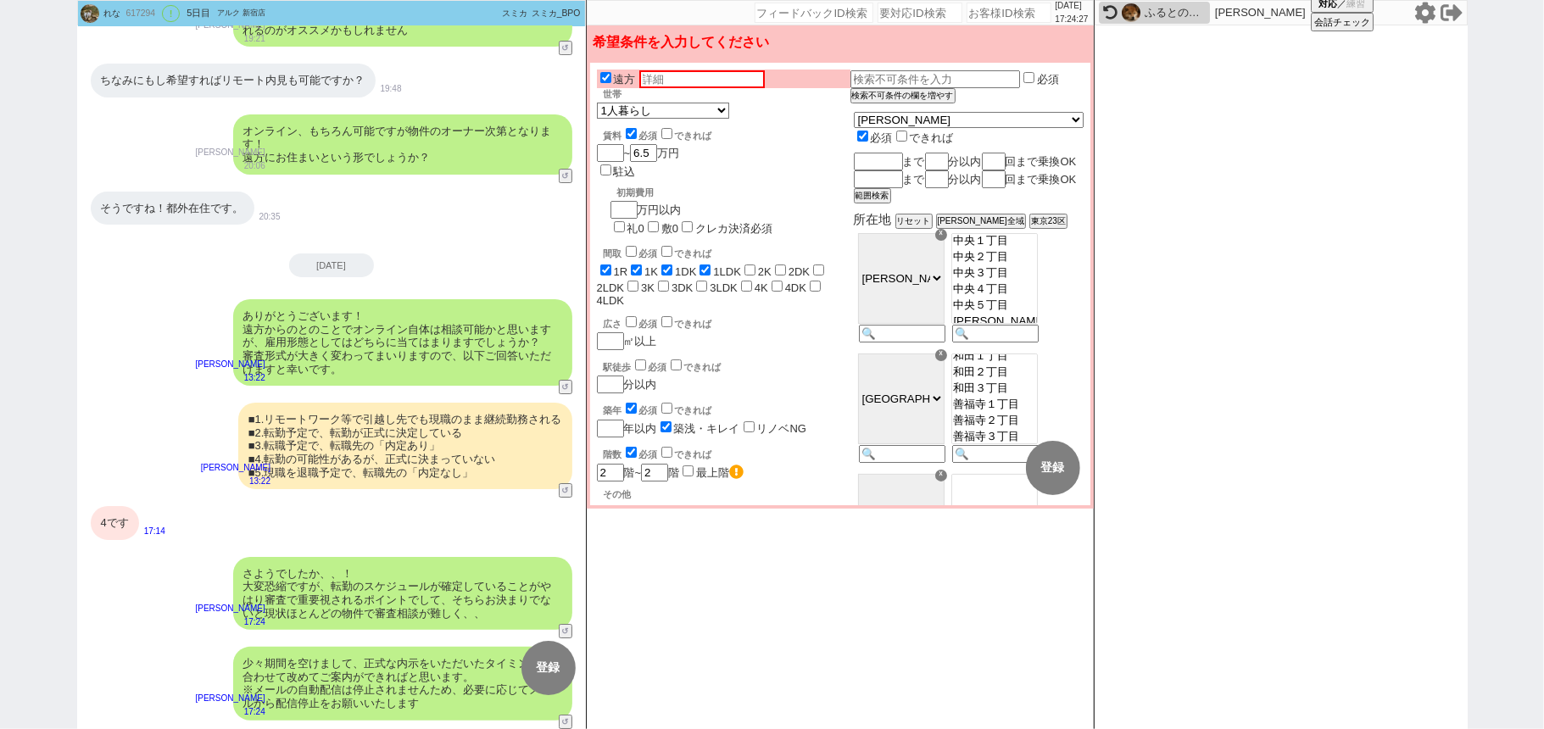
scroll to position [8719, 0]
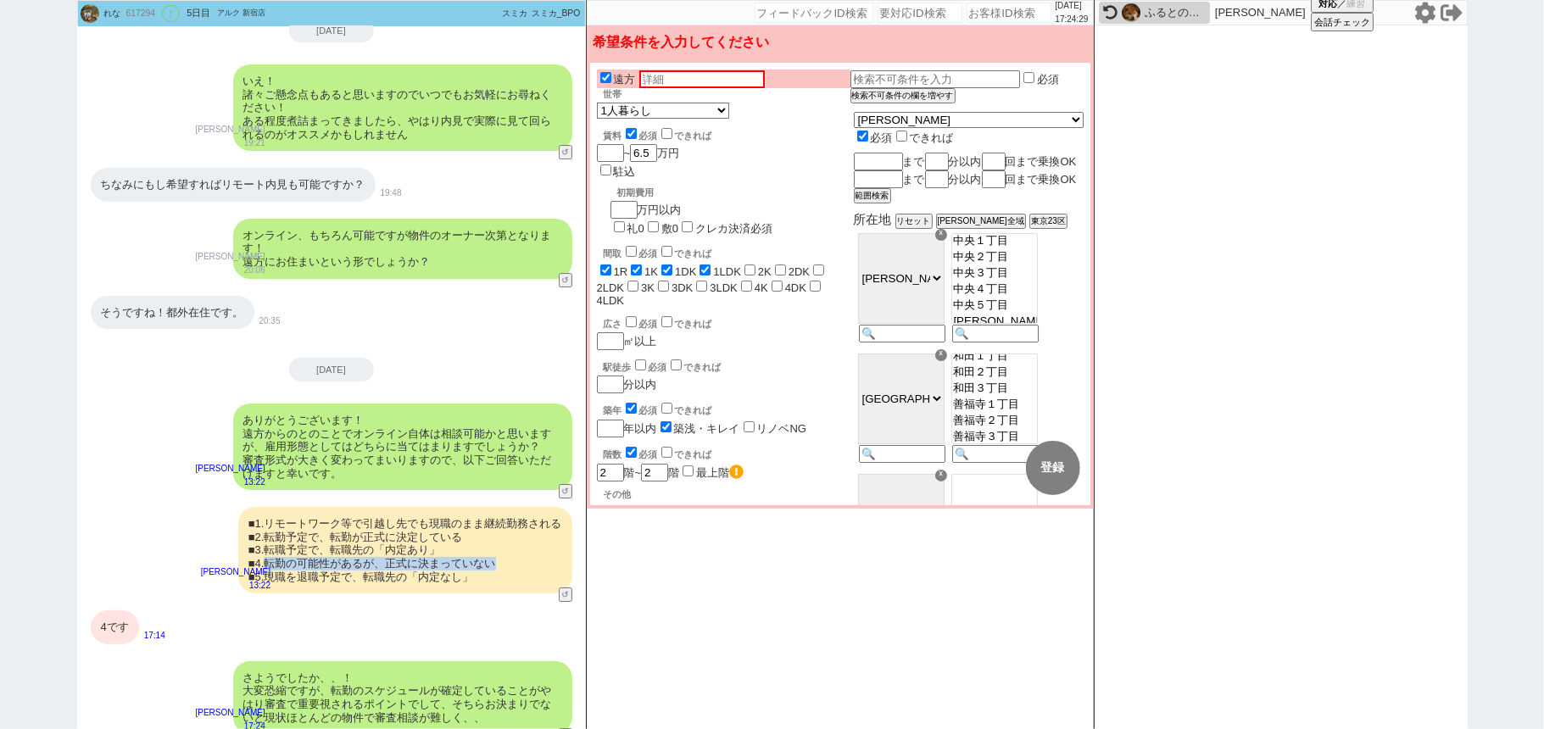
drag, startPoint x: 332, startPoint y: 460, endPoint x: 493, endPoint y: 459, distance: 160.3
click at [493, 507] on div "■1.リモートワーク等で引越し先でも現職のまま継続勤務される ■2.転勤予定で、転勤が正式に決定している ■3.転職予定で、転職先の「内定あり」 ■4.転勤の…" at bounding box center [405, 550] width 334 height 87
copy div "転勤の可能性があるが、正式に決まっていない"
click at [730, 86] on input "text" at bounding box center [702, 79] width 126 height 18
paste input "転勤の可能性があるが、正式に決まっていない"
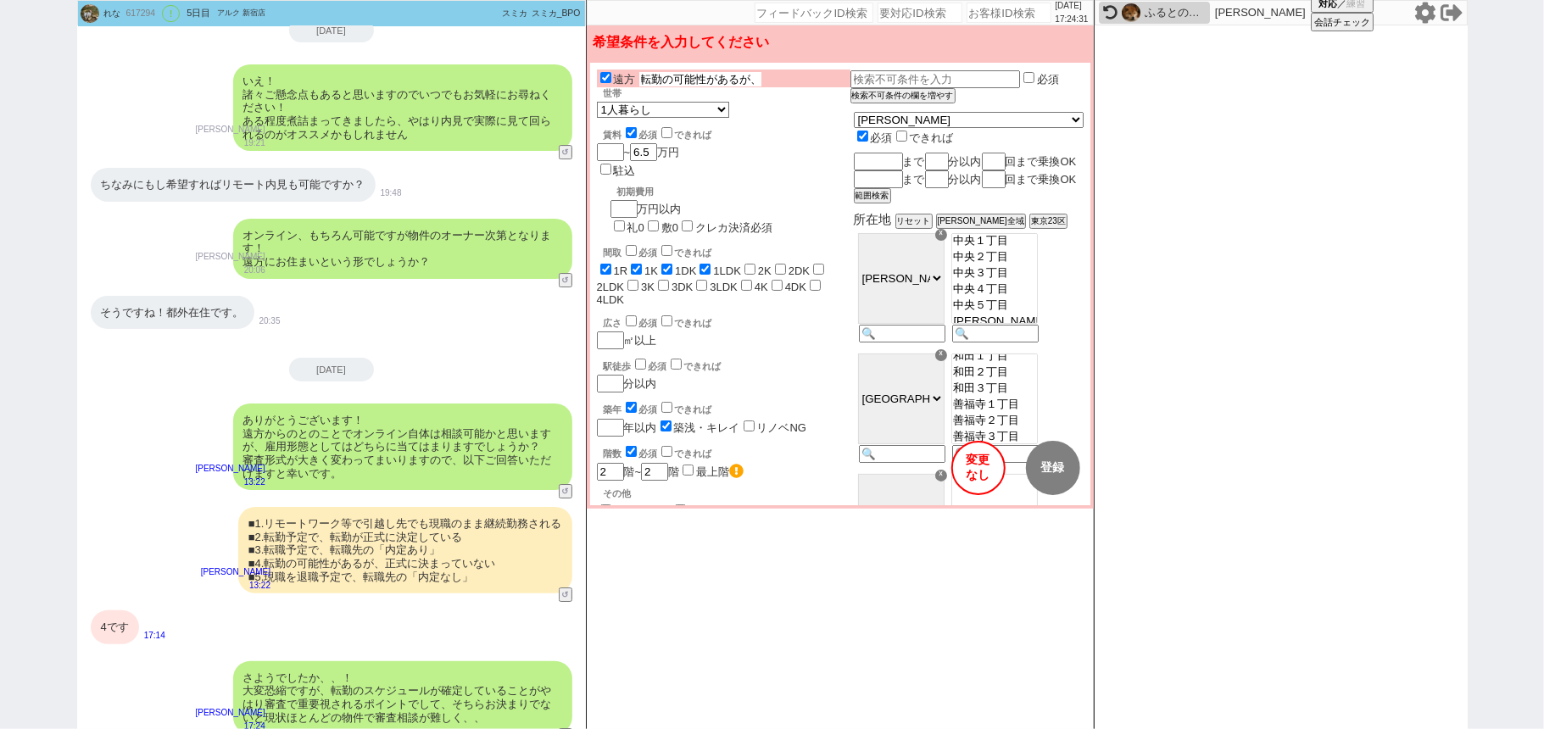
scroll to position [0, 116]
type input "転勤の可能性があるが、正式に決まっていない"
click at [851, 357] on div "駅徒歩 必須 できれば 分以内" at bounding box center [724, 375] width 254 height 36
click at [1043, 482] on button "登録" at bounding box center [1053, 468] width 54 height 54
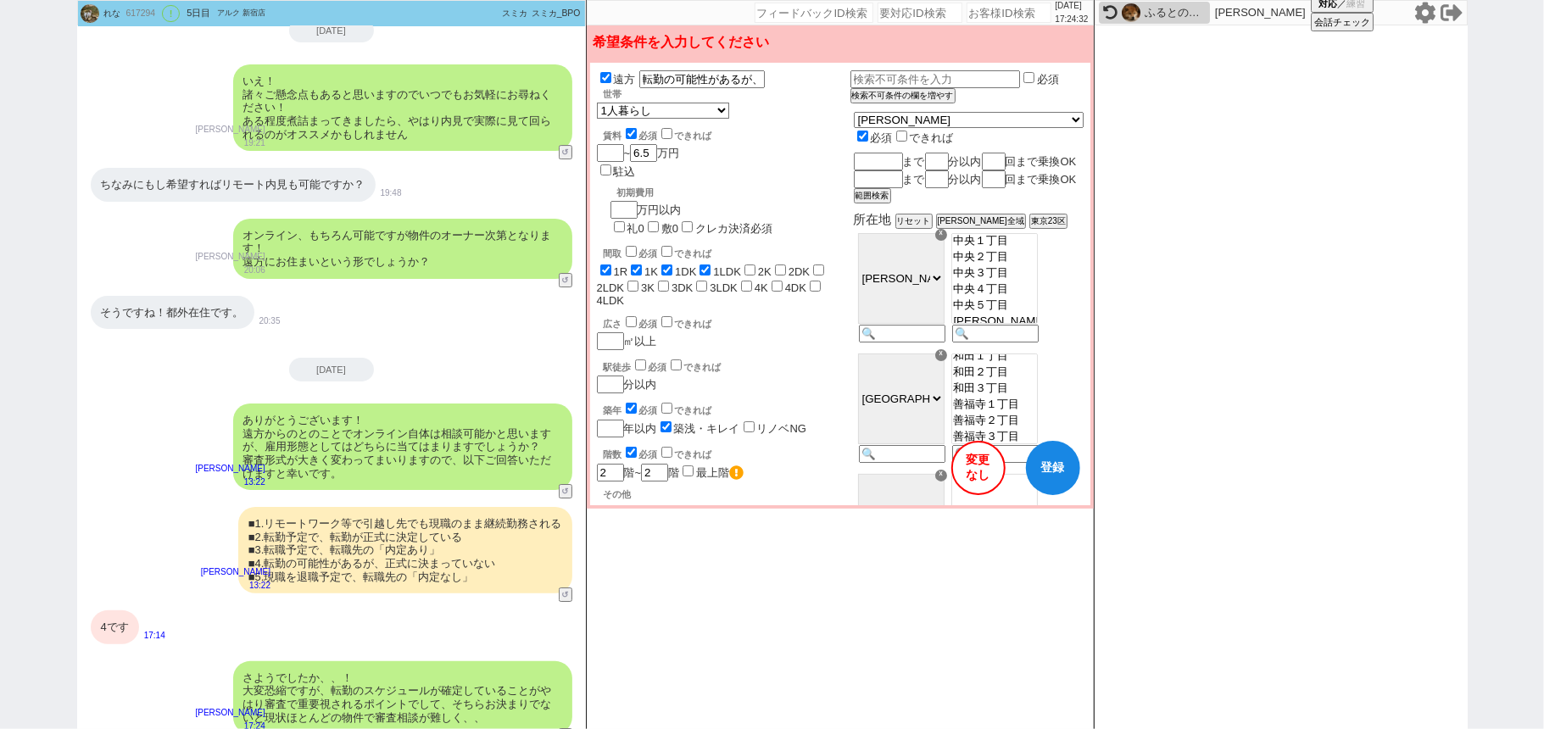
checkbox input "true"
checkbox input "false"
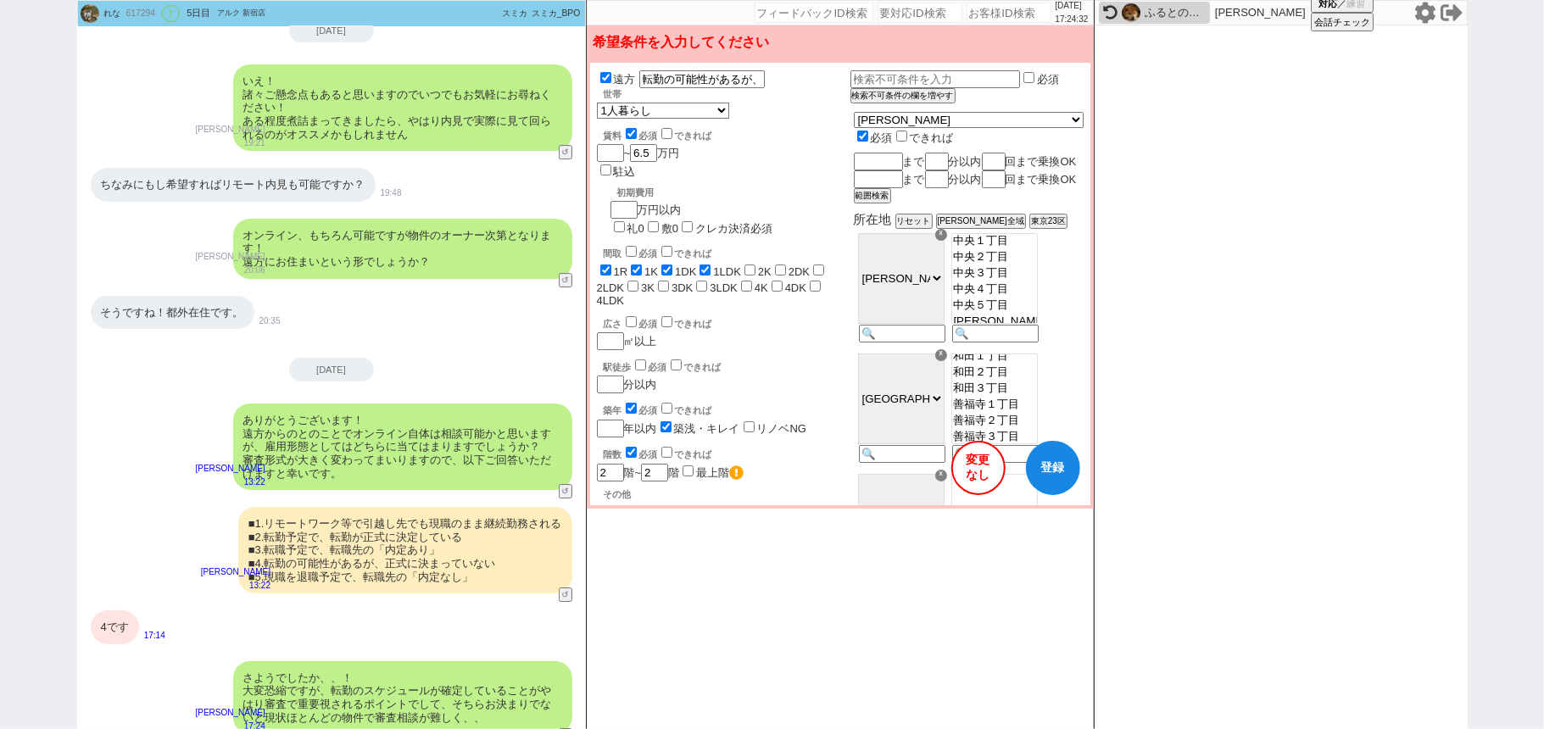
checkbox input "false"
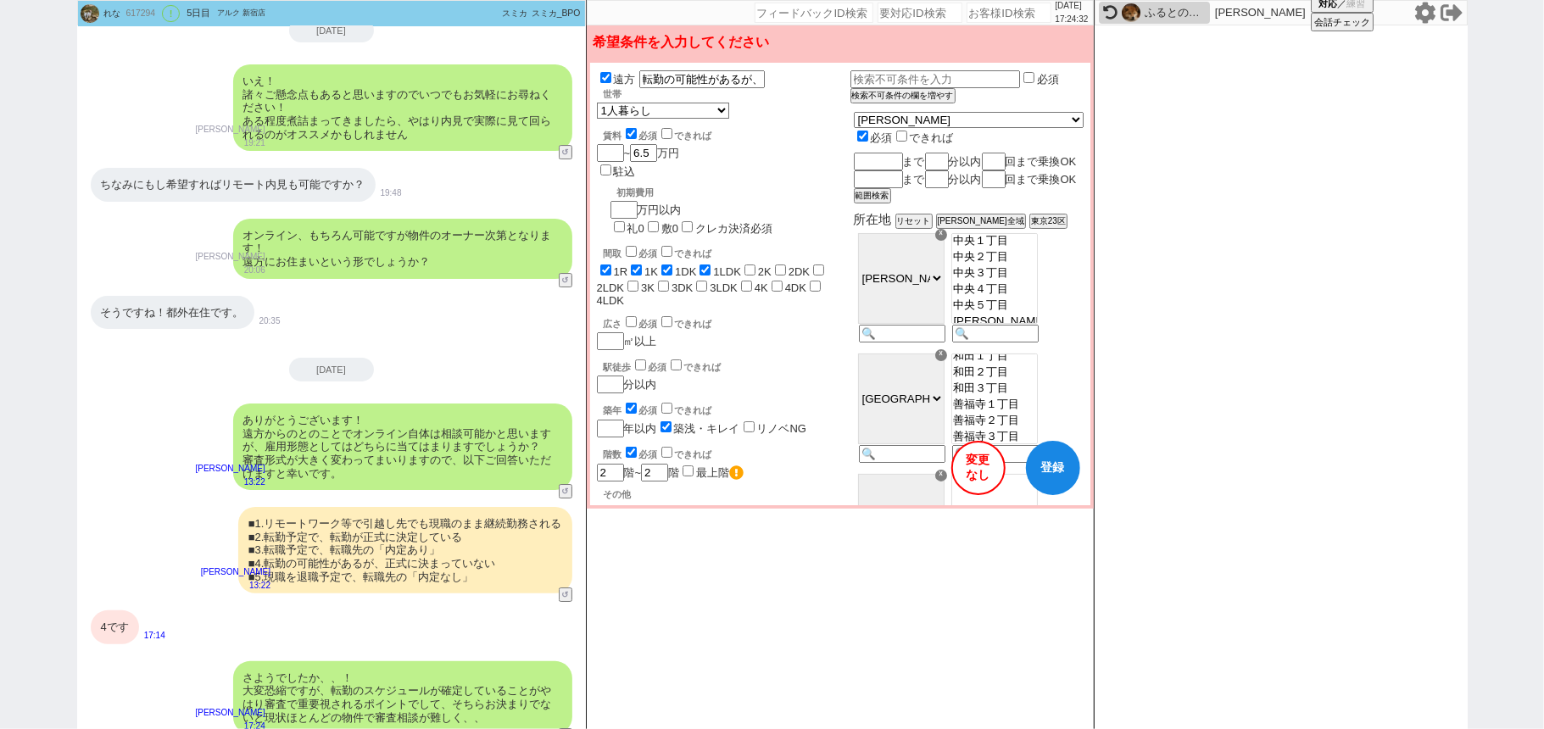
checkbox input "false"
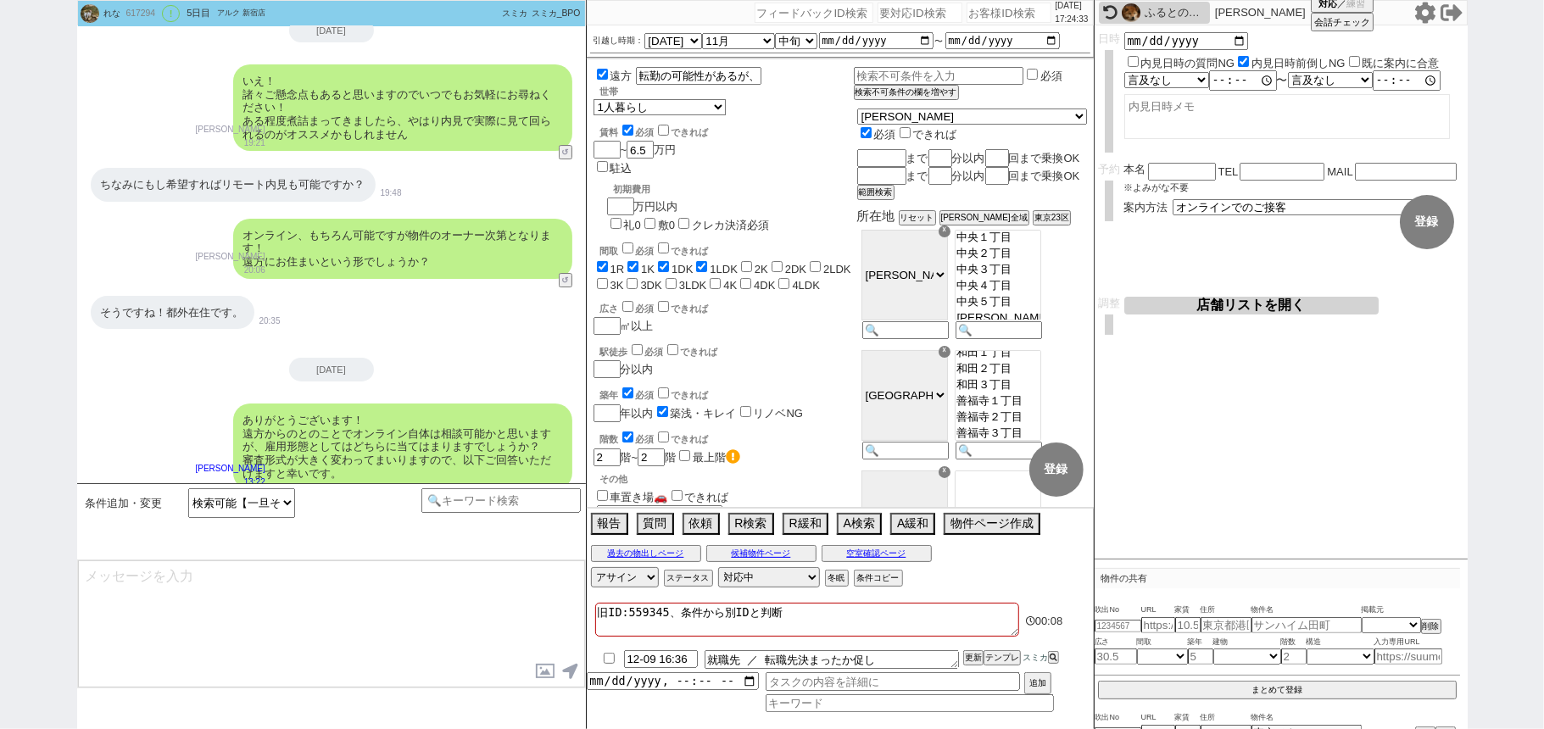
scroll to position [8965, 0]
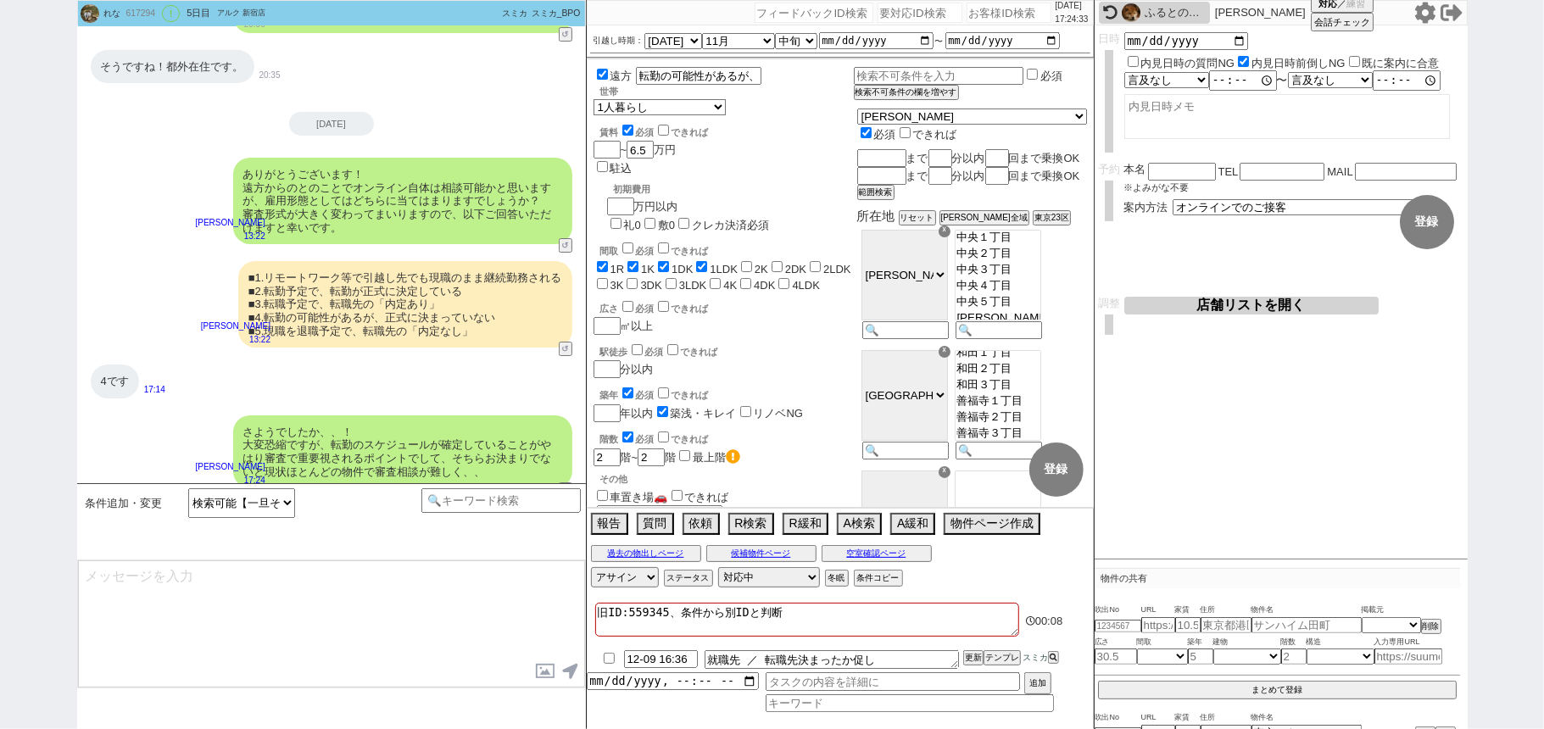
select select "14"
select select "1760"
select select "15"
select select "1948"
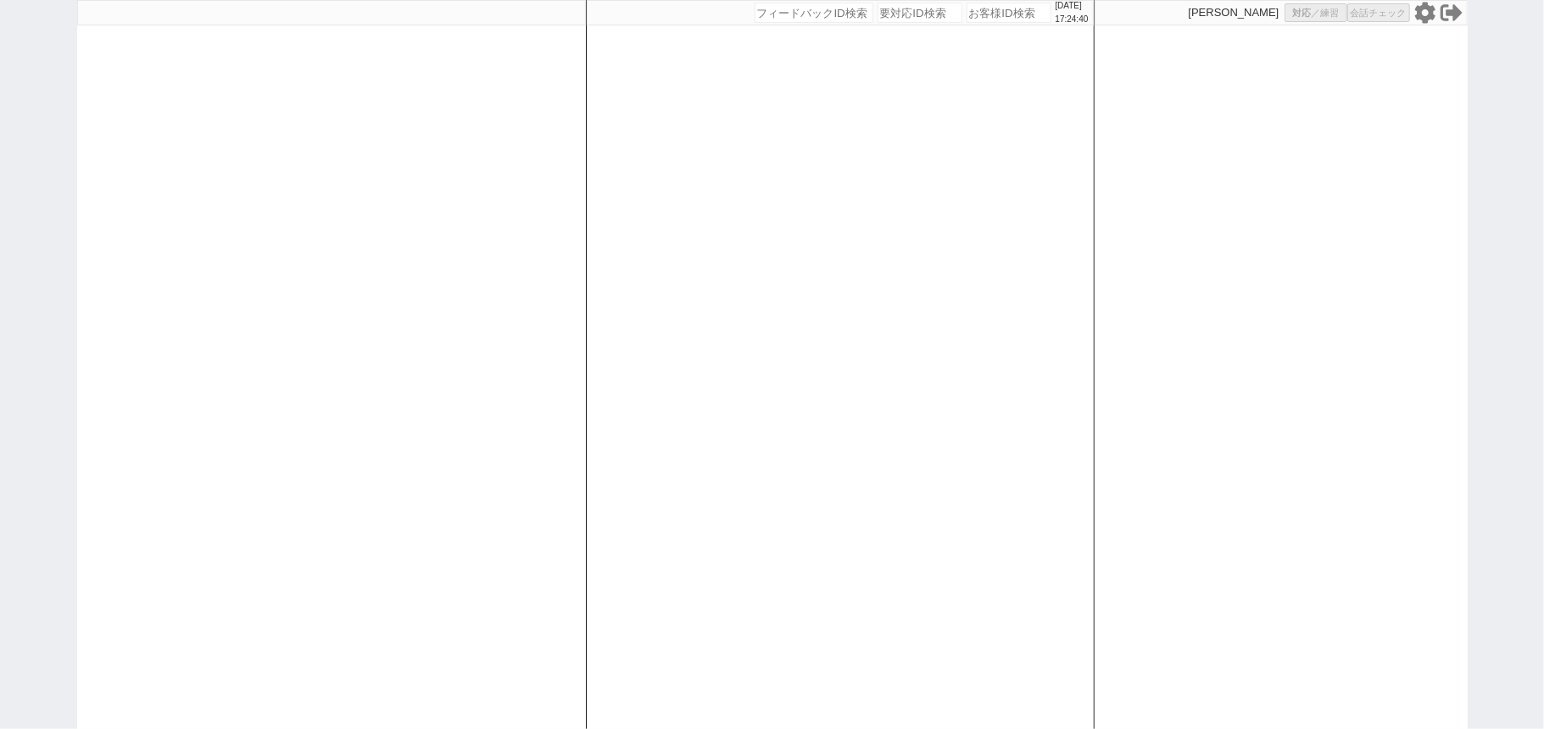
select select "100"
select select "1"
select select "2"
select select "5"
select select
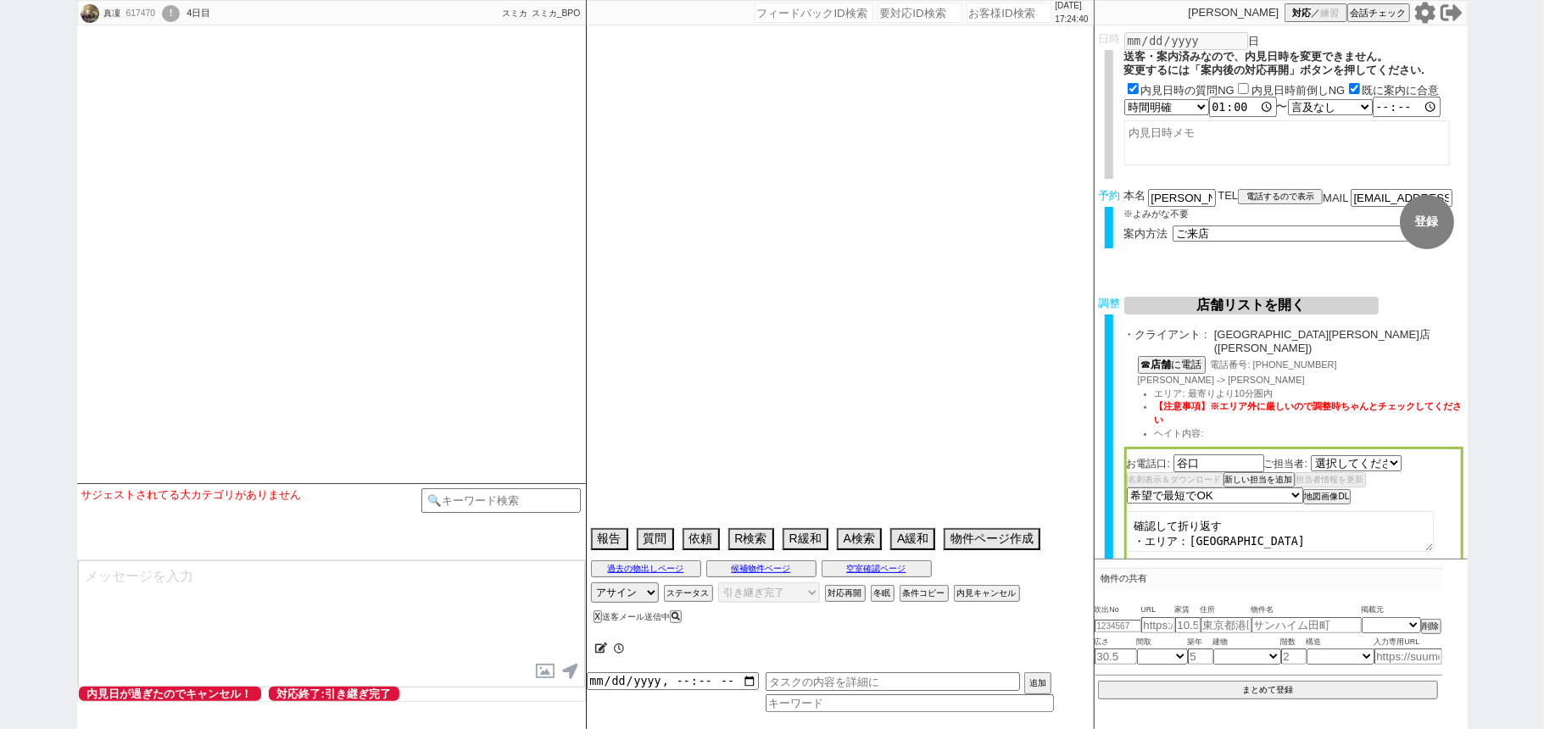
select select "2100"
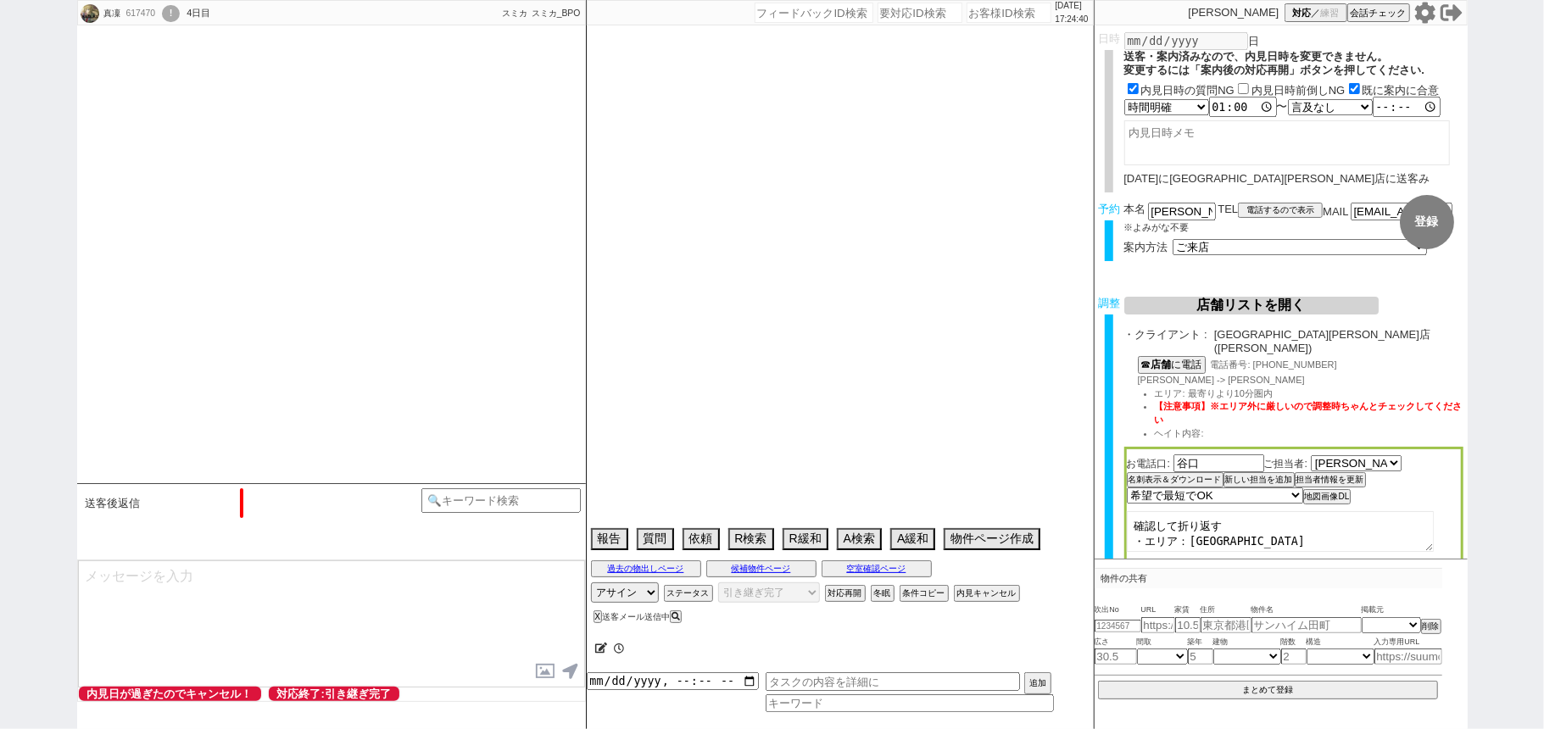
scroll to position [940, 0]
type textarea "他社無し"
select select "2025"
select select "11"
select select "36"
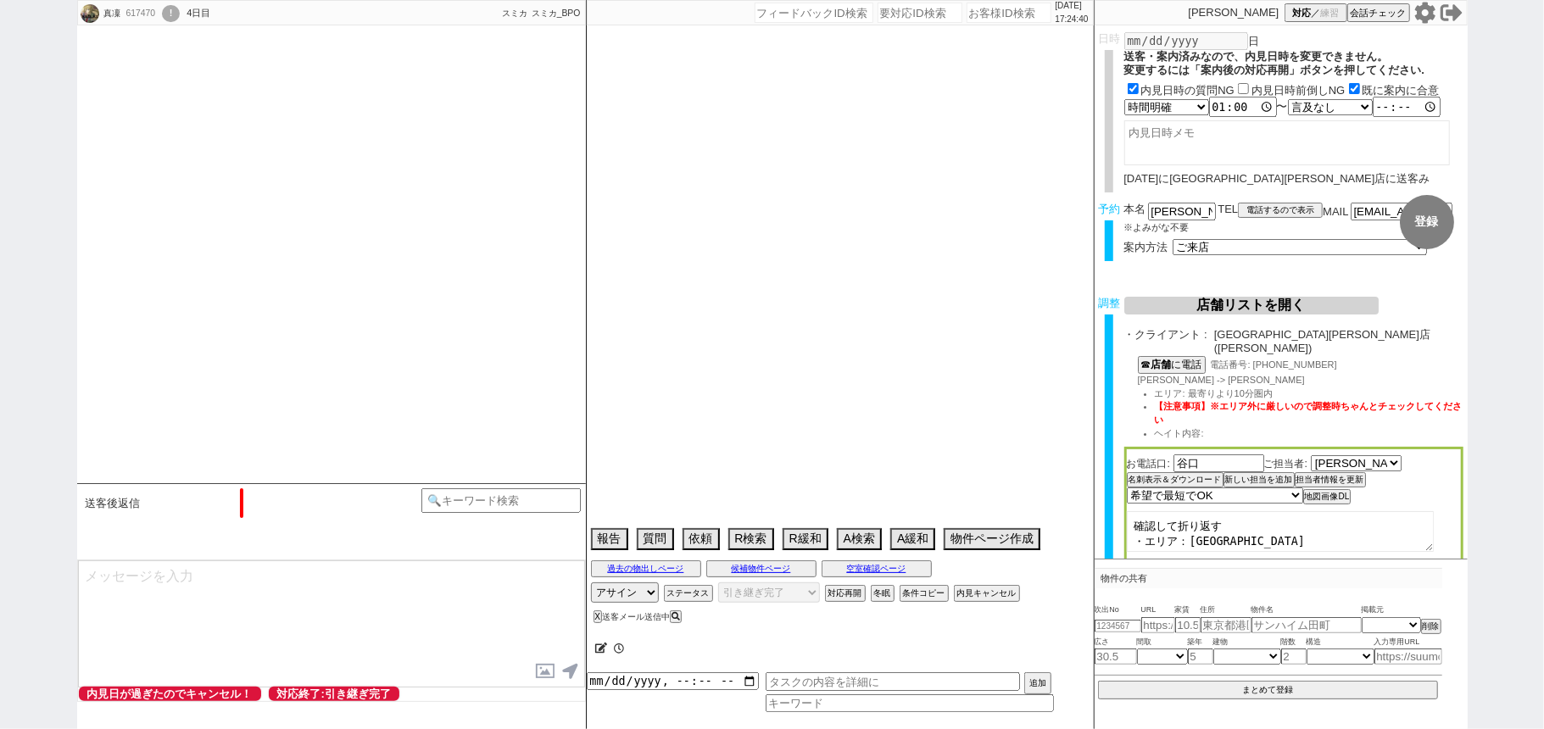
select select "0"
select select "816"
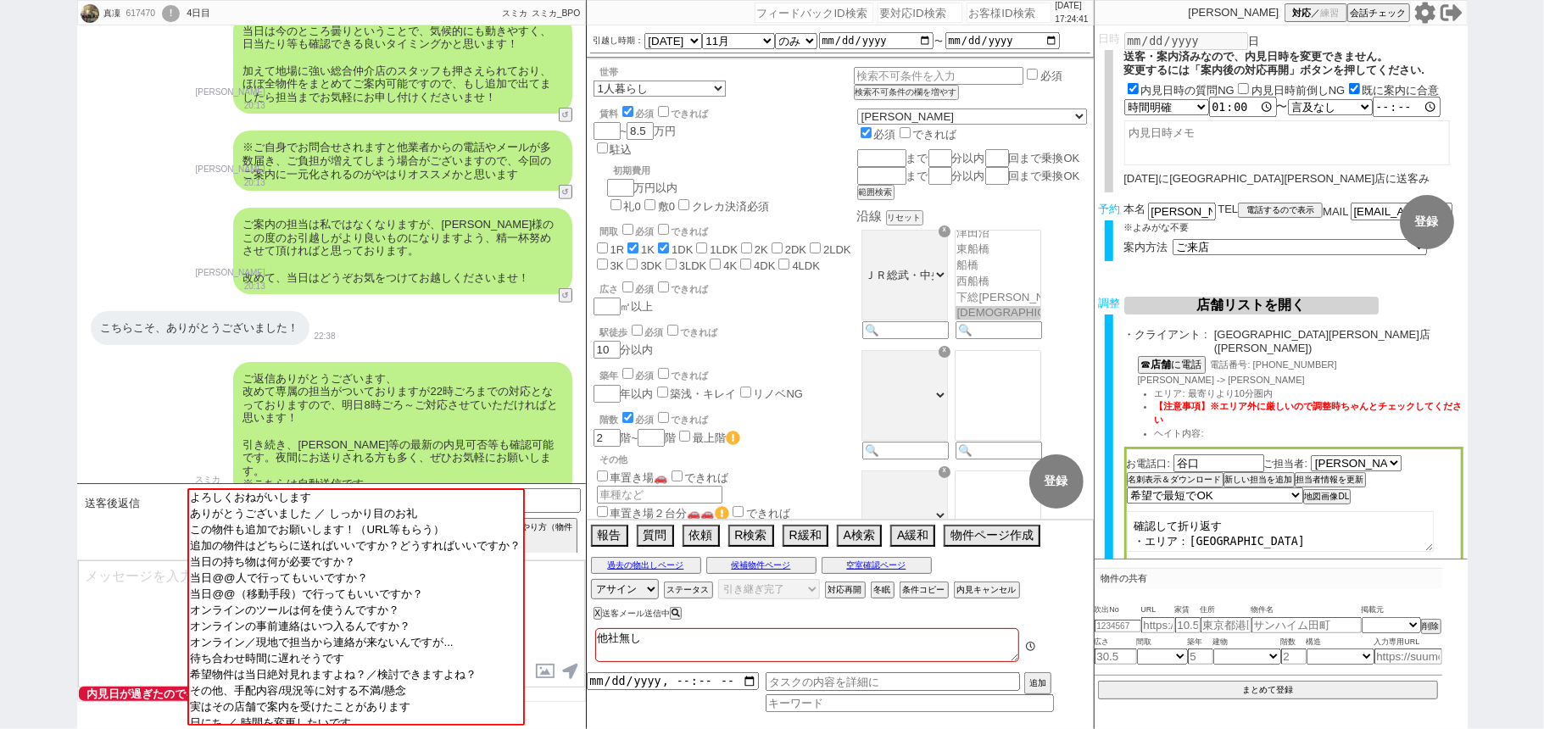
scroll to position [124, 0]
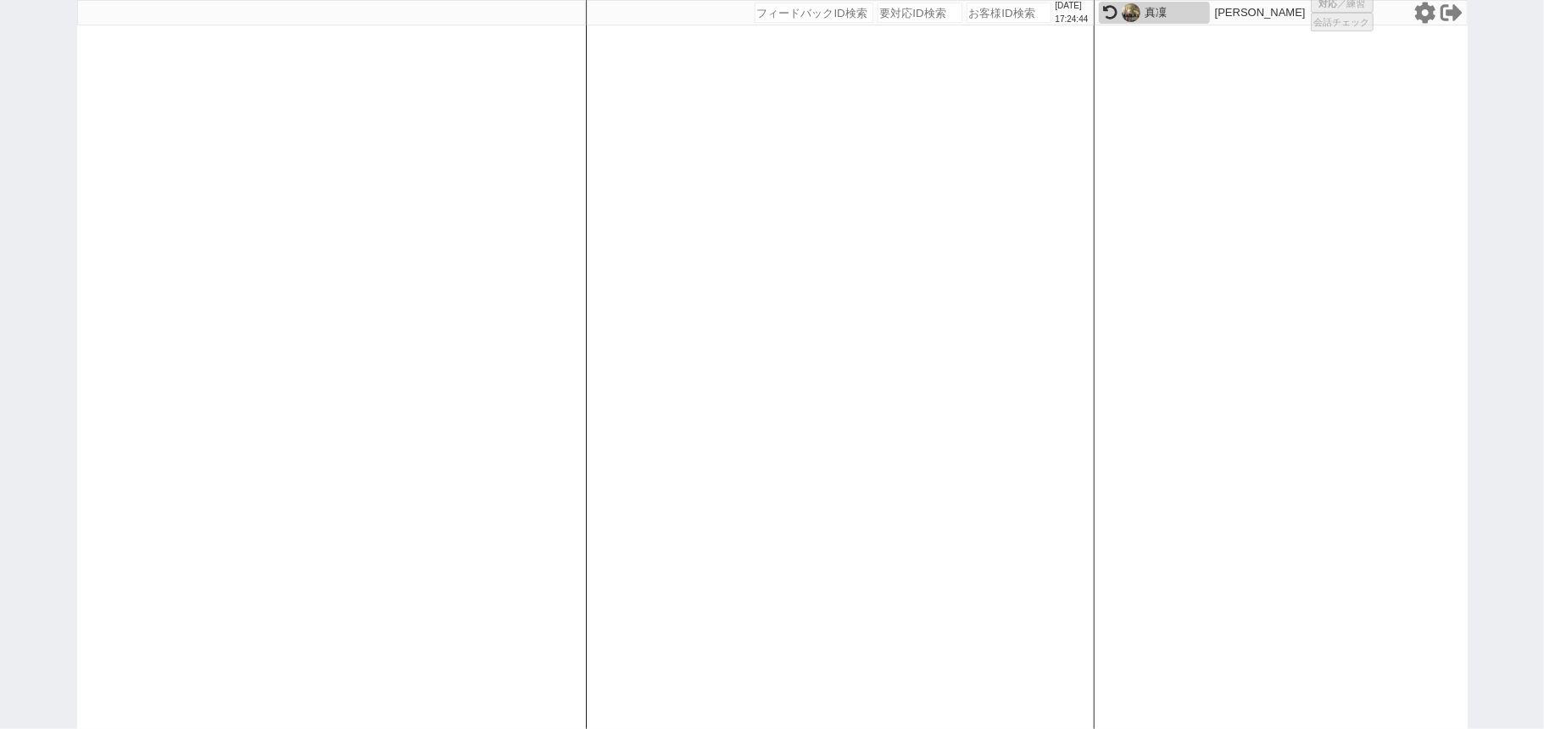
select select "100"
select select "1"
select select "2"
select select "5"
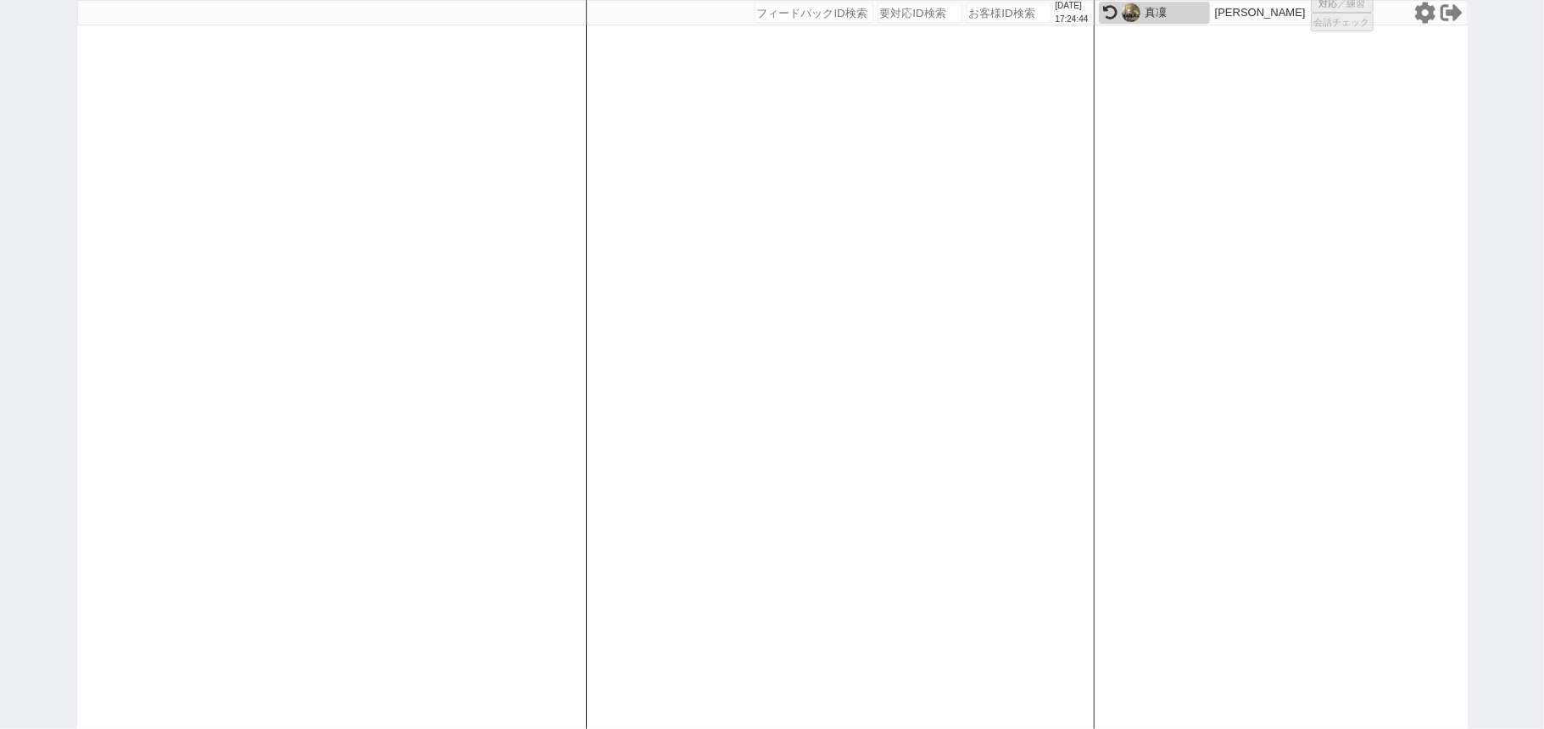
select select
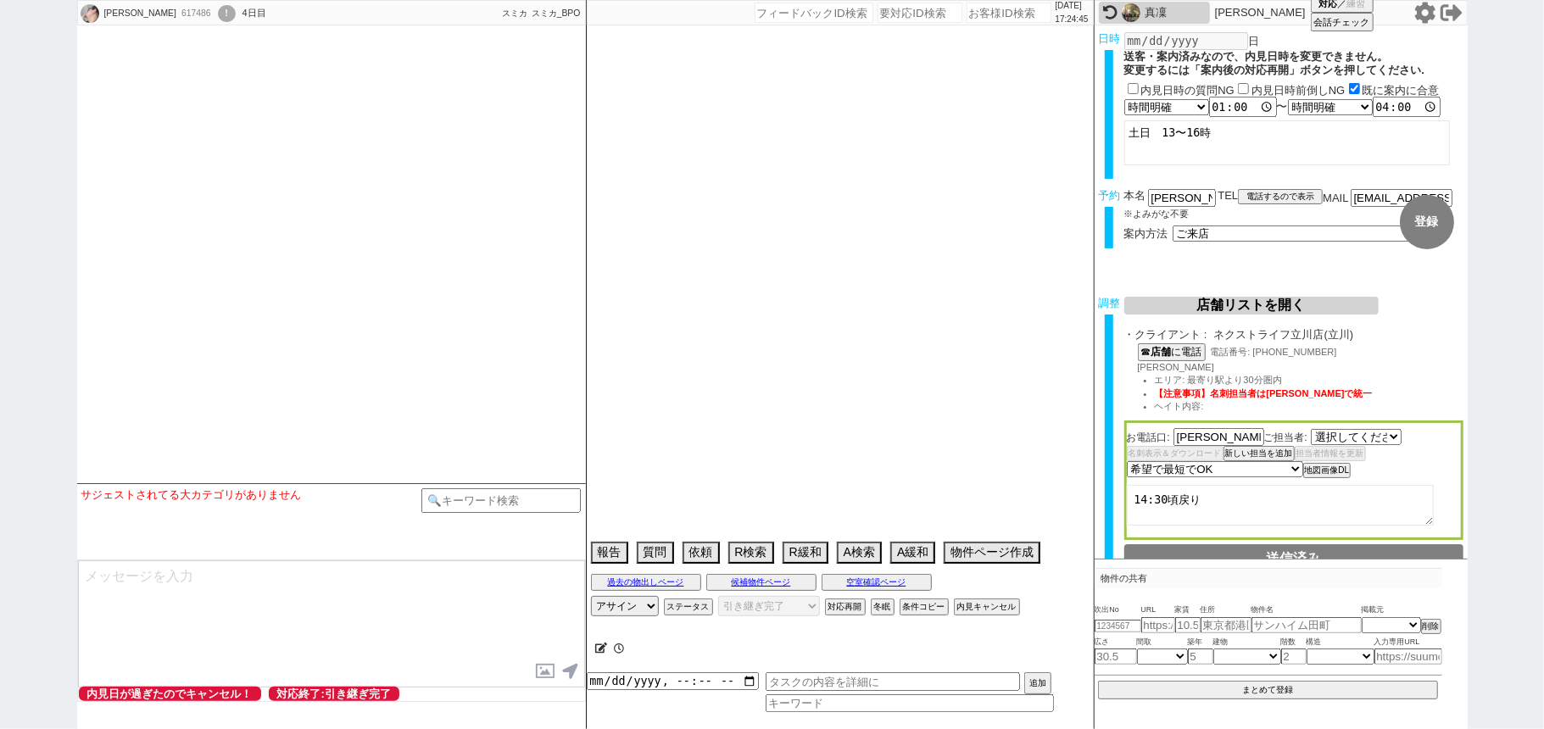
select select "2376"
select select
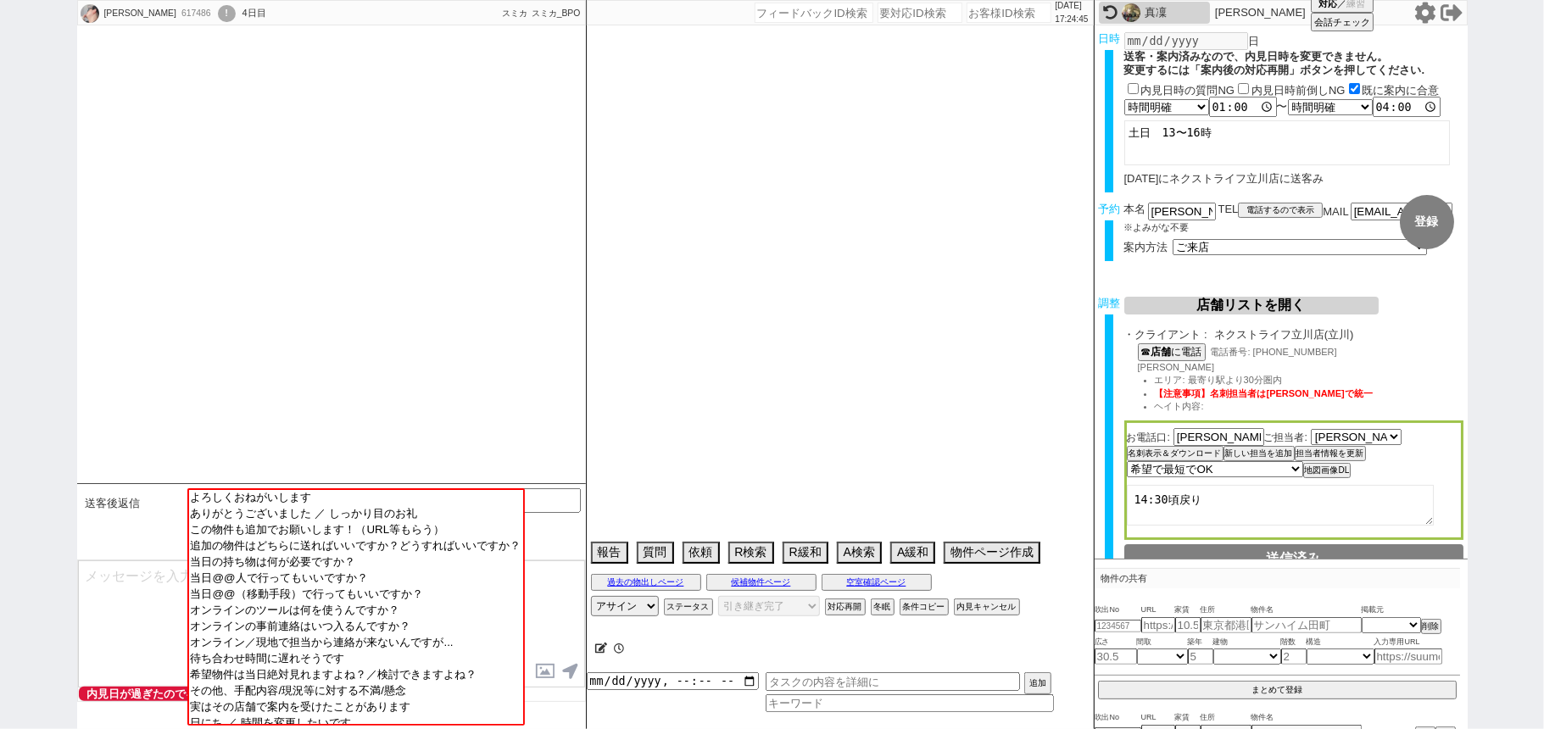
type textarea "八王子アクセスNGなので立川で調整する @当日までの他社予定なし"
select select "13"
select select "6"
select select "19"
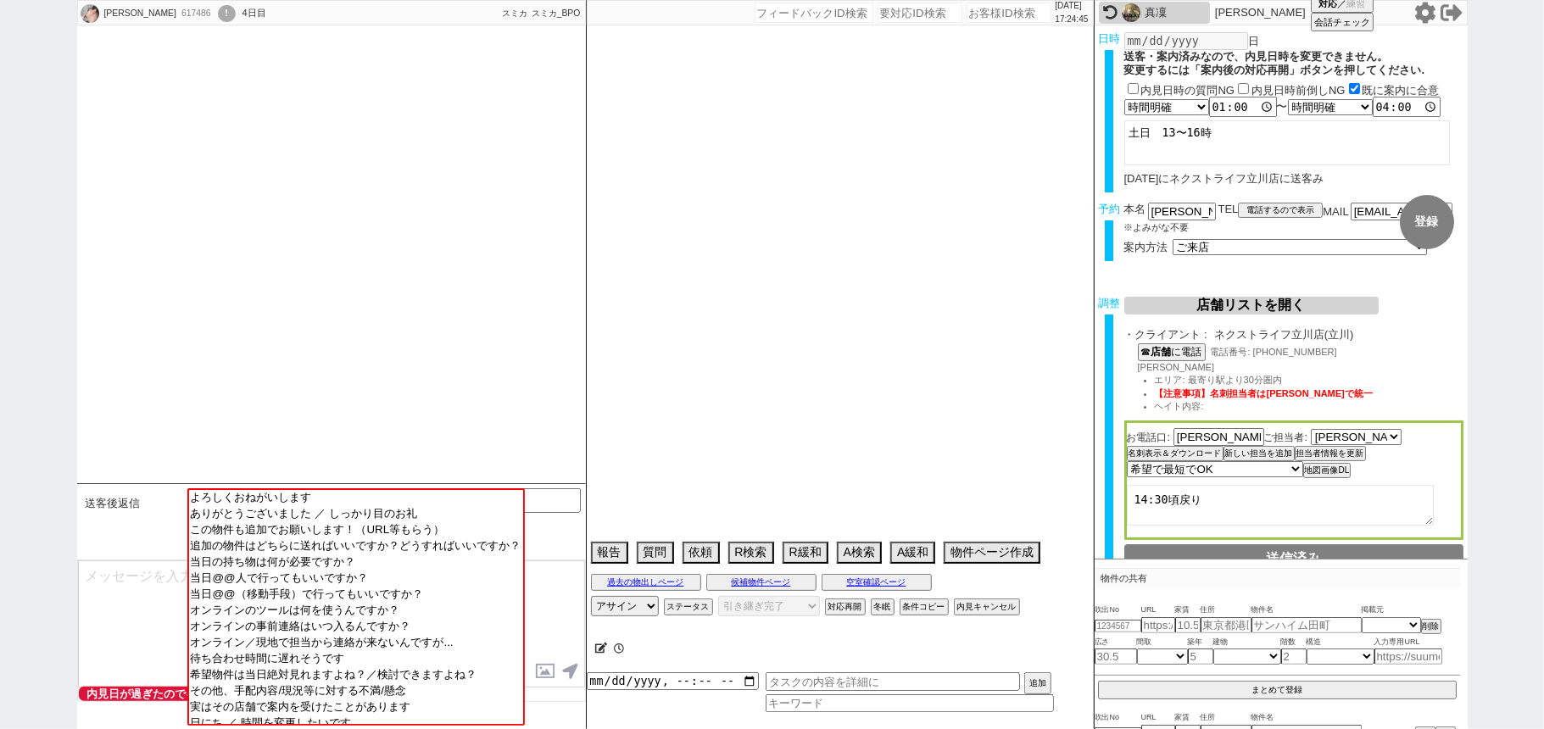
select select "615"
select select "78"
select select "[DATE]"
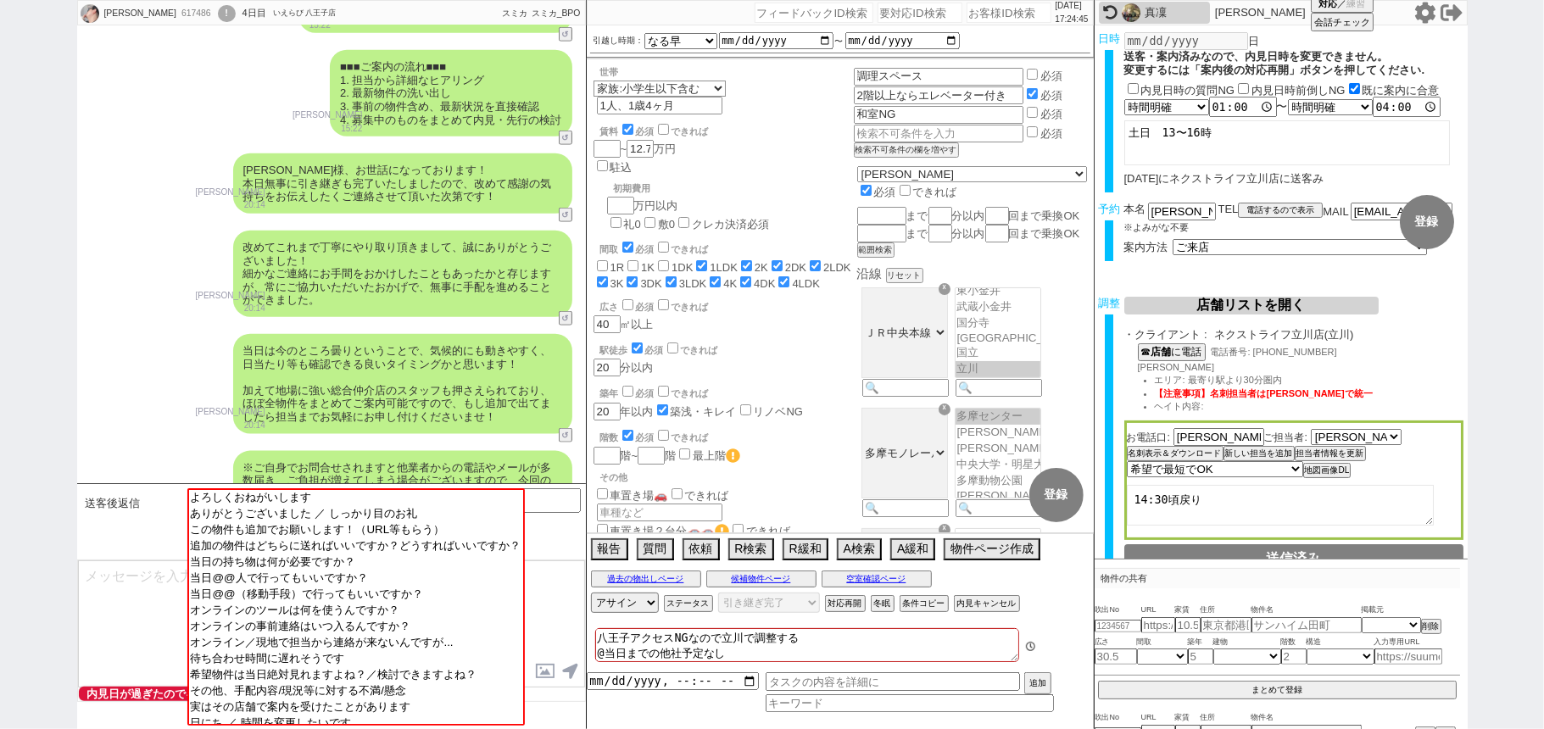
scroll to position [1544, 0]
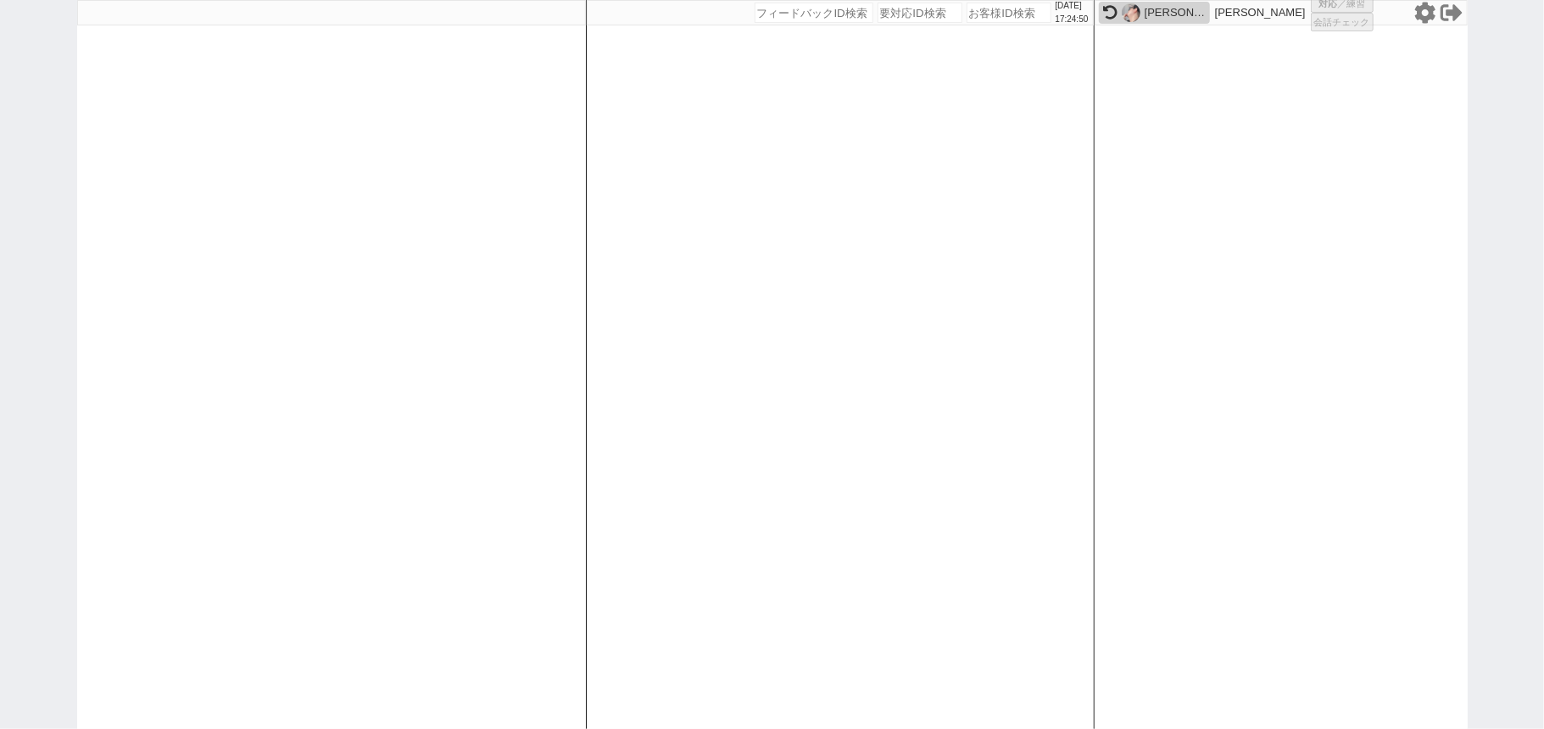
select select
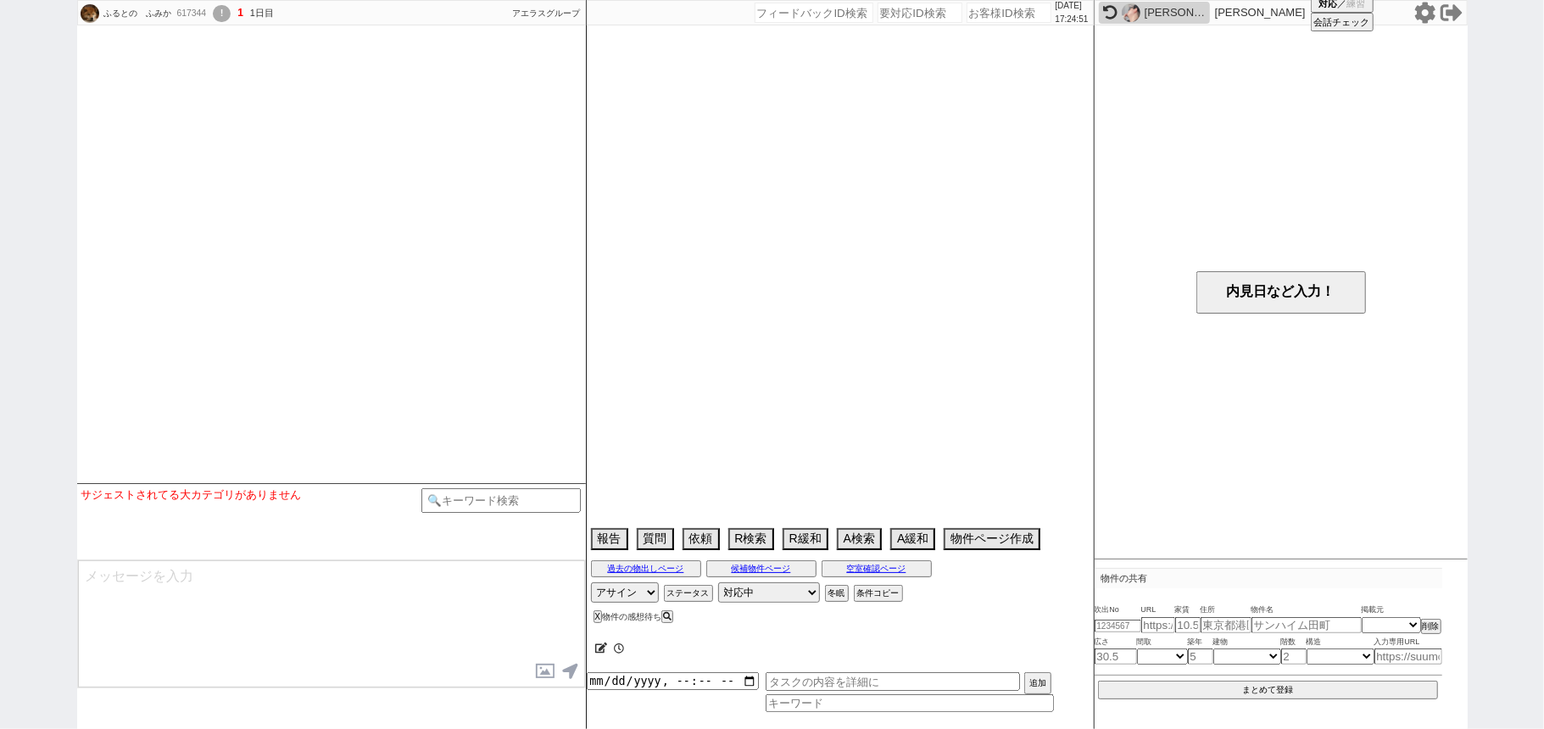
type textarea "親は鹿児島"
select select
select select "[DATE]"
select select "1"
select select "36"
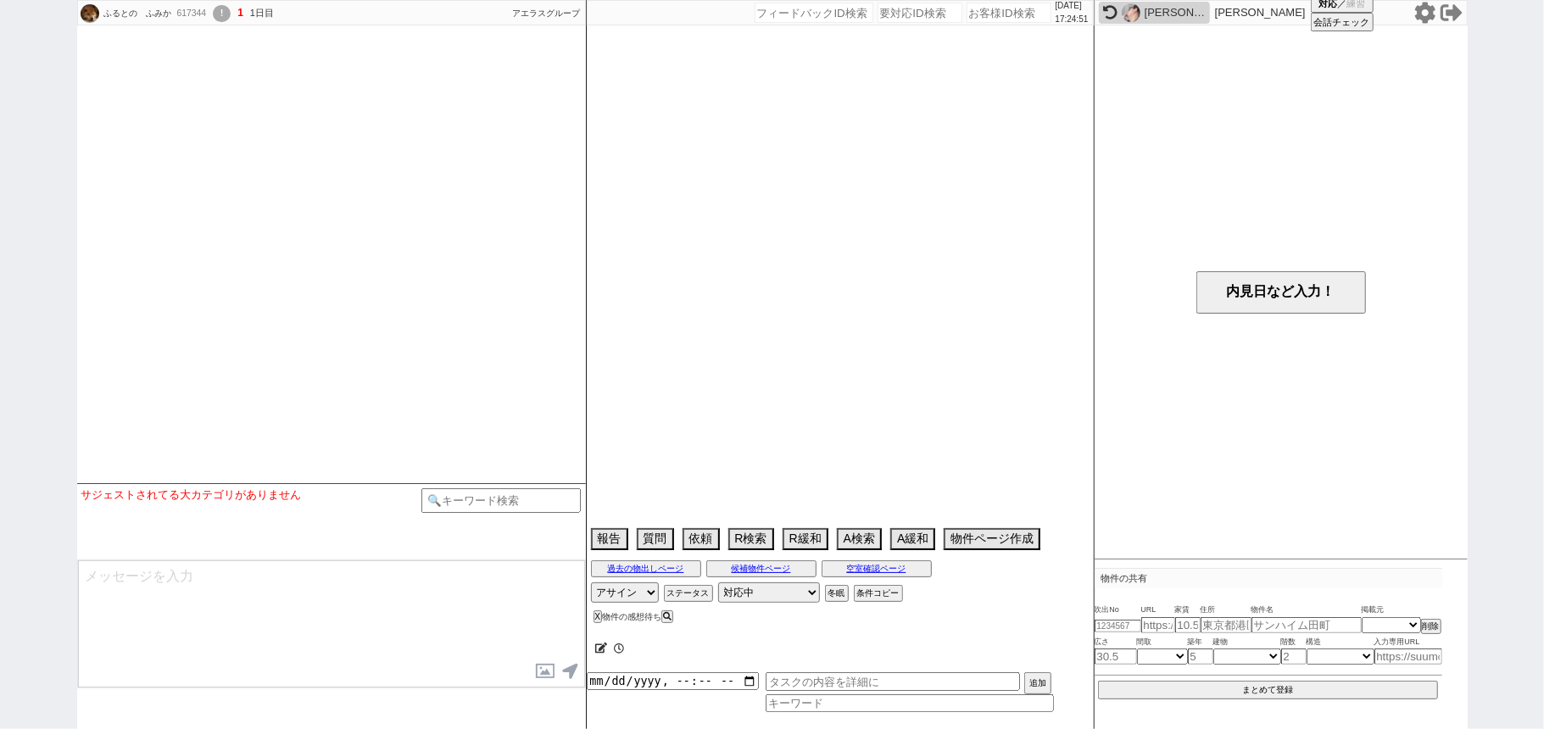
select select "5"
select select "26"
select select "843"
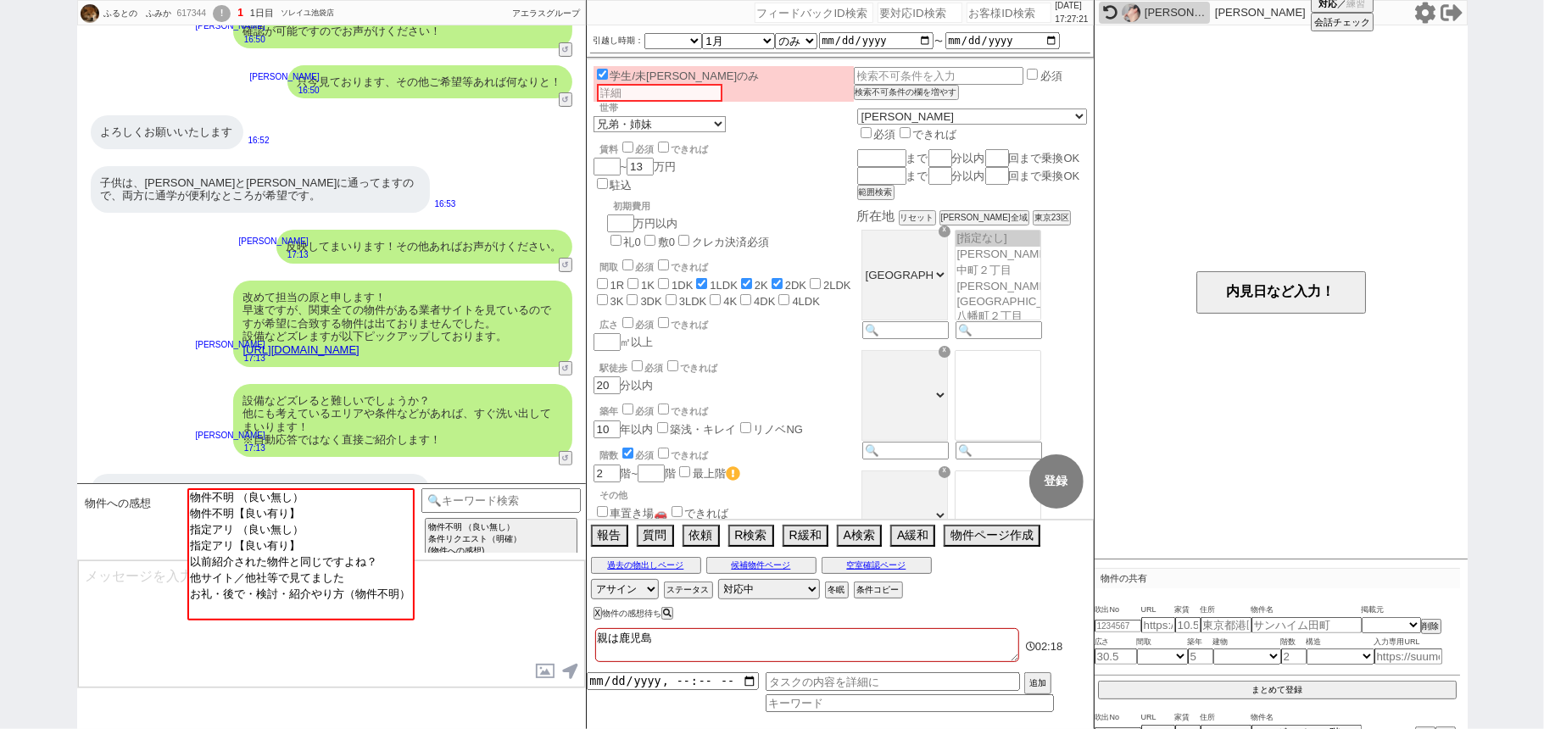
scroll to position [371, 0]
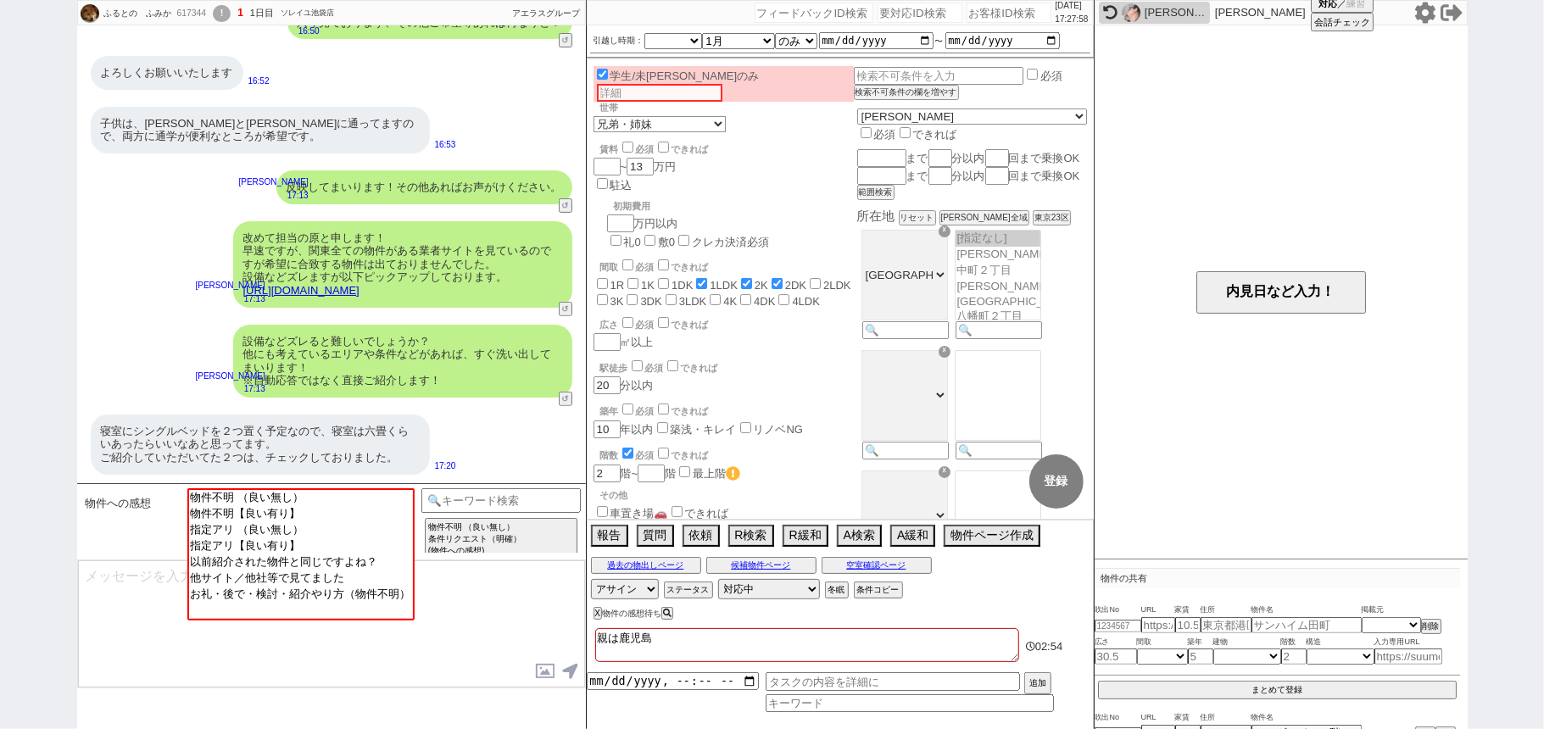
click at [360, 287] on link "https://tools.sumika.live/pages/nz2nw60" at bounding box center [301, 290] width 116 height 13
click at [612, 27] on button "☓" at bounding box center [602, 17] width 31 height 34
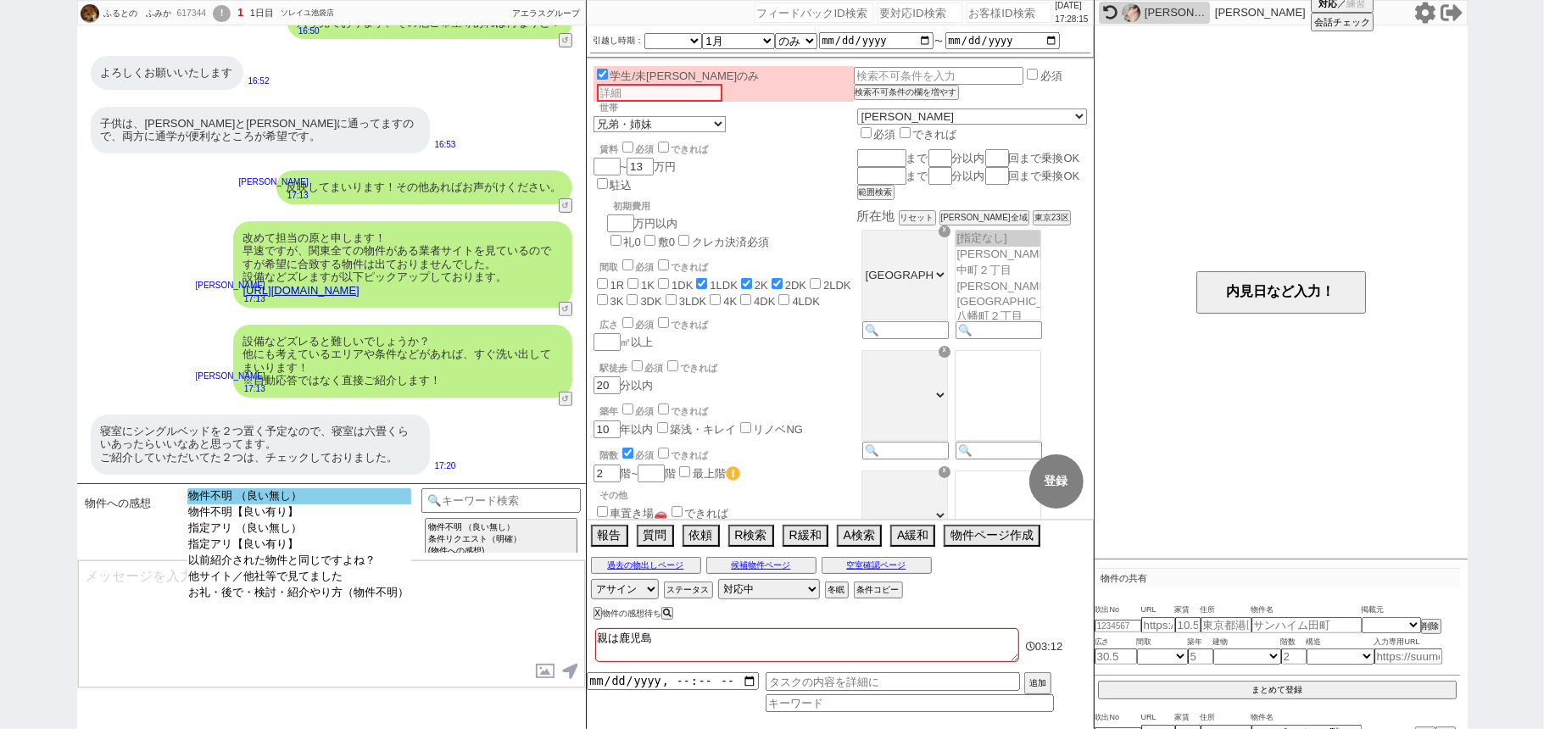
select select "物件不明 （良い無し）"
click at [293, 495] on option "物件不明 （良い無し）" at bounding box center [299, 497] width 224 height 16
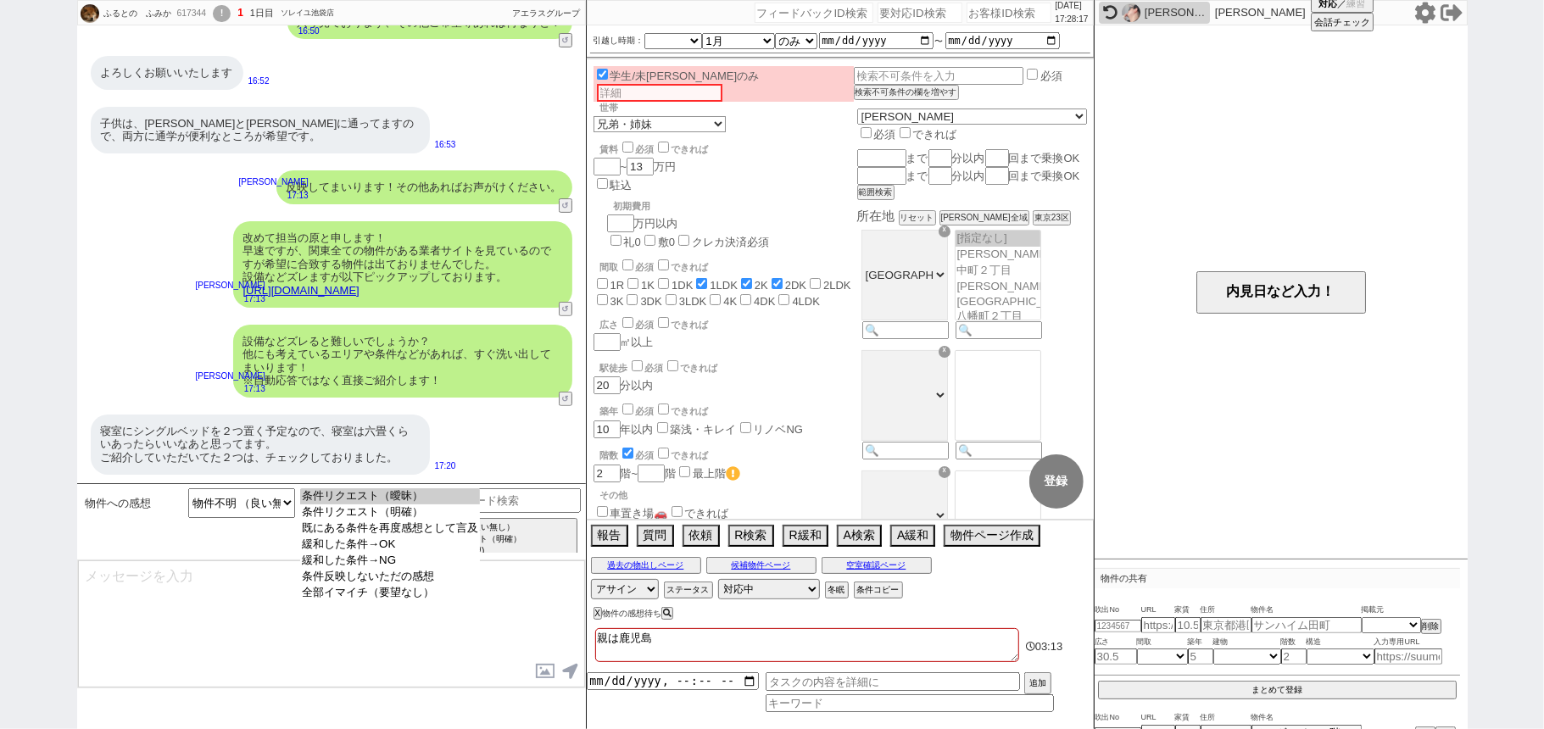
drag, startPoint x: 355, startPoint y: 522, endPoint x: 1004, endPoint y: 235, distance: 710.4
click at [355, 520] on option "条件リクエスト（明確）" at bounding box center [390, 513] width 180 height 16
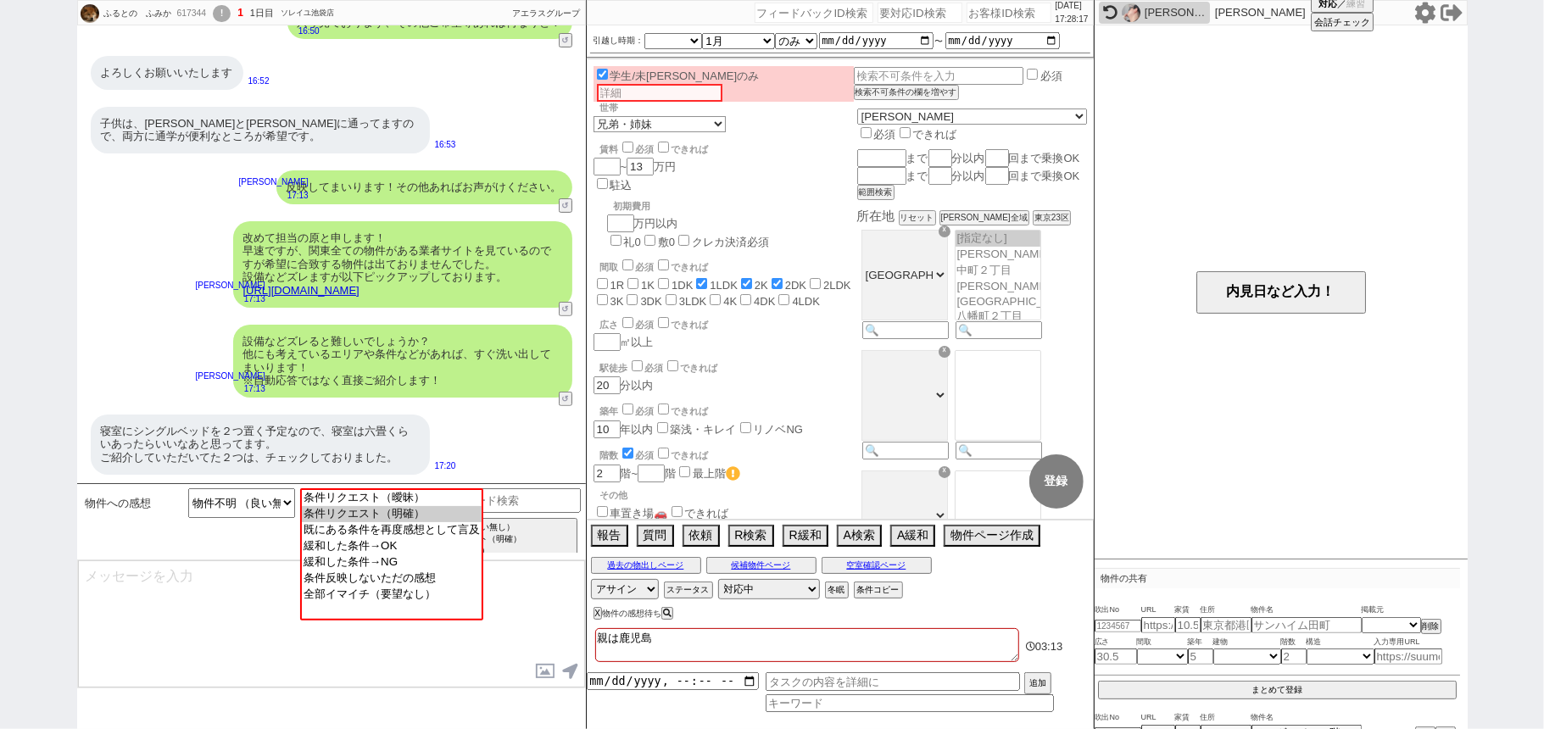
scroll to position [126, 0]
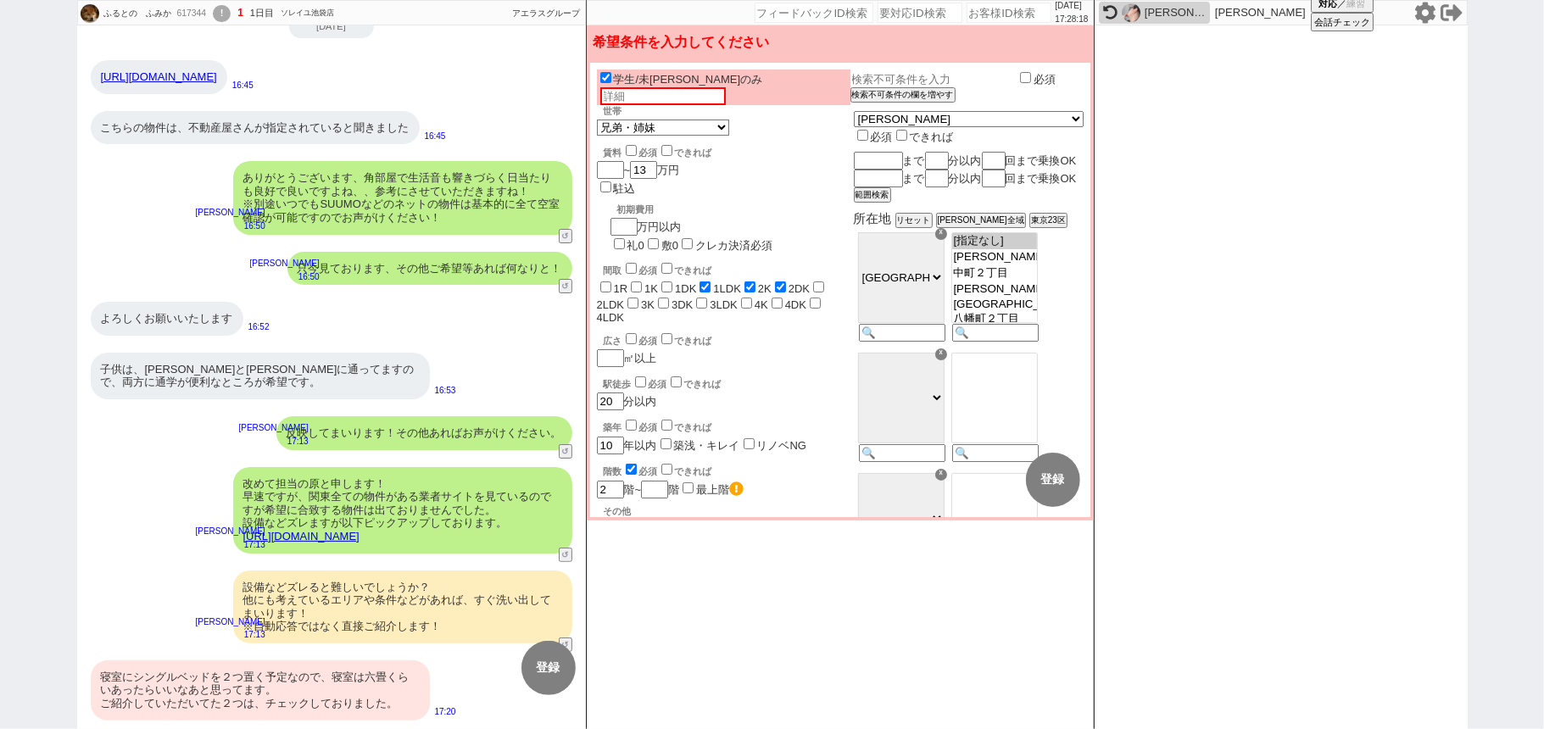
click at [958, 82] on input "text" at bounding box center [934, 79] width 167 height 14
type input "k"
type input "居室6畳以上"
click at [839, 374] on div "駅徒歩 必須 できれば 20 分以内" at bounding box center [724, 392] width 254 height 36
checkbox input "false"
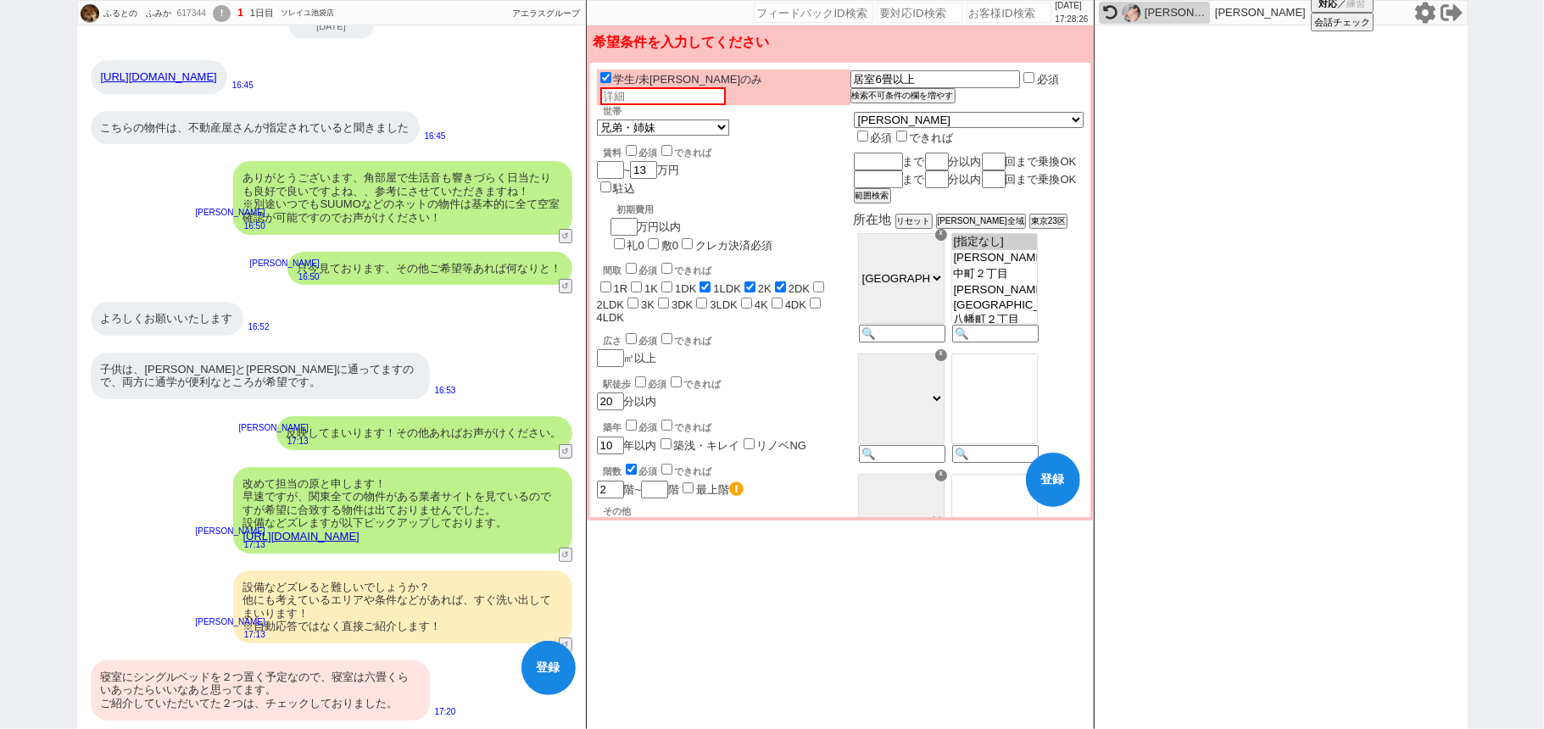
checkbox input "false"
checkbox input "true"
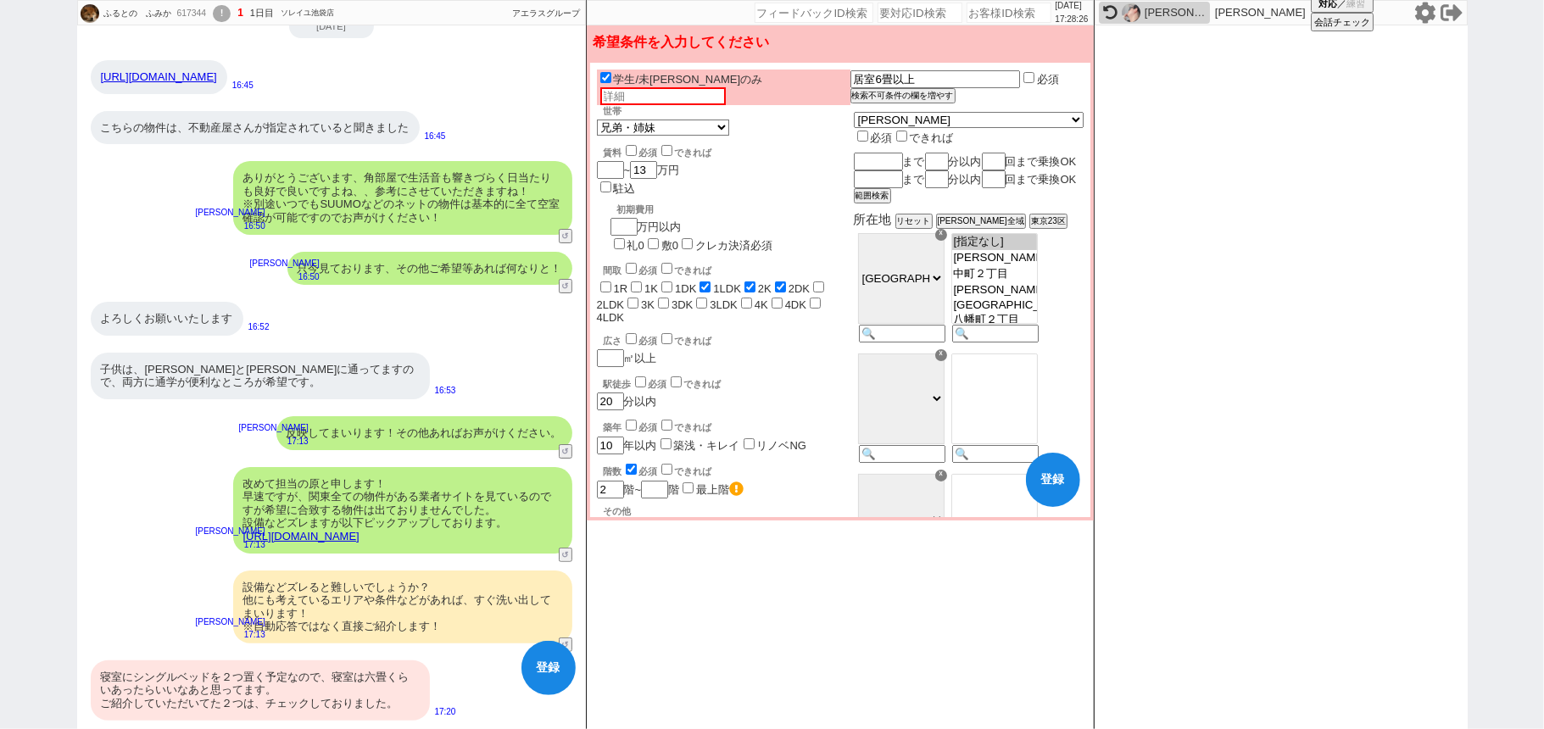
checkbox input "false"
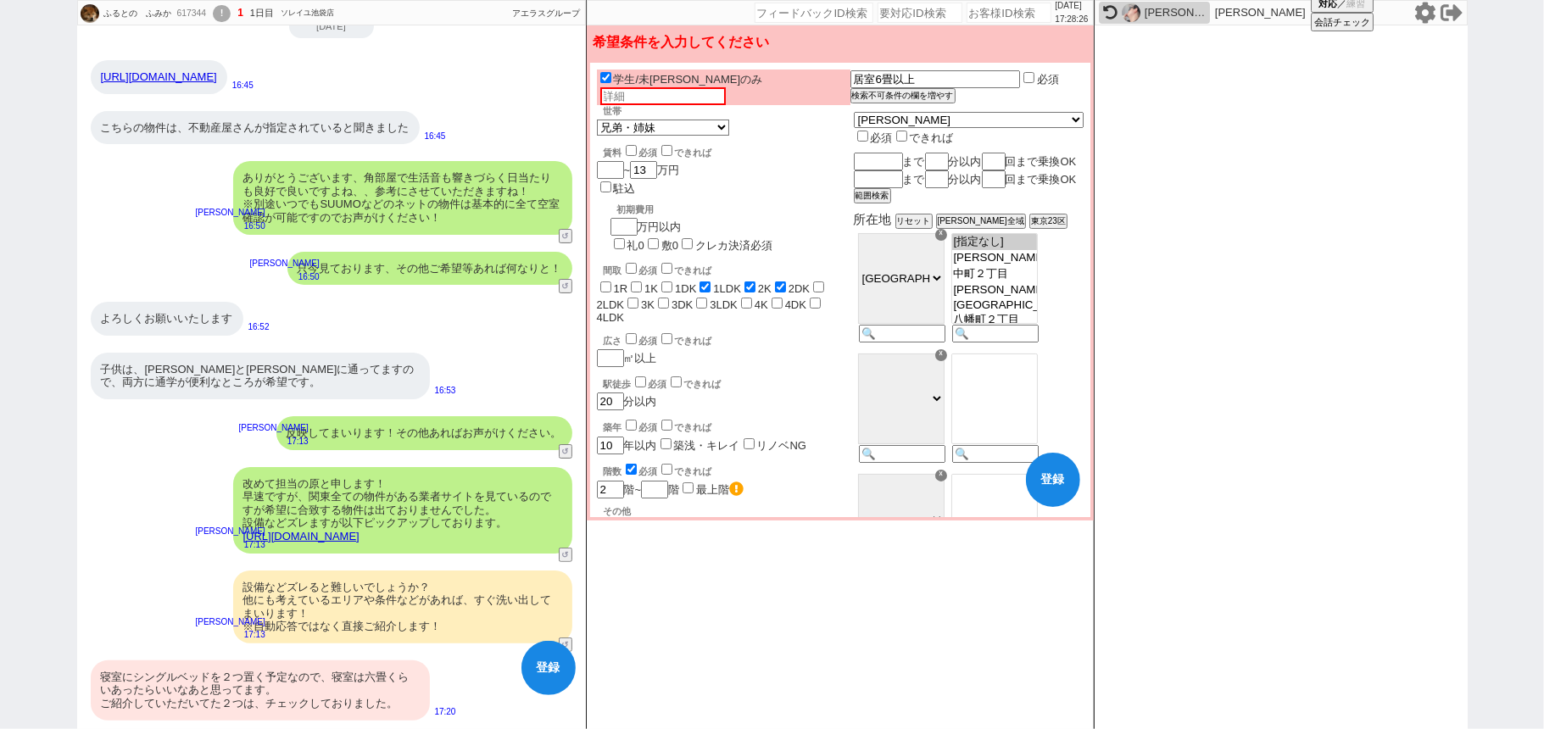
checkbox input "false"
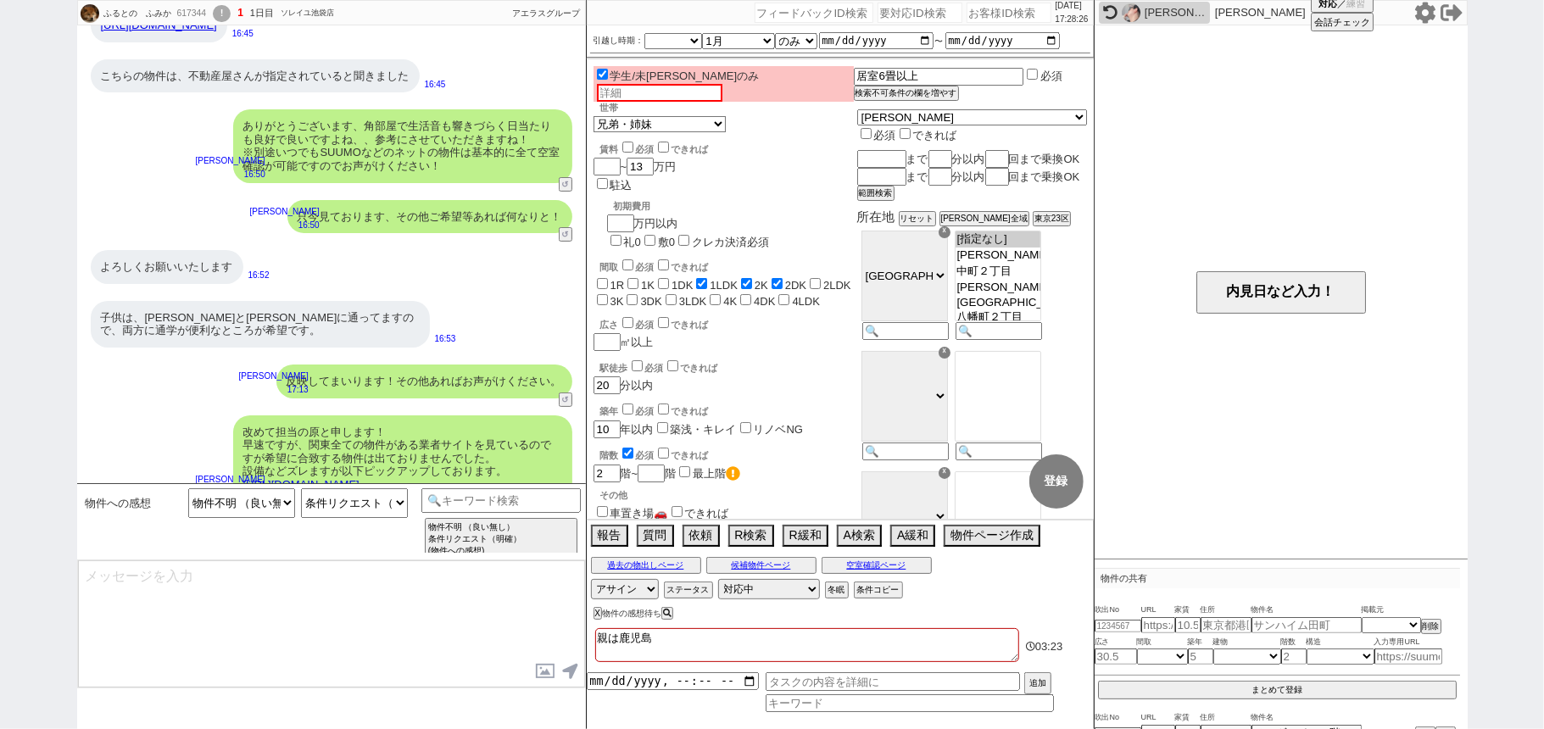
scroll to position [371, 0]
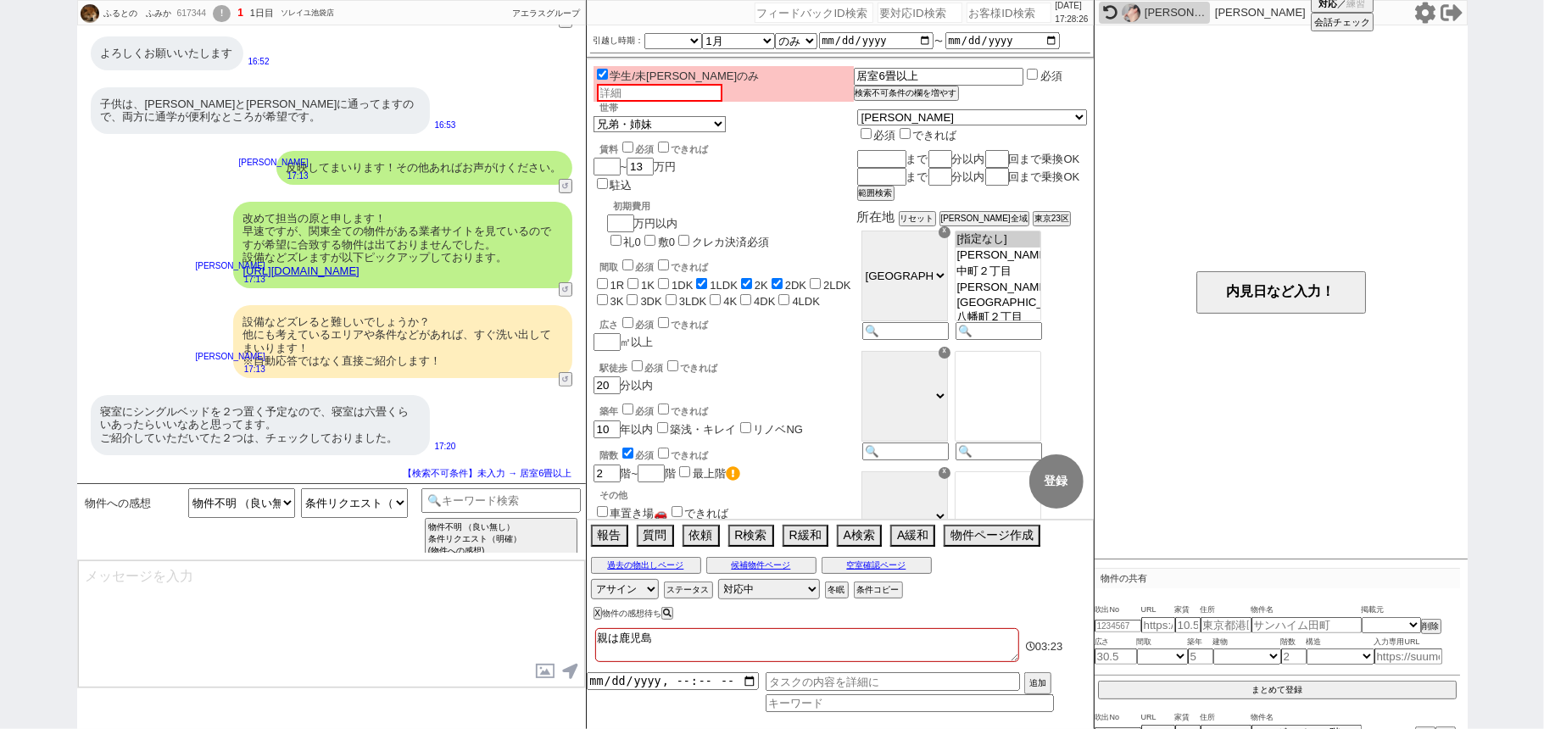
select select "26"
select select "843"
click at [382, 510] on select "条件リクエスト（曖昧） 条件リクエスト（明確） 既にある条件を再度感想として言及 緩和した条件→OK 緩和した条件→NG 条件反映しないただの感想 全部イマイ…" at bounding box center [354, 504] width 107 height 30
select select "全部イマイチ（要望なし）"
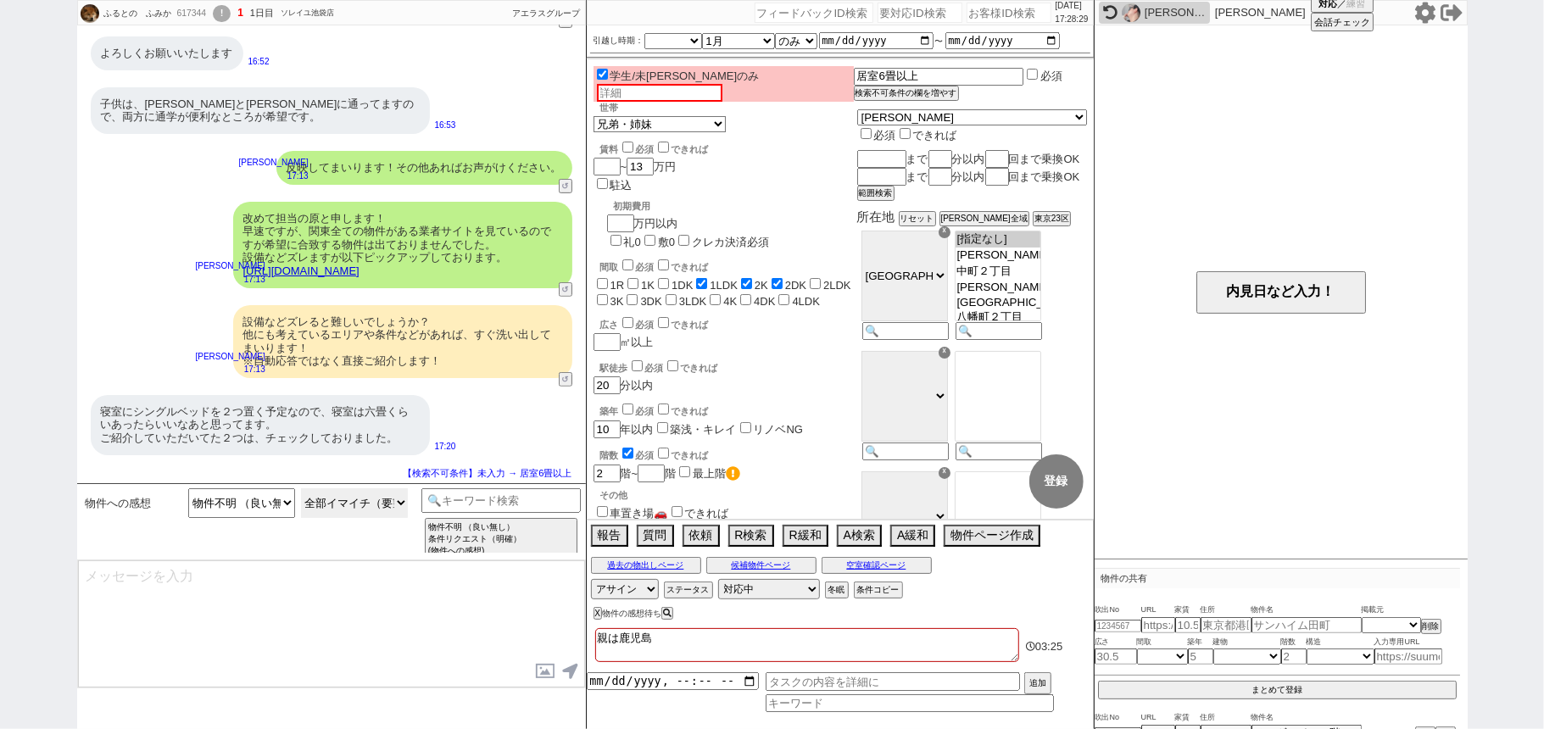
click at [301, 489] on select "条件リクエスト（曖昧） 条件リクエスト（明確） 既にある条件を再度感想として言及 緩和した条件→OK 緩和した条件→NG 条件反映しないただの感想 全部イマイ…" at bounding box center [354, 504] width 107 height 30
type textarea "ご希望加味して改めて洗い出しますね、少々お待ちください！"
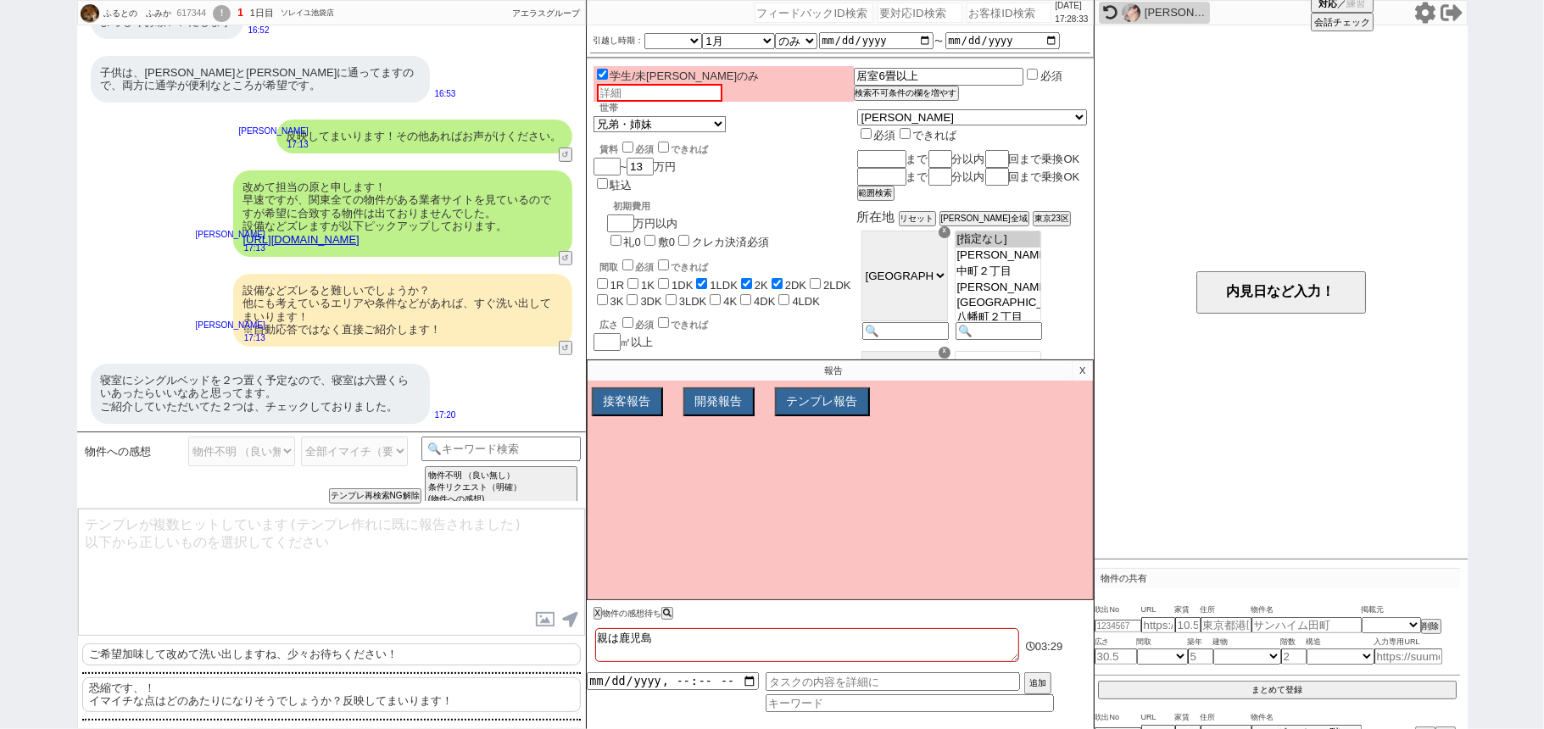
click at [375, 504] on div "物件への感想 物件不明 （良い無し） 物件不明【良い有り】 指定アリ （良い無し） 指定アリ【良い有り】 以前紹介された物件と同じですよね？ 他サイト／他社等…" at bounding box center [331, 470] width 509 height 76
click at [276, 699] on p "恐縮です、！ イマイチな点はどのあたりになりそうでしょうか？反映してまいります！" at bounding box center [331, 695] width 499 height 35
click at [355, 499] on button "テンプレ再検索NG解除" at bounding box center [376, 498] width 89 height 12
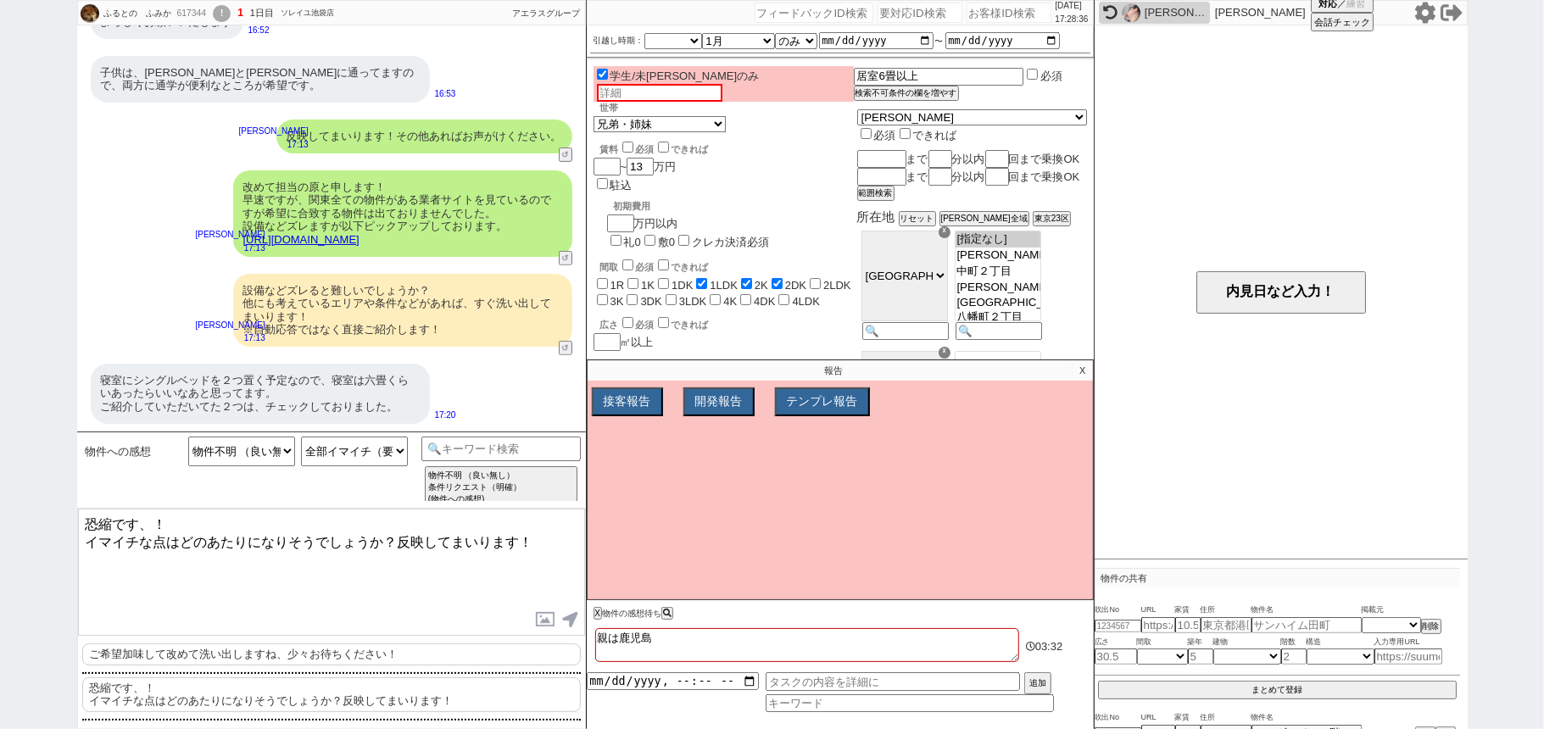
drag, startPoint x: 142, startPoint y: 522, endPoint x: 0, endPoint y: 472, distance: 151.3
click at [0, 472] on div "ふるとの　ふみか 617344 ! 1 1日目 ソレイユ池袋店 冬眠中 自社客 アエラスグループ スミカ_BPO チャット全表示 2025-10-05 htt…" at bounding box center [772, 364] width 1544 height 729
click at [1079, 375] on p "X" at bounding box center [1083, 370] width 20 height 20
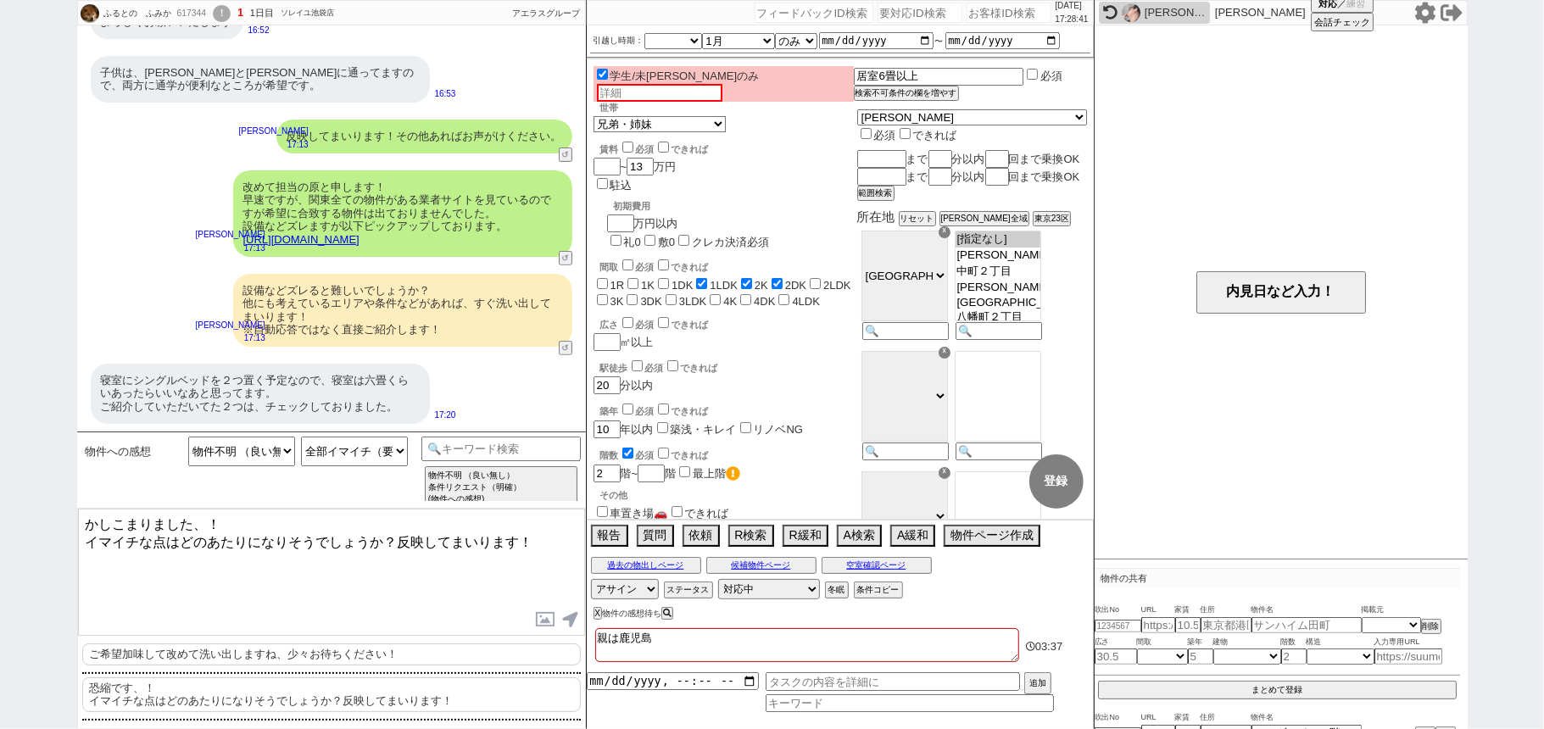
click at [360, 246] on link "https://tools.sumika.live/pages/nz2nw60" at bounding box center [301, 239] width 116 height 13
click at [87, 541] on textarea "かしこまりました、！ イマイチな点はどのあたりになりそうでしょうか？反映してまいります！" at bounding box center [331, 572] width 507 height 127
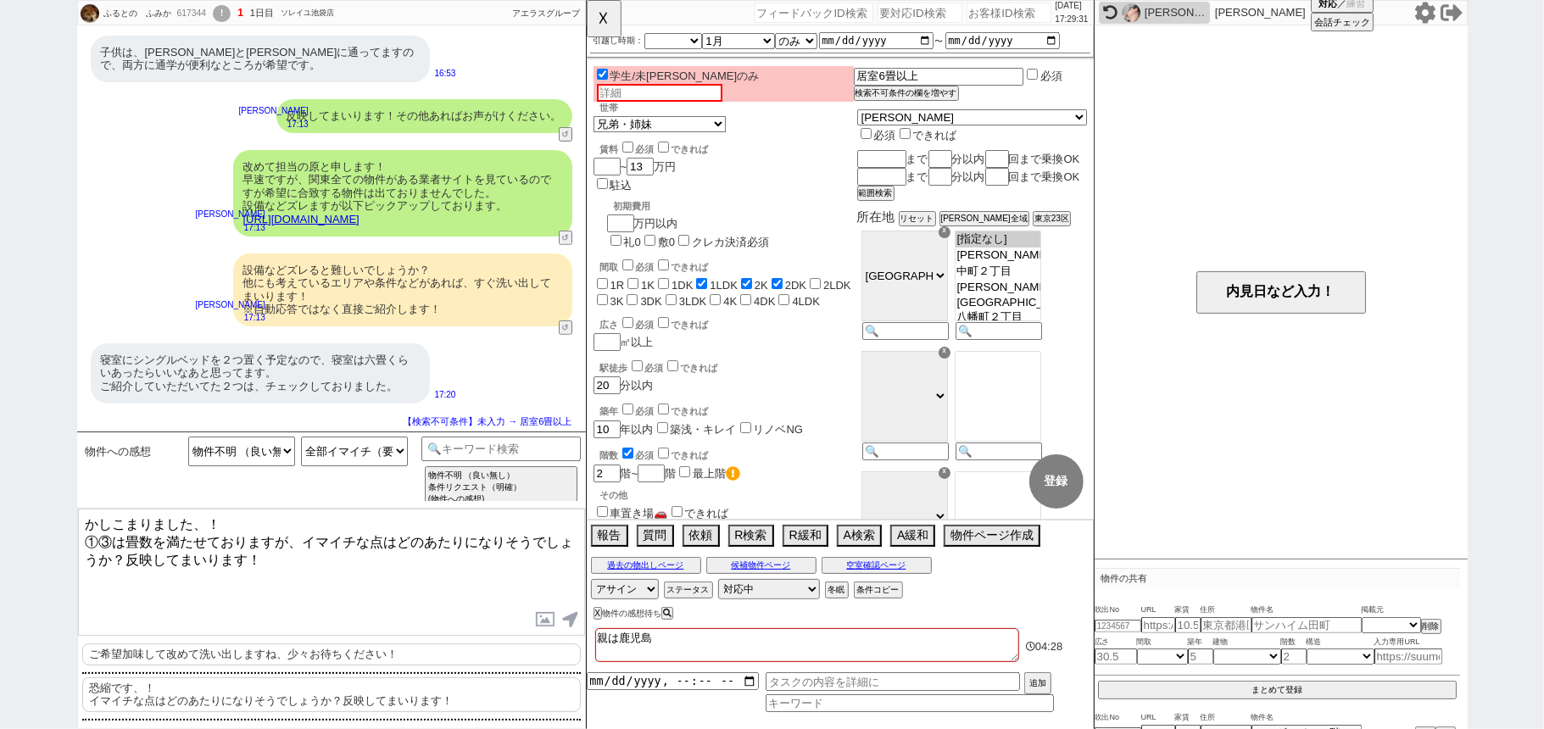
click at [337, 580] on textarea "かしこまりました、！ ①③は畳数を満たせておりますが、イマイチな点はどのあたりになりそうでしょうか？反映してまいります！" at bounding box center [331, 572] width 507 height 127
type textarea "かしこまりました、！ ①③は畳数を満たせておりますが、イマイチな点はどのあたりになりそうでしょうか？反映してまいります！"
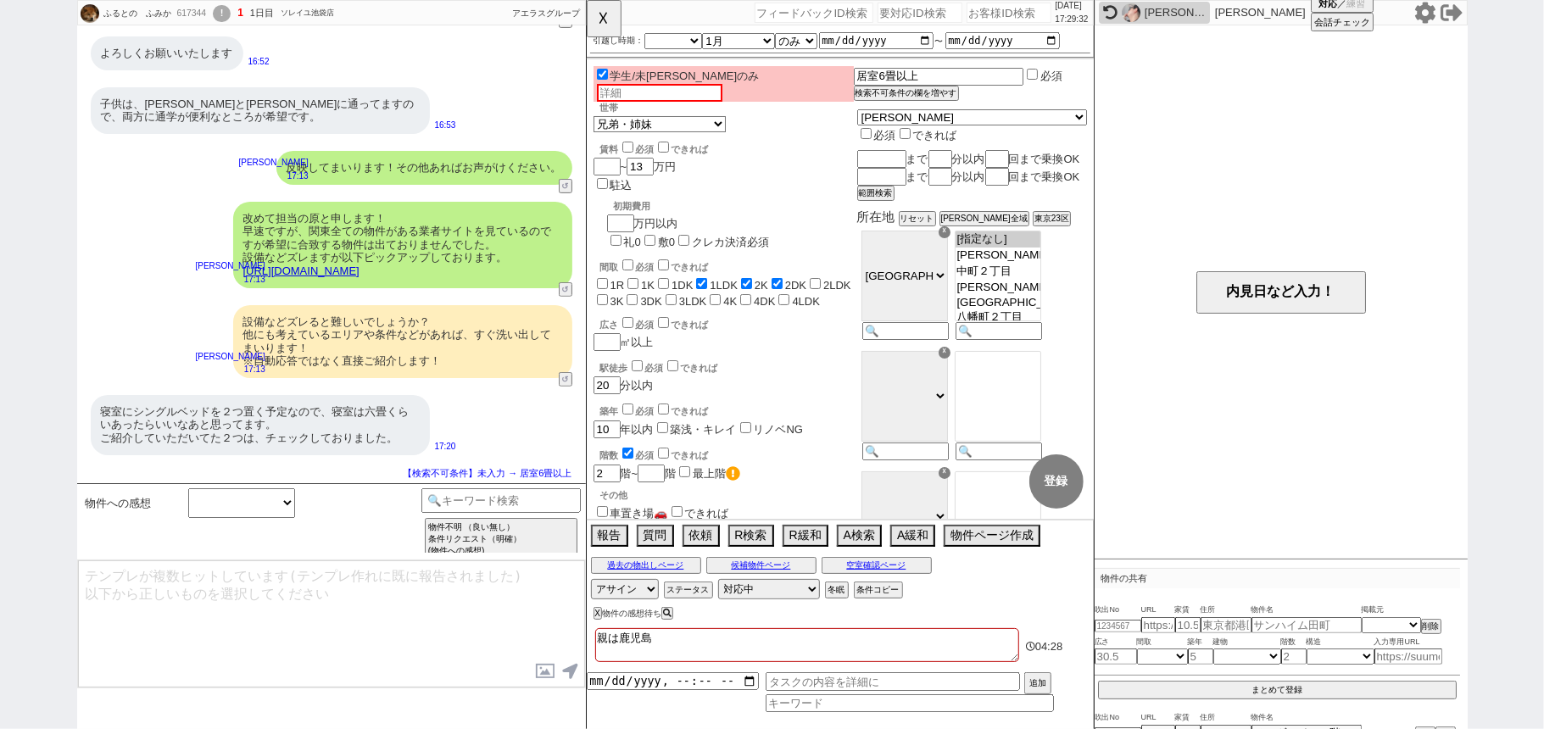
scroll to position [175, 0]
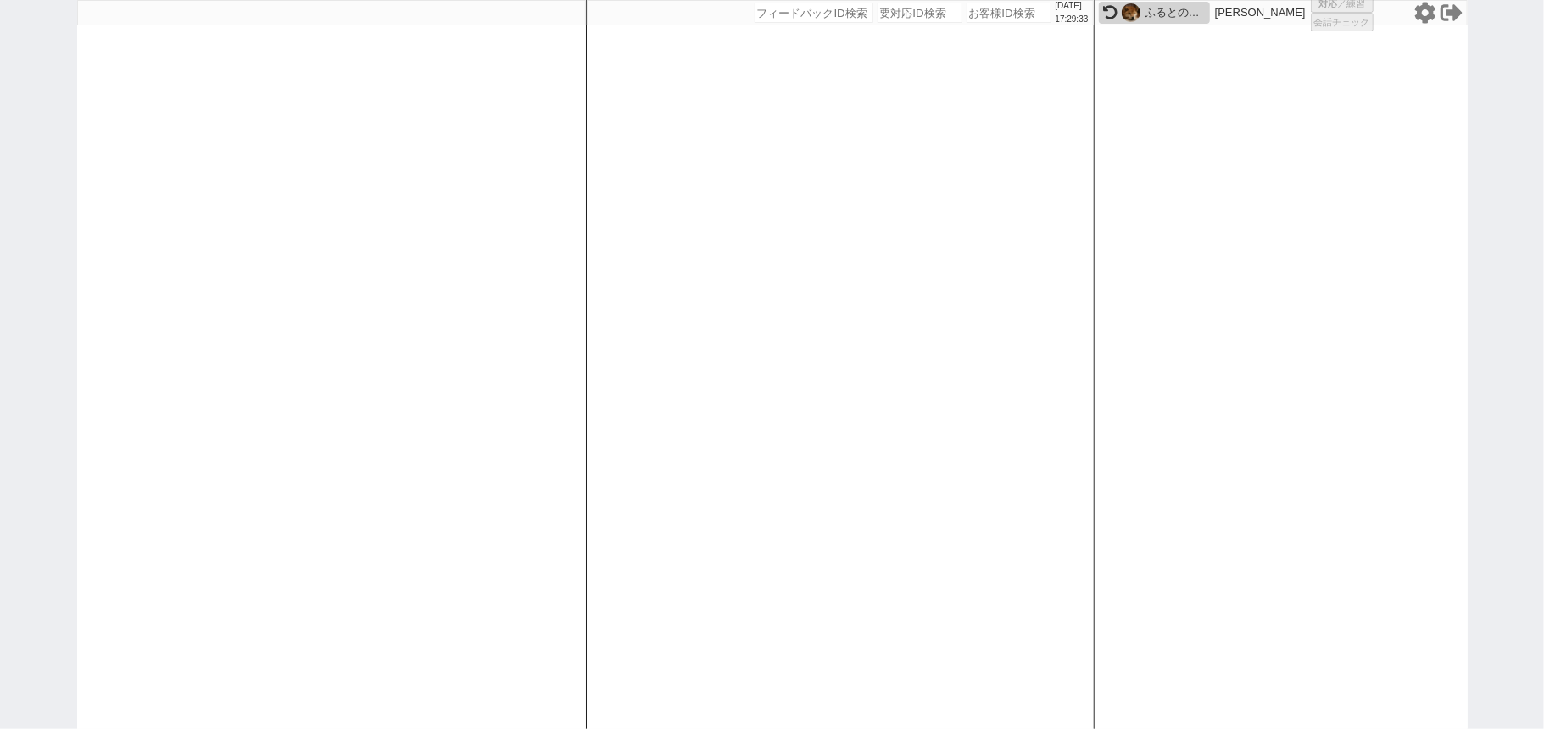
select select
select select "1"
select select "2"
select select "5"
select select
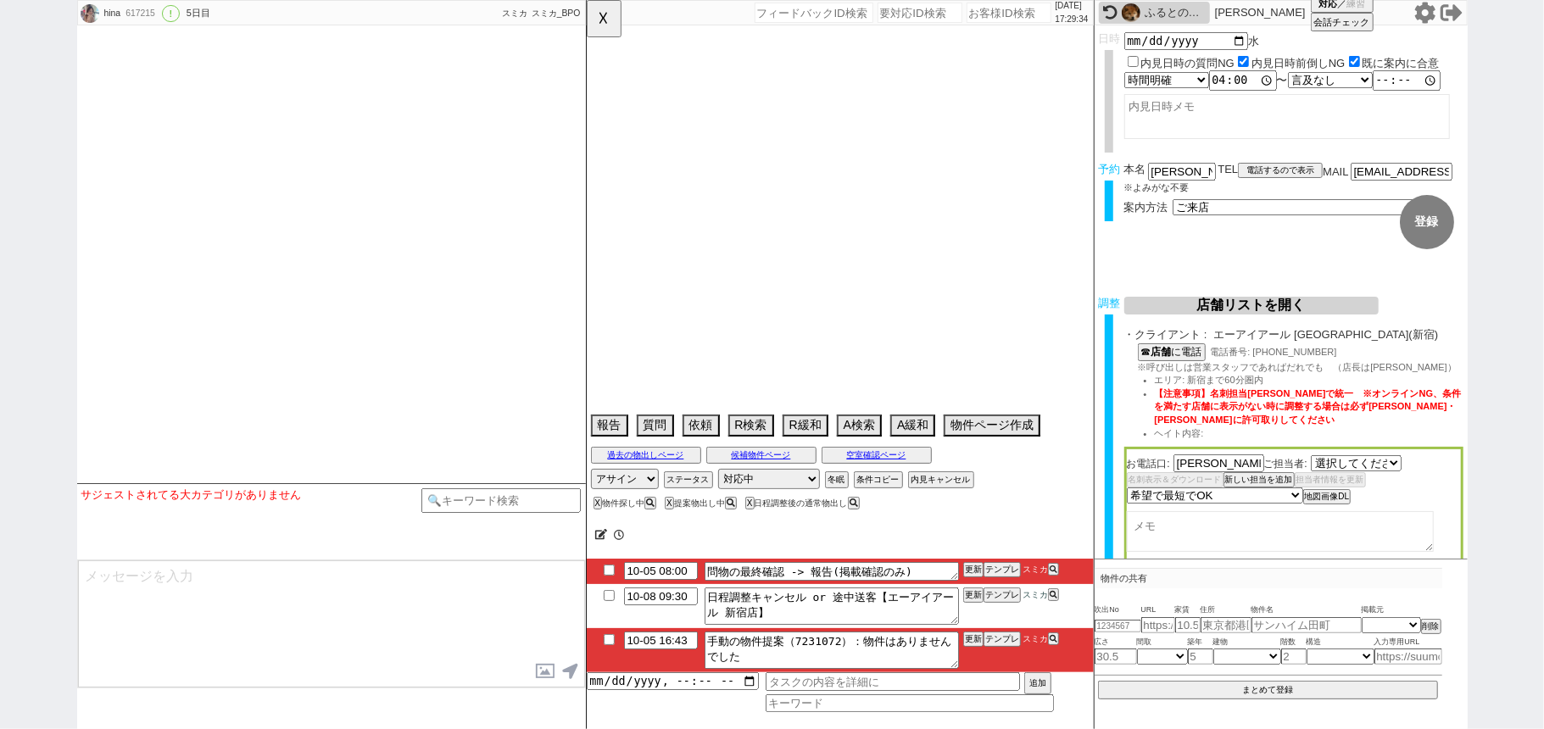
select select "2202"
type textarea "他社なし"
select select "15"
select select "0"
select select "60"
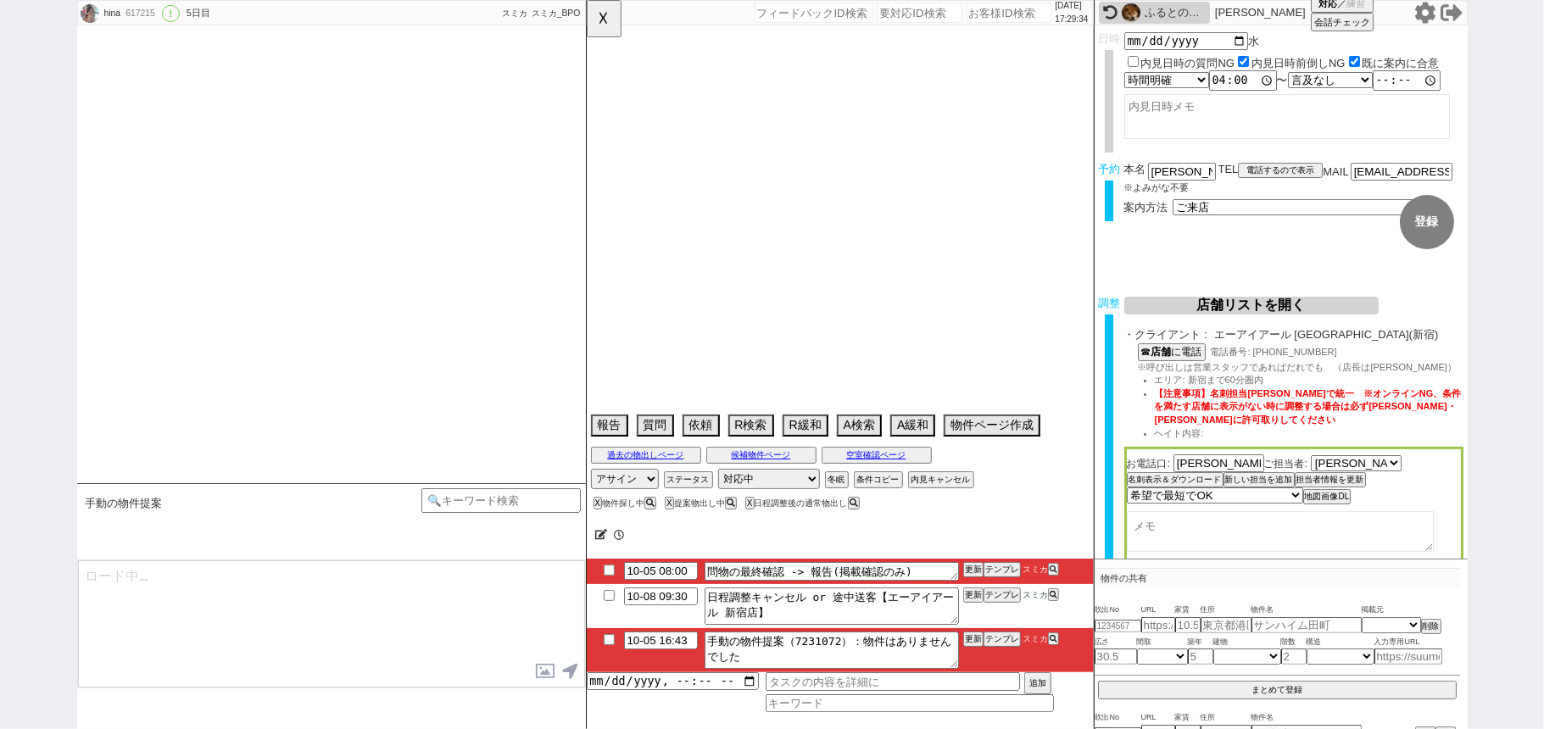
select select "1495"
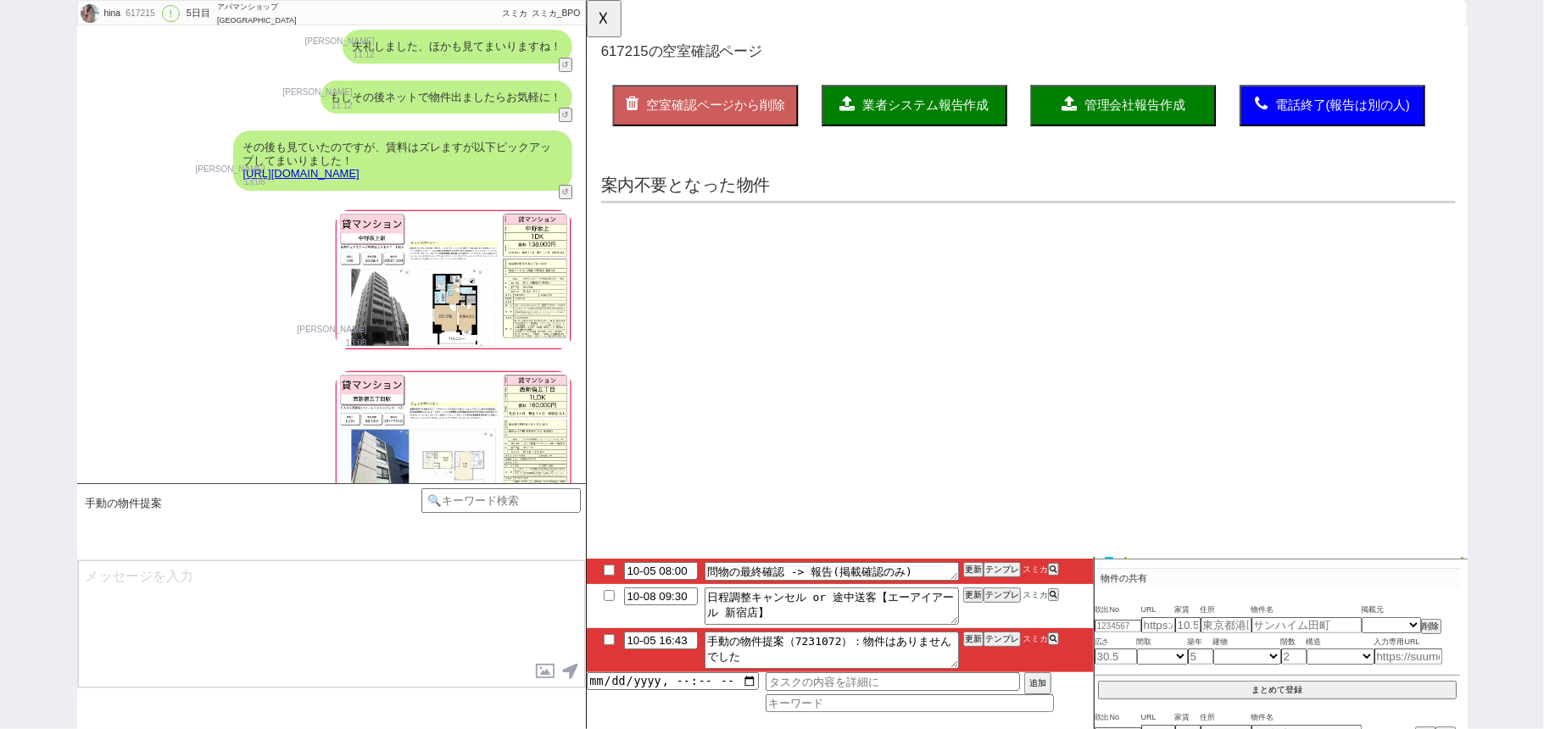
scroll to position [0, 0]
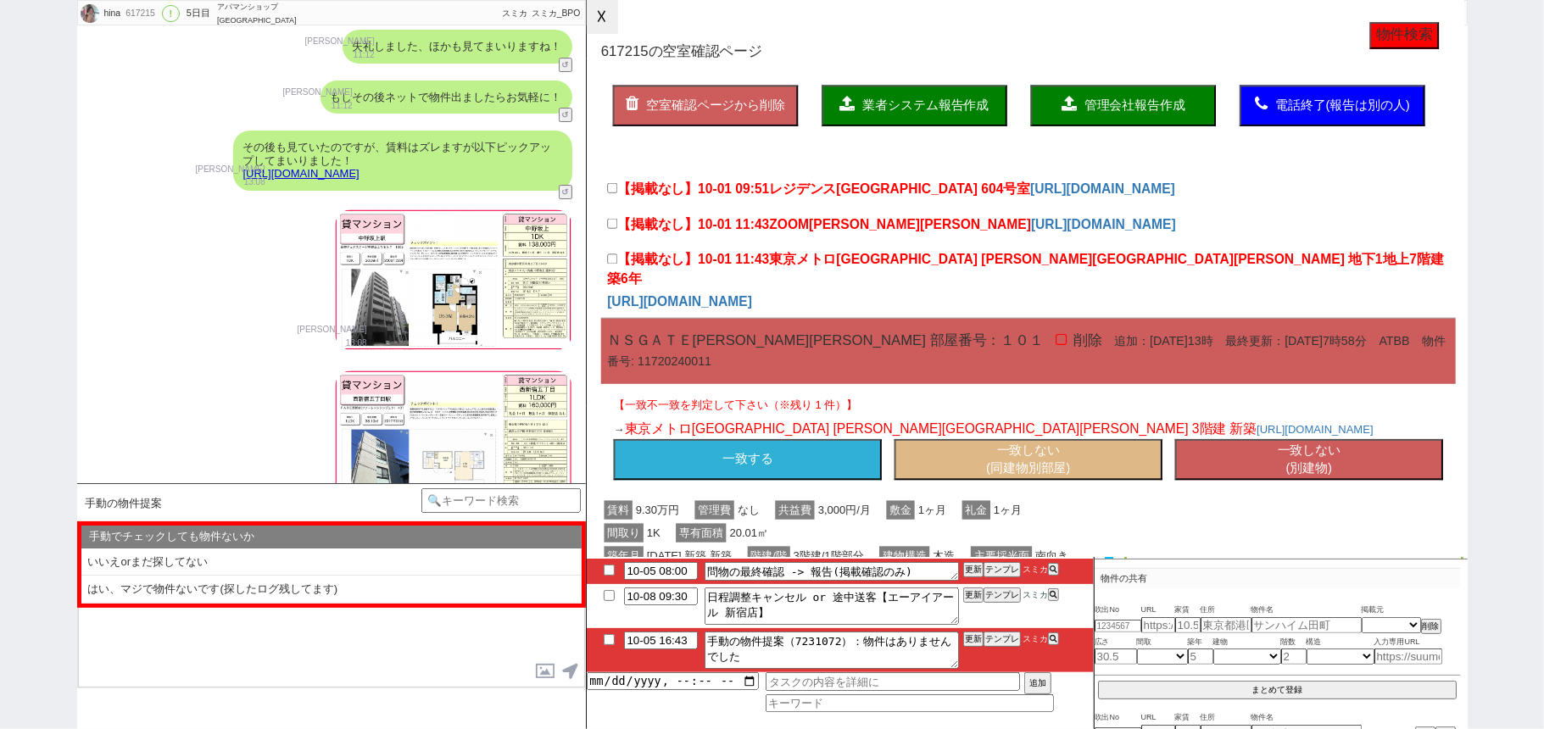
click at [611, 21] on button "☓" at bounding box center [602, 17] width 31 height 34
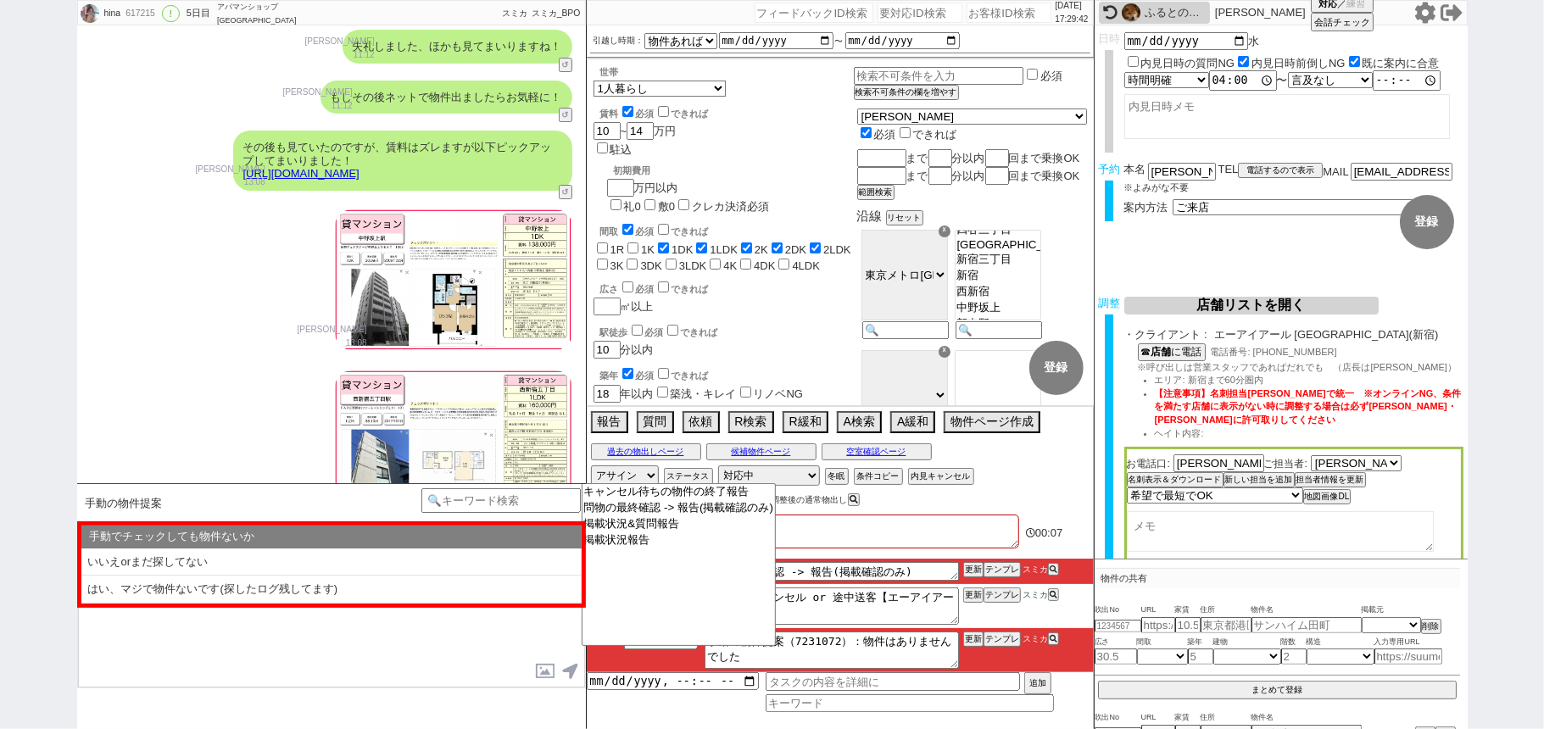
click at [1423, 14] on icon at bounding box center [1426, 13] width 22 height 22
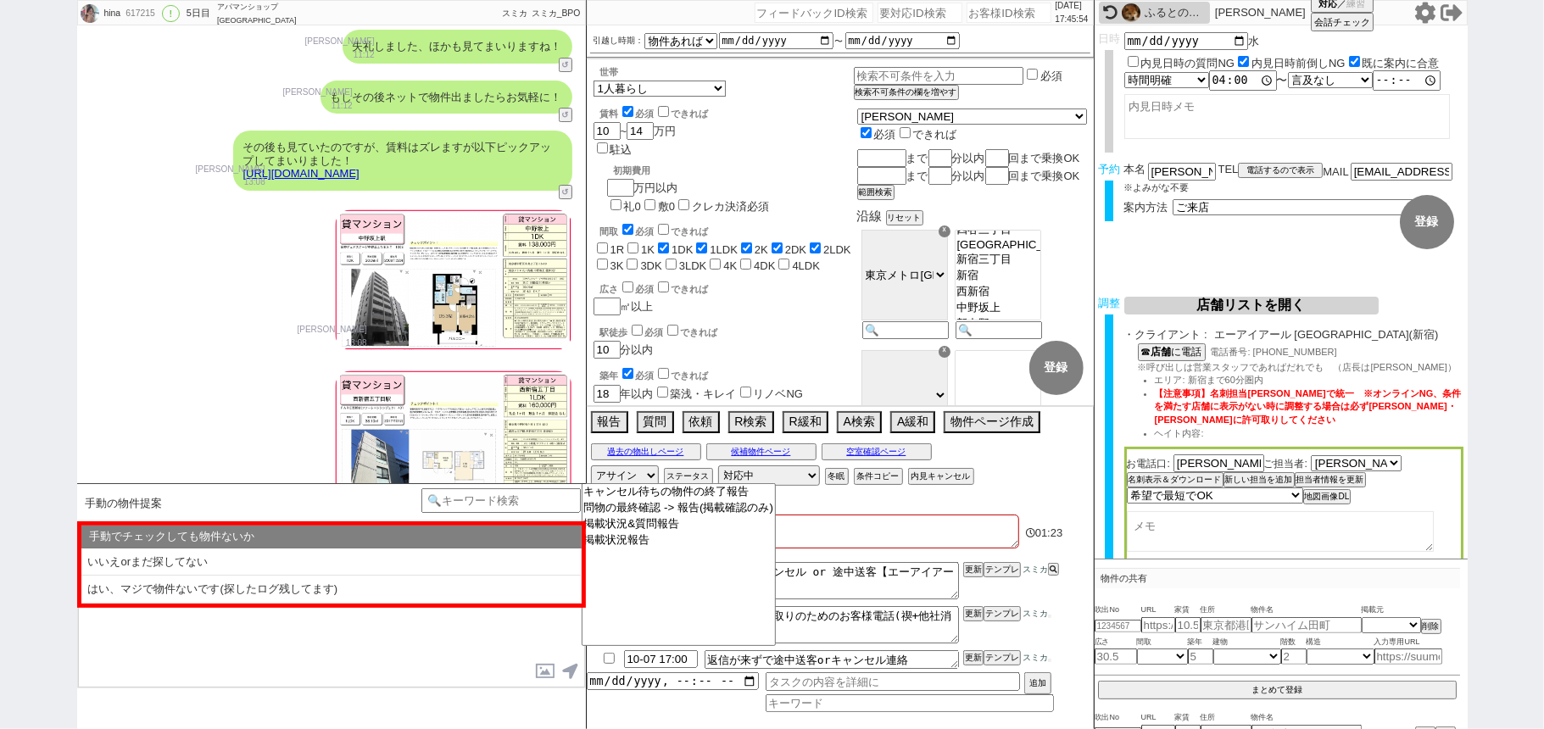
scroll to position [10772, 0]
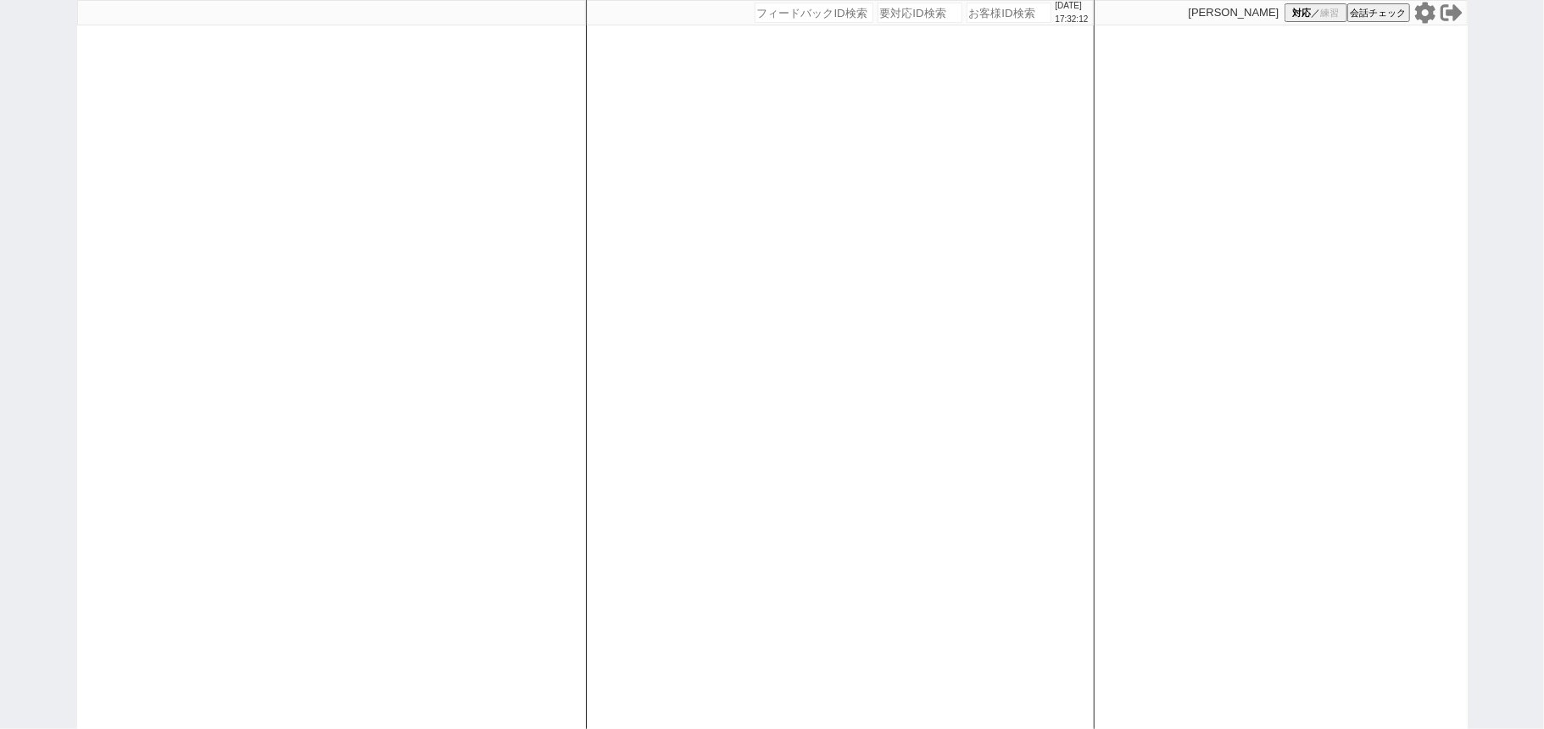
drag, startPoint x: 971, startPoint y: 15, endPoint x: 951, endPoint y: 31, distance: 26.0
click at [972, 14] on input "number" at bounding box center [1009, 13] width 85 height 20
paste input "615698"
type input "615698"
select select
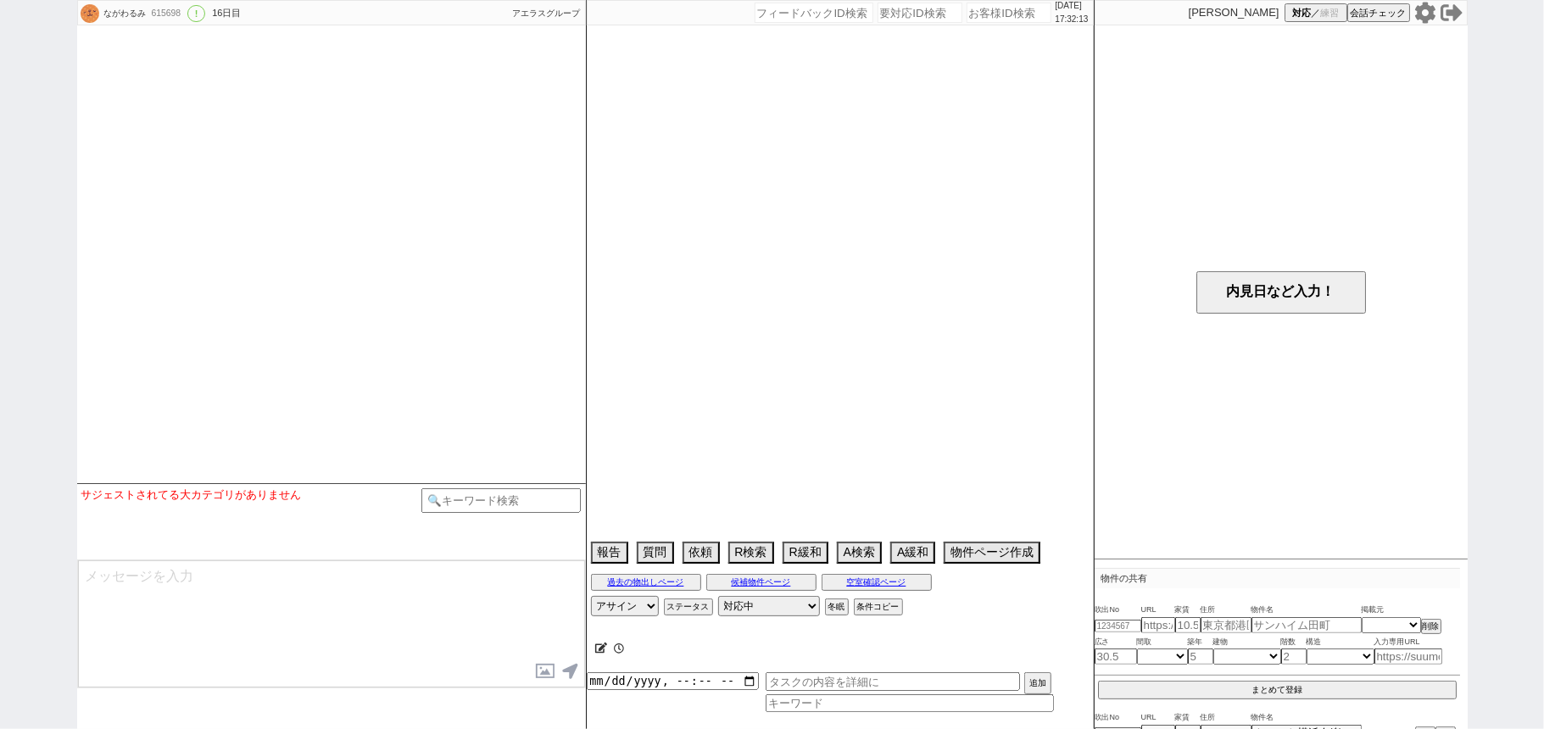
select select "2025"
select select "11"
select select "36"
select select "1"
select select "14"
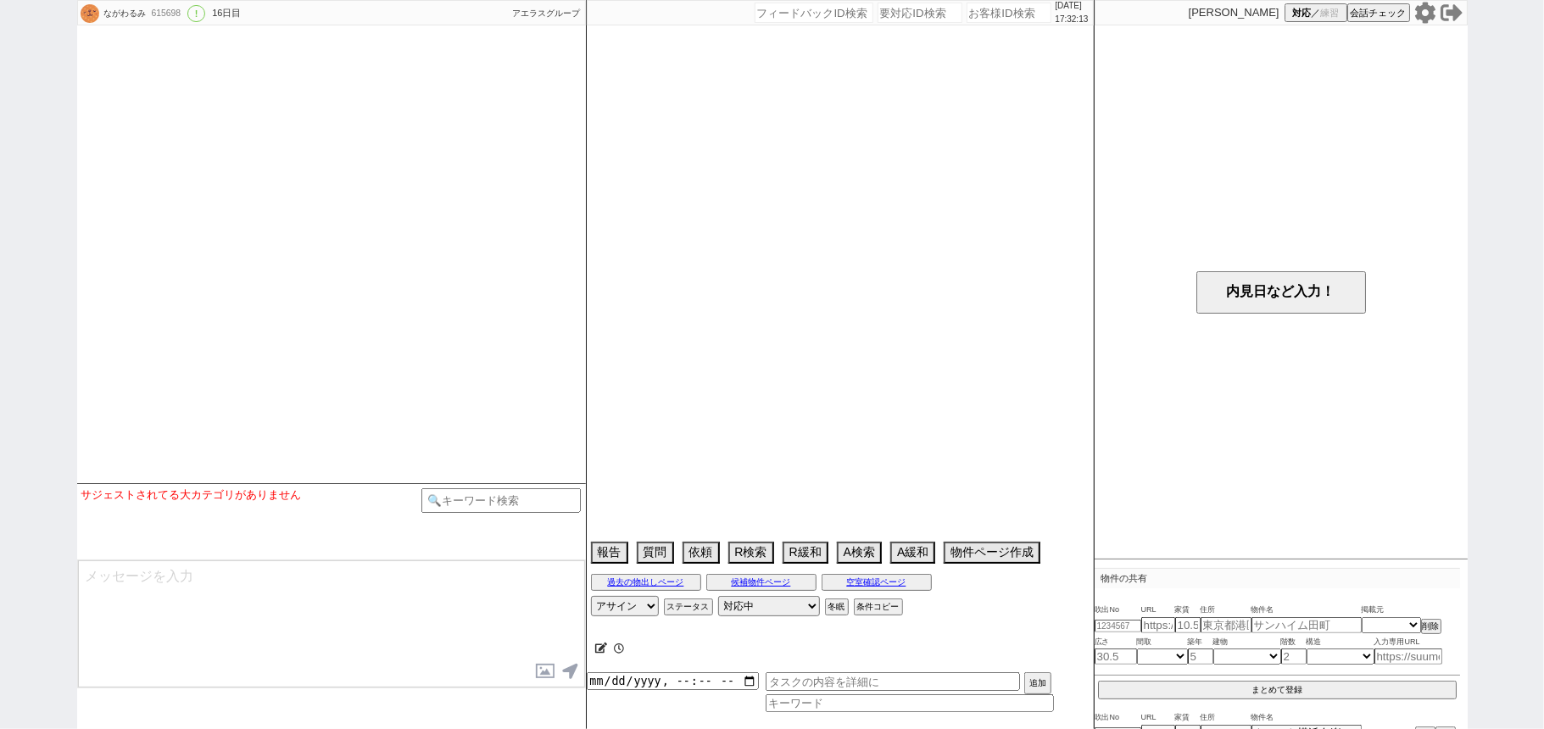
select select "91"
select select "2513"
select select "[DATE]"
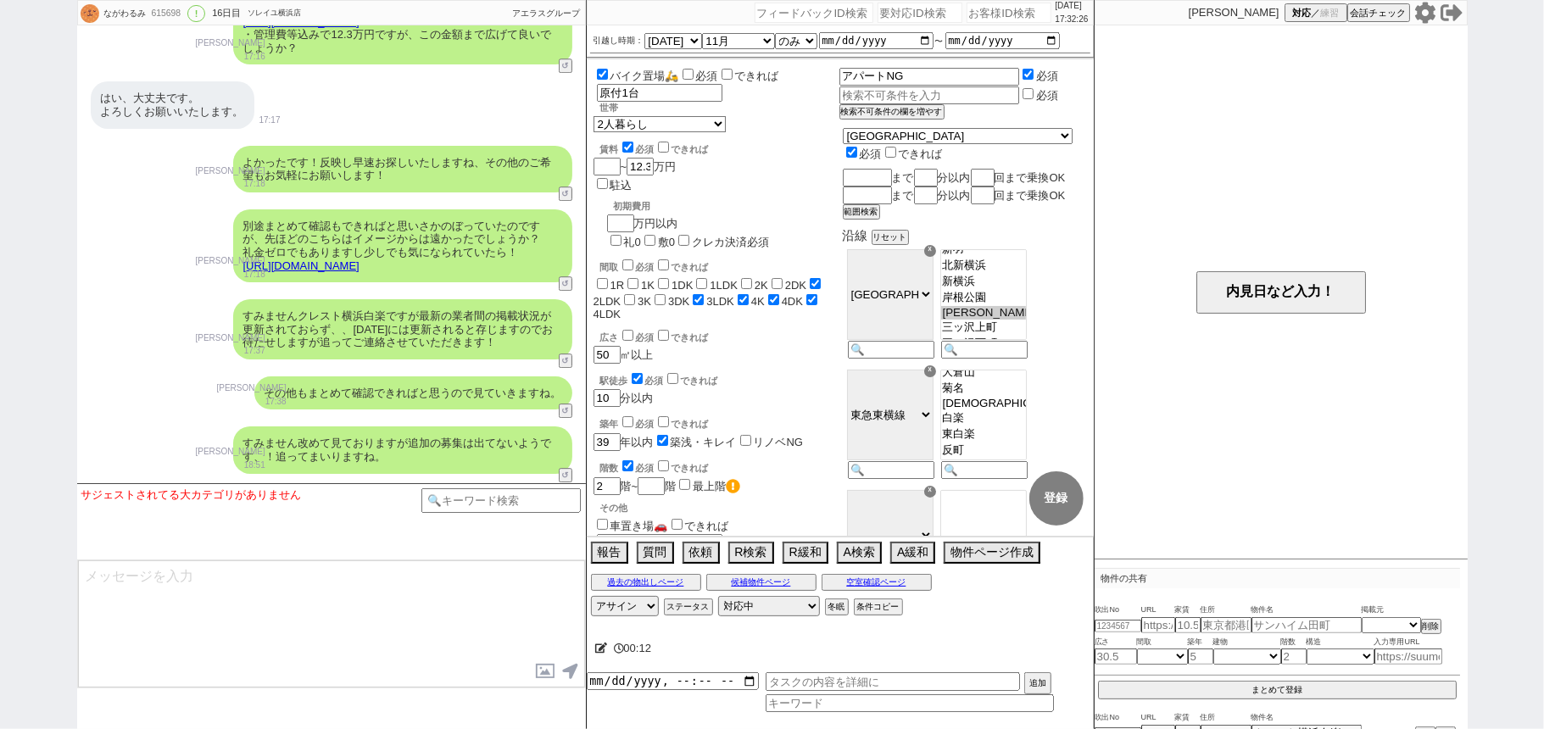
scroll to position [8207, 0]
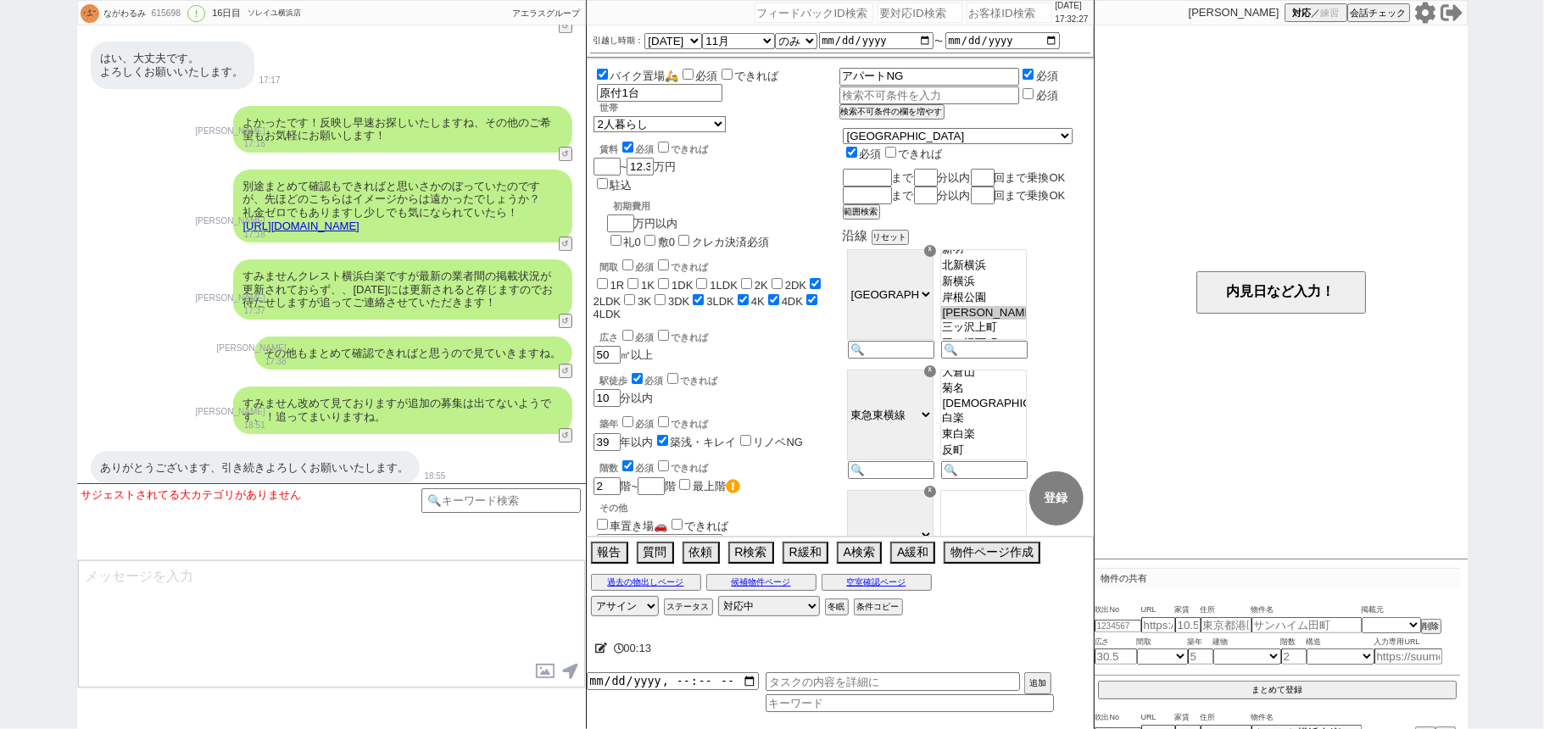
click at [285, 339] on div "その他もまとめて確認できればと思うので見ていきますね。 [PERSON_NAME] 17:38 15211-A1" at bounding box center [331, 353] width 509 height 51
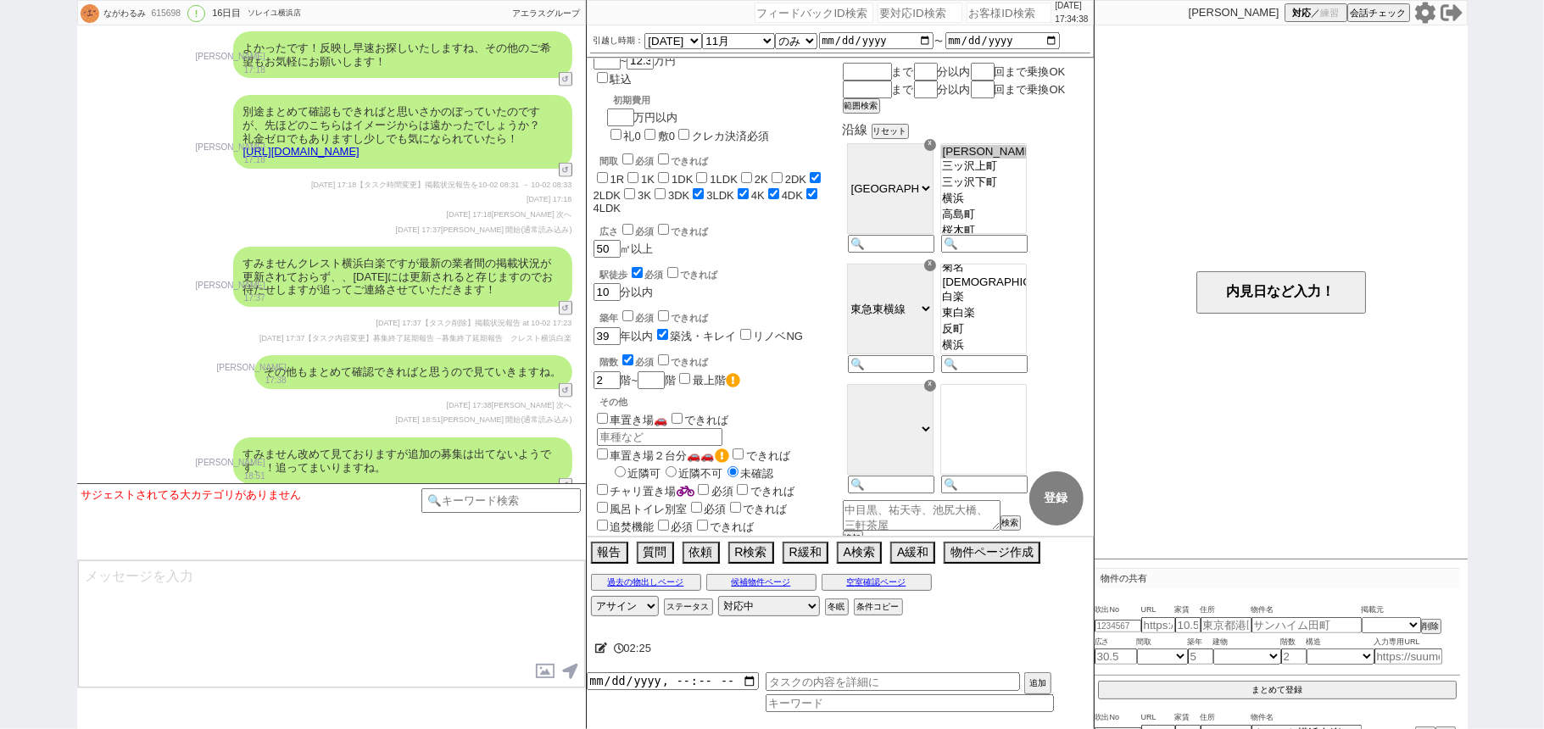
scroll to position [285, 0]
click at [271, 414] on div "[DATE] 18:51 [PERSON_NAME] 開始(通常読み込み)" at bounding box center [332, 421] width 482 height 14
drag, startPoint x: 246, startPoint y: 323, endPoint x: 279, endPoint y: 340, distance: 37.2
click at [279, 438] on div "すみません改めて見ておりますが追加の募集は出てないようです、！追ってまいりますね。" at bounding box center [402, 461] width 339 height 47
click at [390, 438] on div "すみません改めて見ておりますが追加の募集は出てないようです、！追ってまいりますね。" at bounding box center [402, 461] width 339 height 47
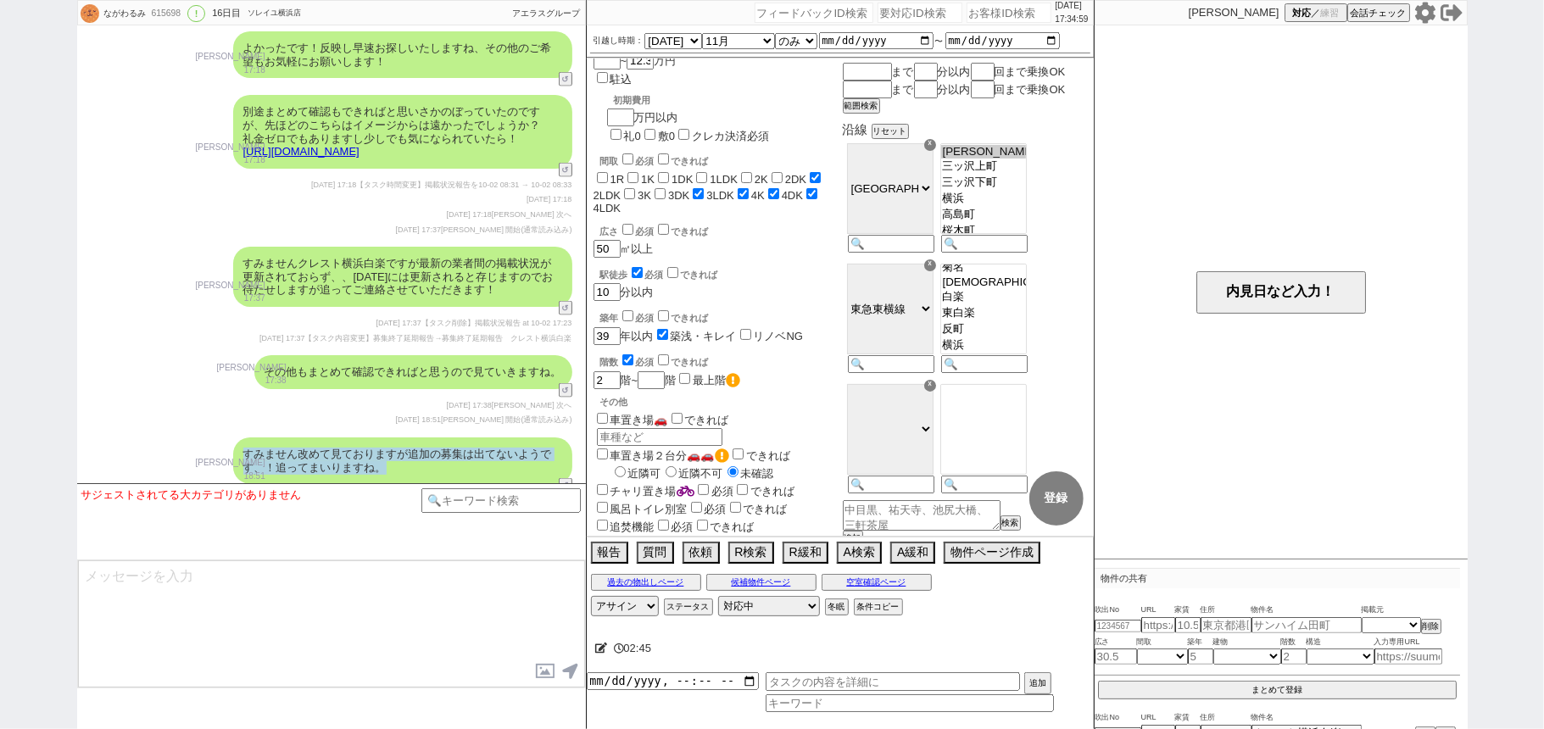
copy div "すみません改めて見ておりますが追加の募集は出てないようです、！追ってまいりますね。"
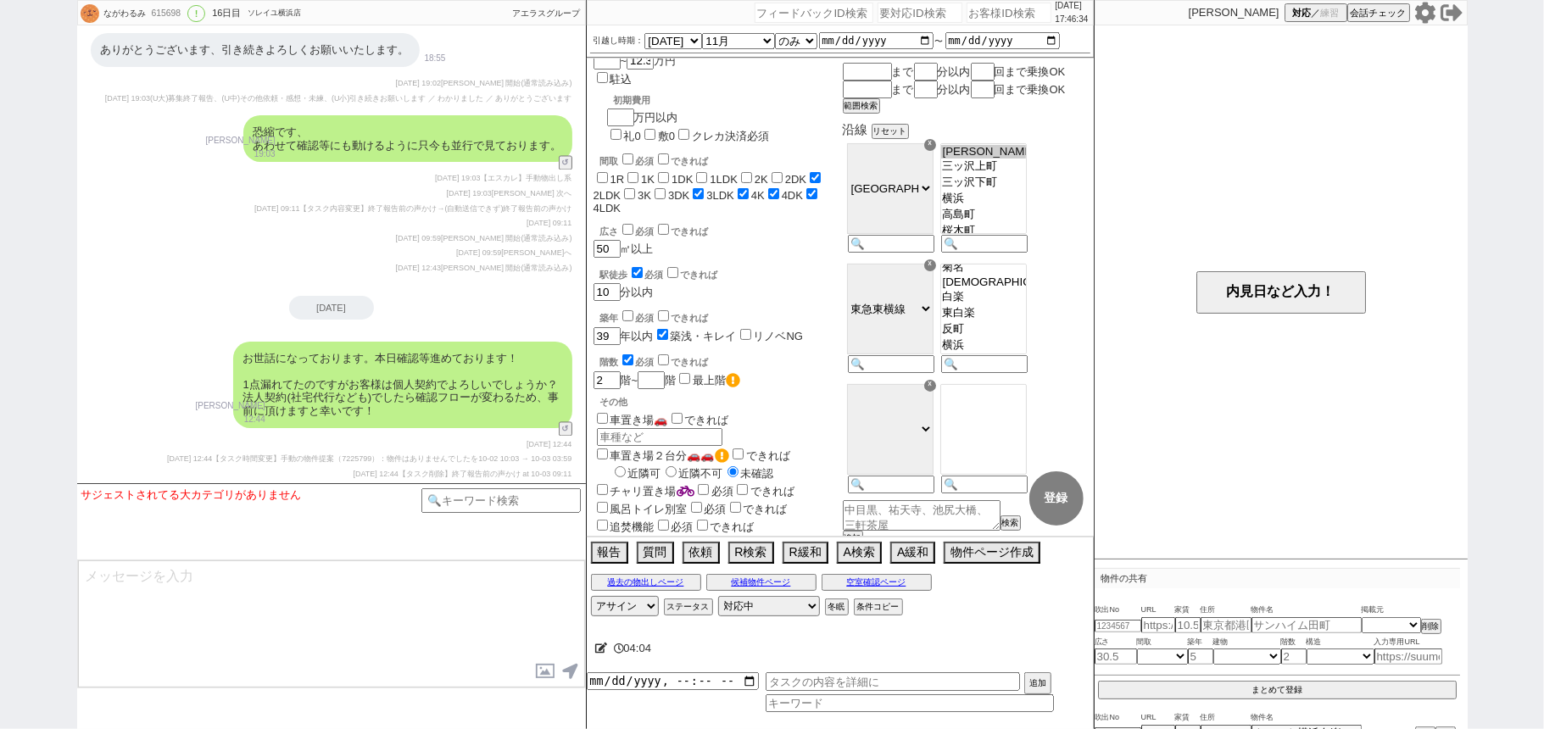
scroll to position [12059, 0]
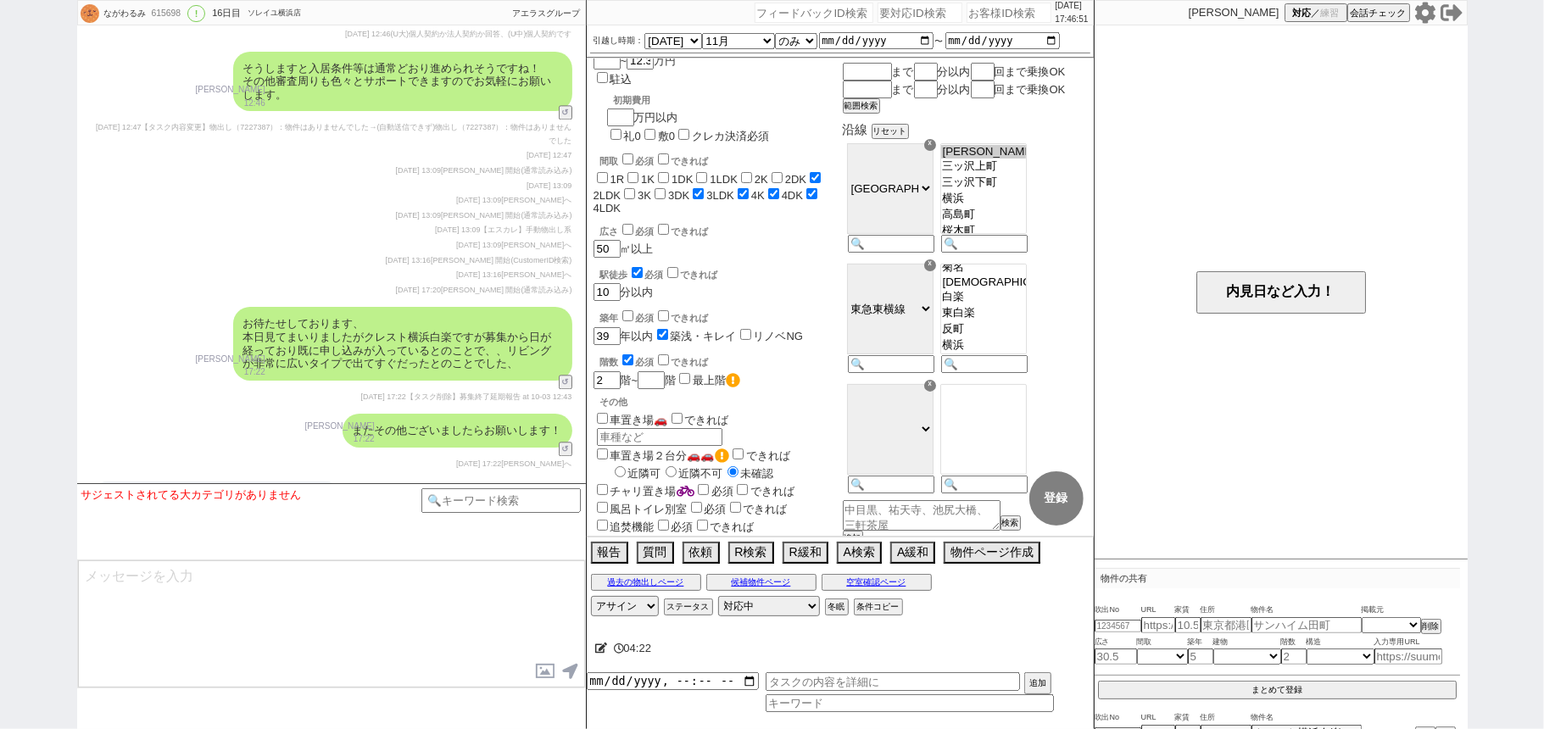
click at [210, 224] on div "[DATE] 13:09 【エスカレ】手動物出し系" at bounding box center [332, 231] width 482 height 14
click at [967, 14] on input "number" at bounding box center [1009, 13] width 85 height 20
paste input "617085"
type input "617085"
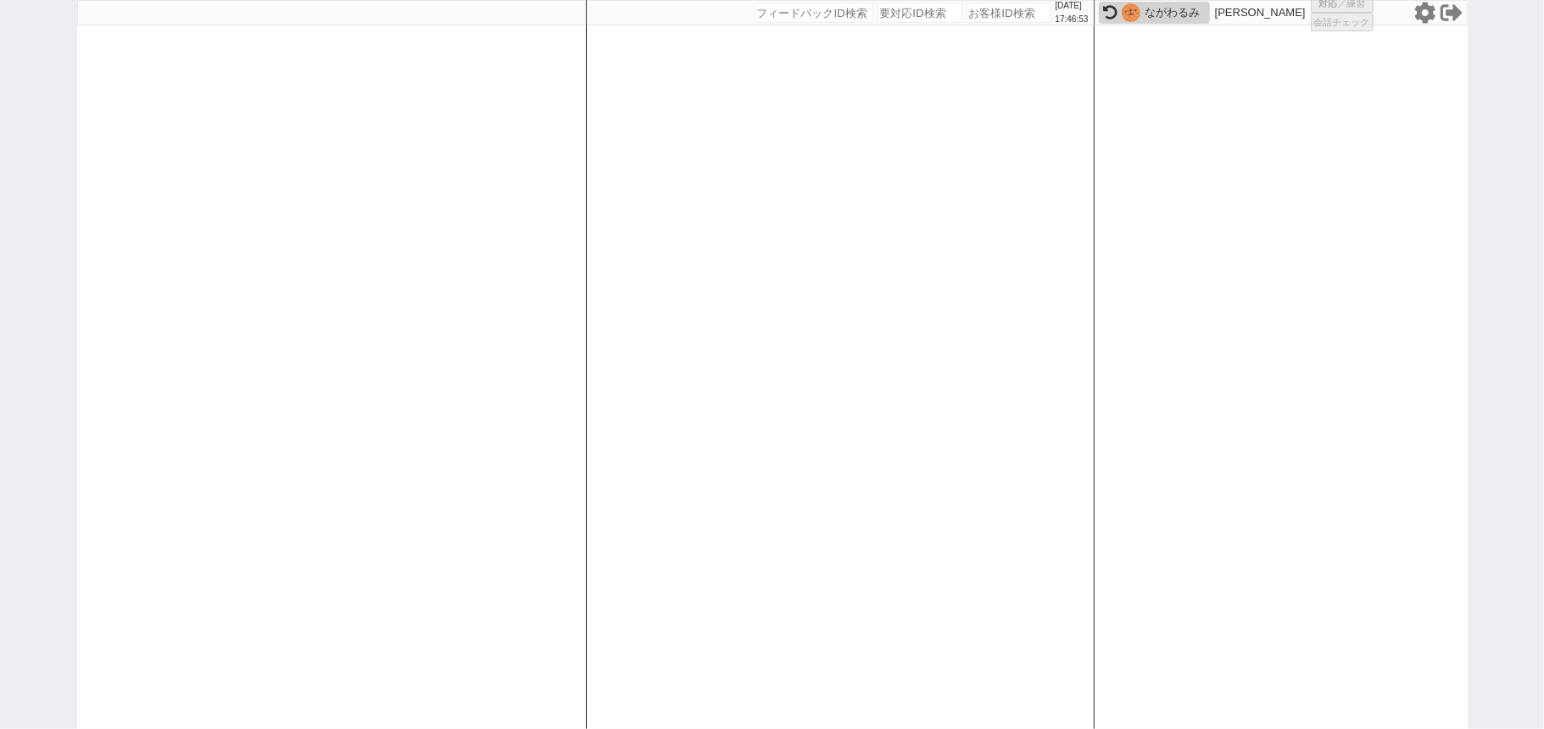
select select "1"
select select "2"
select select
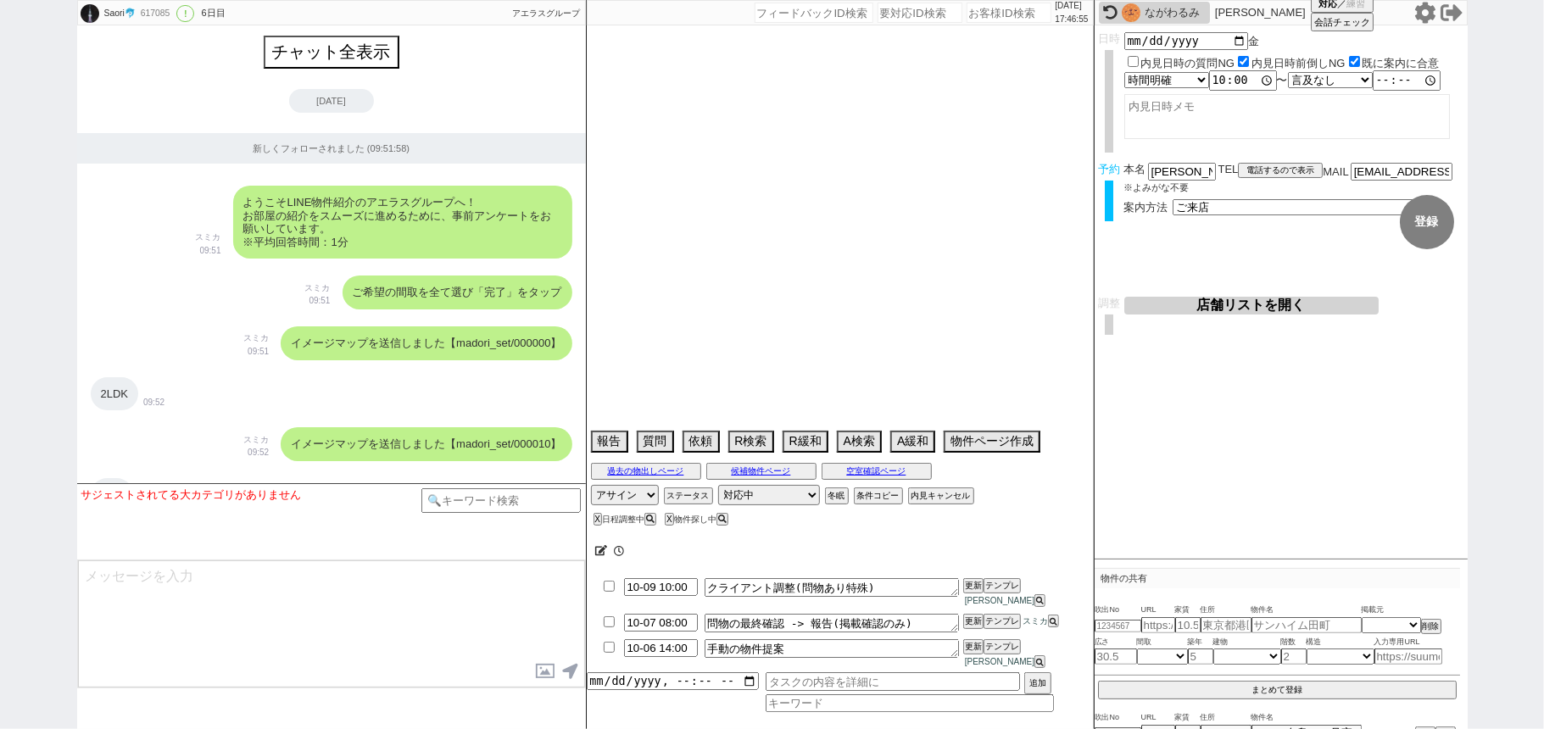
scroll to position [9508, 0]
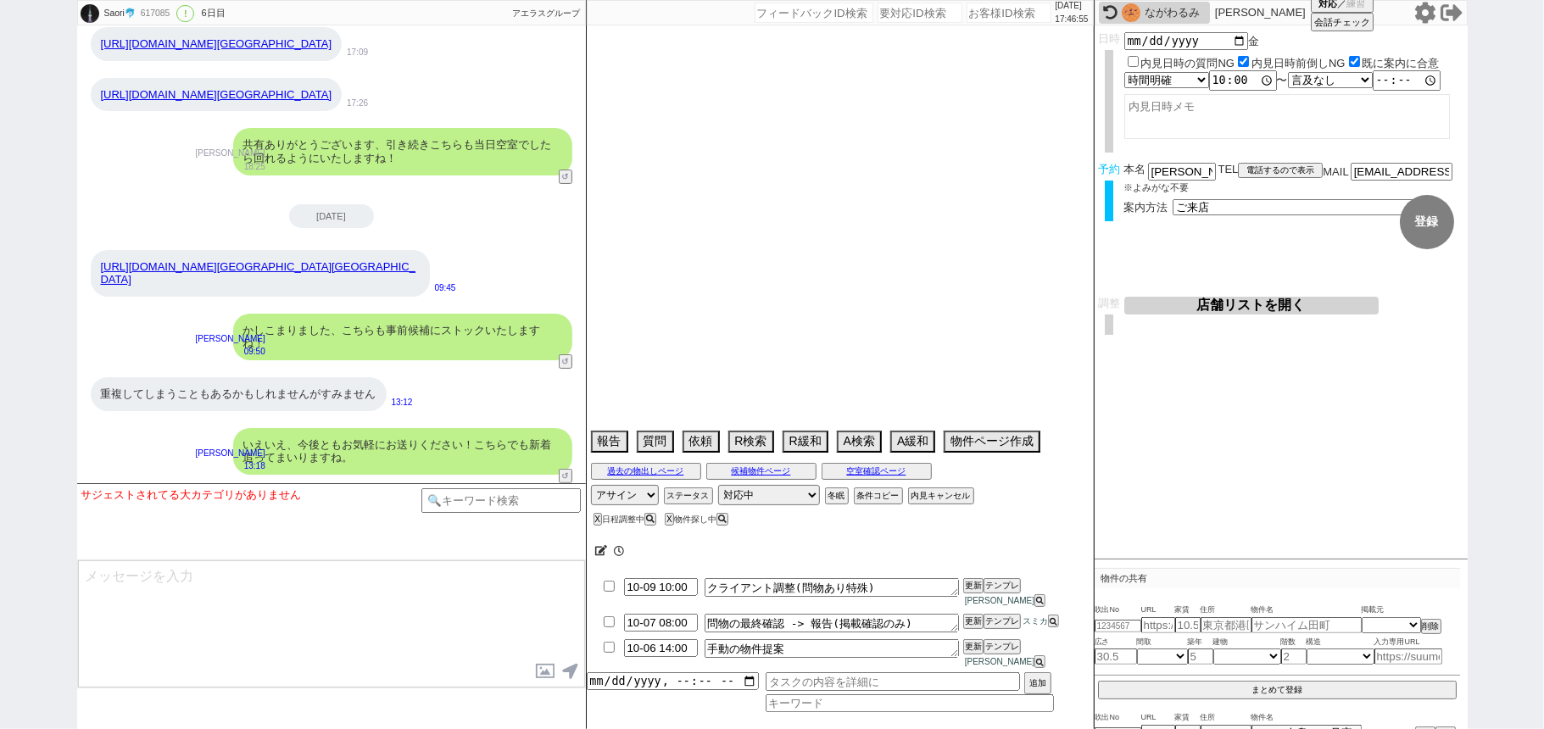
type textarea "[PERSON_NAME]、[PERSON_NAME]に在住、他社なし、候補なし来店しない＠前日調整＠"
select select "15"
select select "0"
select select "69"
select select "75"
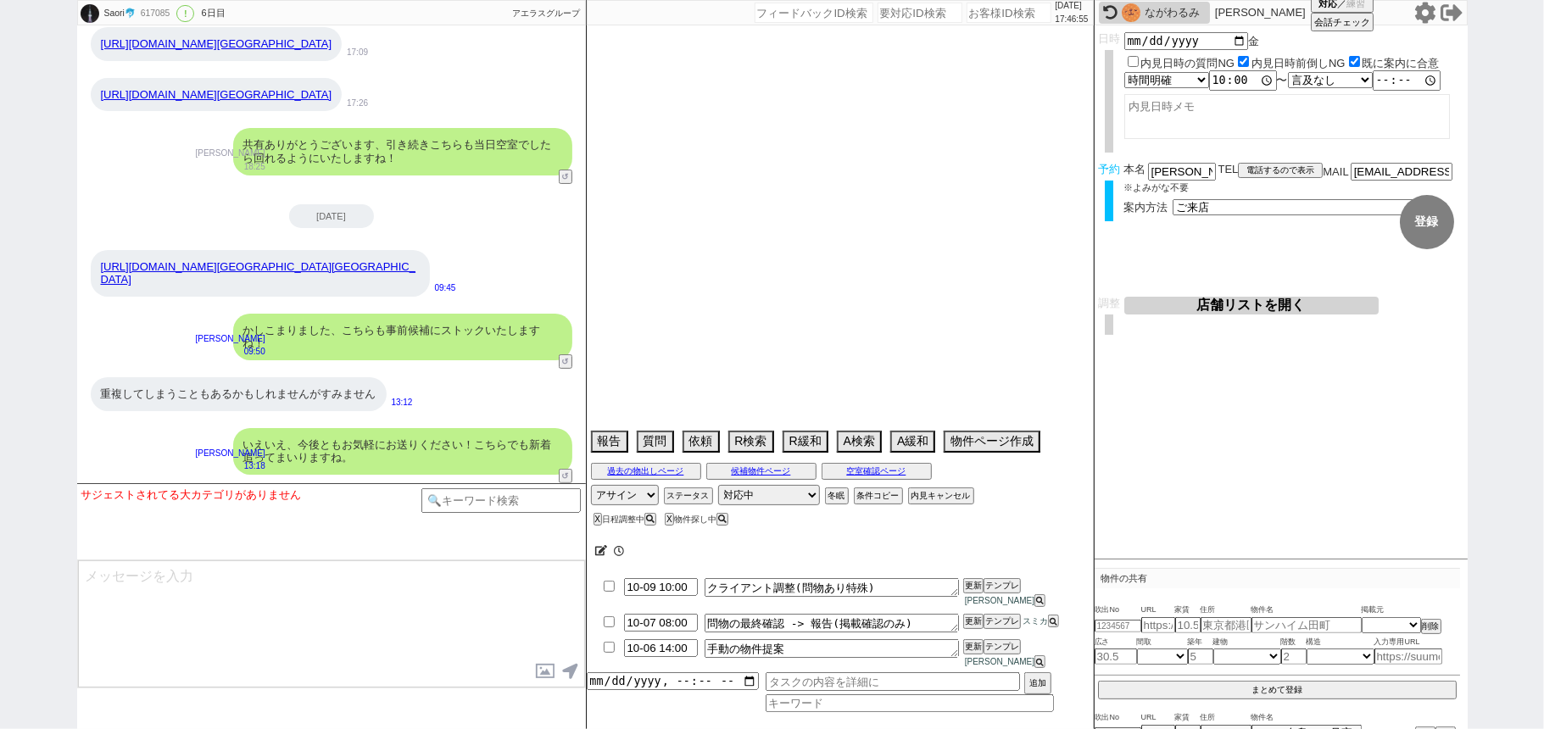
select select "14"
select select "813"
select select "23"
select select "726"
select select "60"
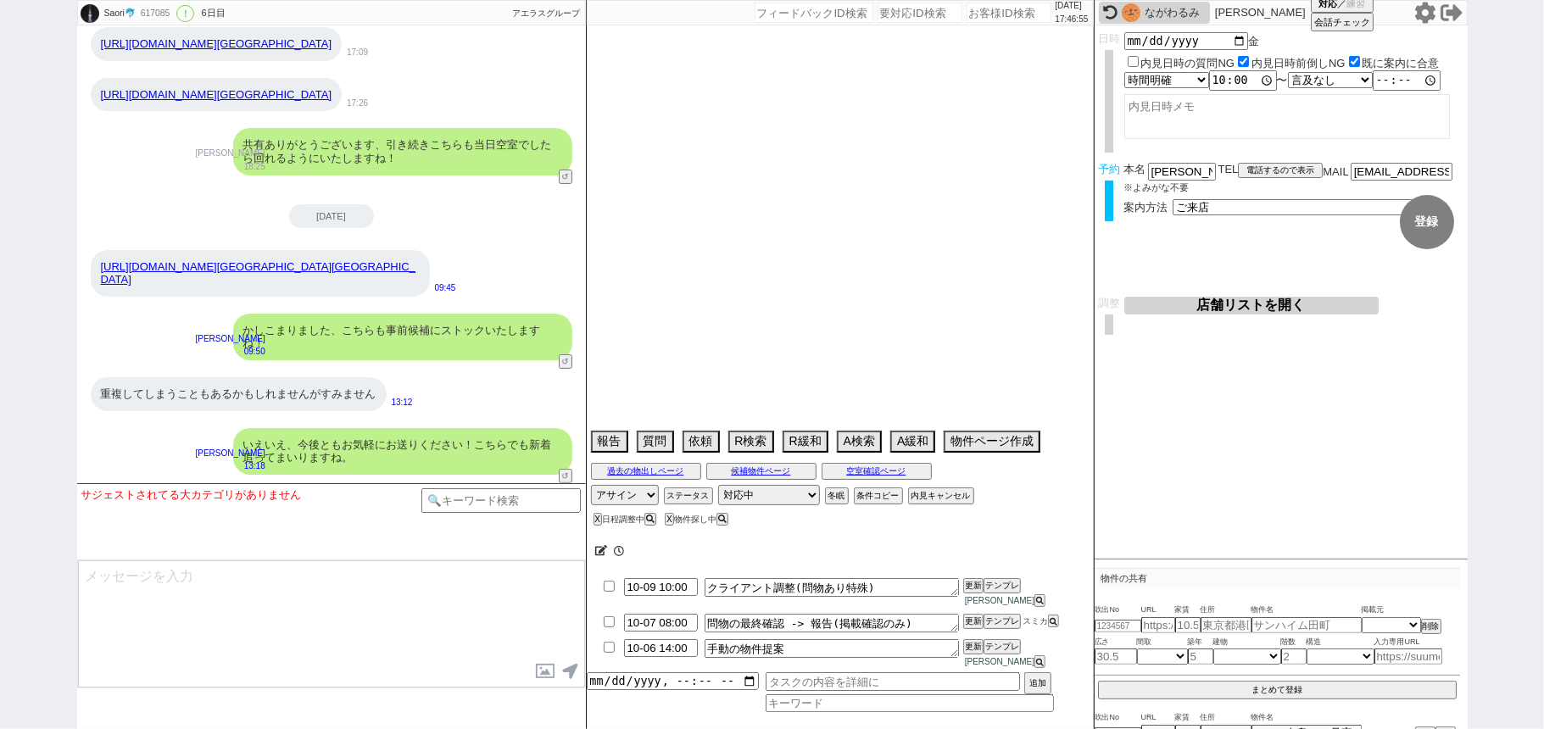
select select "63"
select select "62"
select select "71"
select select "70"
select select "[DATE]"
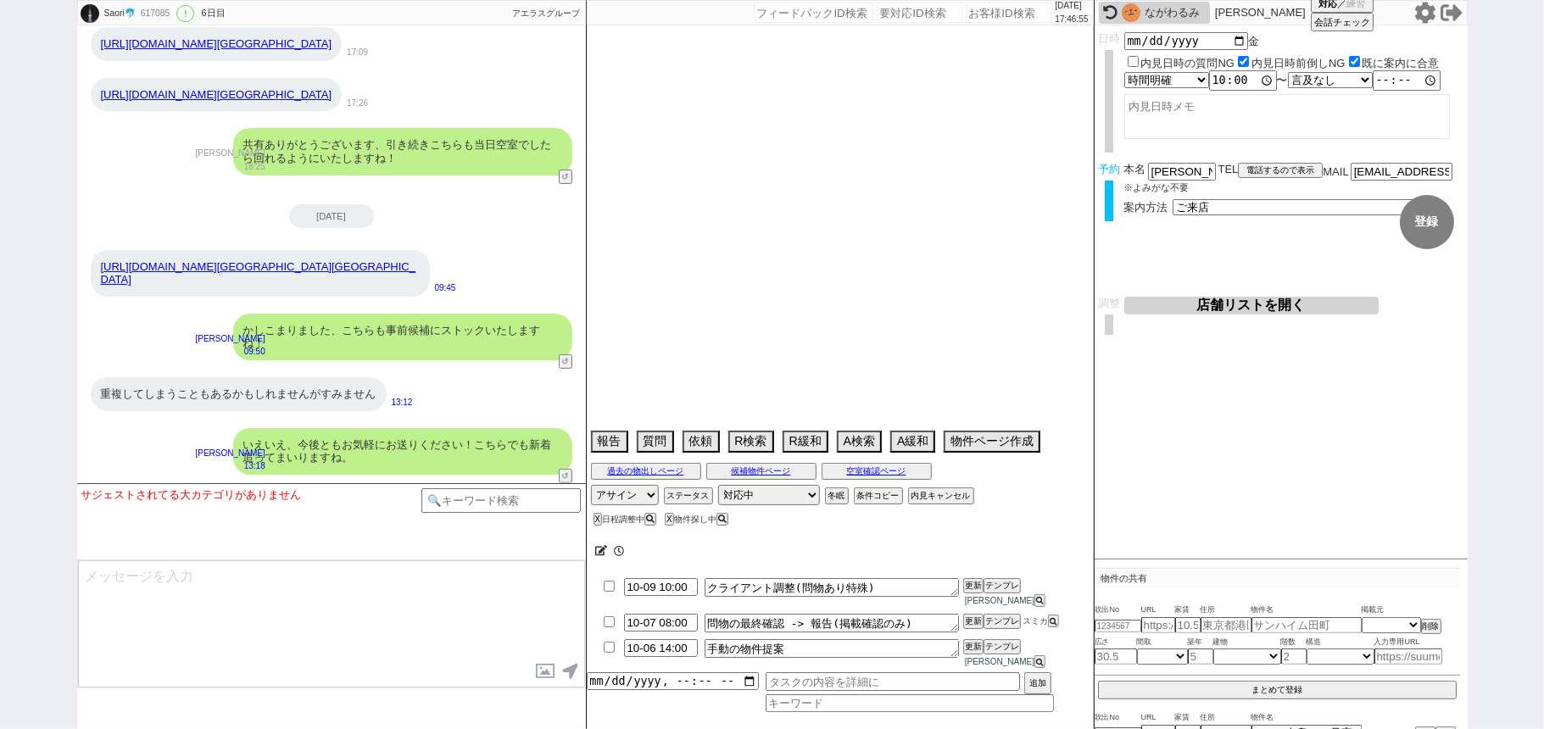
select select "64"
select select "57"
select select "65"
select select "[DATE]"
select select "59"
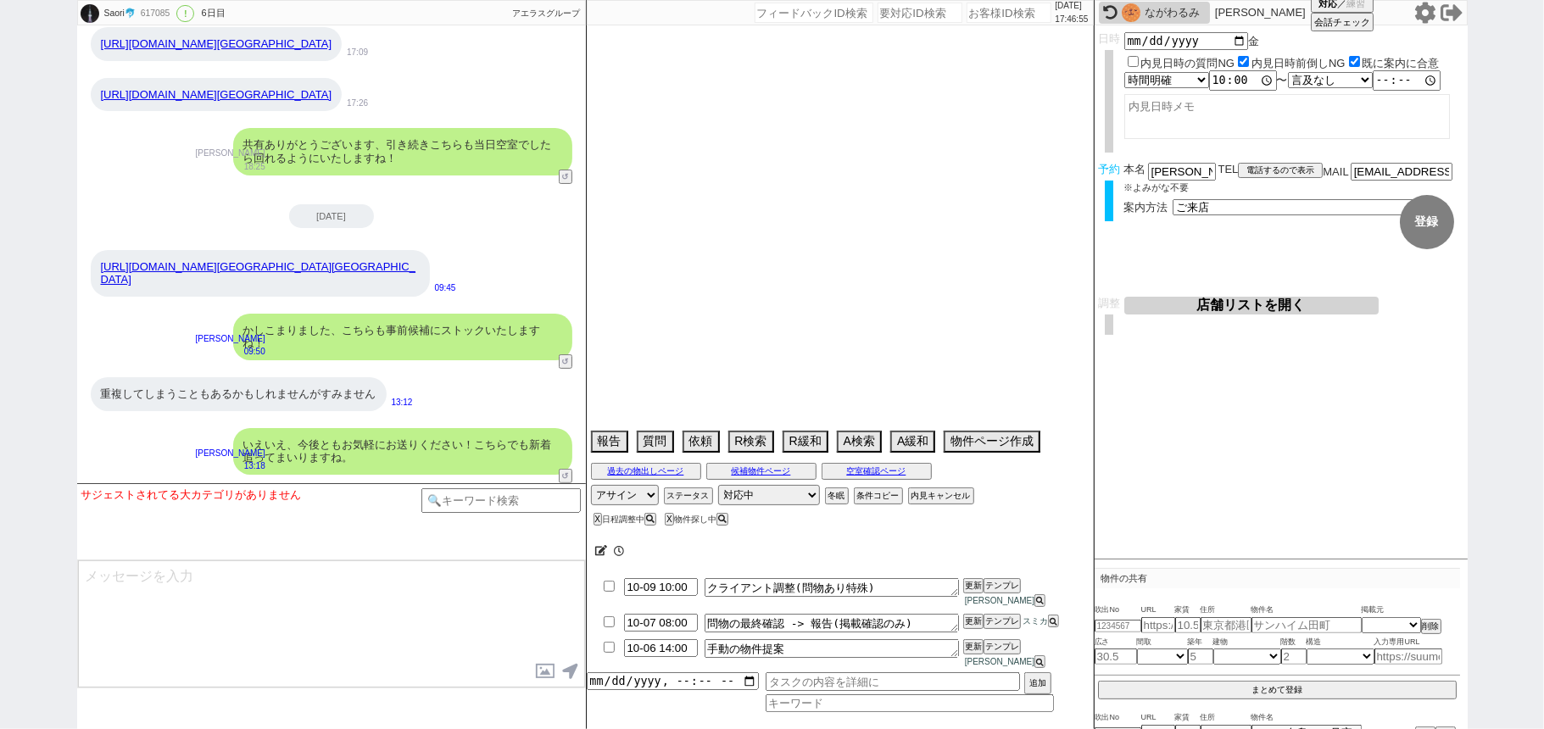
select select "67"
select select "54"
select select "29"
select select "66"
select select "33"
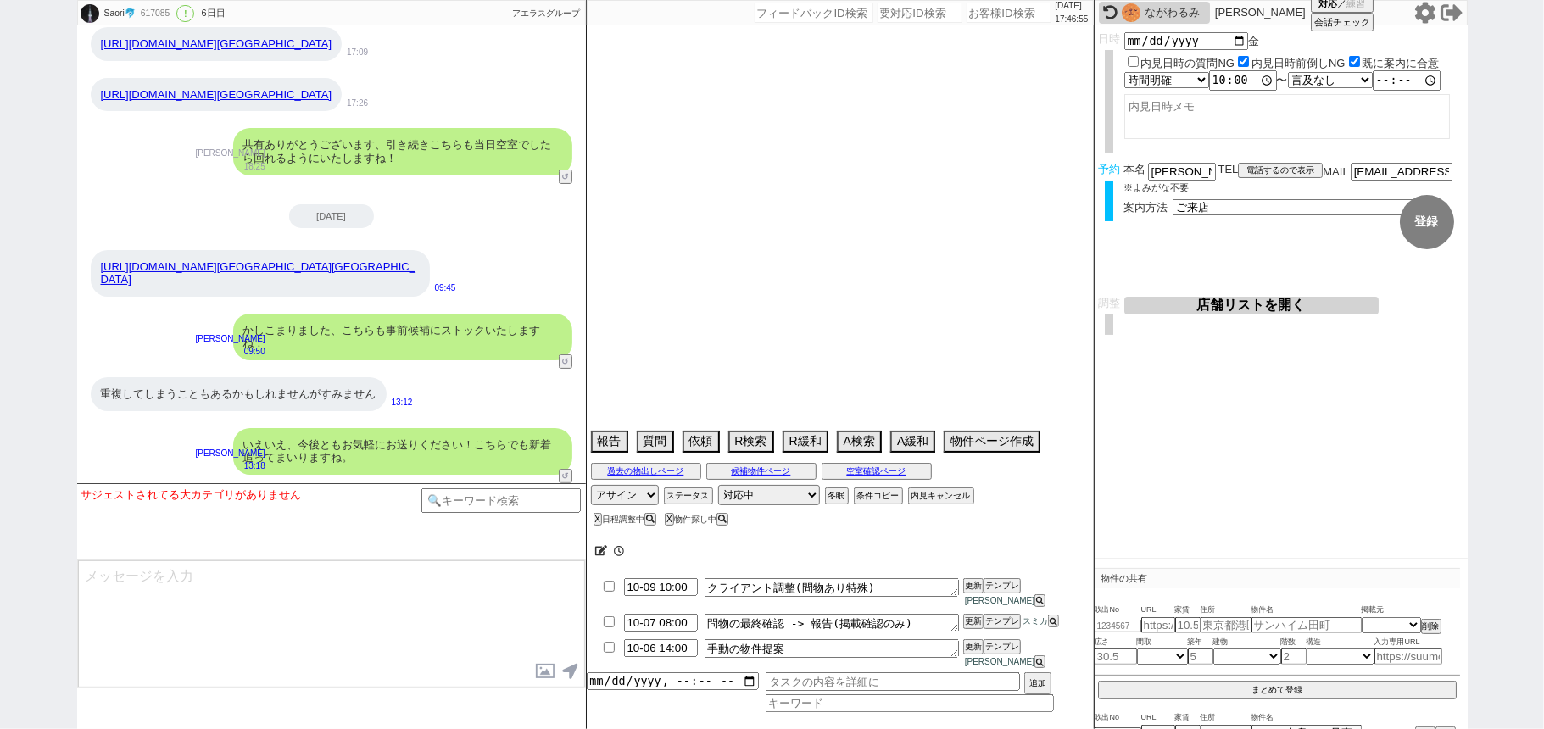
select select "74"
select select "50"
select select "72"
select select "56"
select select "25"
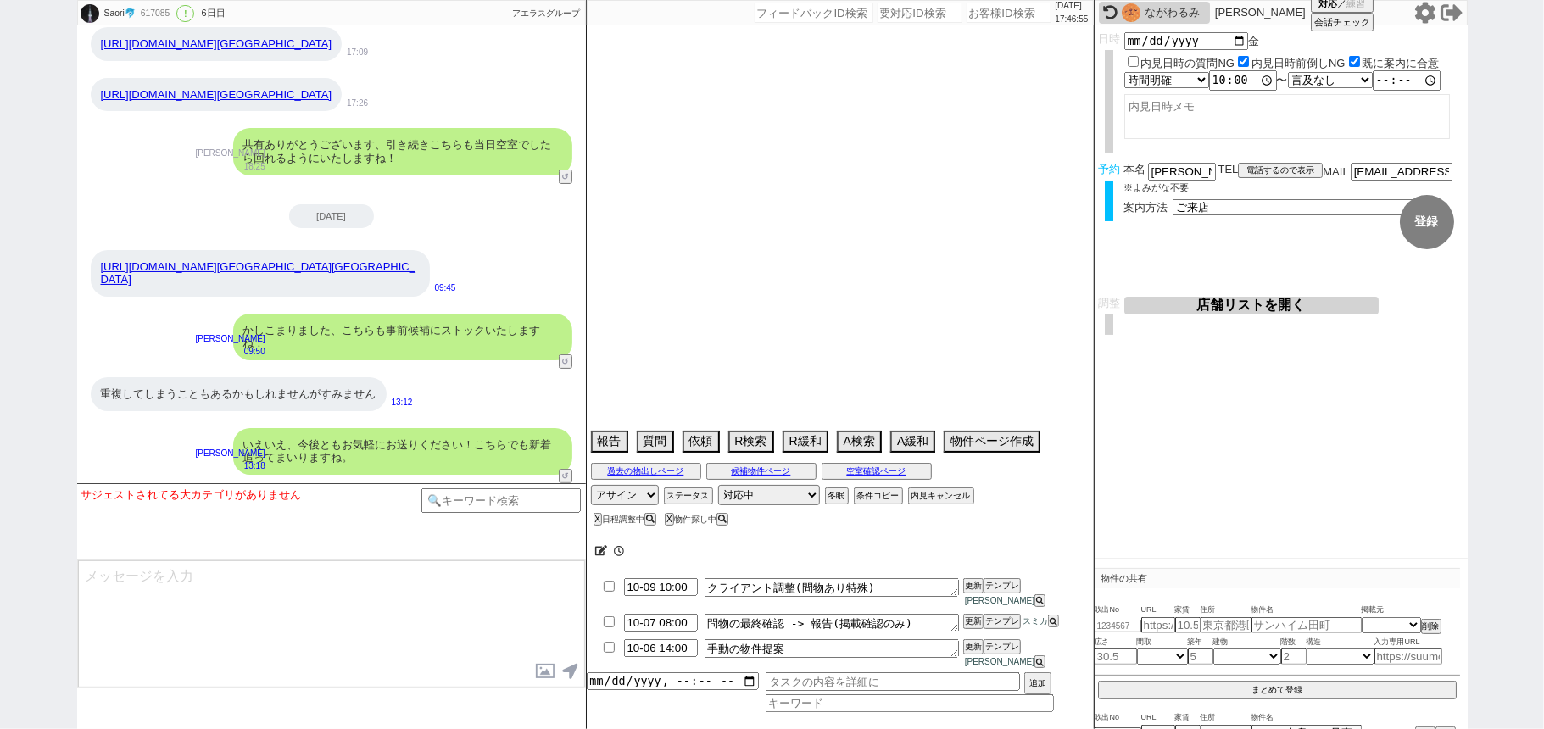
select select "3116"
select select "9"
select select "332"
select select "52"
select select "12"
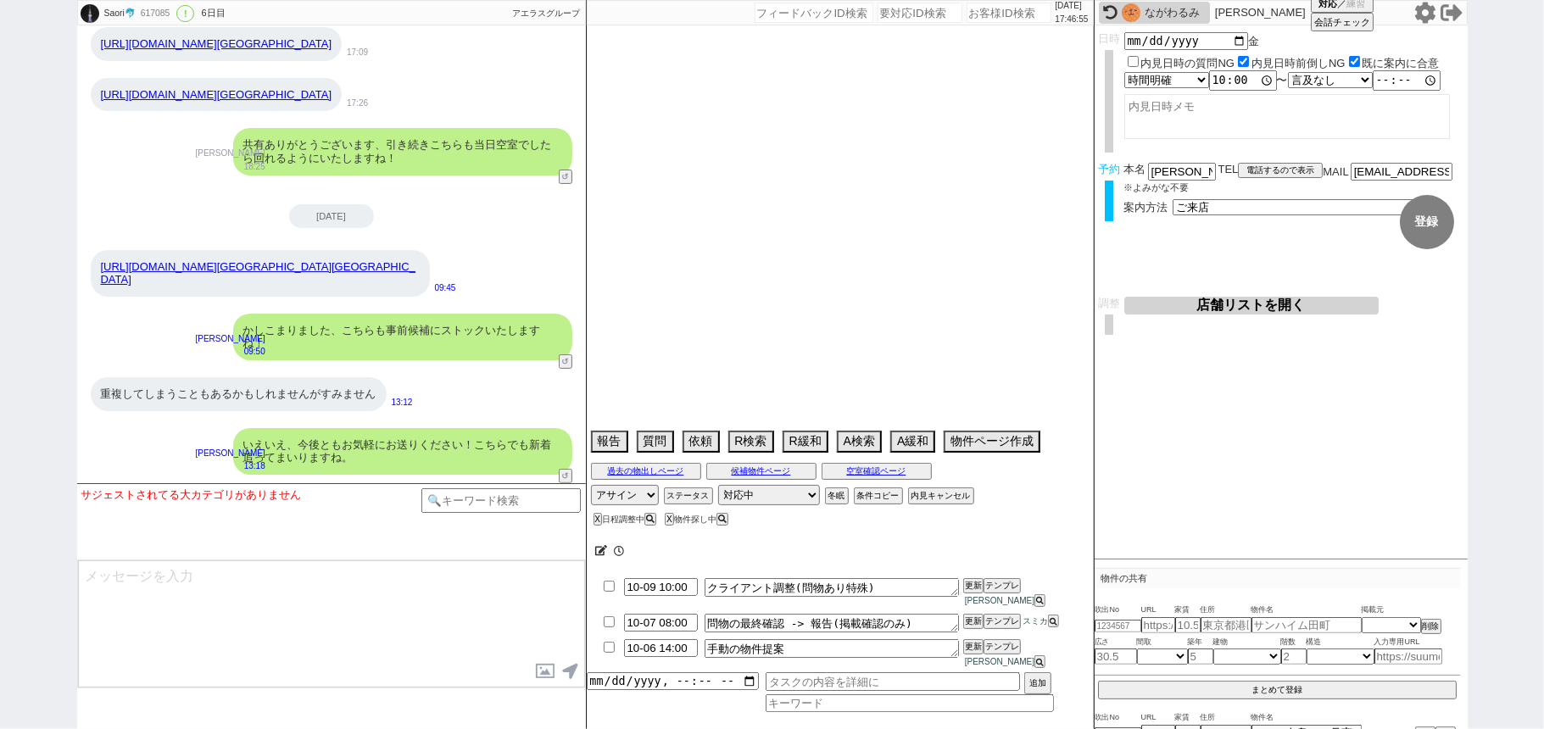
select select "73"
select select "7"
select select "38"
select select "15"
select select "58"
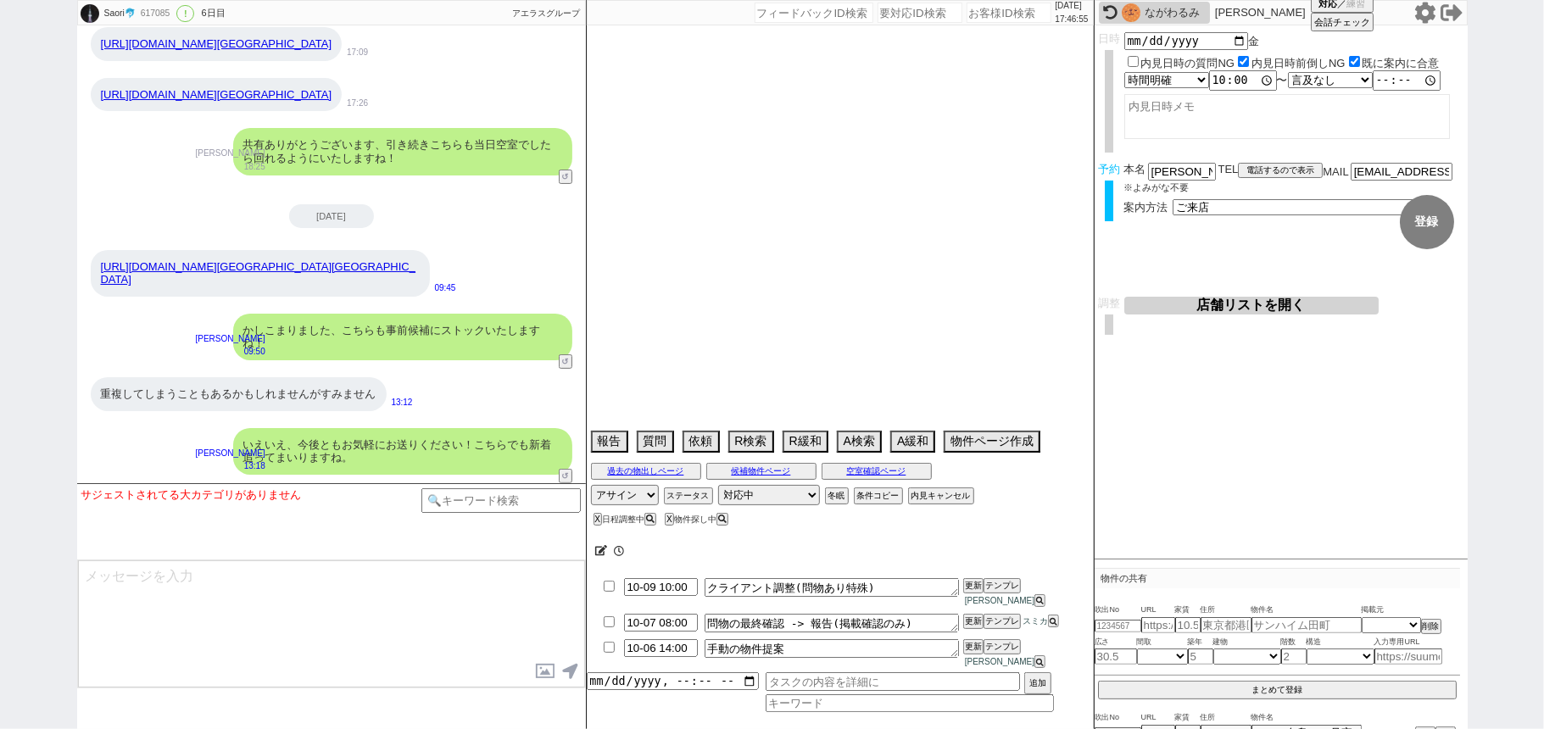
select select "27"
select select "11"
select select "77"
select select "30"
select select "47"
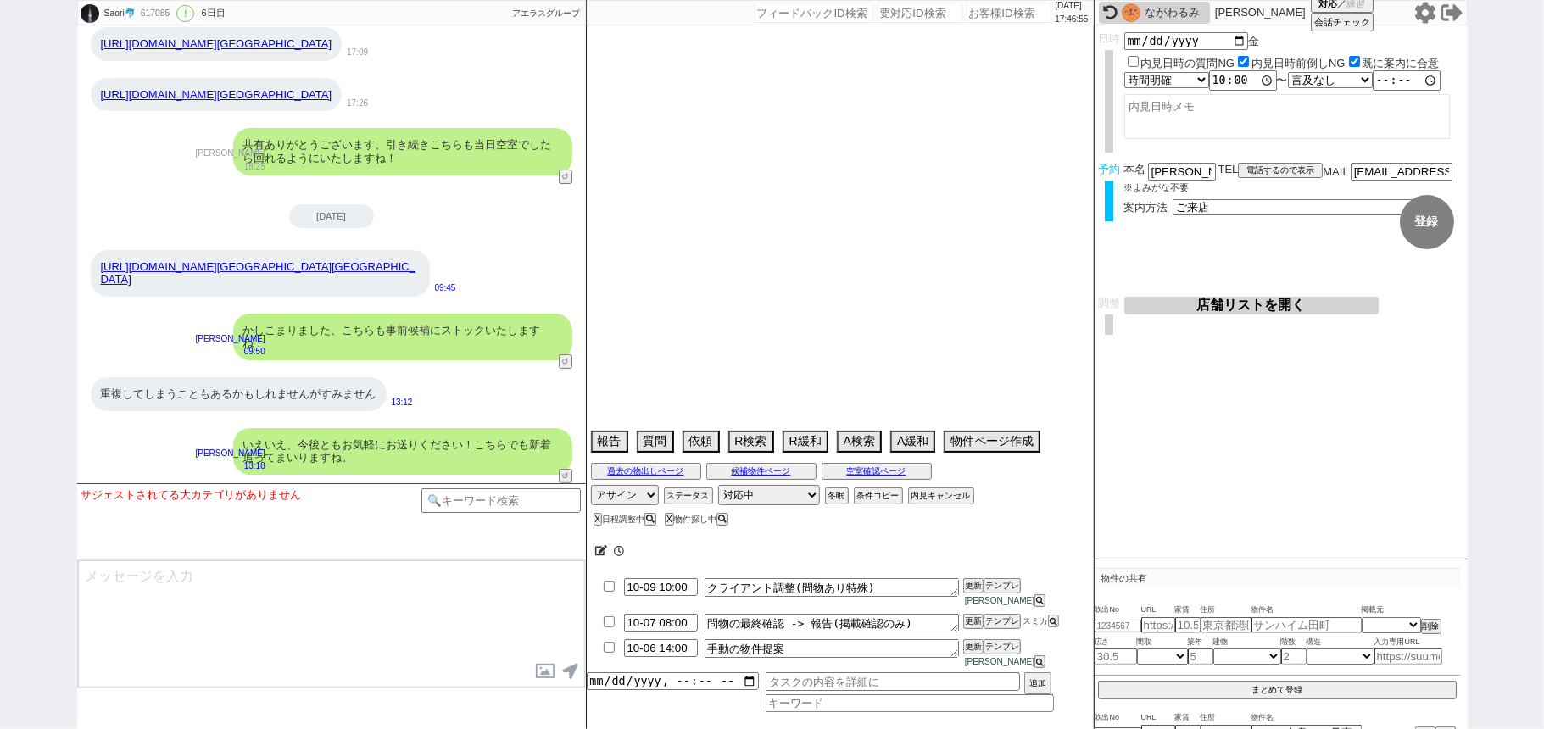
select select "34"
select select "44"
select select "24"
select select "51"
select select "61"
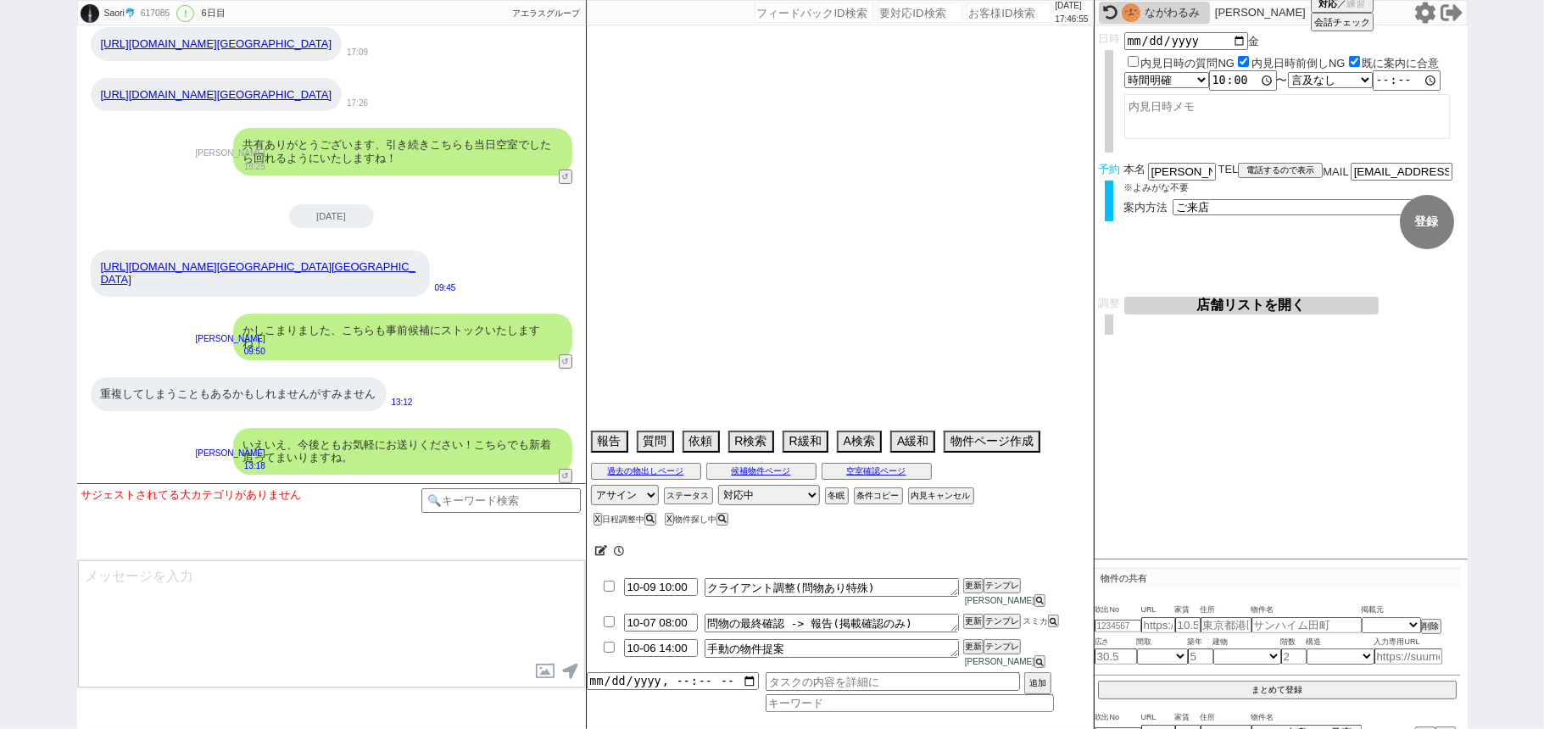
select select "76"
select select "53"
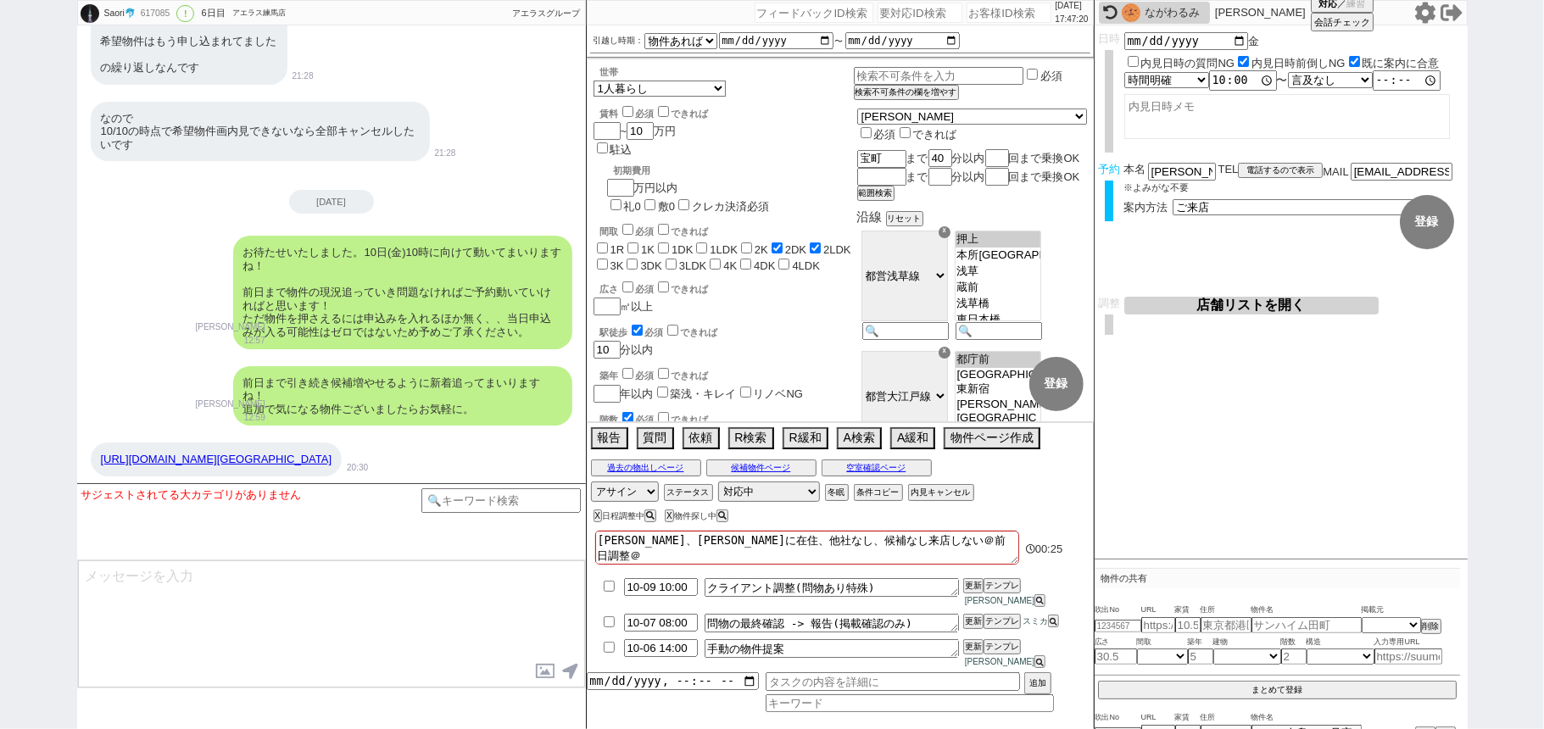
scroll to position [8490, 0]
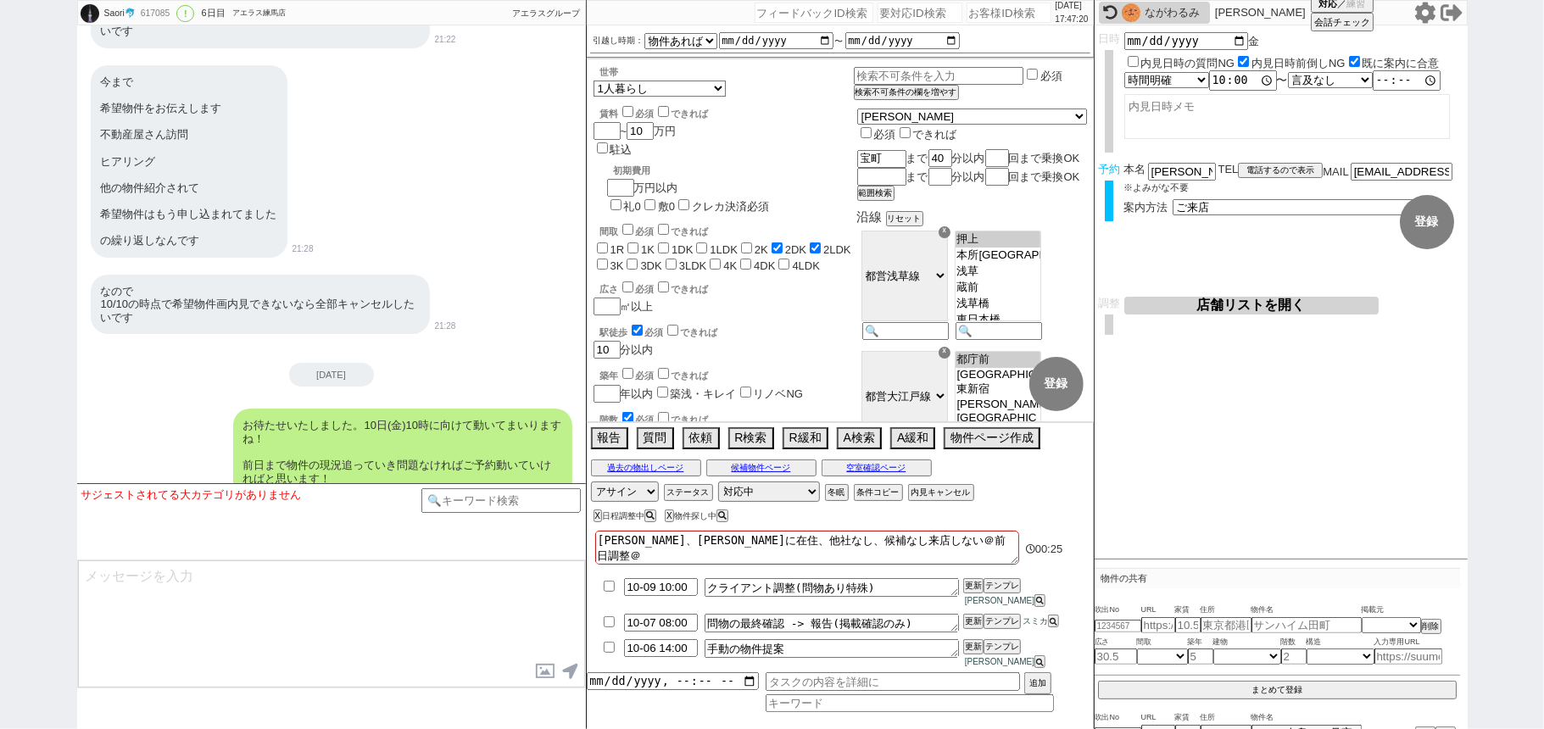
click at [340, 363] on div "[DATE] お待たせいたしました。10日(金)10時に向けて動いてまいりますね！ 前日まで物件の現況追っていき問題なければご予約動いていければと思います！ …" at bounding box center [331, 446] width 509 height 167
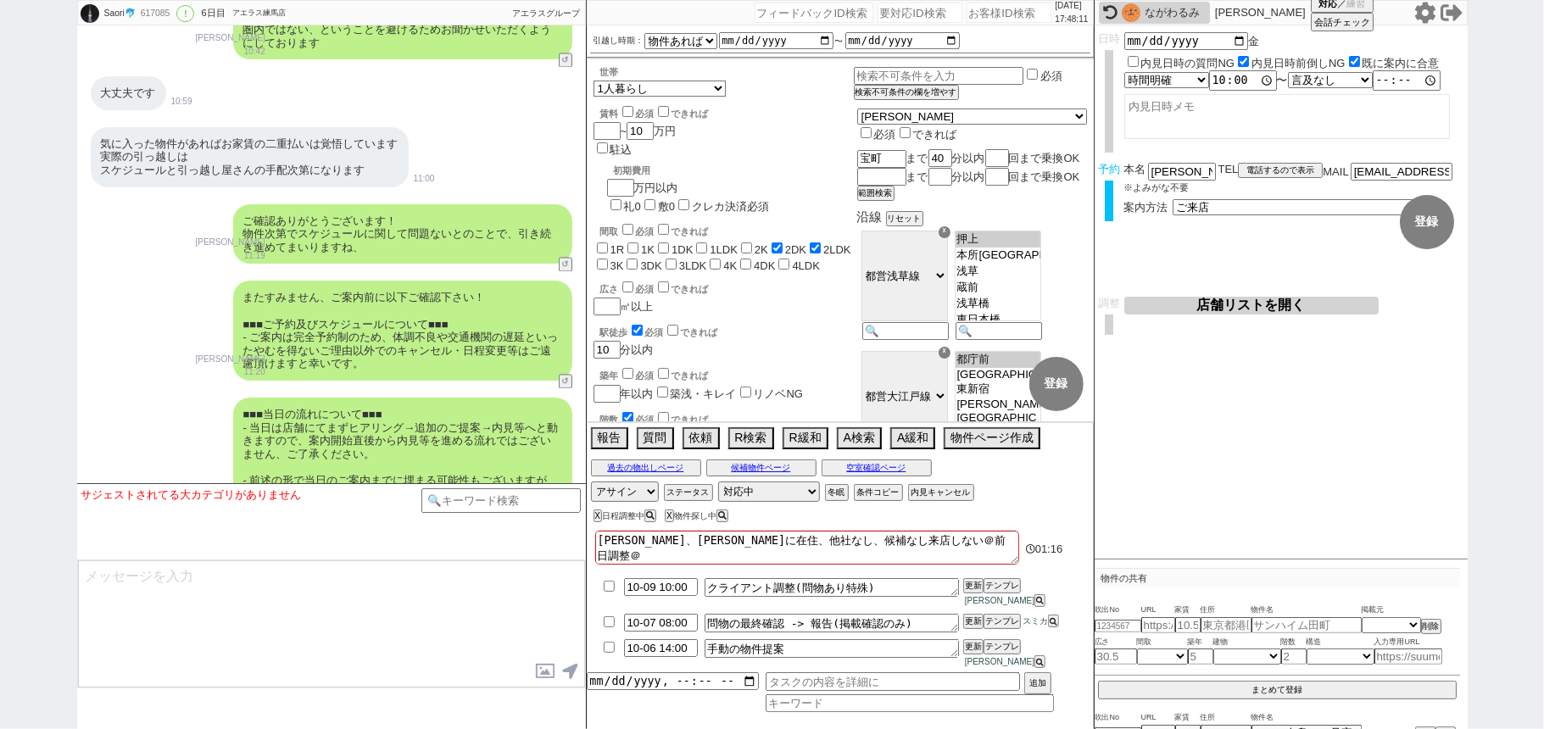
scroll to position [7184, 0]
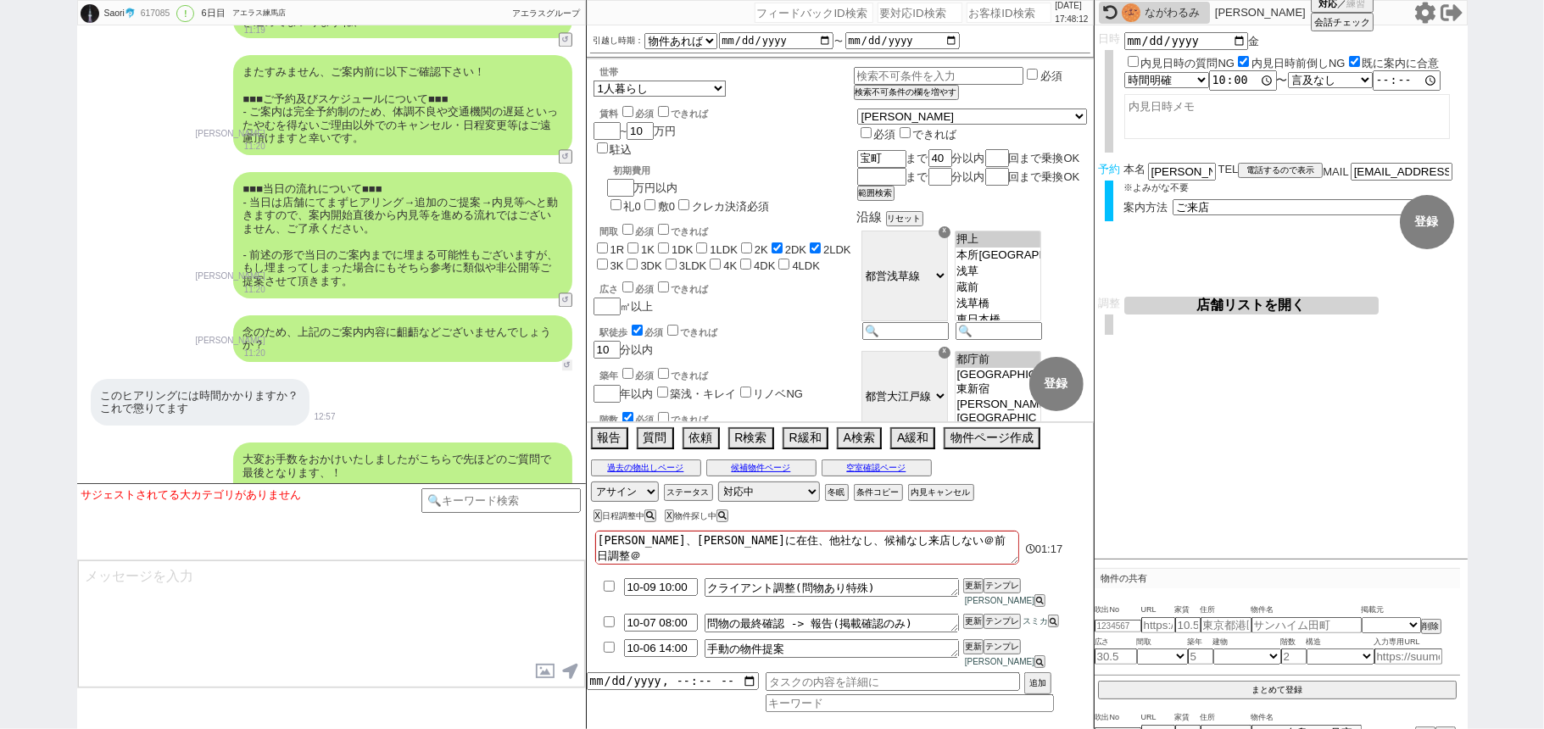
click at [564, 360] on button "↺" at bounding box center [567, 365] width 10 height 11
select select
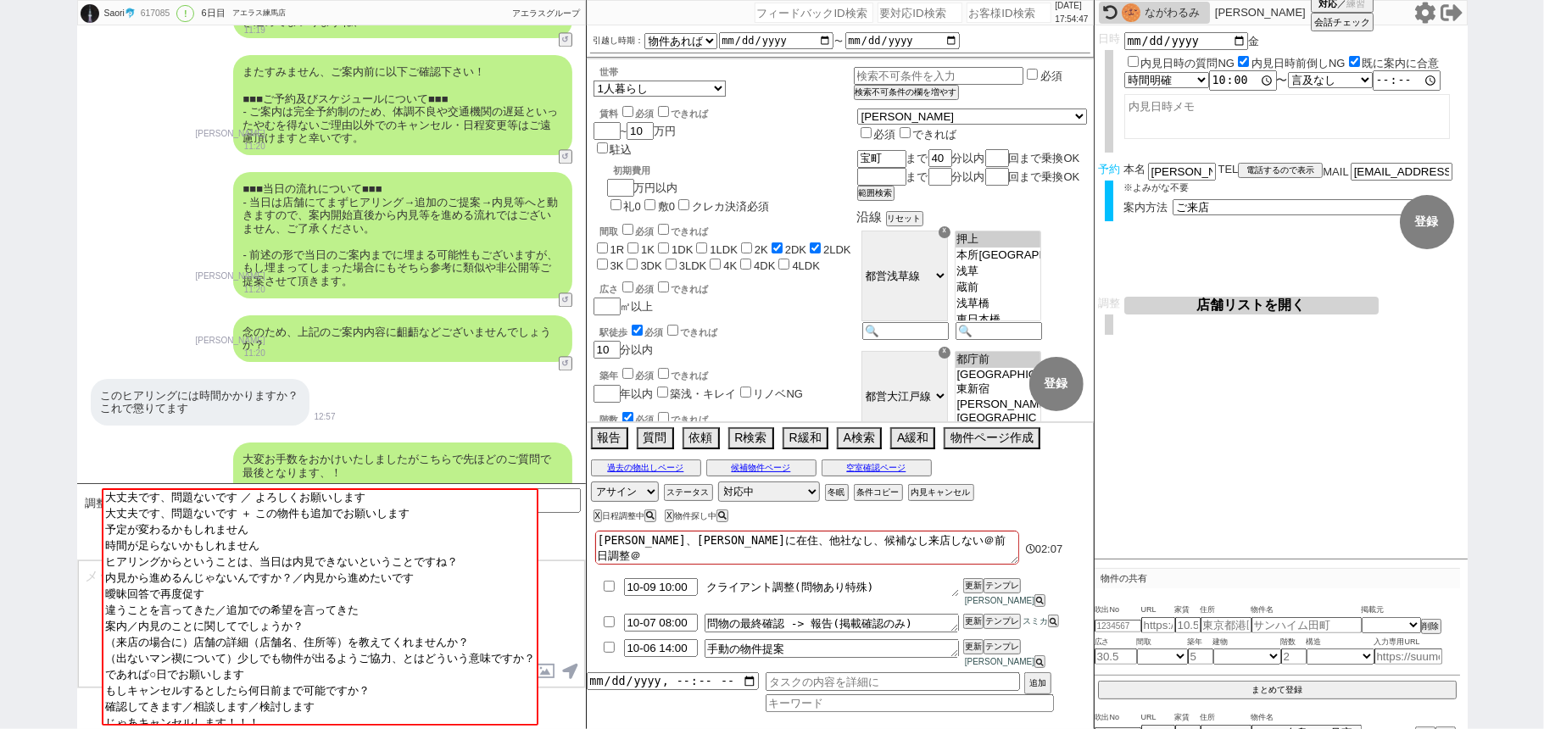
drag, startPoint x: 885, startPoint y: 611, endPoint x: 695, endPoint y: 607, distance: 190.0
click at [706, 597] on textarea "クライアント調整(問物あり特殊)" at bounding box center [832, 587] width 254 height 19
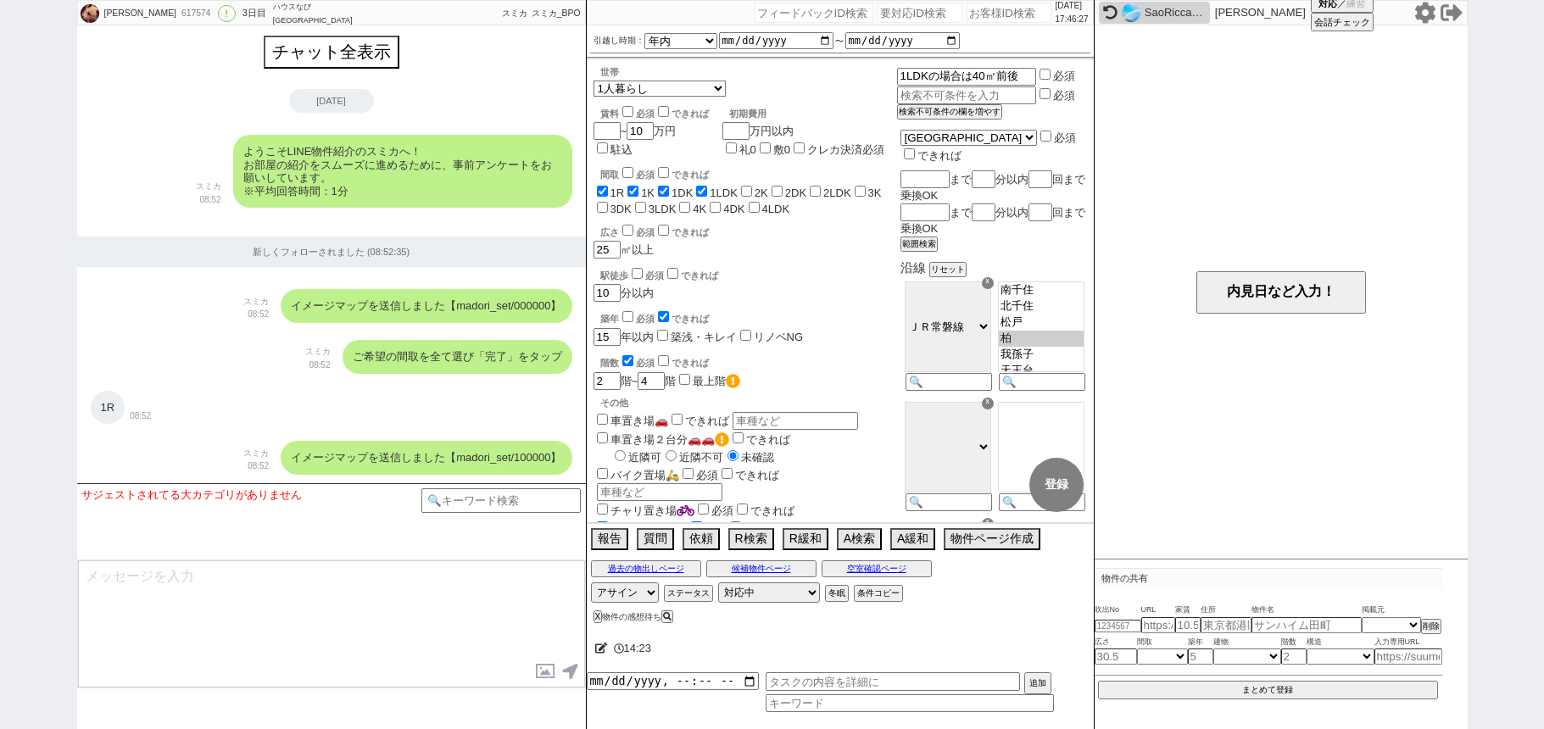
select select "16"
select select "0"
select select "12"
select select "7"
select select "216"
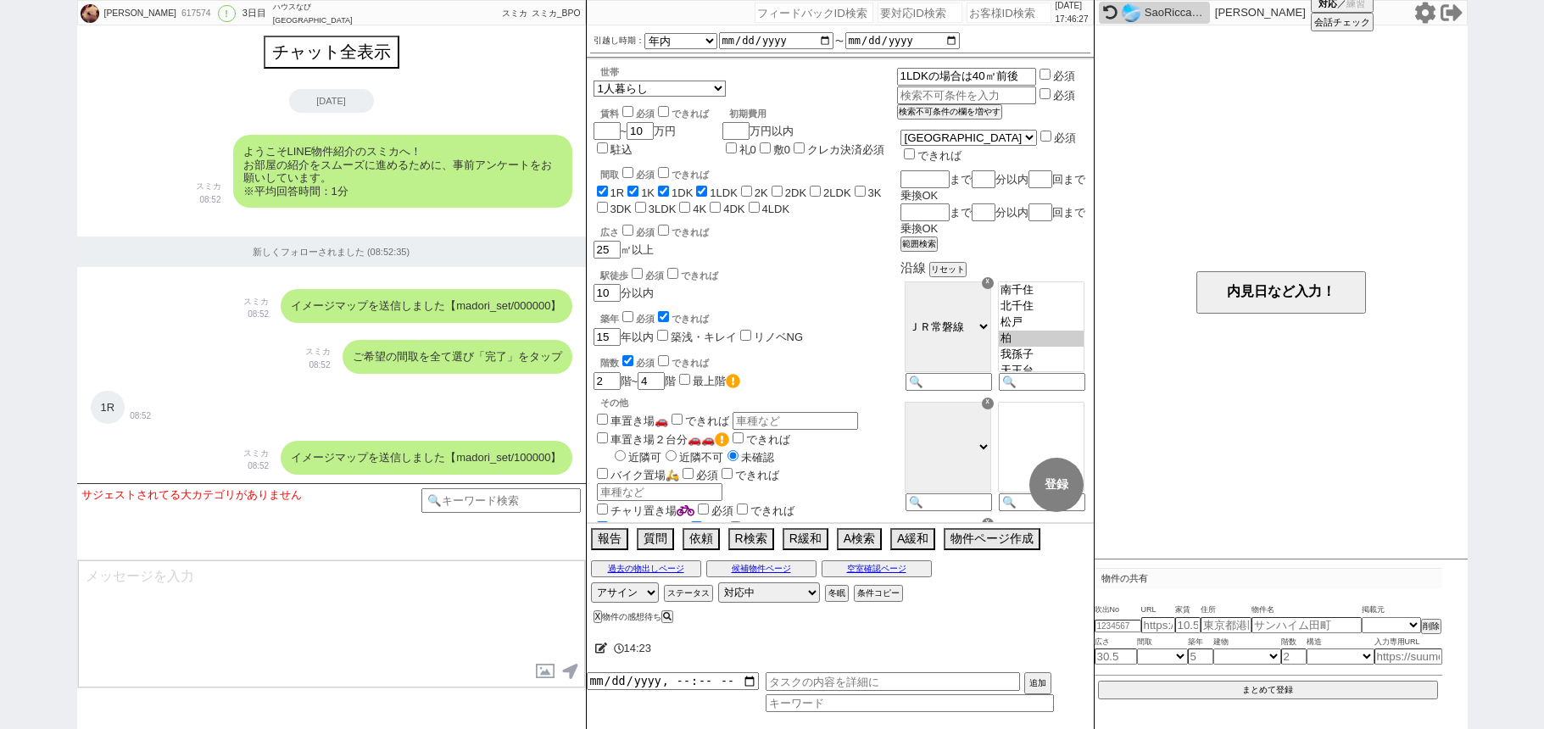
select select
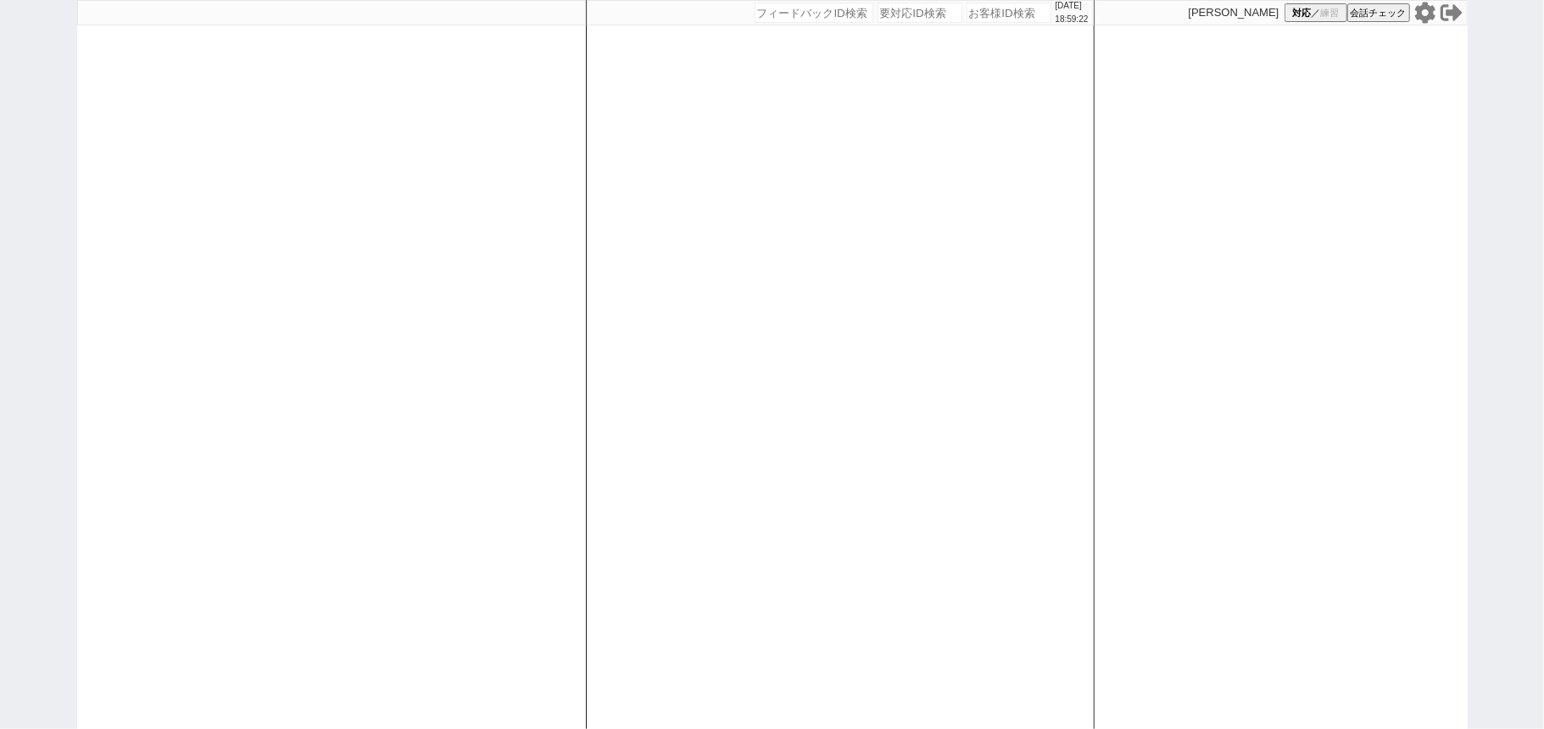
click at [1432, 2] on icon at bounding box center [1426, 13] width 22 height 22
